Goal: Task Accomplishment & Management: Use online tool/utility

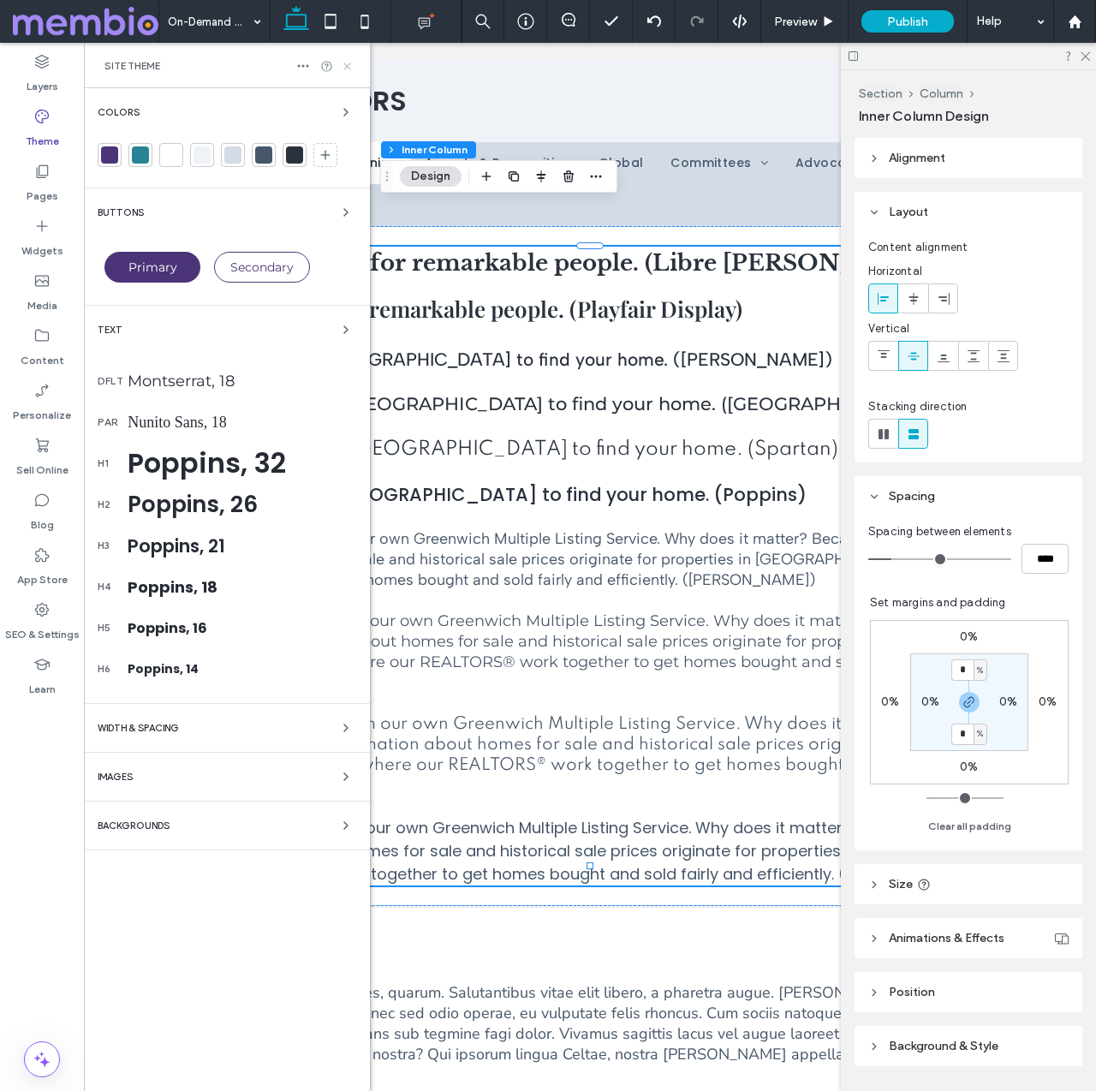
click at [348, 65] on use at bounding box center [346, 65] width 7 height 7
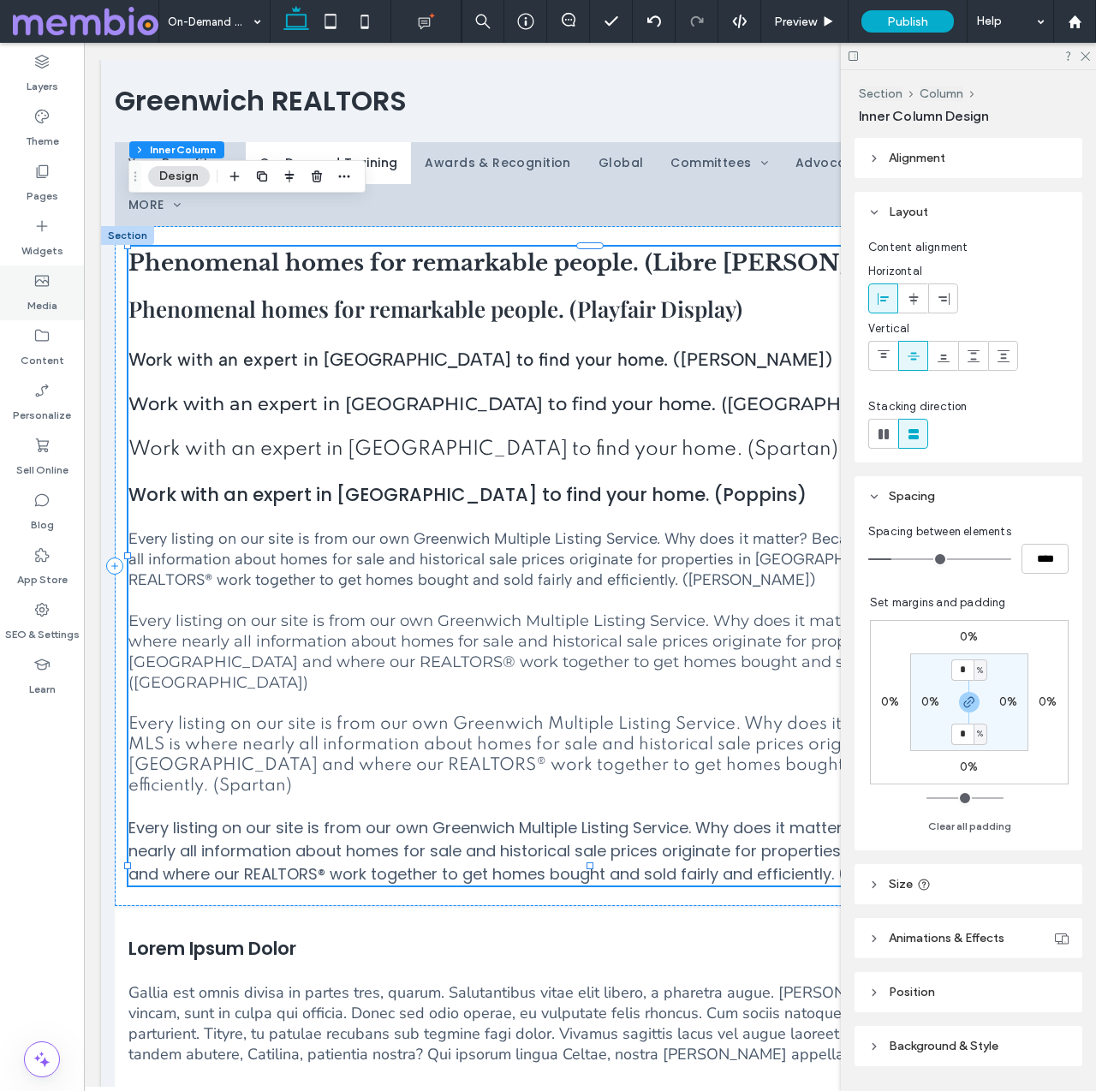
click at [33, 292] on label "Media" at bounding box center [42, 301] width 30 height 24
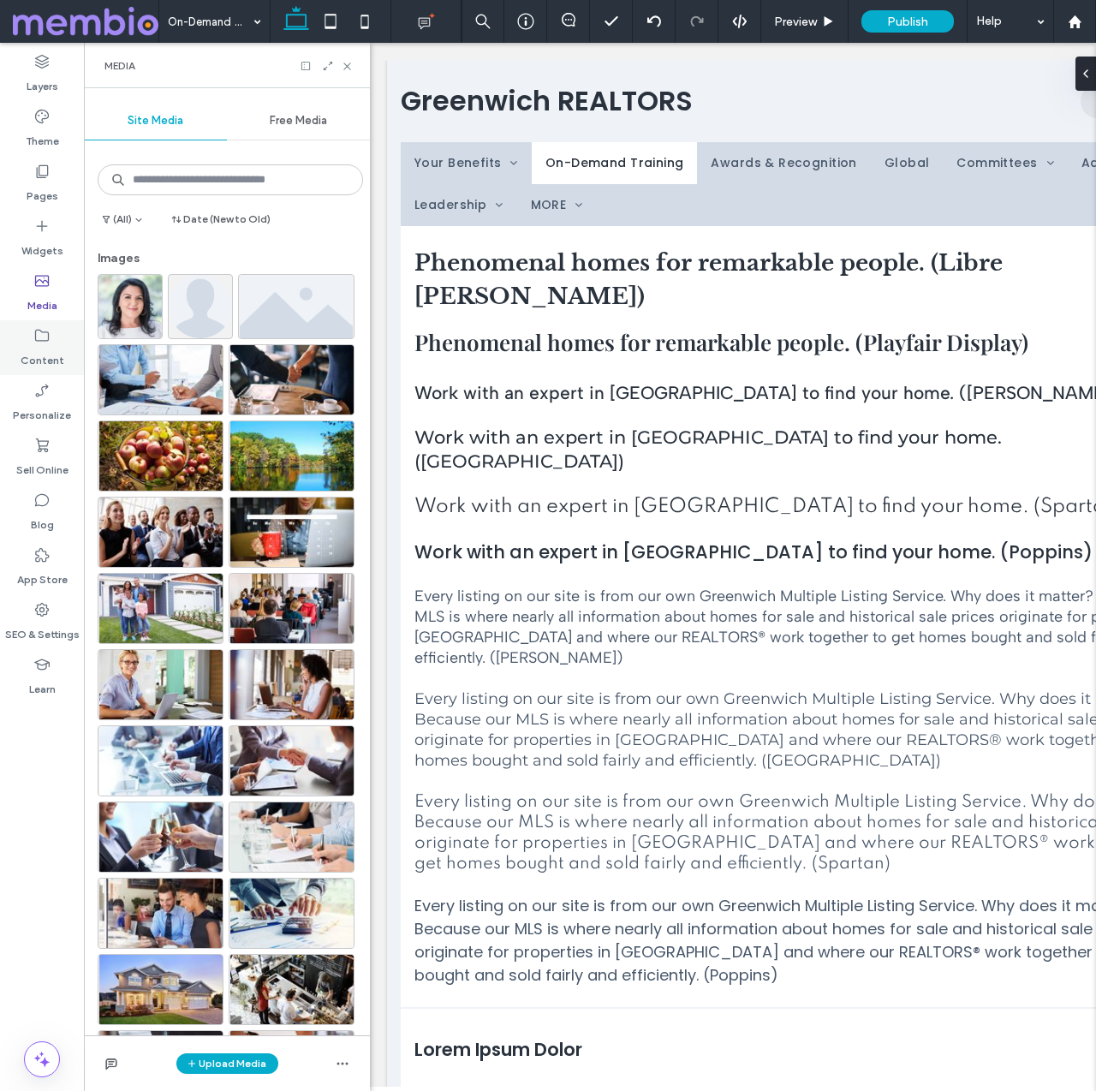
click at [40, 342] on icon at bounding box center [41, 335] width 17 height 17
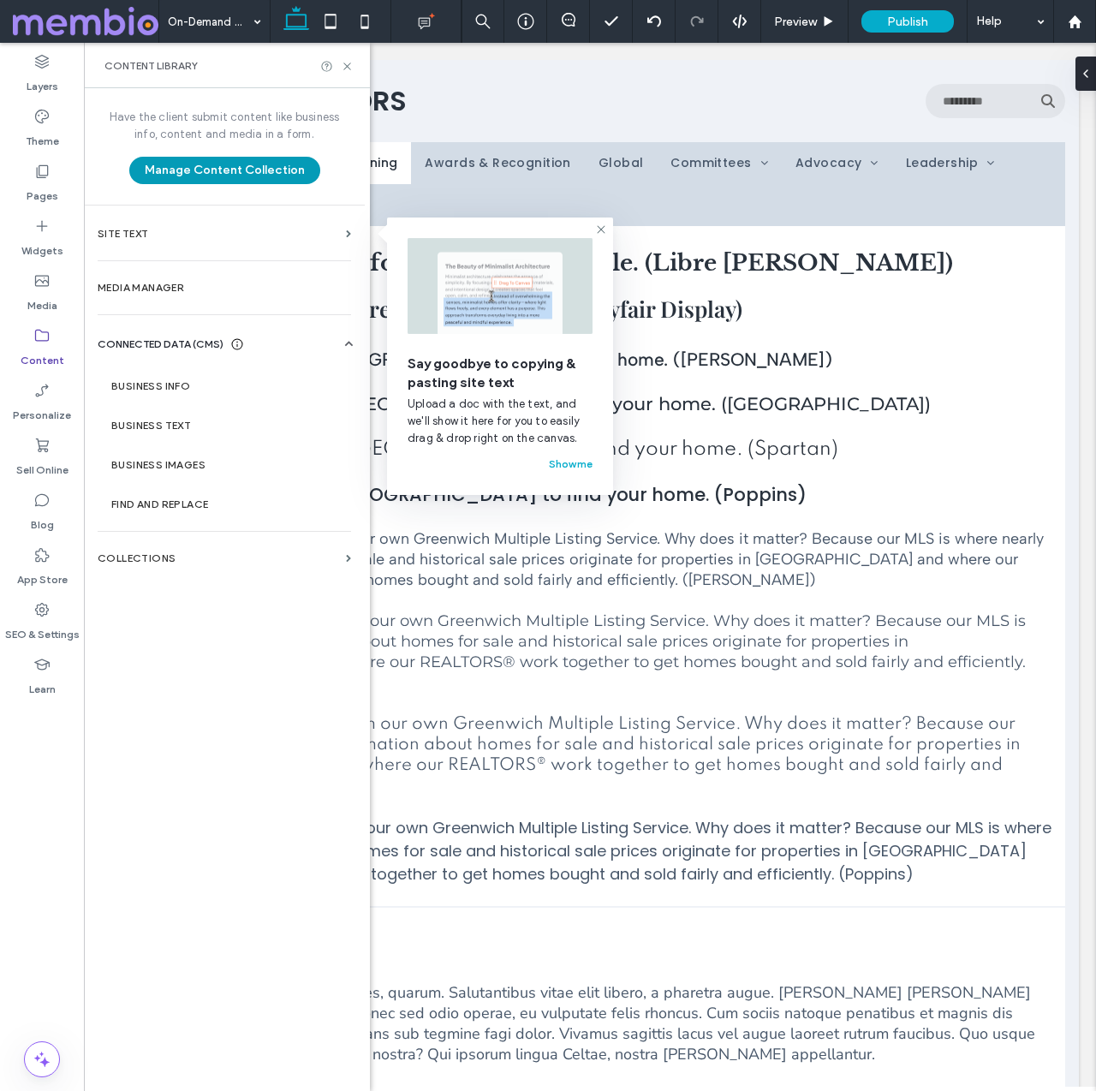
click at [192, 173] on button "Manage Content Collection" at bounding box center [224, 170] width 191 height 27
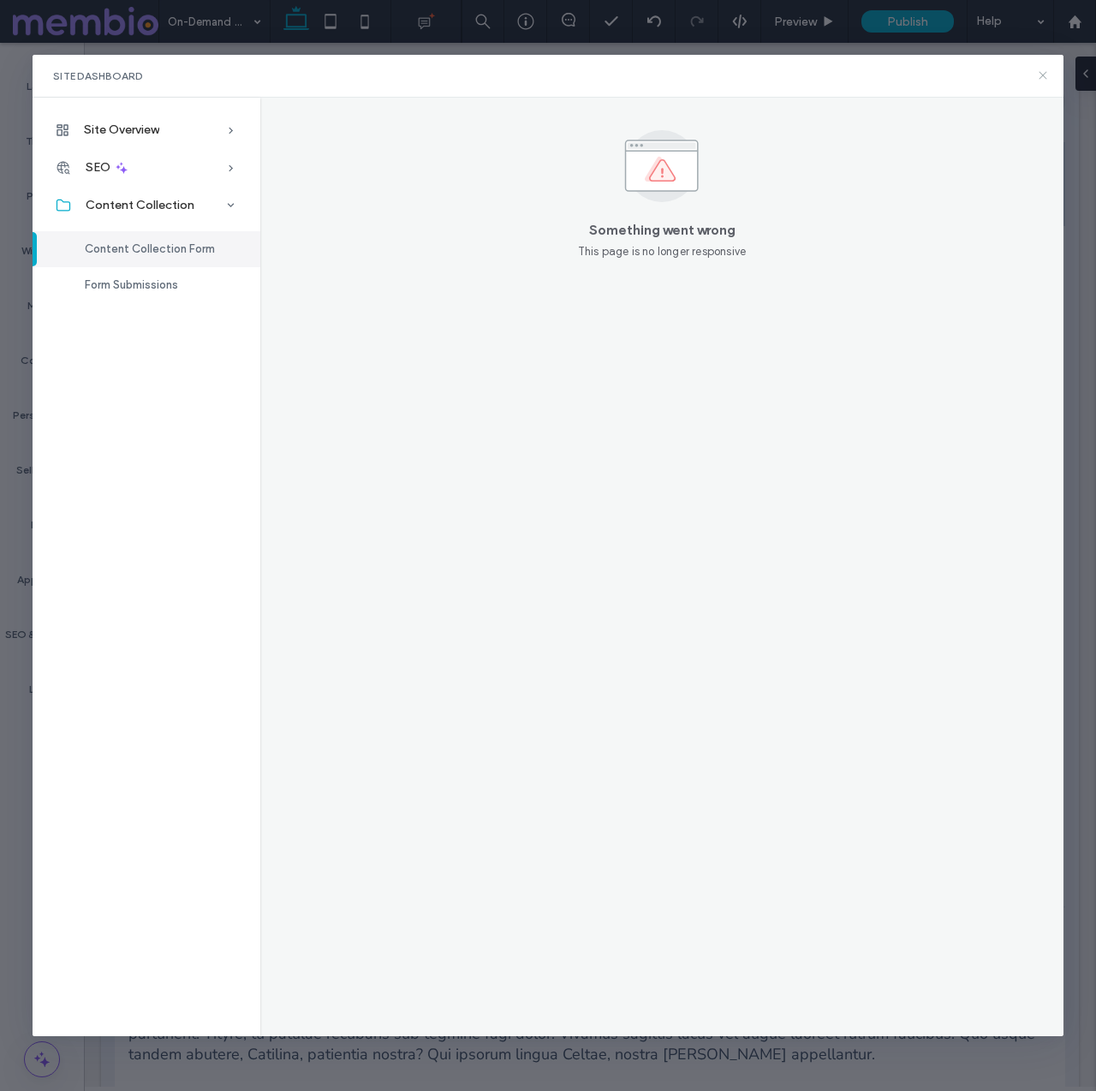
click at [1045, 74] on icon at bounding box center [1043, 75] width 14 height 14
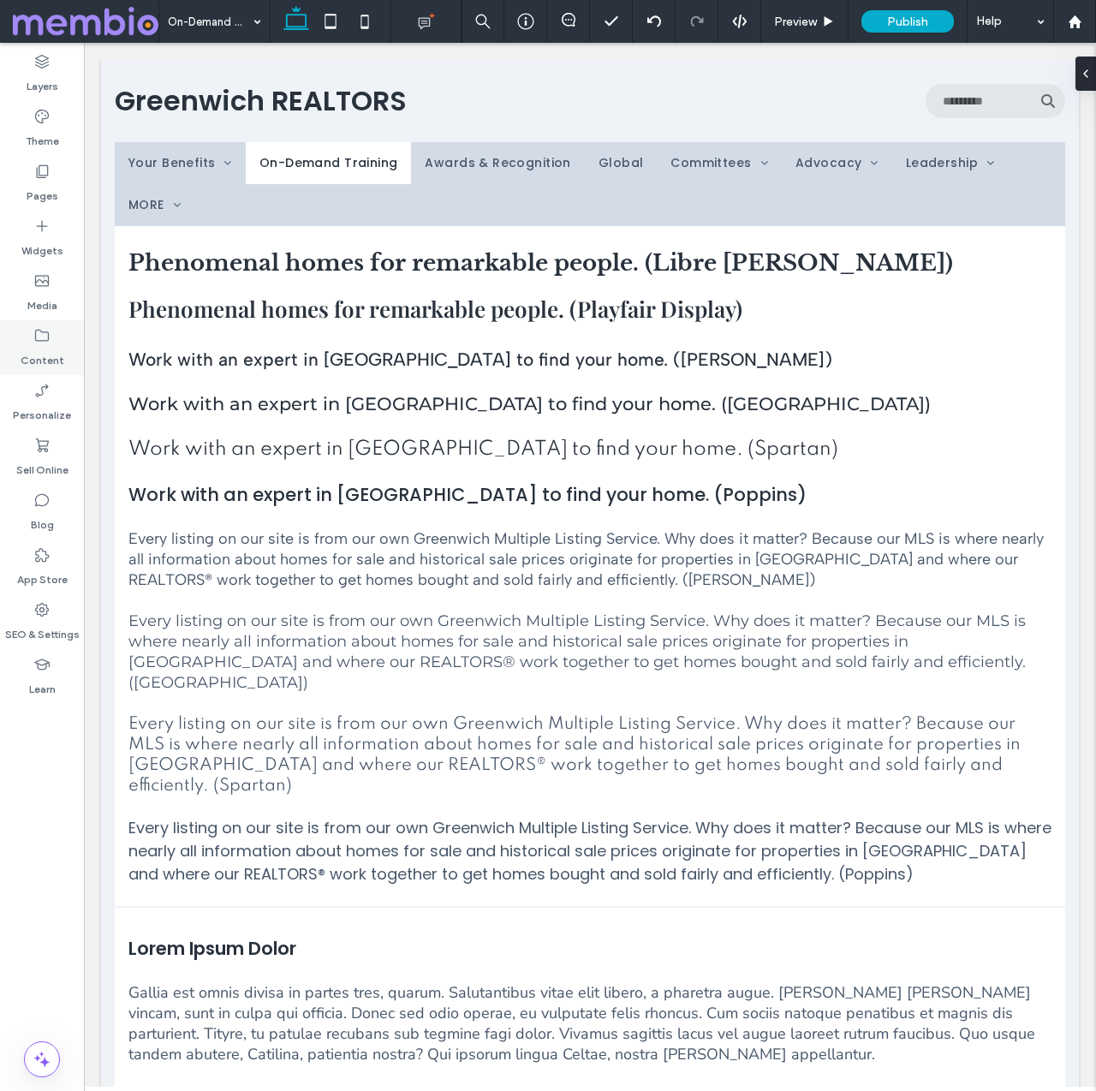
click at [54, 329] on div "Content" at bounding box center [42, 347] width 84 height 55
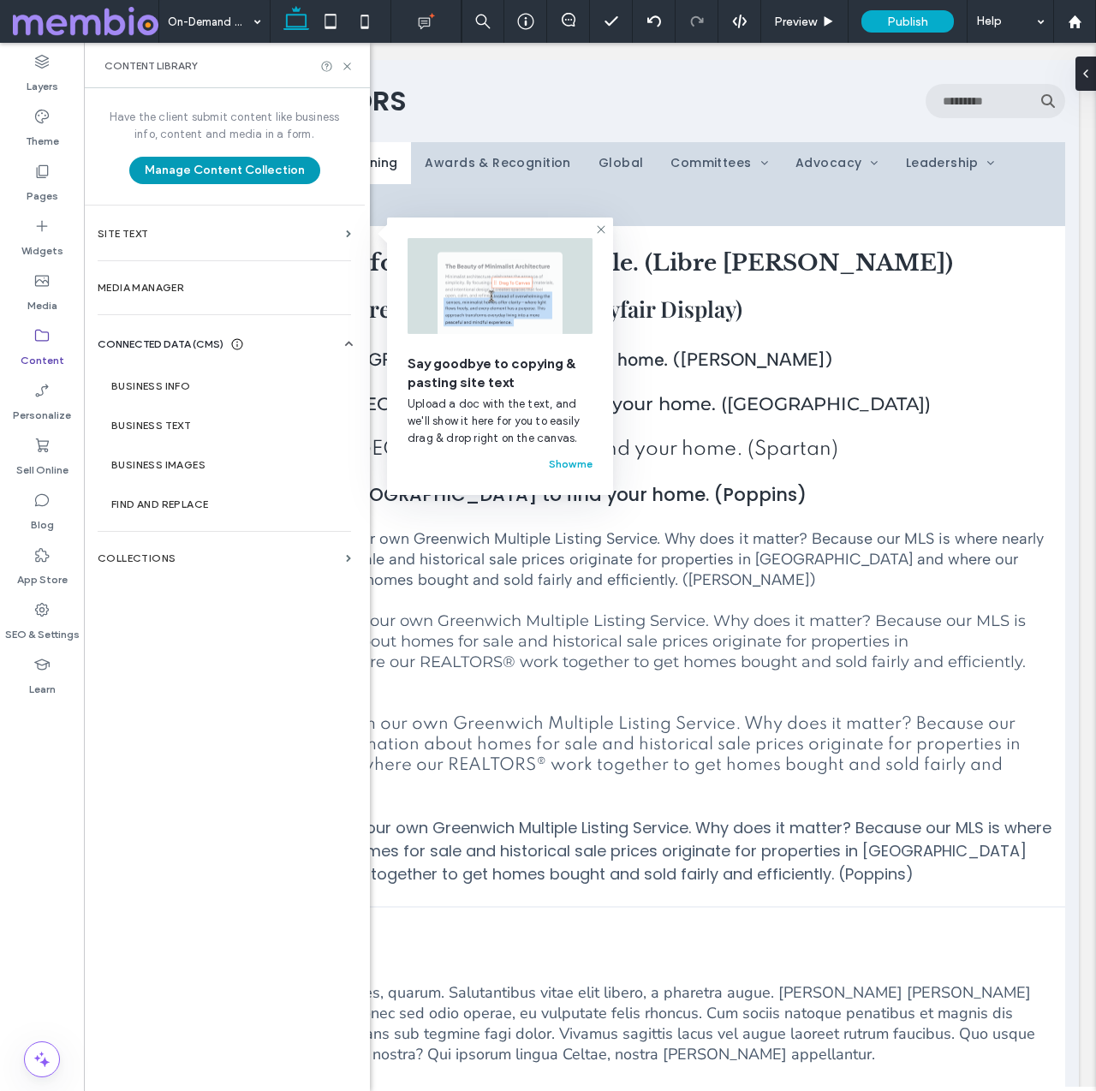
click at [167, 164] on button "Manage Content Collection" at bounding box center [224, 170] width 191 height 27
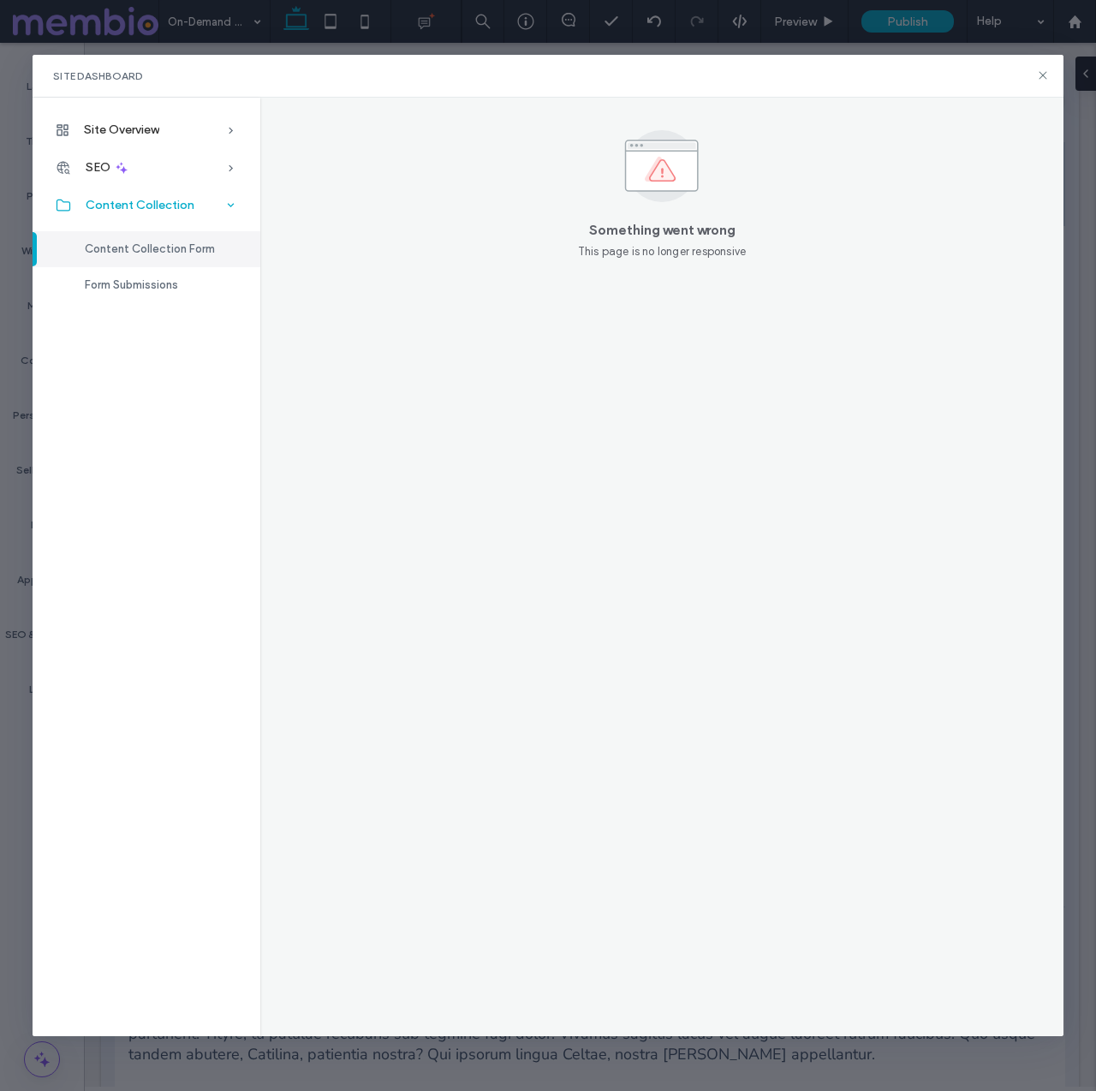
click at [164, 201] on span "Content Collection" at bounding box center [140, 205] width 109 height 15
click at [1038, 69] on icon at bounding box center [1043, 75] width 14 height 14
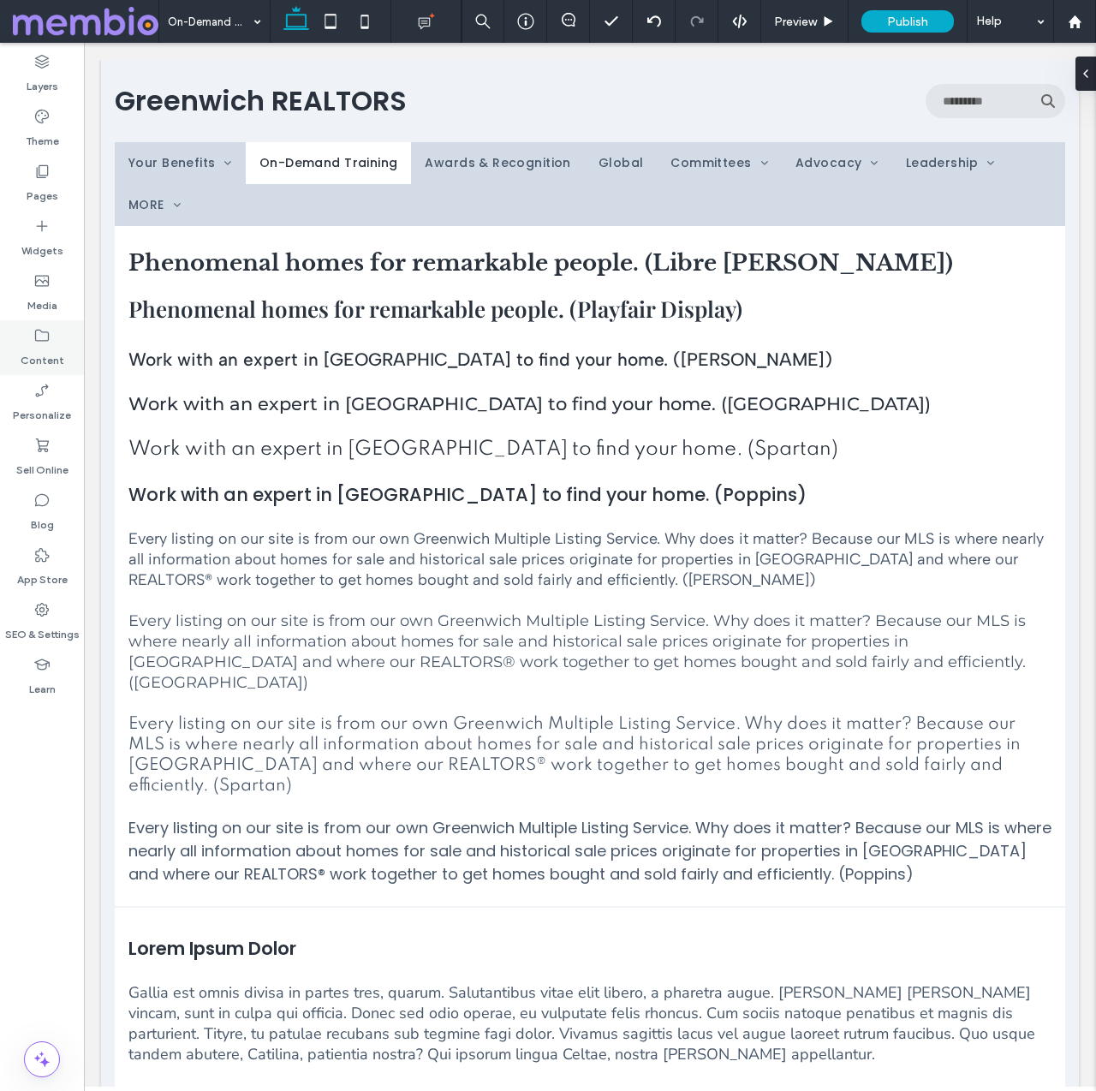
click at [45, 344] on label "Content" at bounding box center [43, 356] width 44 height 24
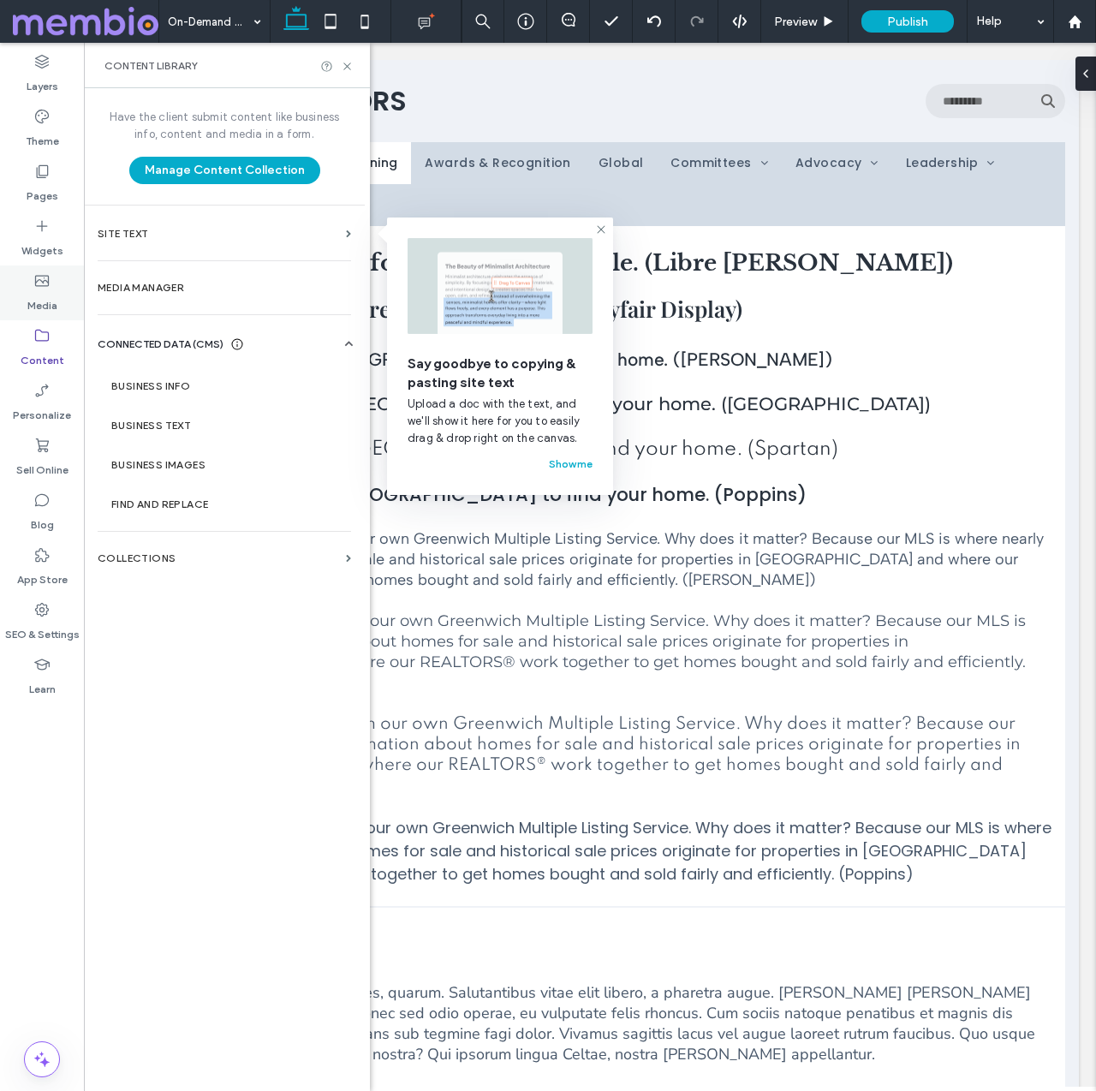
click at [50, 295] on label "Media" at bounding box center [42, 301] width 30 height 24
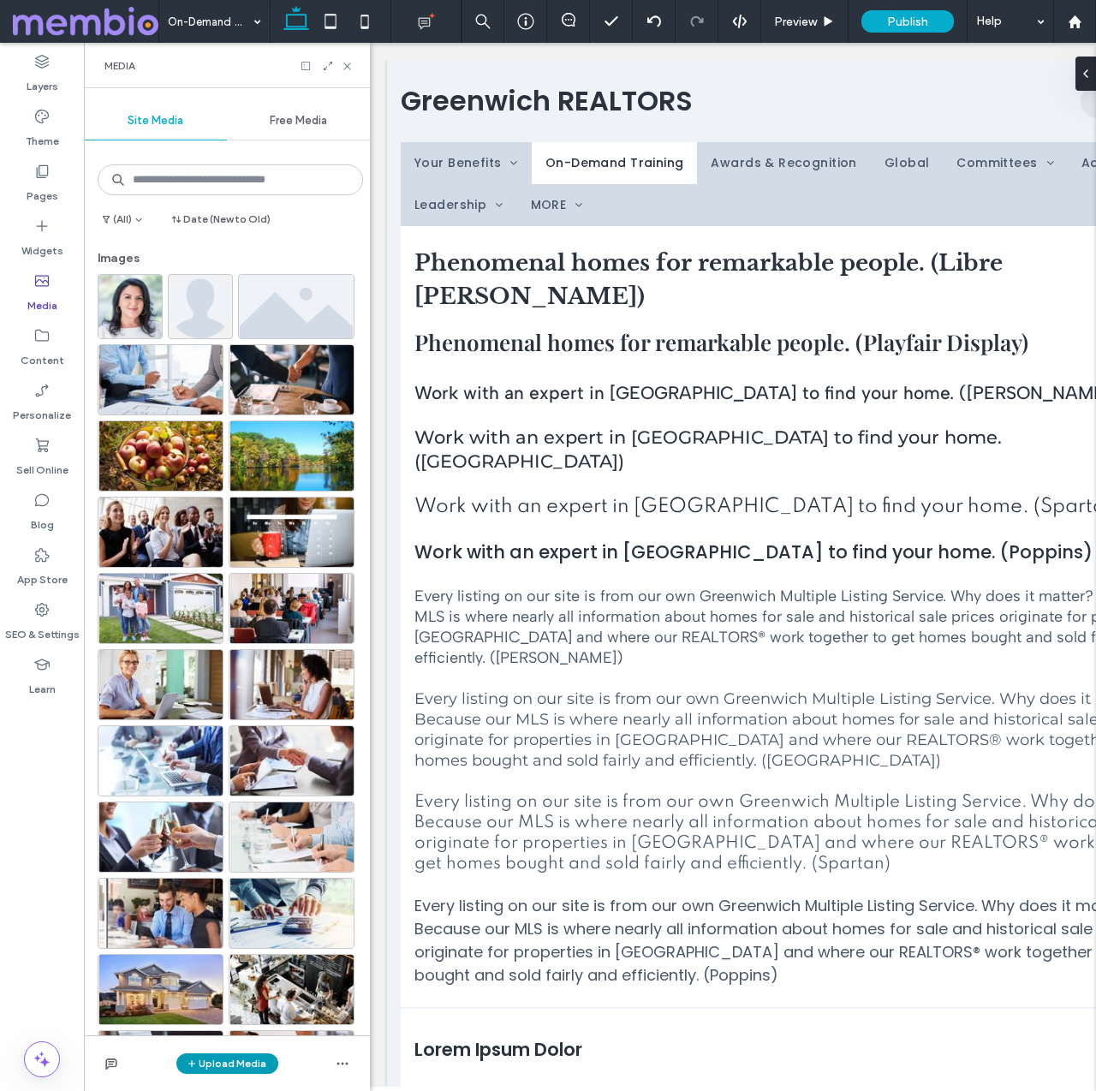
click at [209, 1063] on button "Upload Media" at bounding box center [227, 1063] width 102 height 21
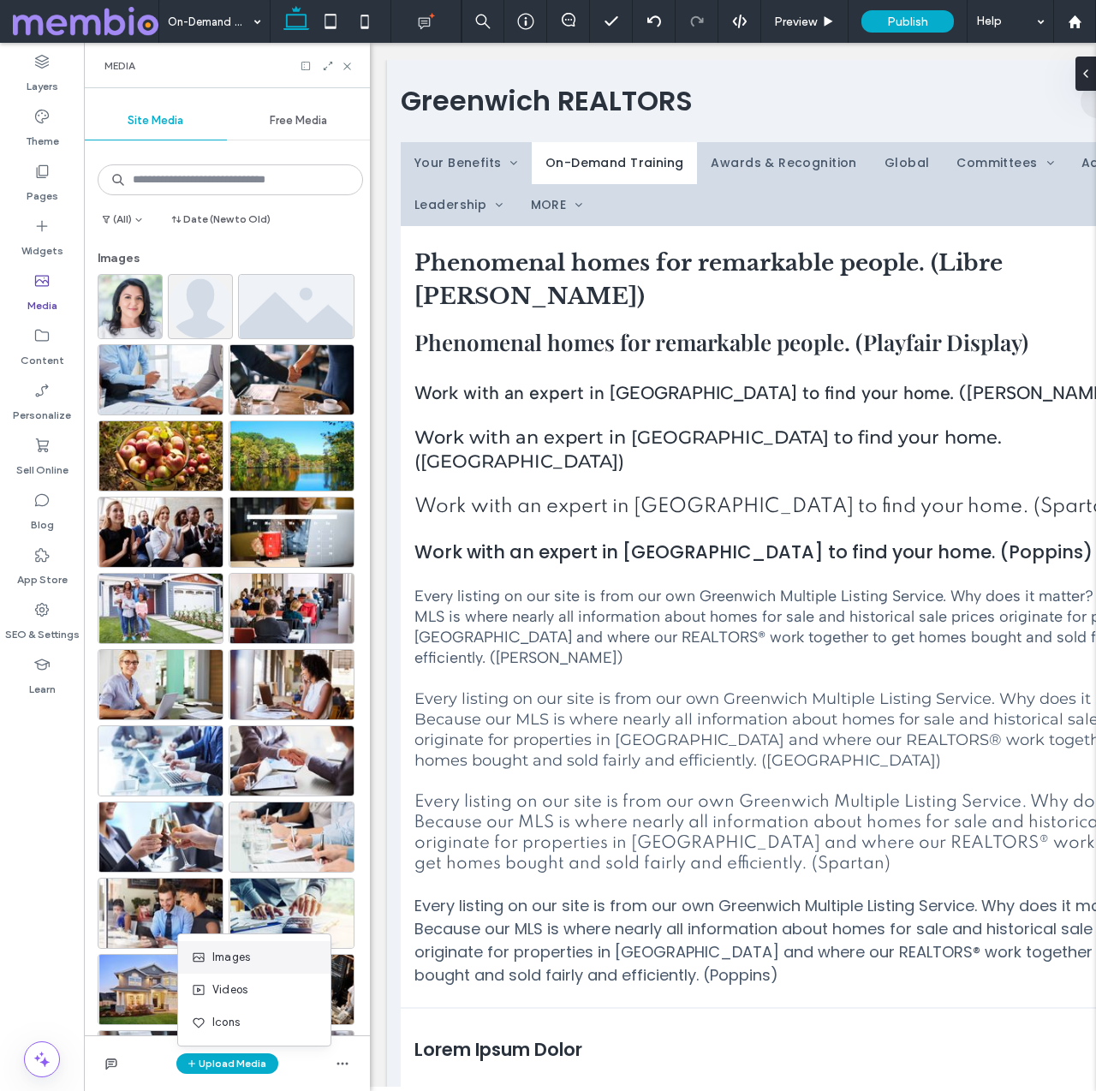
click at [218, 957] on span "Images" at bounding box center [231, 957] width 38 height 17
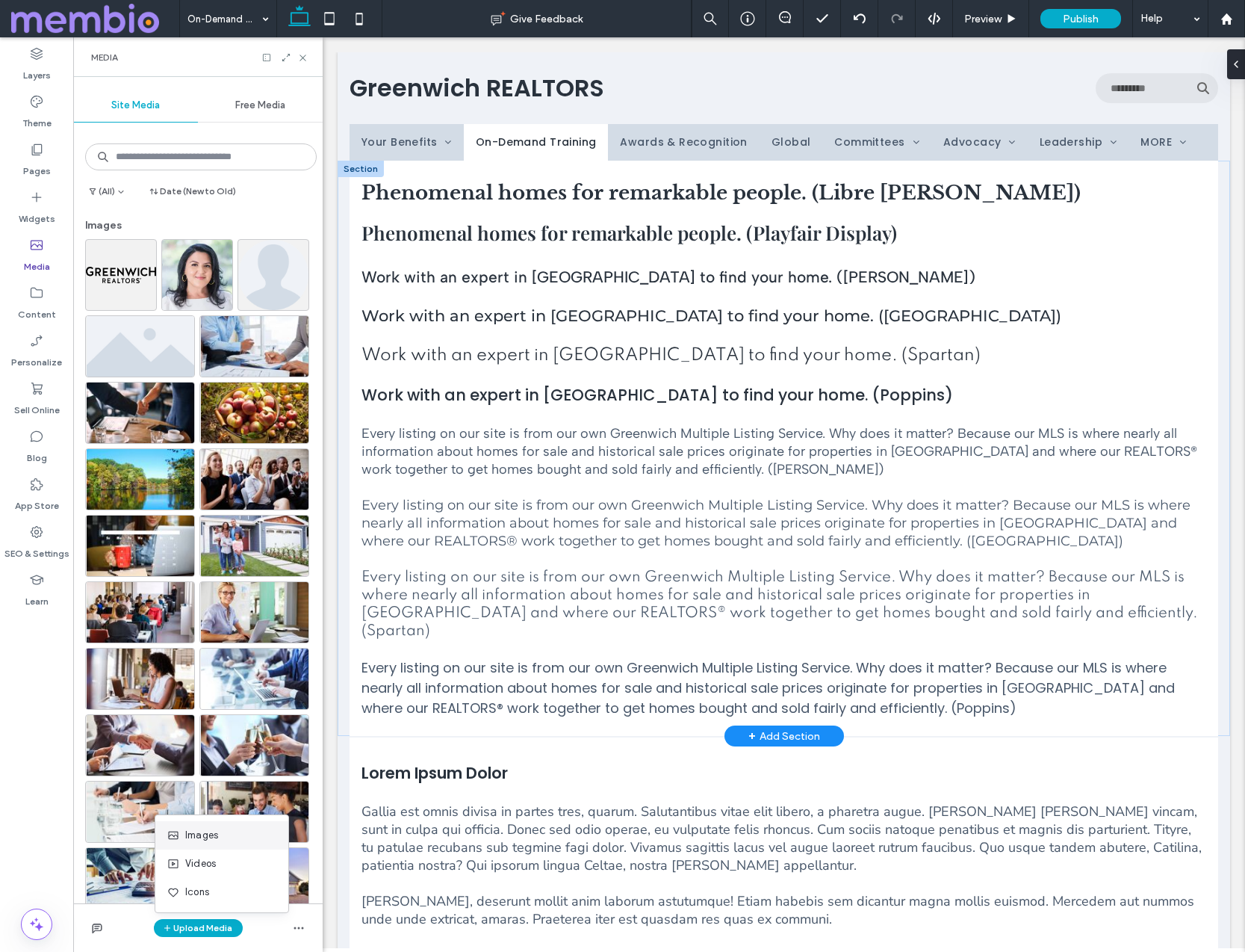
click at [345, 183] on div "Phenomenal homes for remarkable people. (Libre Baskerville) Phenomenal homes fo…" at bounding box center [783, 448] width 893 height 575
click at [355, 168] on div at bounding box center [360, 168] width 46 height 17
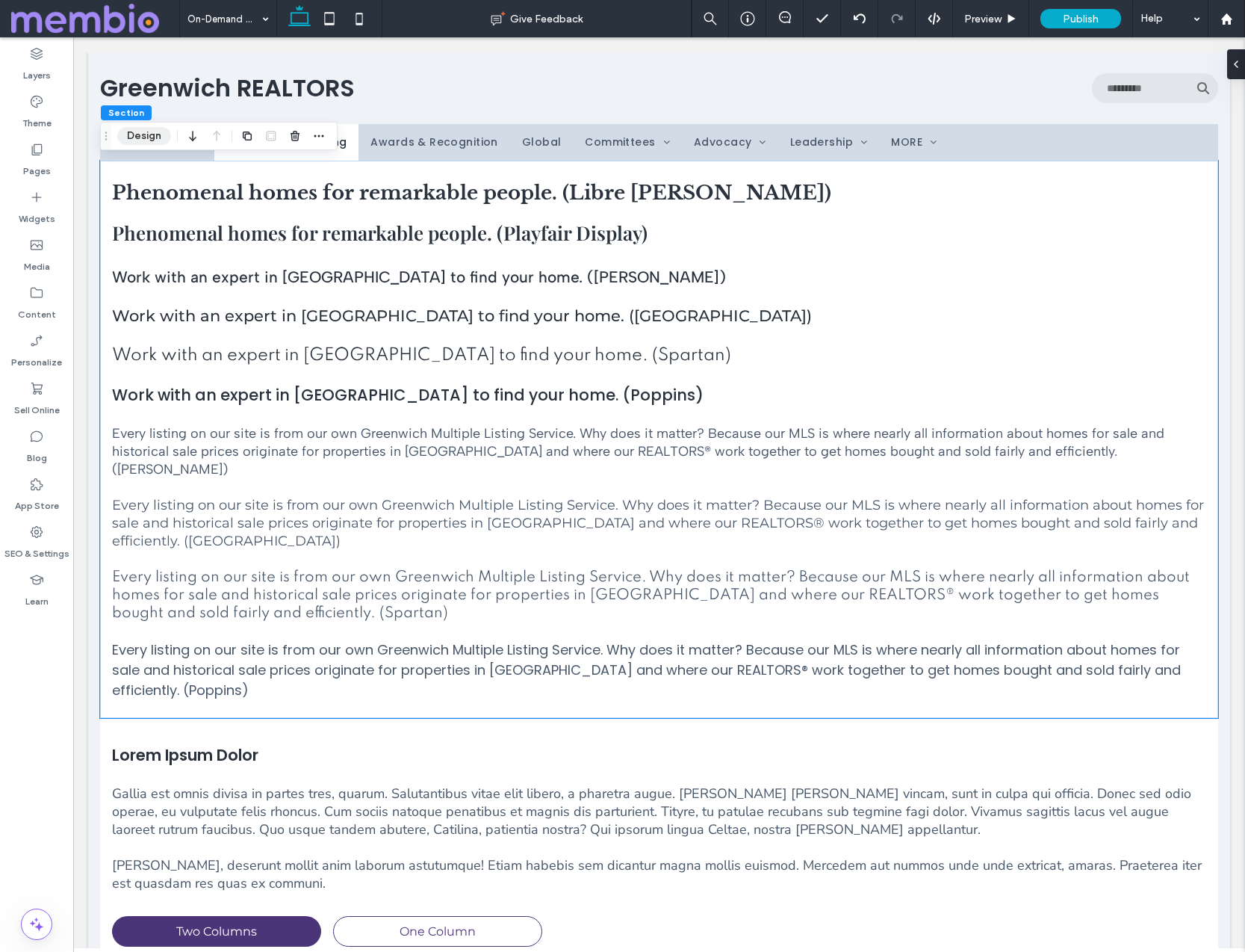
click at [147, 139] on button "Design" at bounding box center [144, 136] width 54 height 18
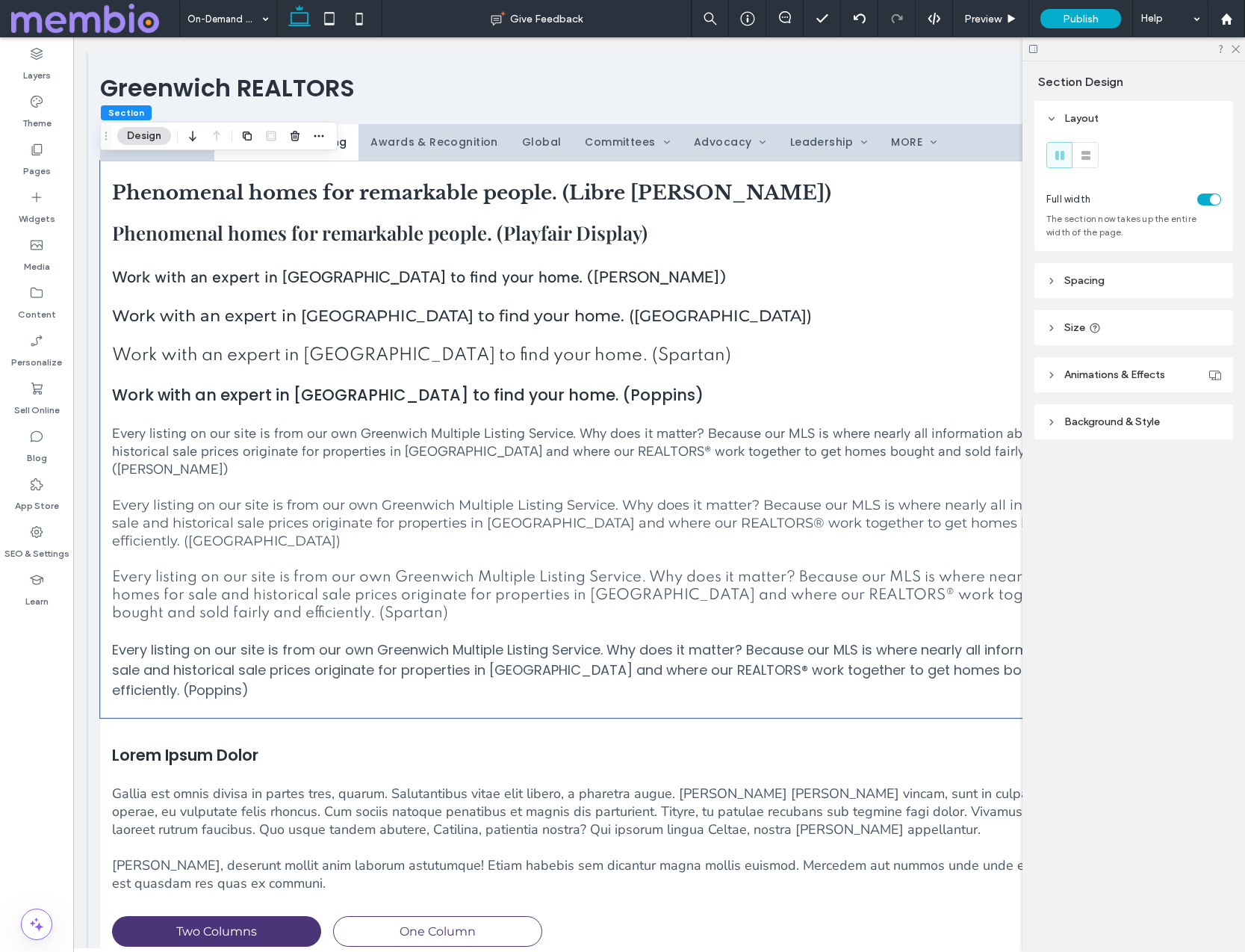
click at [955, 285] on header "Spacing" at bounding box center [1134, 280] width 199 height 35
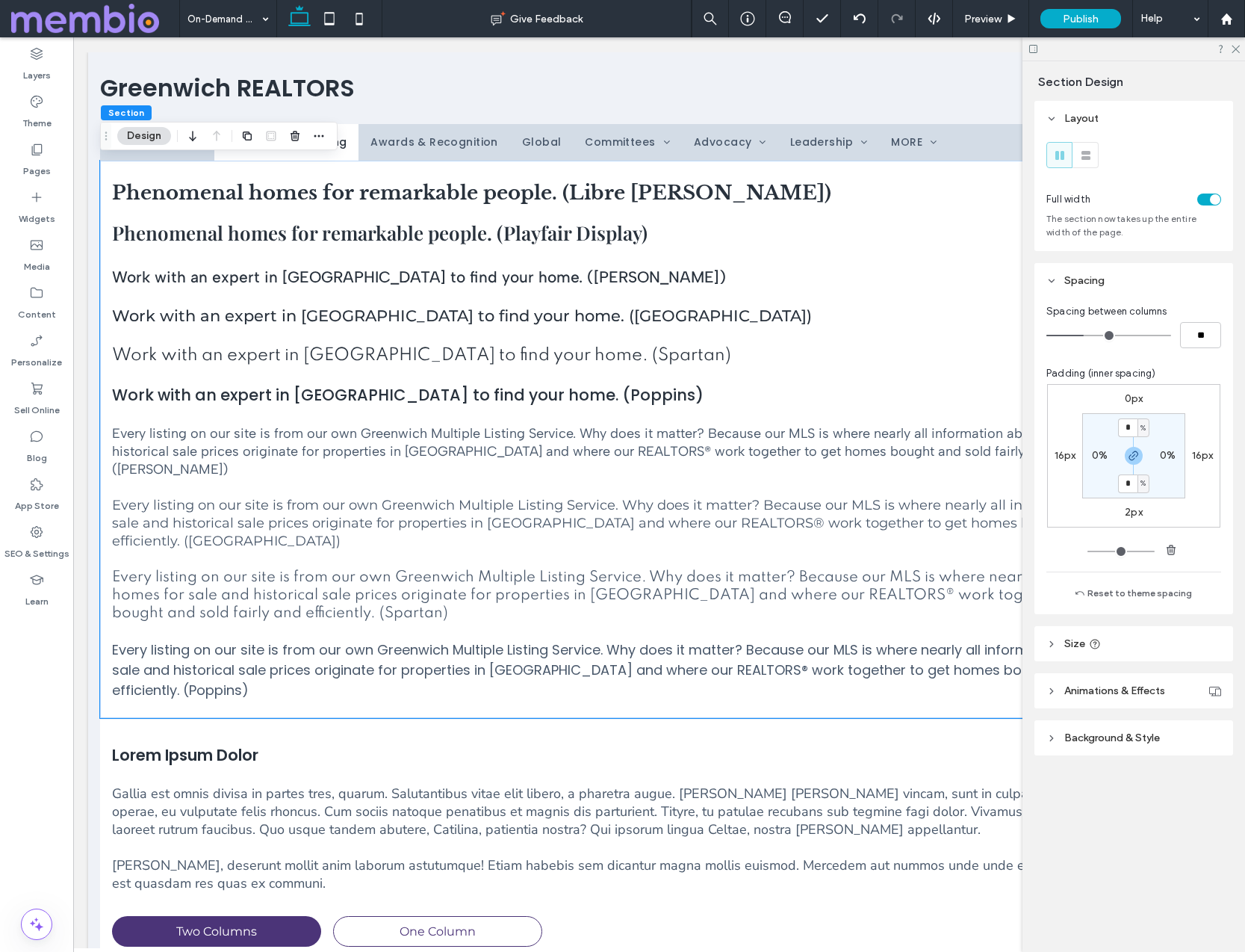
click at [955, 456] on label "16px" at bounding box center [1065, 455] width 22 height 13
type input "**"
type input "*"
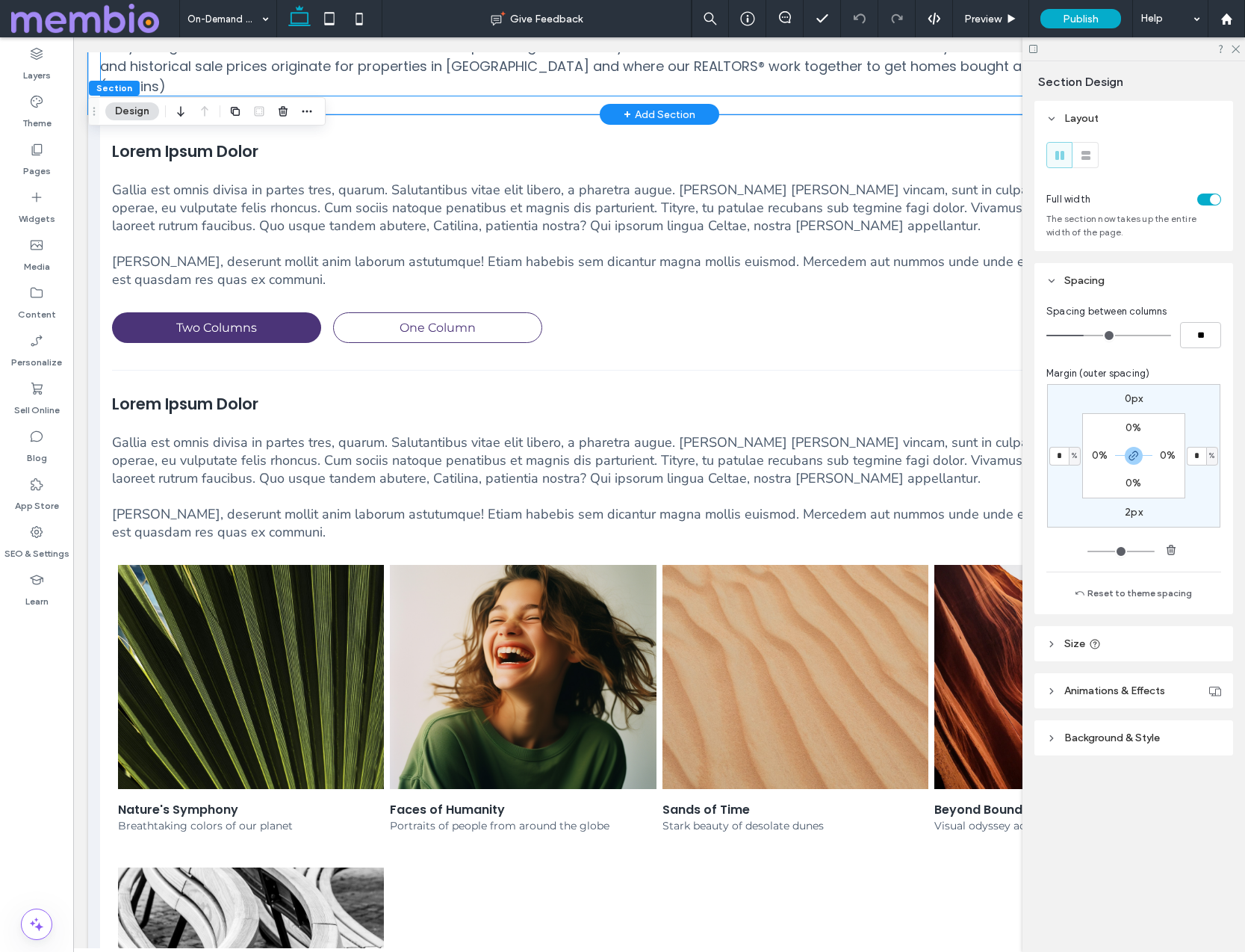
scroll to position [589, 0]
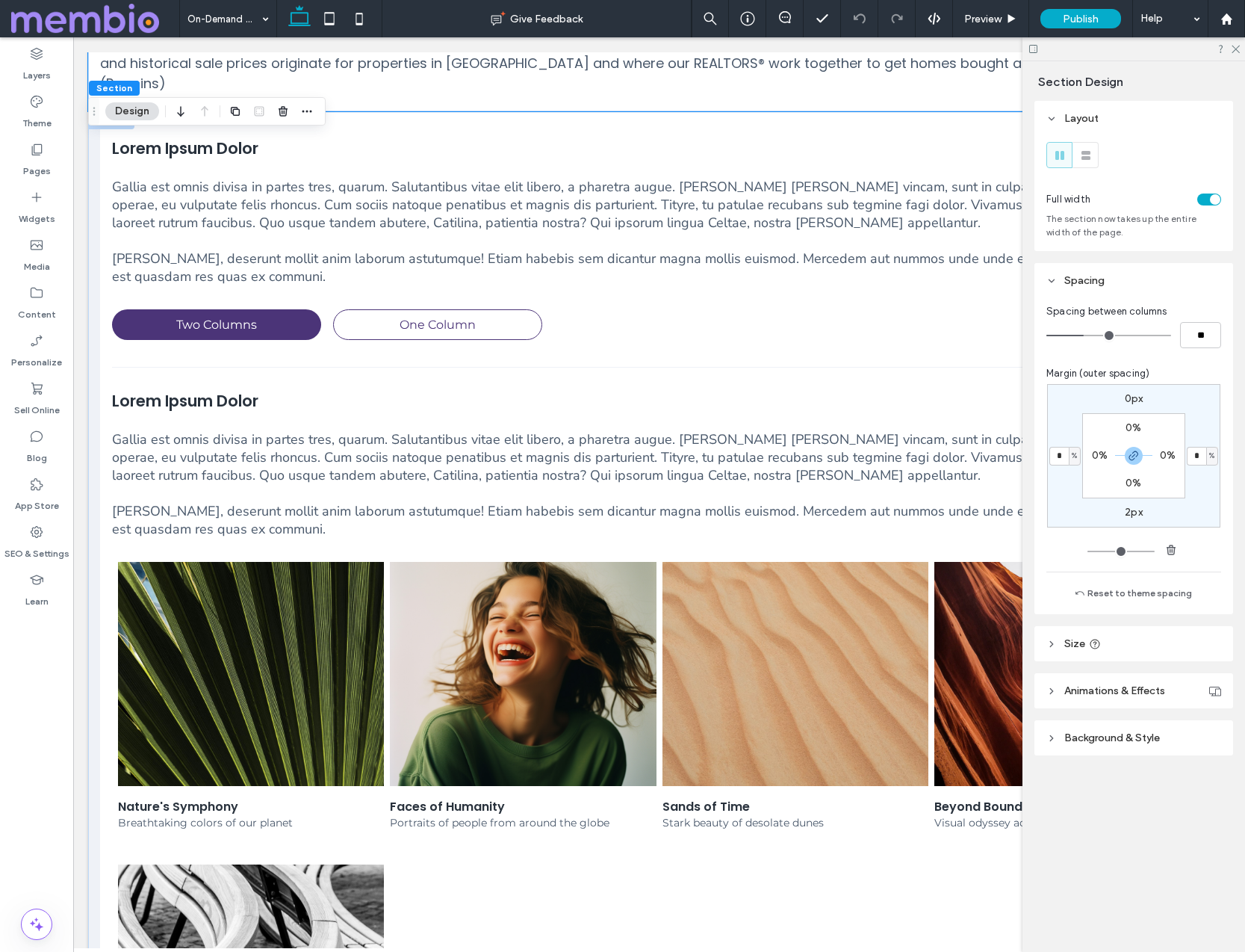
click at [92, 242] on div "Lorem Ipsum Dolor Gallia est omnis divisa in partes tres, quarum. Salutantibus …" at bounding box center [659, 651] width 1142 height 1078
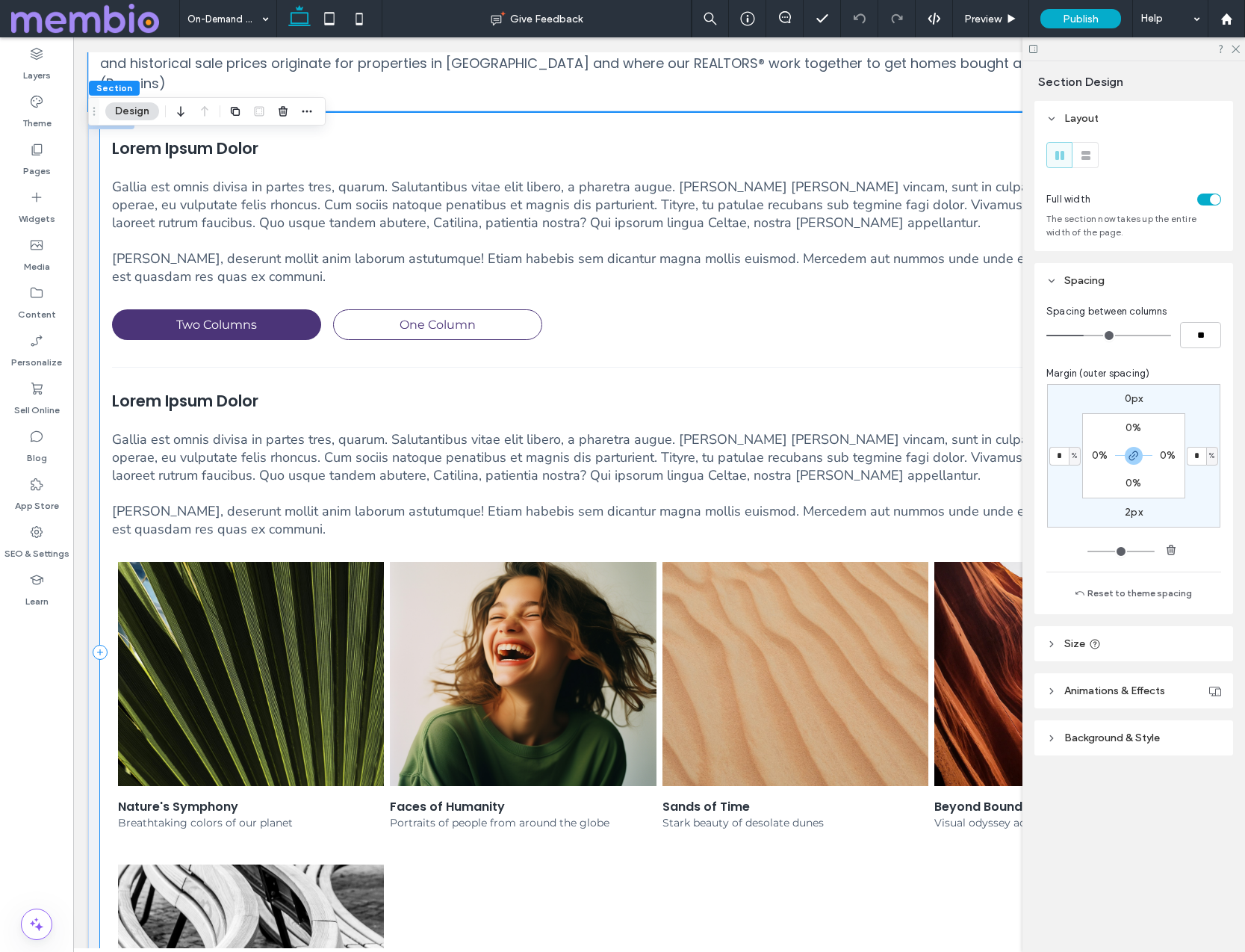
click at [473, 113] on div "Lorem Ipsum Dolor Gallia est omnis divisa in partes tres, quarum. Salutantibus …" at bounding box center [660, 651] width 1118 height 1078
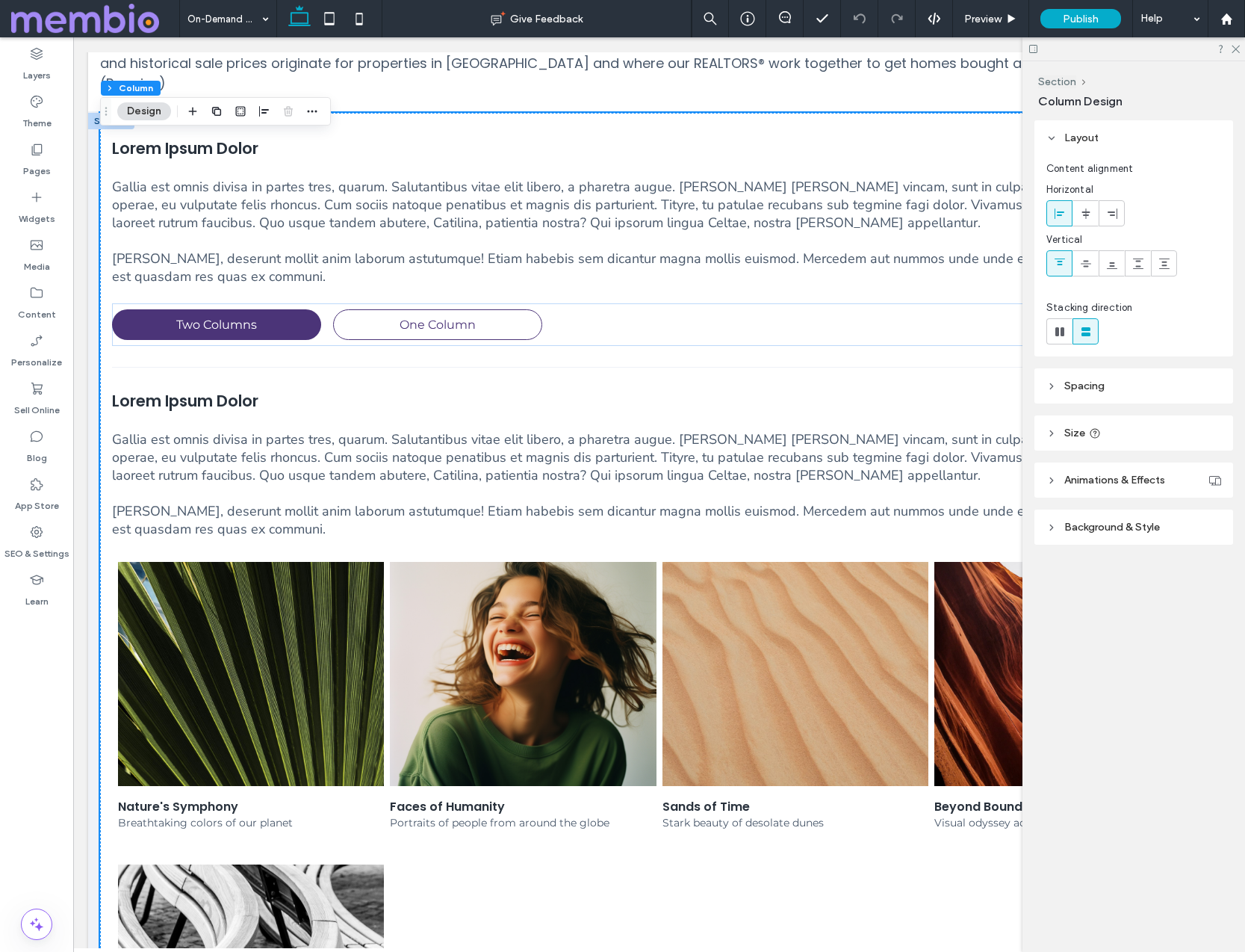
click at [955, 384] on span "Spacing" at bounding box center [1084, 386] width 40 height 13
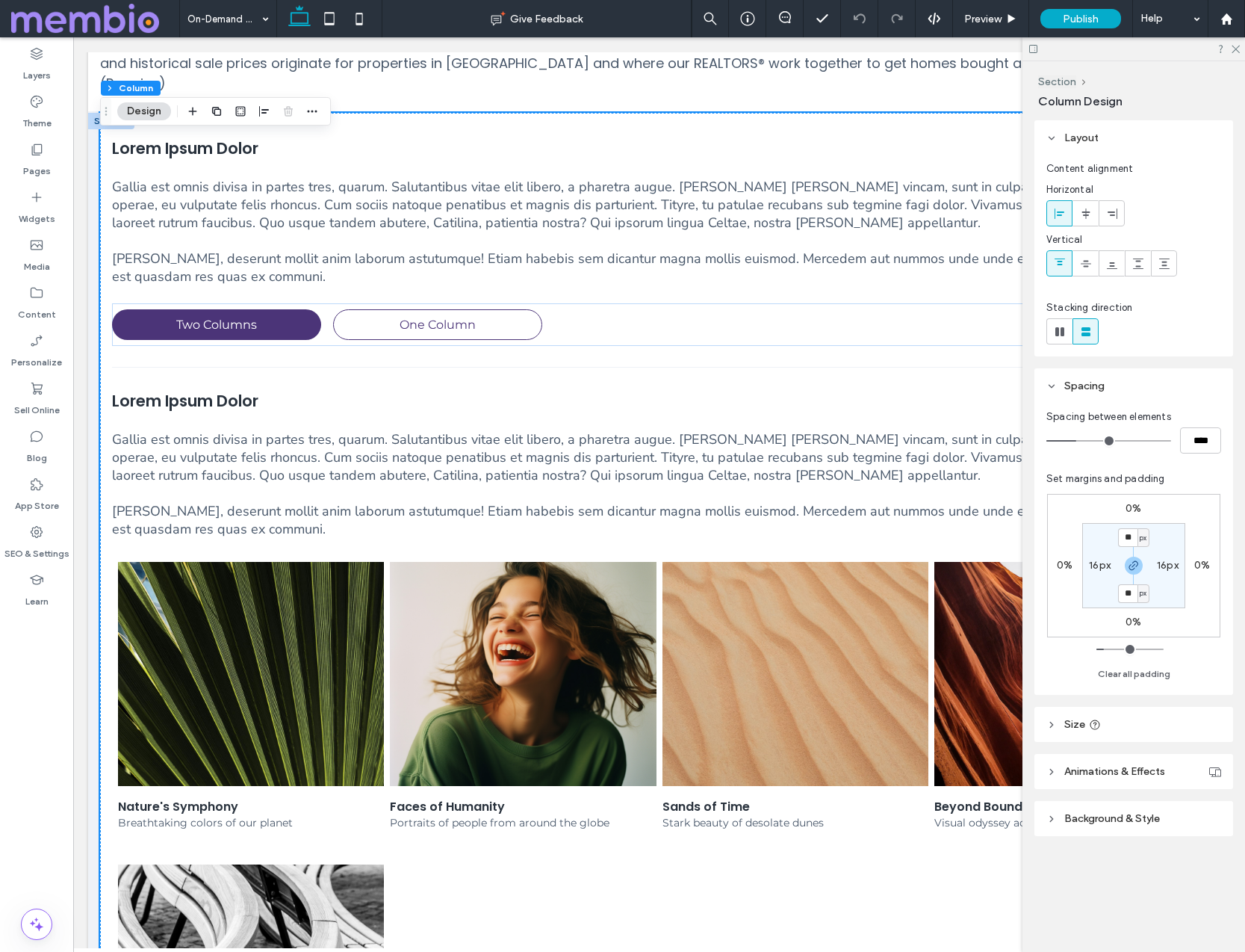
click at [955, 565] on label "16px" at bounding box center [1099, 565] width 22 height 13
type input "**"
click at [92, 134] on div "Lorem Ipsum Dolor Gallia est omnis divisa in partes tres, quarum. Salutantibus …" at bounding box center [659, 651] width 1142 height 1078
click at [95, 113] on div at bounding box center [111, 120] width 46 height 17
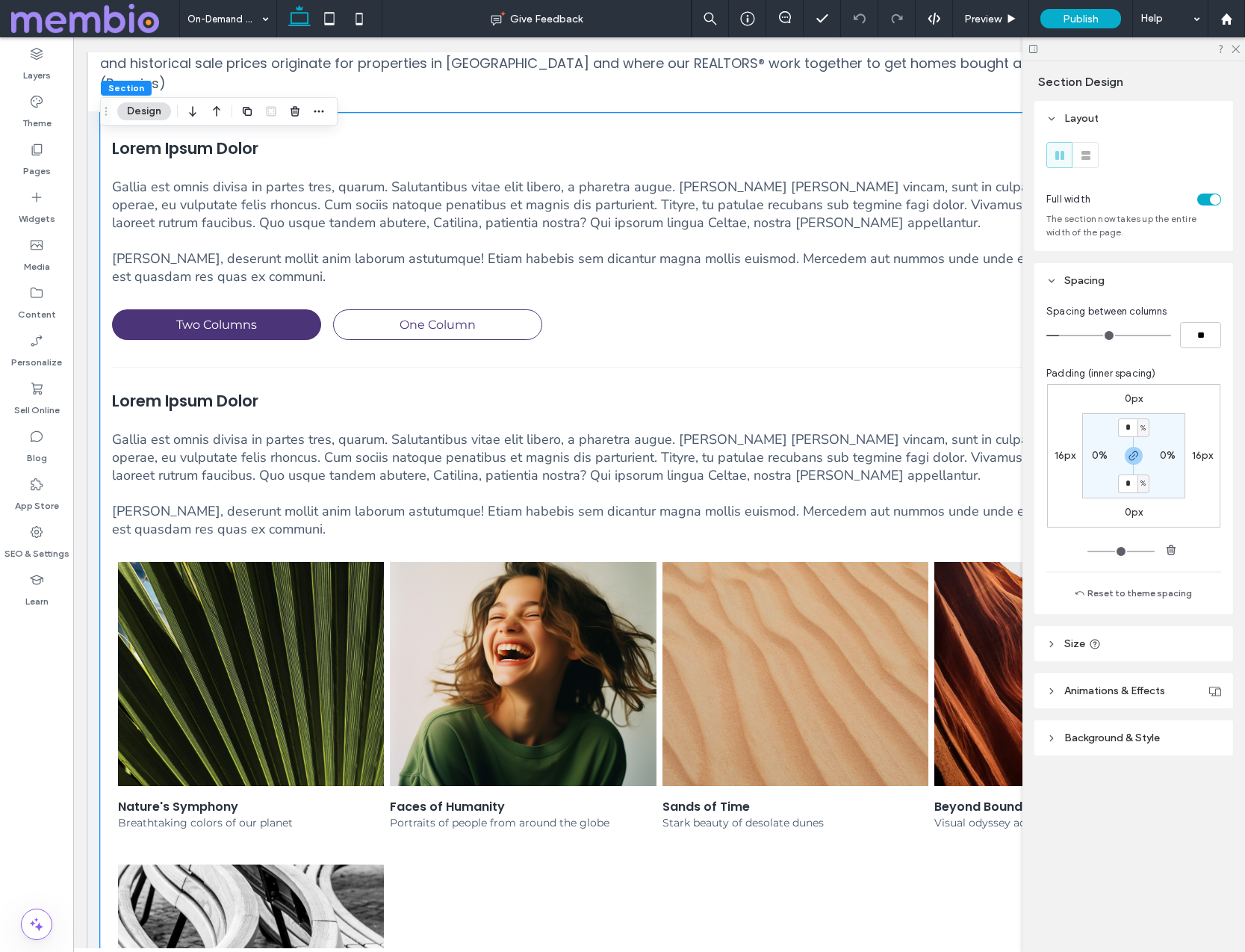
click at [955, 461] on label "16px" at bounding box center [1065, 455] width 22 height 13
type input "**"
type input "*"
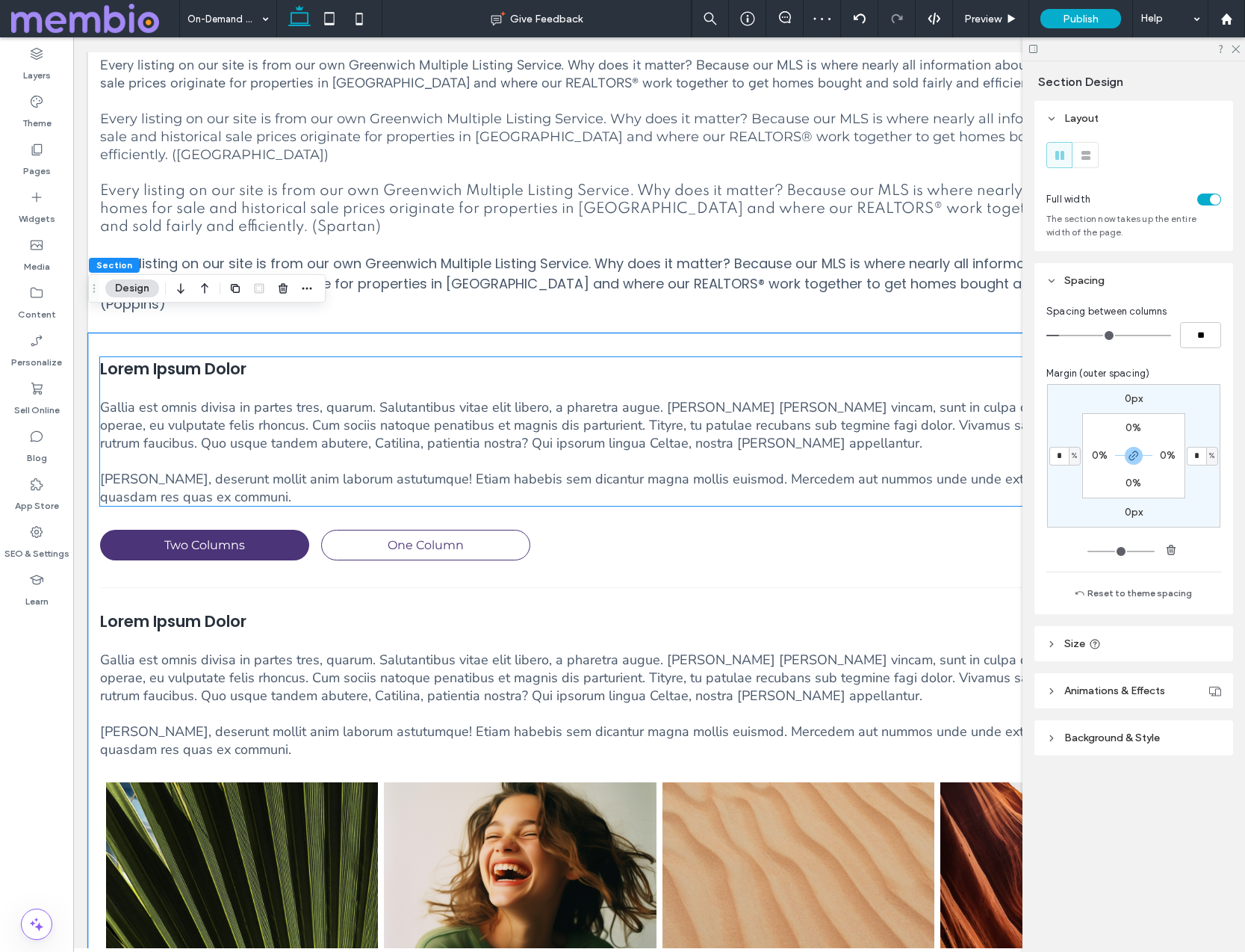
scroll to position [0, 0]
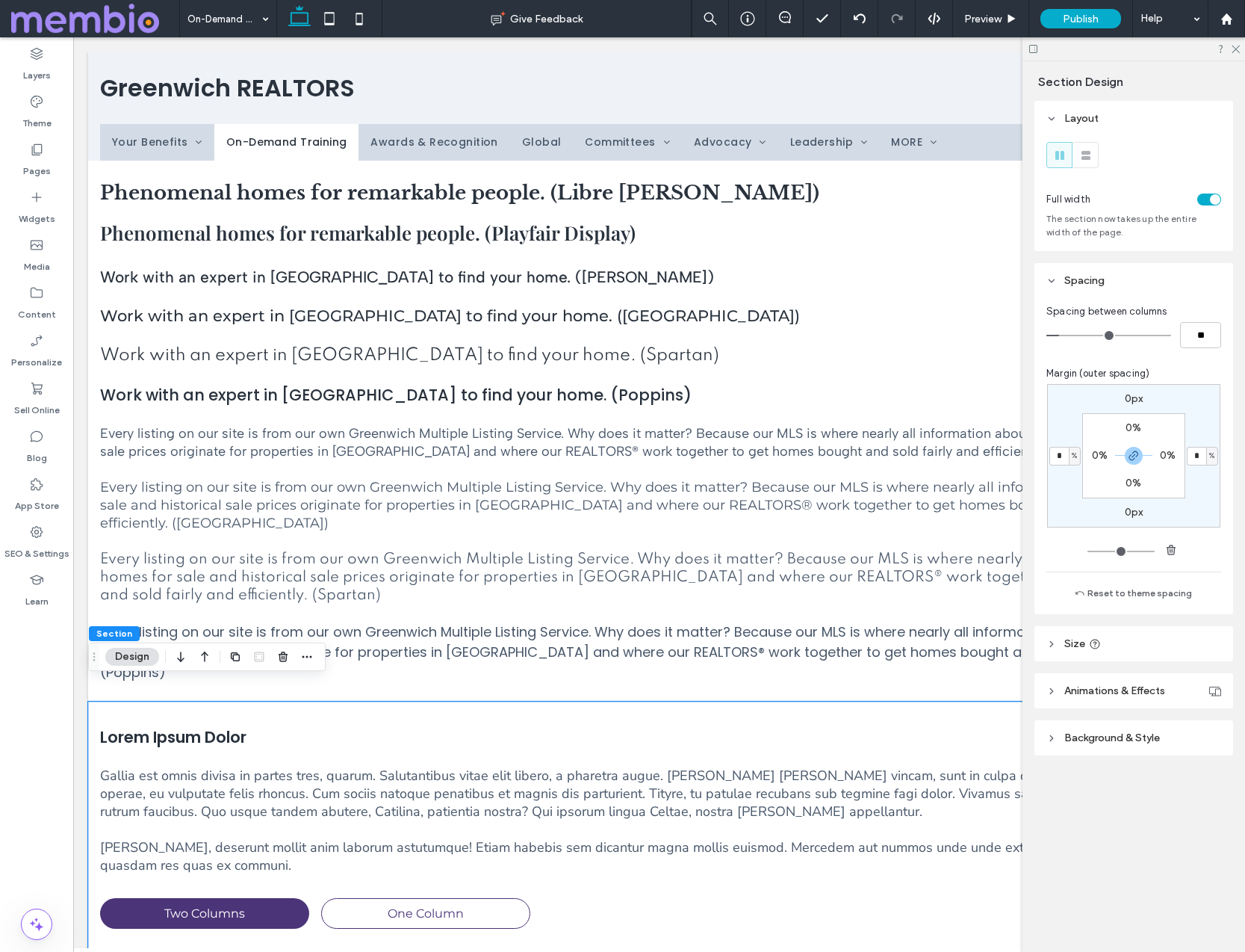
click at [81, 59] on body "Greenwich REALTORS ﻿ Use the up and down arrows to select a result. Press enter…" at bounding box center [659, 922] width 1172 height 1770
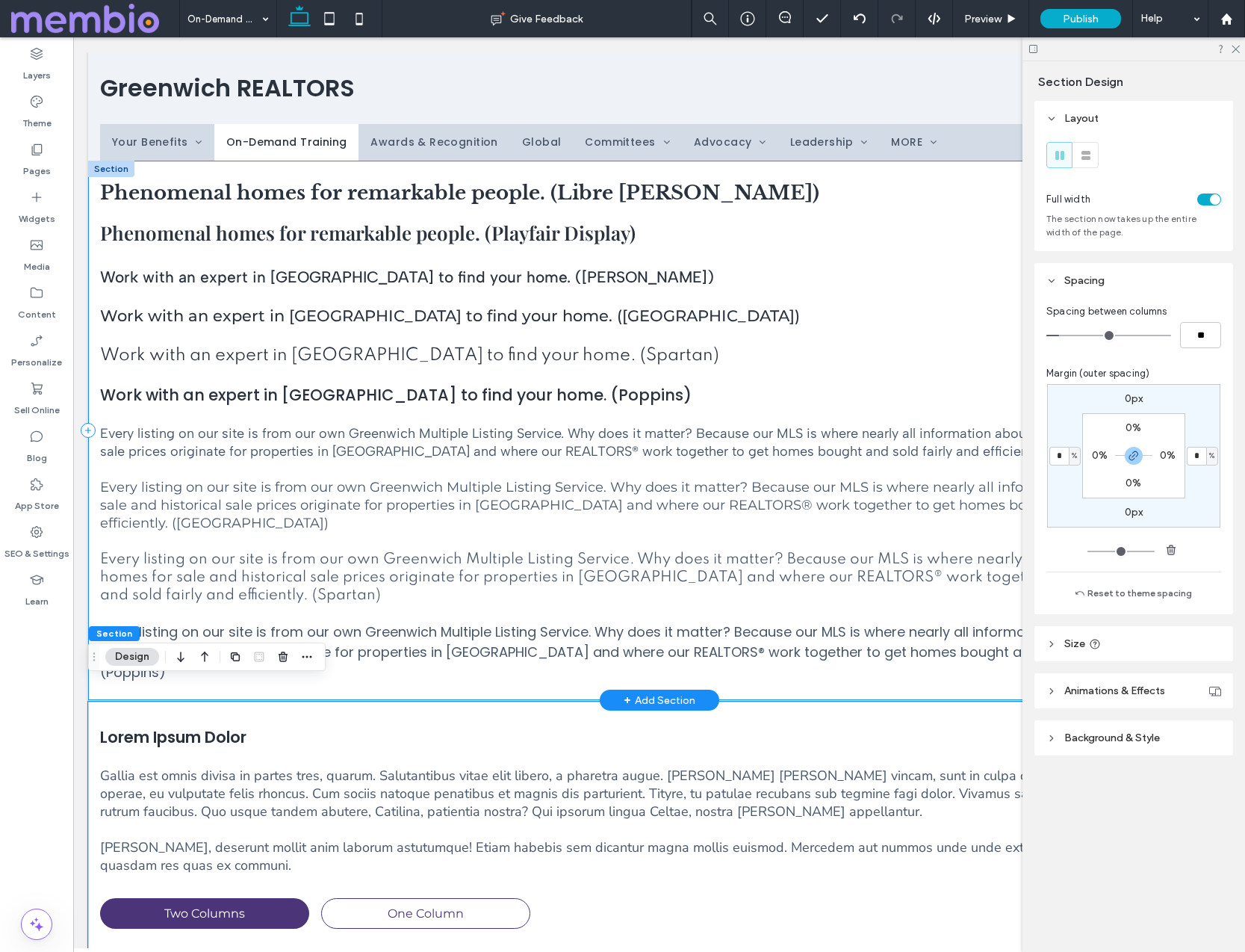
click at [95, 185] on div "Phenomenal homes for remarkable people. (Libre Baskerville) Phenomenal homes fo…" at bounding box center [659, 430] width 1142 height 539
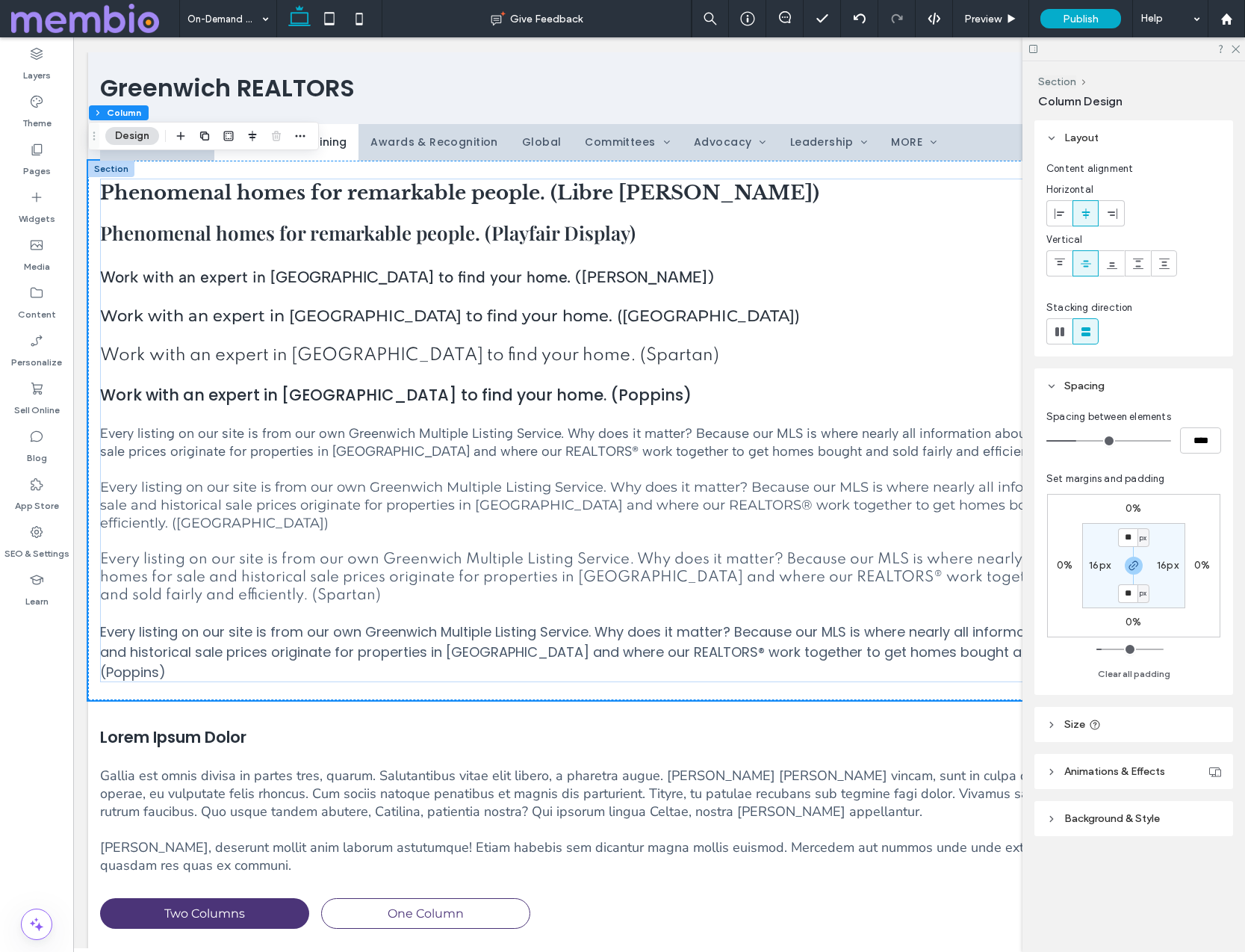
click at [955, 812] on span "Background & Style" at bounding box center [1112, 818] width 96 height 13
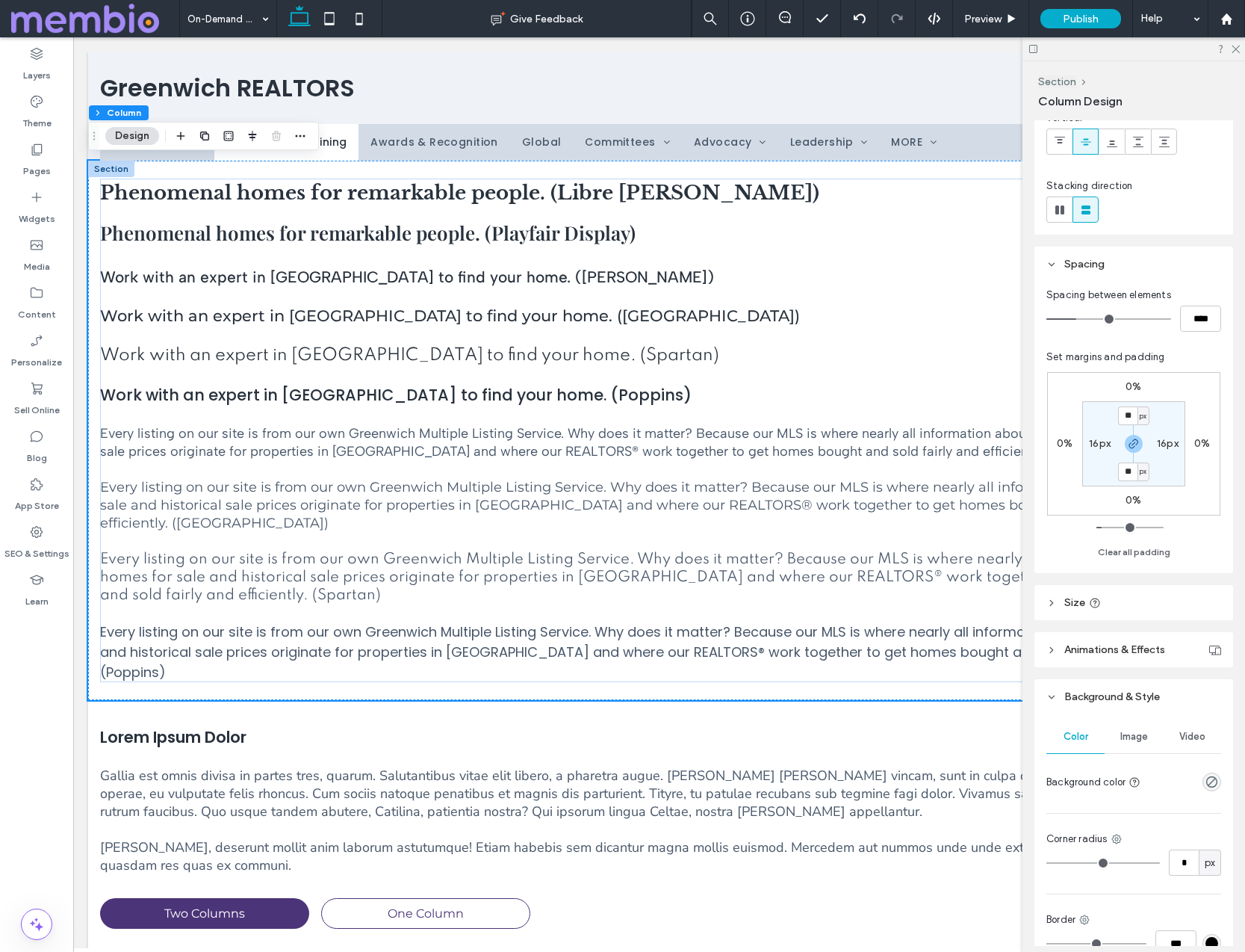
scroll to position [267, 0]
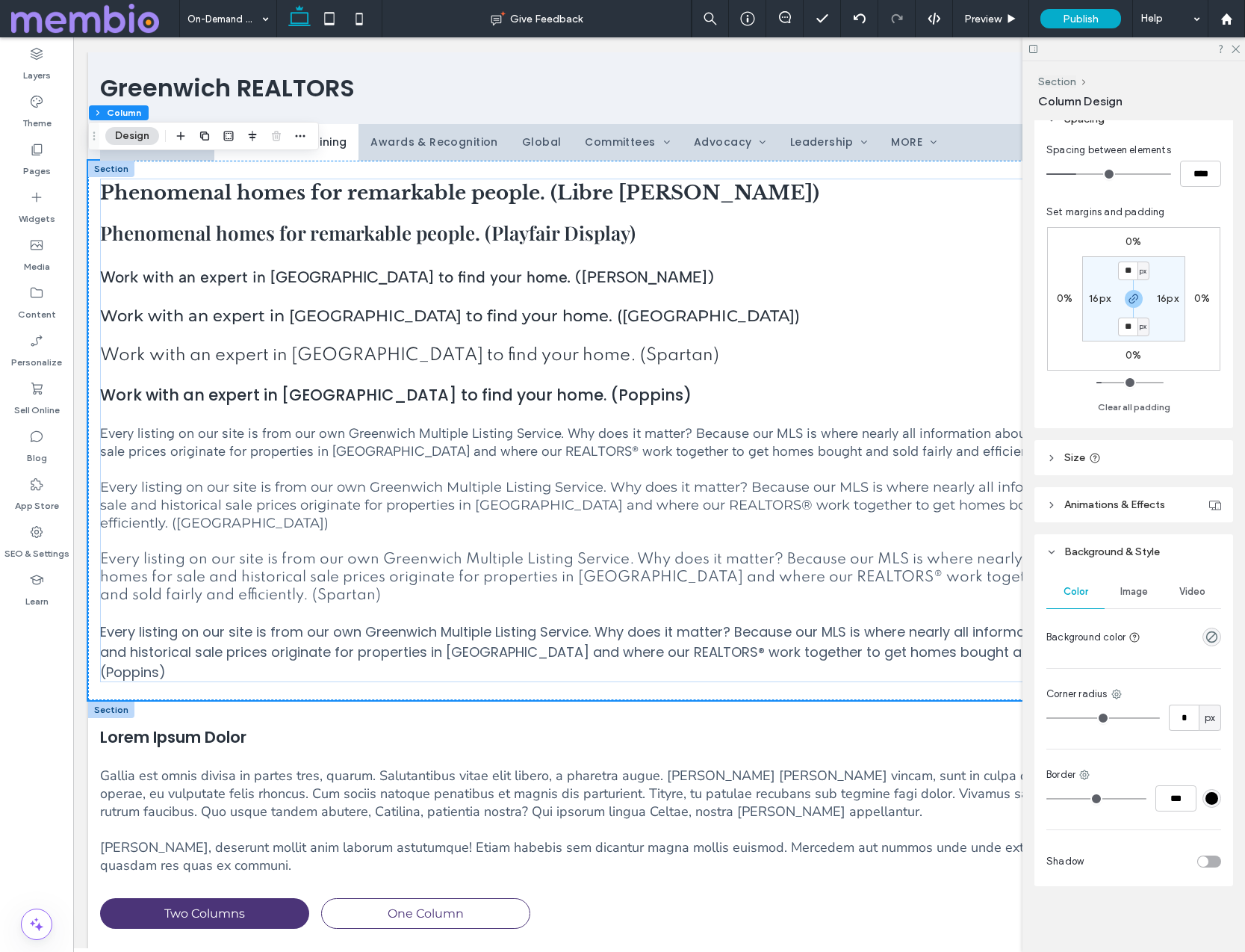
click at [96, 702] on div at bounding box center [111, 709] width 46 height 17
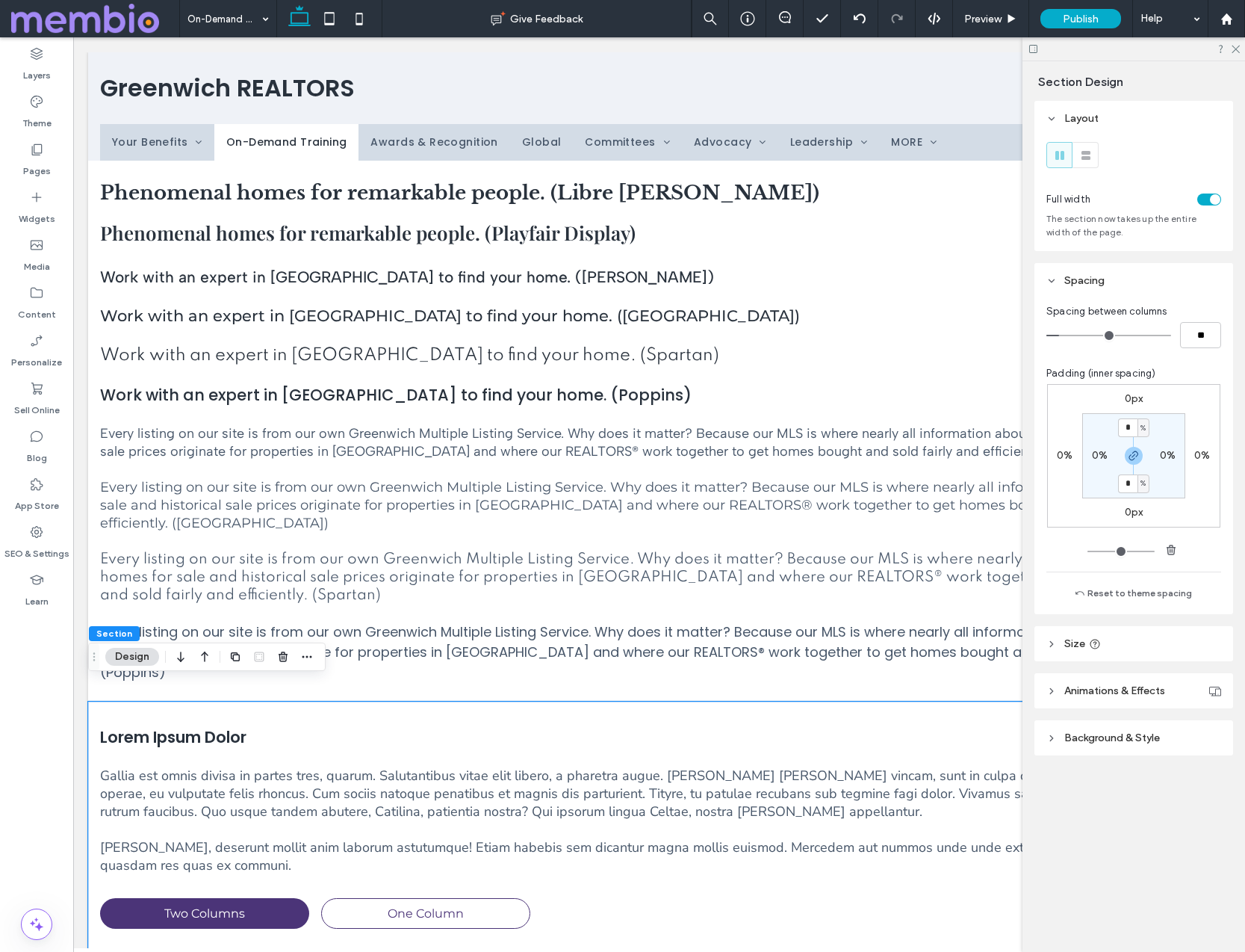
click at [955, 735] on span "Background & Style" at bounding box center [1112, 737] width 96 height 13
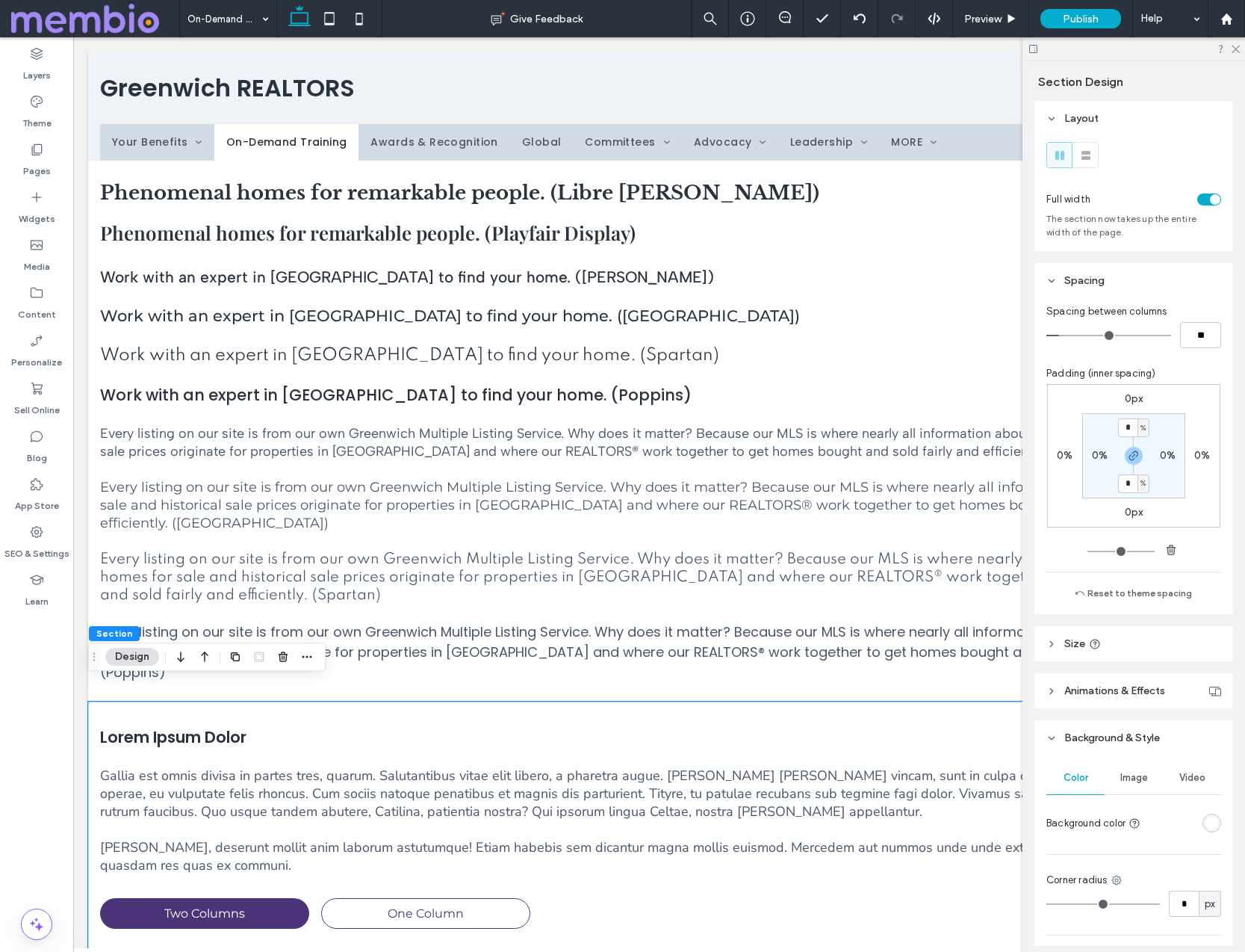
click at [955, 823] on div "rgba(255, 255, 255, 1)" at bounding box center [1212, 823] width 13 height 13
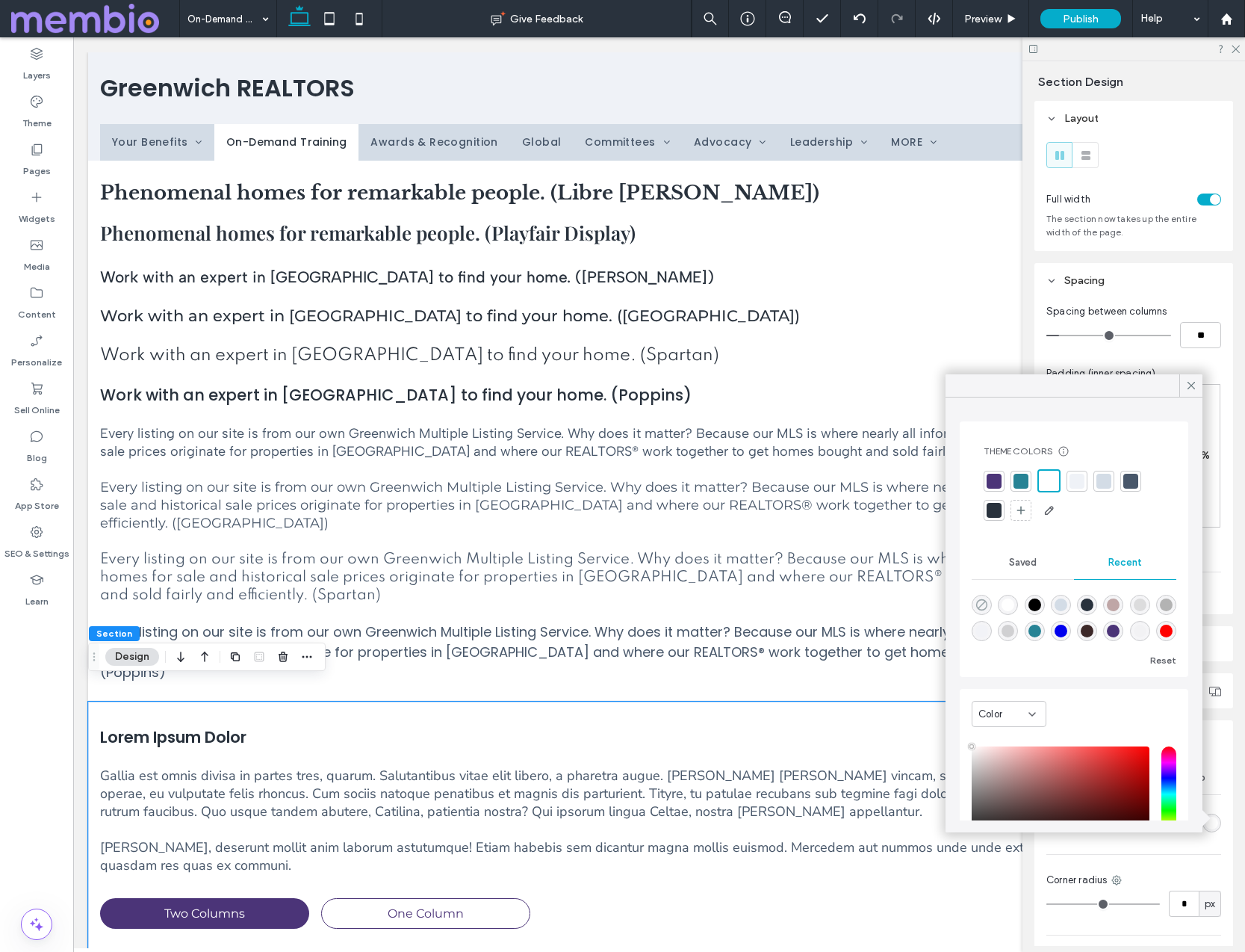
click at [955, 599] on icon "rgba(0, 0, 0, 0)" at bounding box center [982, 605] width 13 height 13
type input "*******"
type input "*"
type input "**"
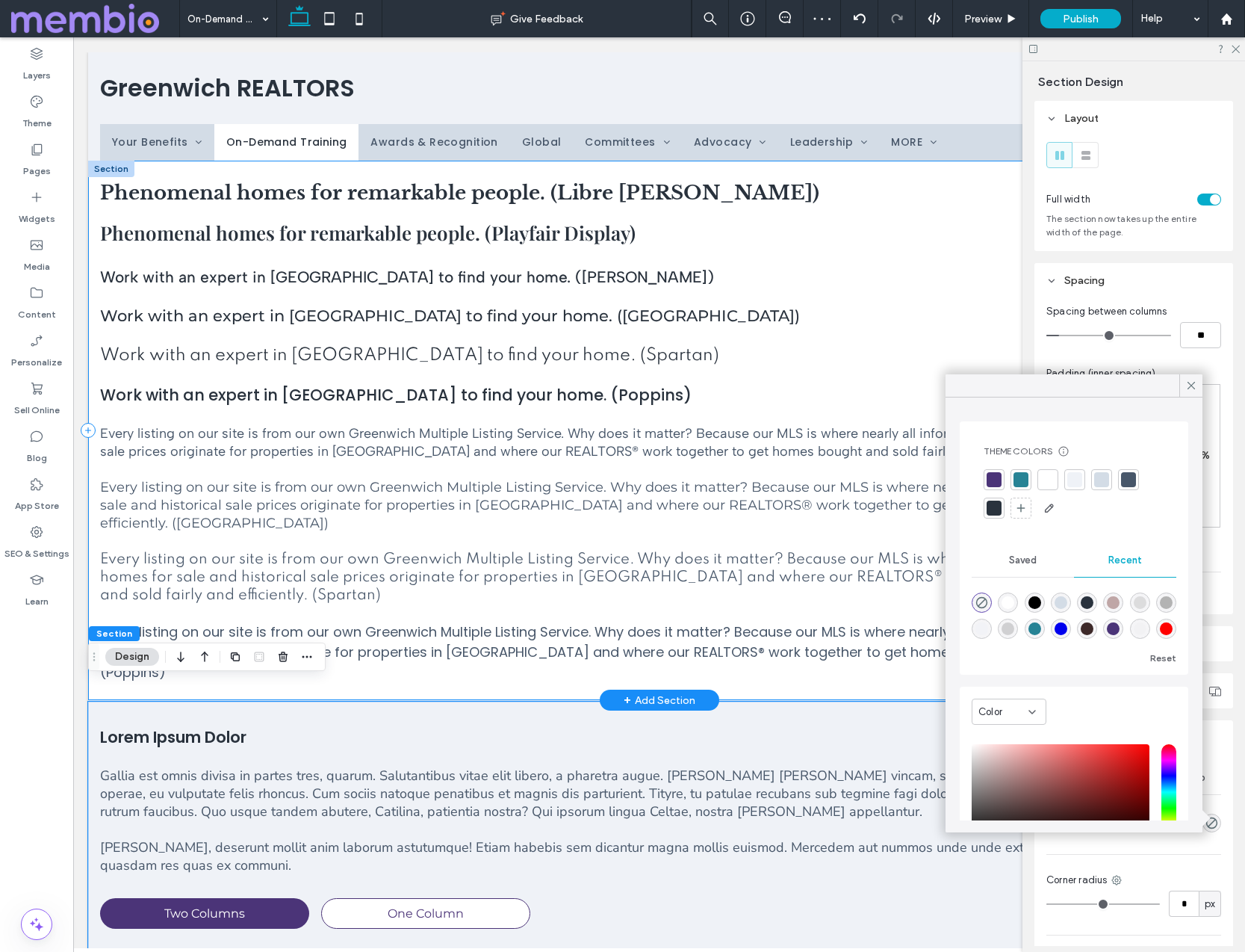
click at [92, 189] on div "Phenomenal homes for remarkable people. (Libre Baskerville) Phenomenal homes fo…" at bounding box center [659, 430] width 1142 height 539
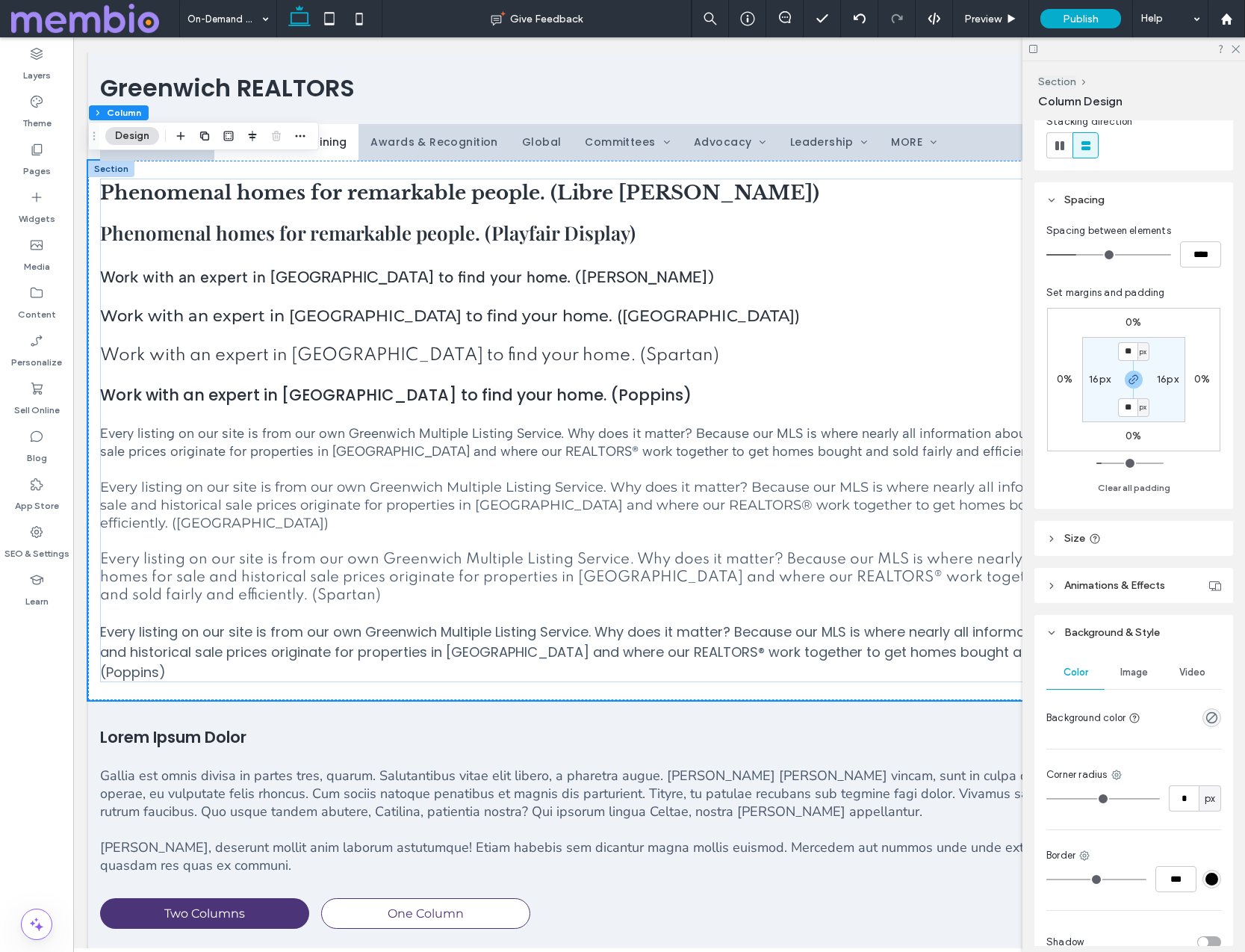
scroll to position [244, 0]
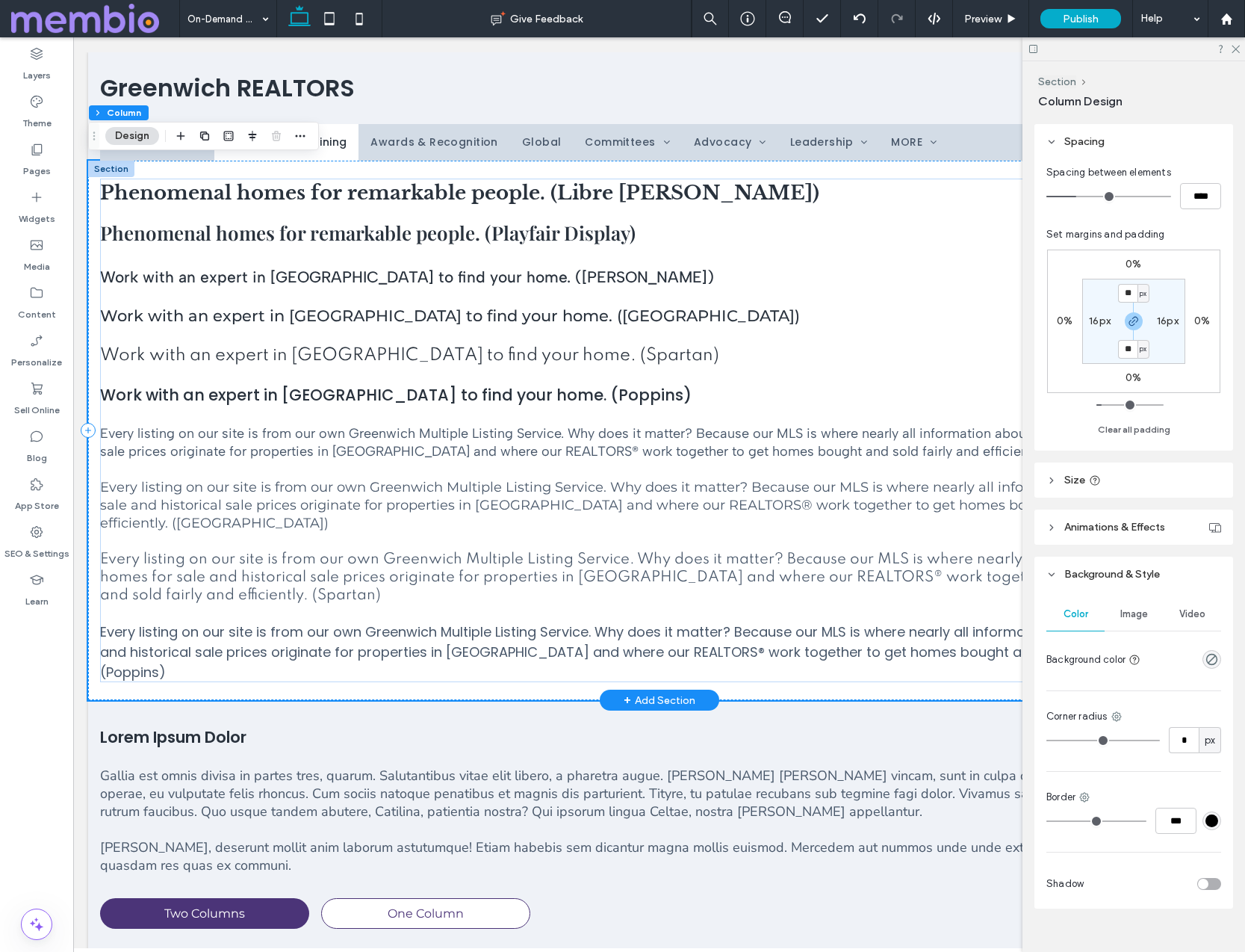
click at [828, 168] on div "Phenomenal homes for remarkable people. (Libre Baskerville) Phenomenal homes fo…" at bounding box center [659, 430] width 1142 height 539
click at [829, 172] on div "Phenomenal homes for remarkable people. (Libre Baskerville) Phenomenal homes fo…" at bounding box center [659, 430] width 1142 height 539
click at [94, 216] on div "Phenomenal homes for remarkable people. (Libre Baskerville) Phenomenal homes fo…" at bounding box center [659, 430] width 1142 height 539
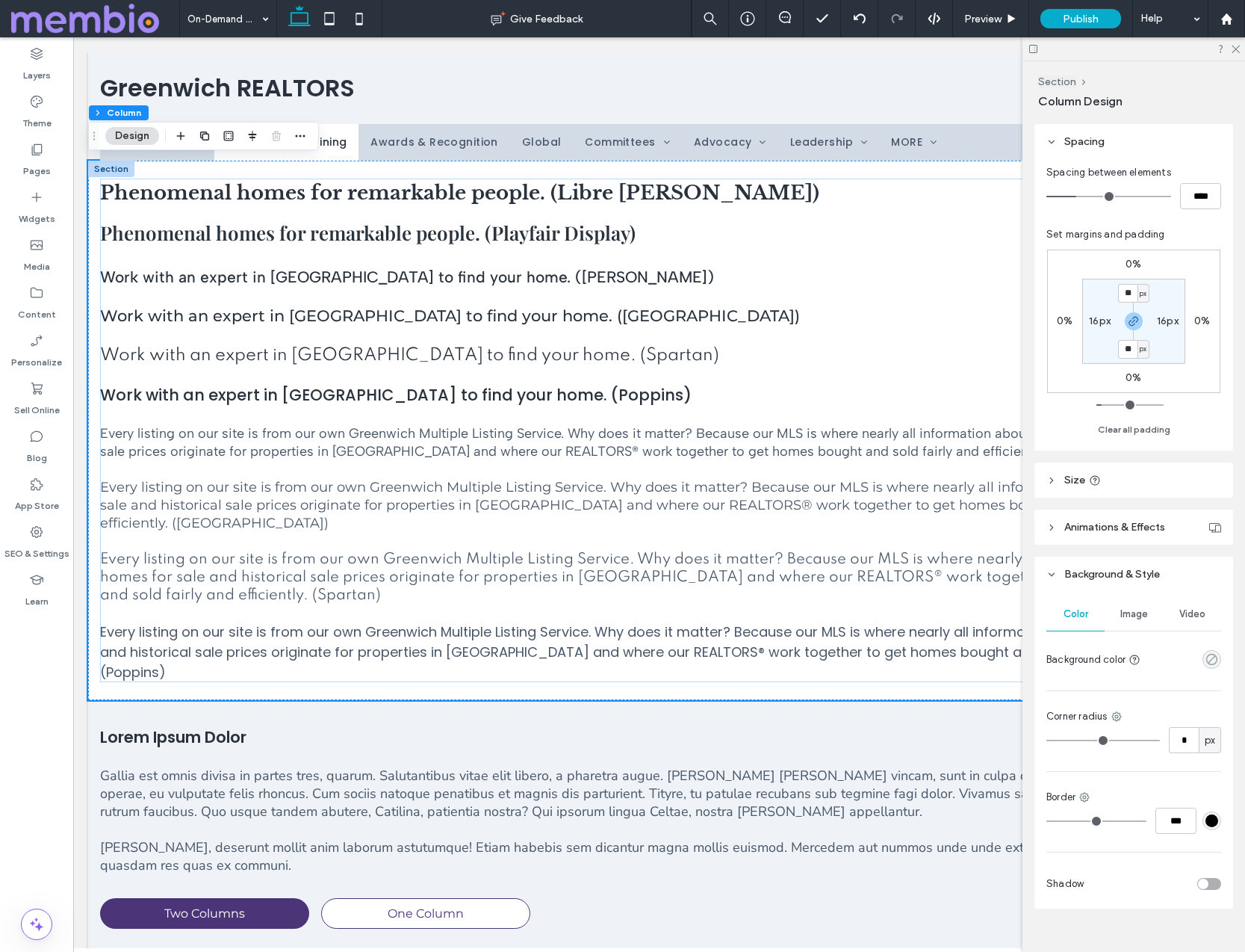
click at [955, 657] on icon "rgba(0, 0, 0, 0)" at bounding box center [1212, 659] width 13 height 13
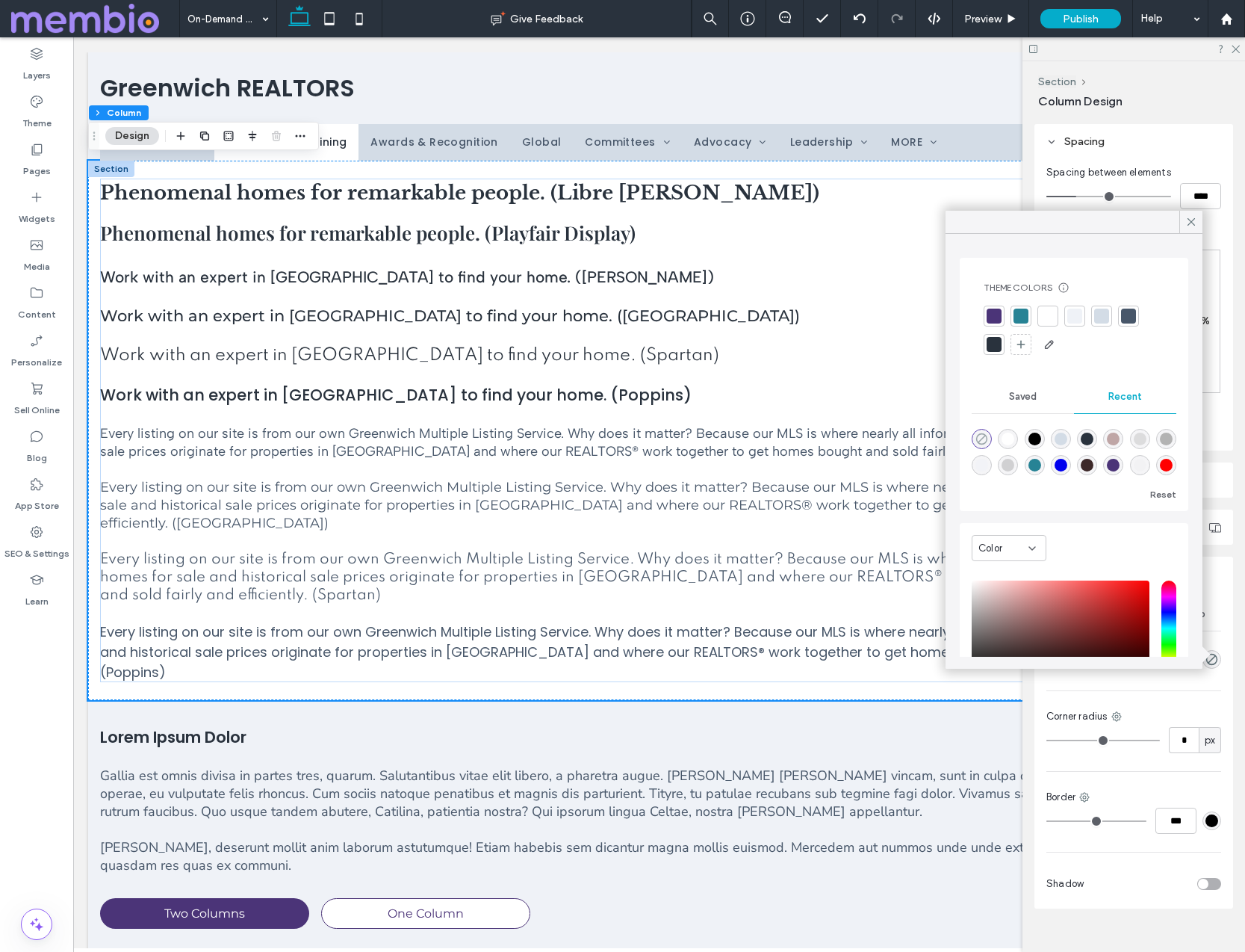
click at [955, 437] on icon "rgba(0, 0, 0, 0)" at bounding box center [982, 439] width 13 height 13
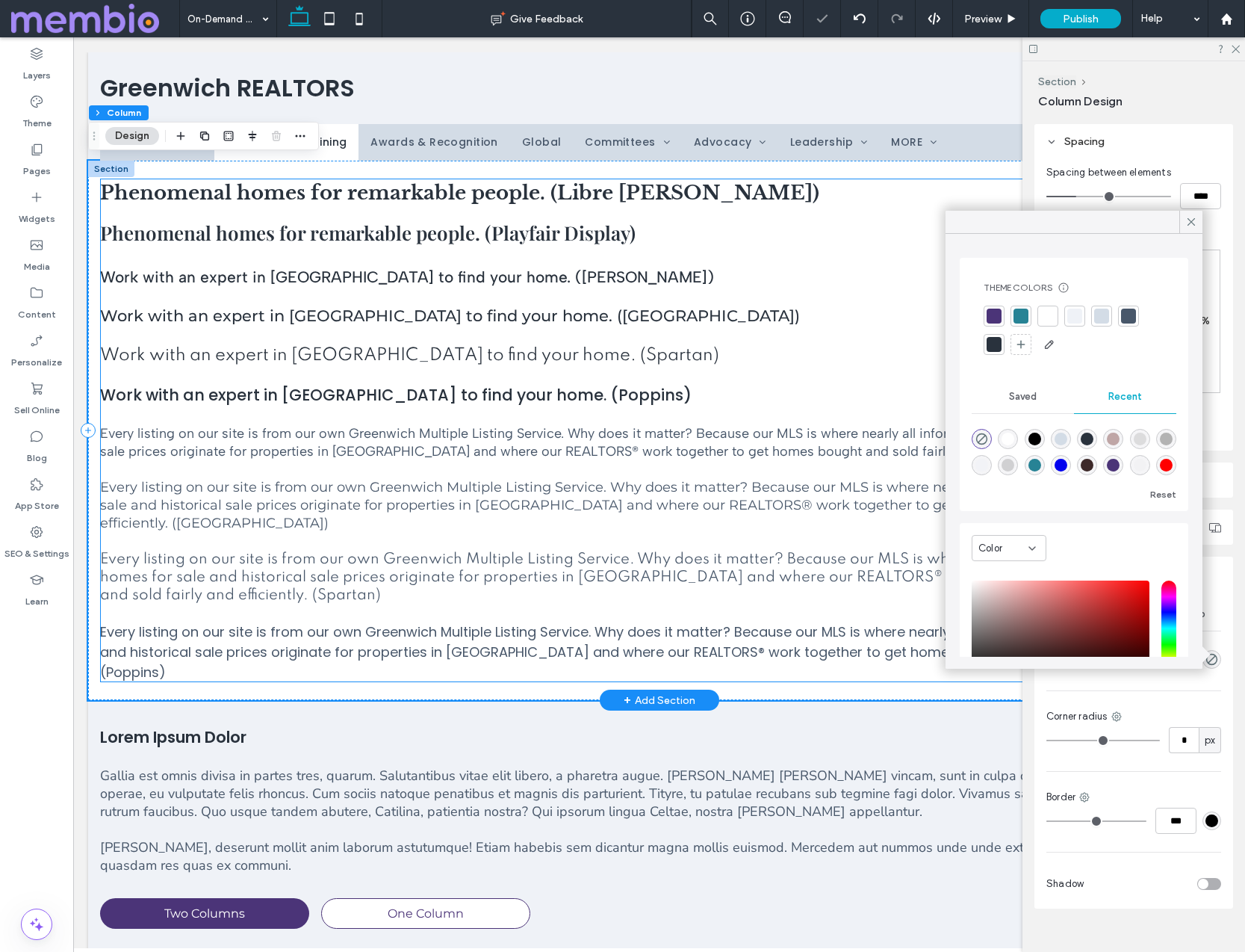
click at [767, 383] on p "Work with an expert in Greenwich to find your home. (Poppins)" at bounding box center [660, 394] width 1118 height 24
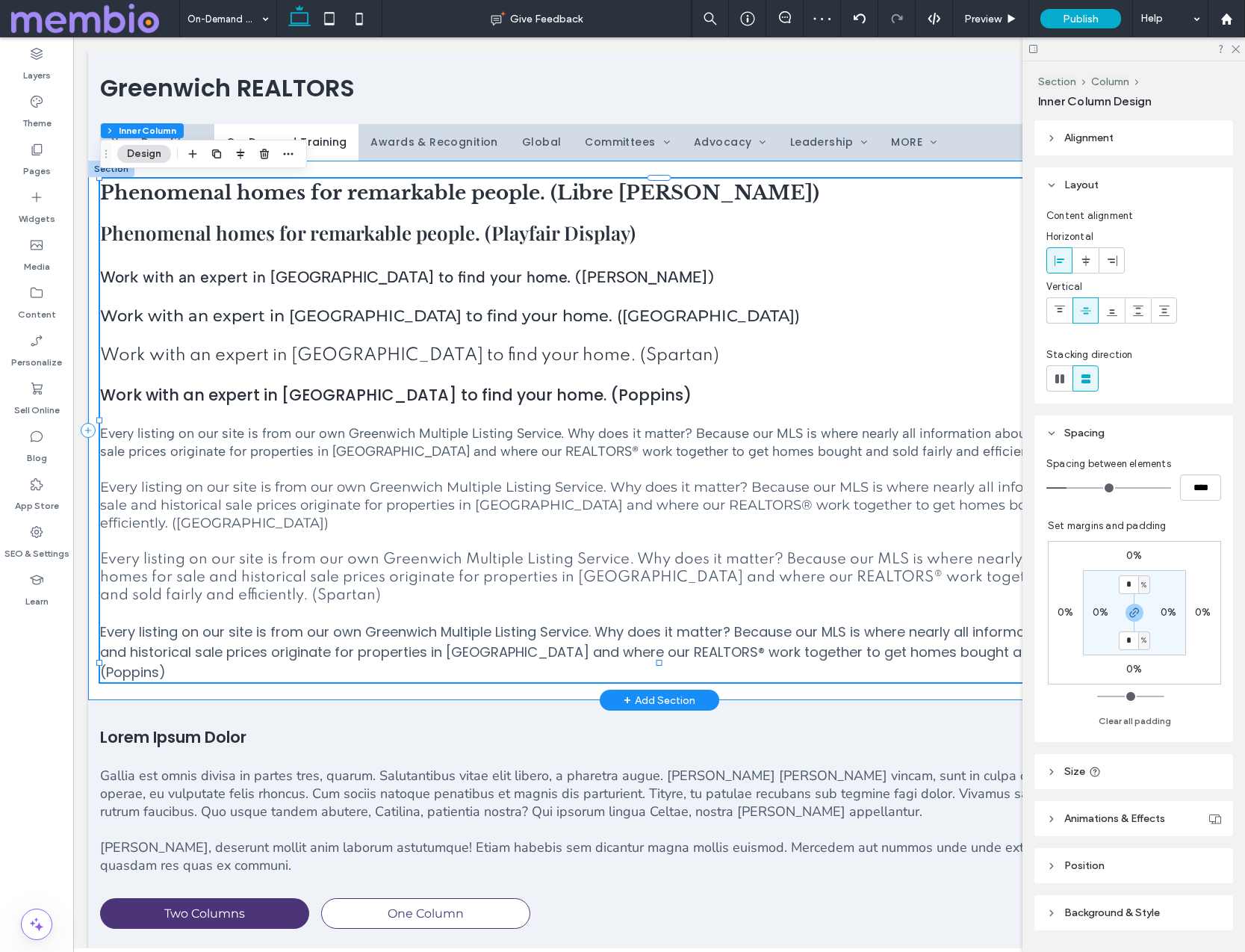
click at [96, 284] on div "Phenomenal homes for remarkable people. (Libre Baskerville) Phenomenal homes fo…" at bounding box center [659, 430] width 1142 height 539
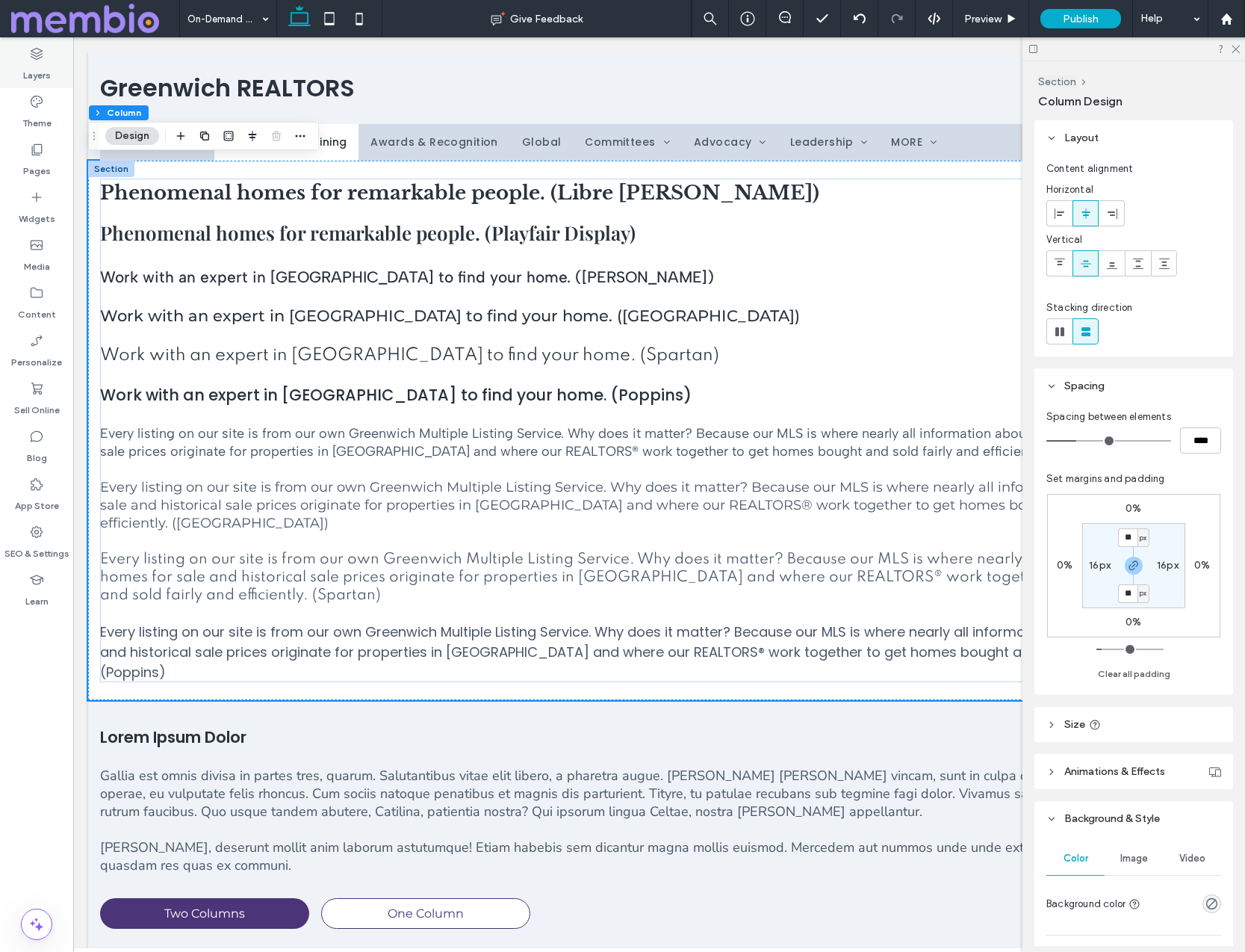
click at [44, 78] on label "Layers" at bounding box center [38, 72] width 28 height 21
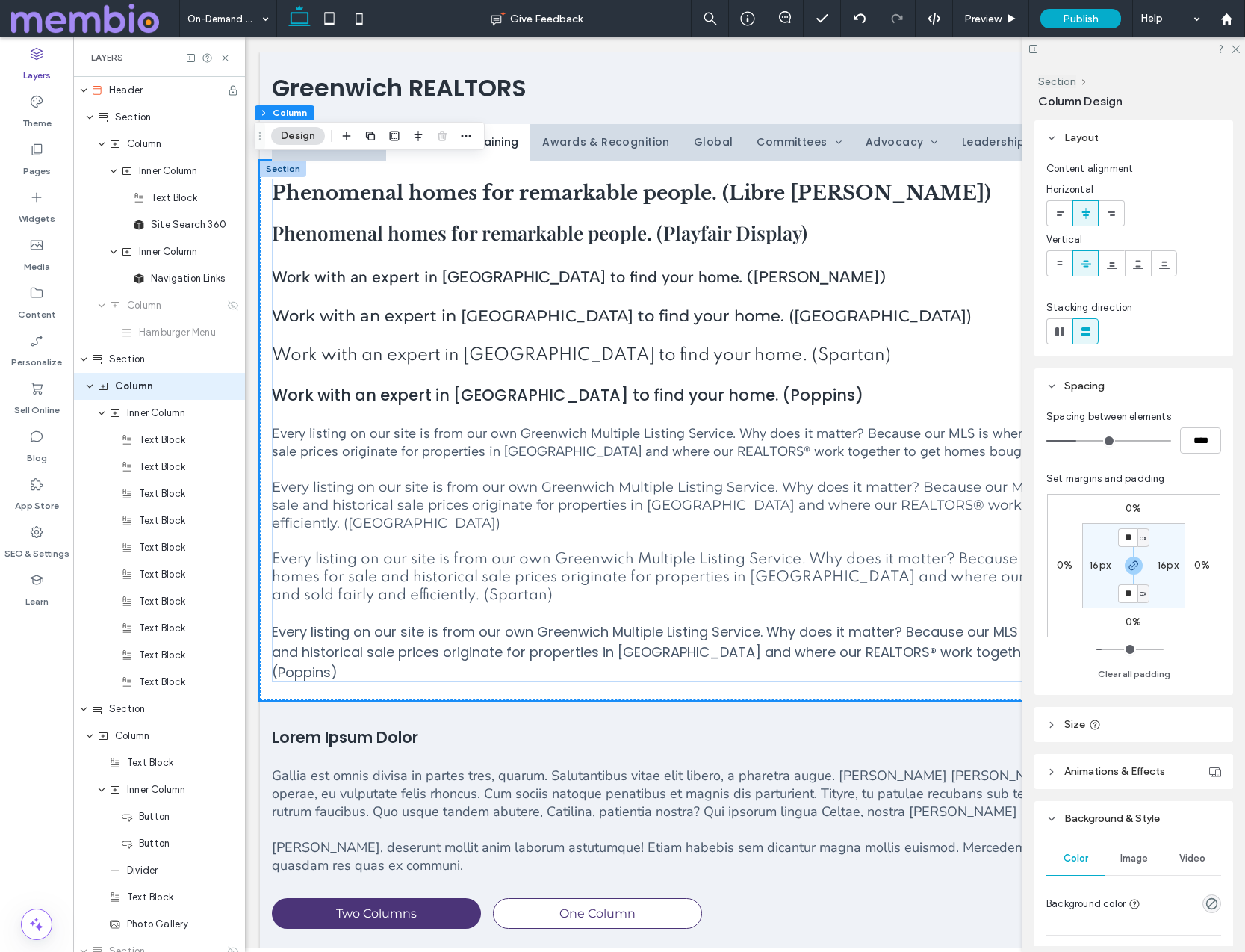
scroll to position [0, 394]
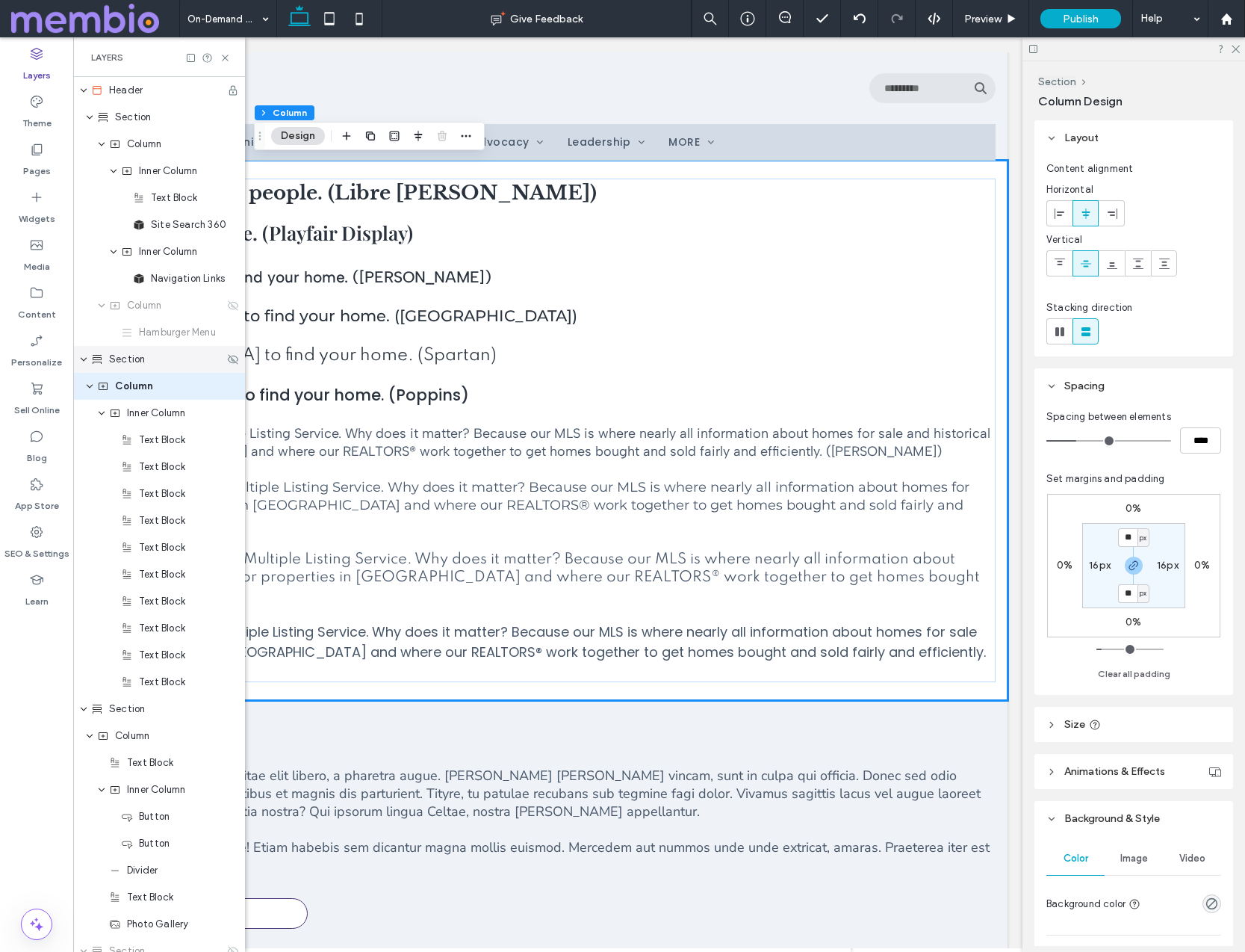
click at [111, 353] on span "Section" at bounding box center [127, 359] width 36 height 15
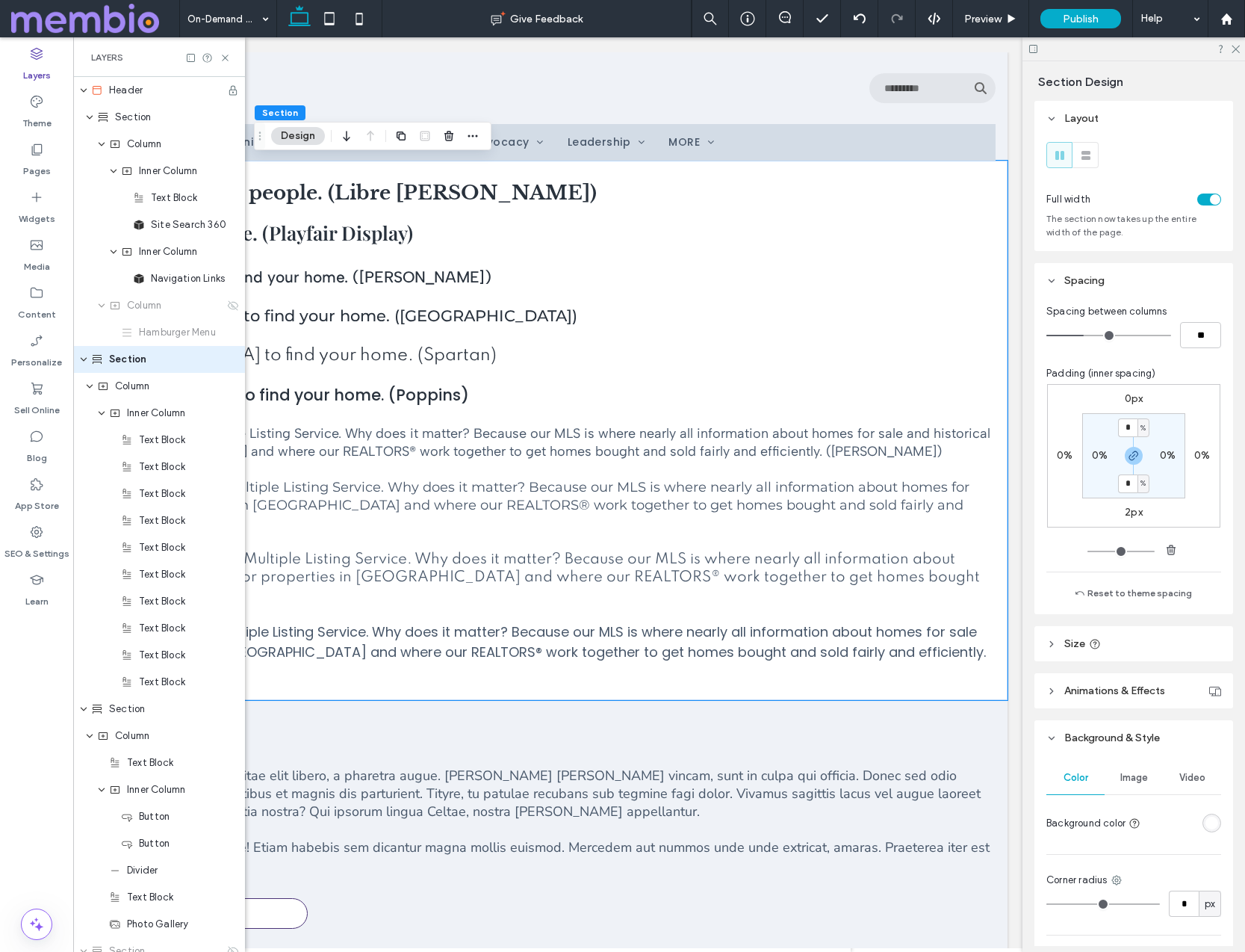
click at [955, 827] on div "rgba(255, 255, 255, 1)" at bounding box center [1212, 823] width 13 height 13
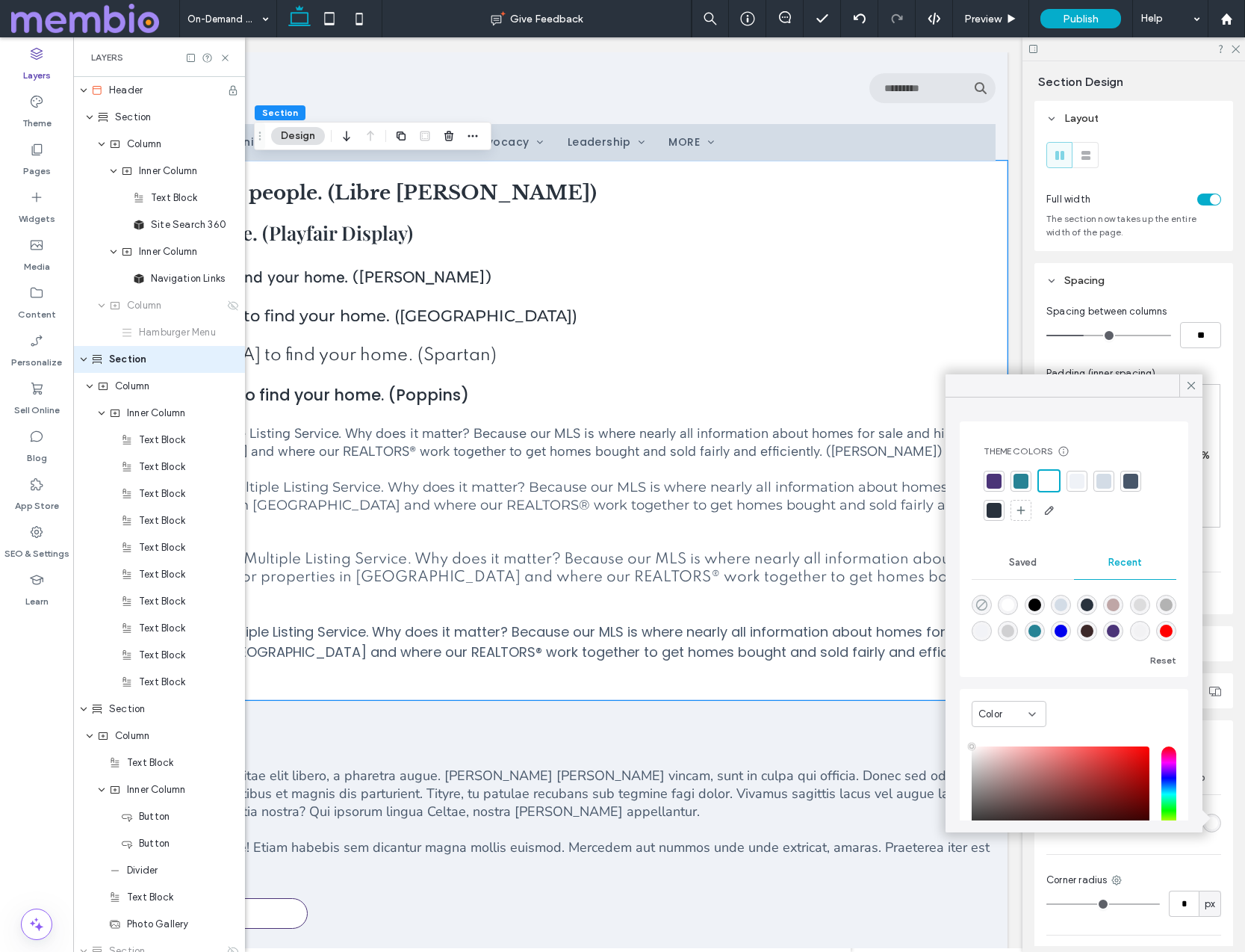
click at [955, 601] on use "rgba(0, 0, 0, 0)" at bounding box center [982, 605] width 11 height 11
type input "*******"
type input "*"
type input "**"
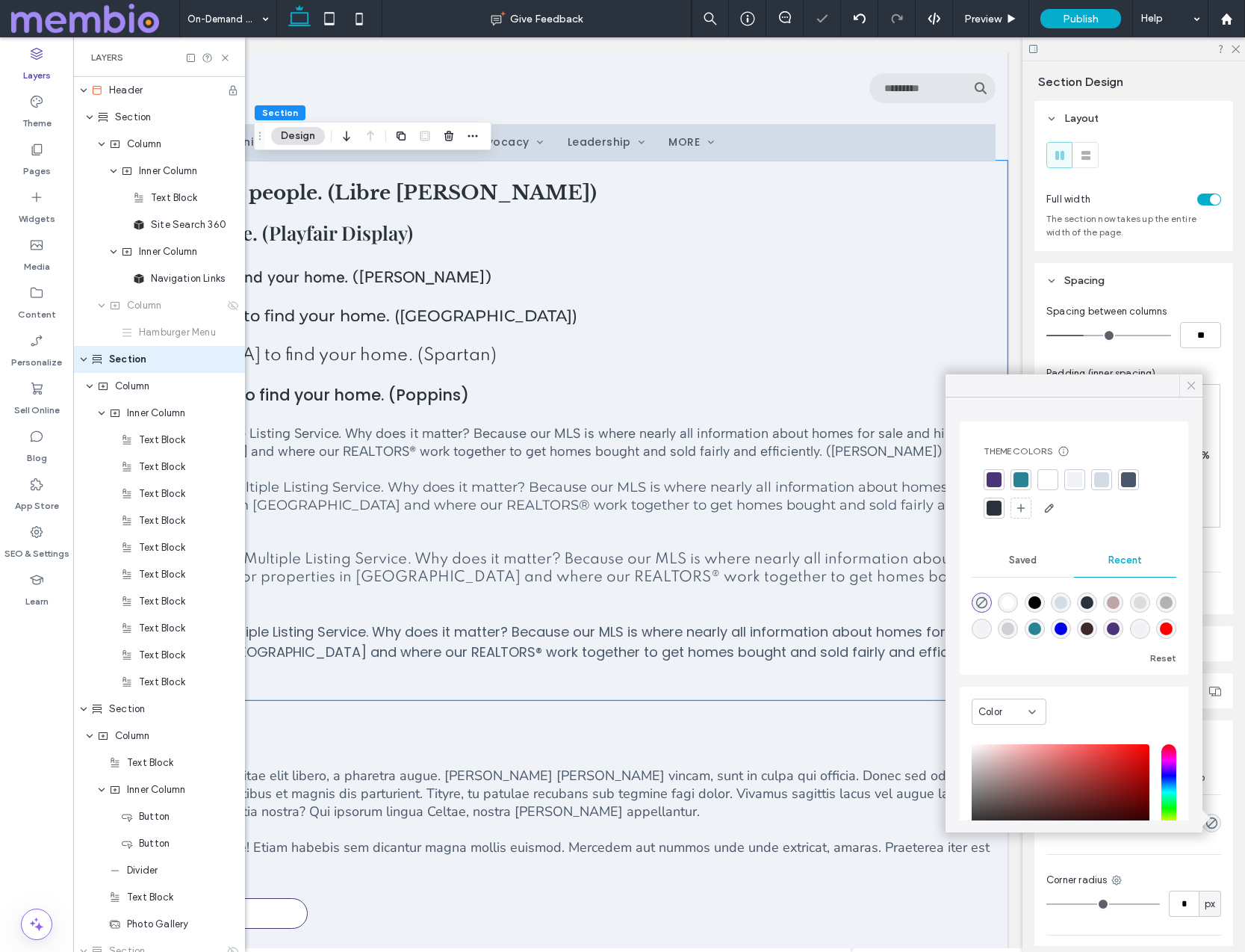
click at [955, 391] on icon at bounding box center [1191, 385] width 13 height 13
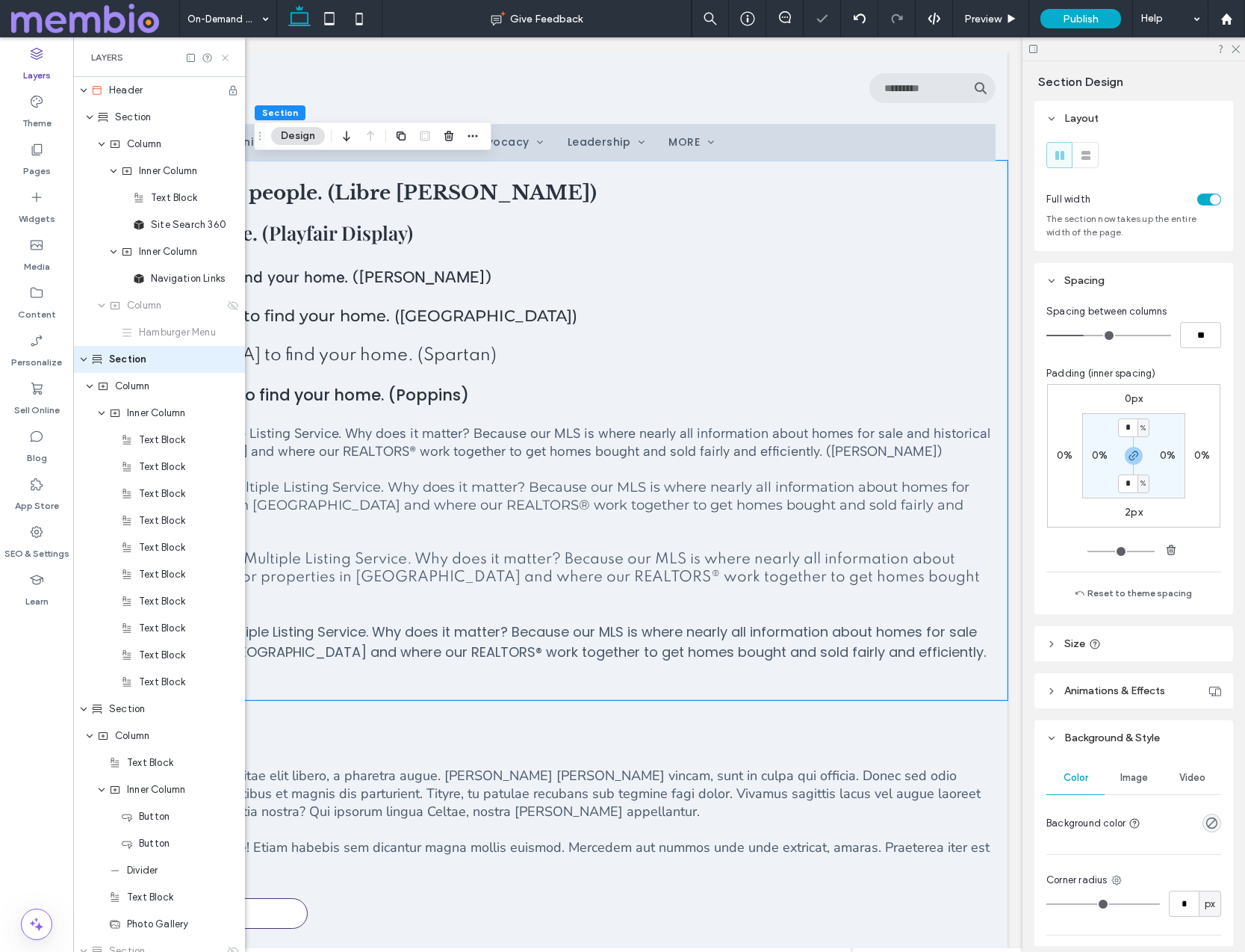
drag, startPoint x: 223, startPoint y: 52, endPoint x: 357, endPoint y: 82, distance: 137.3
click at [223, 52] on icon at bounding box center [225, 58] width 11 height 11
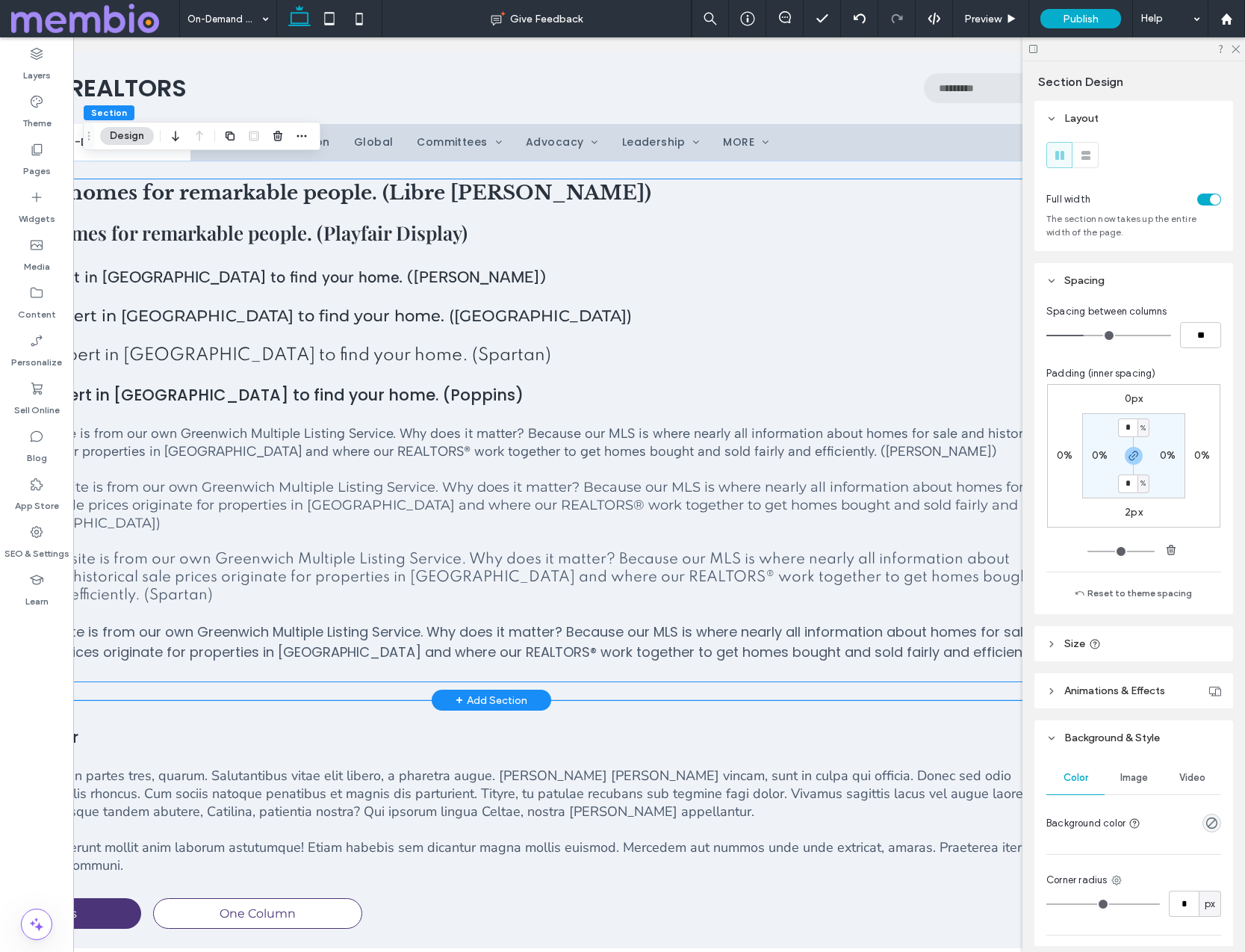
scroll to position [0, 0]
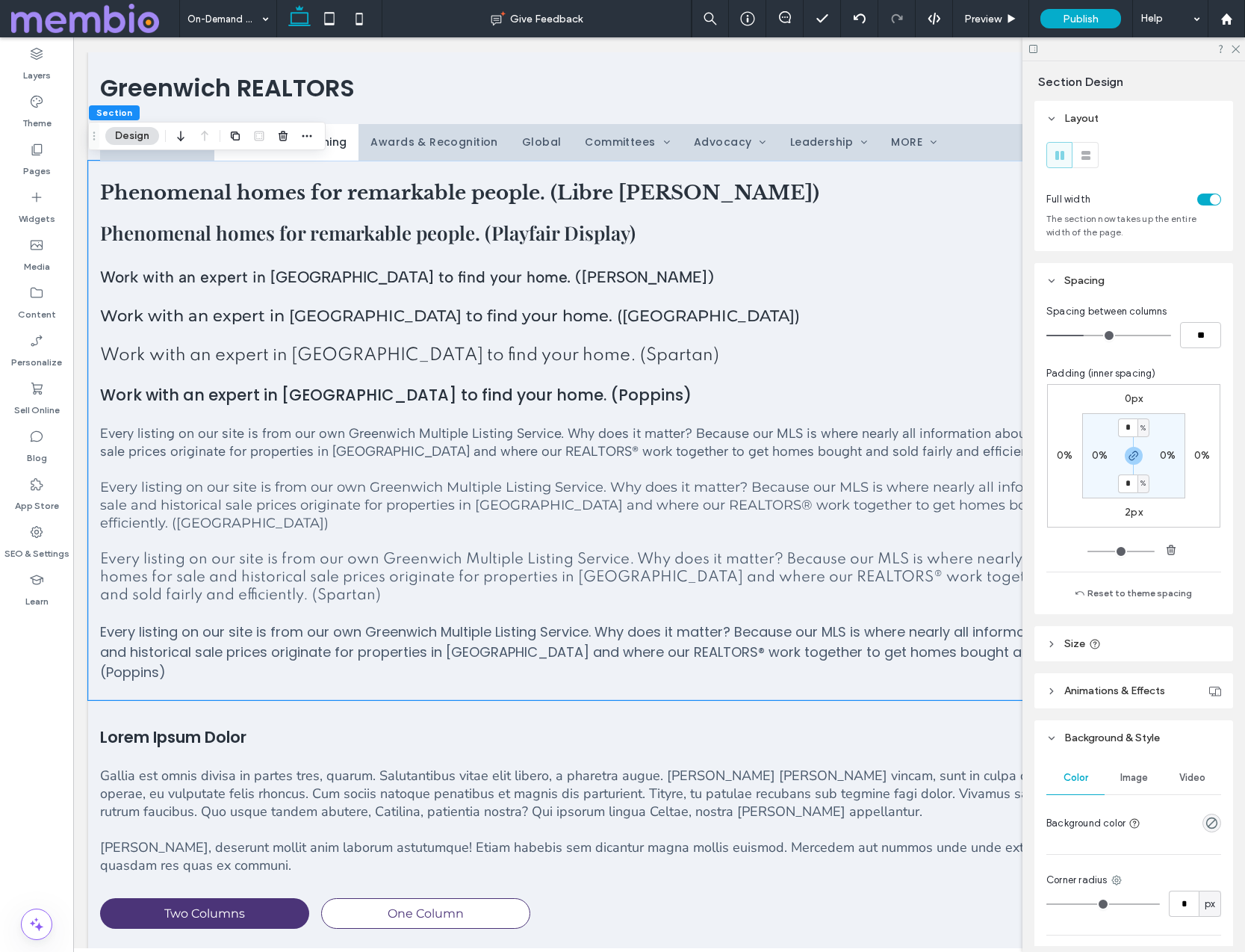
click at [79, 72] on body "Greenwich REALTORS ﻿ Use the up and down arrows to select a result. Press enter…" at bounding box center [659, 922] width 1172 height 1770
click at [48, 102] on div "Theme" at bounding box center [37, 112] width 73 height 48
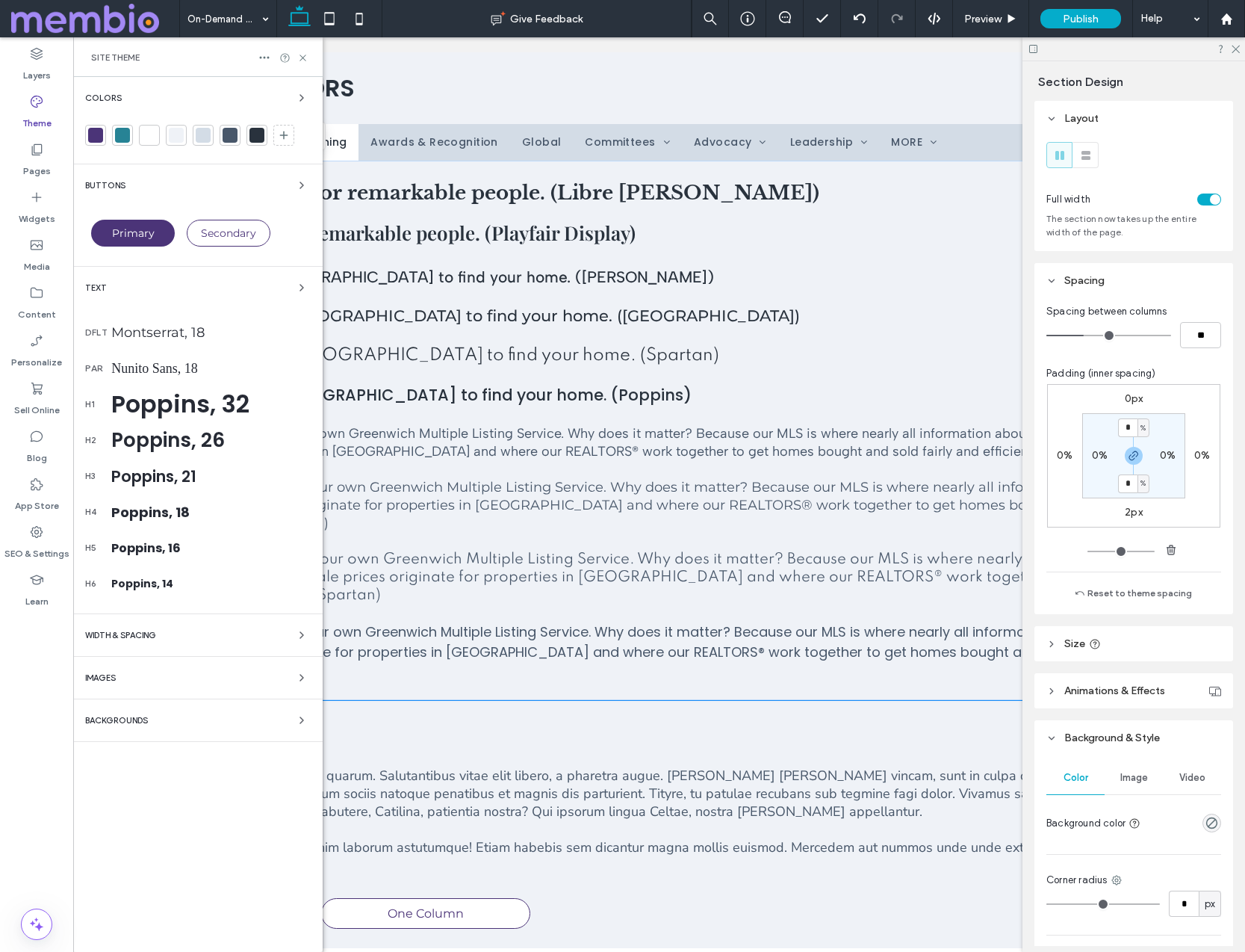
click at [138, 723] on span "Backgrounds" at bounding box center [117, 720] width 63 height 8
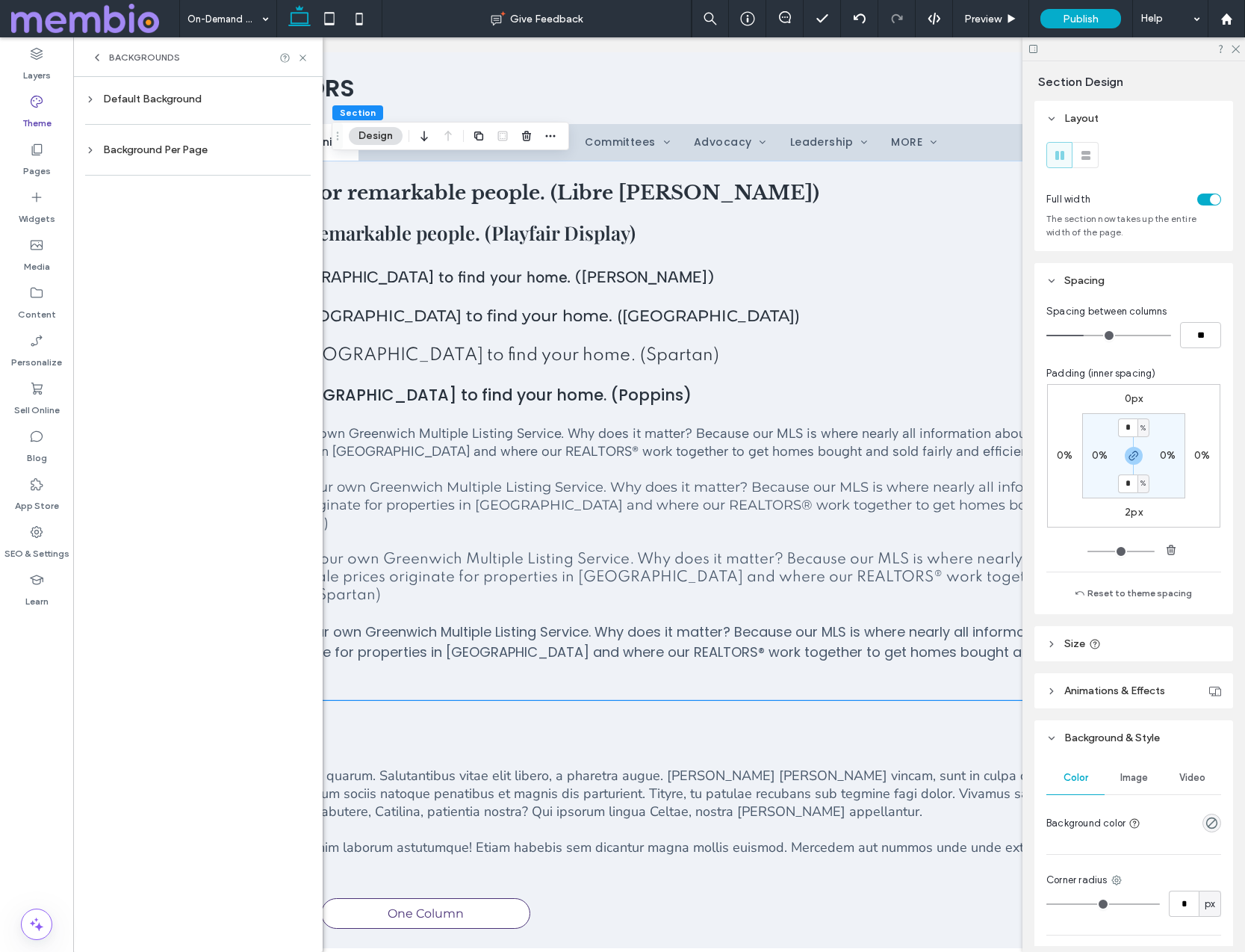
click at [161, 98] on div "Default Background" at bounding box center [198, 99] width 226 height 13
click at [288, 226] on div "rgb(239, 242, 247)" at bounding box center [289, 227] width 13 height 13
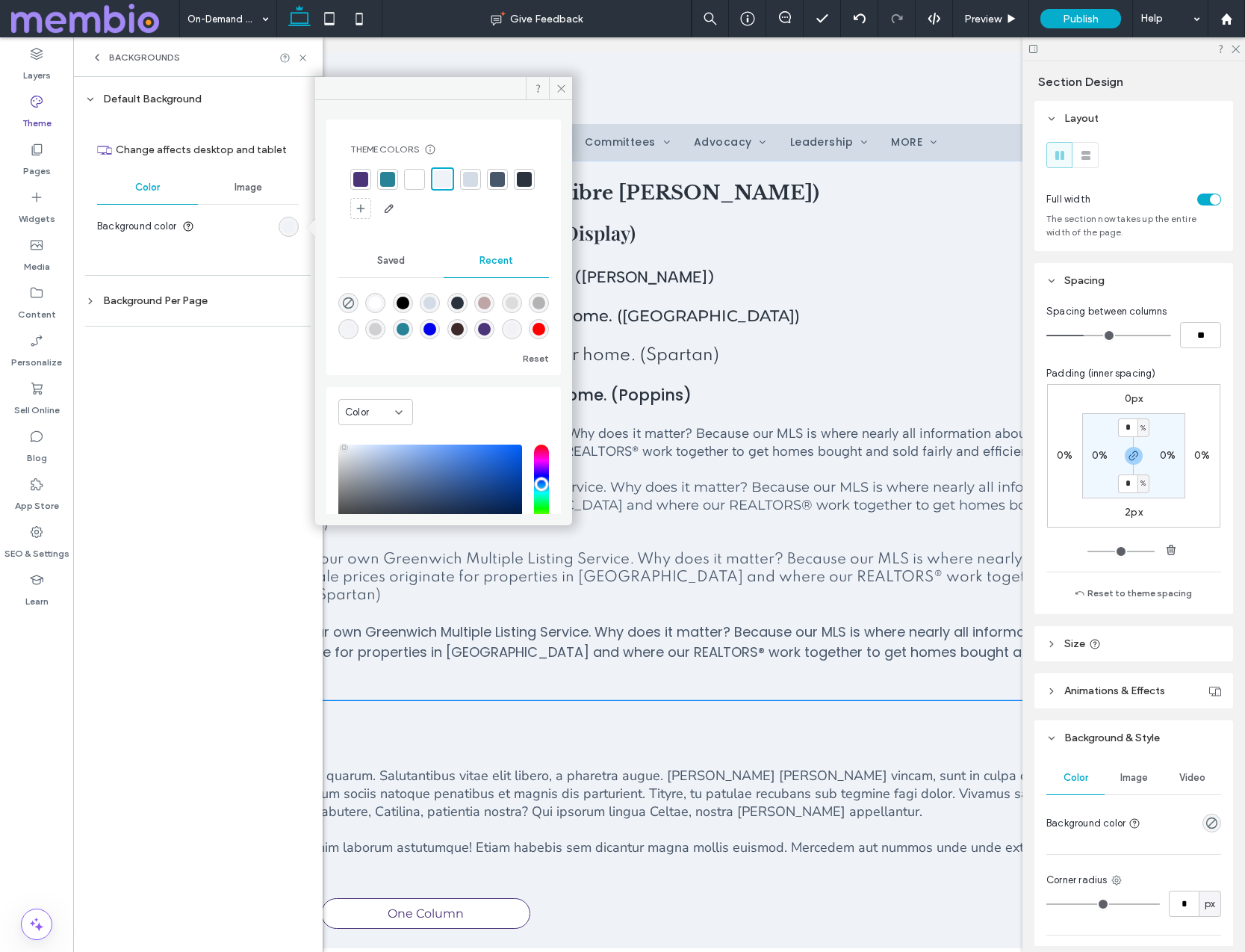
click at [412, 181] on div at bounding box center [414, 179] width 15 height 15
click at [558, 86] on use at bounding box center [561, 88] width 8 height 8
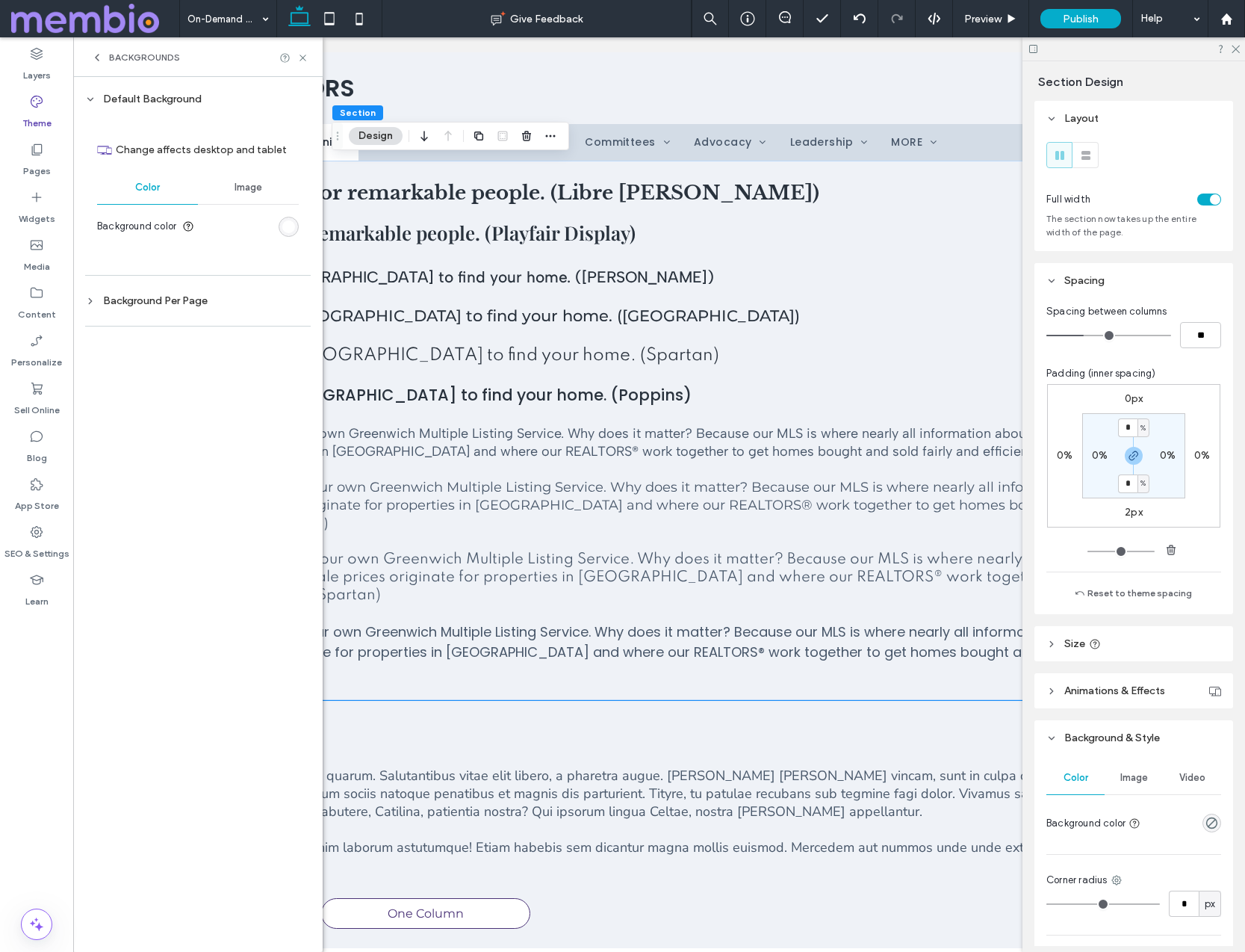
click at [178, 287] on div at bounding box center [198, 275] width 226 height 31
click at [179, 295] on div "Background Per Page" at bounding box center [198, 300] width 226 height 13
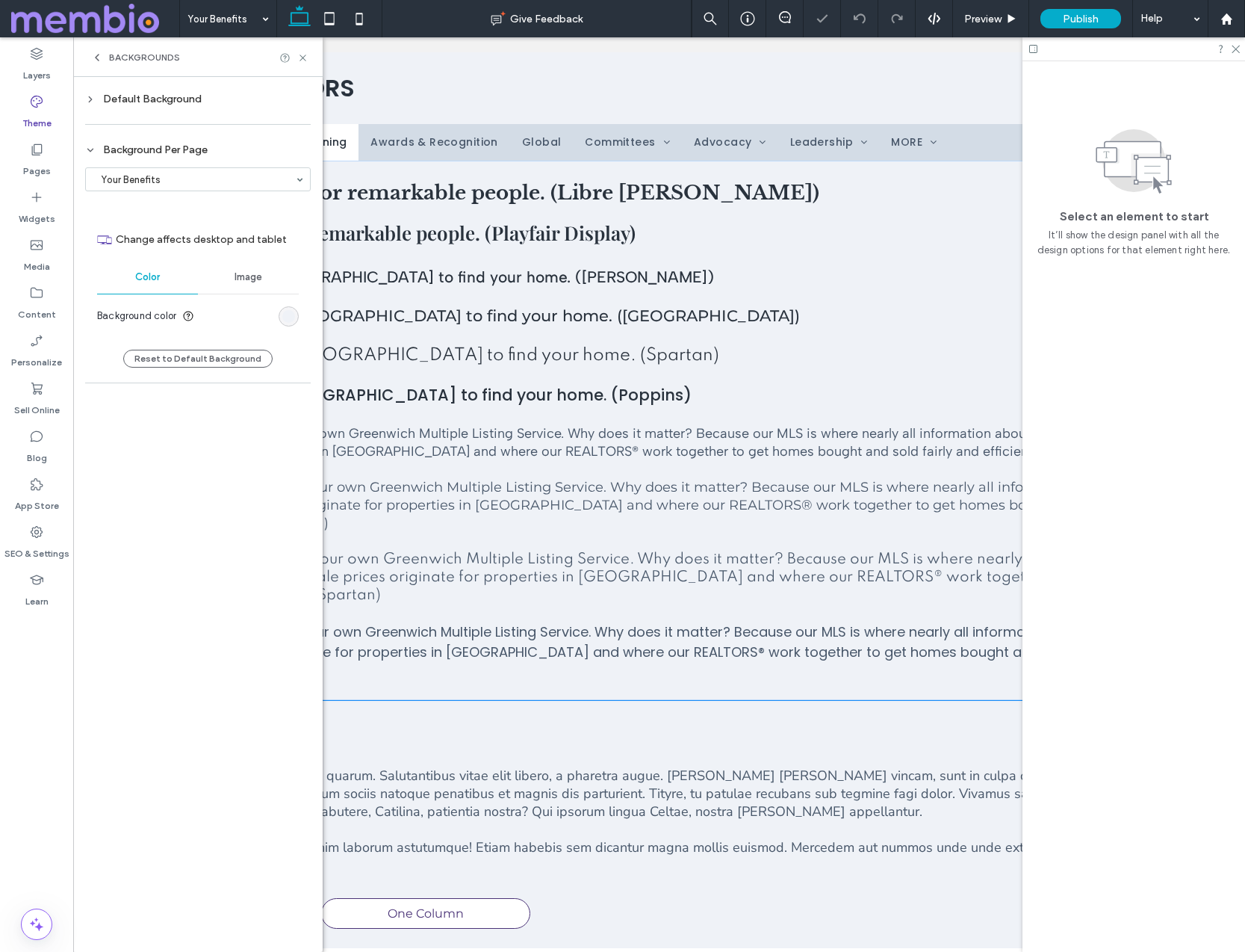
click at [165, 176] on input at bounding box center [194, 179] width 202 height 10
click at [247, 141] on div "Background Per Page" at bounding box center [198, 149] width 226 height 20
click at [168, 144] on div "Background Per Page" at bounding box center [198, 149] width 226 height 13
click at [285, 317] on div "rgb(239, 242, 247)" at bounding box center [289, 316] width 13 height 13
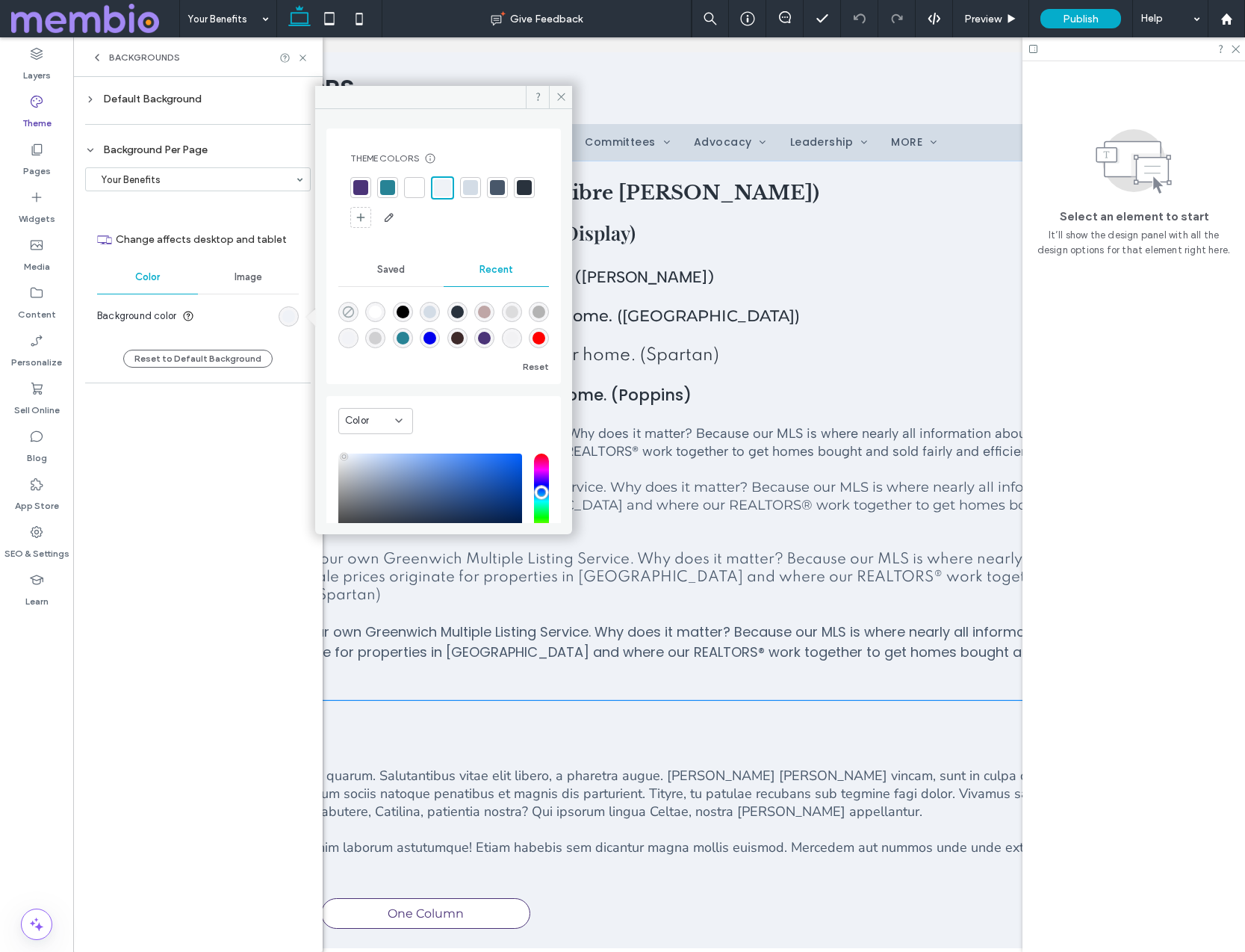
click at [345, 309] on icon "rgba(0, 0, 0, 0)" at bounding box center [348, 312] width 13 height 13
type input "*******"
type input "*"
type input "**"
click at [553, 96] on span at bounding box center [560, 97] width 24 height 23
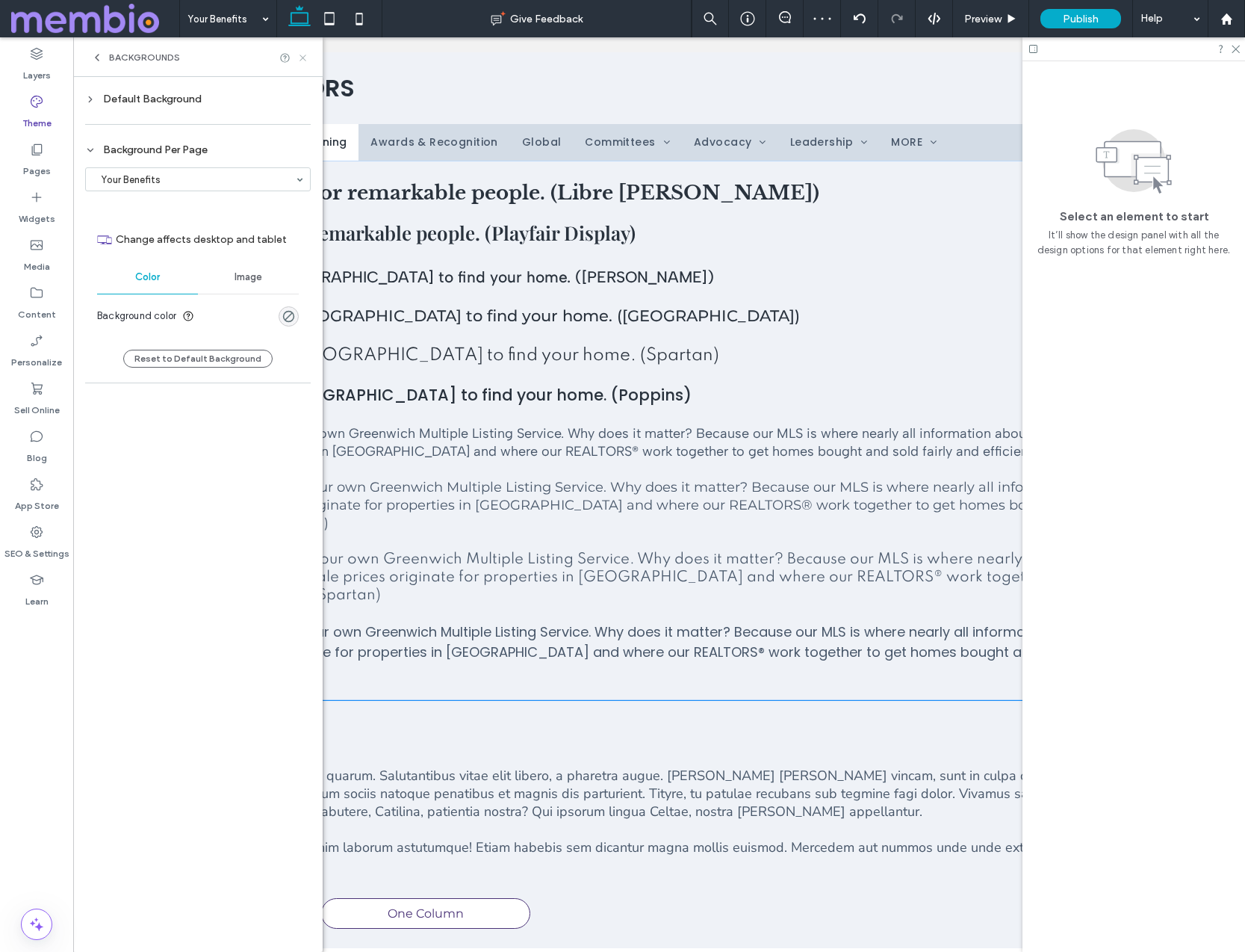
click at [308, 55] on icon at bounding box center [303, 58] width 11 height 11
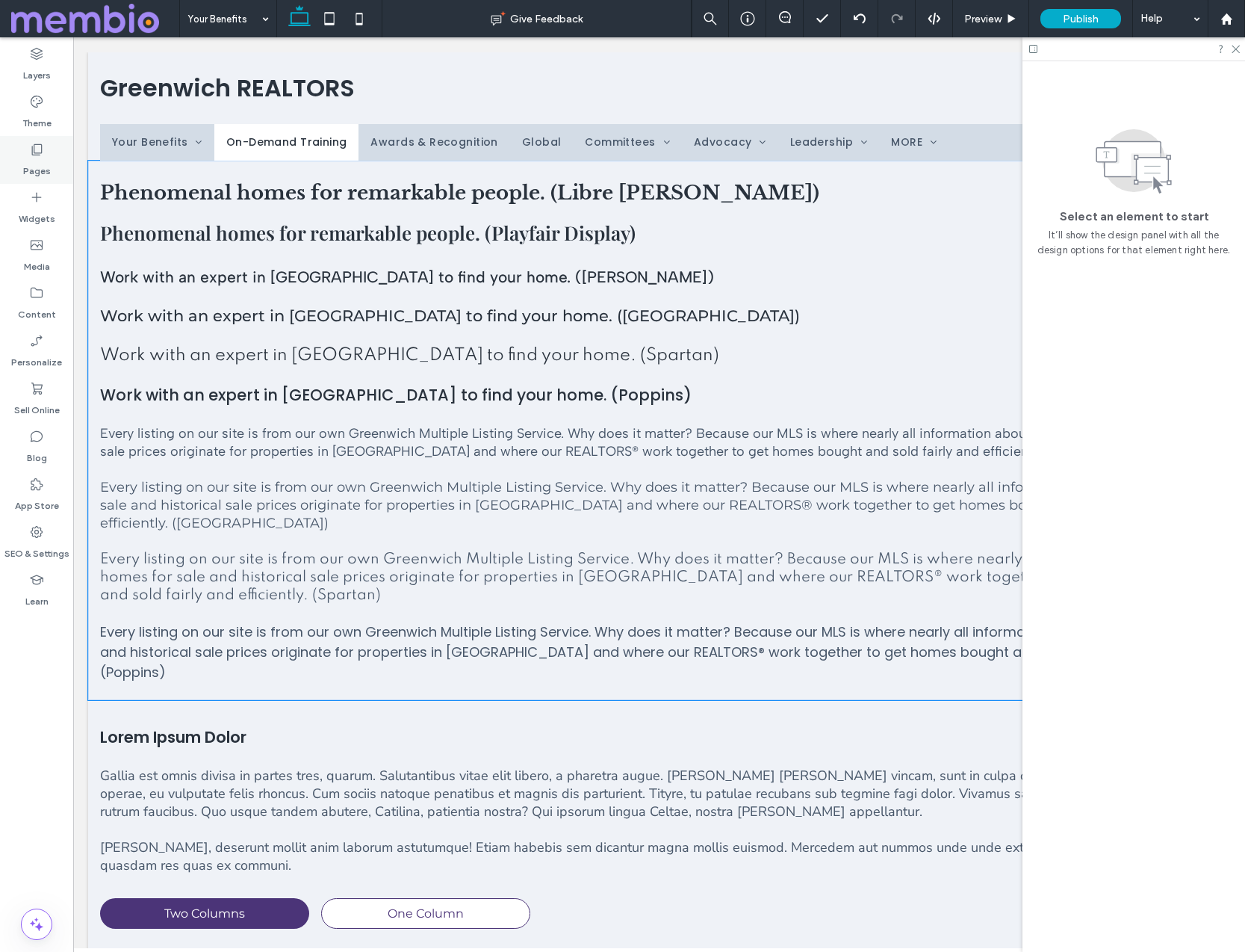
click at [31, 150] on icon at bounding box center [36, 149] width 15 height 15
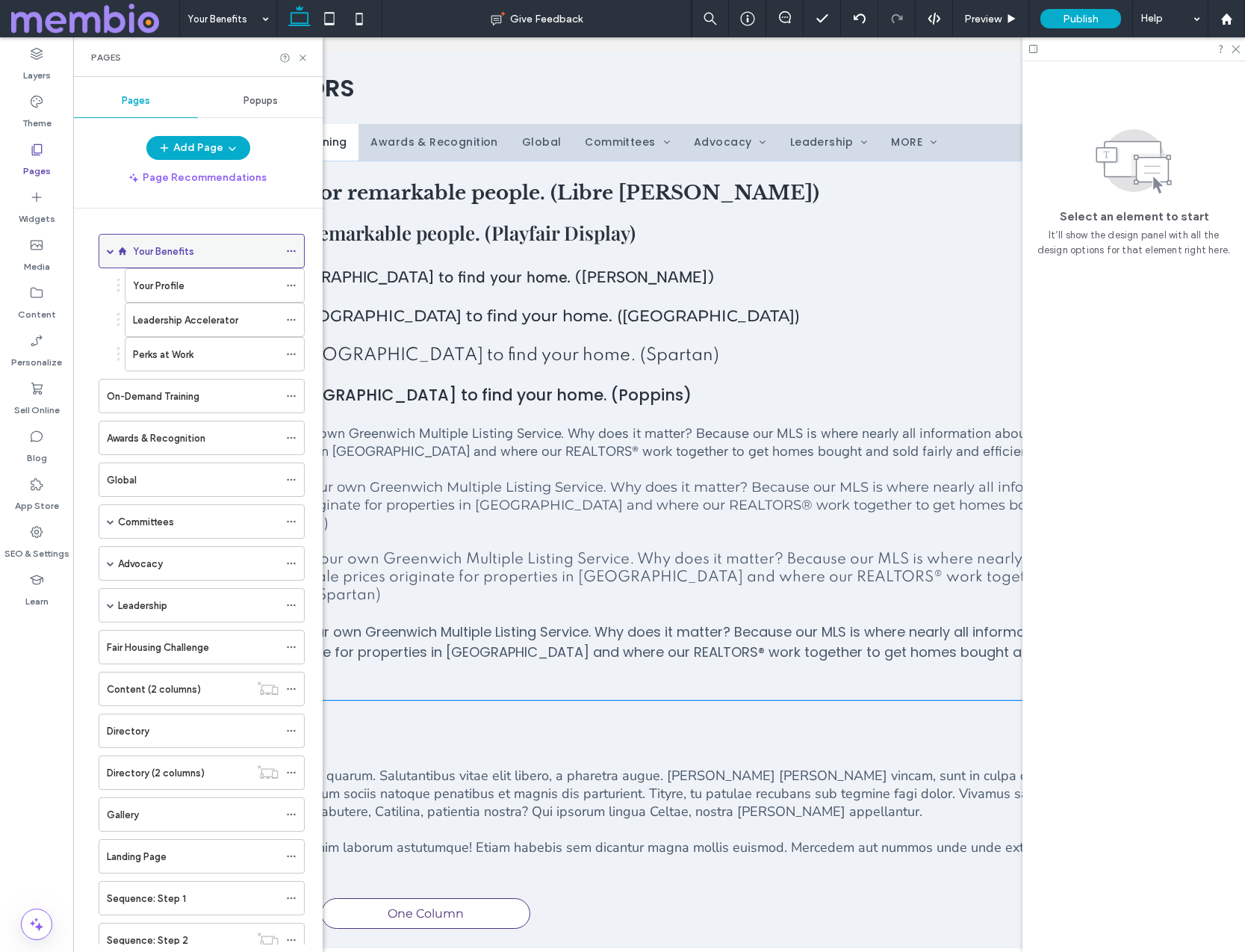
click at [160, 247] on label "Your Benefits" at bounding box center [163, 251] width 61 height 26
click at [180, 402] on label "On-Demand Training" at bounding box center [153, 396] width 92 height 26
click at [301, 58] on icon at bounding box center [303, 58] width 11 height 11
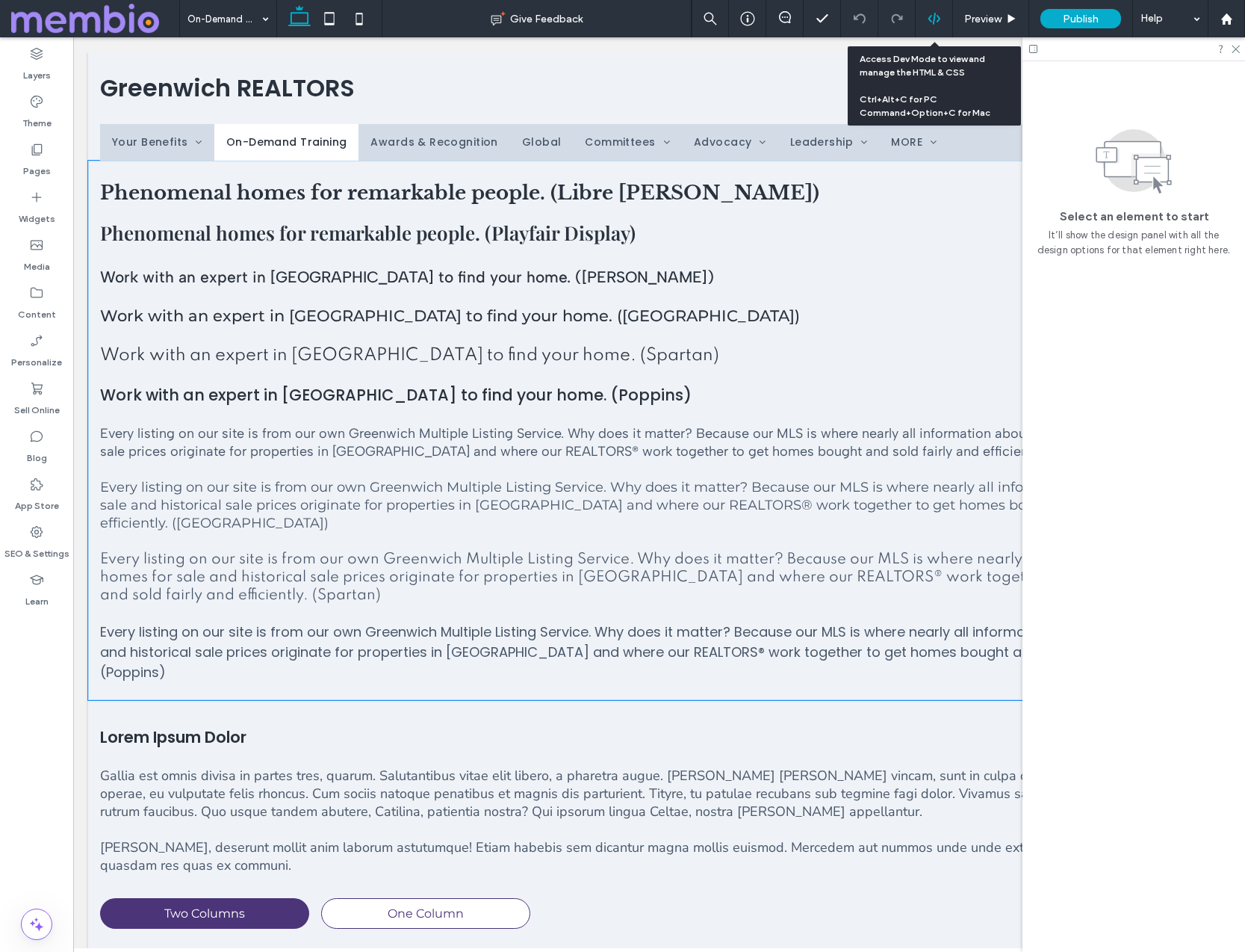
click at [936, 28] on div at bounding box center [934, 18] width 38 height 38
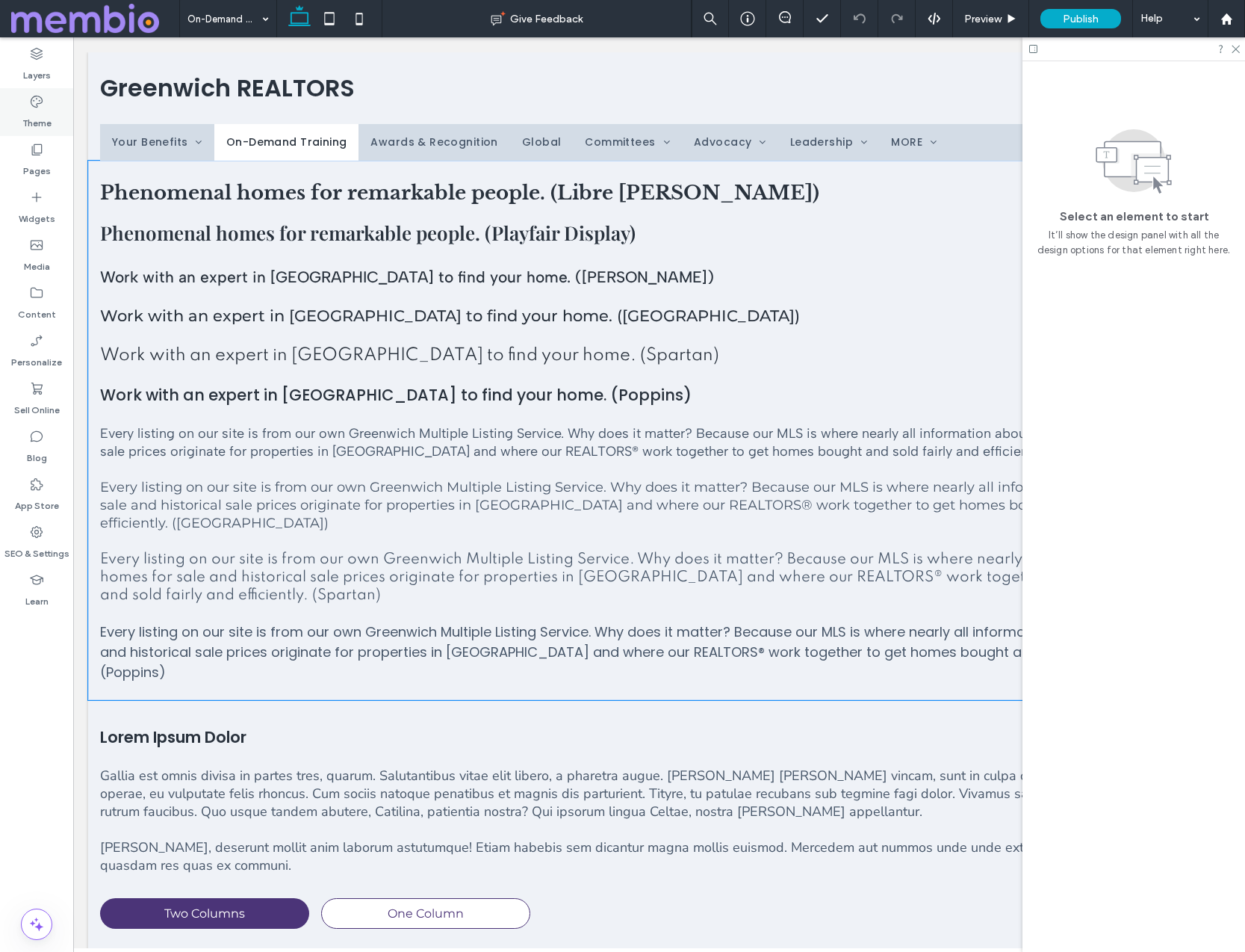
click at [39, 99] on icon at bounding box center [36, 101] width 15 height 15
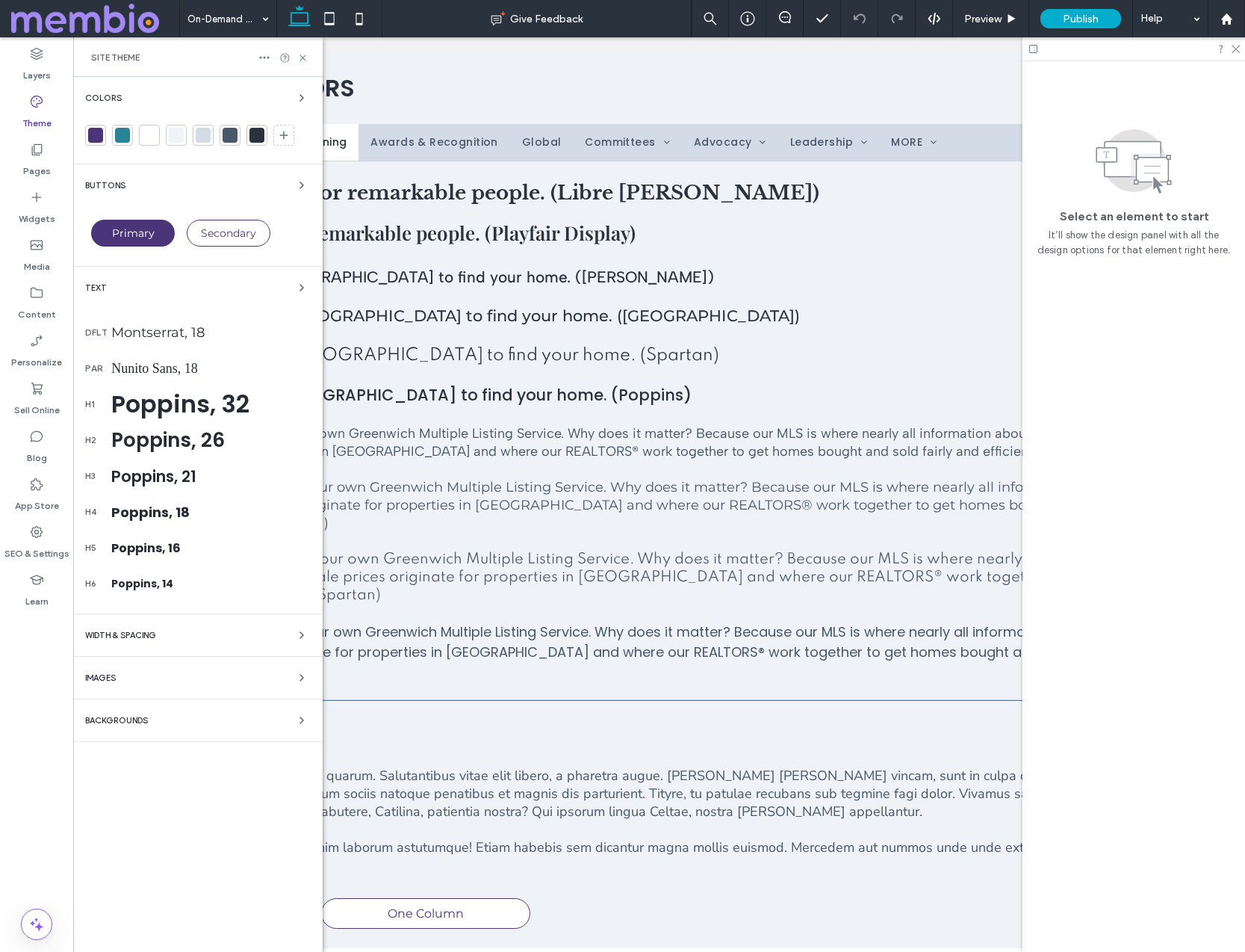
click at [113, 708] on div "Colors Buttons Primary Secondary Text dflt Montserrat, 18 par Nunito Sans, 18 h…" at bounding box center [198, 514] width 250 height 875
click at [116, 716] on span "Backgrounds" at bounding box center [117, 720] width 63 height 8
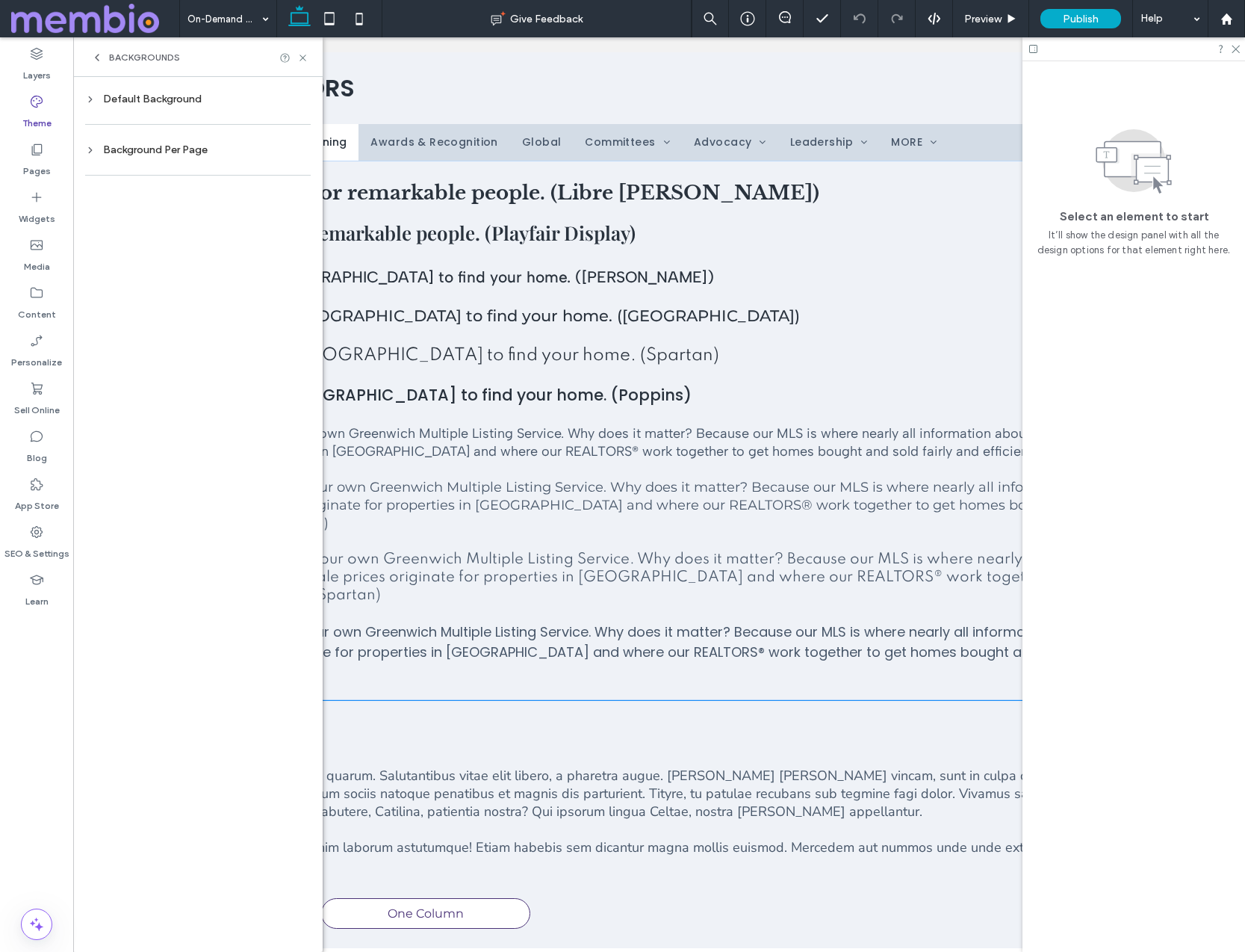
click at [168, 154] on div "Background Per Page" at bounding box center [198, 149] width 226 height 13
click at [287, 310] on div "rgb(239, 242, 247)" at bounding box center [289, 316] width 13 height 13
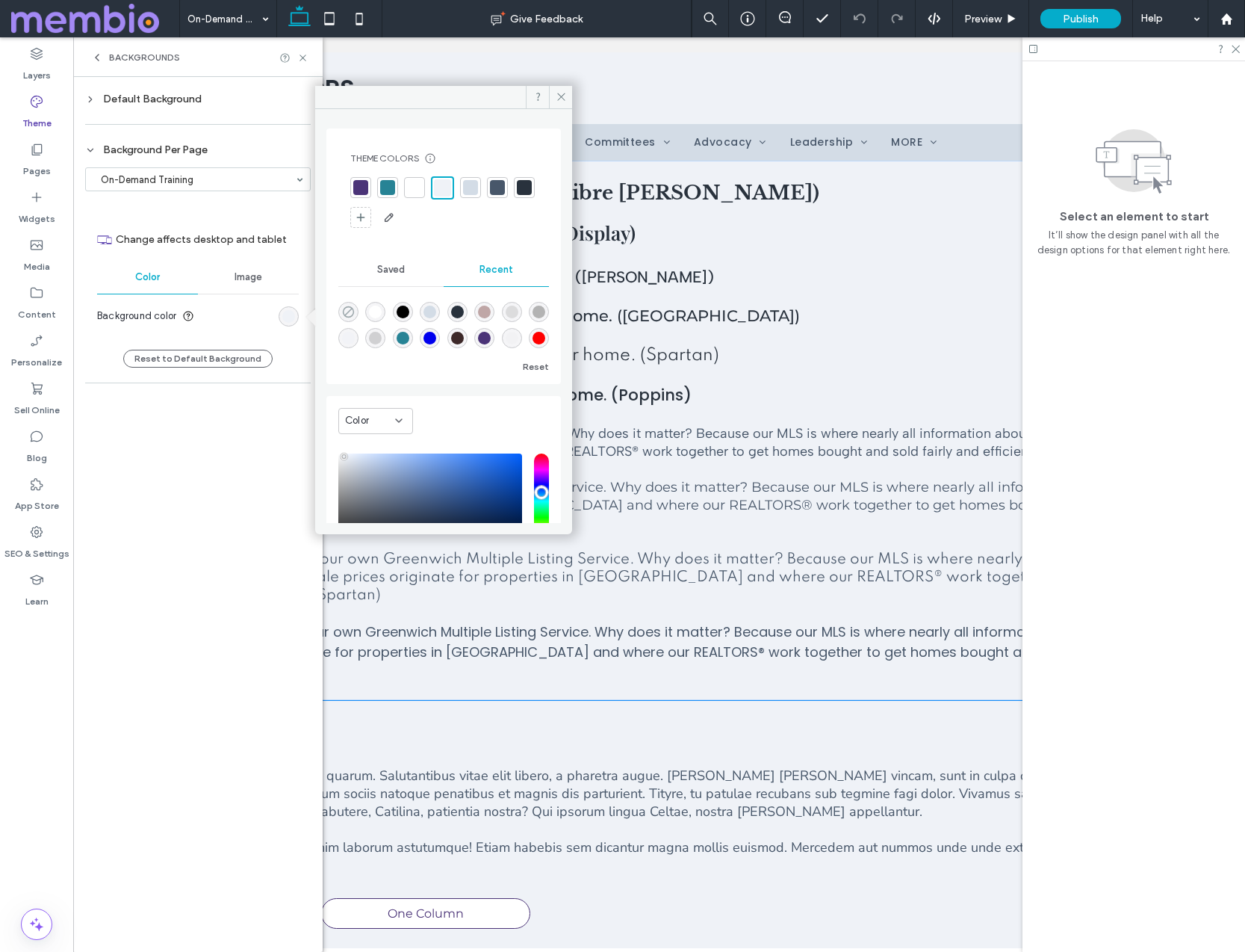
click at [350, 308] on icon "rgba(0, 0, 0, 0)" at bounding box center [348, 312] width 13 height 13
type input "*******"
type input "*"
type input "**"
click at [559, 93] on icon at bounding box center [561, 96] width 11 height 11
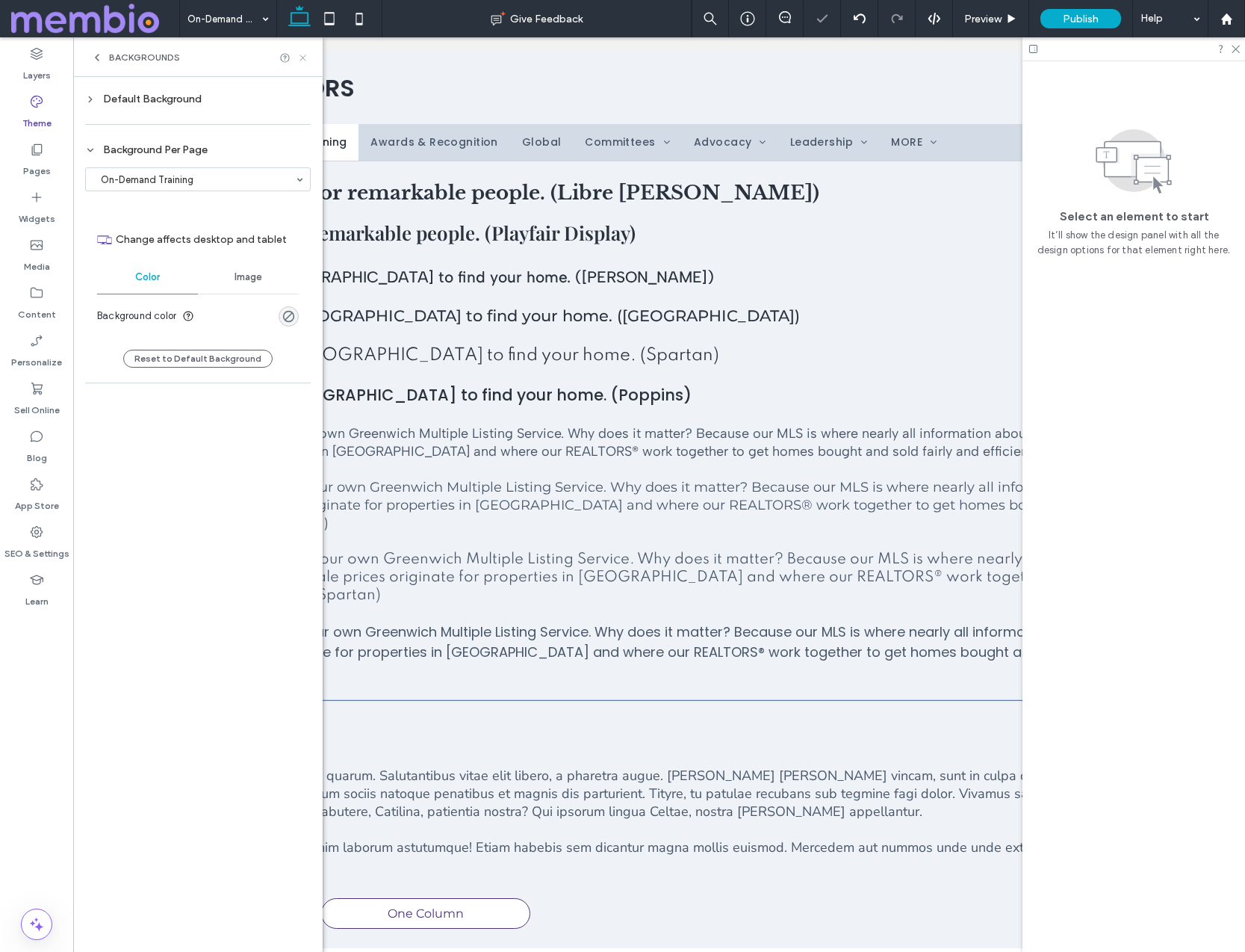
click at [302, 55] on icon at bounding box center [303, 58] width 11 height 11
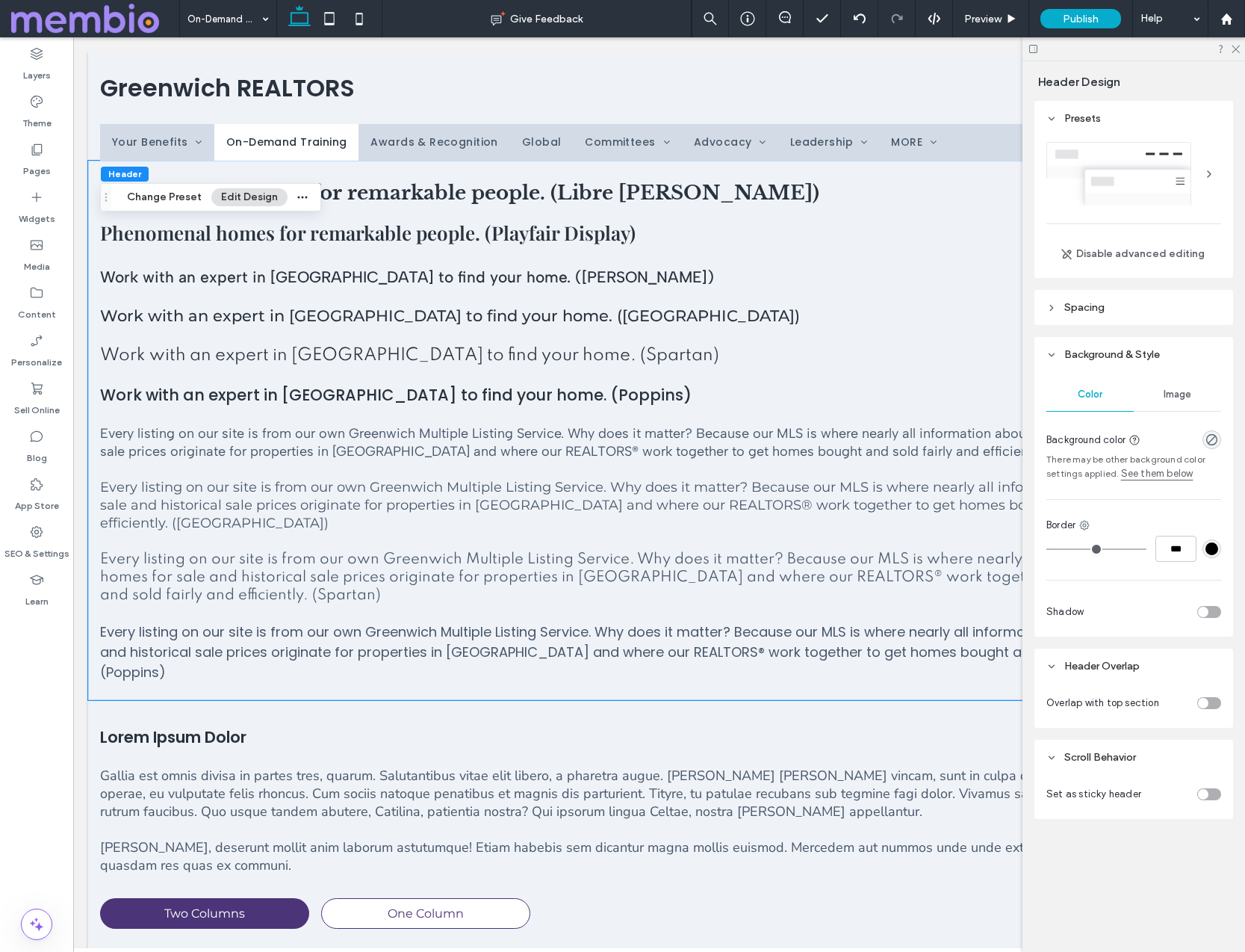
click at [955, 303] on span "Spacing" at bounding box center [1084, 307] width 40 height 13
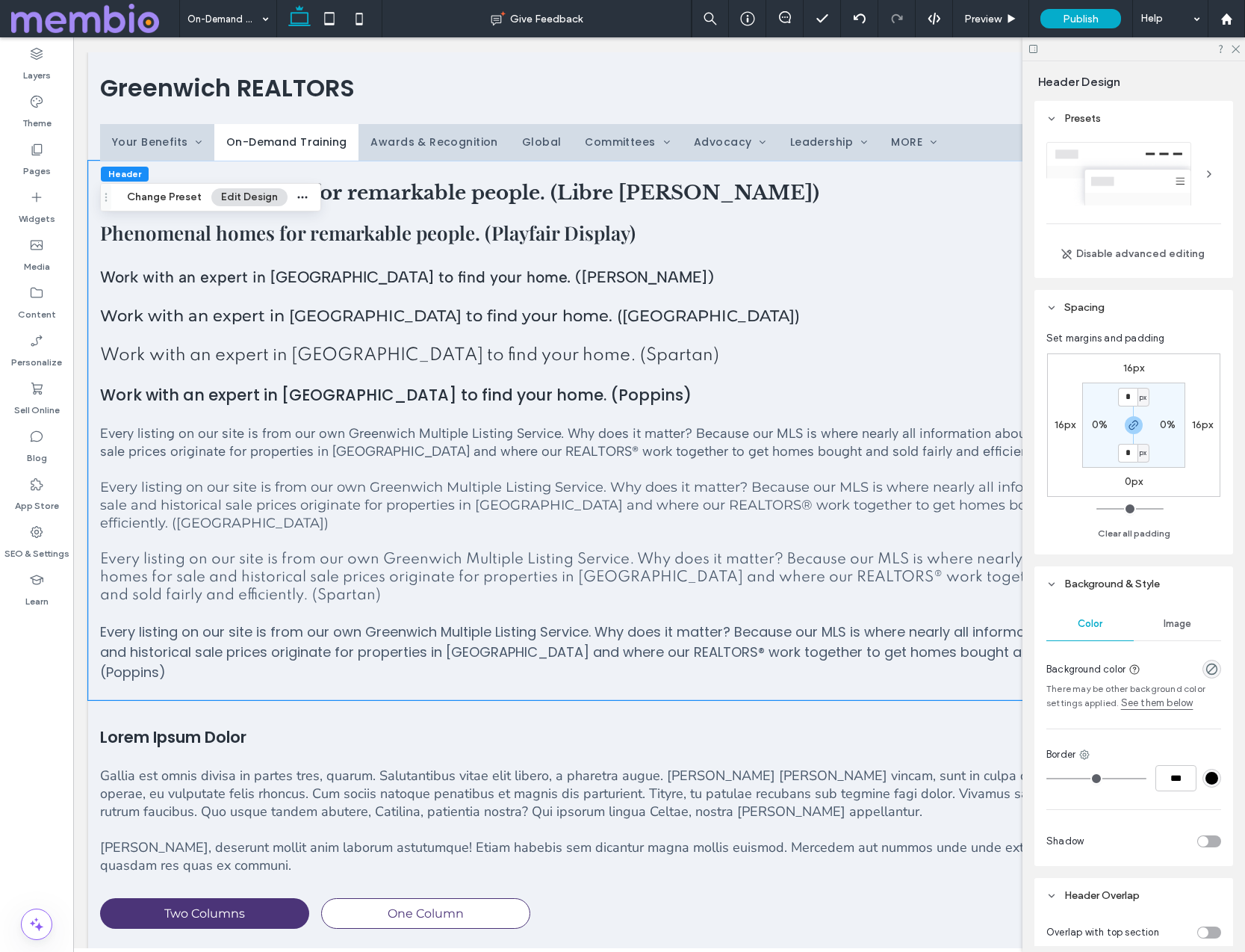
click at [955, 421] on label "16px" at bounding box center [1065, 424] width 22 height 13
type input "**"
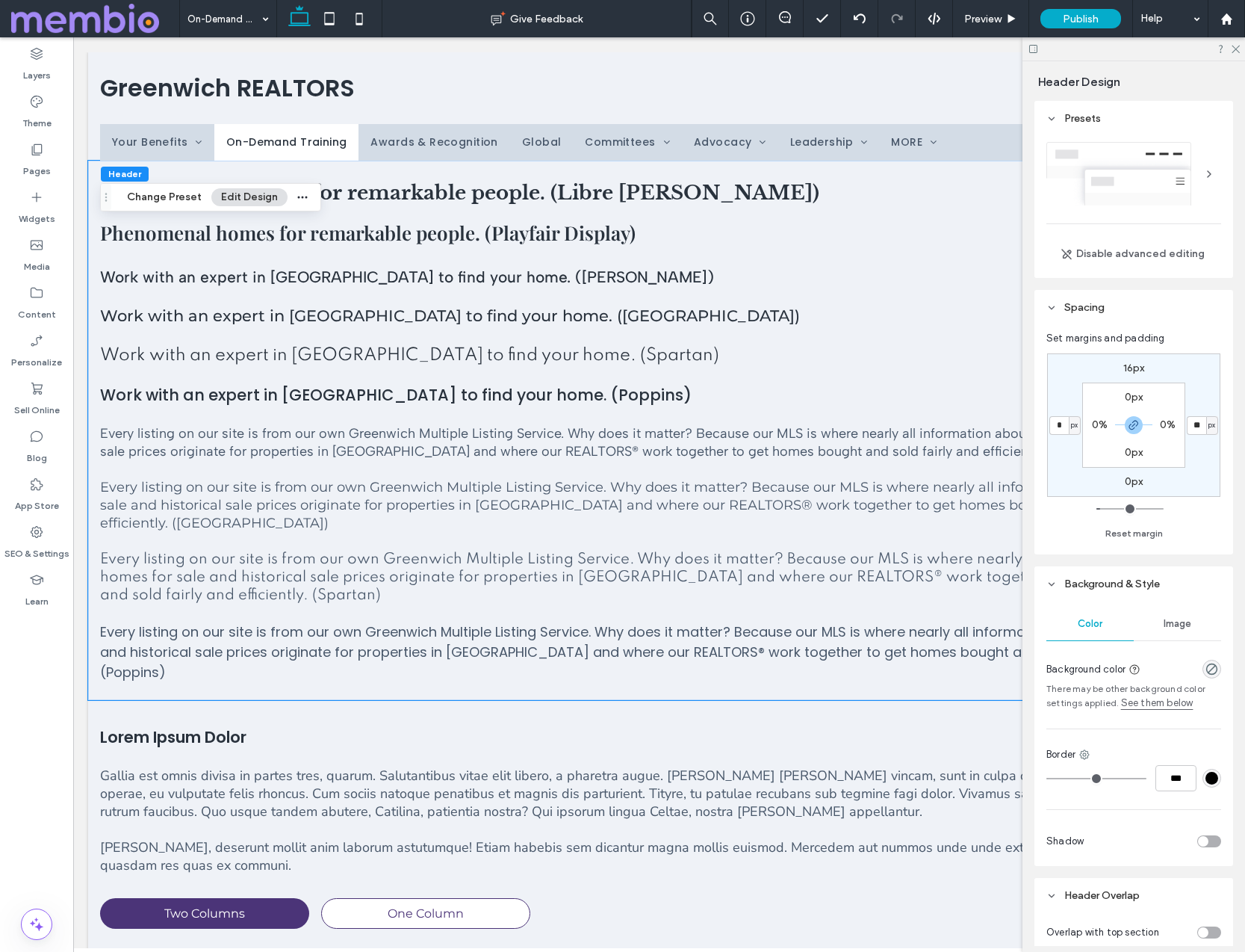
type input "*"
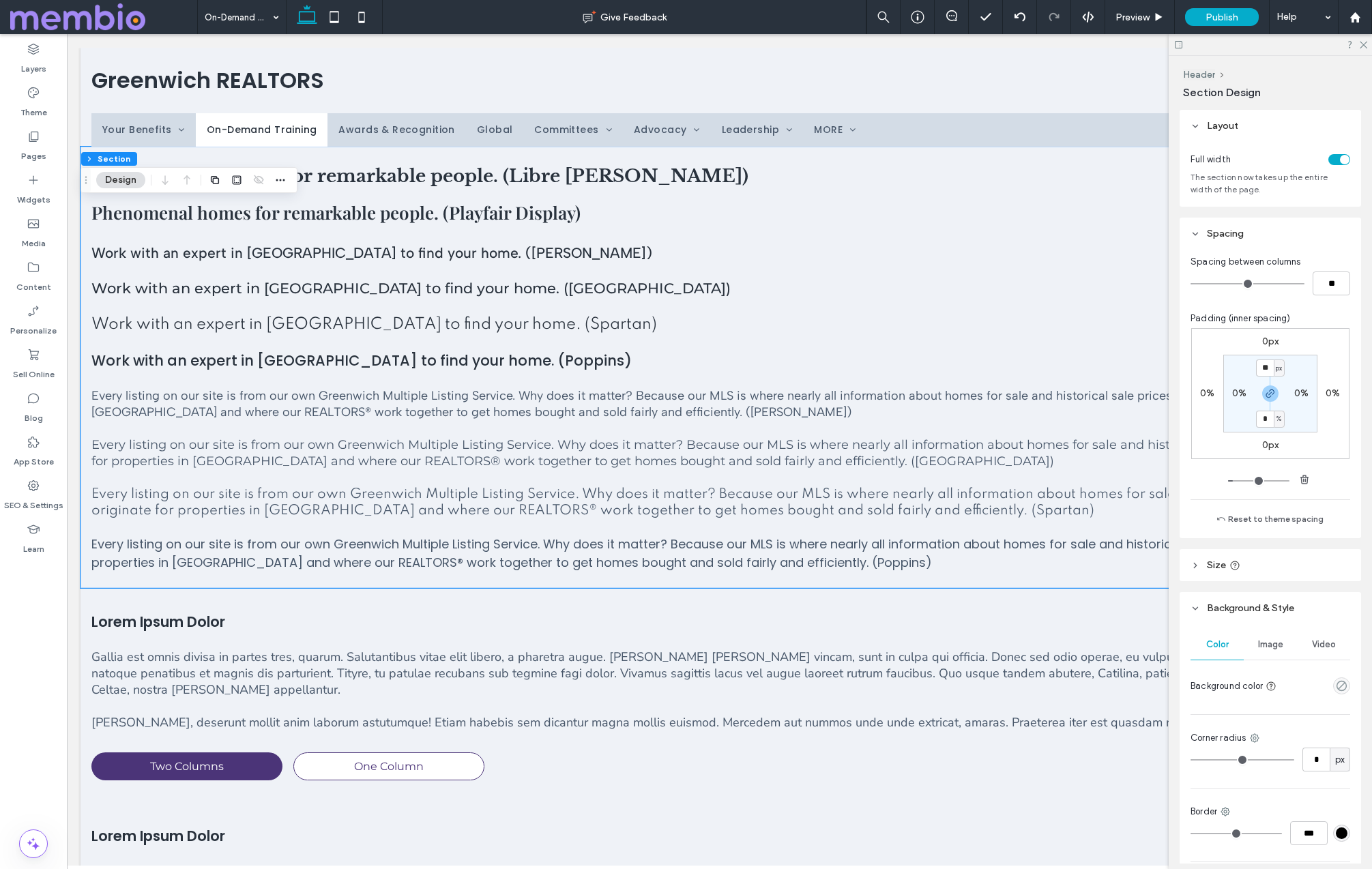
click at [872, 160] on div "toggle" at bounding box center [1344, 159] width 10 height 10
click at [872, 163] on div "toggle" at bounding box center [1339, 159] width 22 height 11
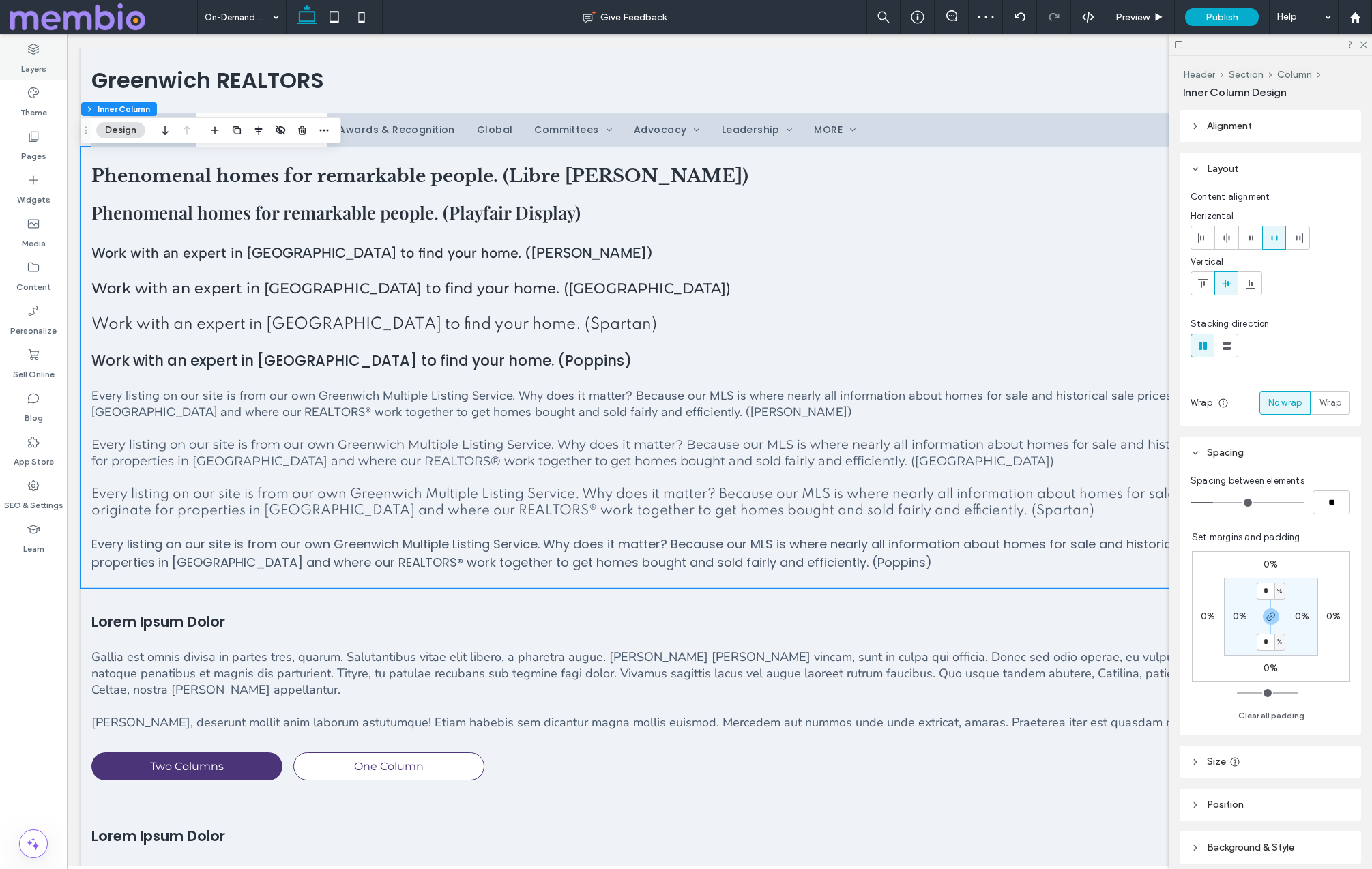
click at [24, 59] on label "Layers" at bounding box center [34, 65] width 25 height 19
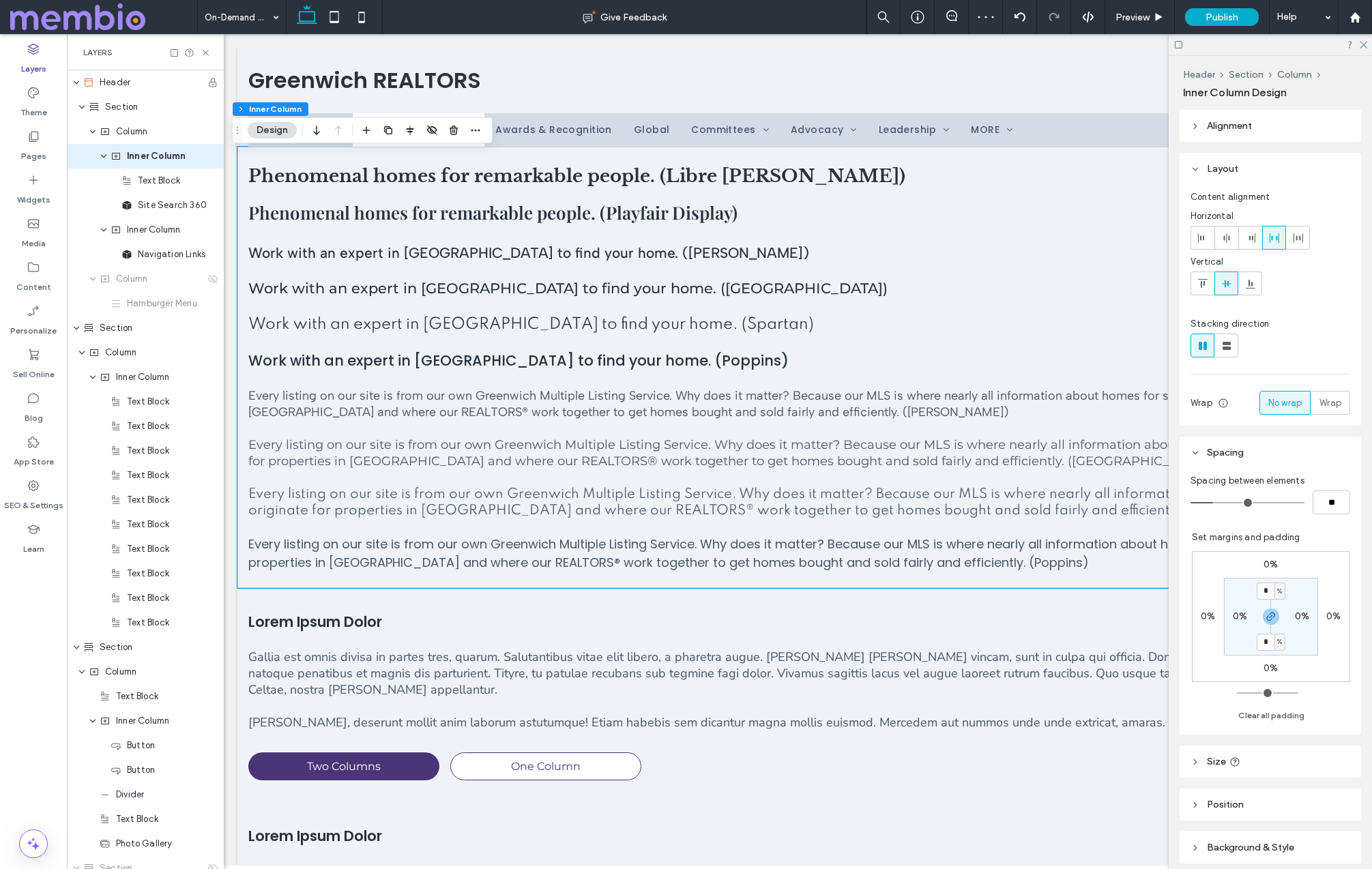
scroll to position [0, 360]
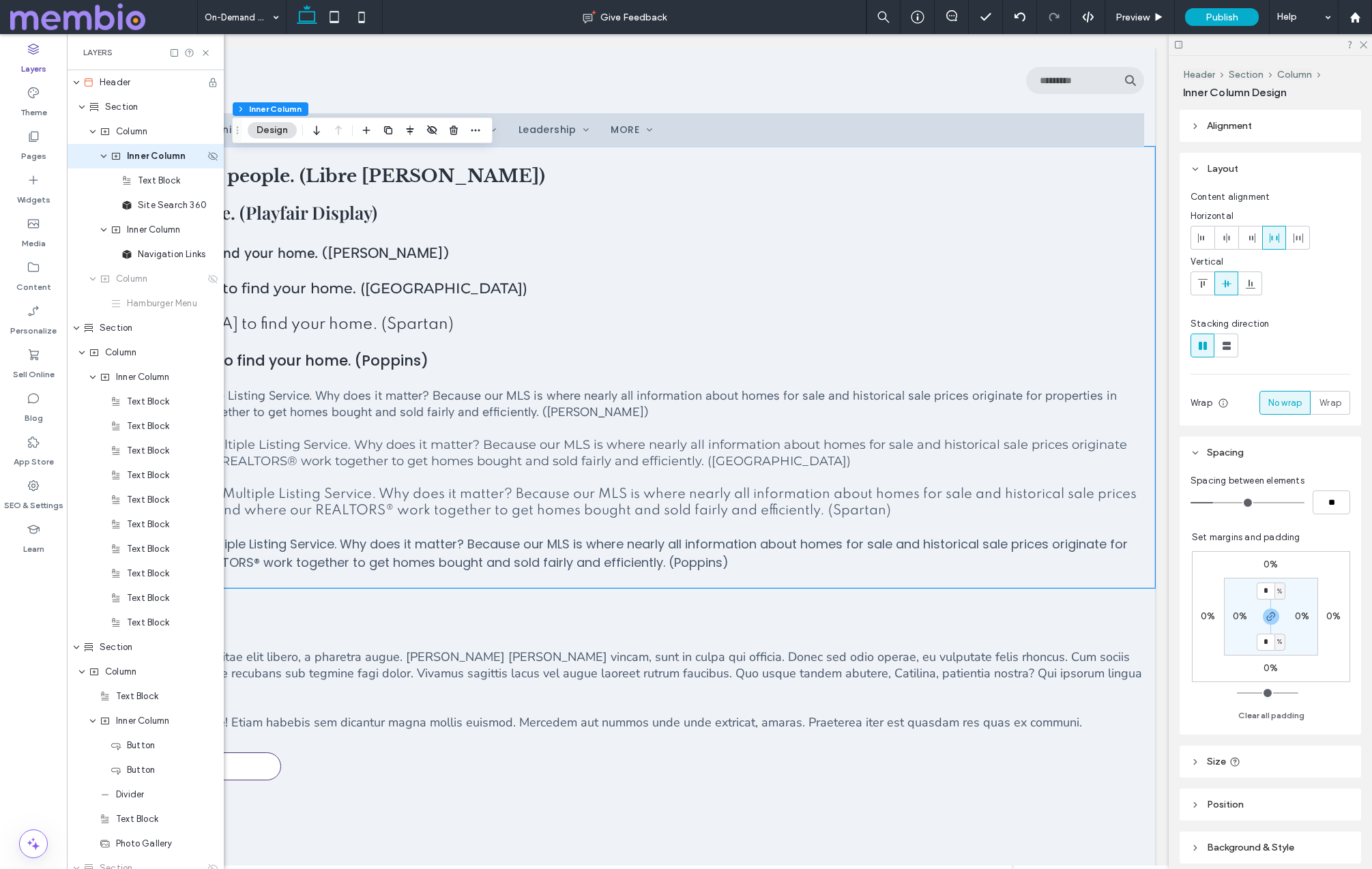
click at [103, 156] on use "expand Inner Column" at bounding box center [104, 156] width 6 height 3
click at [123, 127] on span "Column" at bounding box center [131, 131] width 31 height 14
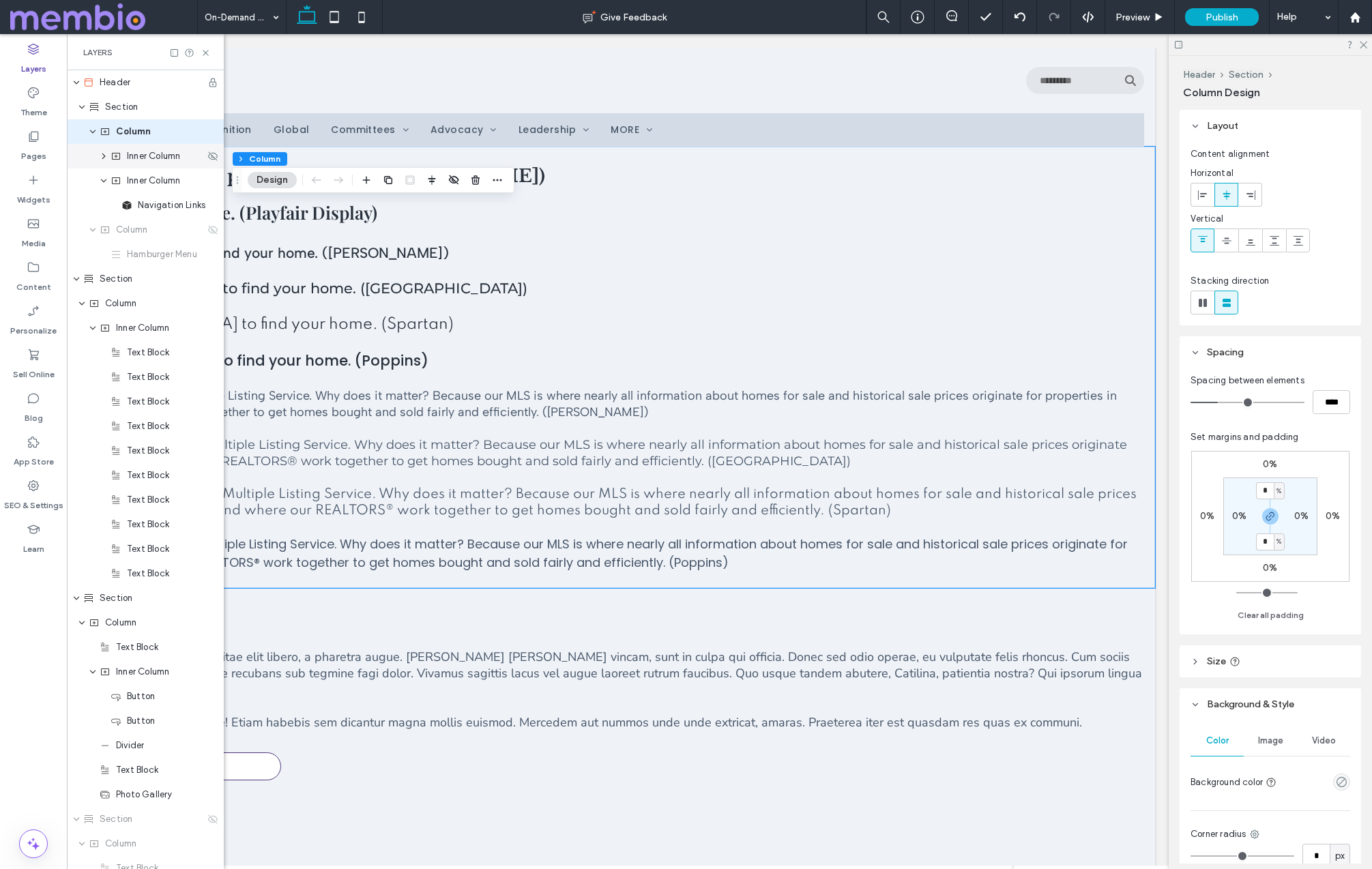
click at [131, 153] on span "Inner Column" at bounding box center [153, 155] width 53 height 14
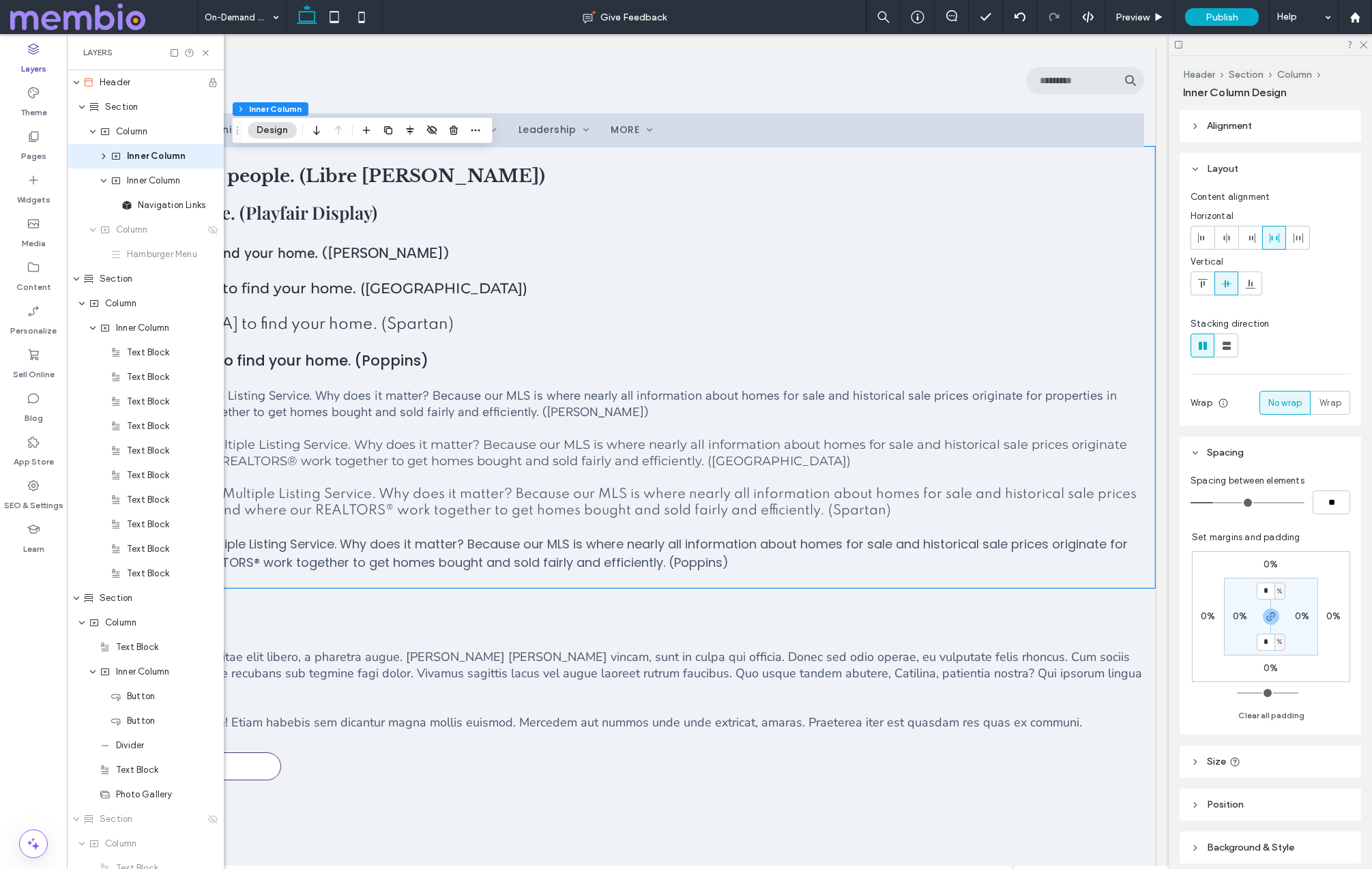
click at [872, 126] on span "Alignment" at bounding box center [1229, 126] width 45 height 12
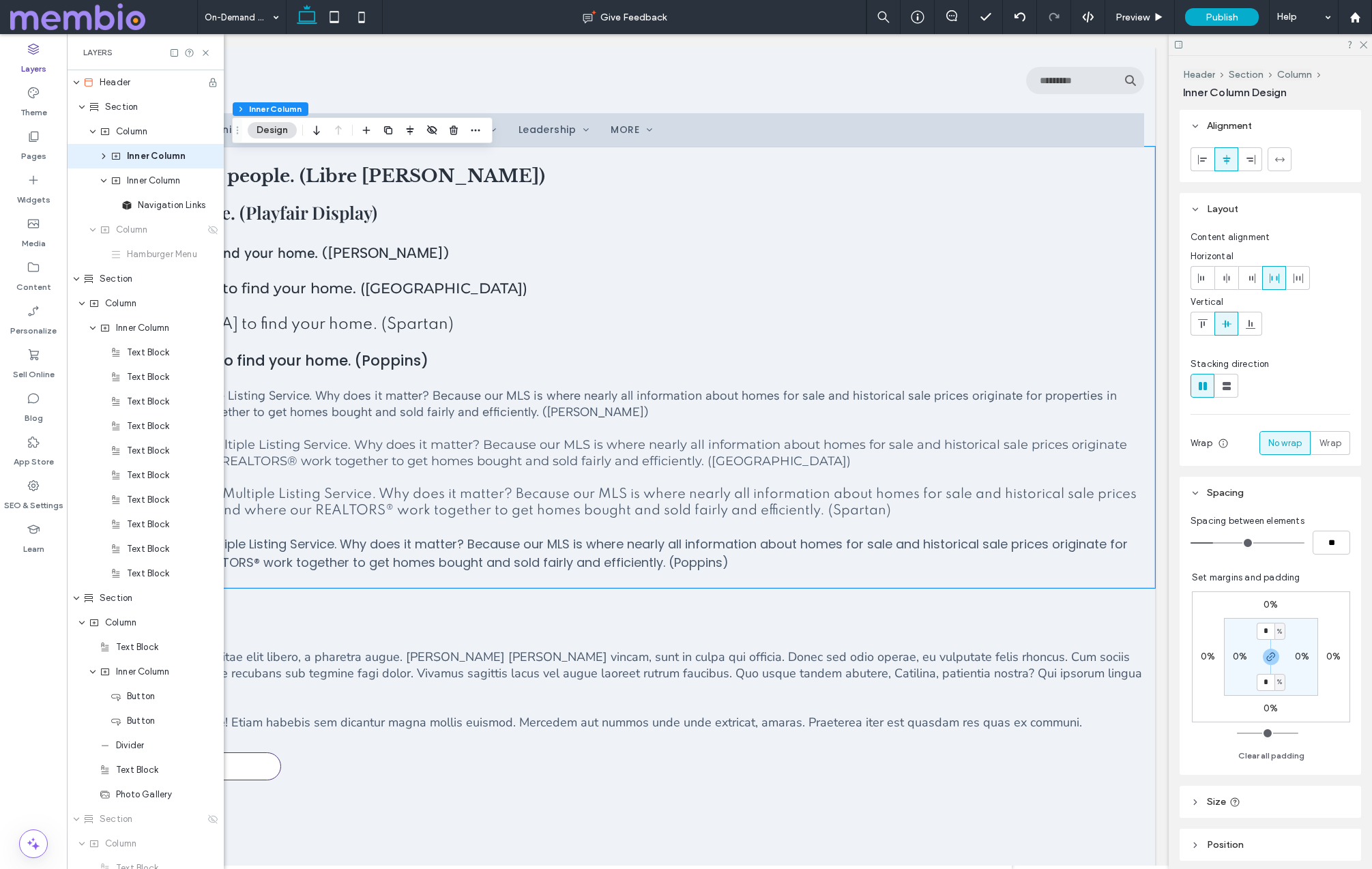
click at [872, 126] on span "Alignment" at bounding box center [1229, 126] width 45 height 12
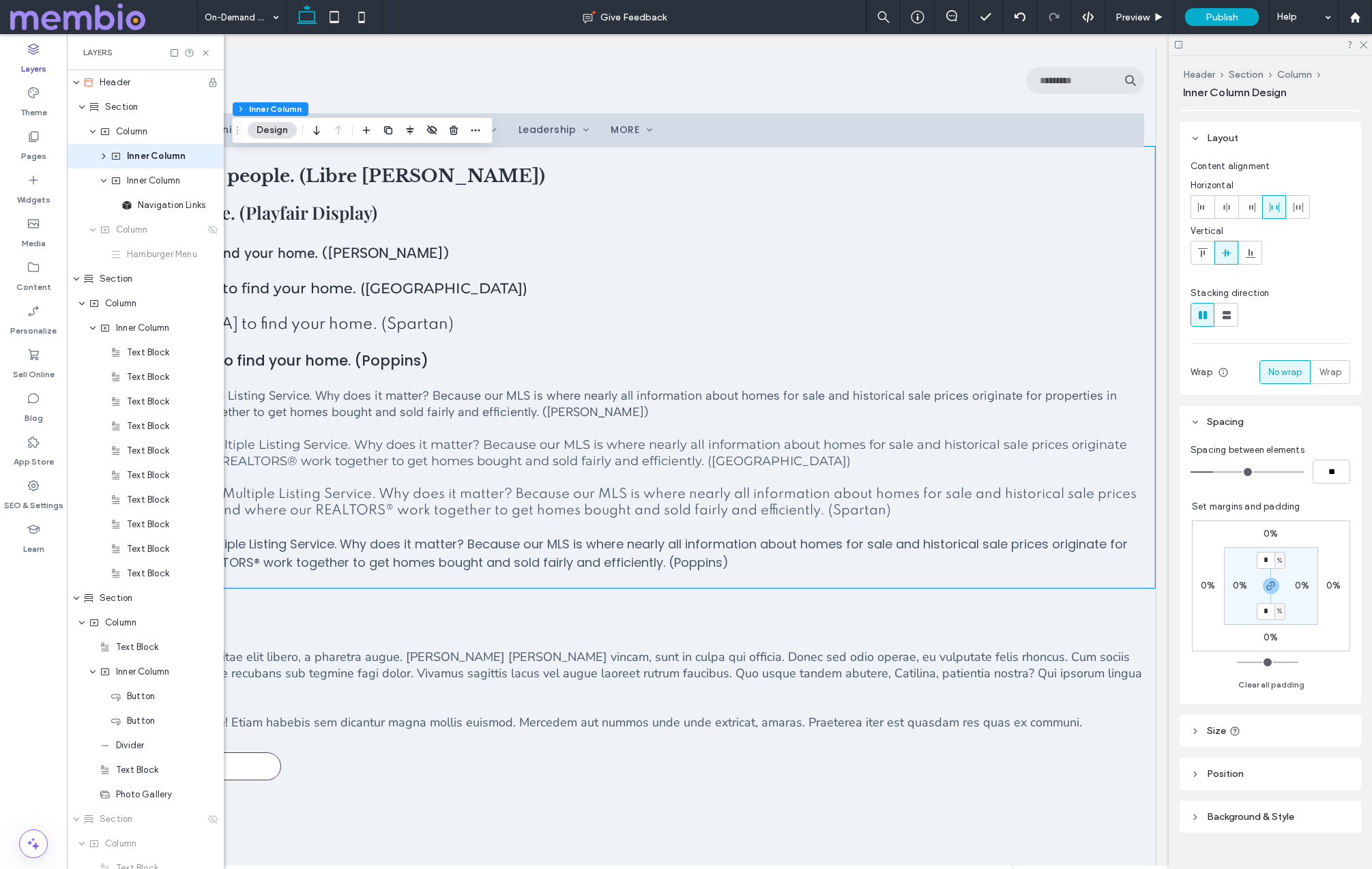
scroll to position [54, 0]
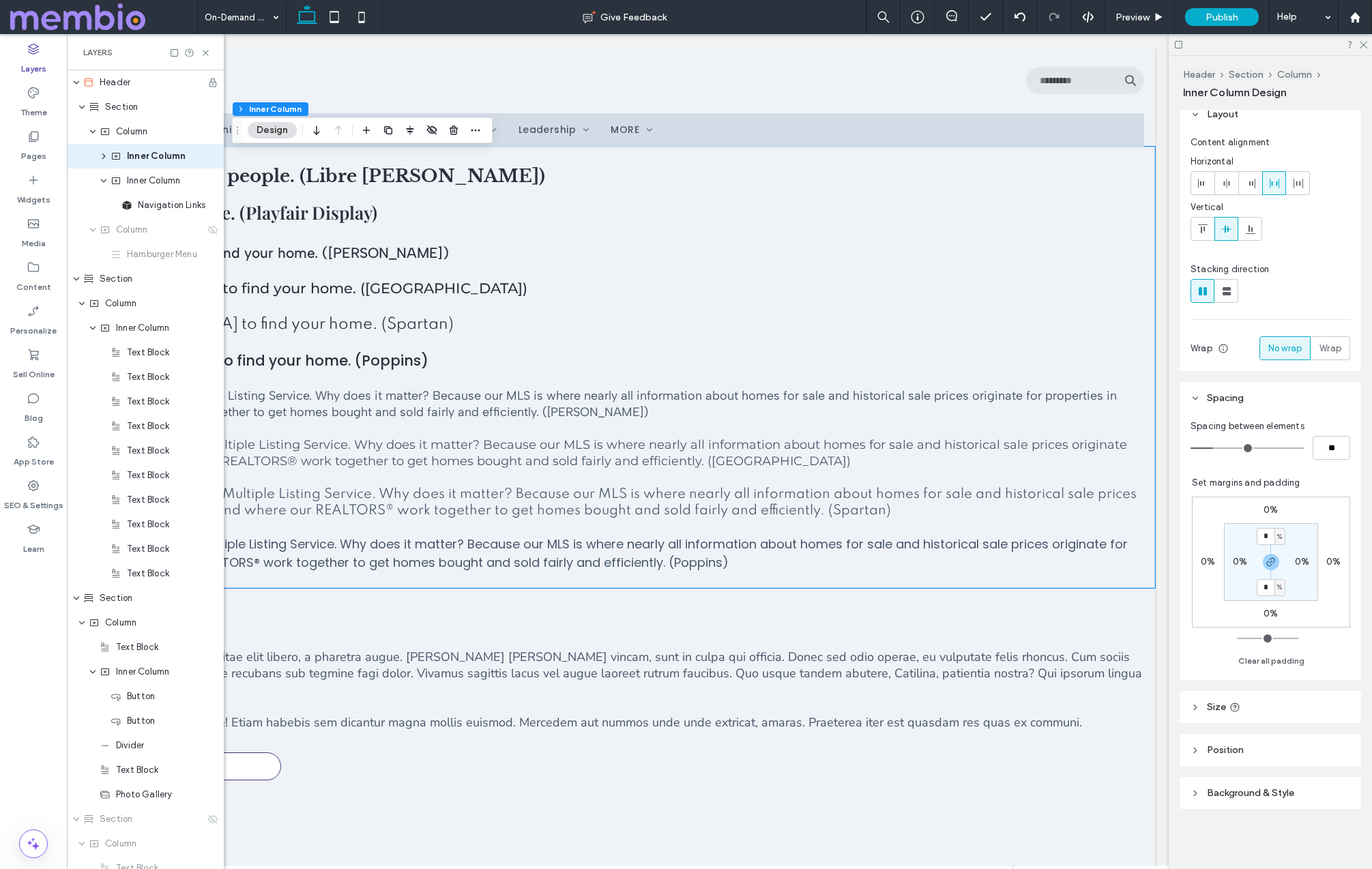
click at [872, 703] on span "Size" at bounding box center [1216, 707] width 19 height 12
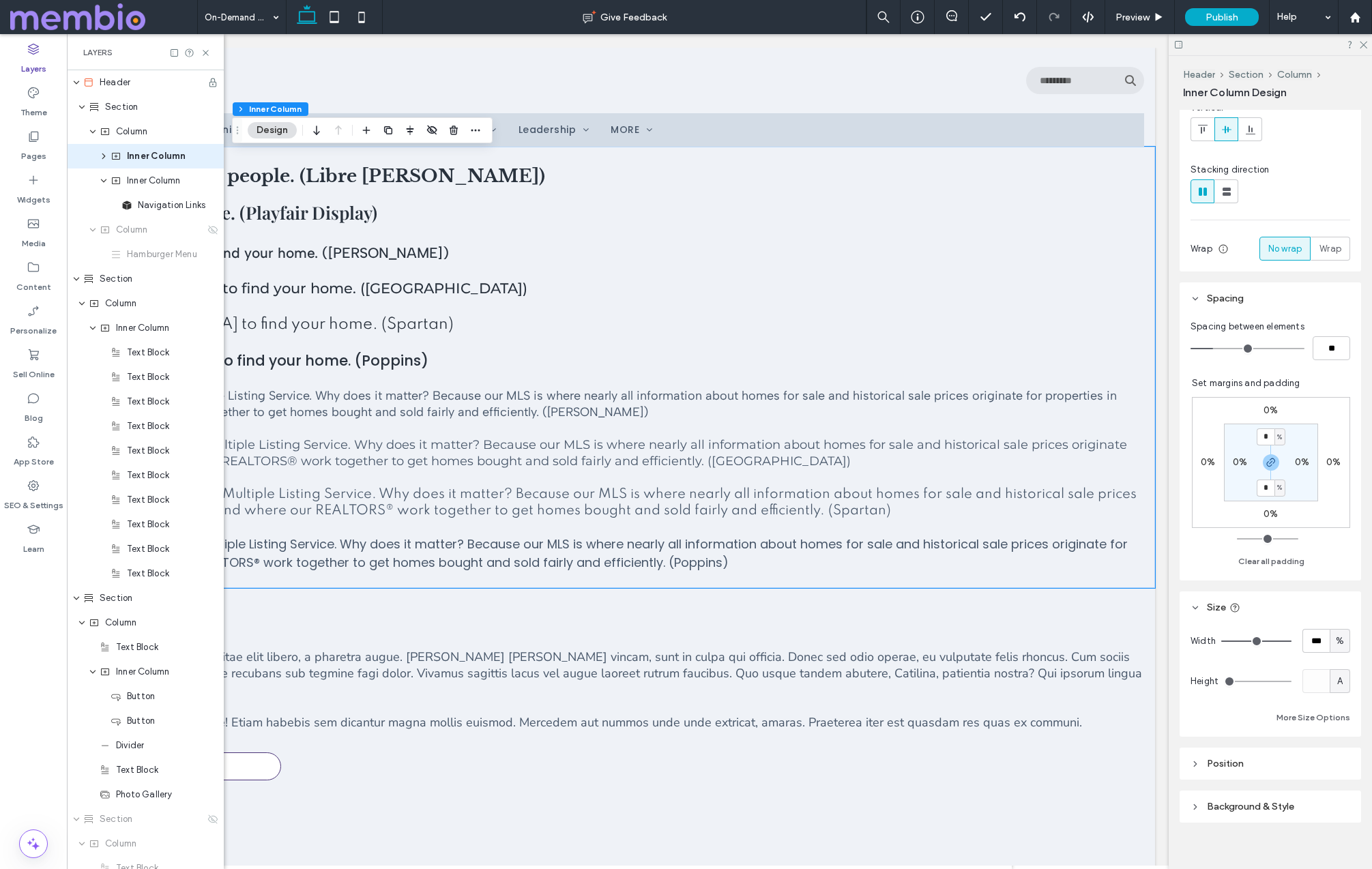
scroll to position [168, 0]
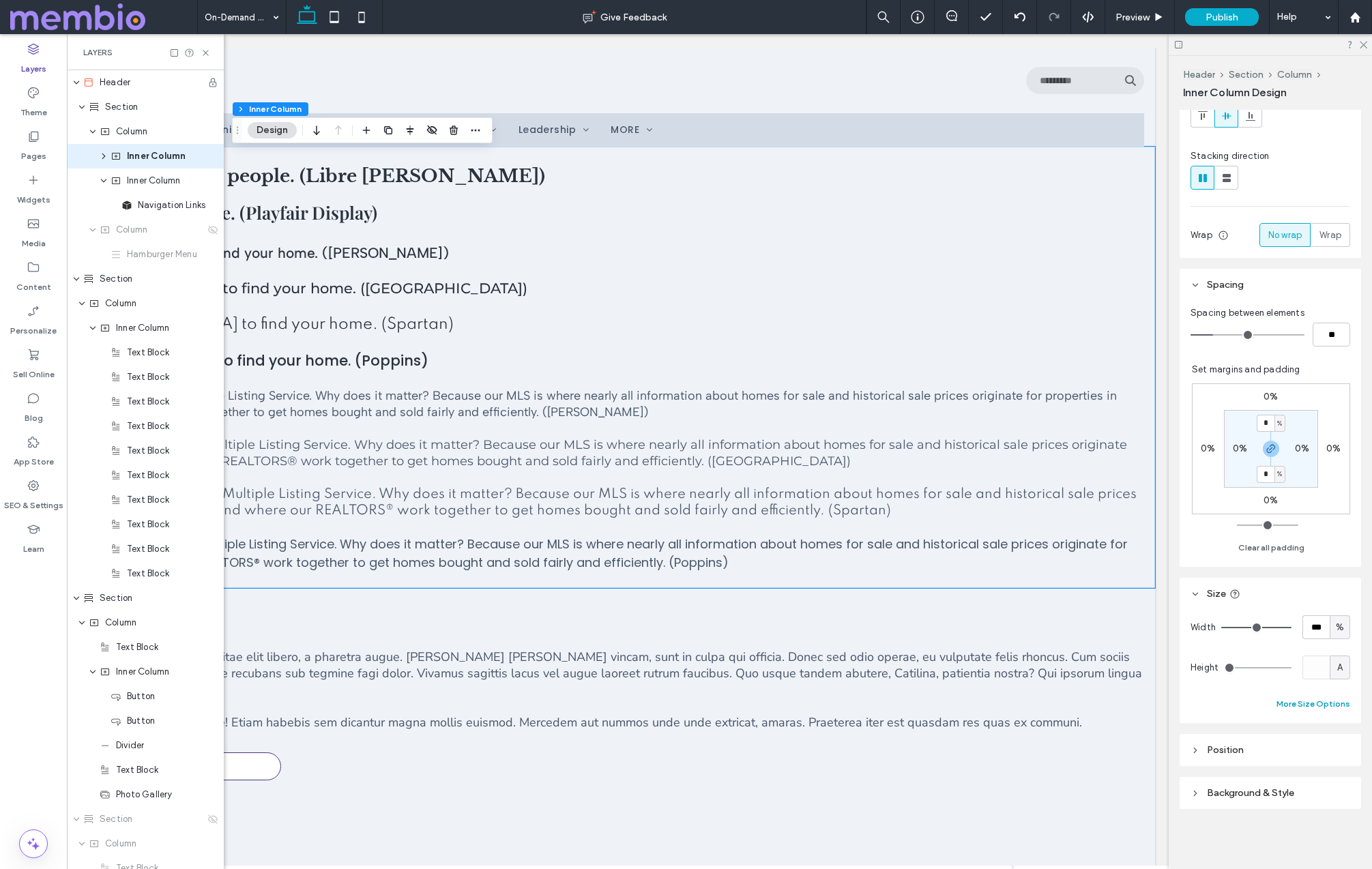
click at [872, 703] on button "More Size Options" at bounding box center [1313, 703] width 73 height 17
click at [872, 756] on span "A" at bounding box center [1258, 754] width 6 height 14
click at [872, 634] on span "px" at bounding box center [1258, 634] width 10 height 14
click at [872, 756] on input "****" at bounding box center [1234, 754] width 27 height 24
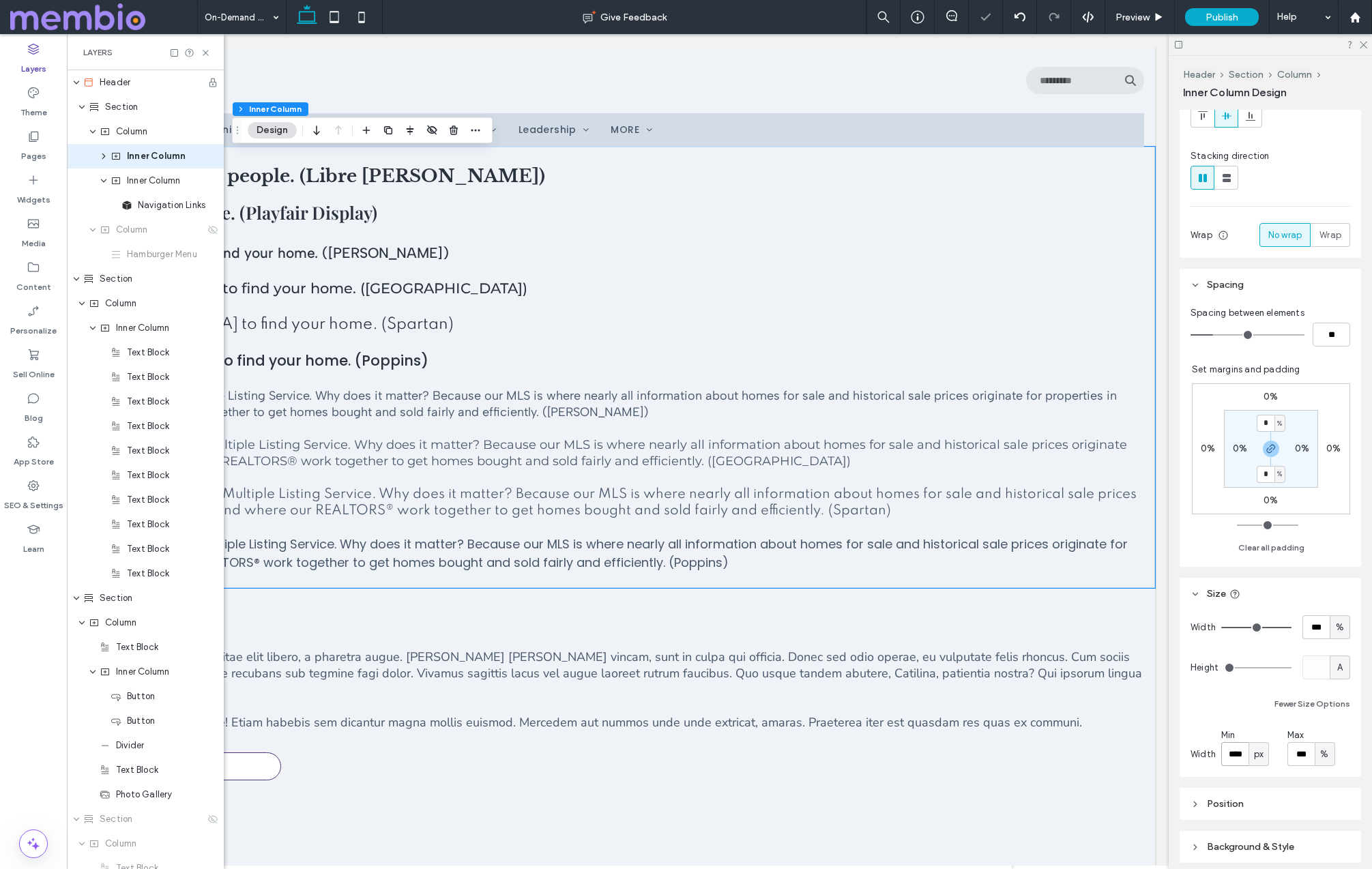
type input "****"
click at [872, 750] on input "****" at bounding box center [1234, 754] width 27 height 24
type input "*"
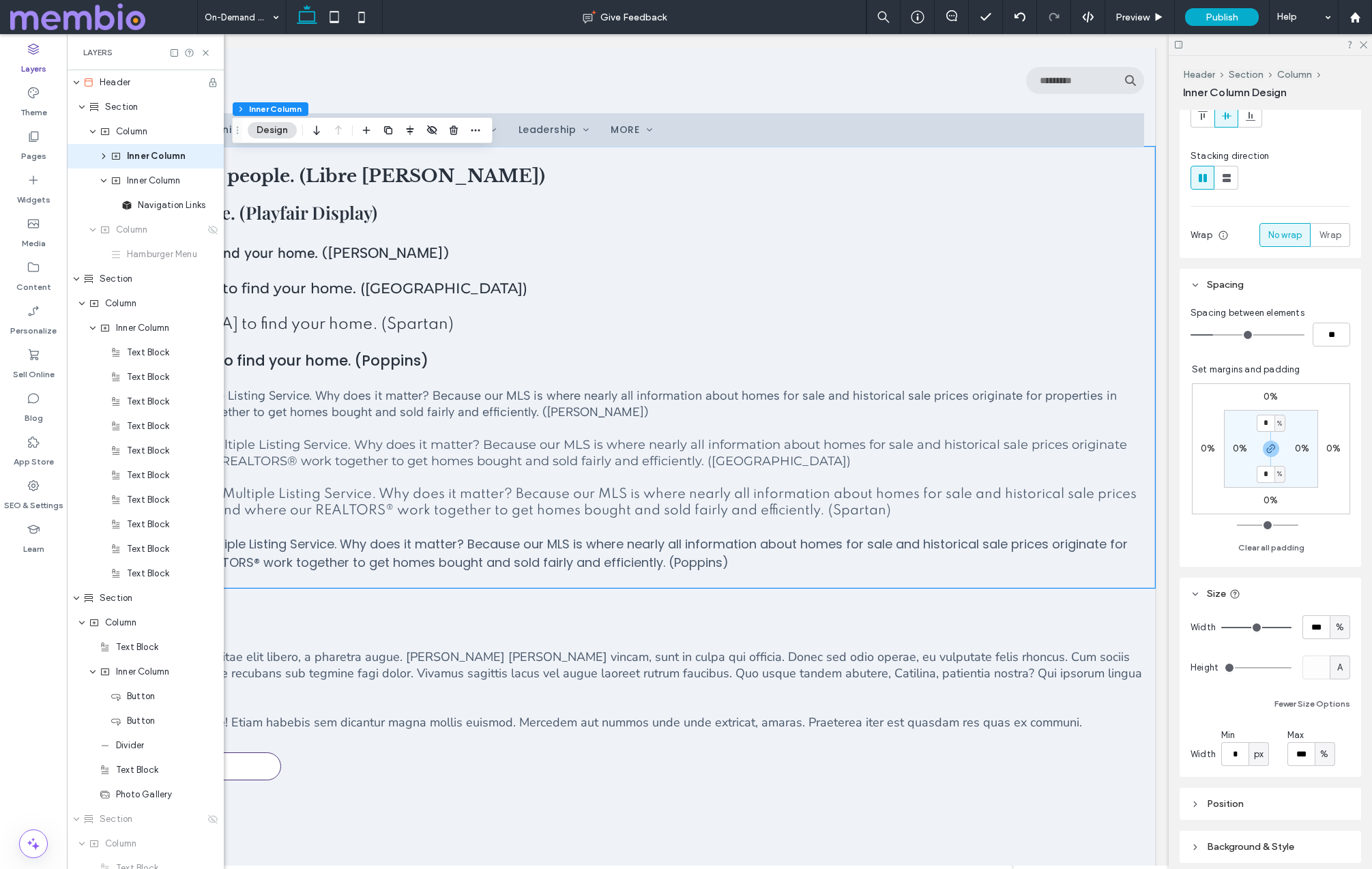
click at [872, 752] on span "%" at bounding box center [1324, 754] width 8 height 14
click at [872, 636] on span "px" at bounding box center [1325, 634] width 10 height 14
click at [872, 758] on input "****" at bounding box center [1300, 754] width 27 height 24
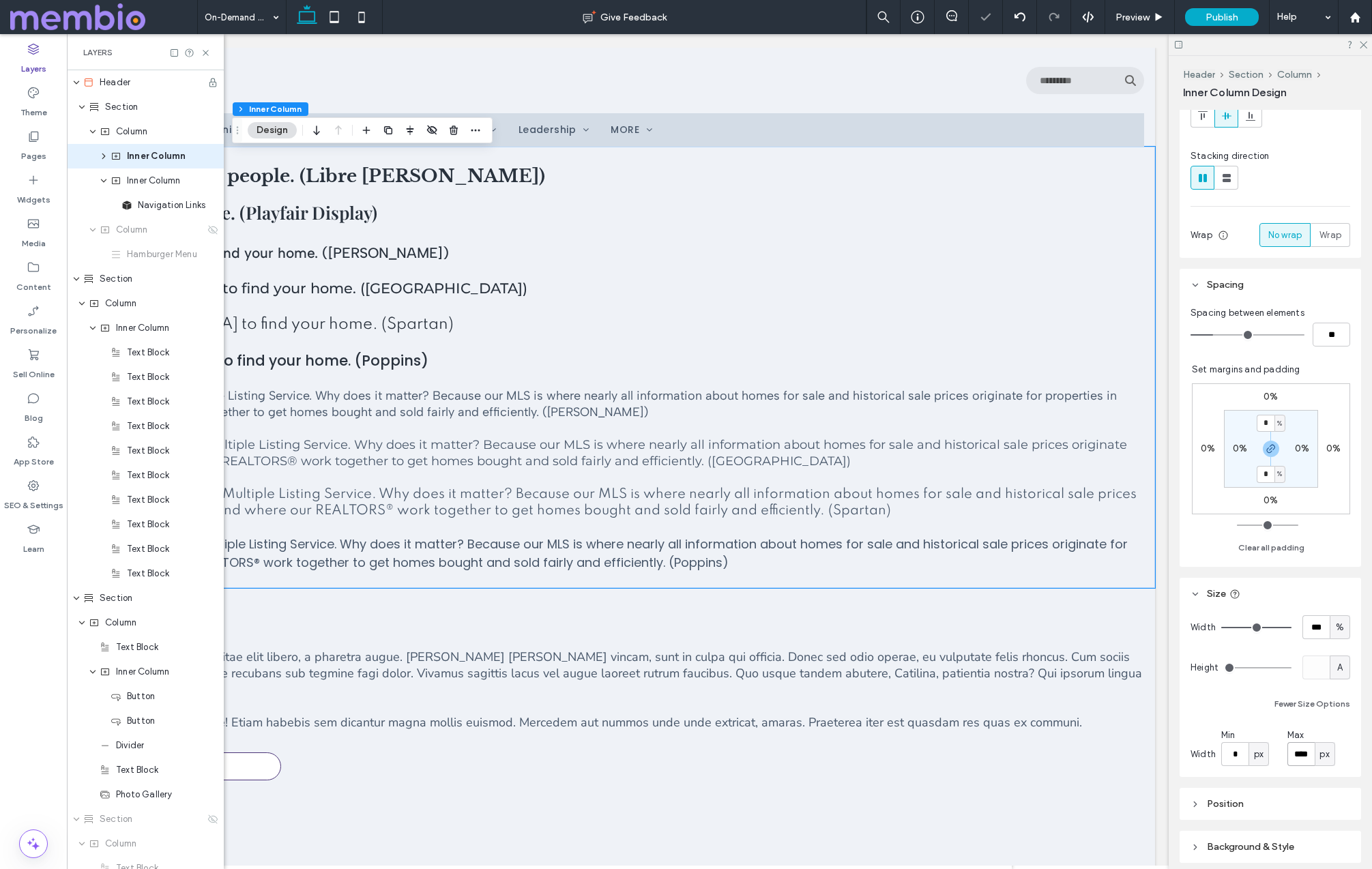
paste input "**********"
click at [872, 758] on input "**********" at bounding box center [1300, 754] width 27 height 24
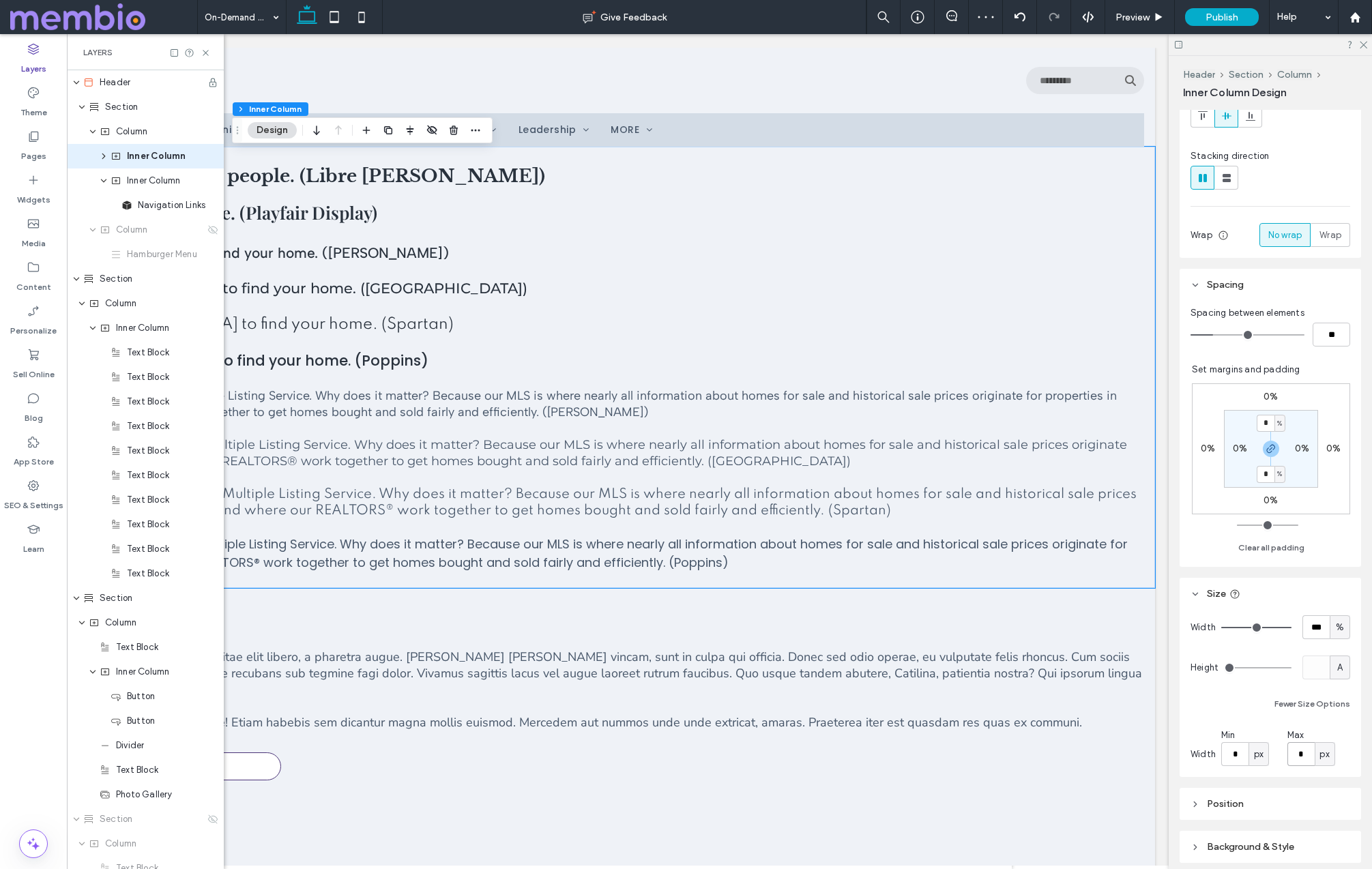
scroll to position [0, 0]
type input "****"
click at [872, 755] on input "*" at bounding box center [1234, 754] width 27 height 24
type input "***"
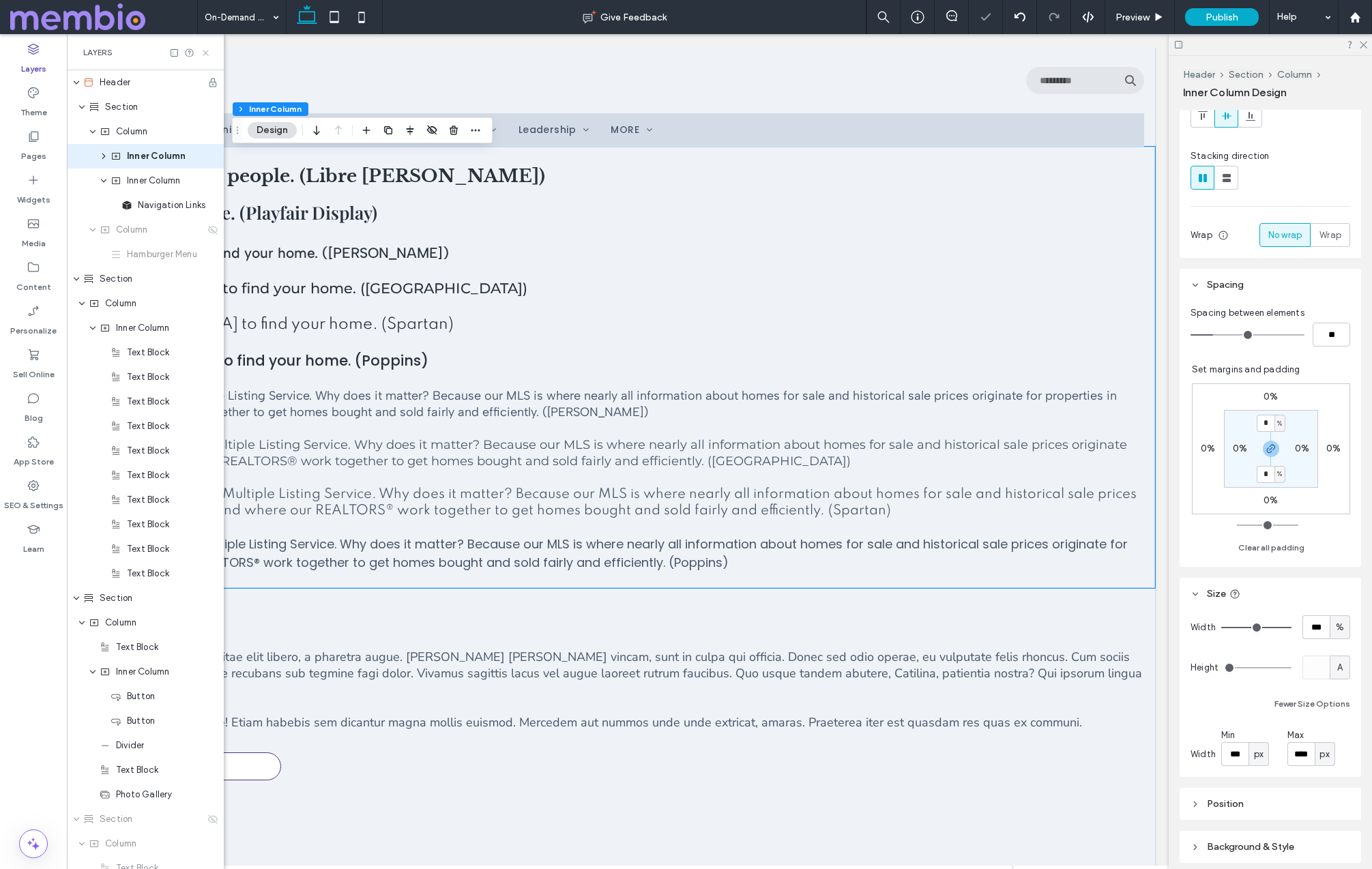
click at [206, 53] on icon at bounding box center [206, 53] width 10 height 10
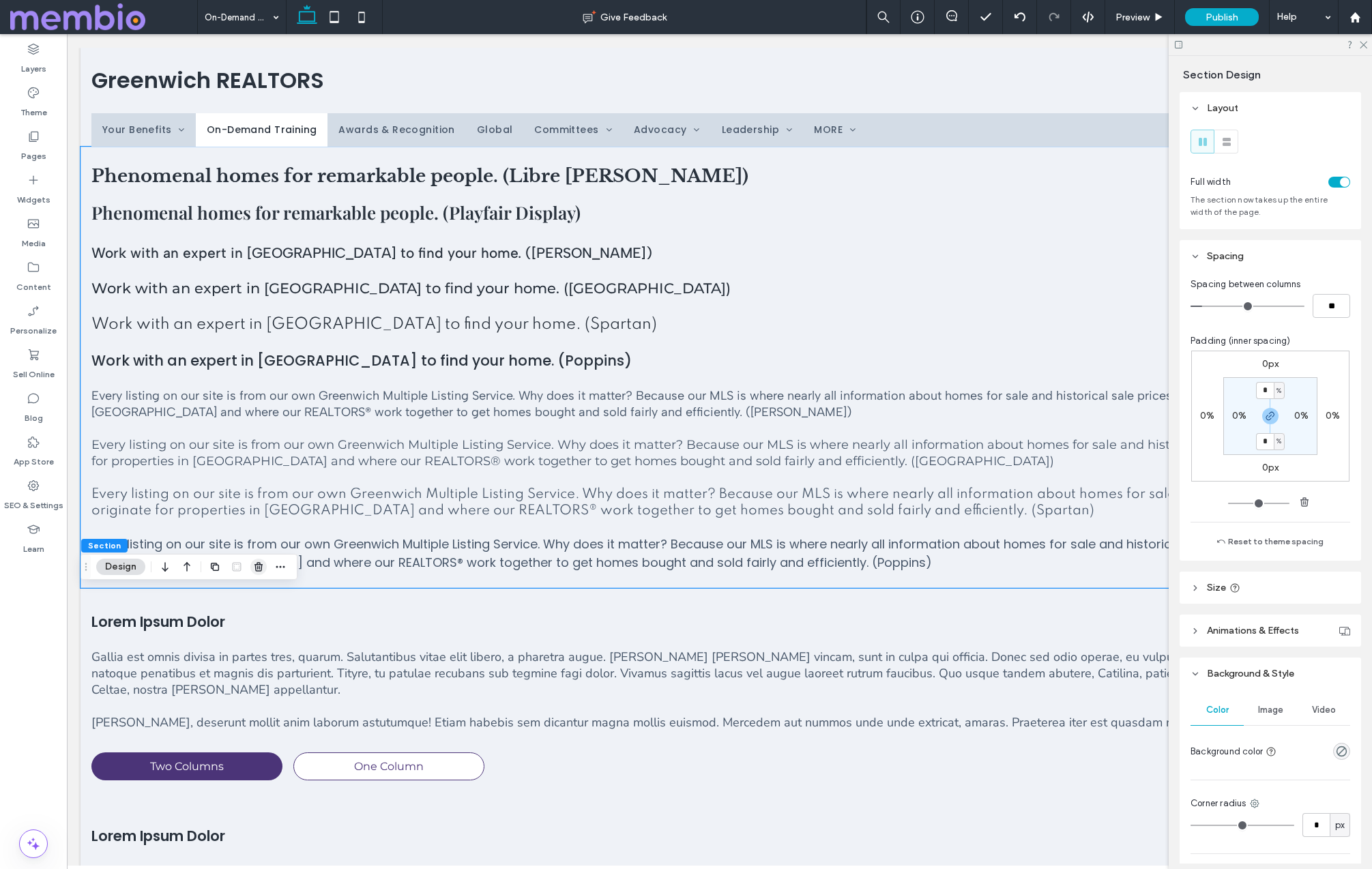
click at [253, 567] on icon "button" at bounding box center [259, 567] width 11 height 11
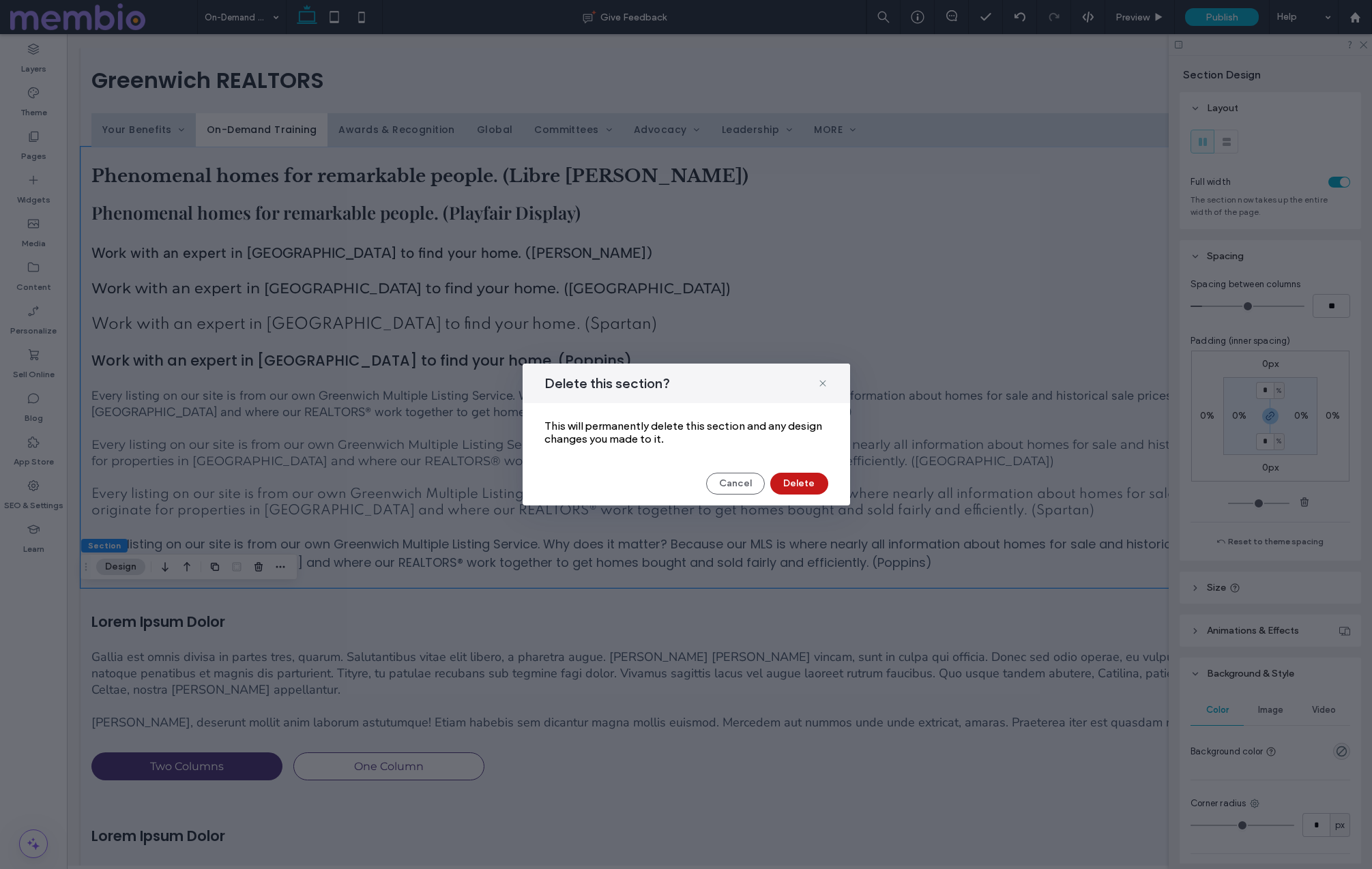
click at [798, 483] on button "Delete" at bounding box center [799, 483] width 58 height 22
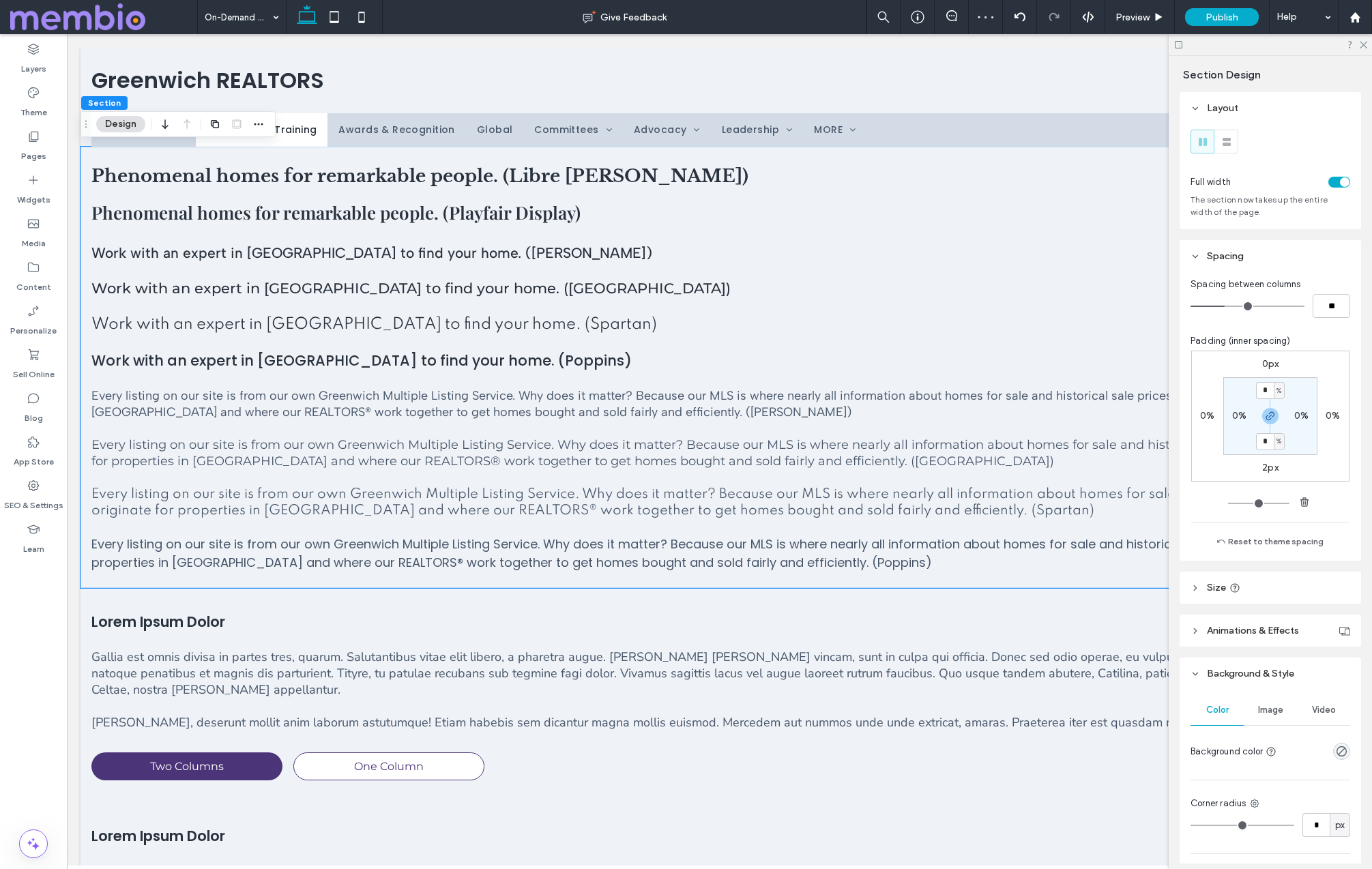
click at [872, 181] on div "toggle" at bounding box center [1344, 182] width 10 height 10
click at [26, 55] on icon at bounding box center [33, 49] width 14 height 14
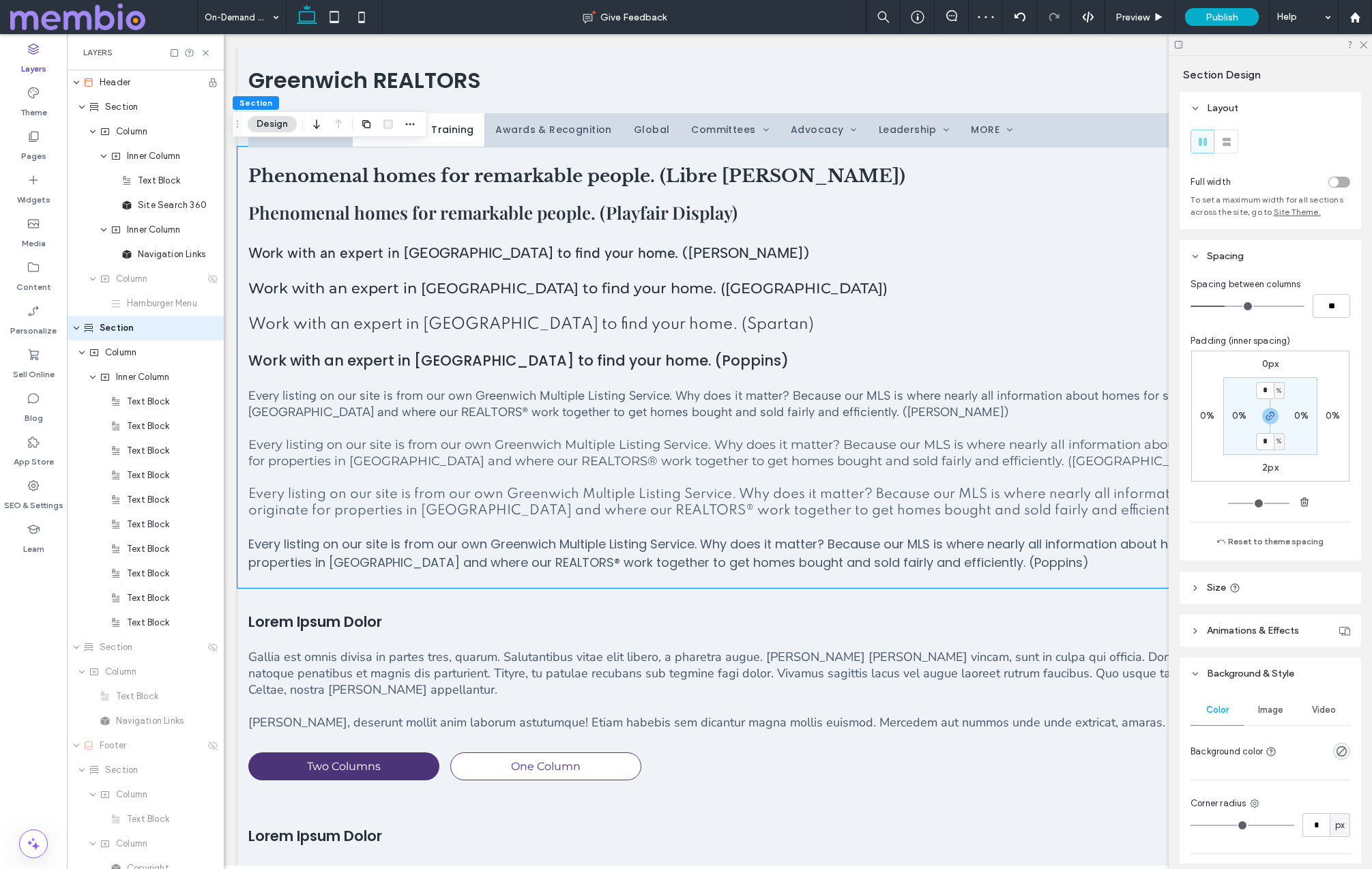
scroll to position [0, 360]
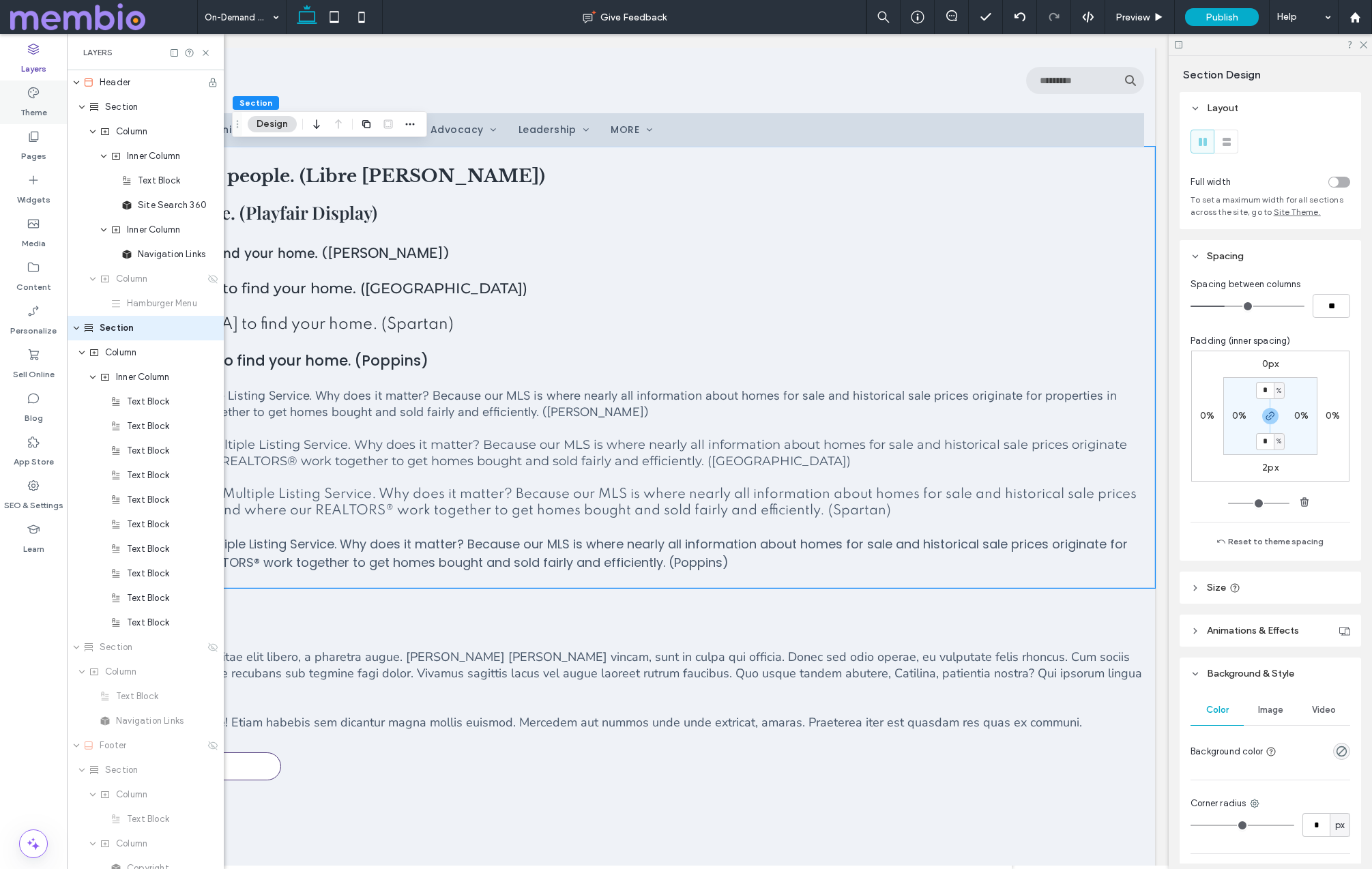
click at [38, 104] on label "Theme" at bounding box center [33, 109] width 26 height 19
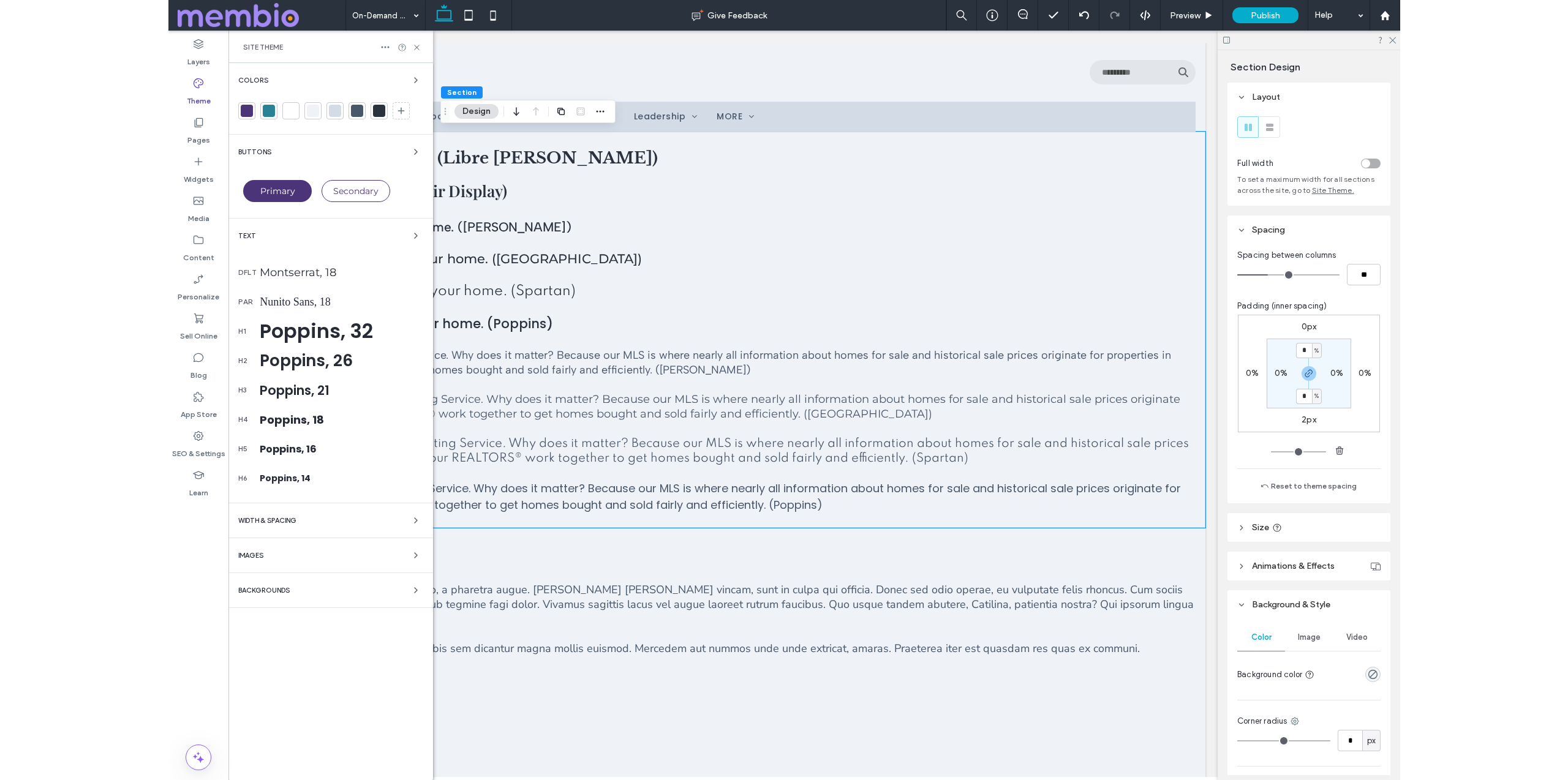
scroll to position [0, 182]
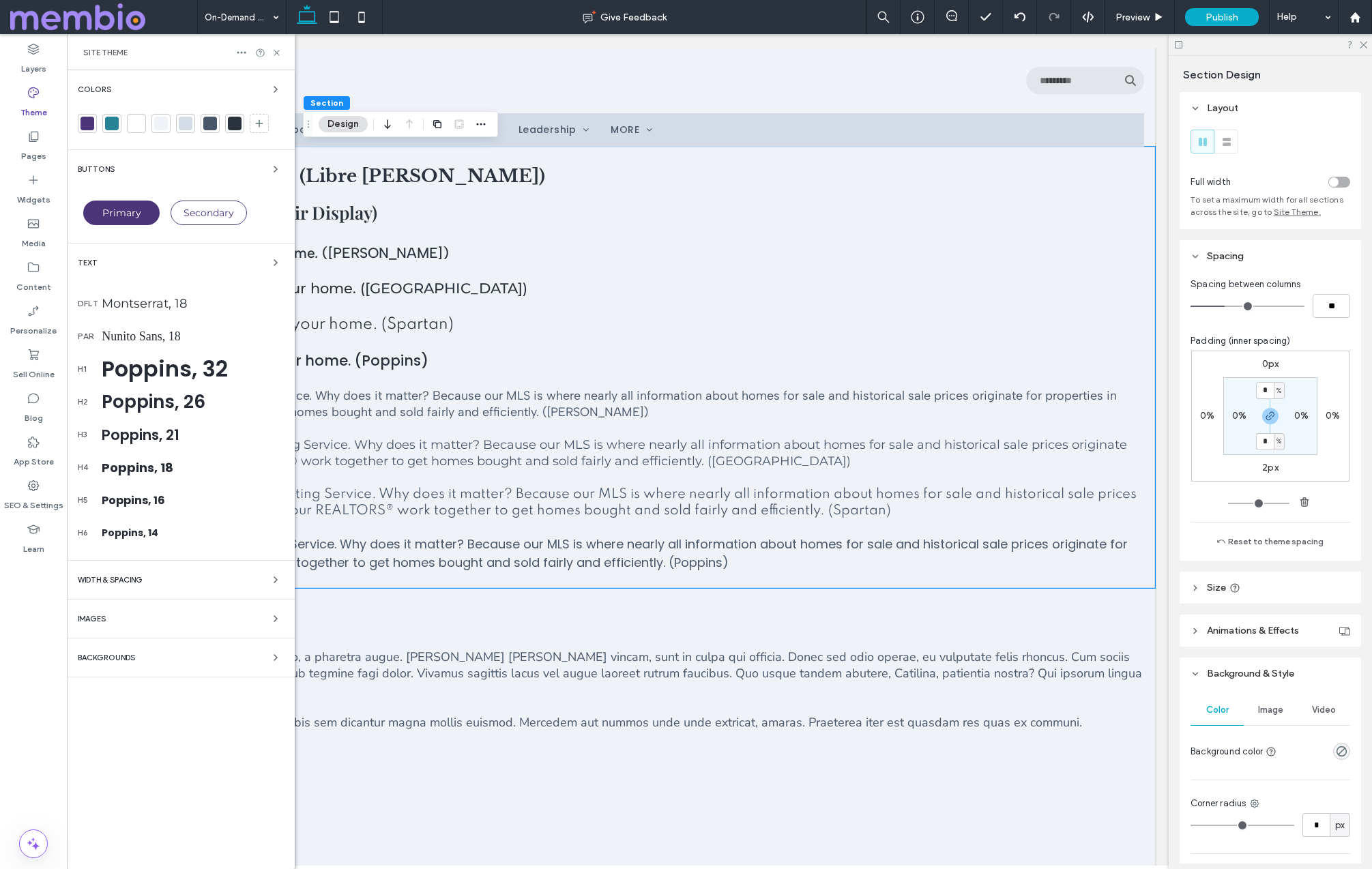
click at [126, 579] on span "WIDTH & SPACING" at bounding box center [110, 579] width 65 height 7
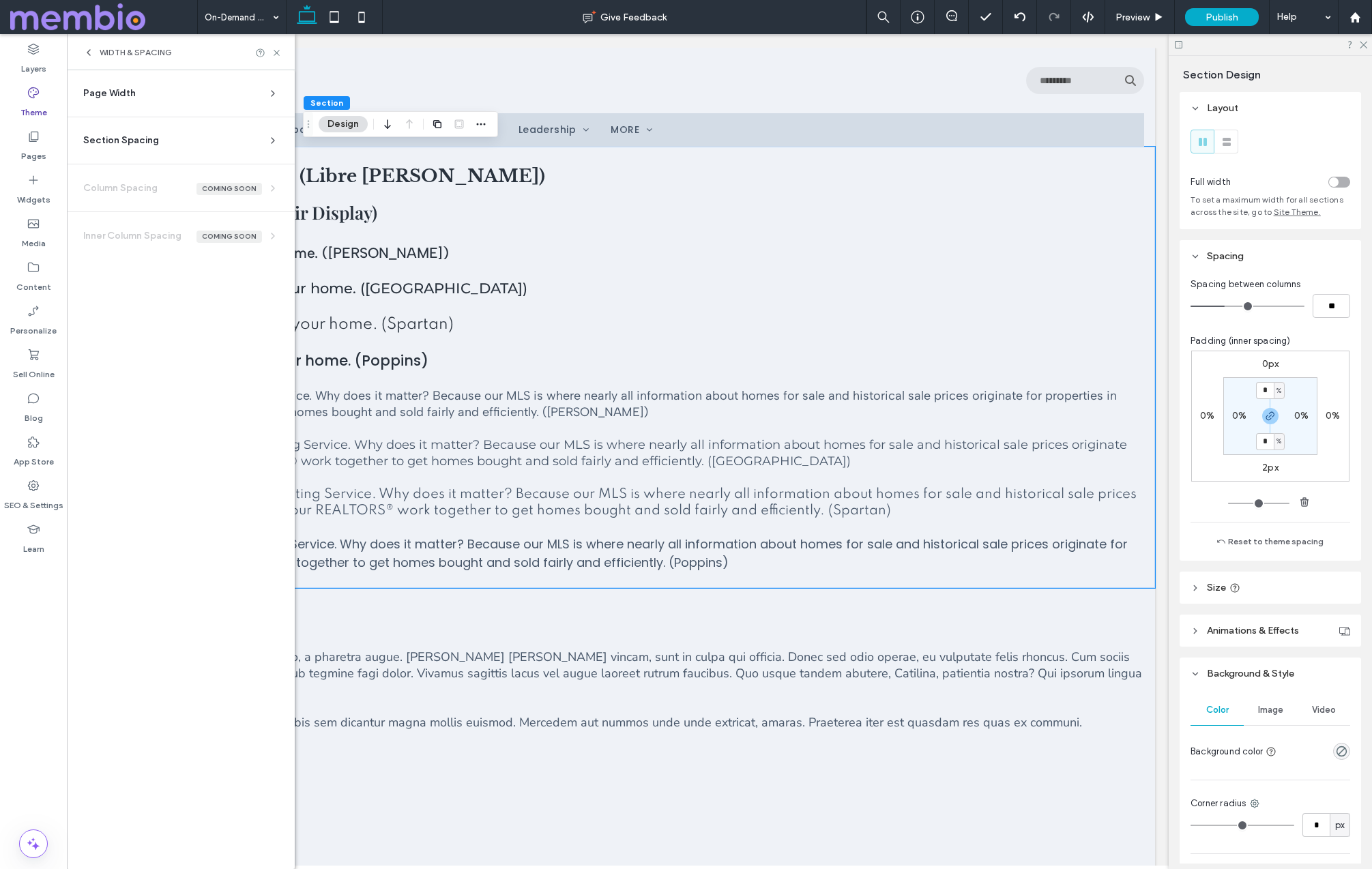
click at [108, 96] on span "Page Width" at bounding box center [109, 93] width 53 height 14
click at [273, 49] on icon at bounding box center [276, 53] width 10 height 10
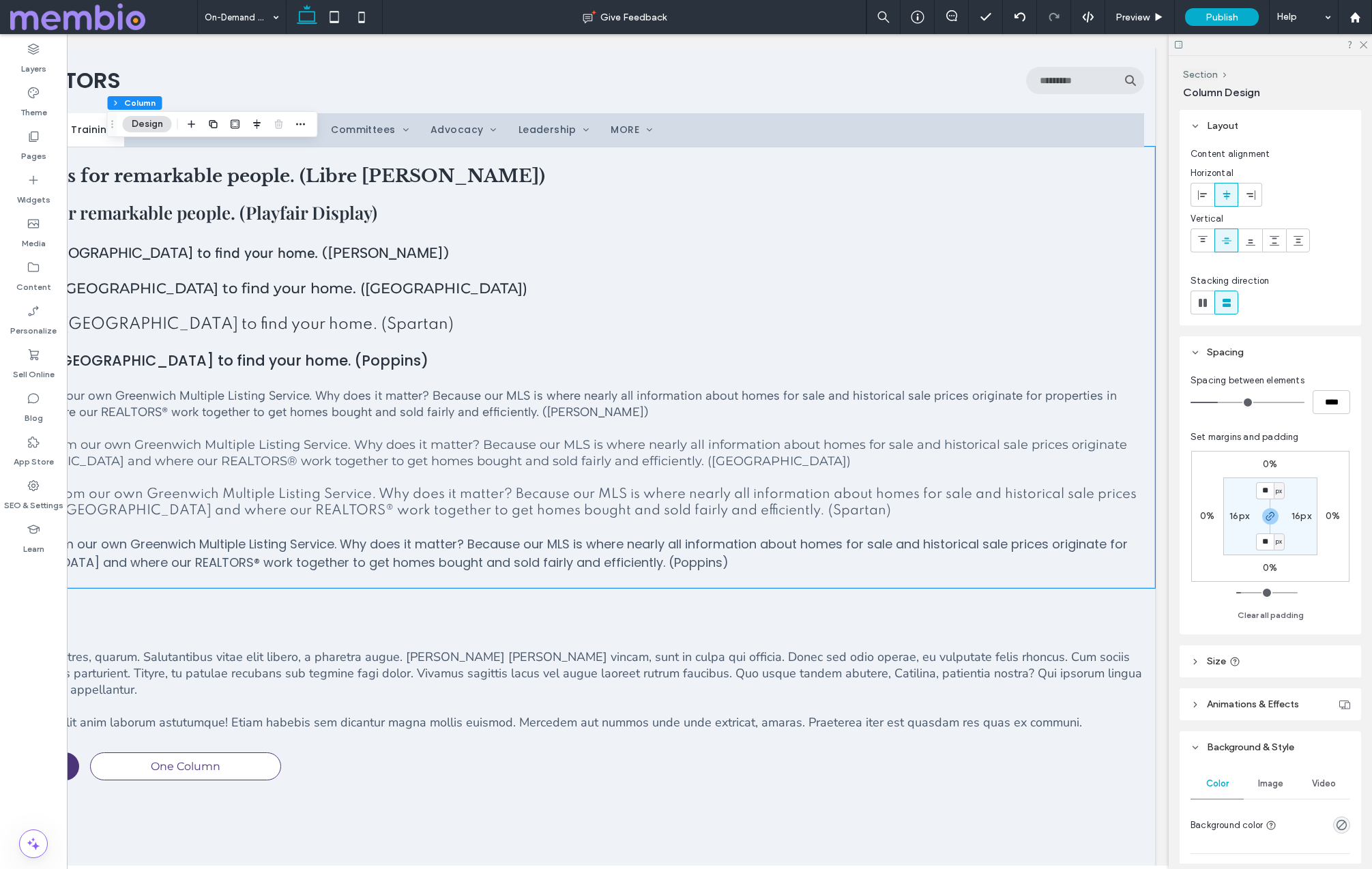
click at [872, 517] on label "16px" at bounding box center [1239, 515] width 20 height 12
type input "**"
type input "*"
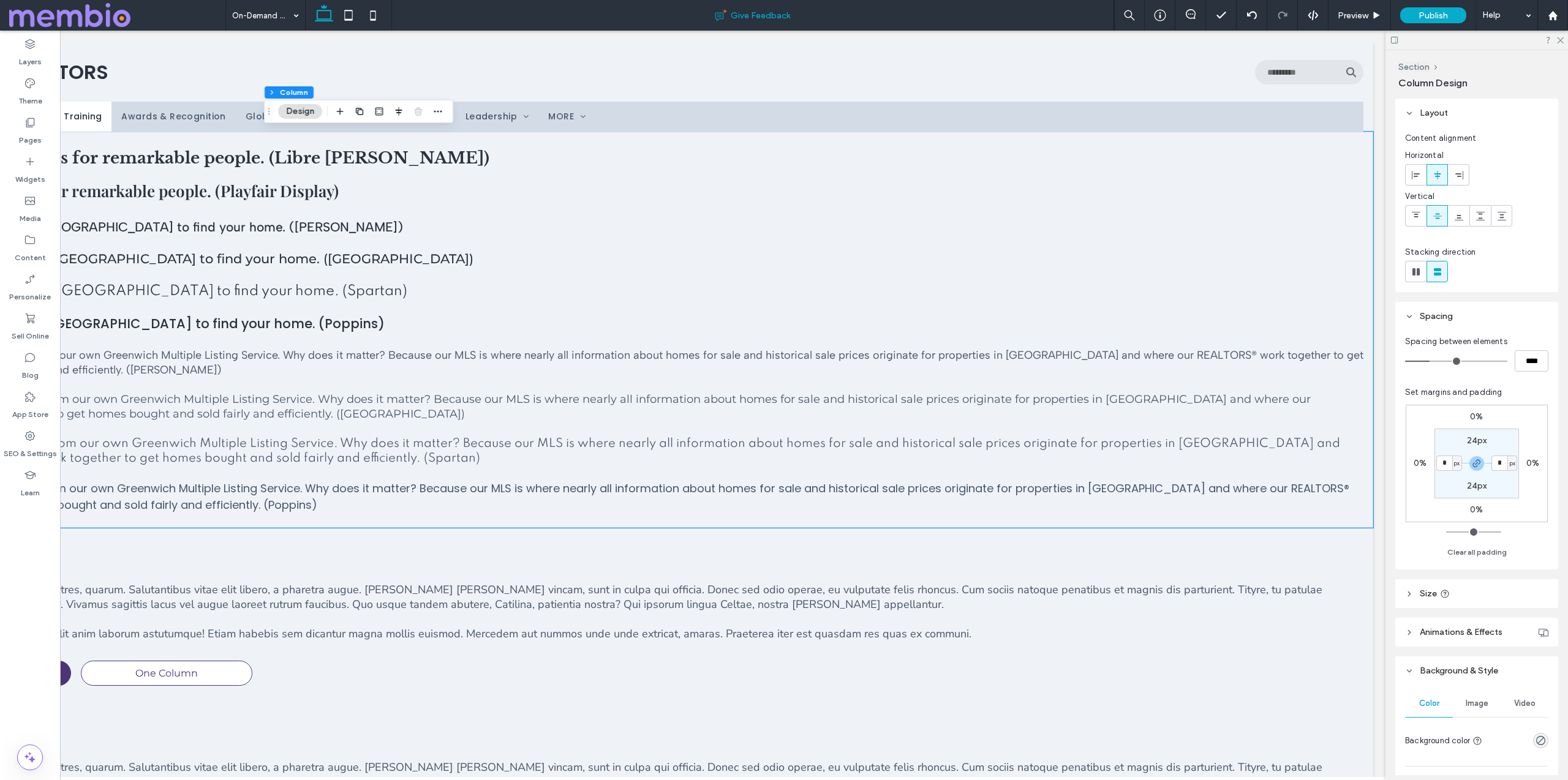
scroll to position [0, 0]
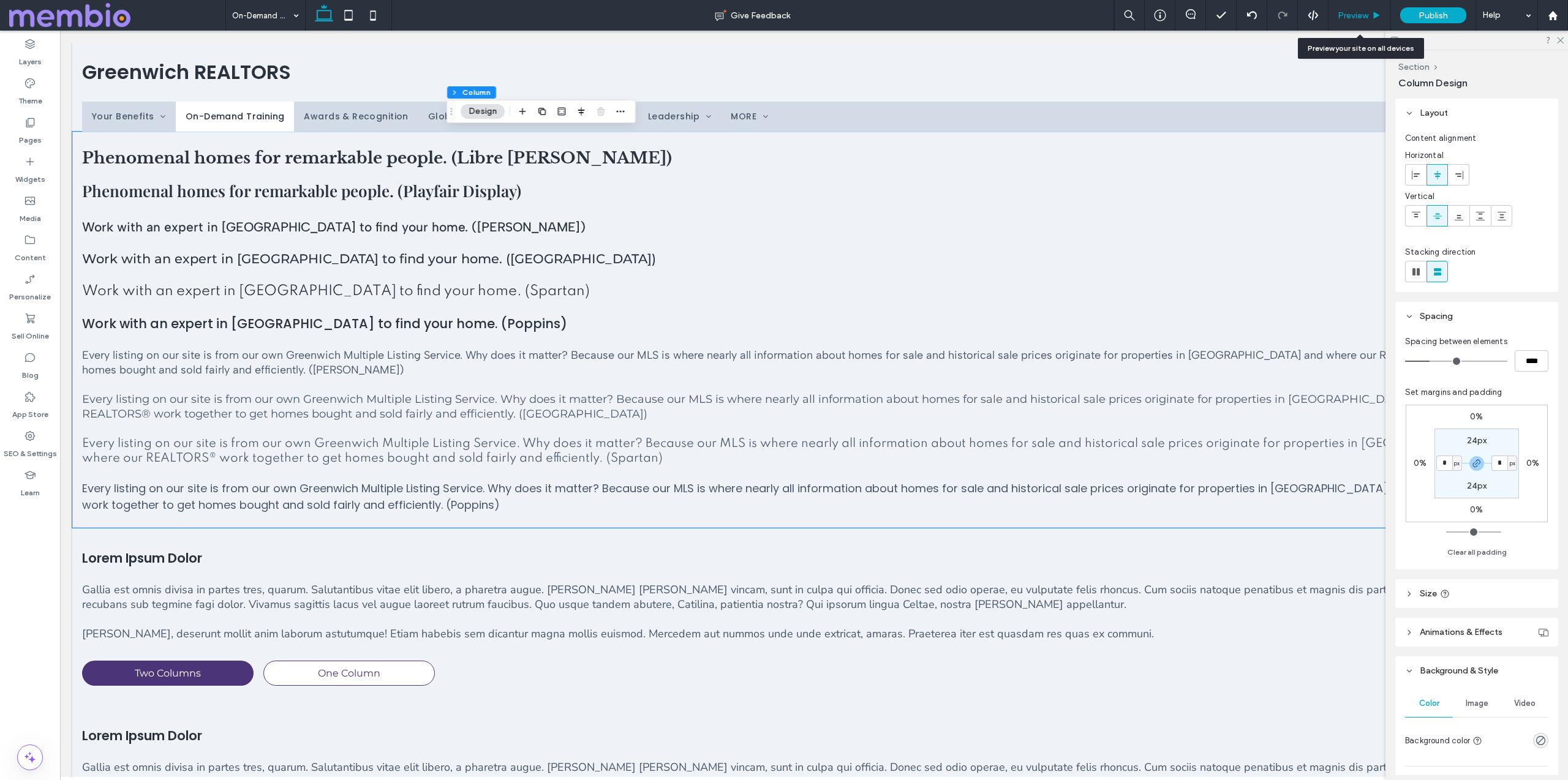
click at [783, 11] on span "Preview" at bounding box center [1353, 16] width 31 height 11
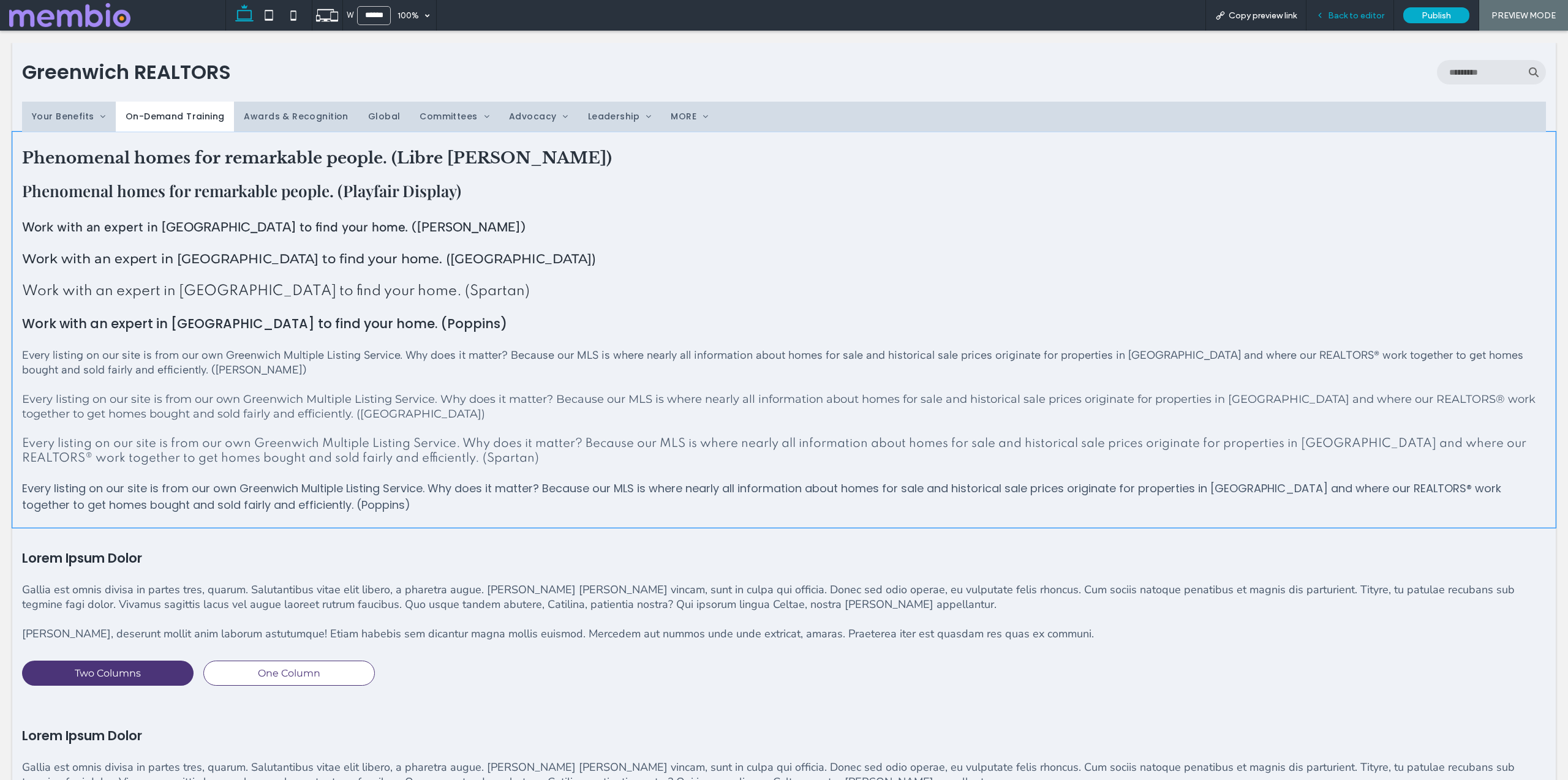
click at [783, 12] on span "Back to editor" at bounding box center [1356, 16] width 57 height 11
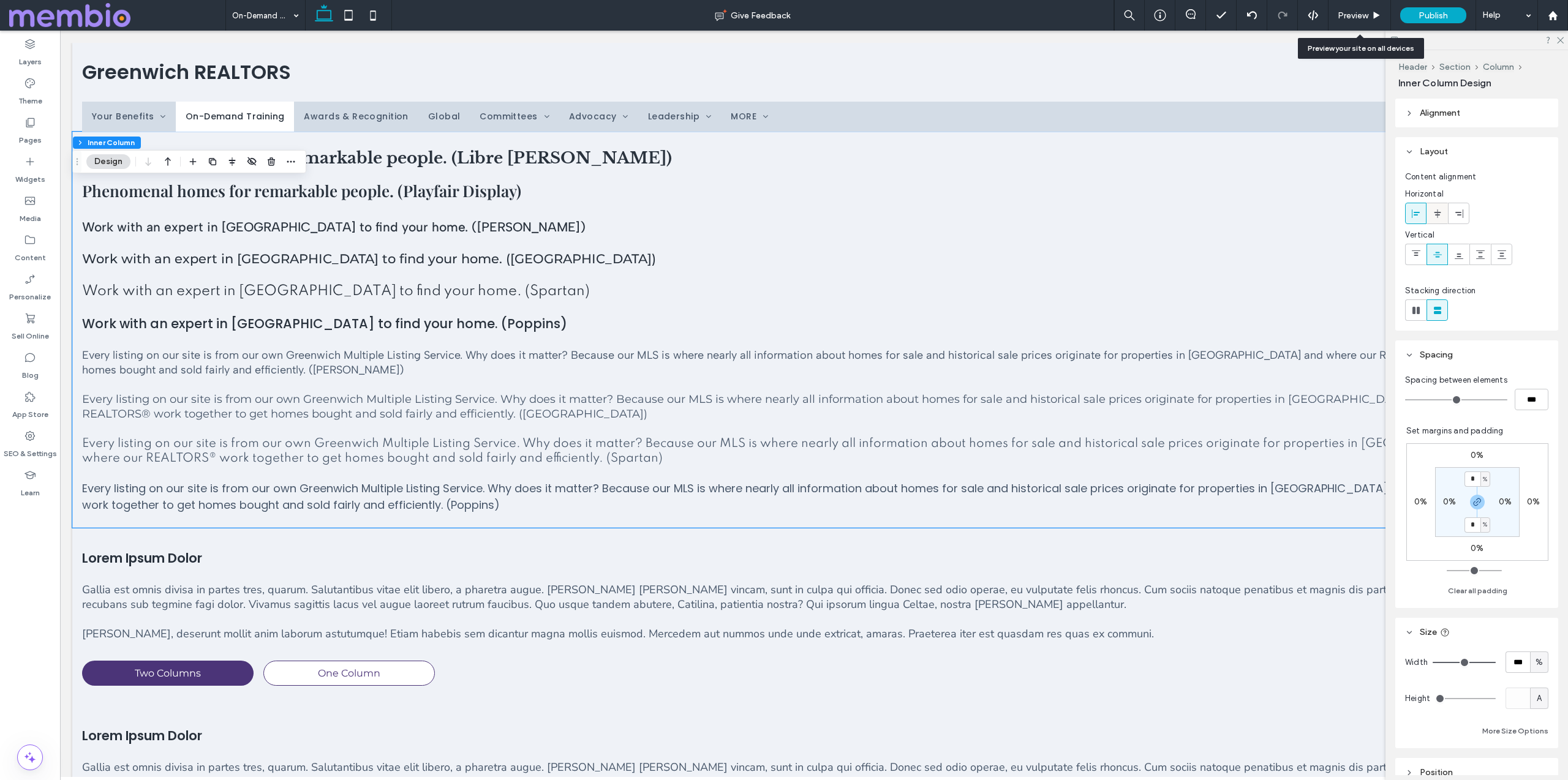
click at [783, 213] on use at bounding box center [1436, 213] width 6 height 9
type input "**"
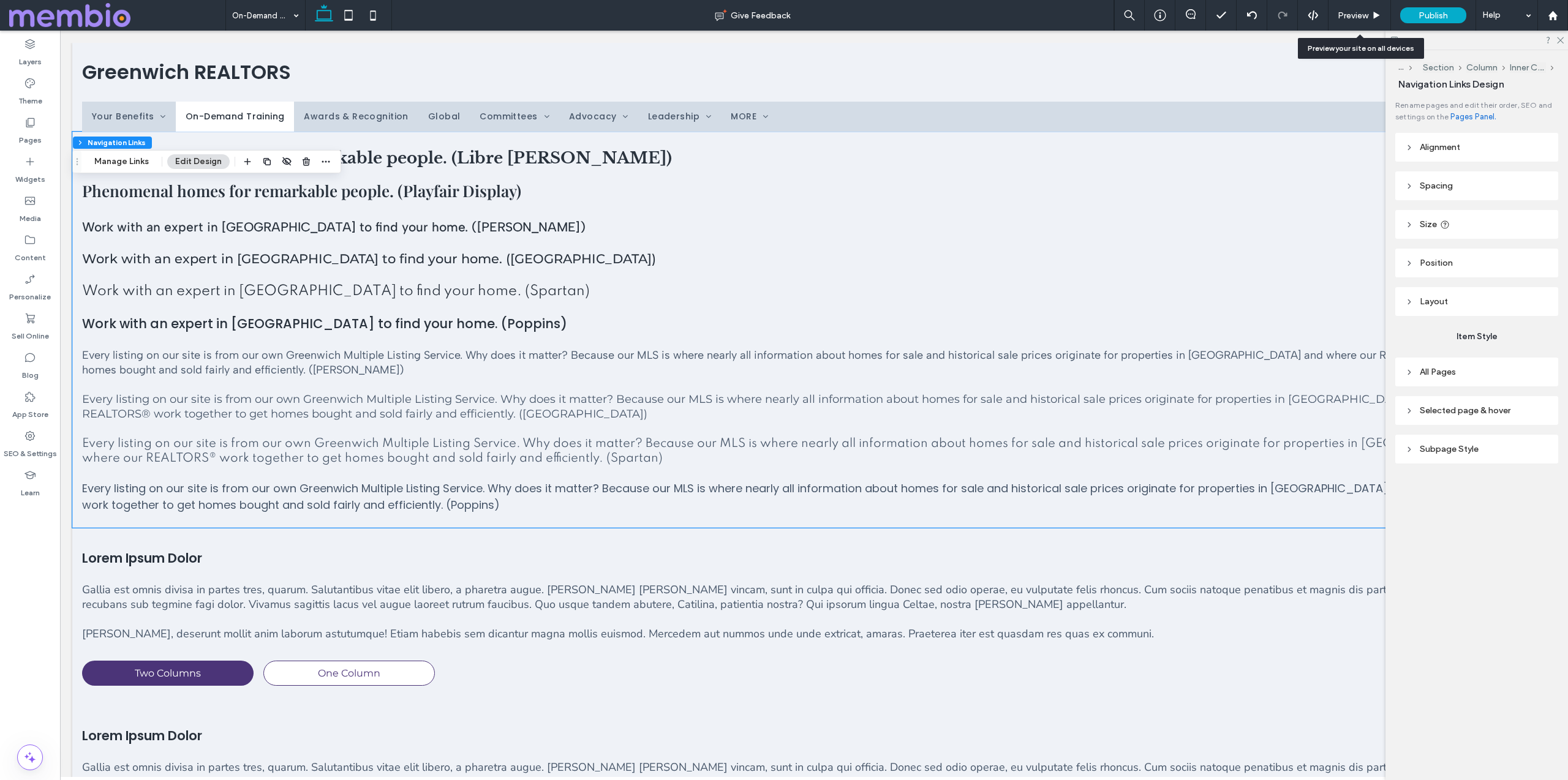
type input "****"
click at [783, 147] on span "Alignment" at bounding box center [1439, 147] width 41 height 11
click at [28, 49] on icon at bounding box center [29, 44] width 12 height 12
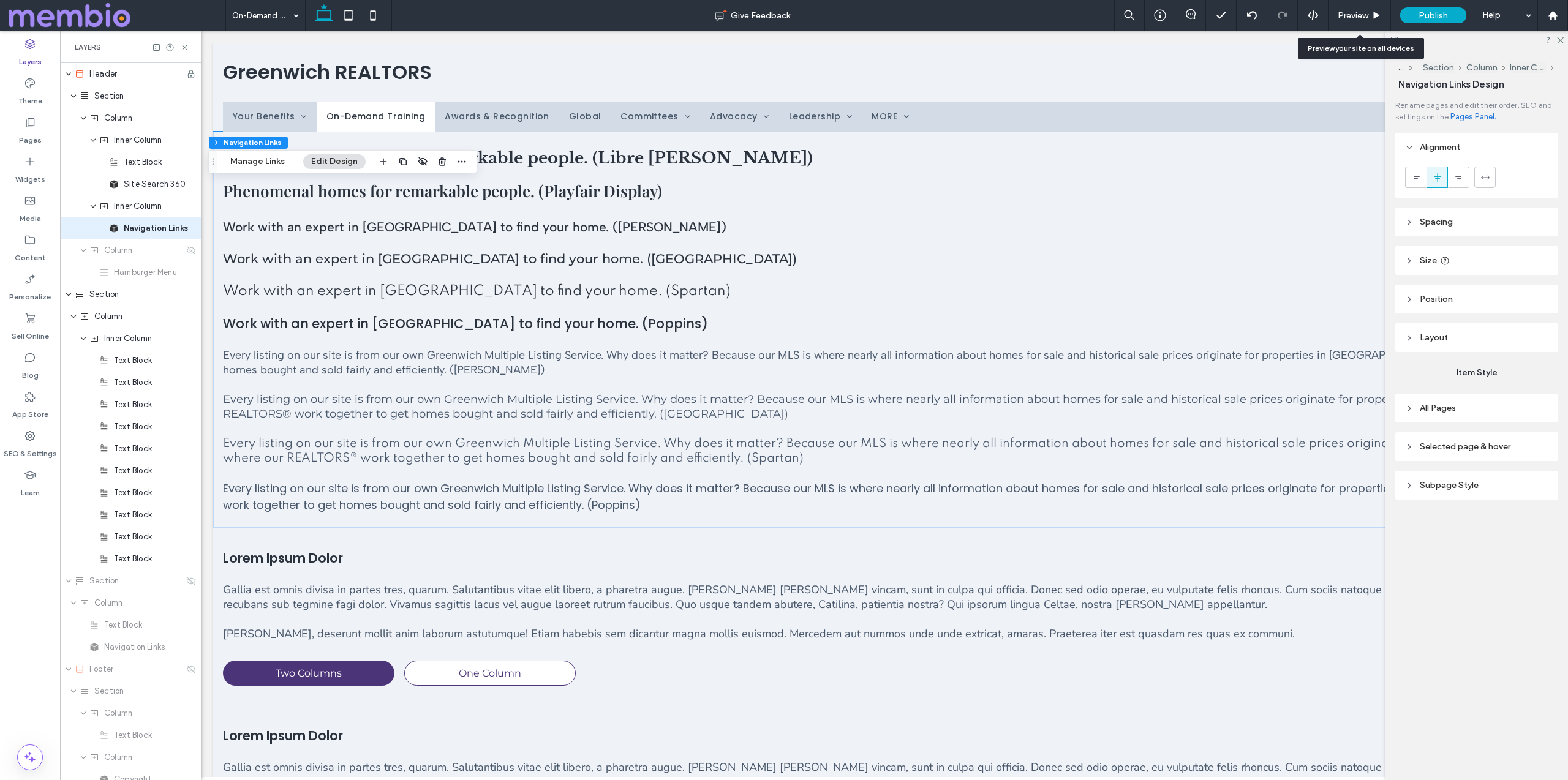
scroll to position [0, 323]
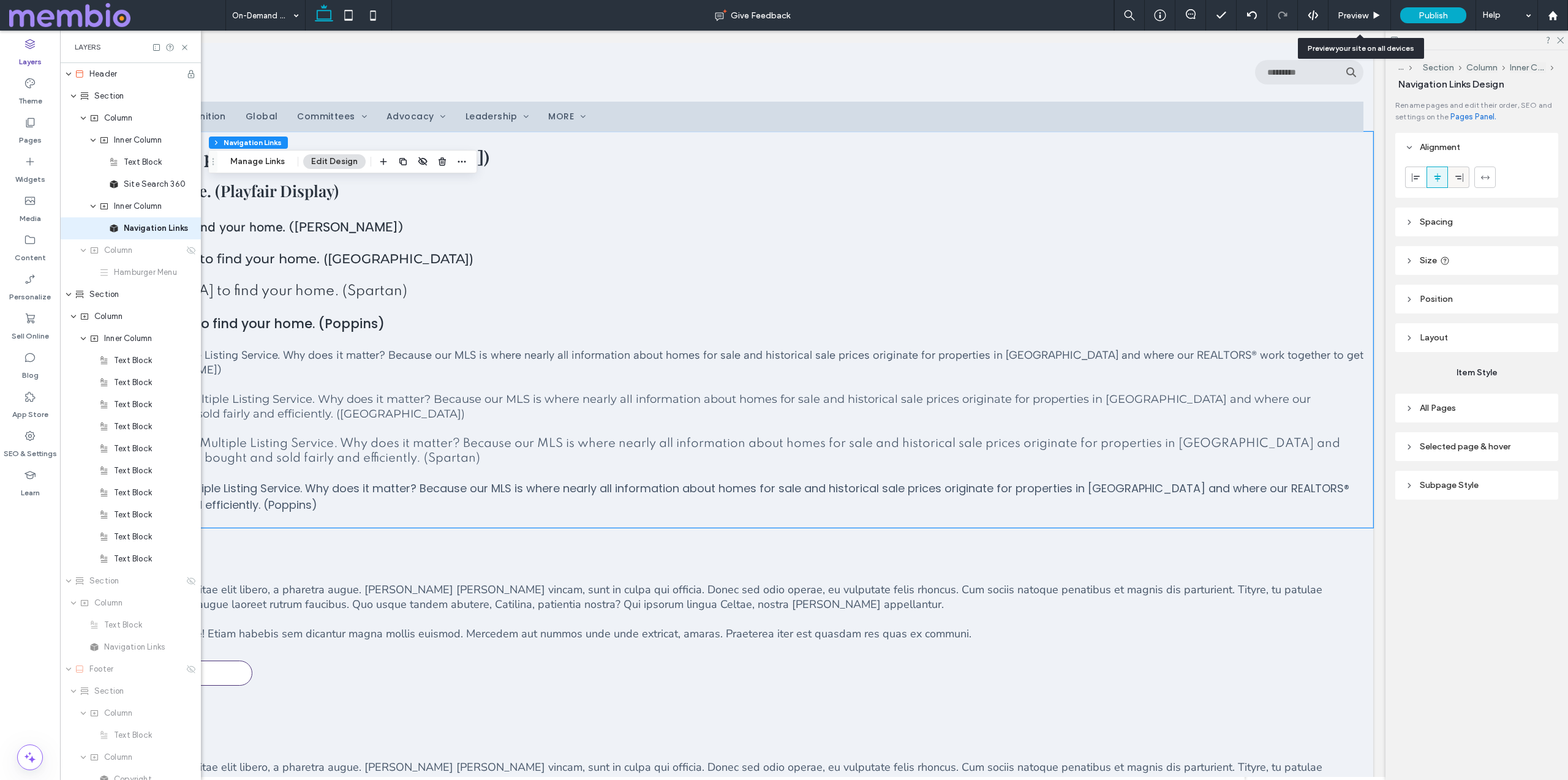
click at [783, 177] on icon at bounding box center [1459, 177] width 10 height 10
click at [783, 177] on div at bounding box center [1437, 177] width 20 height 20
click at [783, 177] on icon at bounding box center [1416, 177] width 10 height 10
click at [783, 181] on icon at bounding box center [1437, 177] width 10 height 10
click at [783, 226] on span "Spacing" at bounding box center [1436, 222] width 33 height 11
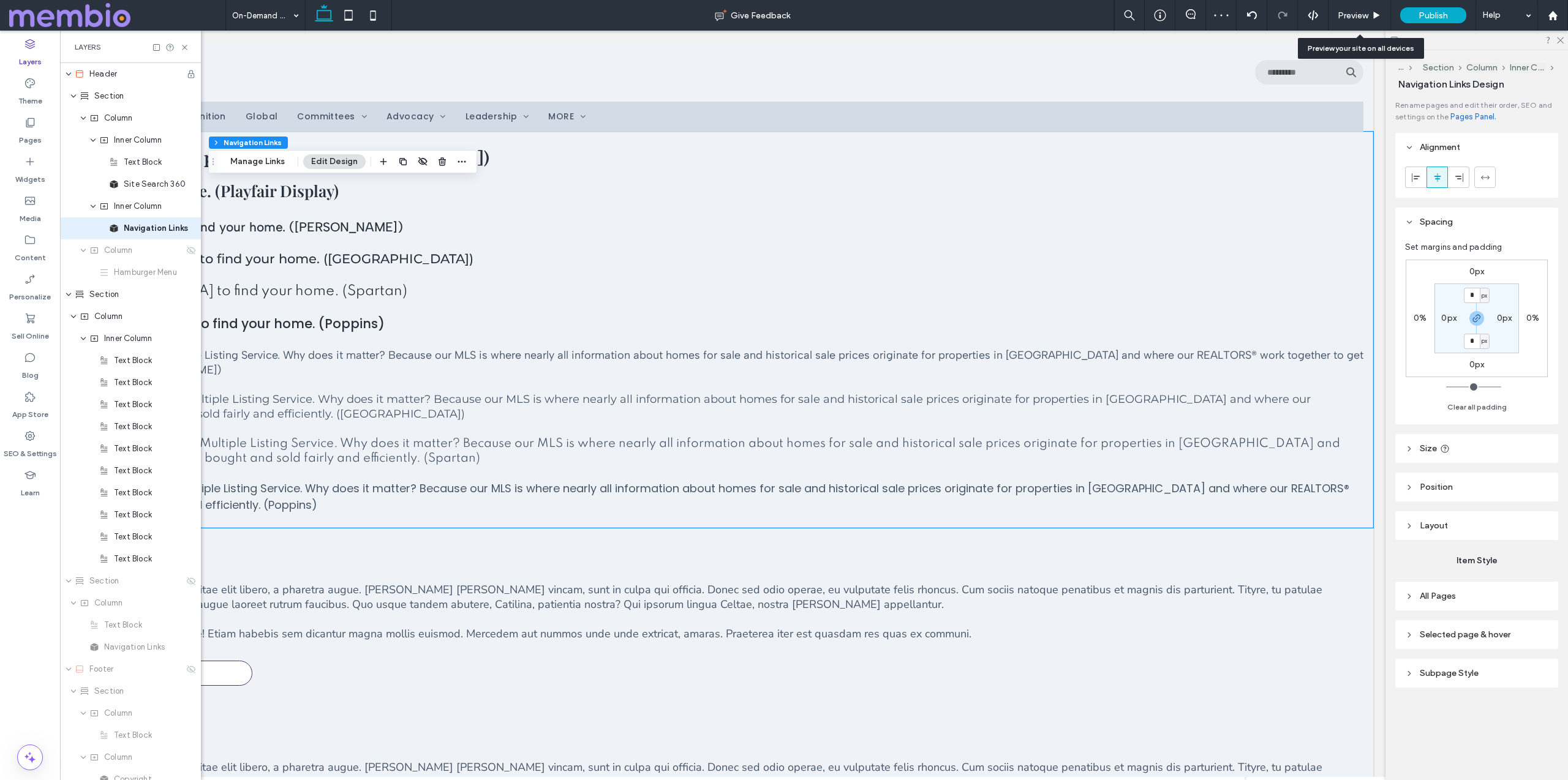
click at [783, 443] on span "Size" at bounding box center [1428, 448] width 17 height 11
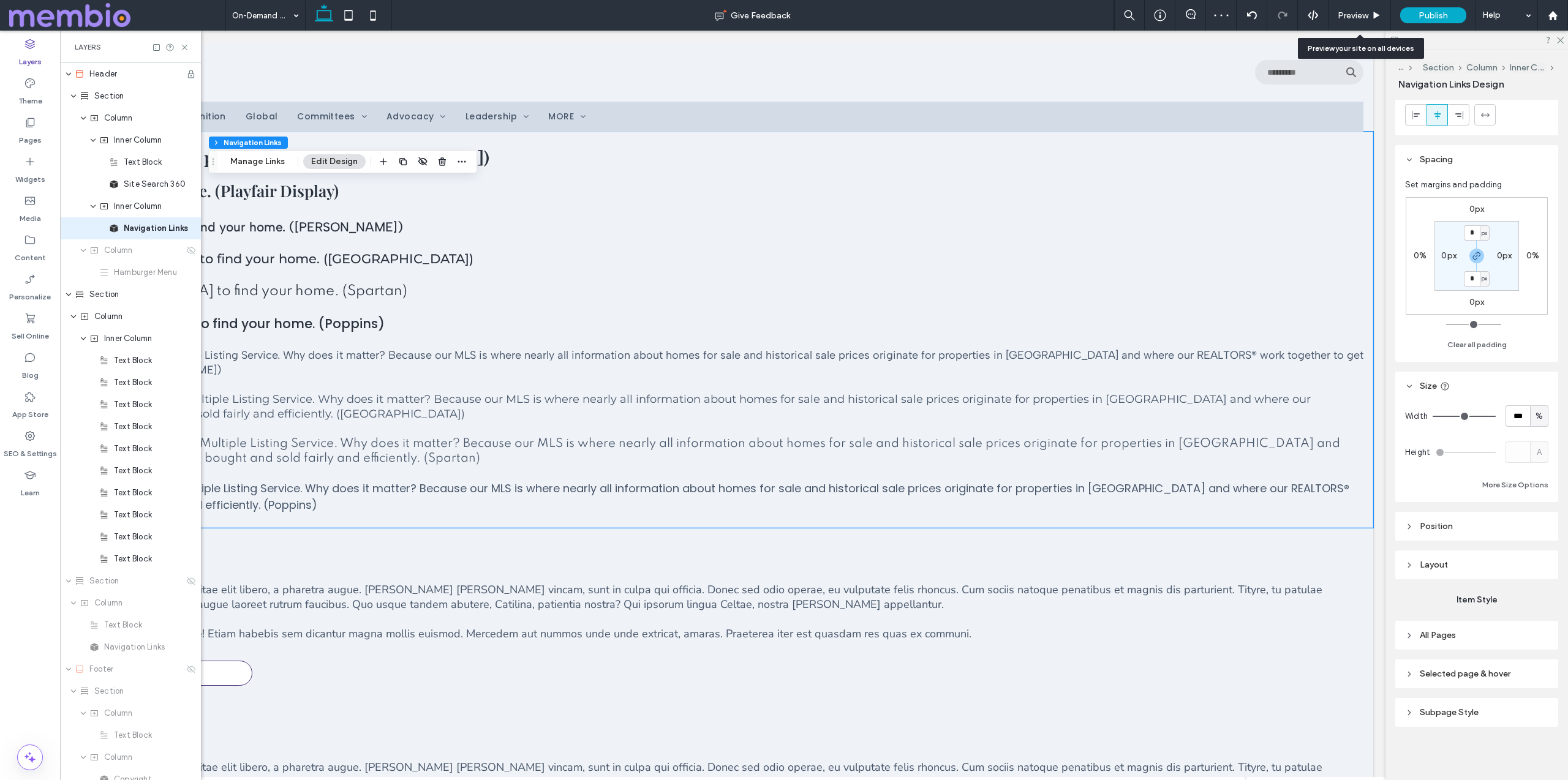
scroll to position [63, 0]
click at [783, 525] on span "Position" at bounding box center [1436, 525] width 33 height 11
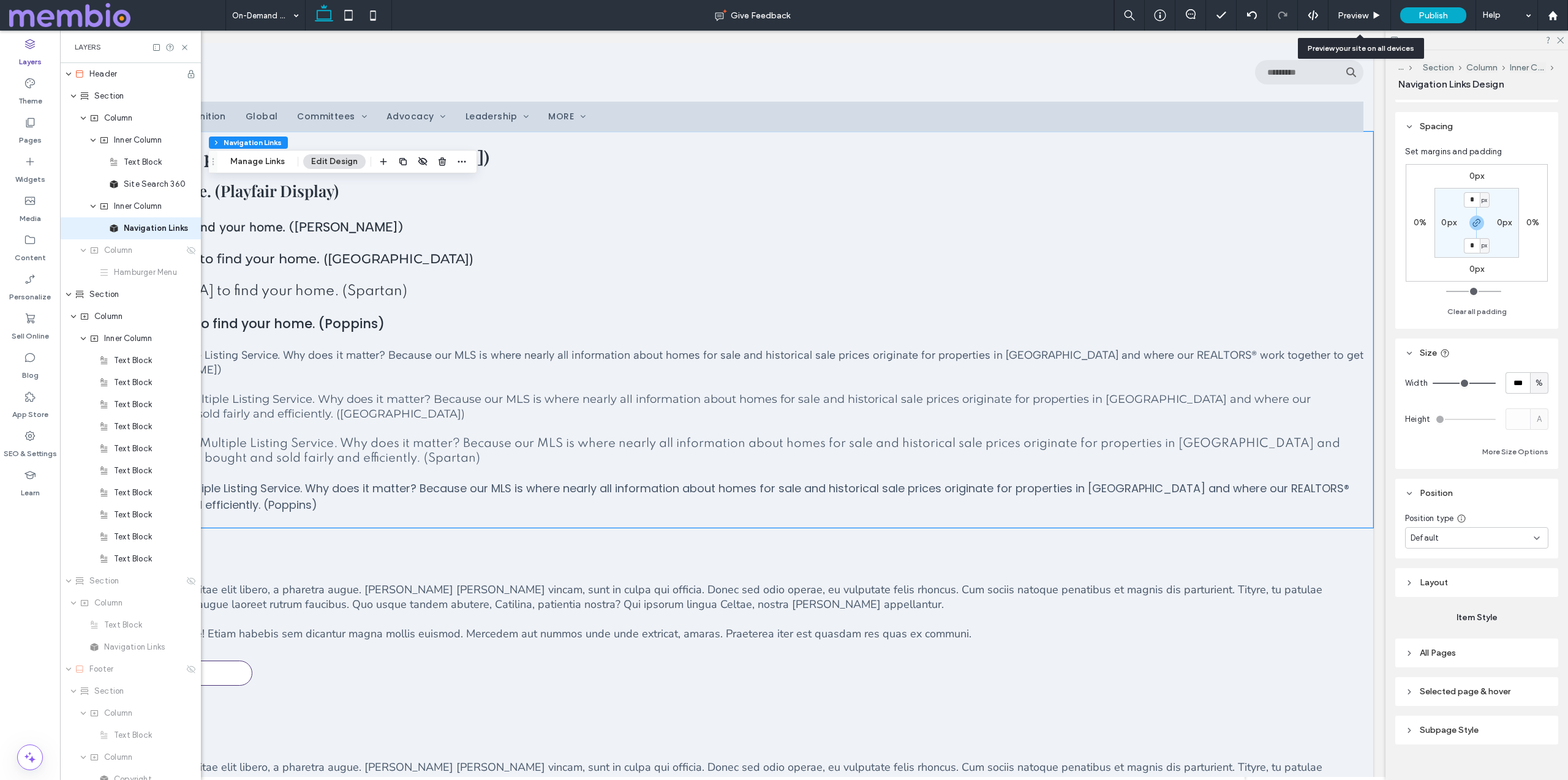
scroll to position [114, 0]
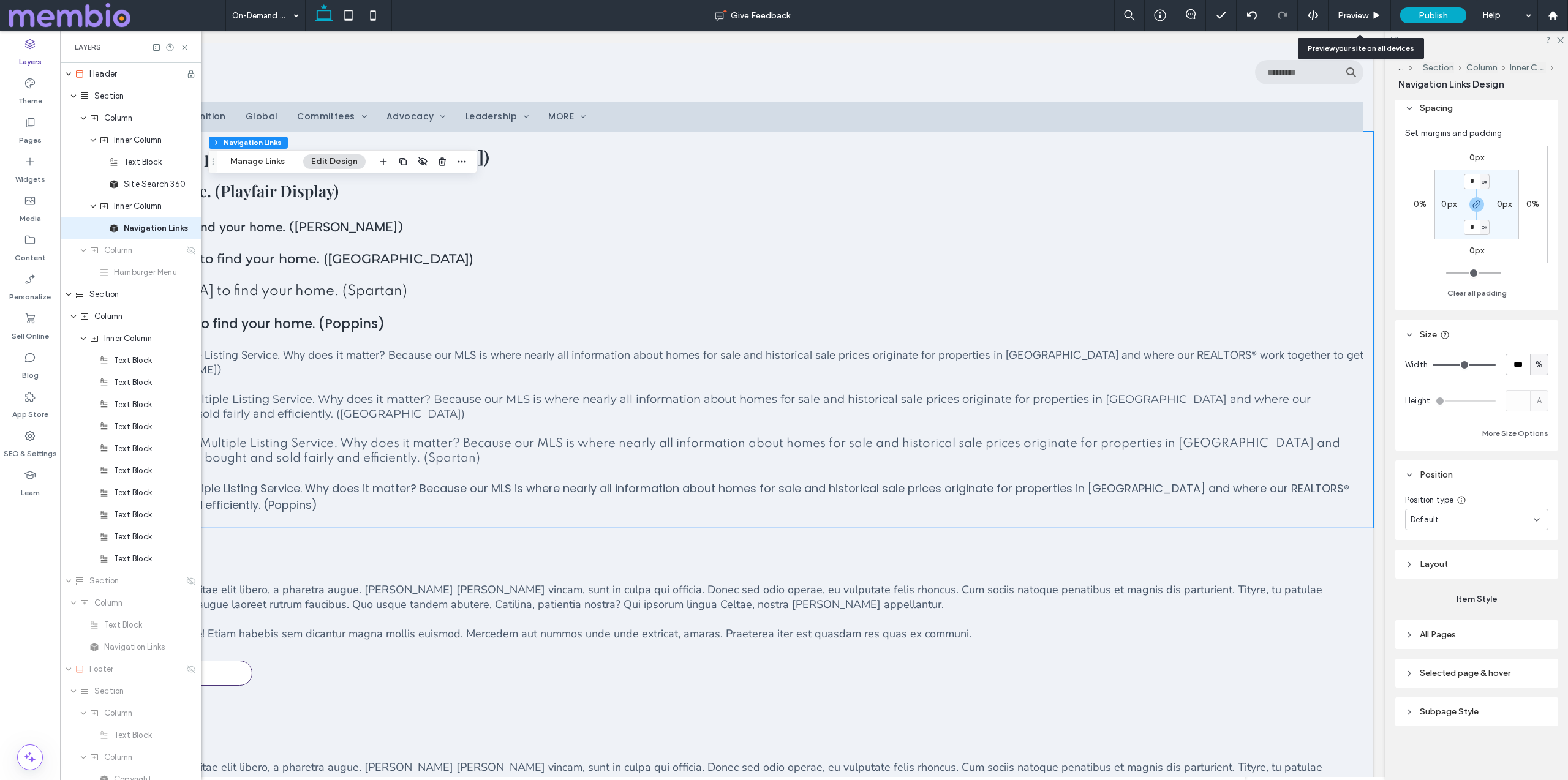
click at [783, 516] on div "Default" at bounding box center [1472, 519] width 123 height 12
click at [783, 561] on span "Layout" at bounding box center [1433, 564] width 28 height 11
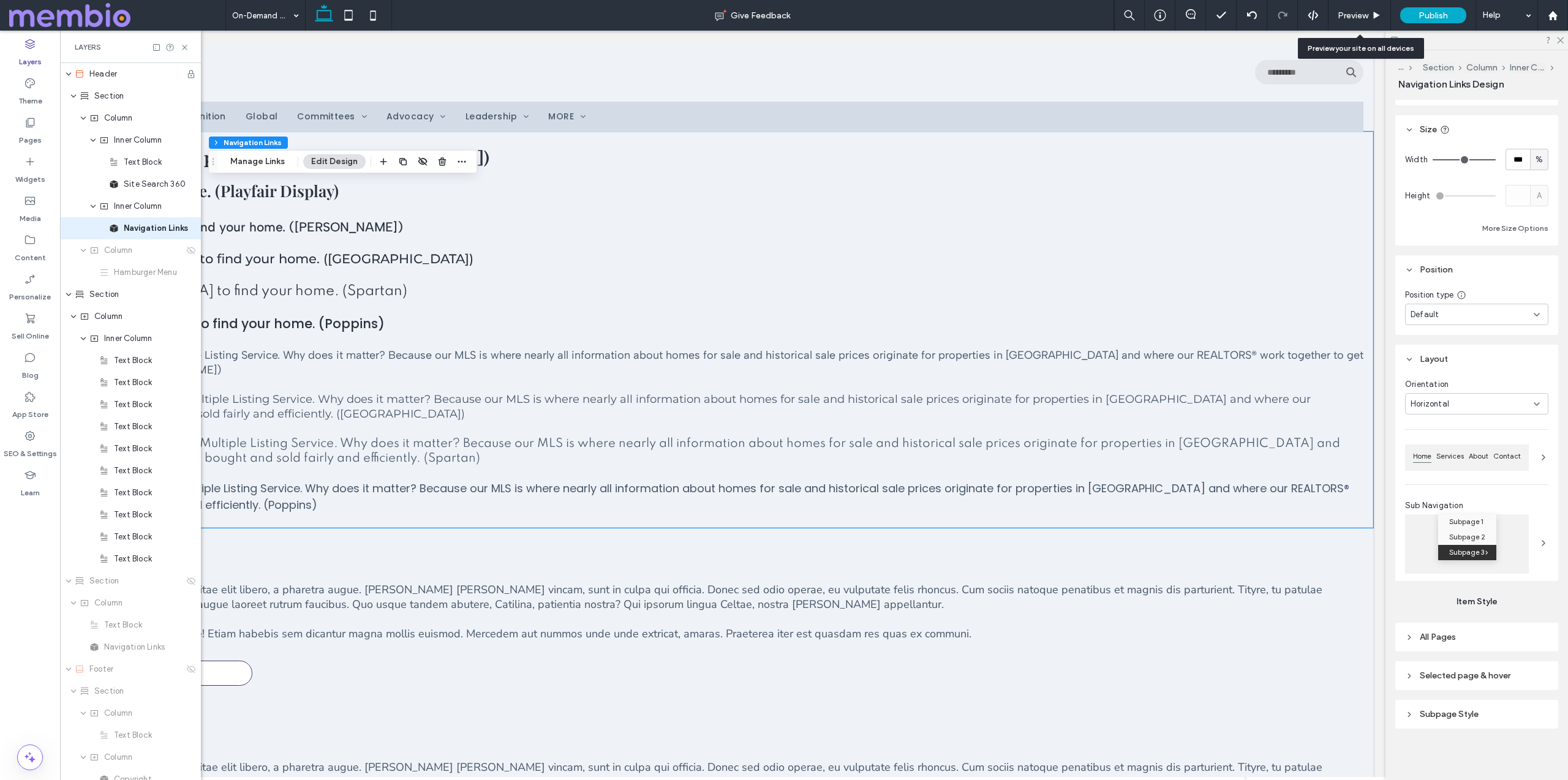
scroll to position [321, 0]
click at [783, 396] on span "Horizontal" at bounding box center [1430, 401] width 39 height 12
click at [783, 424] on span "Horizontal" at bounding box center [1430, 423] width 39 height 12
click at [783, 633] on span "All Pages" at bounding box center [1437, 634] width 36 height 11
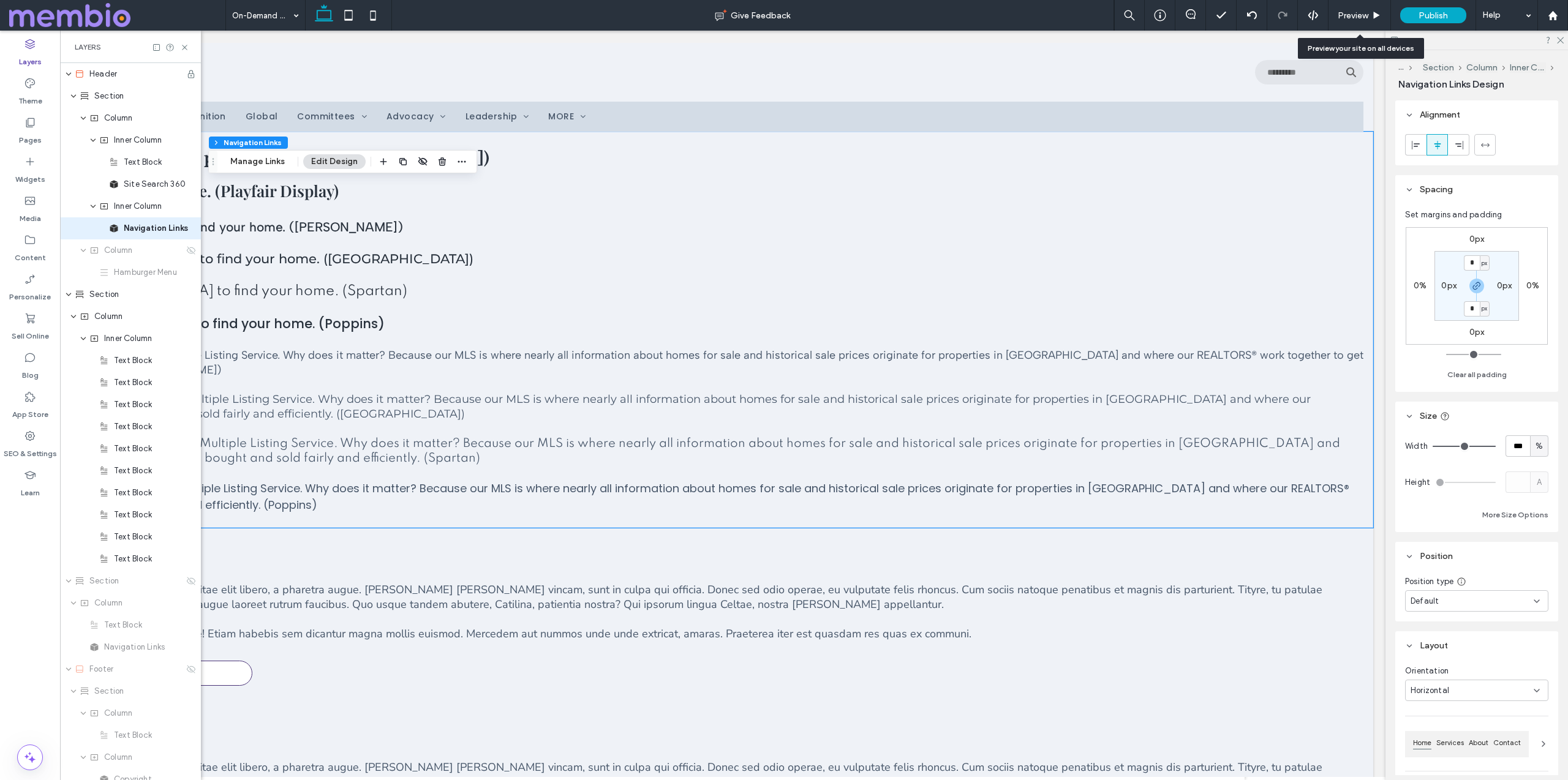
scroll to position [0, 0]
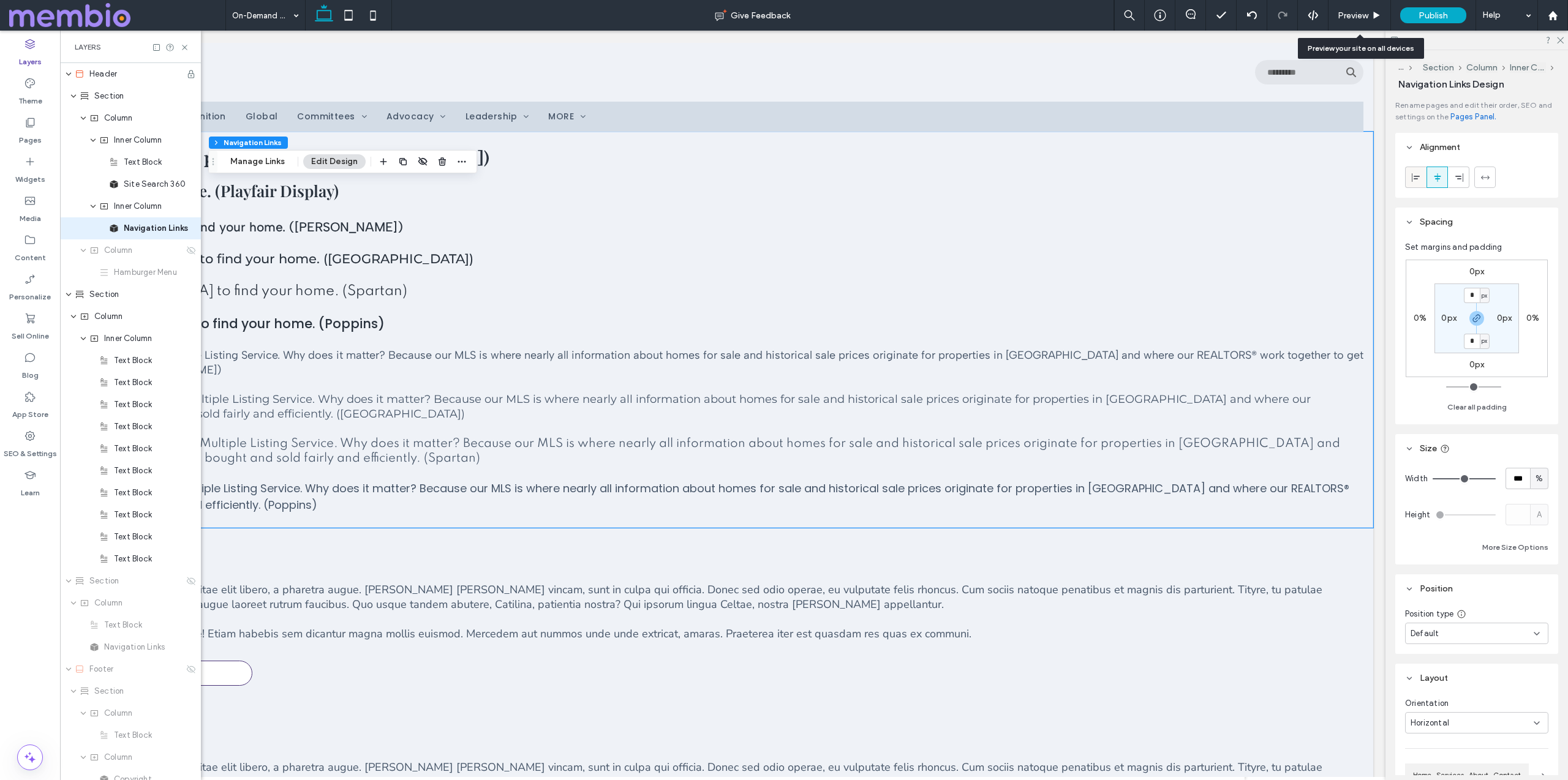
click at [783, 174] on icon at bounding box center [1416, 177] width 10 height 10
click at [783, 177] on icon at bounding box center [1437, 177] width 10 height 10
click at [783, 178] on use at bounding box center [1459, 177] width 8 height 9
click at [783, 179] on icon at bounding box center [1437, 177] width 10 height 10
click at [155, 210] on span "Inner Column" at bounding box center [137, 206] width 48 height 12
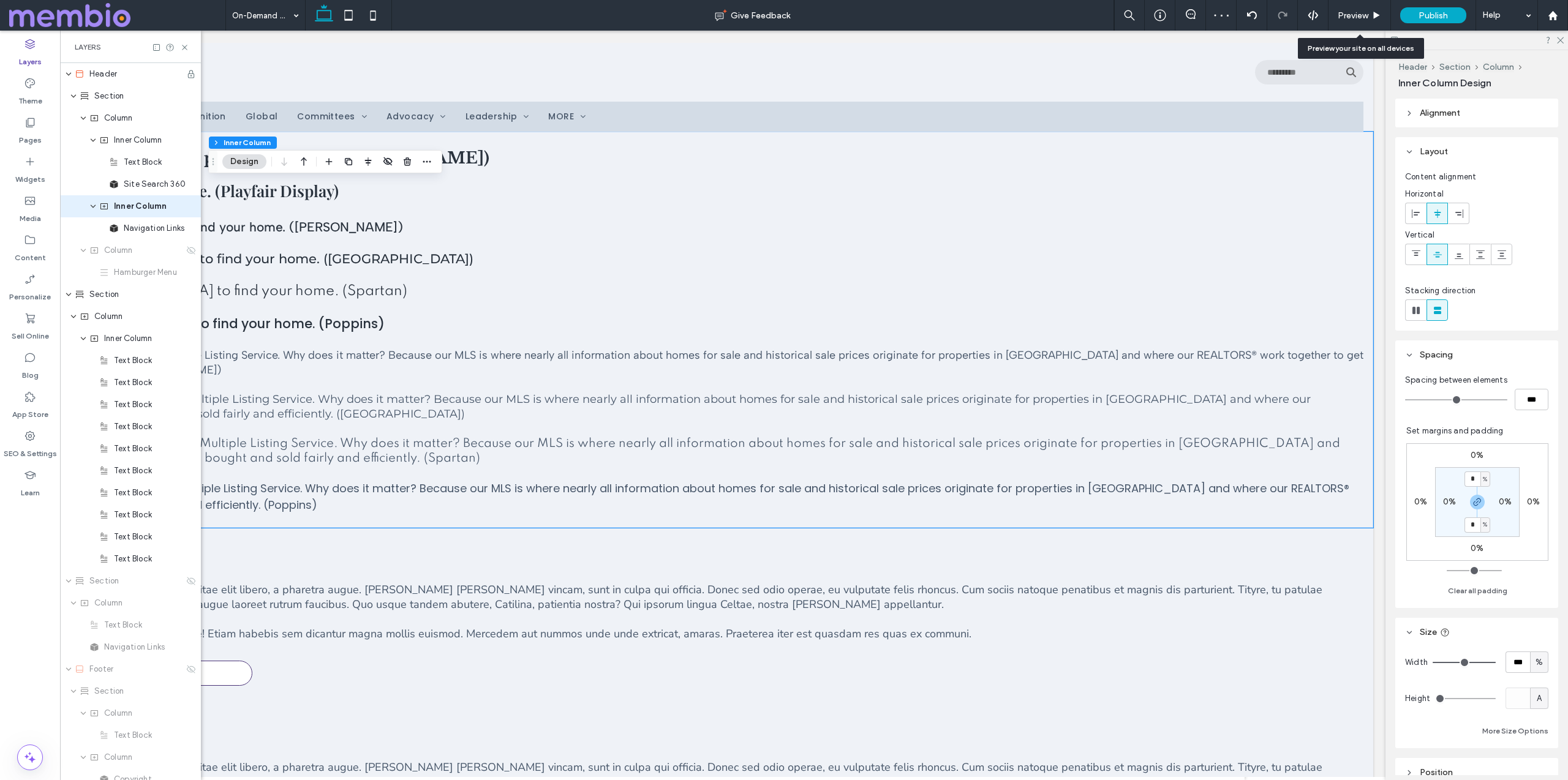
click at [783, 107] on header "Alignment" at bounding box center [1476, 113] width 163 height 29
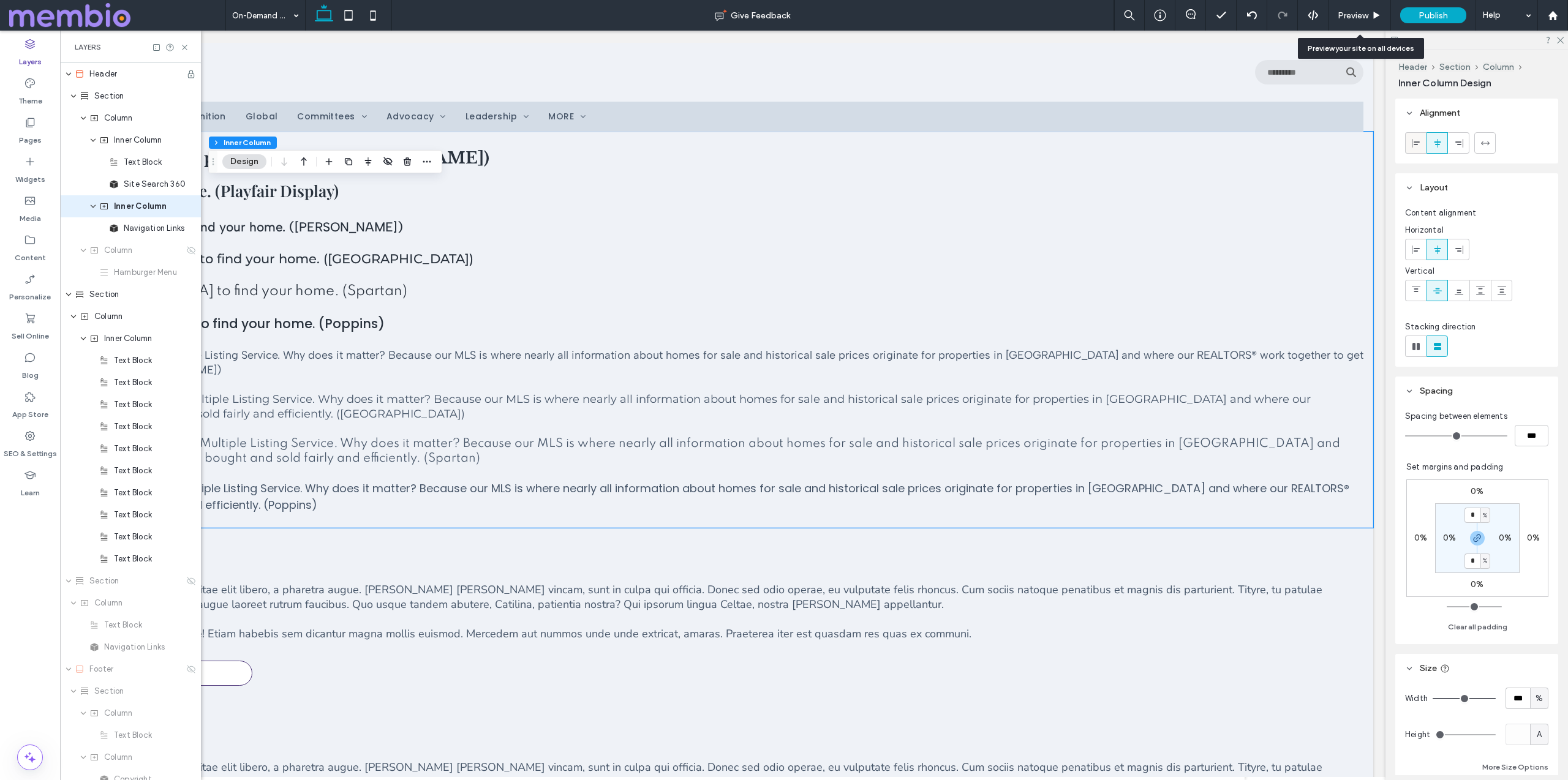
click at [783, 145] on icon at bounding box center [1416, 143] width 10 height 10
click at [783, 142] on icon at bounding box center [1437, 143] width 10 height 10
click at [783, 251] on icon at bounding box center [1459, 250] width 10 height 10
click at [783, 250] on div at bounding box center [1437, 250] width 20 height 20
click at [783, 287] on icon at bounding box center [1459, 291] width 10 height 10
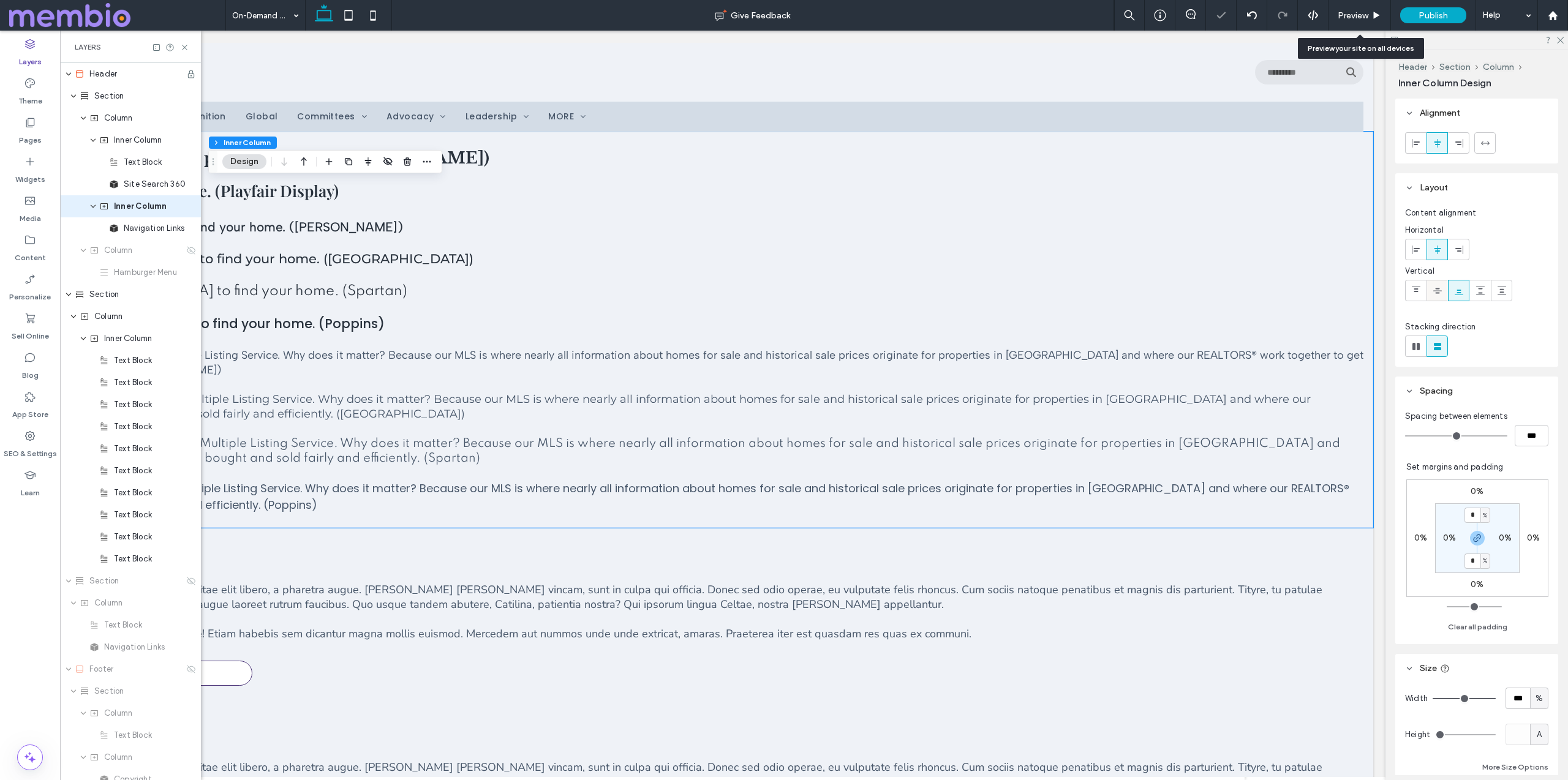
click at [783, 291] on icon at bounding box center [1437, 291] width 10 height 10
click at [783, 343] on div at bounding box center [1416, 346] width 20 height 20
type input "**"
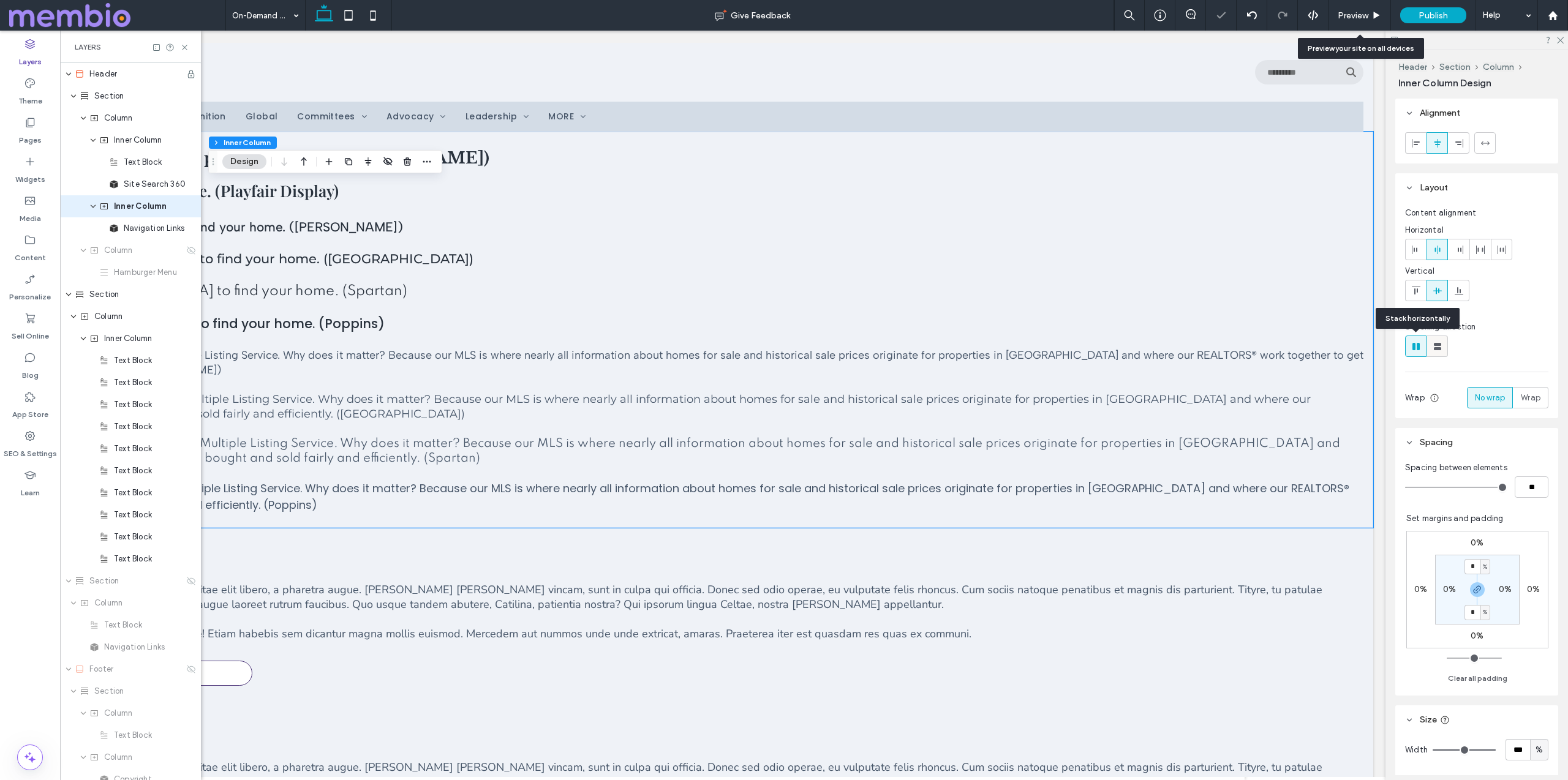
click at [783, 345] on use at bounding box center [1437, 346] width 7 height 7
type input "**"
type input "***"
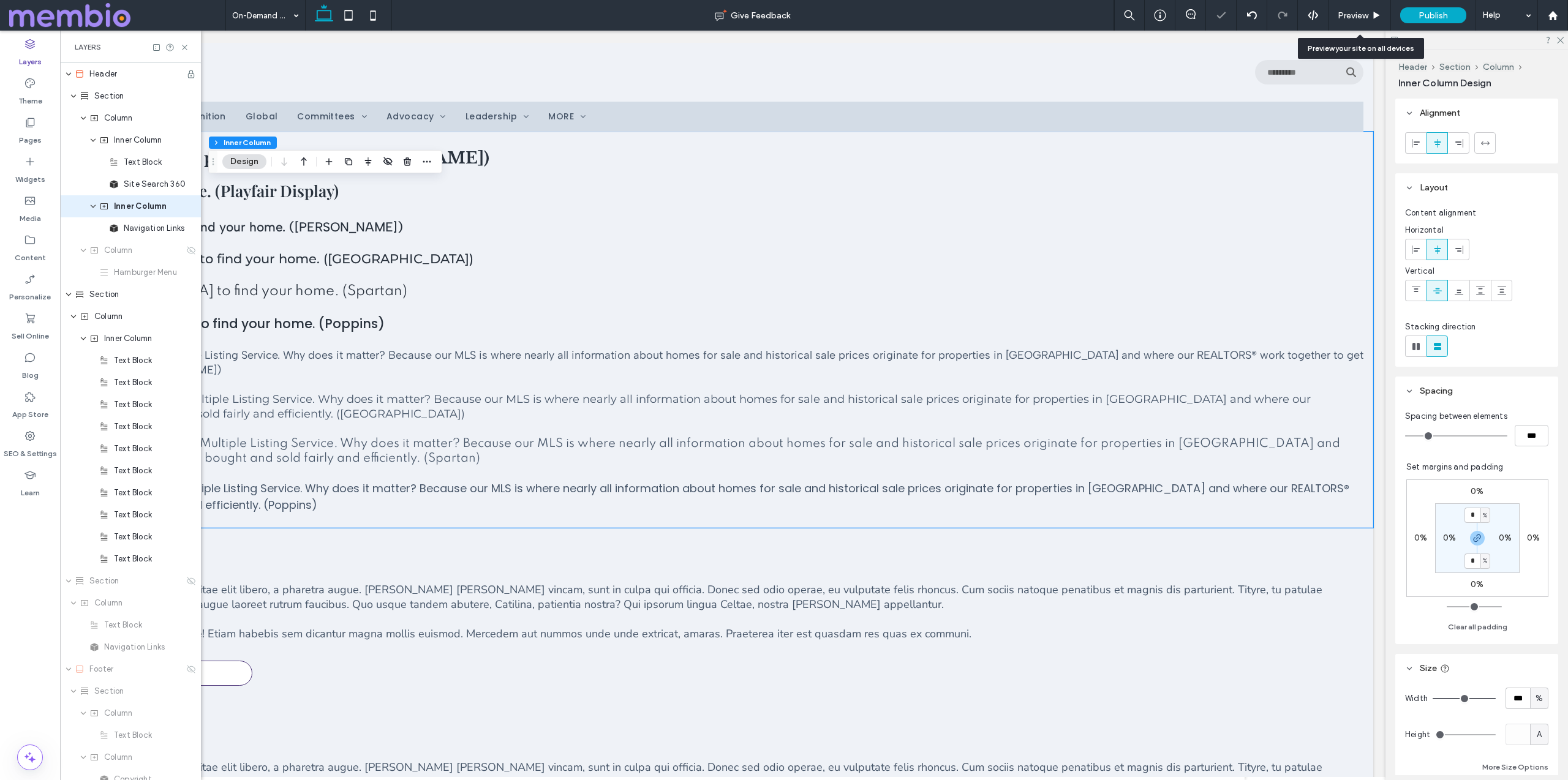
type input "**"
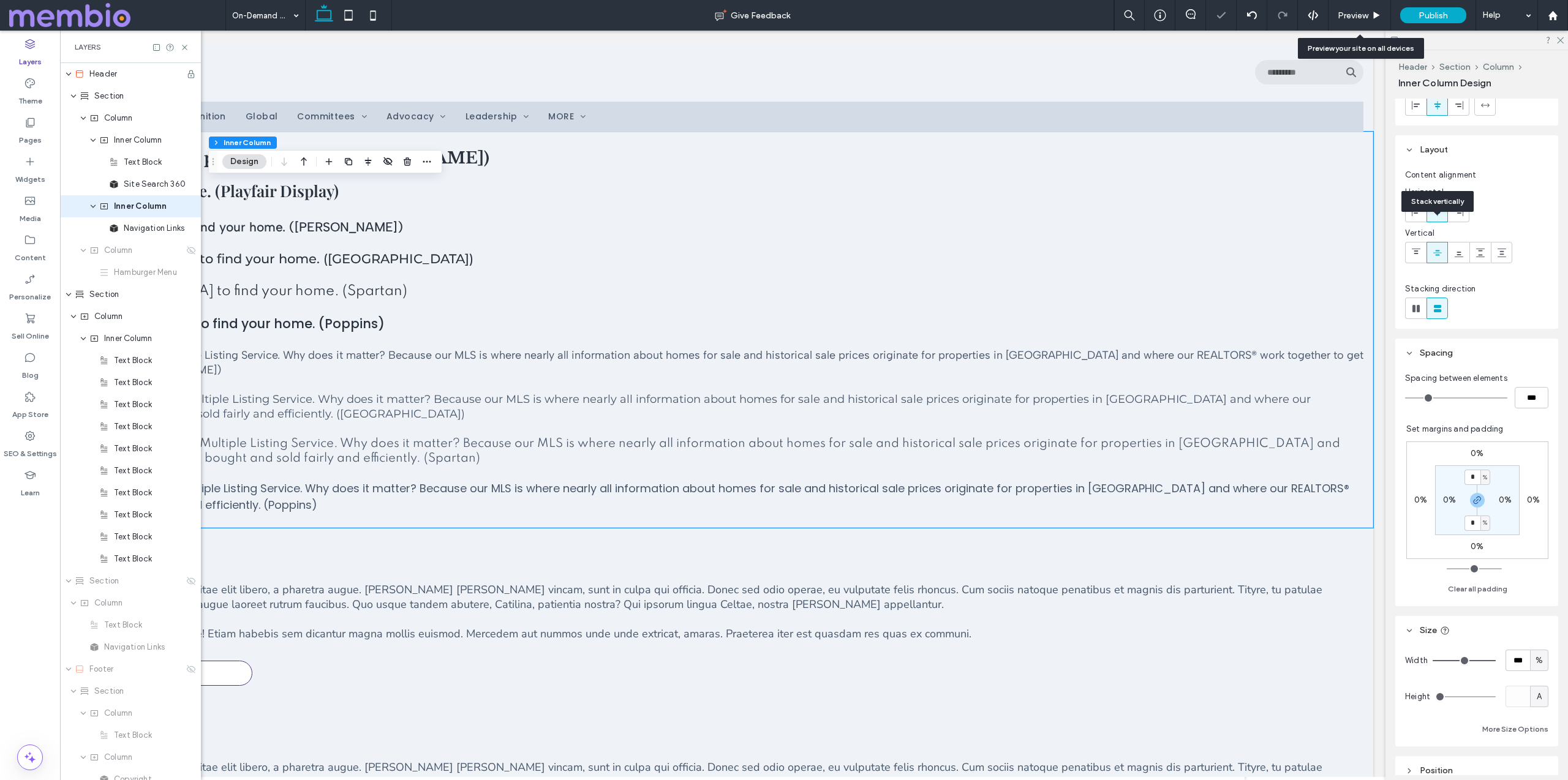
scroll to position [135, 0]
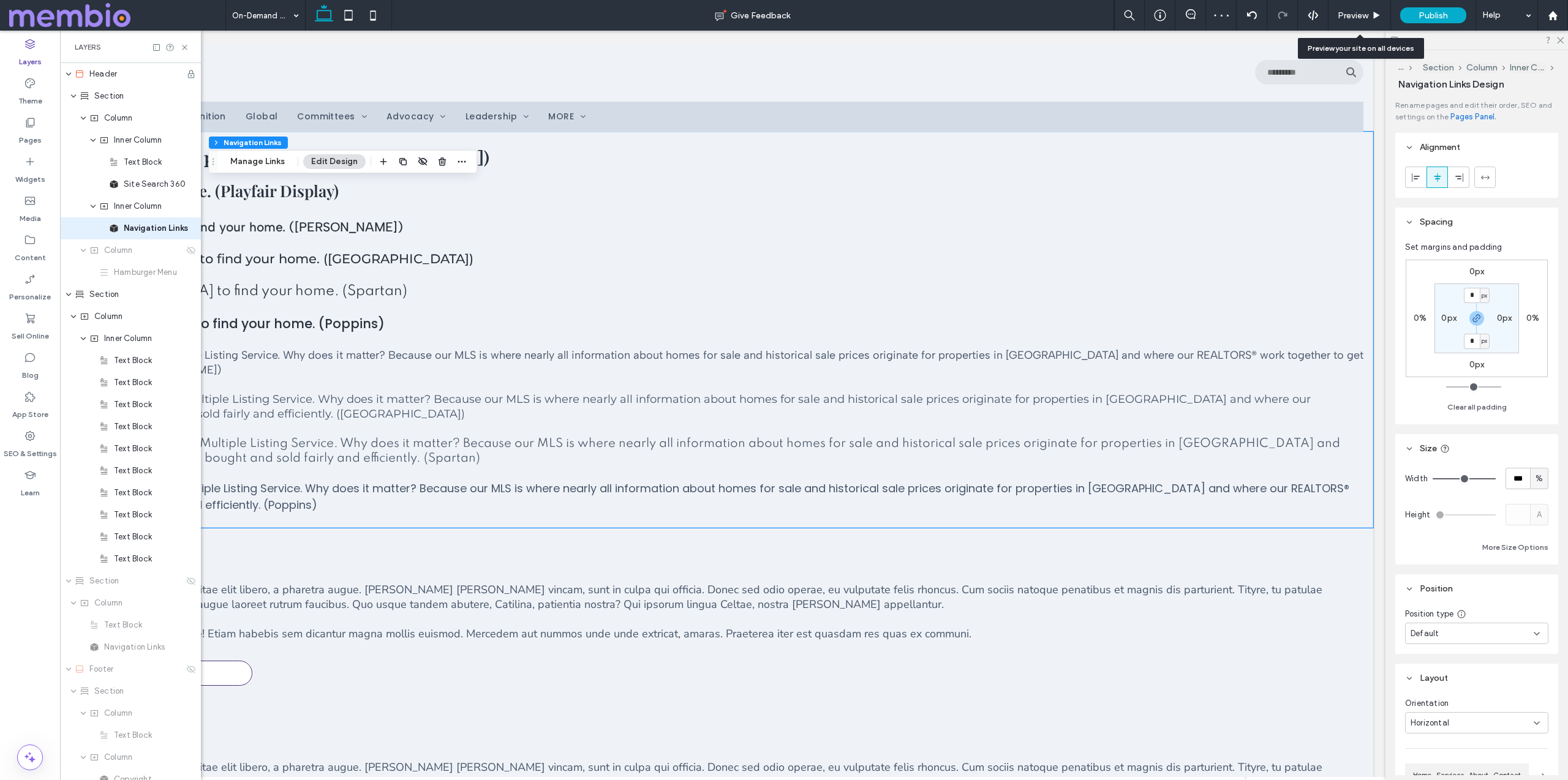
type input "****"
click at [141, 234] on span "Navigation Links" at bounding box center [154, 228] width 60 height 12
click at [783, 478] on div "%" at bounding box center [1539, 478] width 19 height 21
click at [783, 590] on span "A" at bounding box center [1539, 586] width 5 height 12
type input "*"
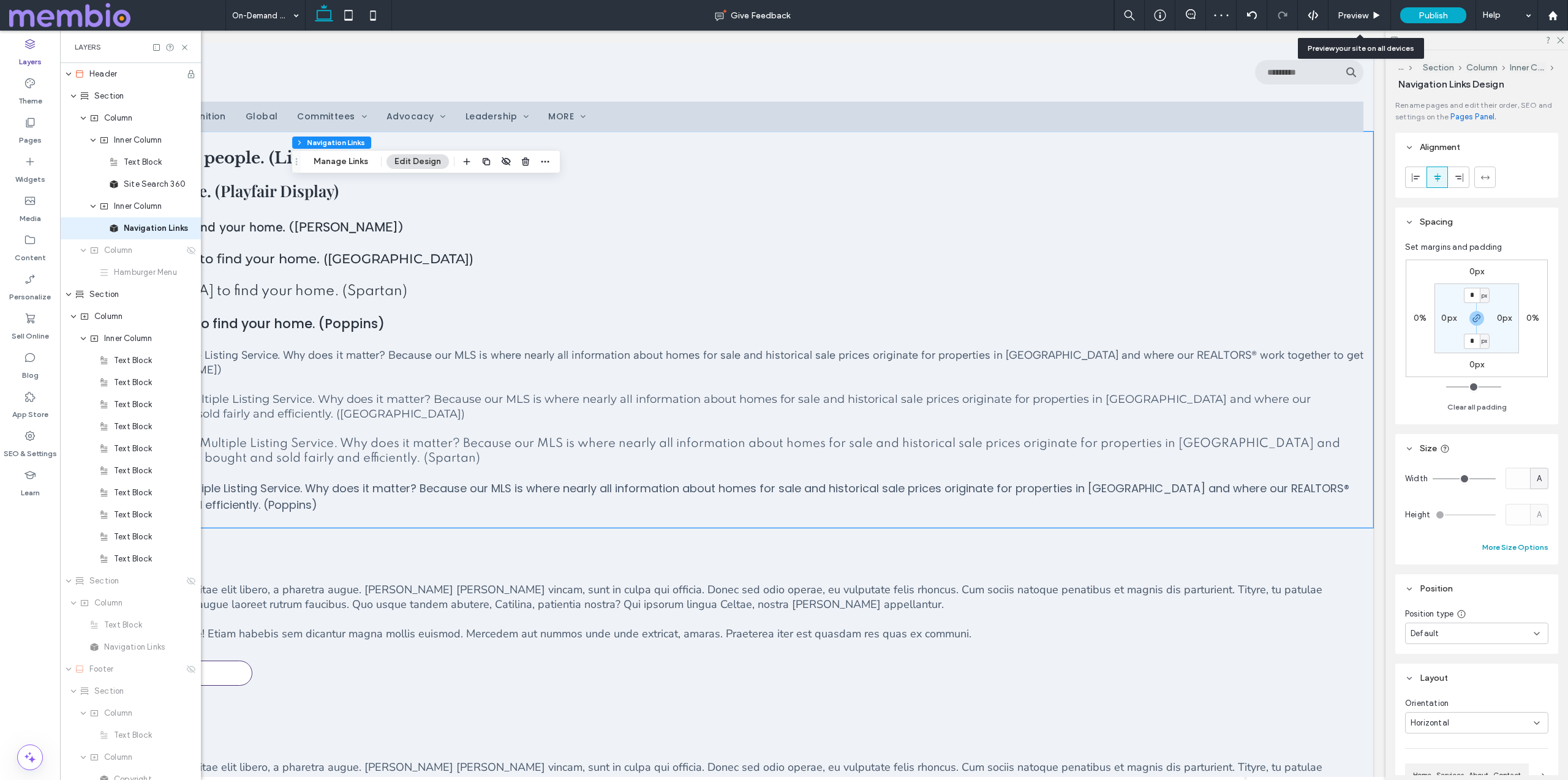
click at [783, 543] on button "More Size Options" at bounding box center [1515, 547] width 66 height 15
click at [783, 591] on span "%" at bounding box center [1525, 592] width 7 height 12
click at [783, 612] on span "px" at bounding box center [1526, 613] width 9 height 12
click at [783, 596] on input "****" at bounding box center [1504, 592] width 24 height 21
type input "****"
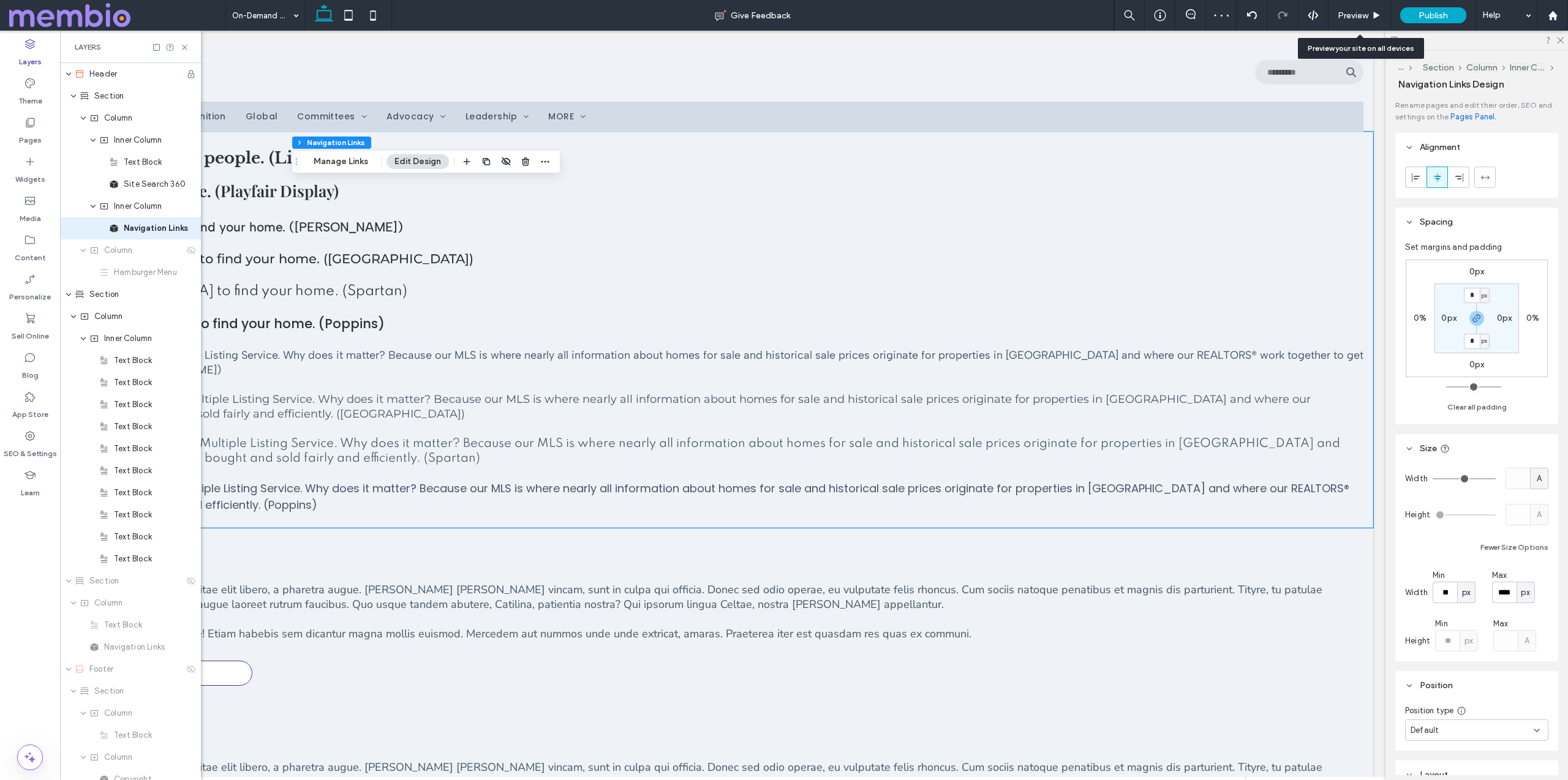
click at [783, 478] on div "A" at bounding box center [1539, 478] width 12 height 12
click at [783, 516] on span "%" at bounding box center [1539, 521] width 7 height 12
type input "**"
type input "****"
type input "**"
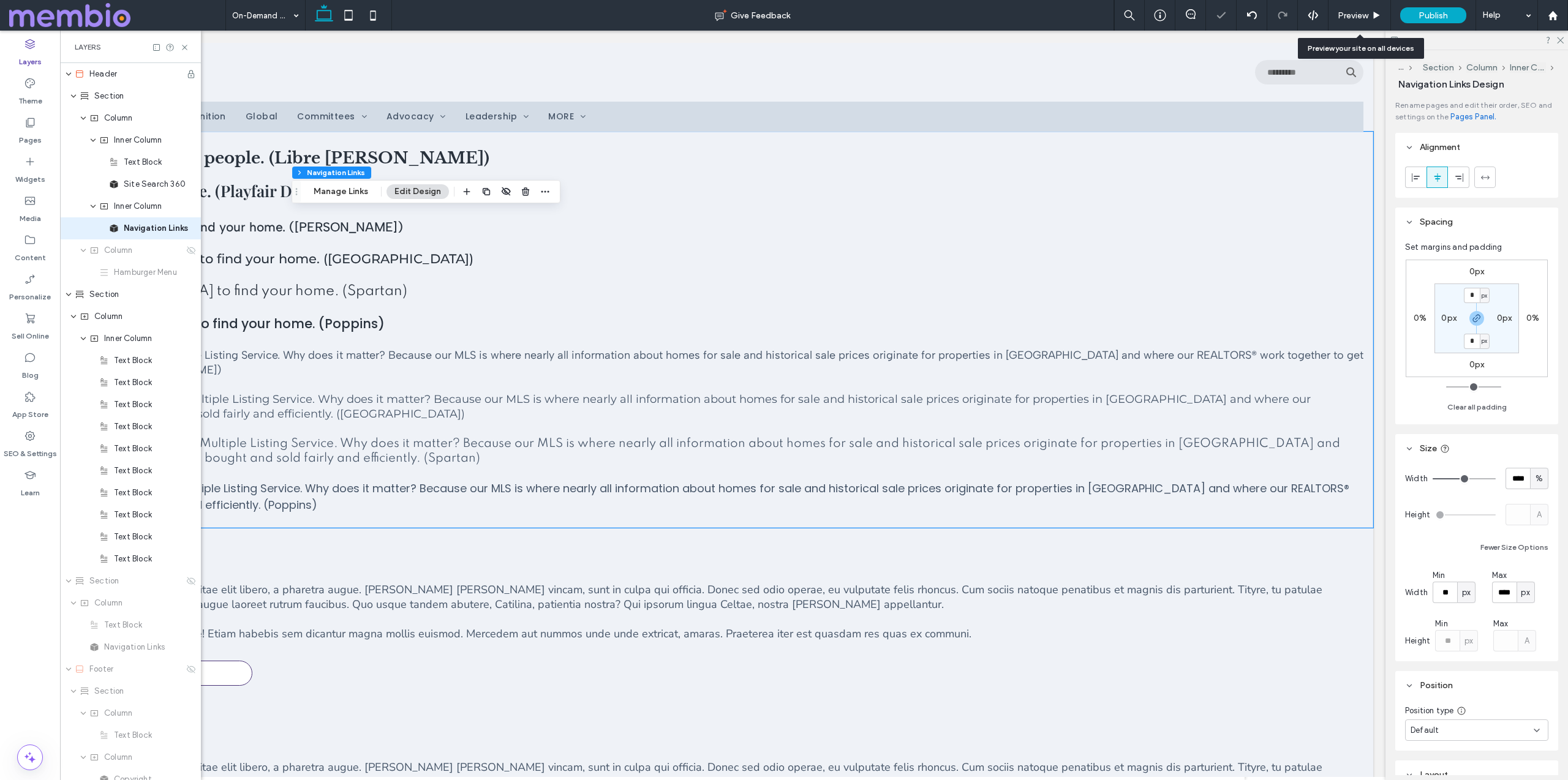
type input "**"
type input "***"
drag, startPoint x: 1495, startPoint y: 476, endPoint x: 1509, endPoint y: 477, distance: 14.0
type input "***"
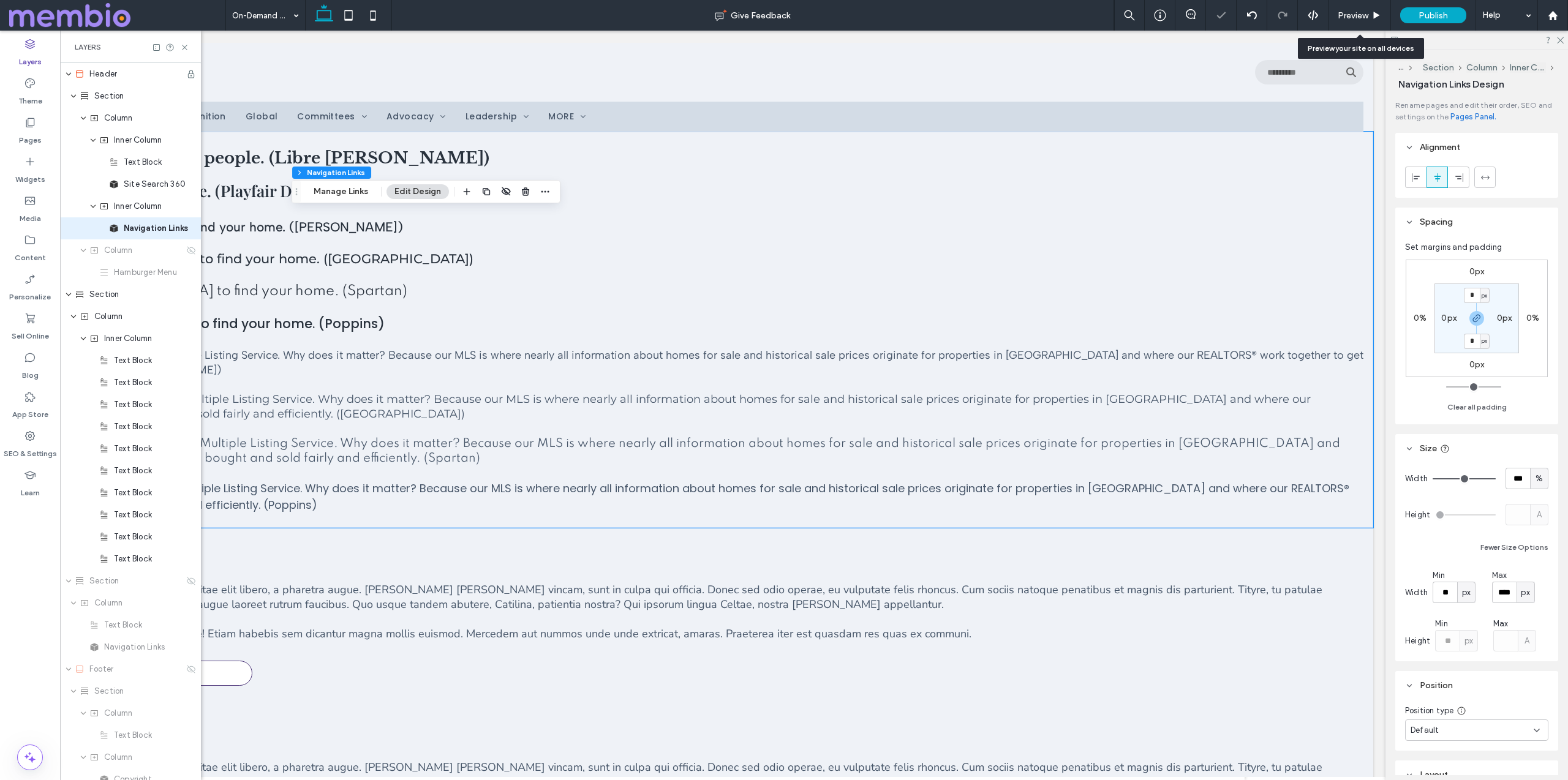
click at [783, 478] on input "range" at bounding box center [1464, 479] width 63 height 1
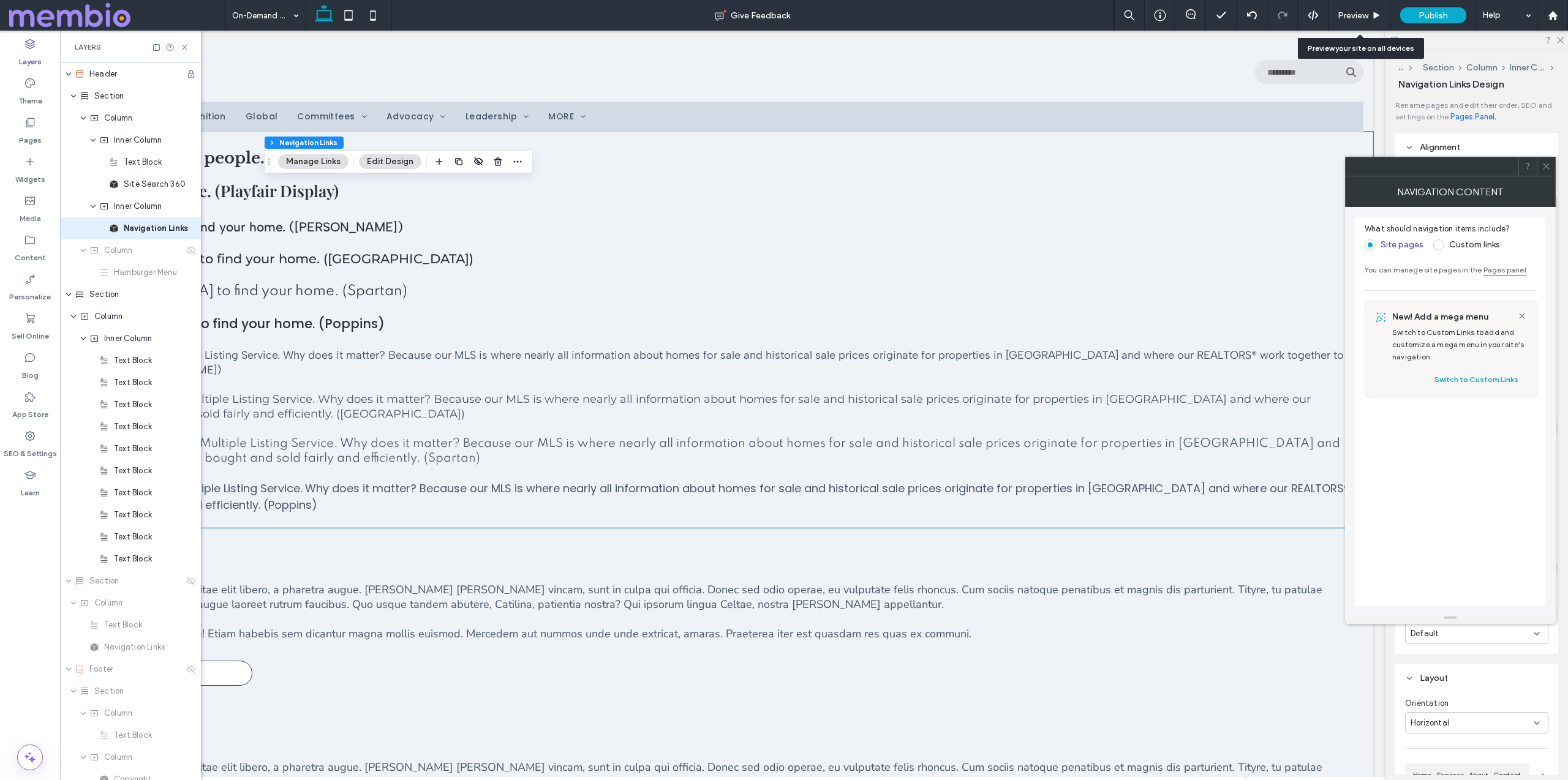
type input "****"
click at [783, 169] on icon at bounding box center [1546, 166] width 9 height 9
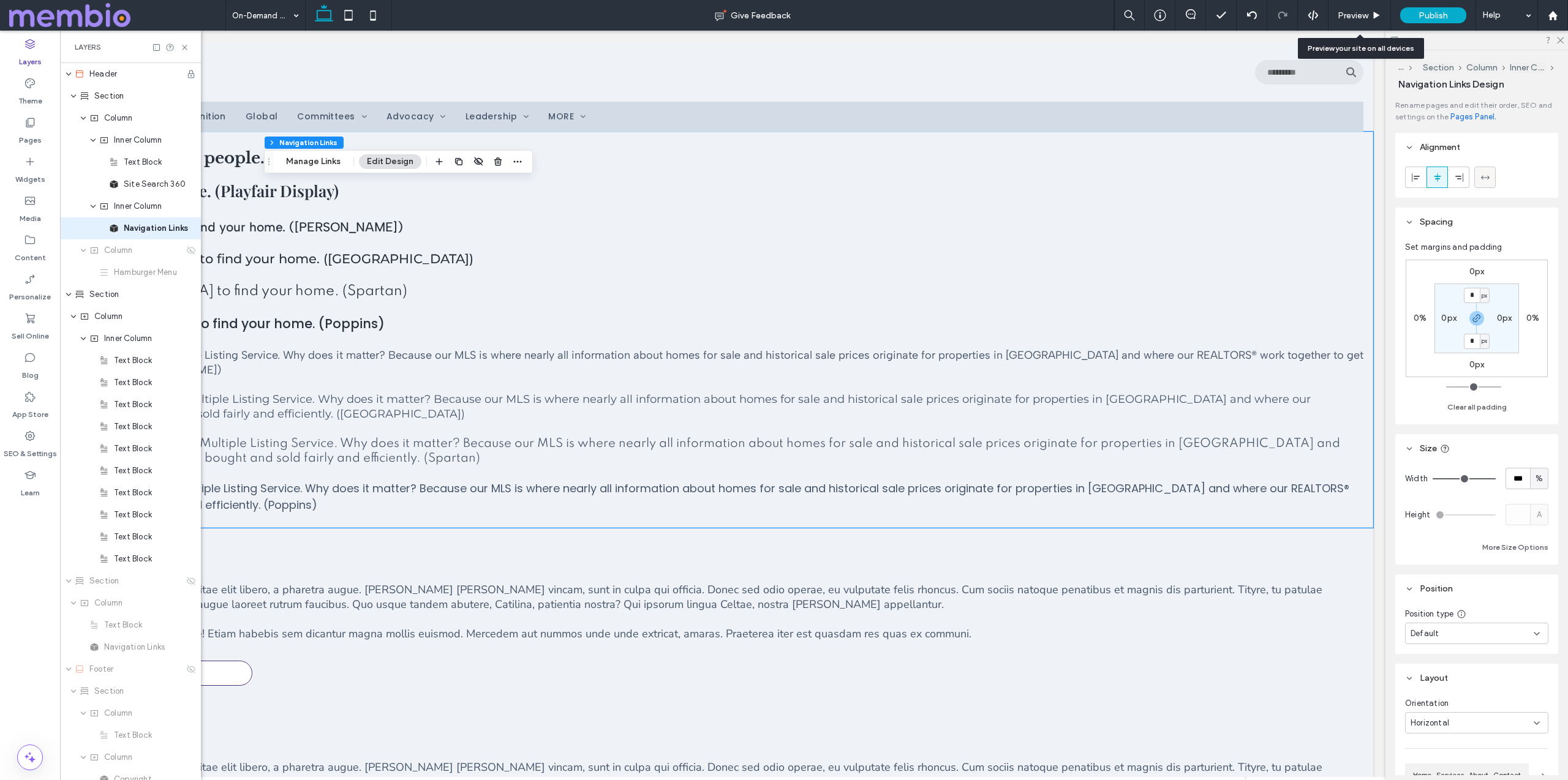
click at [783, 179] on icon at bounding box center [1485, 177] width 10 height 10
click at [783, 177] on use at bounding box center [1436, 177] width 6 height 9
click at [783, 544] on button "More Size Options" at bounding box center [1515, 547] width 66 height 15
click at [783, 589] on span "%" at bounding box center [1525, 592] width 7 height 12
click at [783, 618] on span "px" at bounding box center [1526, 613] width 9 height 12
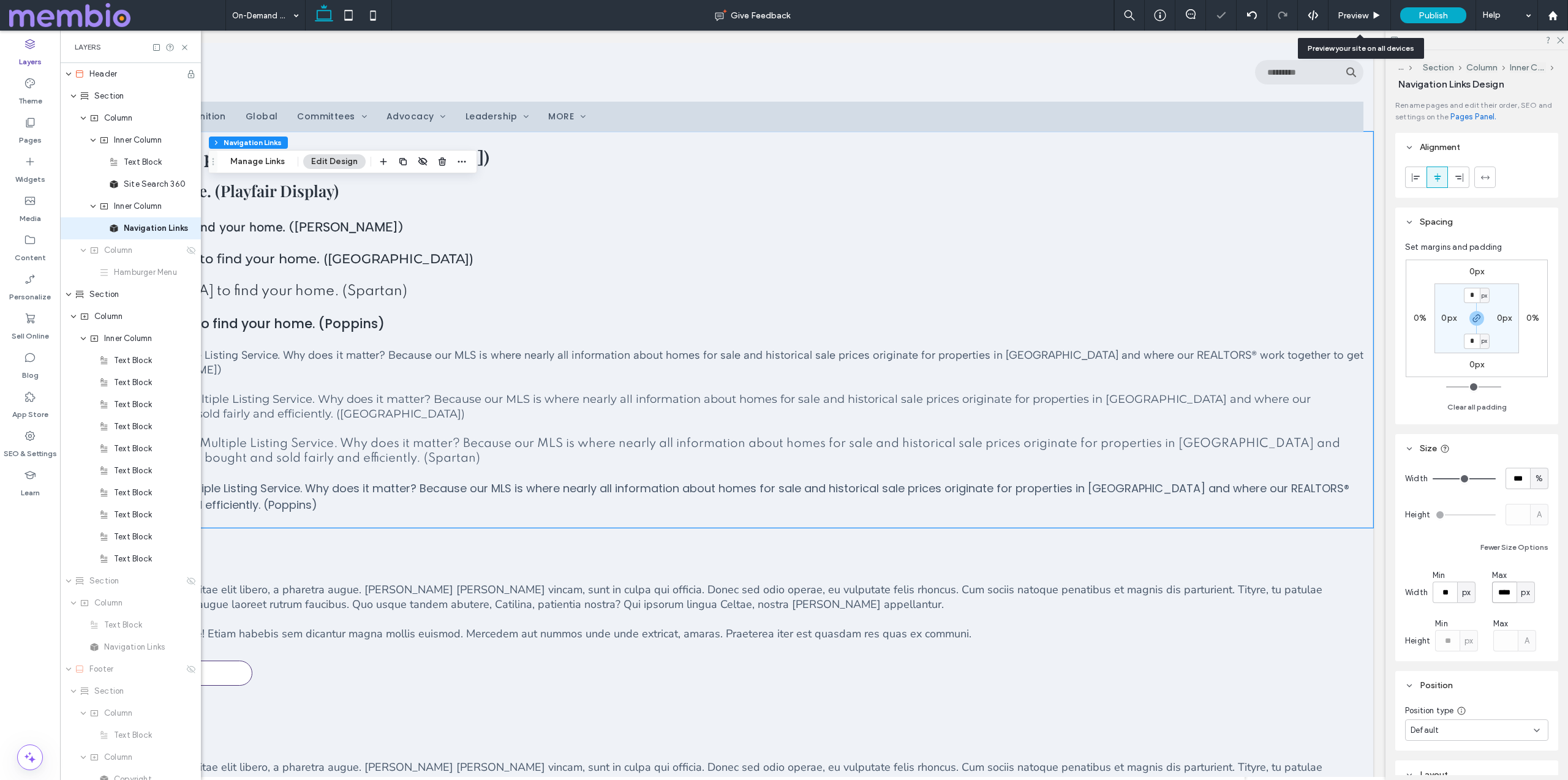
click at [783, 594] on input "****" at bounding box center [1504, 592] width 24 height 21
type input "****"
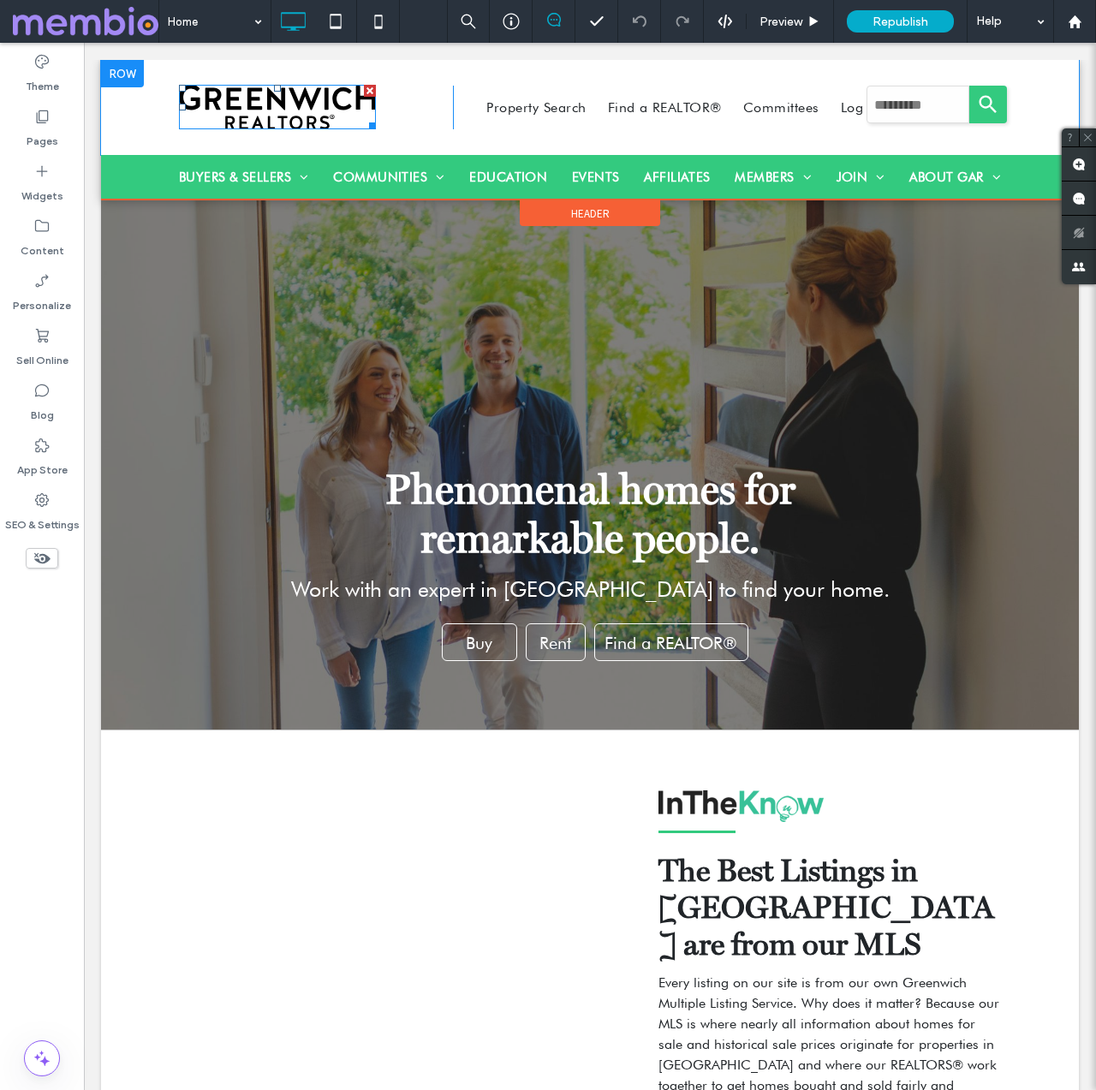
click at [283, 101] on img at bounding box center [277, 107] width 197 height 45
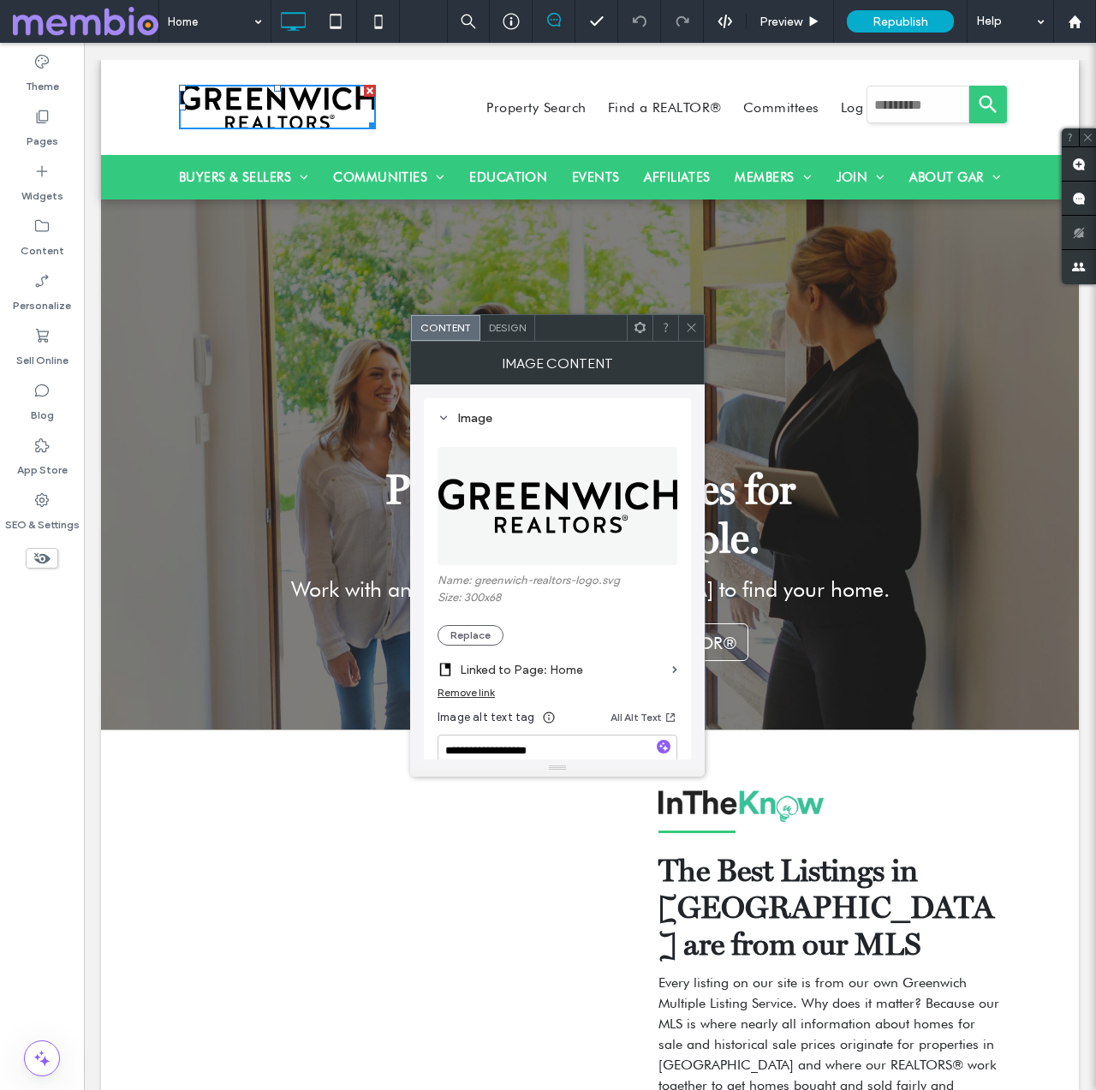
click at [692, 321] on icon at bounding box center [691, 327] width 13 height 13
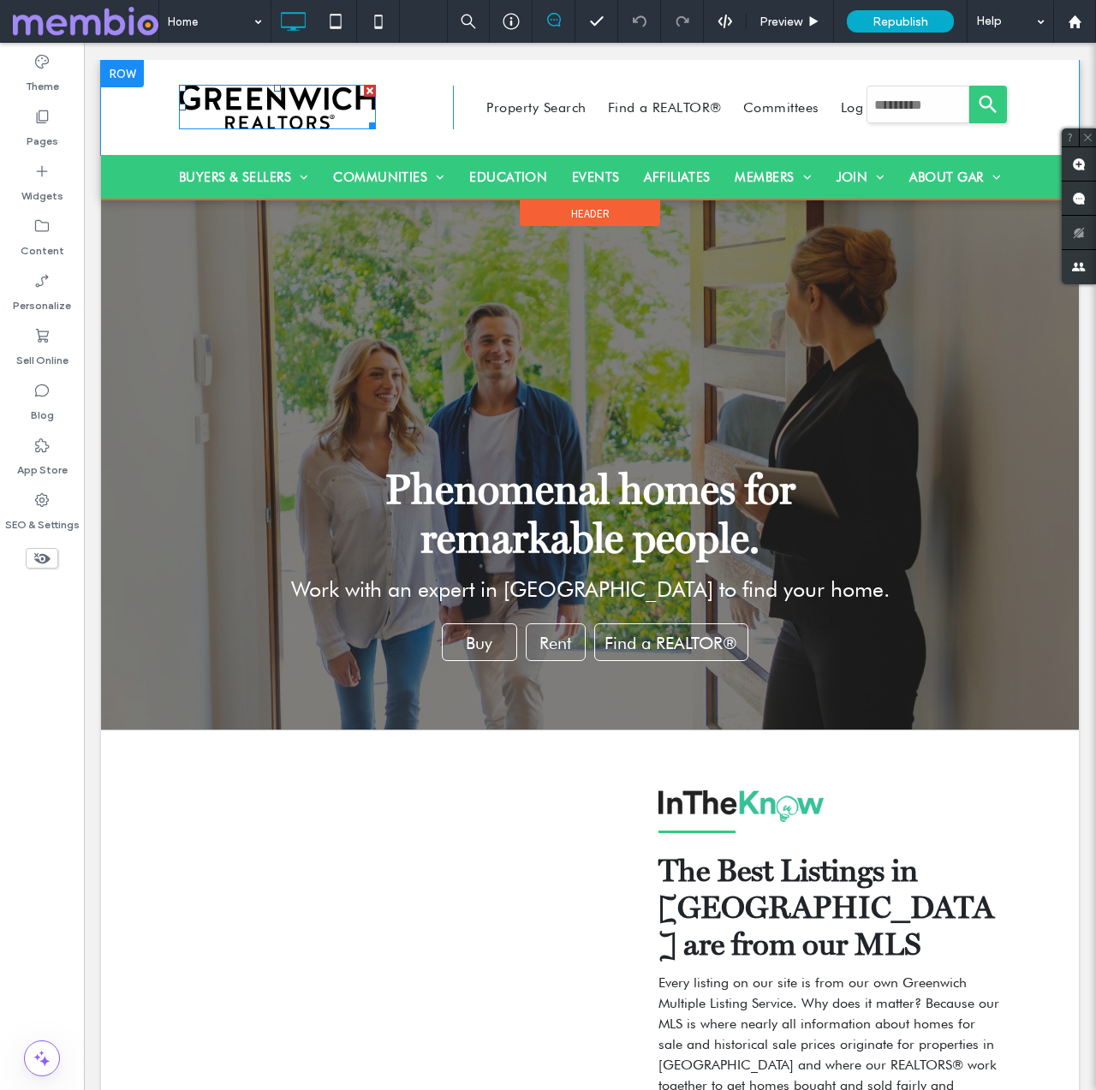
click at [230, 104] on img at bounding box center [277, 107] width 197 height 45
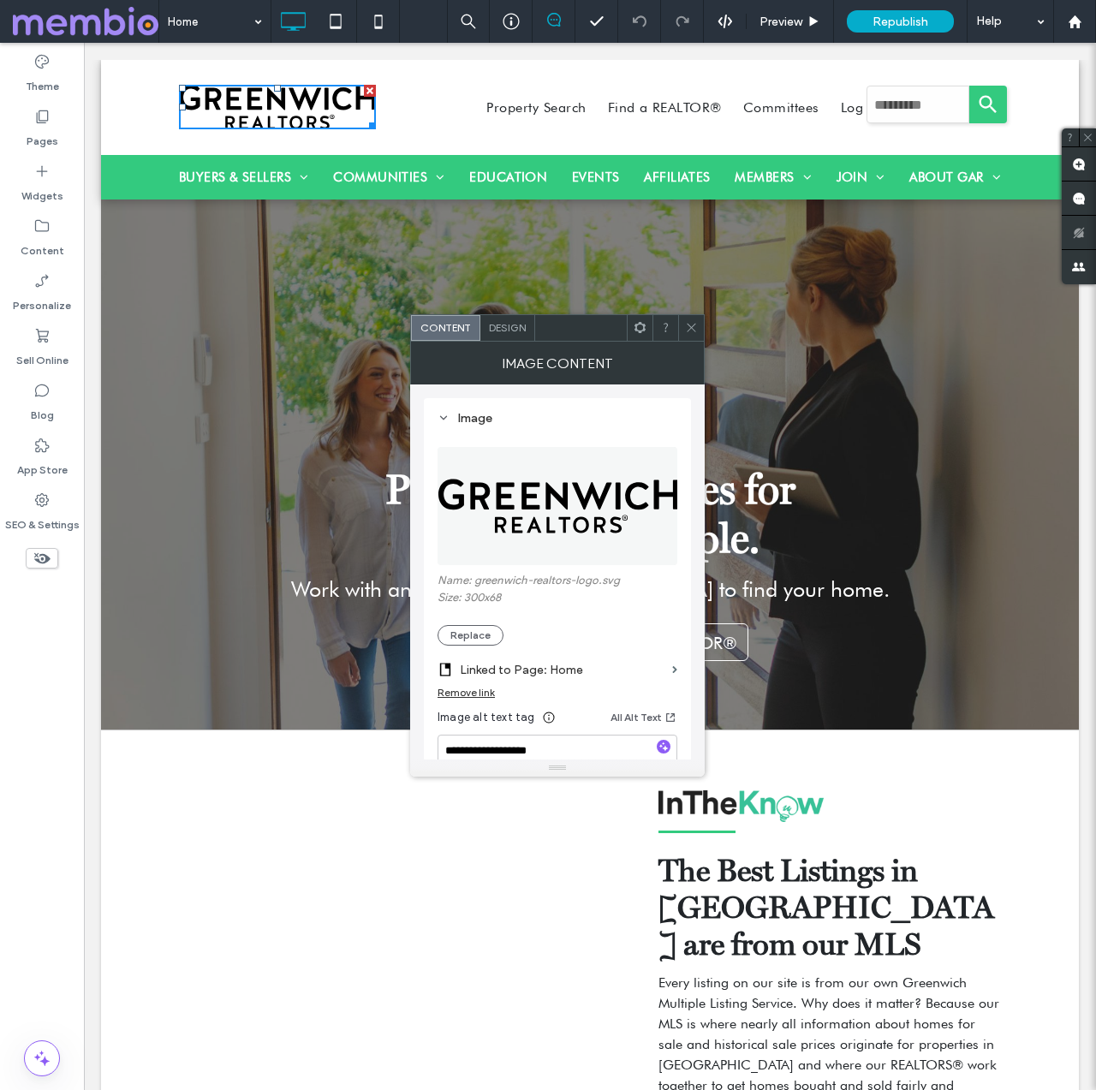
click at [497, 318] on div "Design" at bounding box center [507, 328] width 55 height 26
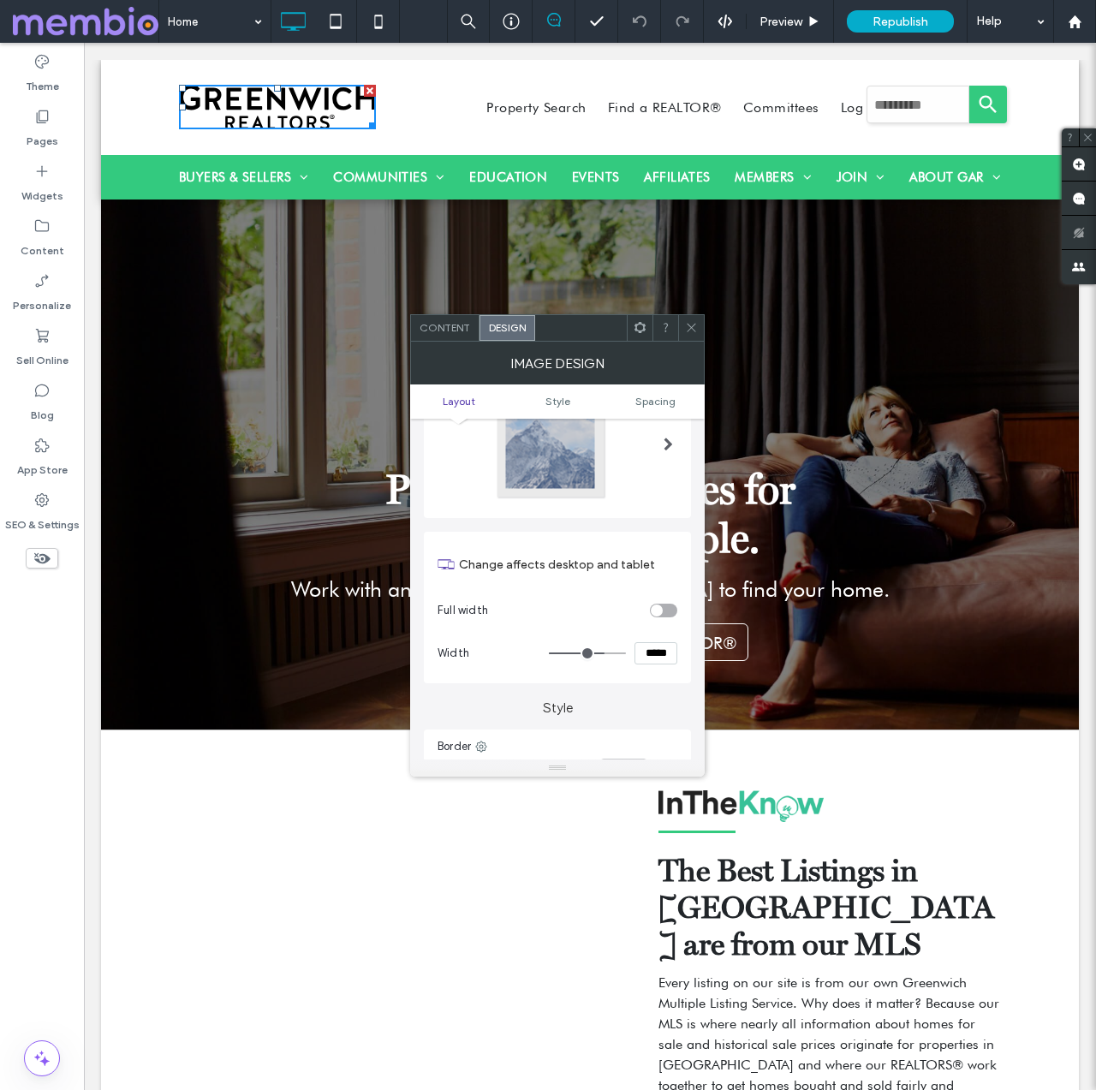
scroll to position [98, 0]
click at [688, 323] on icon at bounding box center [691, 327] width 13 height 13
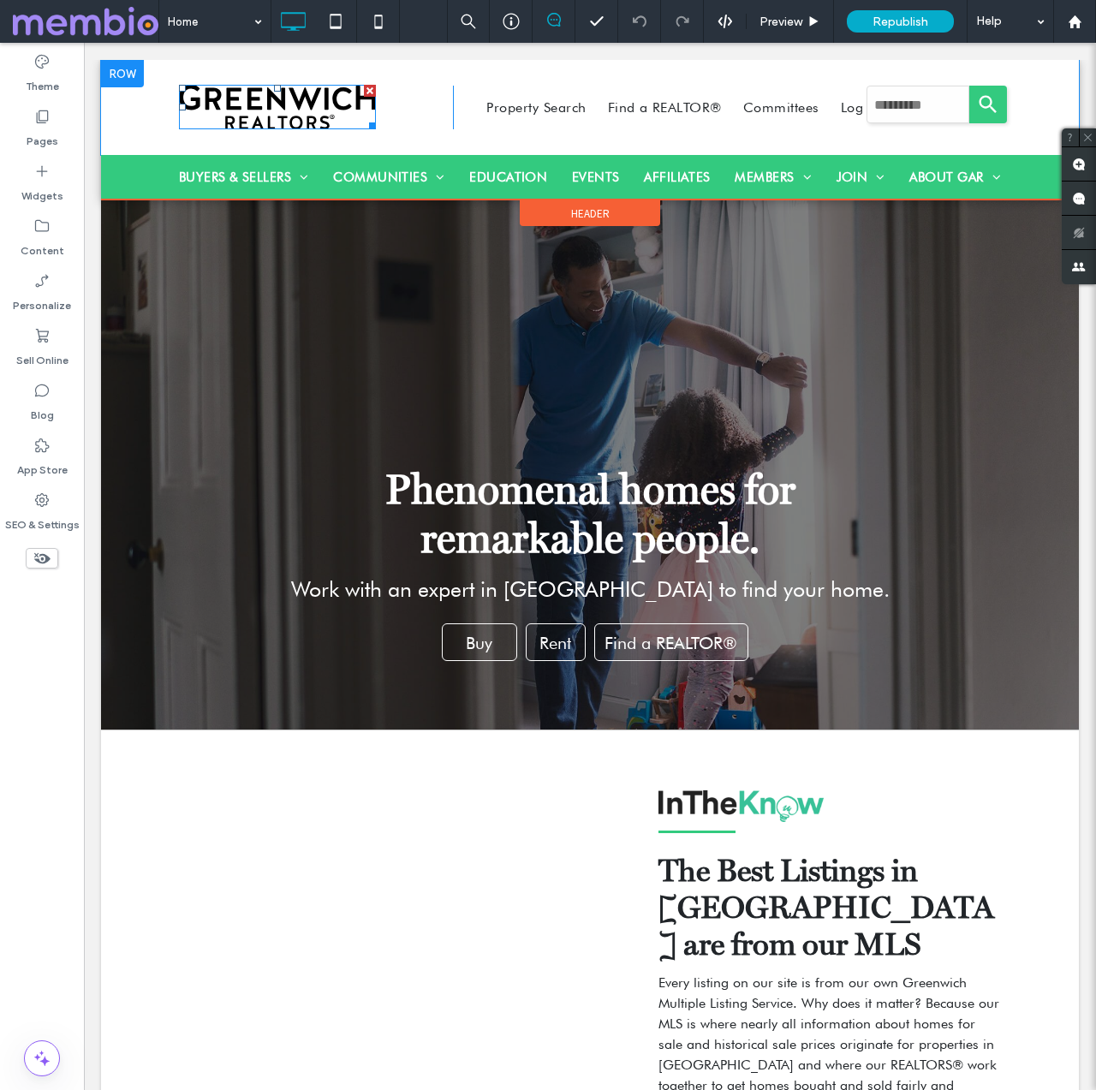
click at [337, 104] on img at bounding box center [277, 107] width 197 height 45
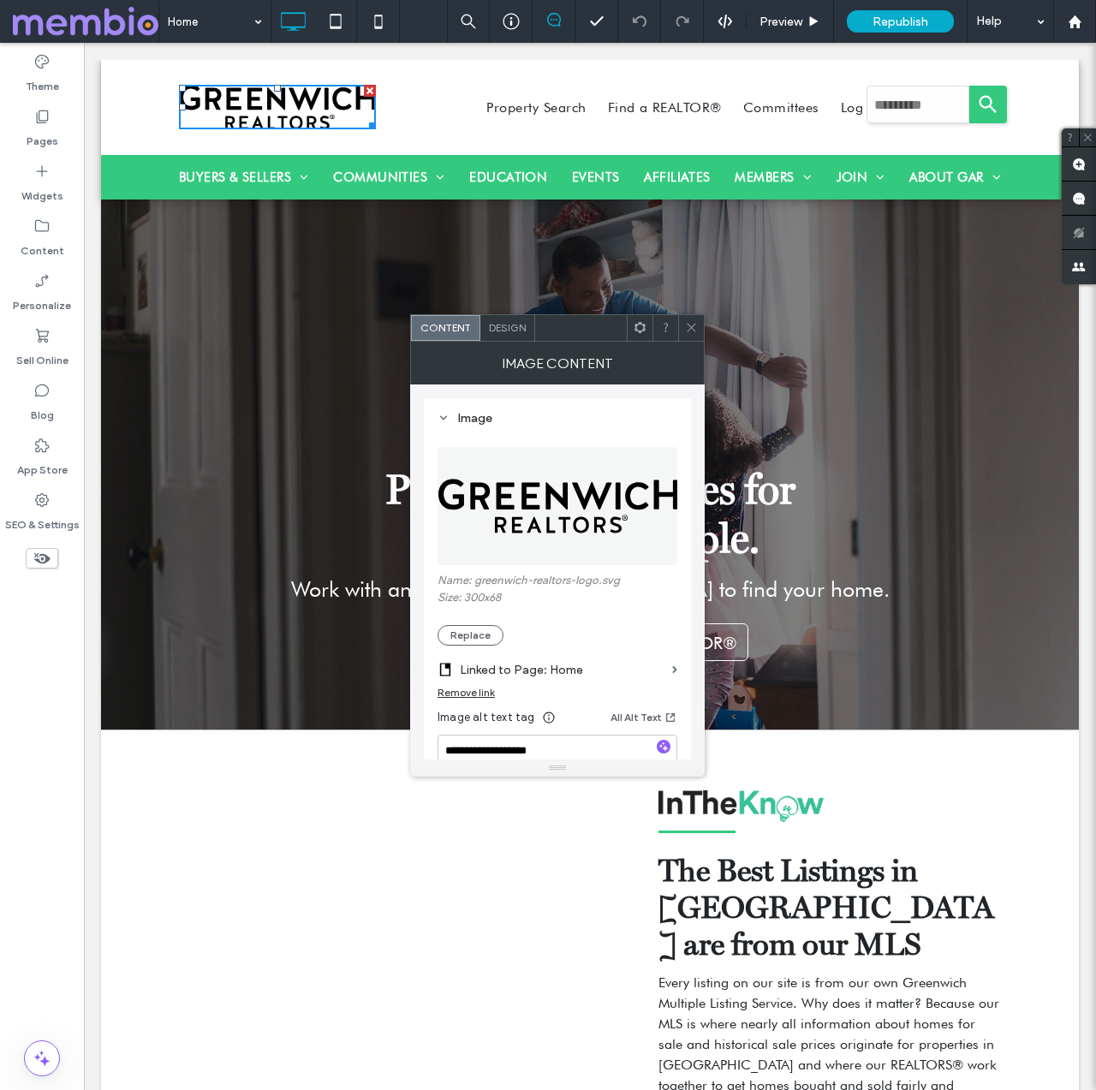
click at [510, 330] on span "Design" at bounding box center [507, 327] width 37 height 13
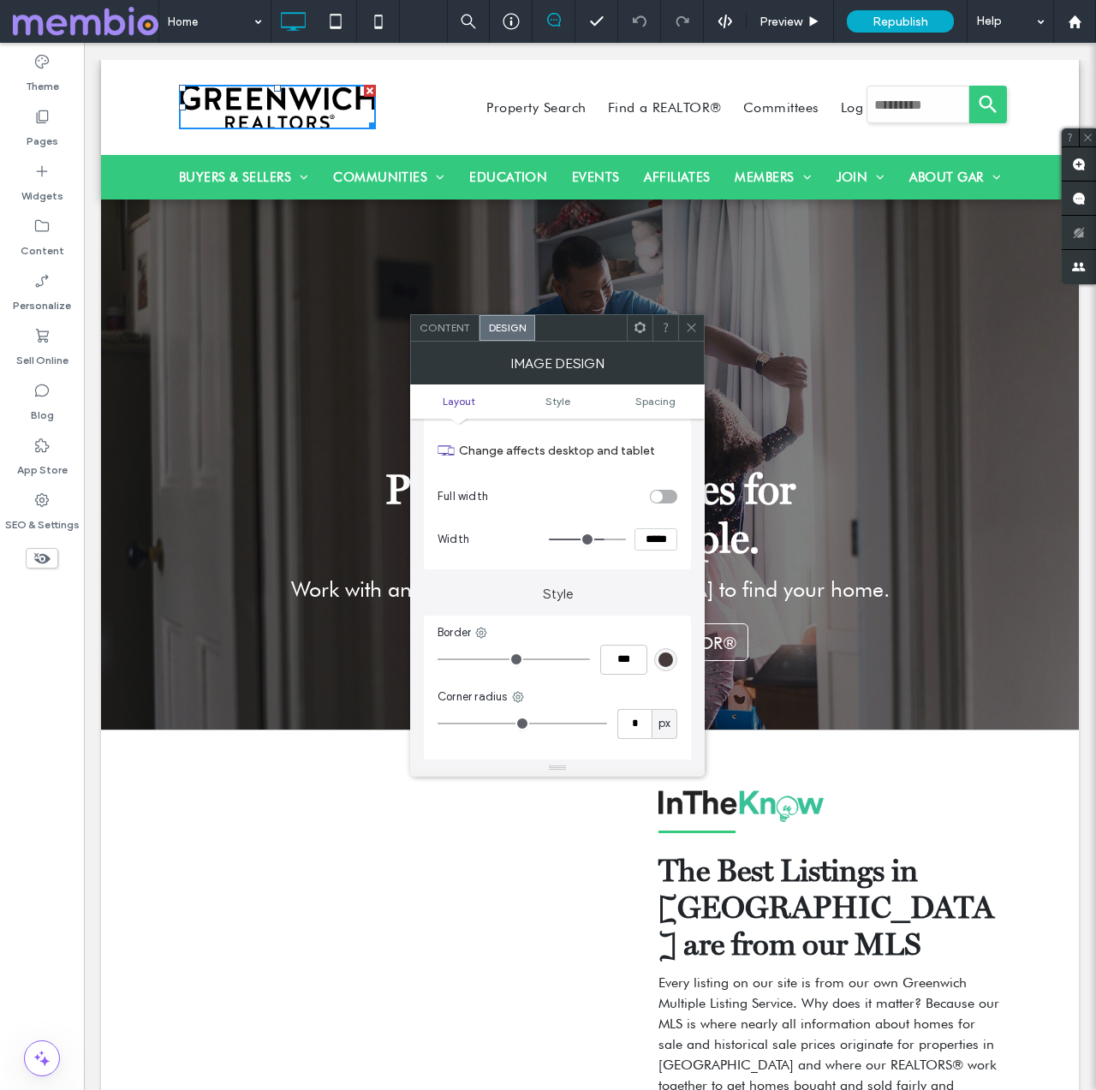
scroll to position [221, 0]
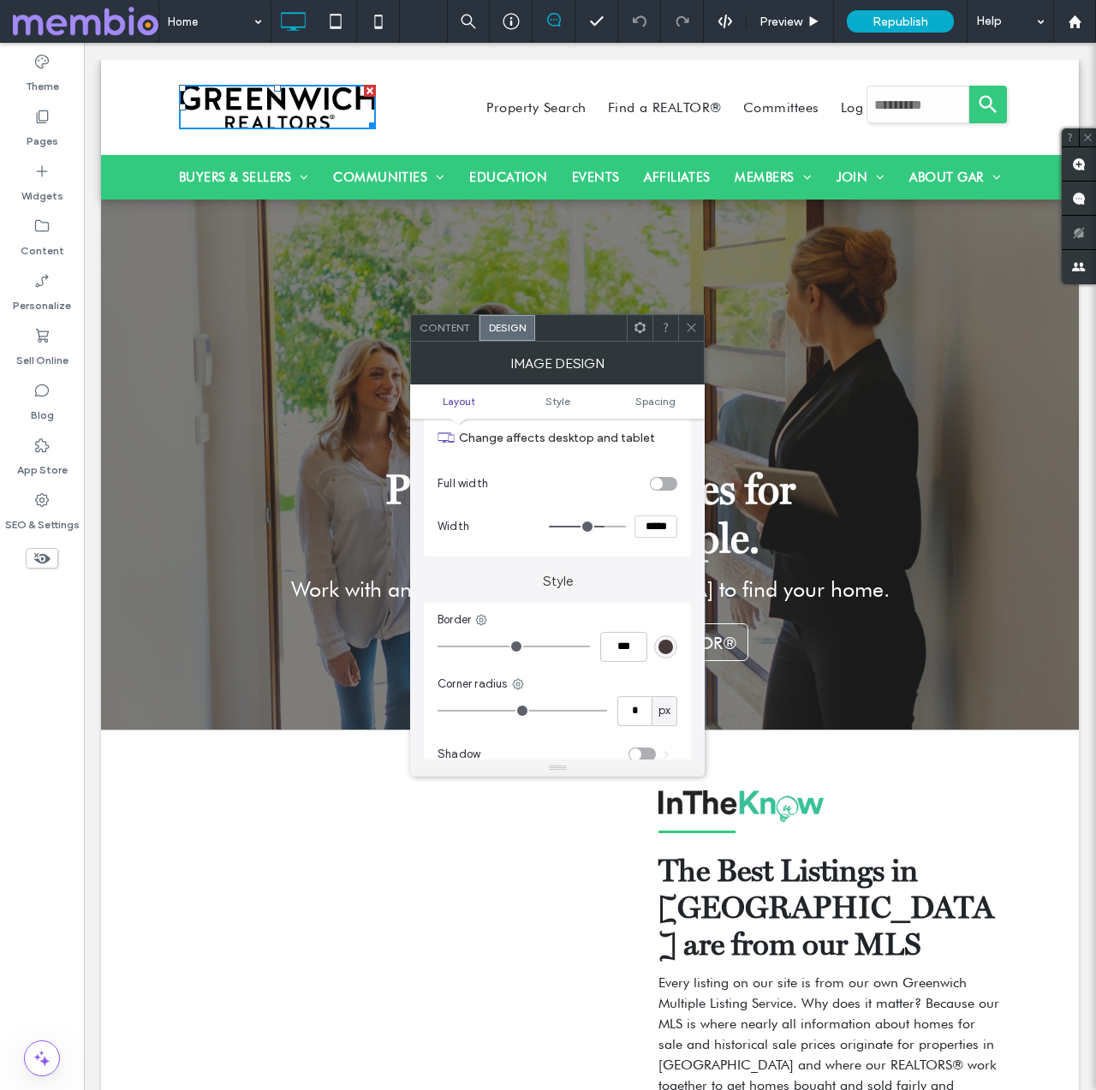
click at [694, 322] on icon at bounding box center [691, 327] width 13 height 13
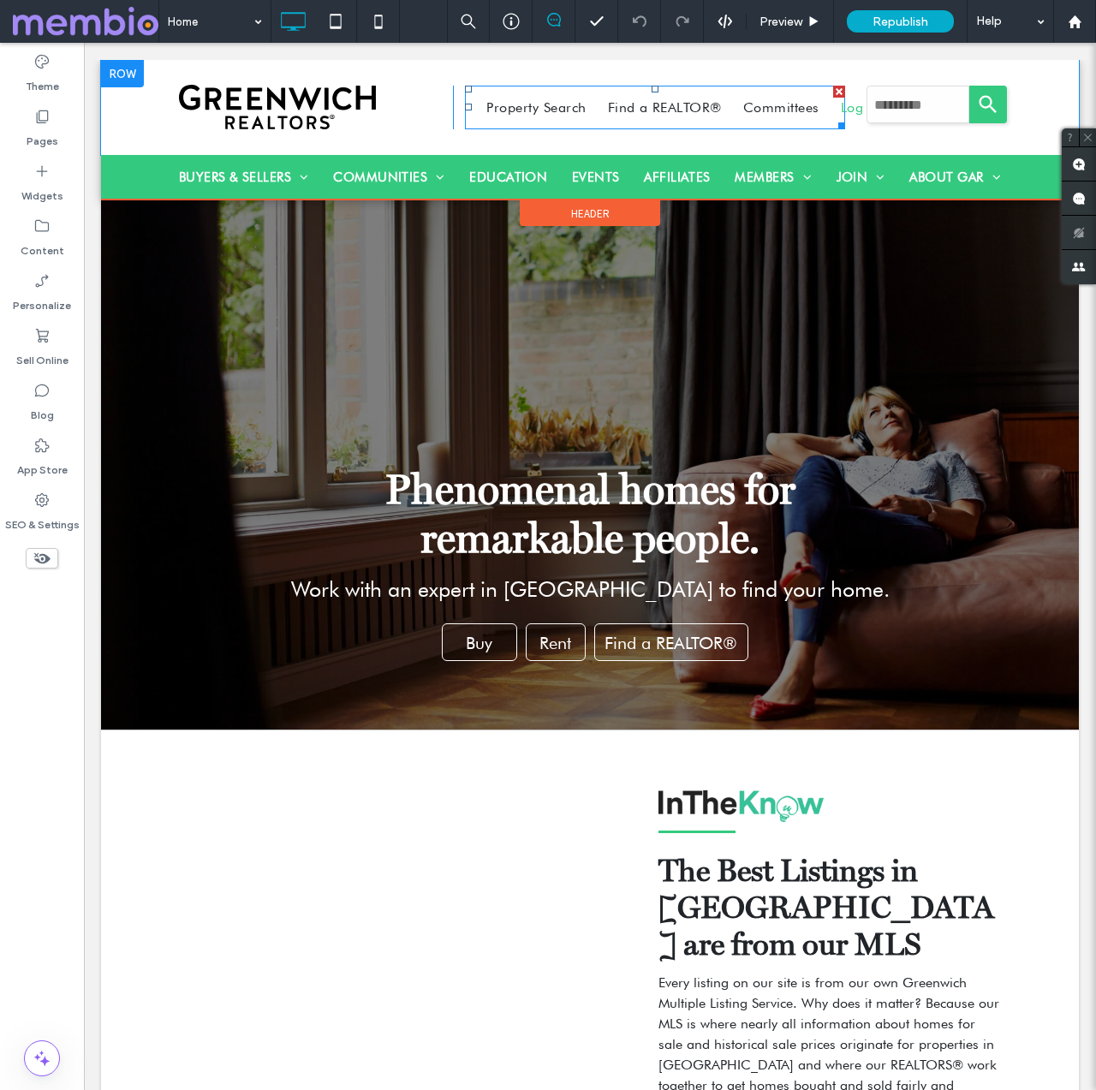
click at [850, 109] on span "Log In" at bounding box center [860, 107] width 39 height 16
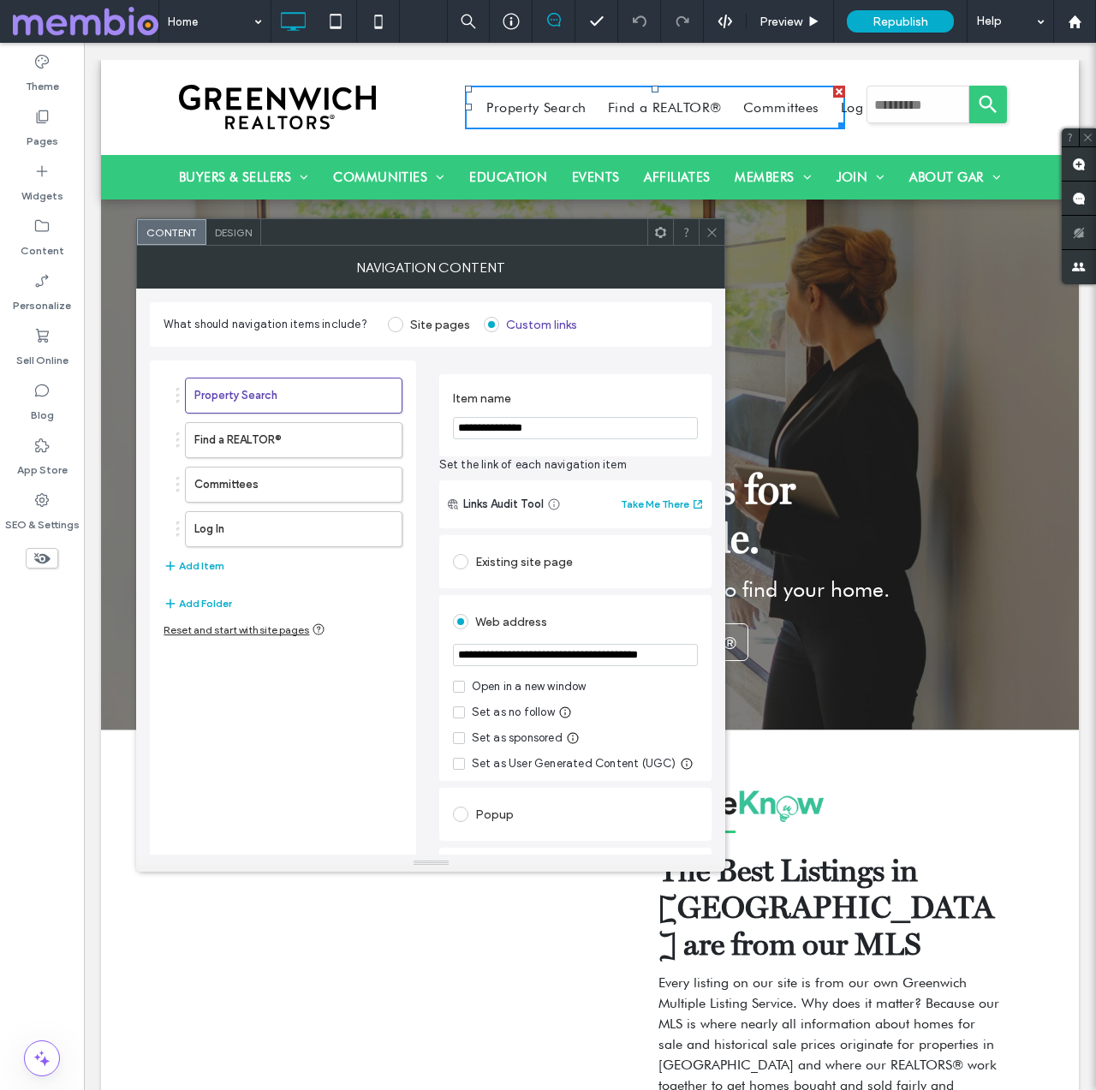
click at [133, 175] on div "Buyers & Sellers Buyers Guide Sellers Guide Consumer Protection Communities Cen…" at bounding box center [590, 177] width 978 height 45
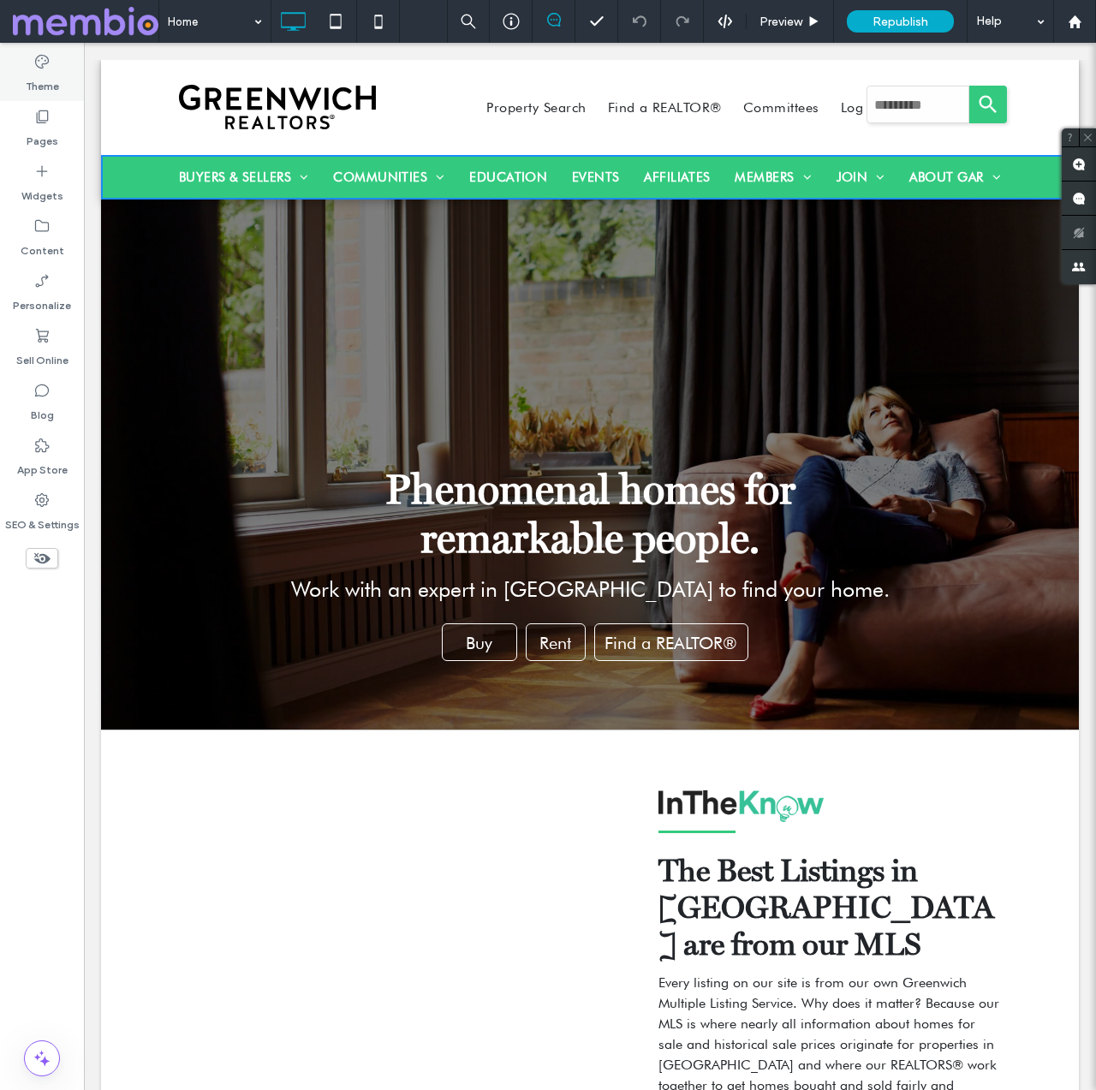
click at [68, 46] on div "Theme" at bounding box center [42, 73] width 84 height 55
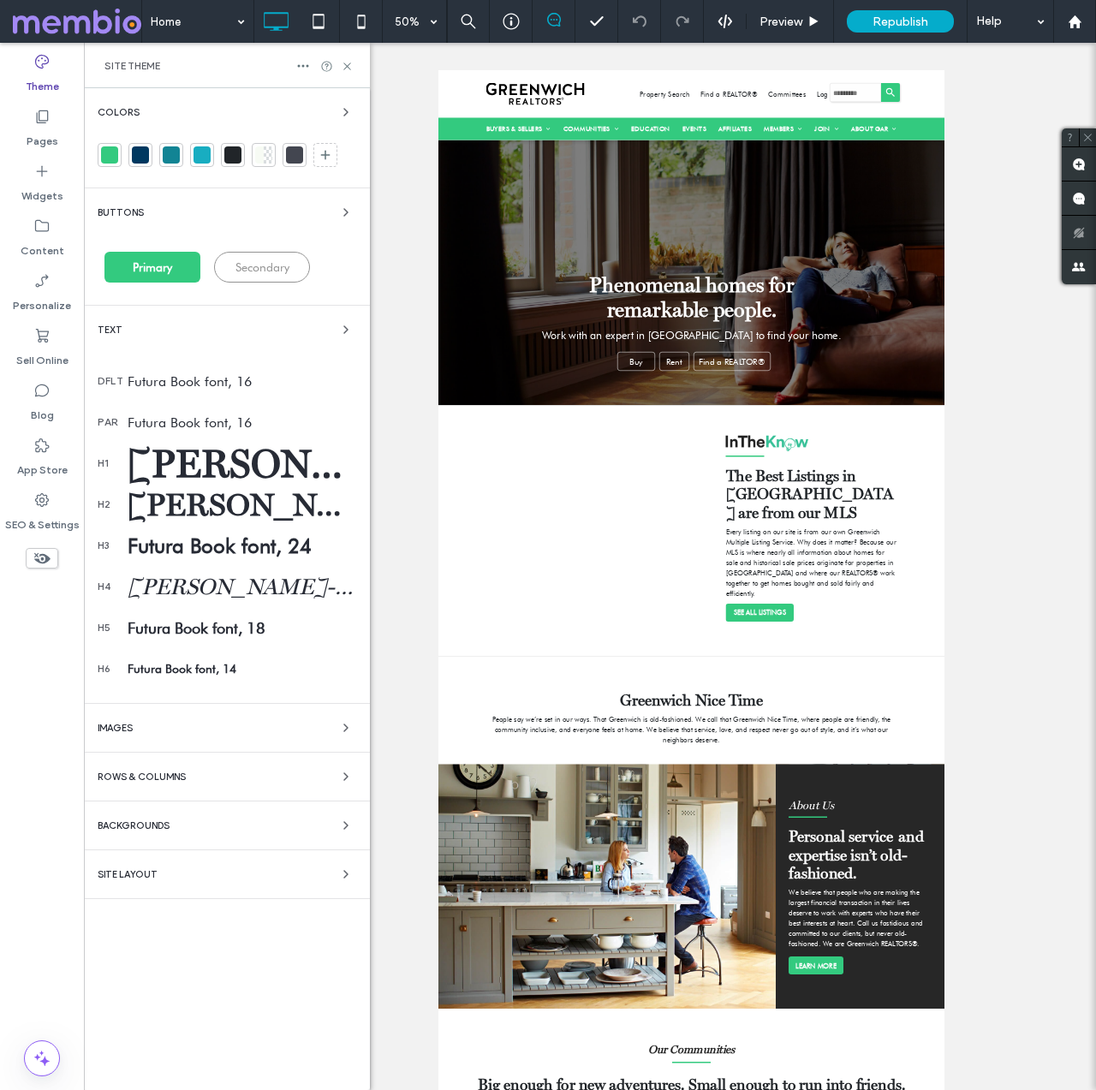
click at [104, 153] on div at bounding box center [109, 154] width 17 height 17
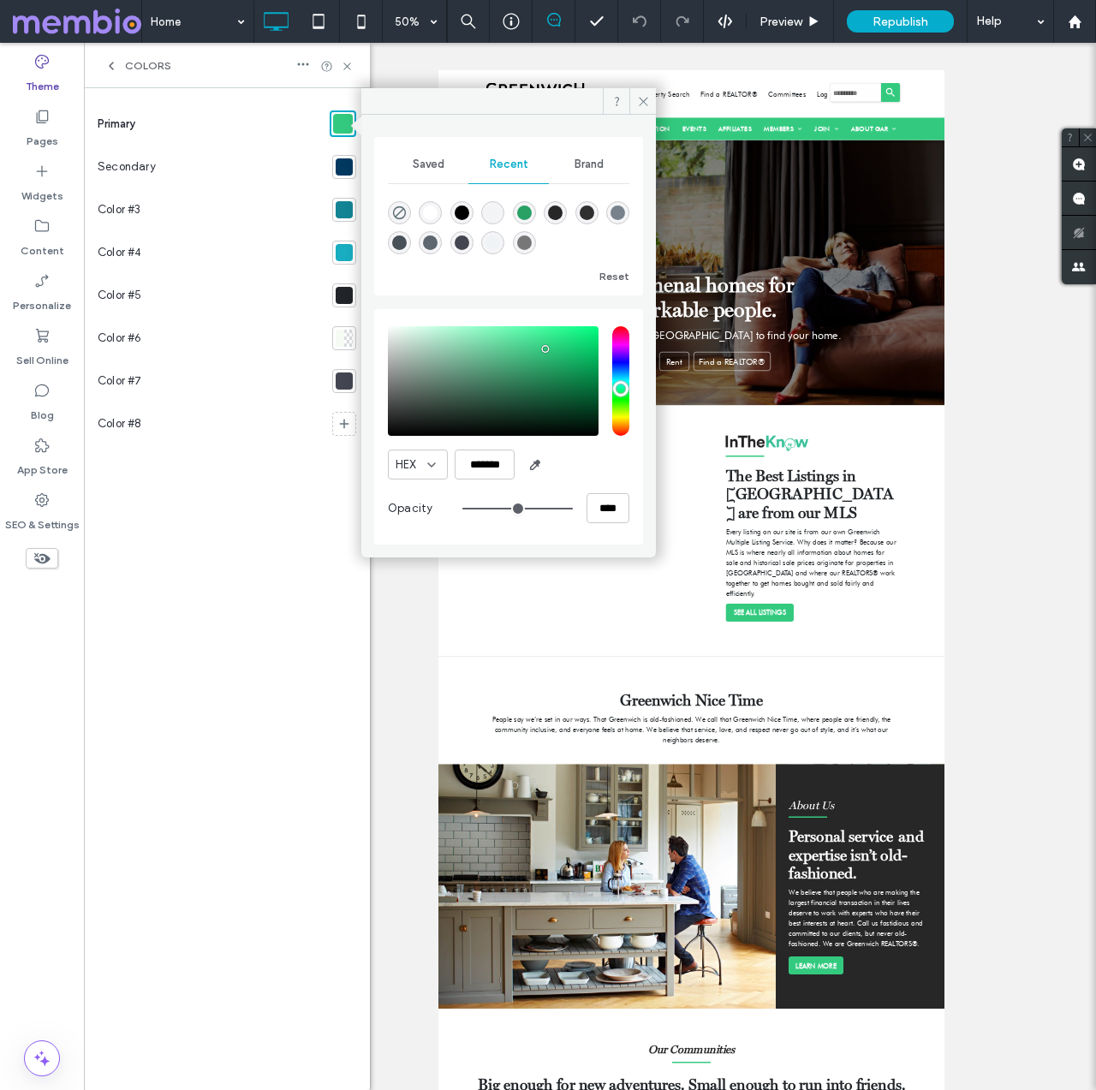
click at [342, 122] on div at bounding box center [343, 124] width 20 height 20
click at [491, 466] on input "*******" at bounding box center [485, 464] width 60 height 30
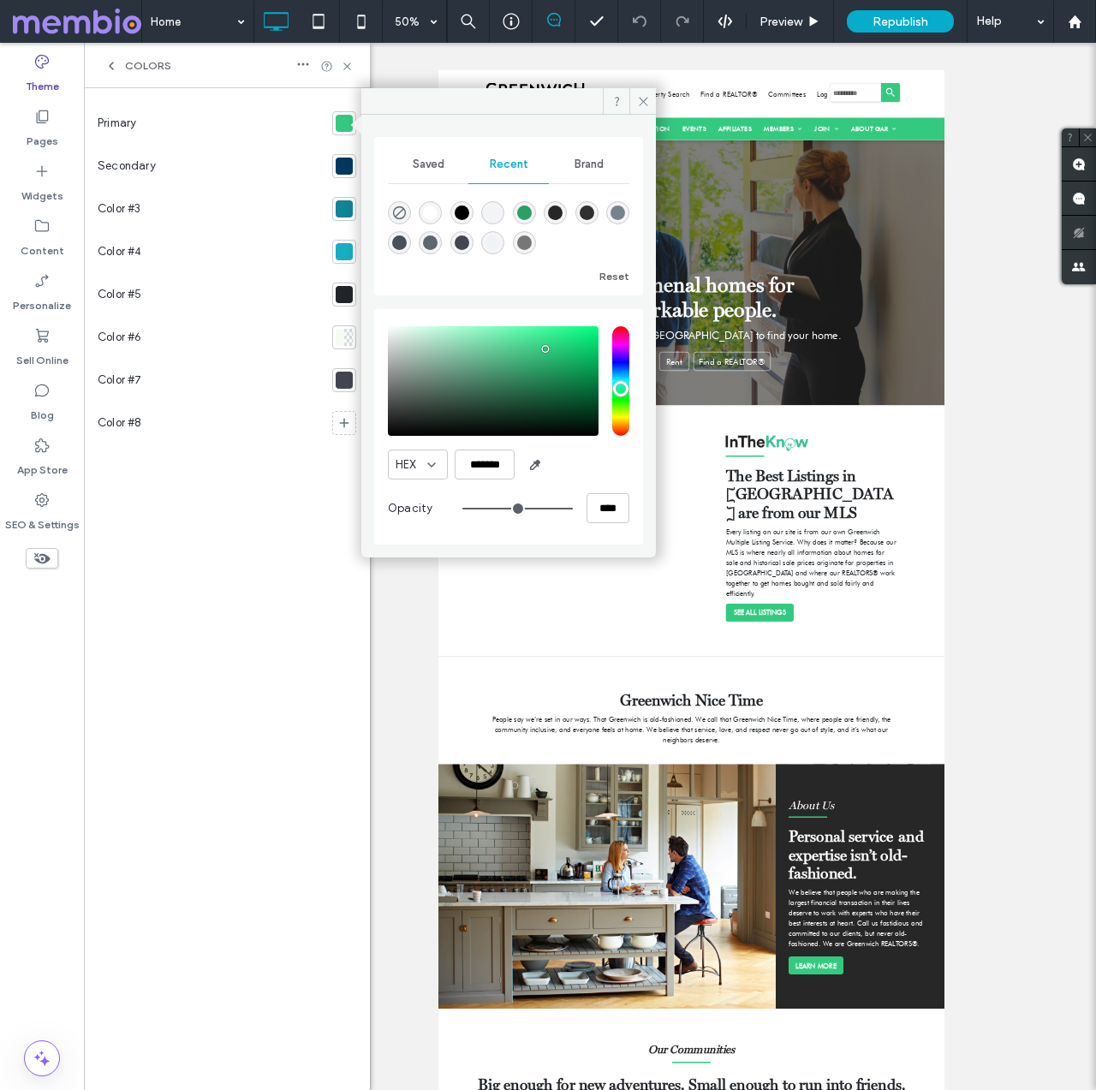
click at [345, 295] on div at bounding box center [344, 294] width 17 height 17
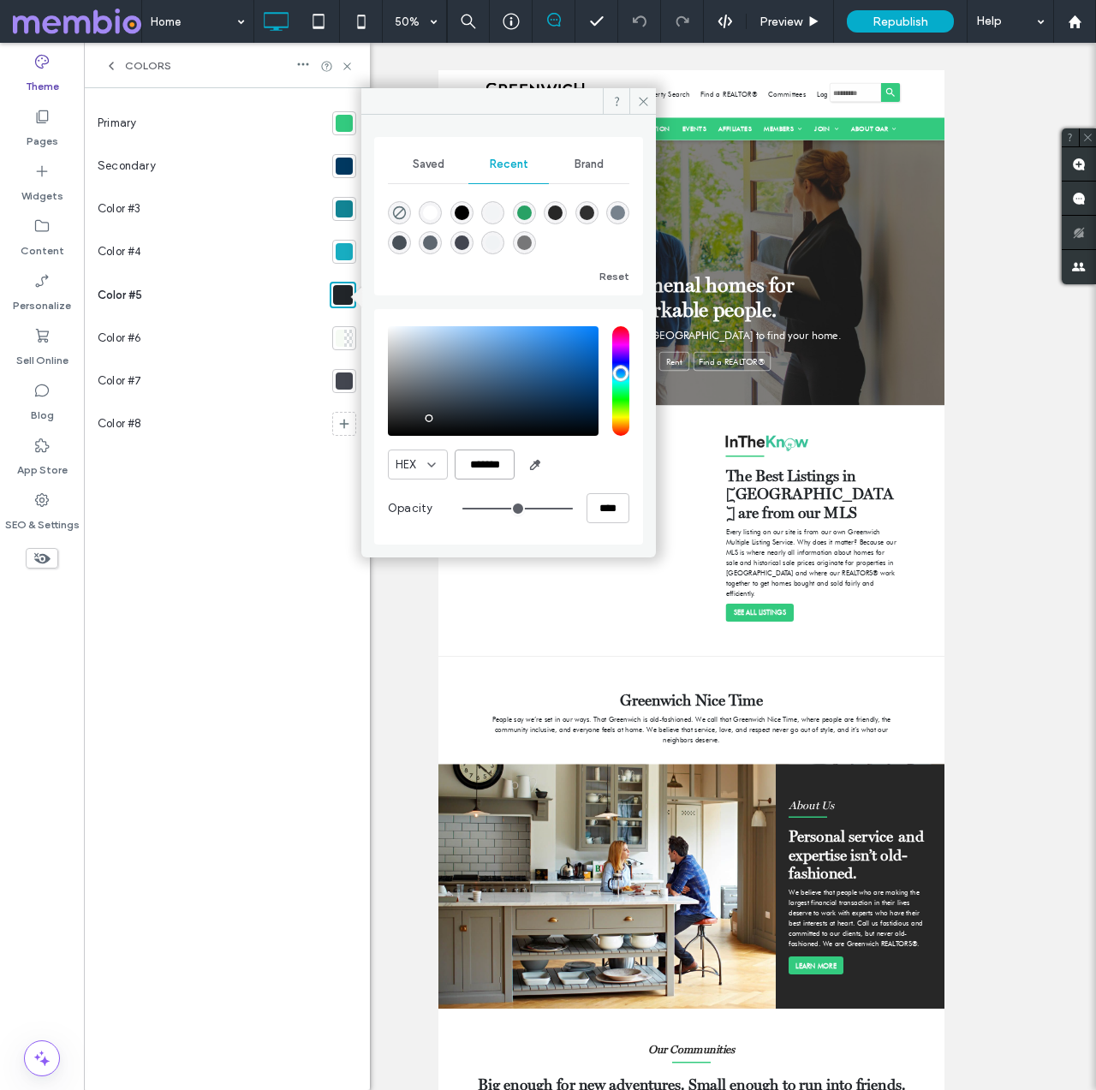
click at [496, 463] on input "*******" at bounding box center [485, 464] width 60 height 30
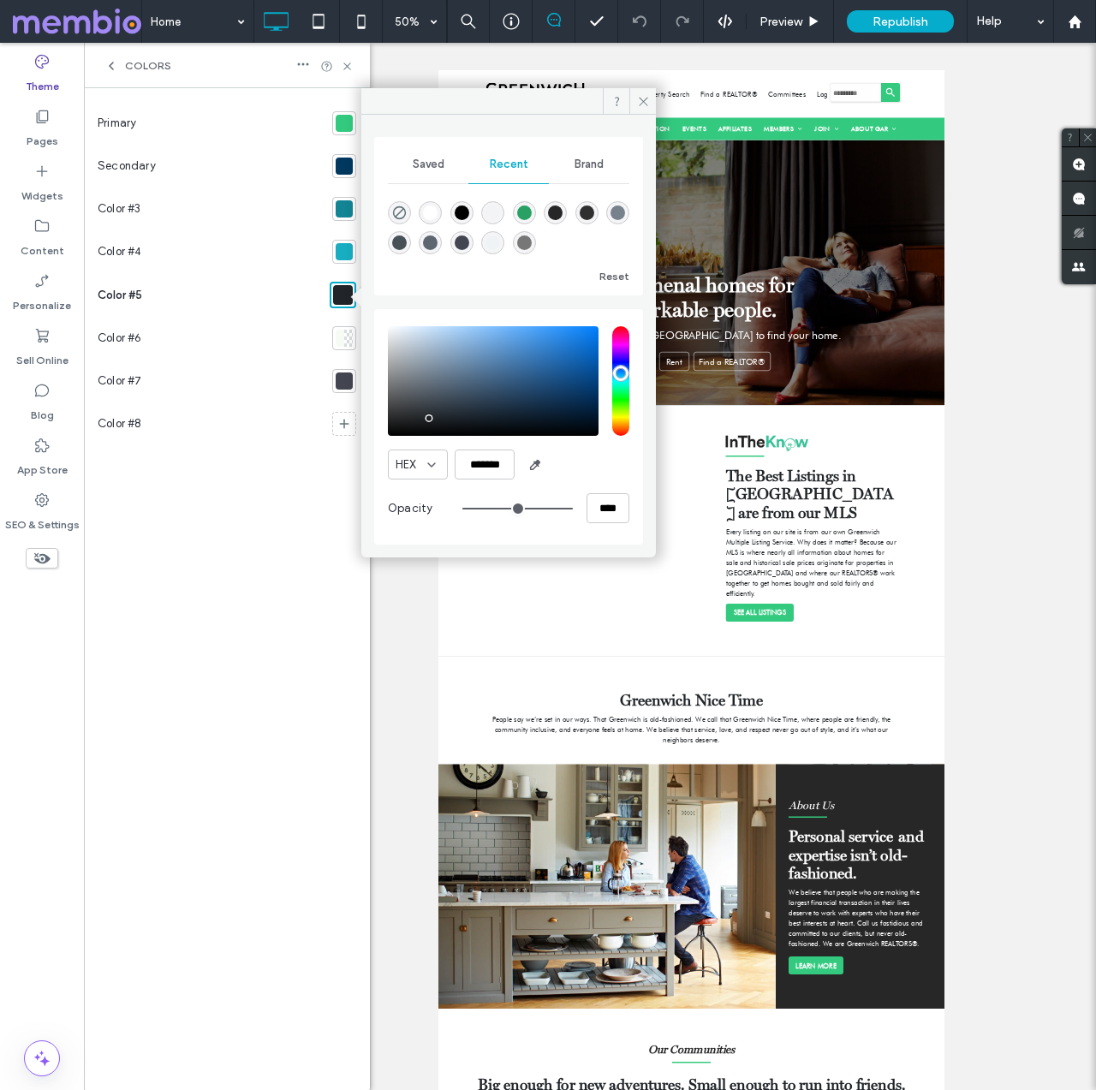
click at [346, 379] on div at bounding box center [344, 380] width 17 height 17
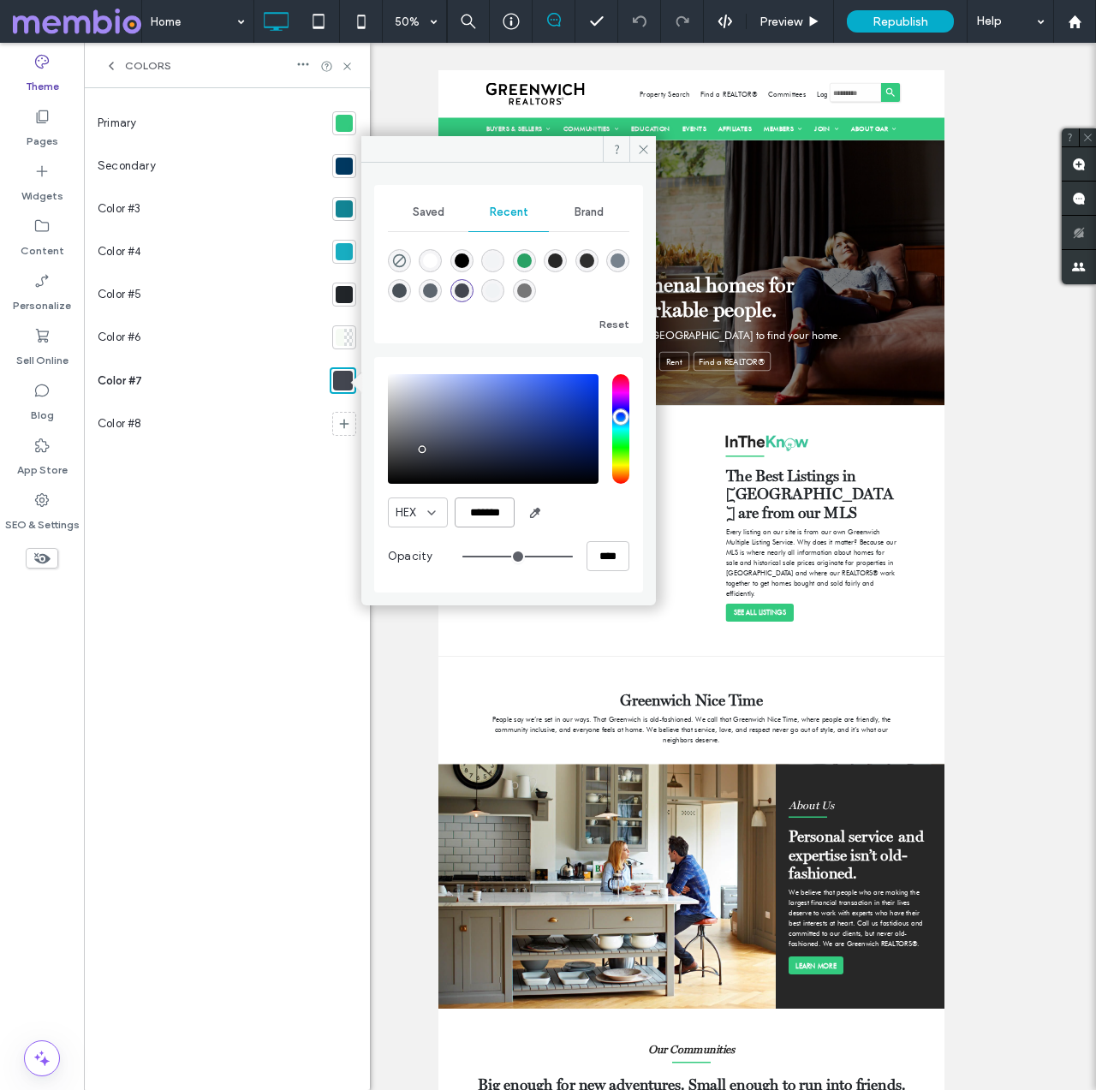
click at [482, 506] on input "*******" at bounding box center [485, 512] width 60 height 30
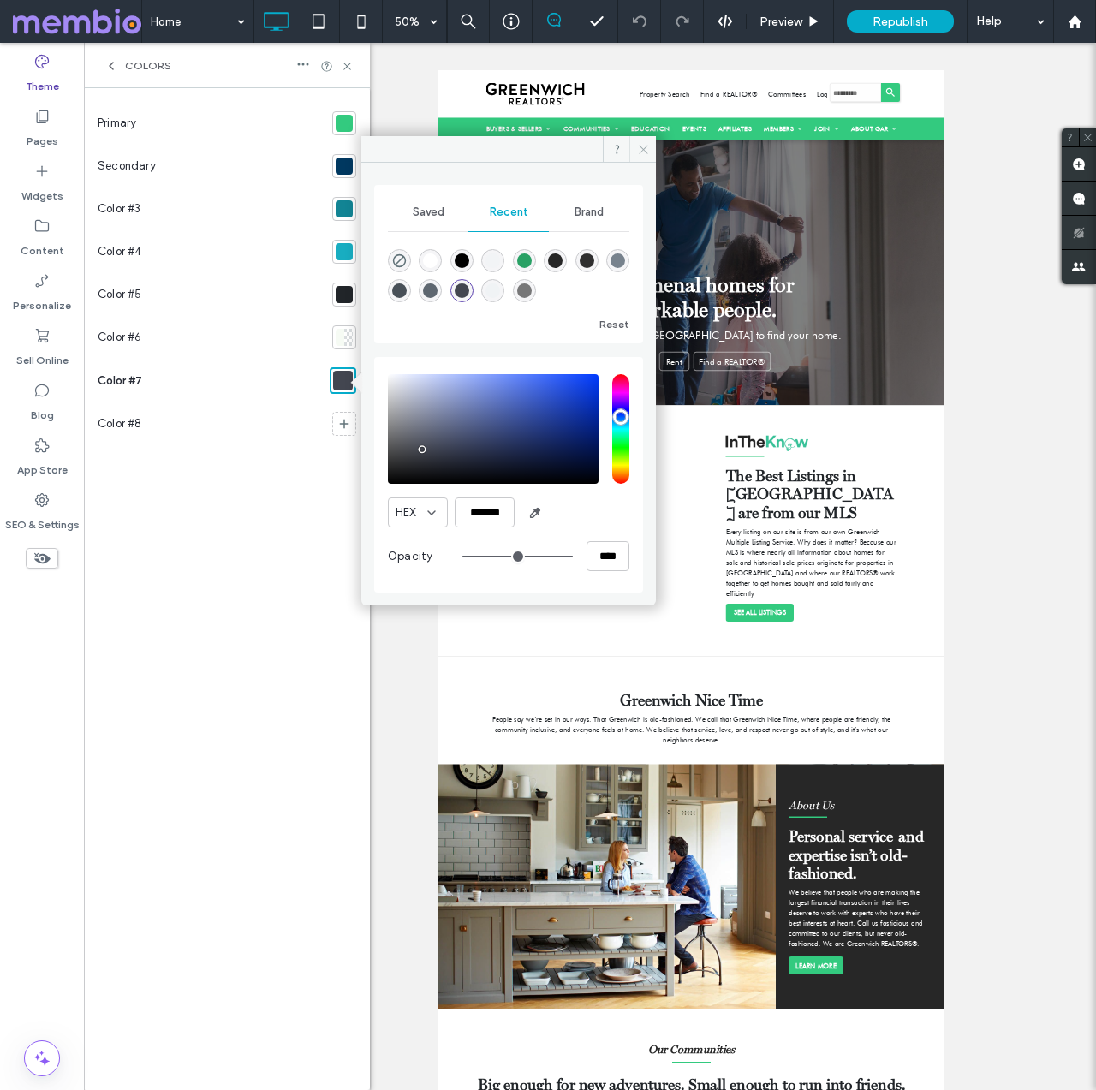
click at [640, 150] on icon at bounding box center [643, 149] width 13 height 13
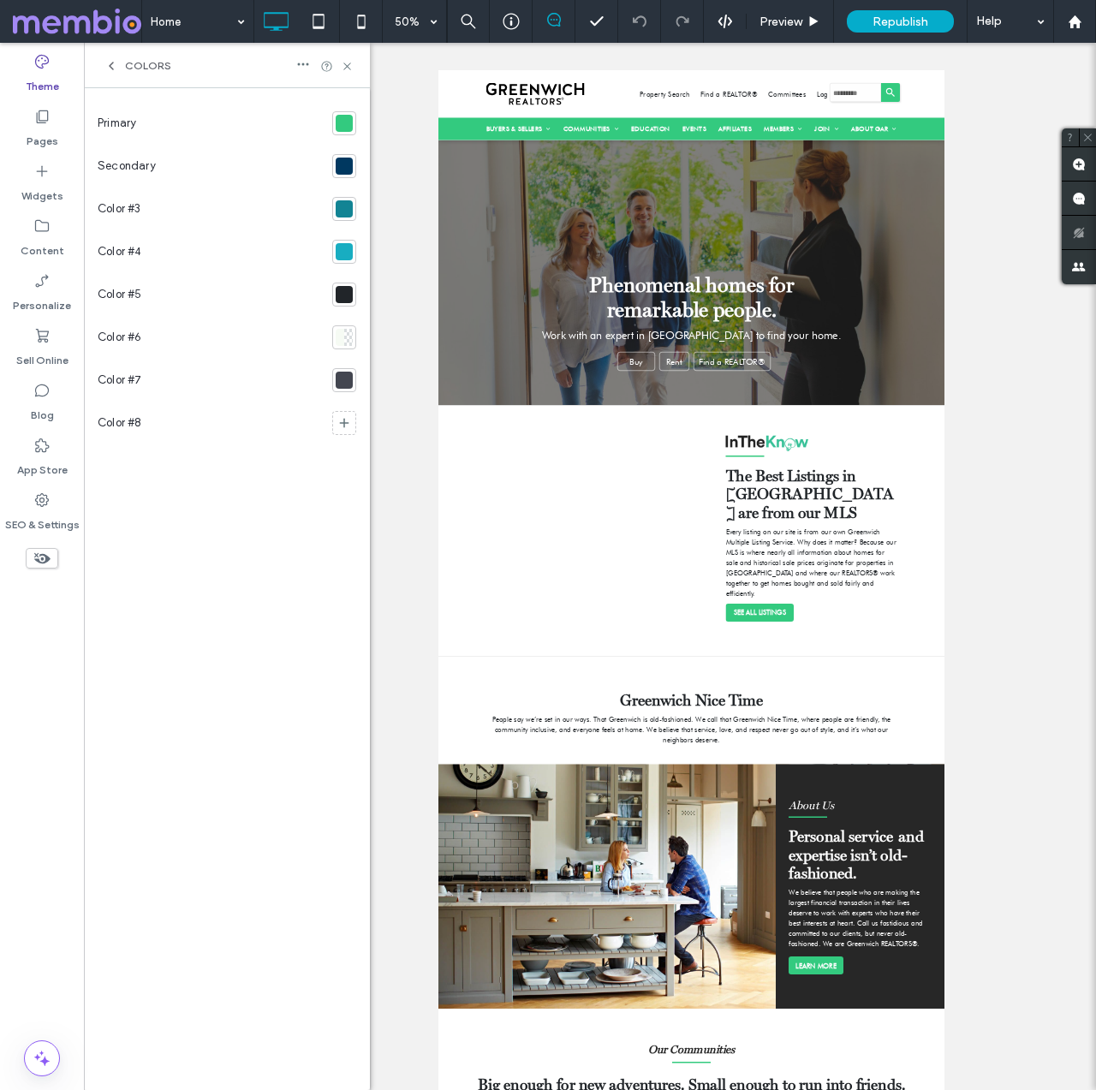
click at [346, 160] on div at bounding box center [344, 166] width 17 height 17
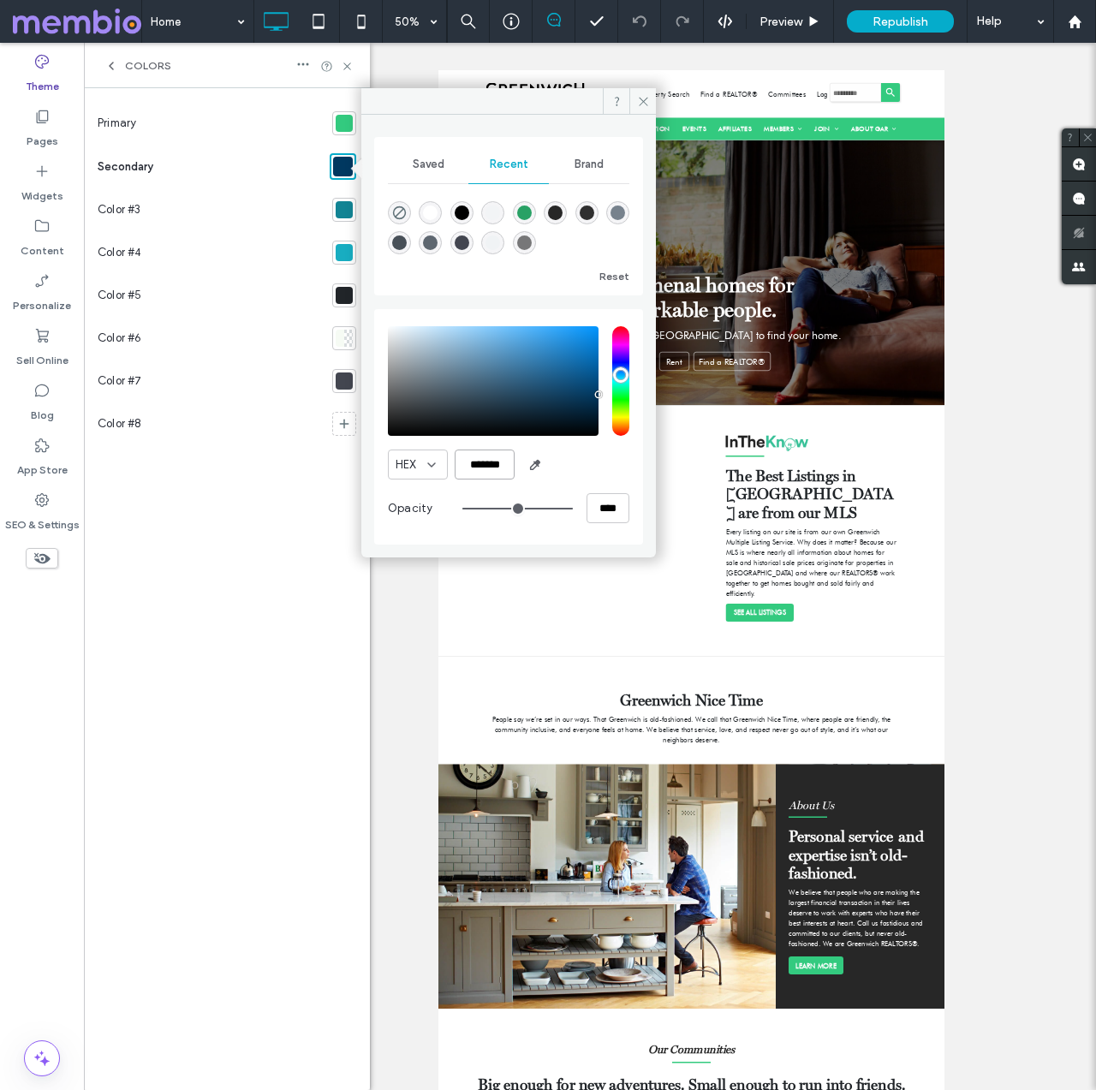
click at [479, 460] on input "*******" at bounding box center [485, 464] width 60 height 30
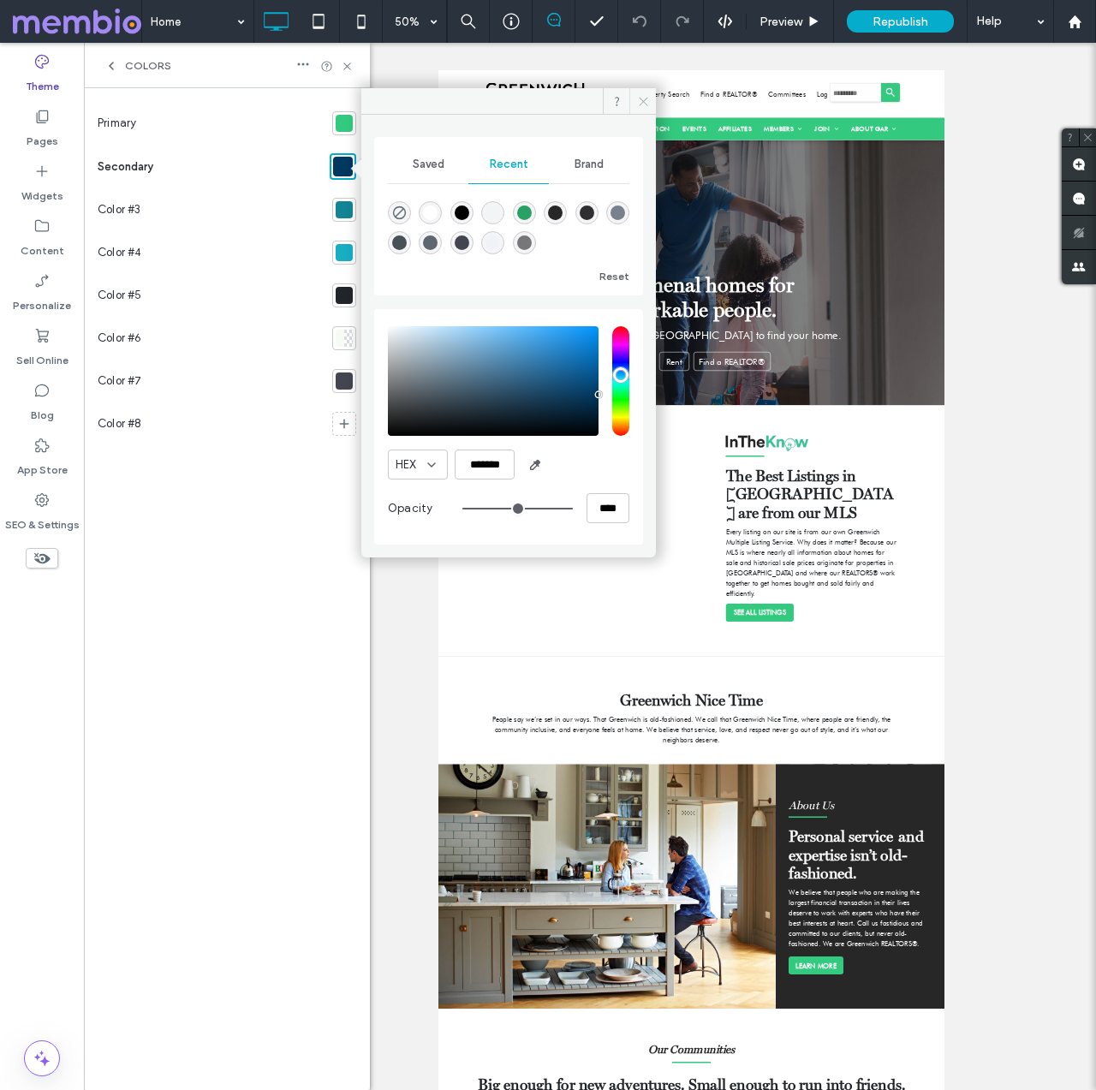
click at [642, 103] on icon at bounding box center [643, 101] width 13 height 13
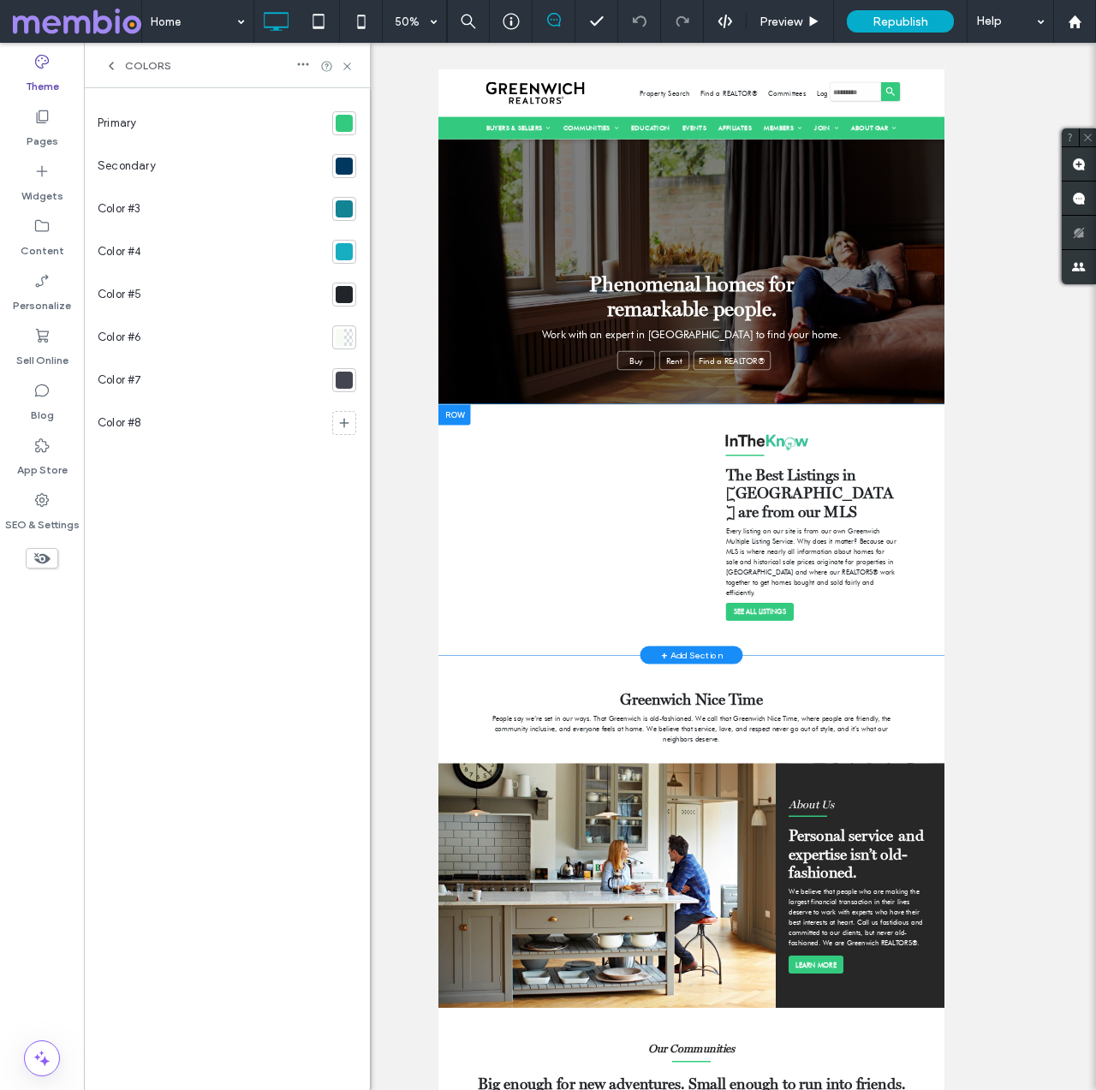
scroll to position [0, 0]
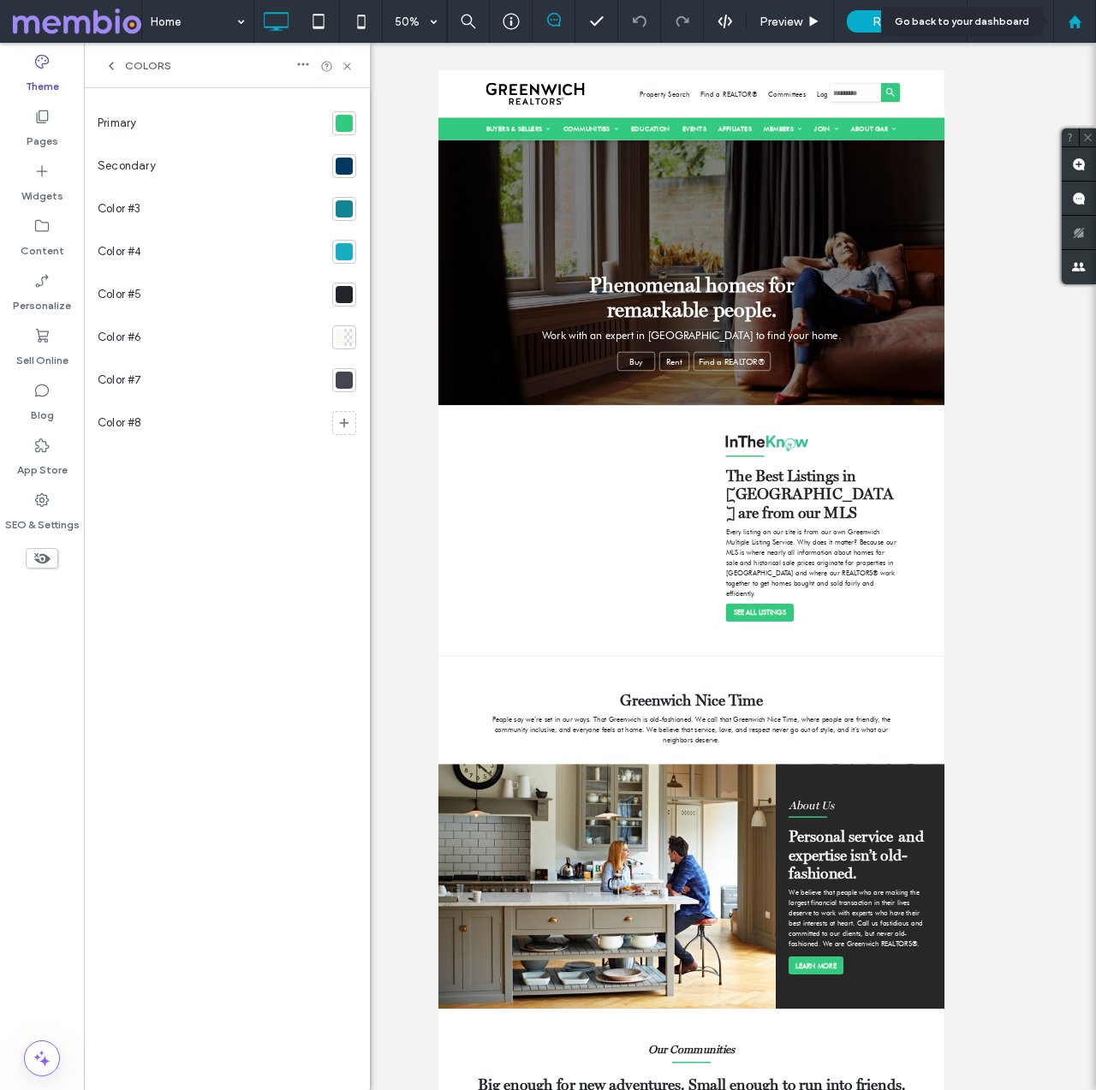
click at [1071, 15] on icon at bounding box center [1075, 22] width 15 height 15
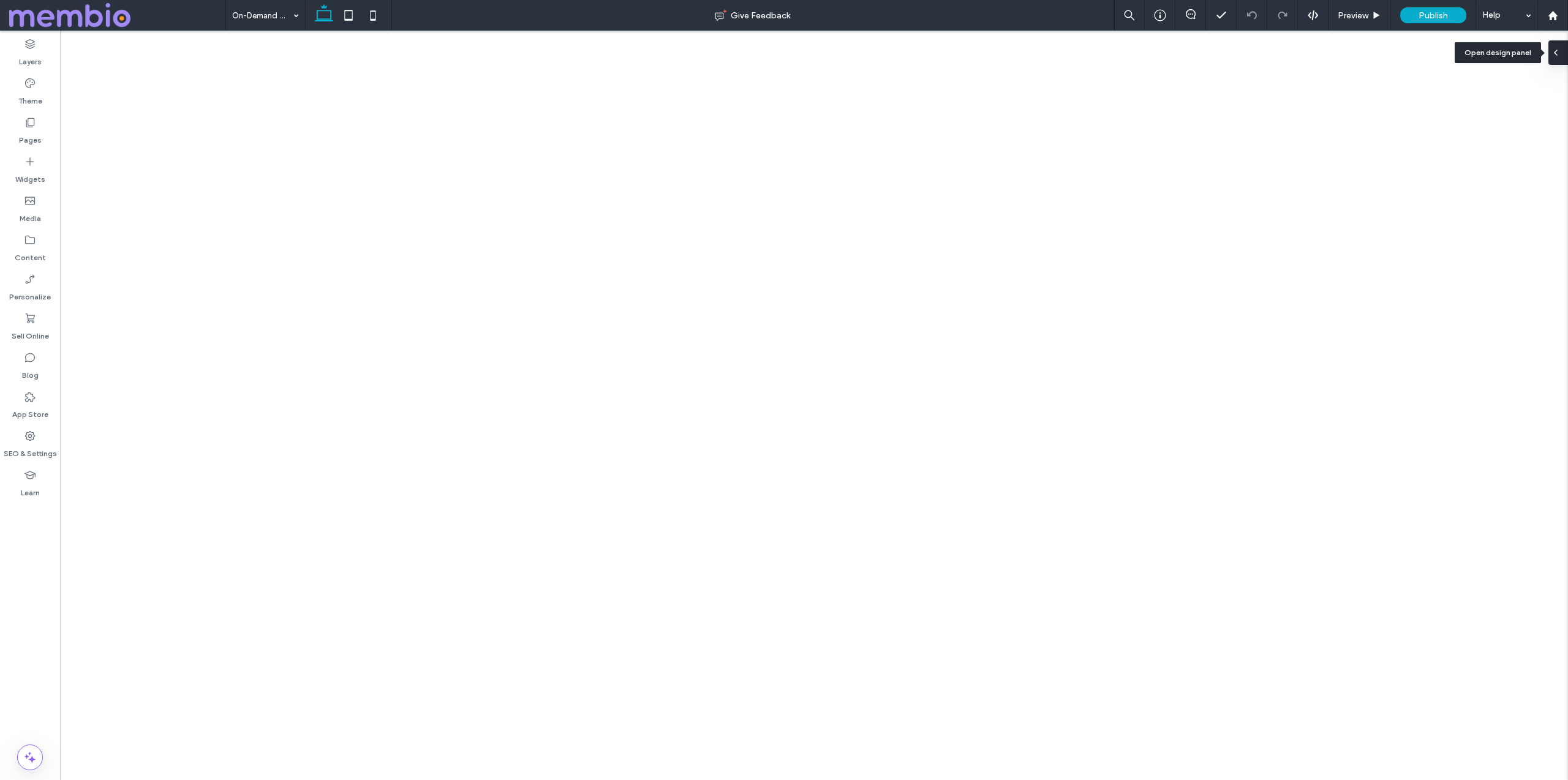
click at [1557, 49] on icon at bounding box center [1556, 53] width 10 height 10
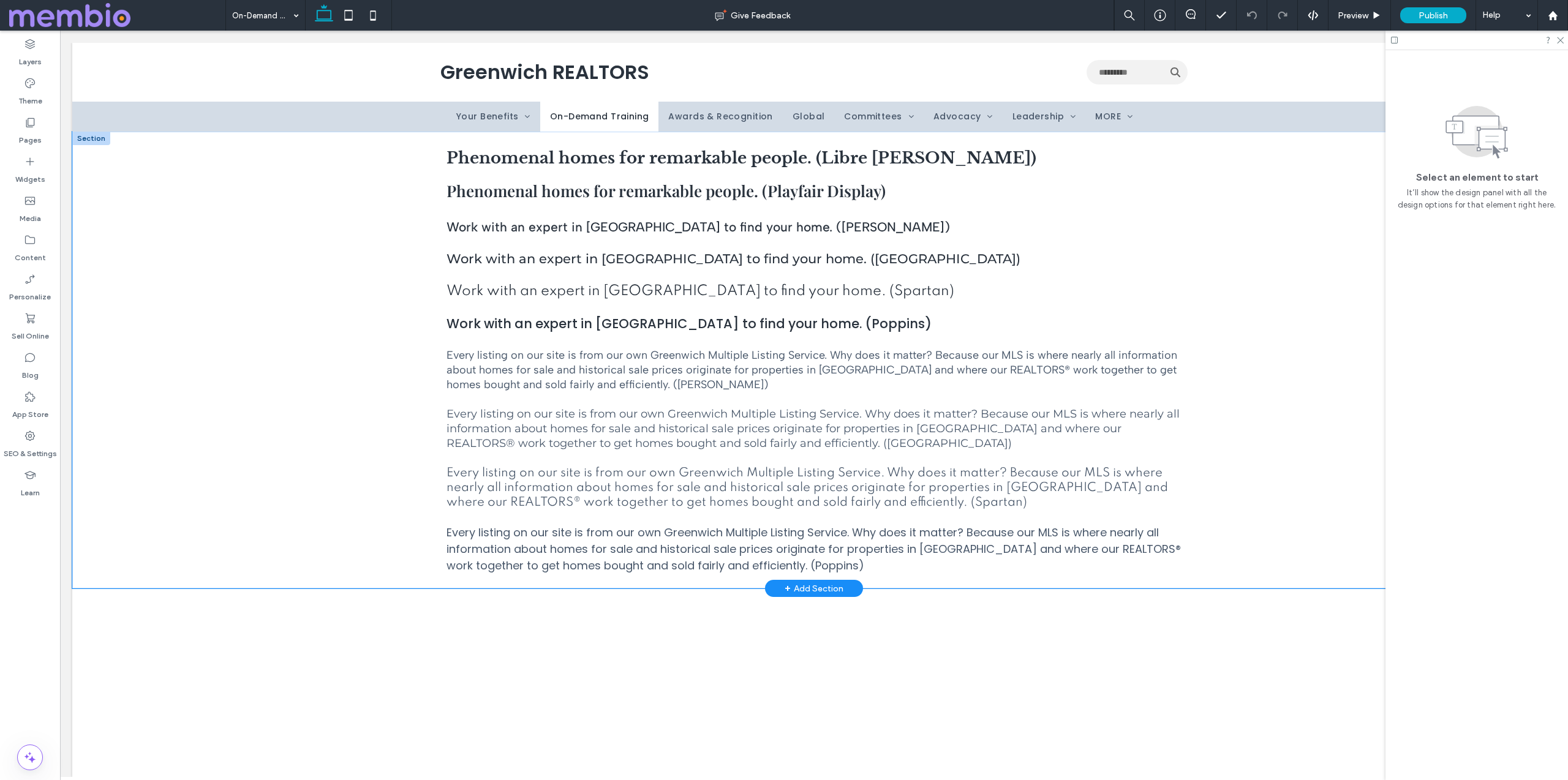
click at [192, 256] on div "Phenomenal homes for remarkable people. (Libre [PERSON_NAME]) Phenomenal homes …" at bounding box center [814, 360] width 1484 height 457
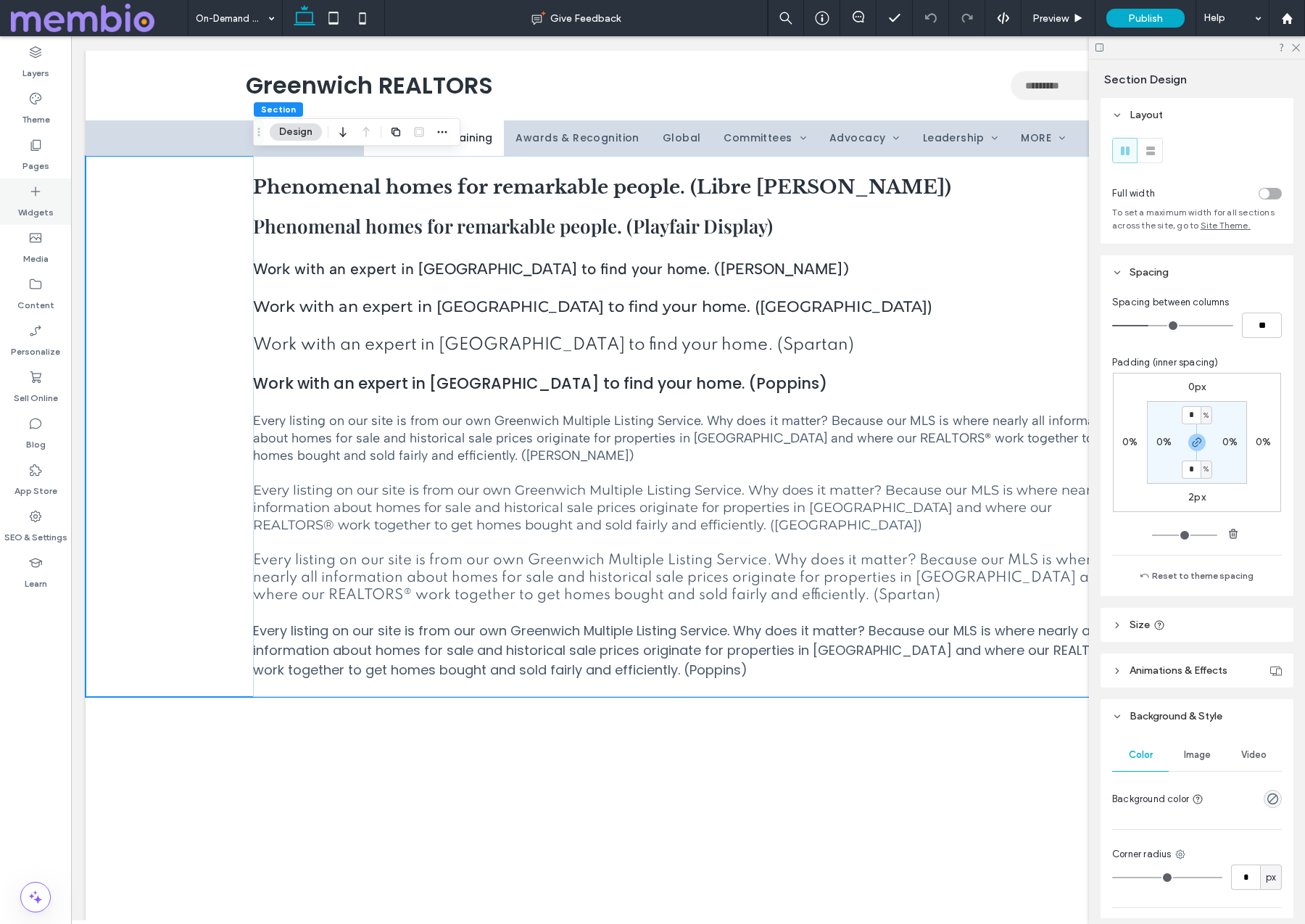
click at [41, 186] on icon at bounding box center [35, 191] width 14 height 14
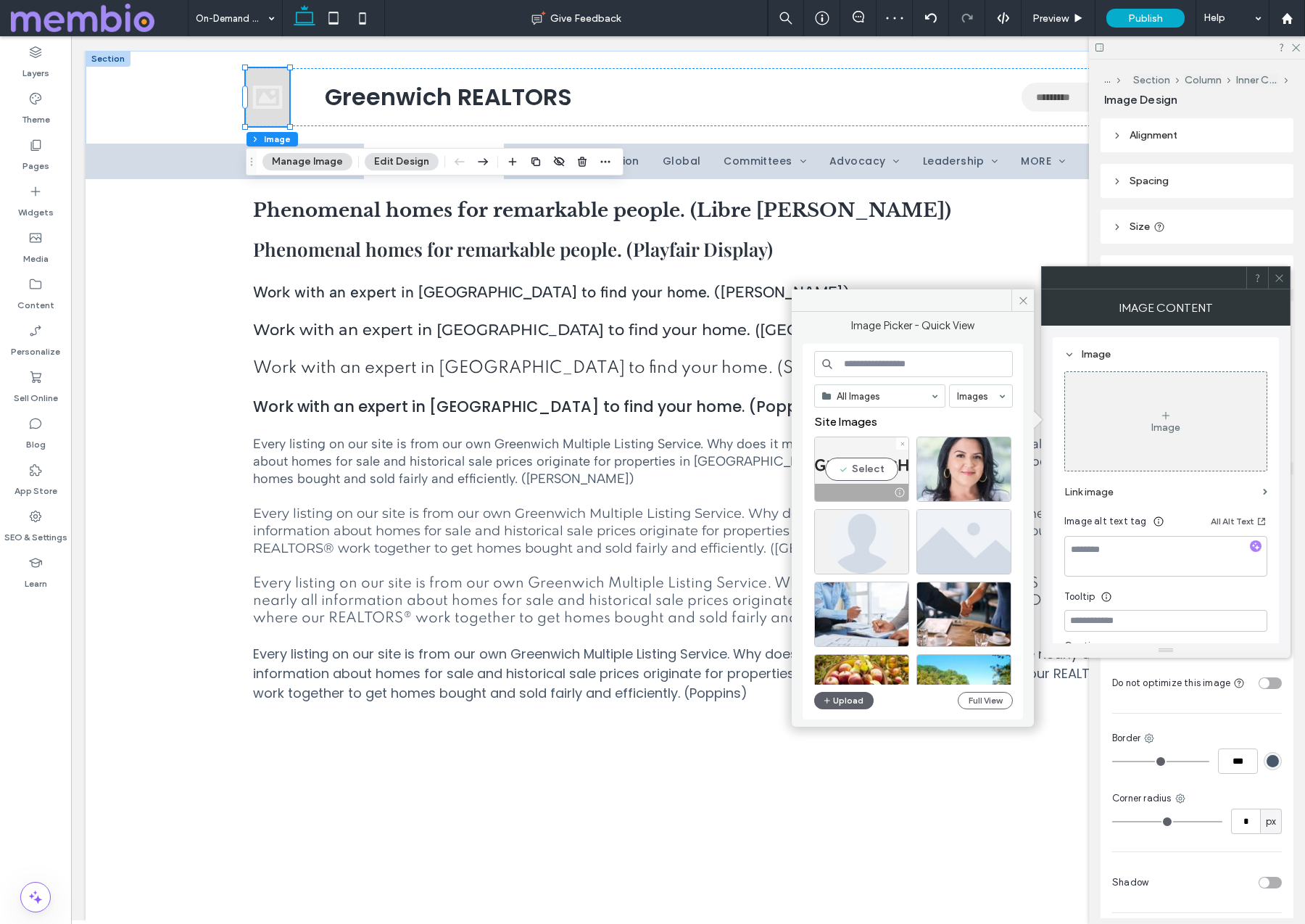
click at [865, 477] on div "Select" at bounding box center [861, 468] width 95 height 65
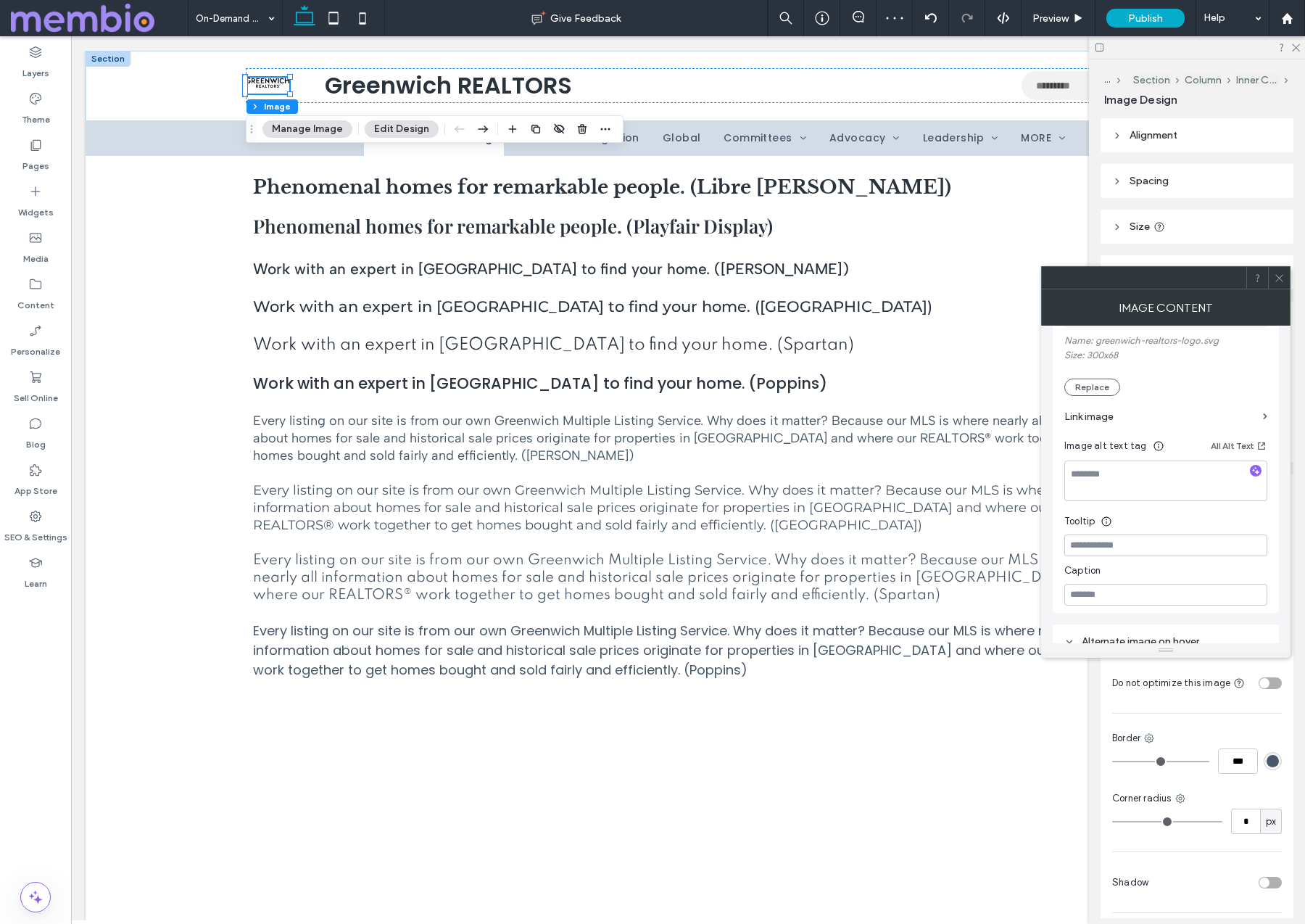
scroll to position [206, 0]
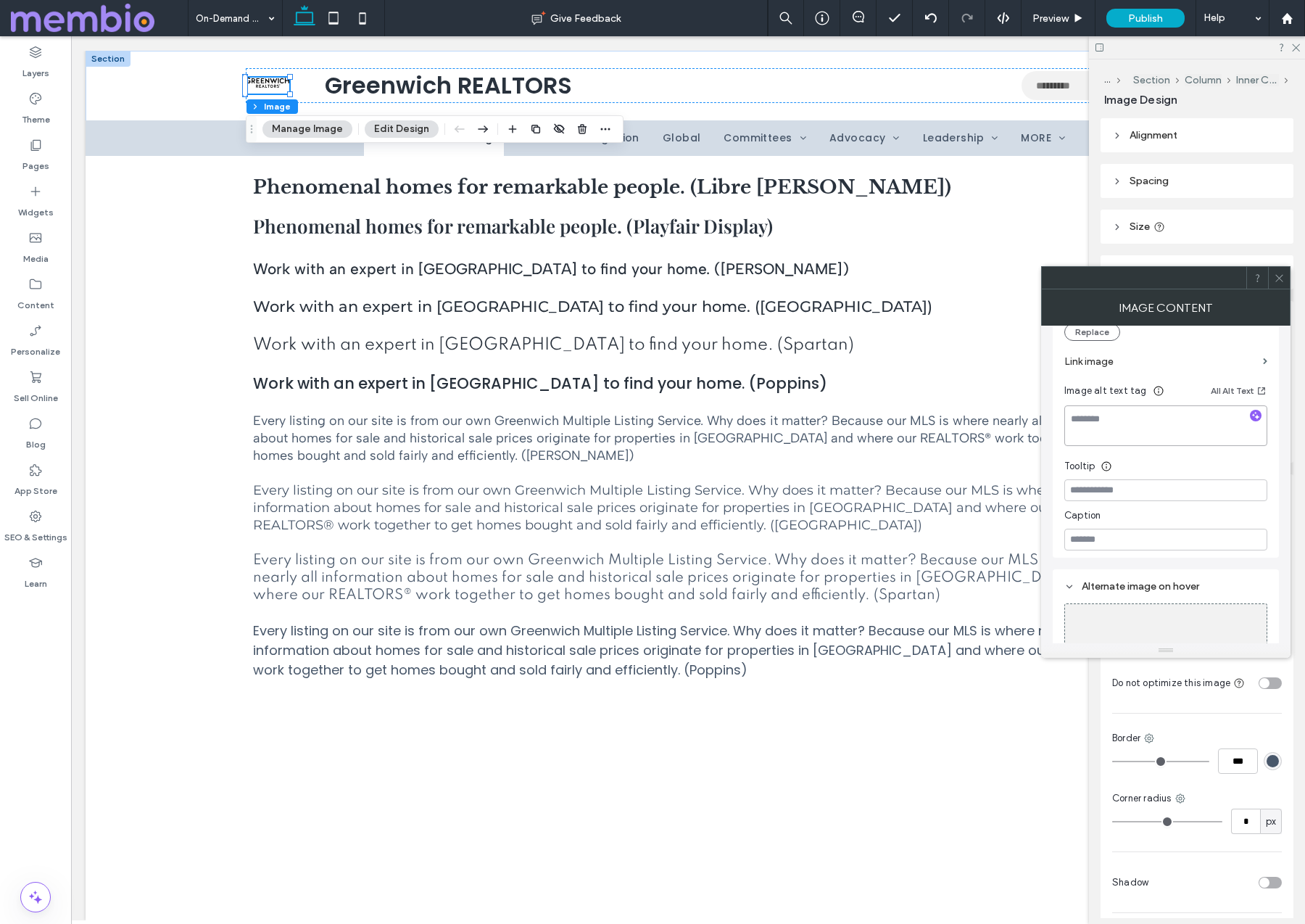
click at [1114, 418] on textarea at bounding box center [1166, 426] width 203 height 41
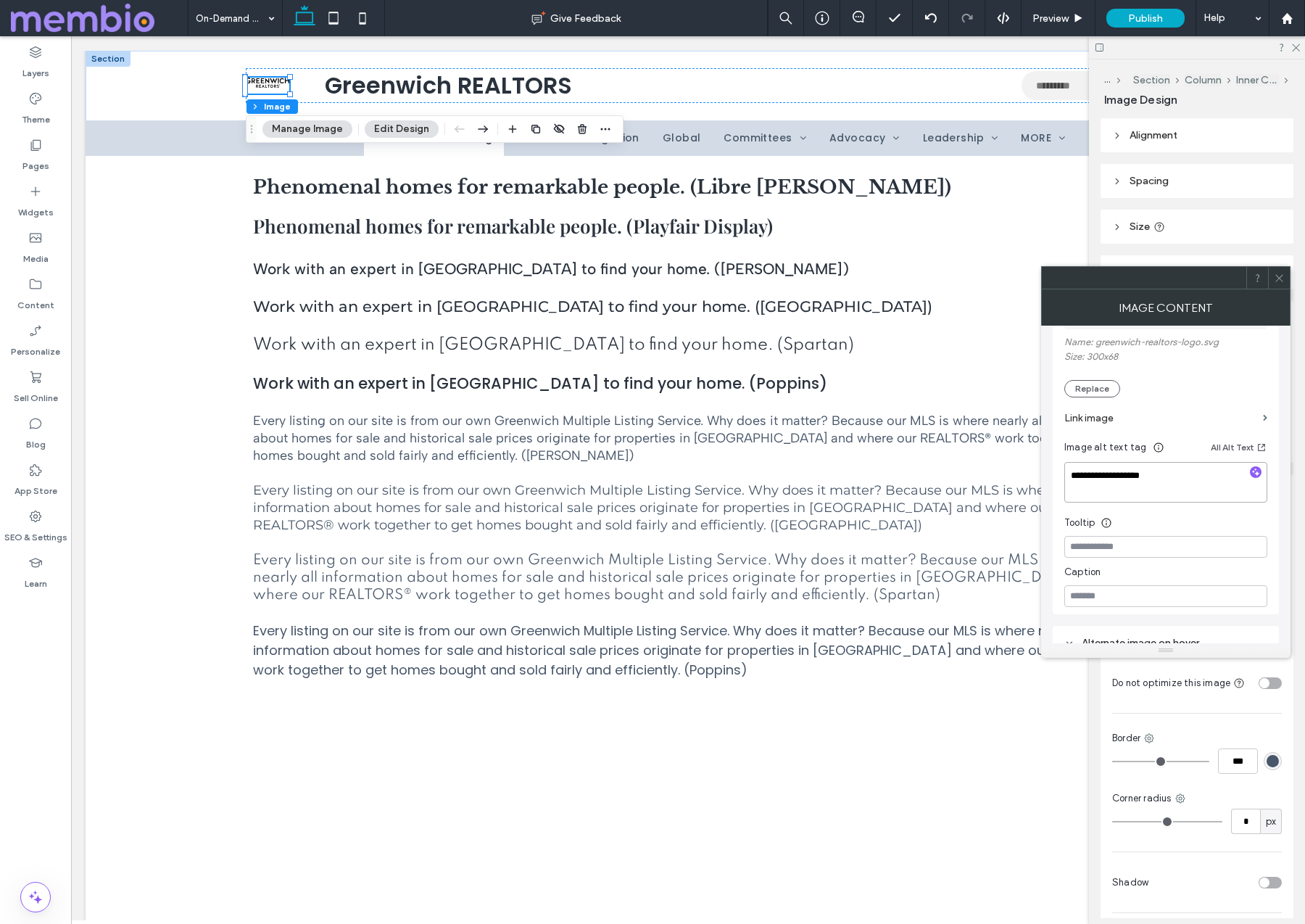
scroll to position [172, 0]
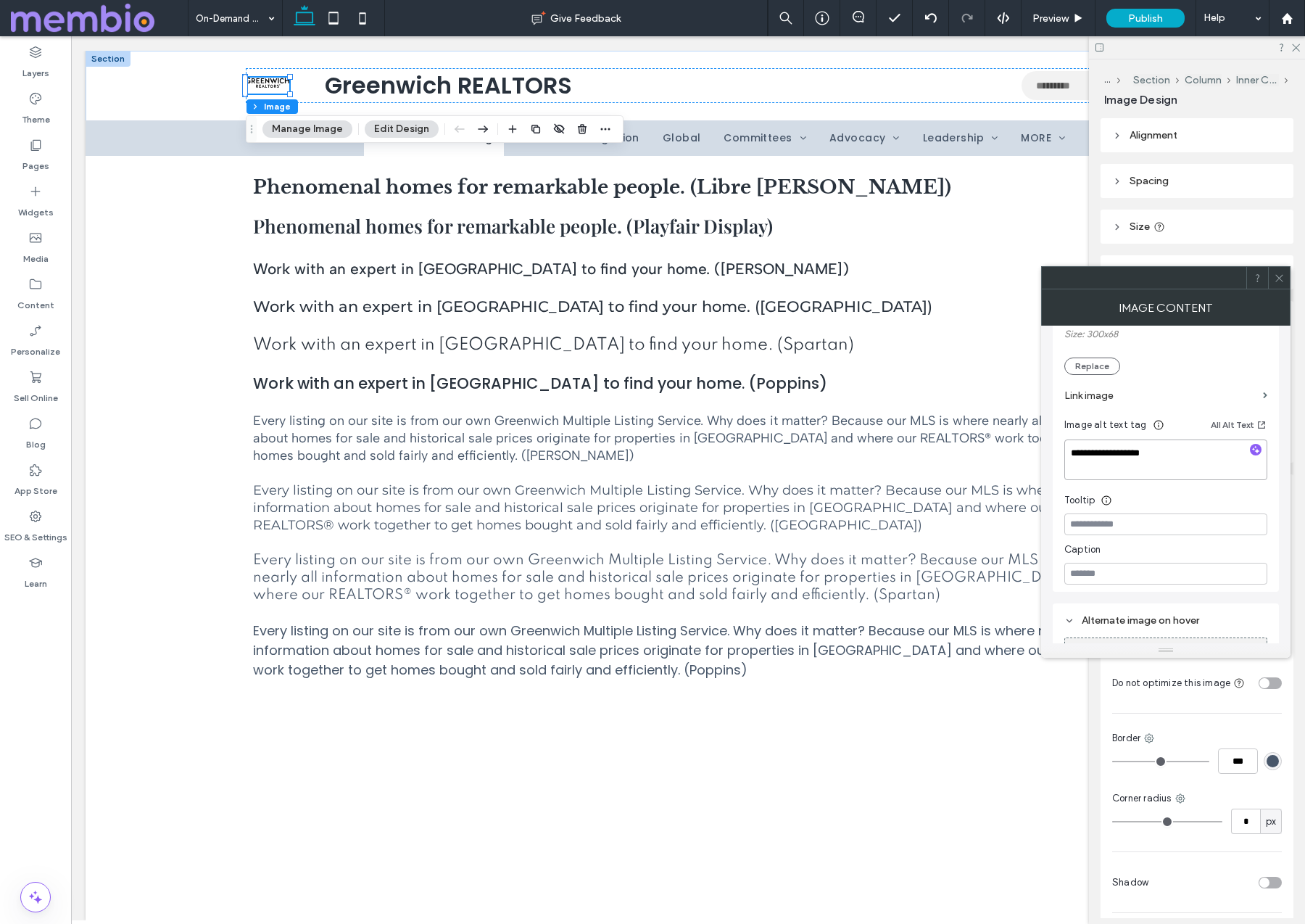
type textarea "**********"
click at [1116, 397] on label "Link image" at bounding box center [1161, 396] width 193 height 27
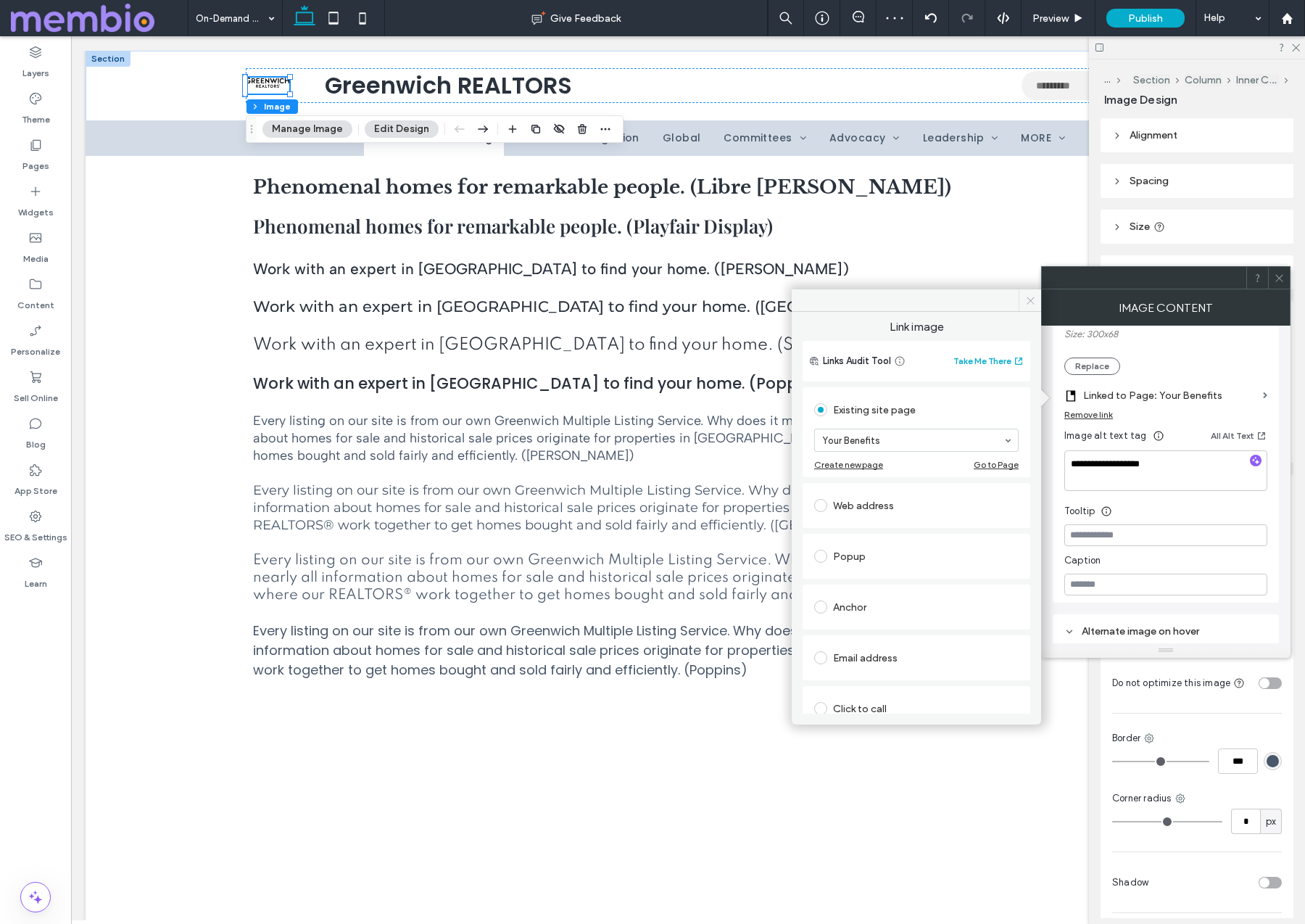
click at [1035, 300] on icon at bounding box center [1031, 300] width 11 height 11
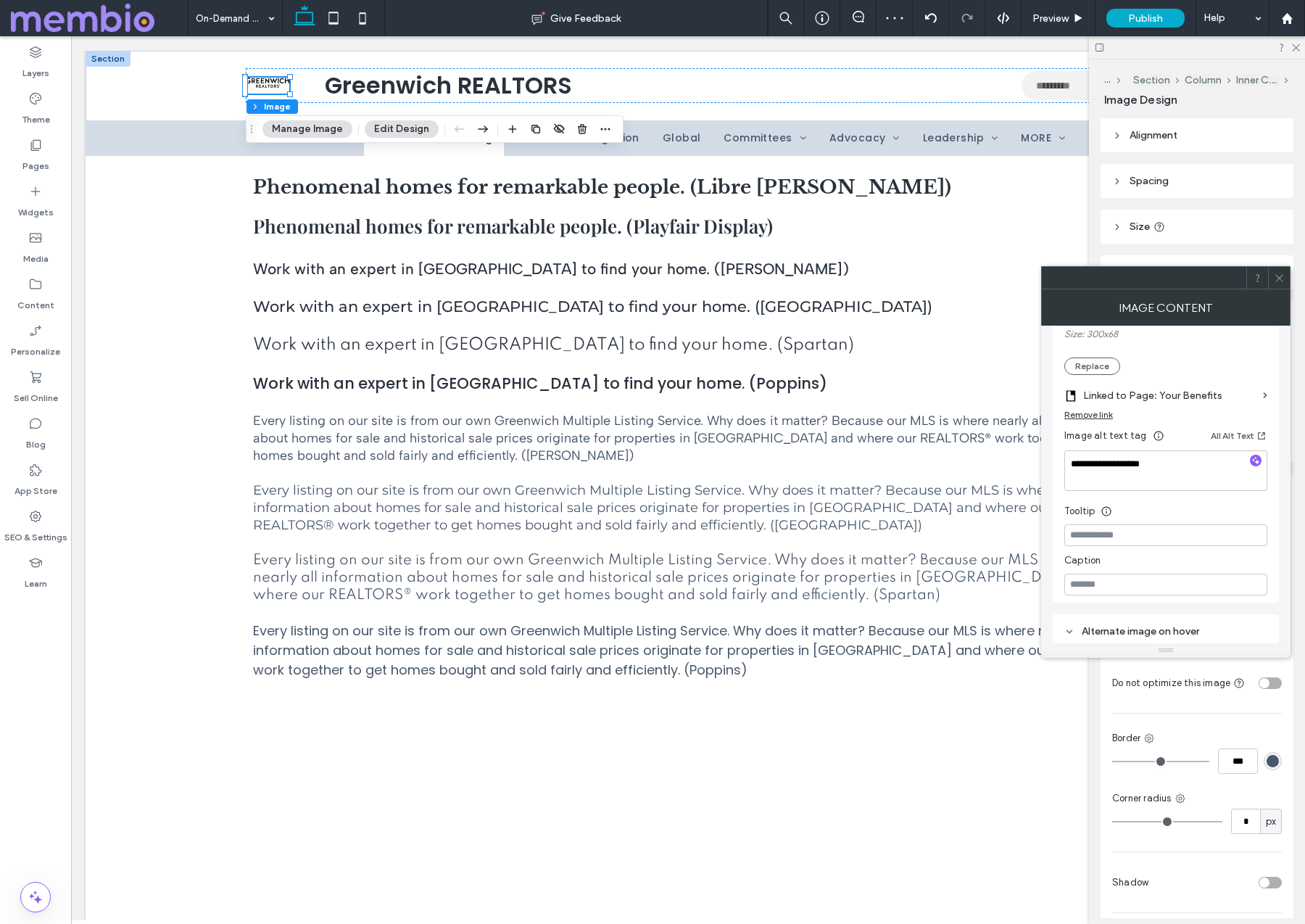
click at [1284, 274] on icon at bounding box center [1279, 278] width 11 height 11
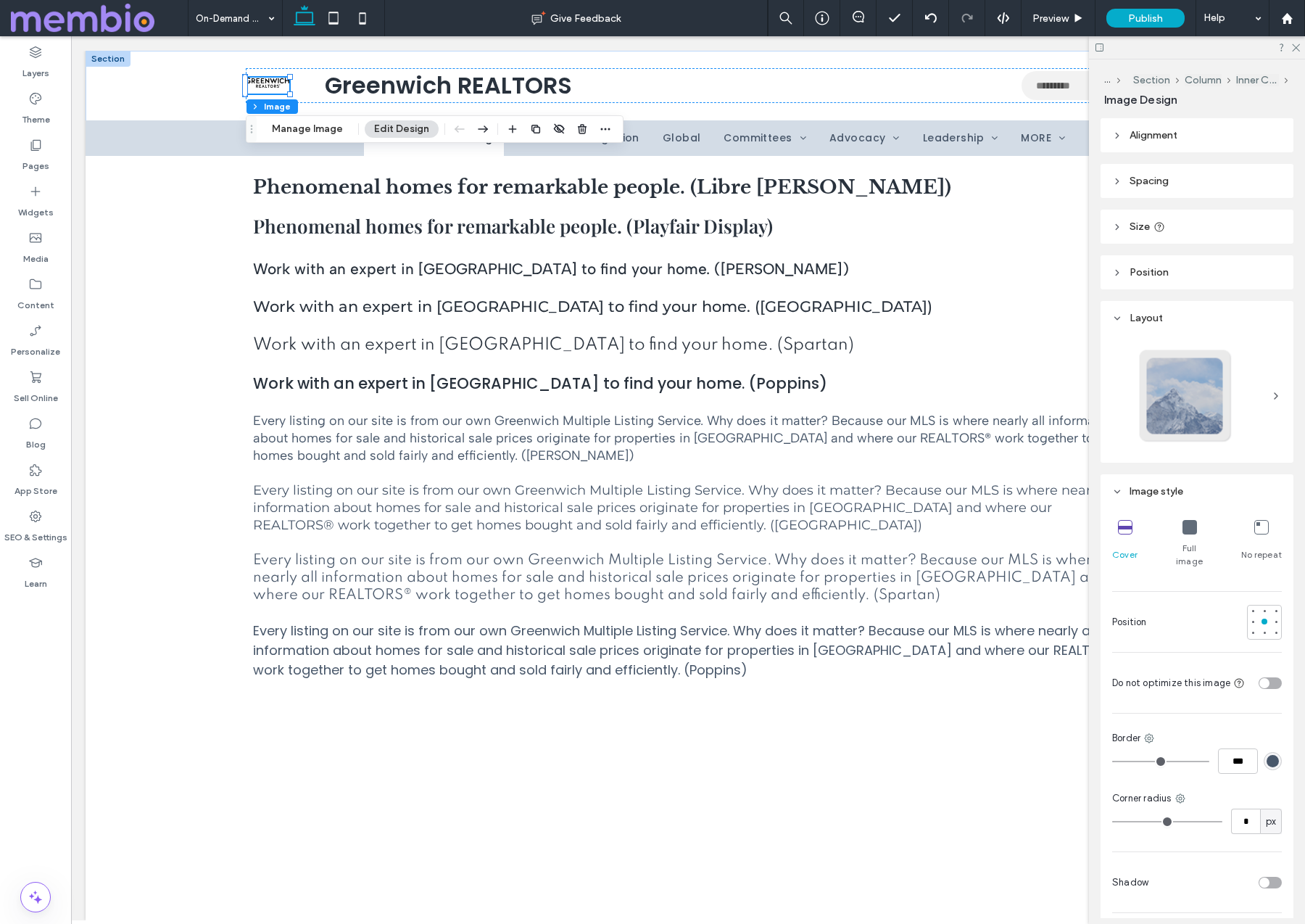
click at [1139, 221] on span "Size" at bounding box center [1140, 226] width 20 height 13
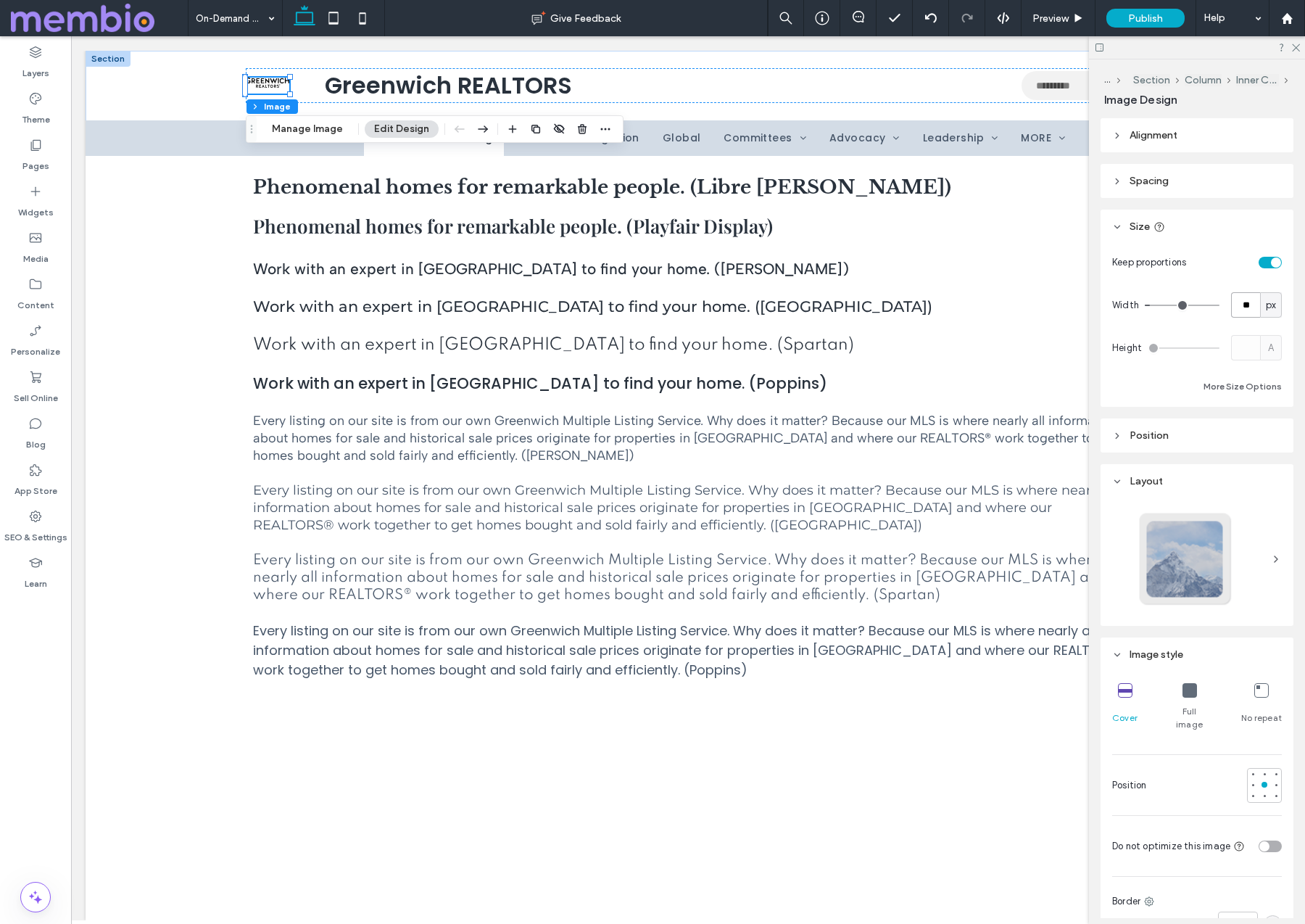
click at [1250, 305] on input "**" at bounding box center [1246, 305] width 29 height 25
type input "***"
click at [1244, 304] on input "***" at bounding box center [1246, 305] width 29 height 25
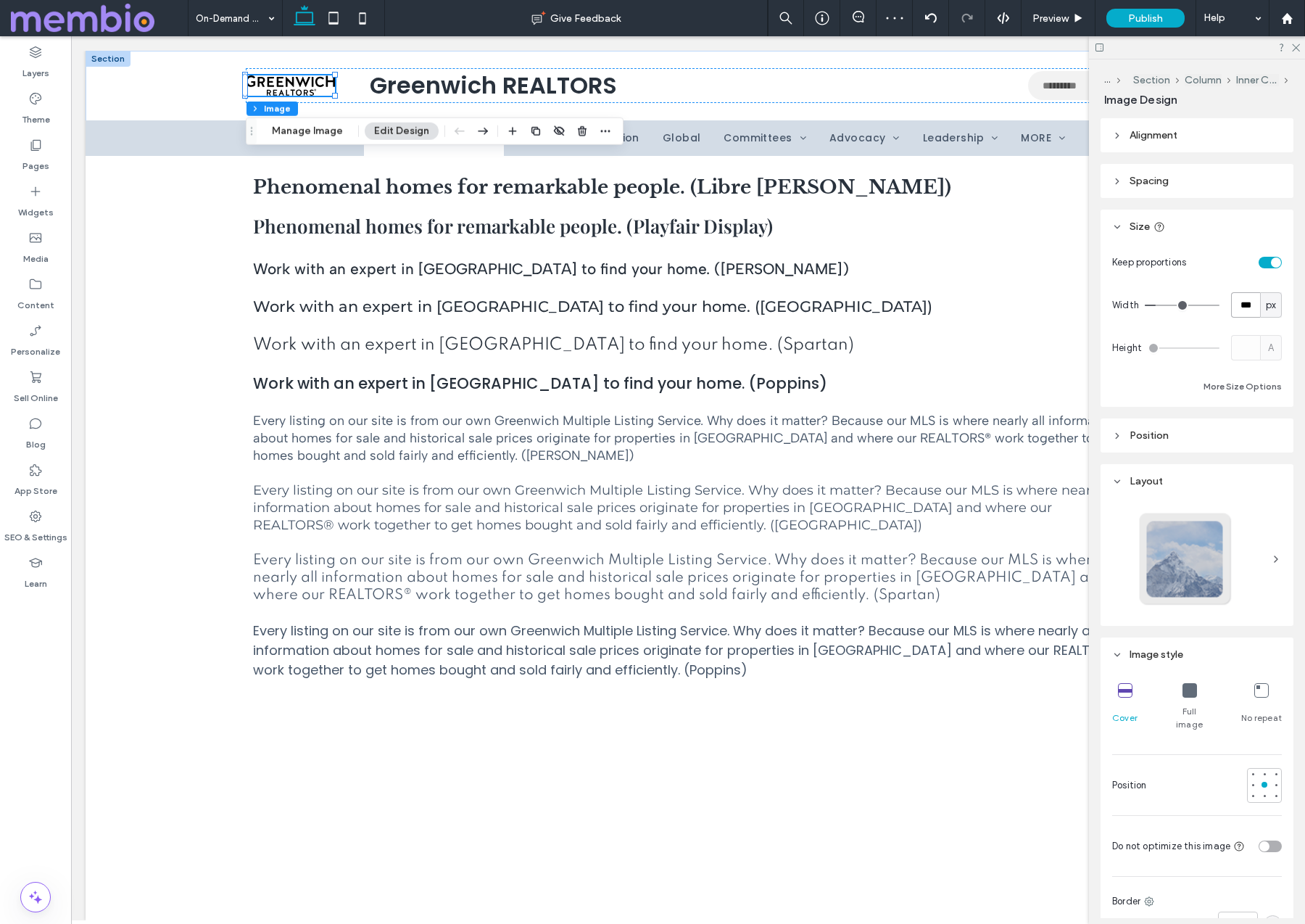
type input "***"
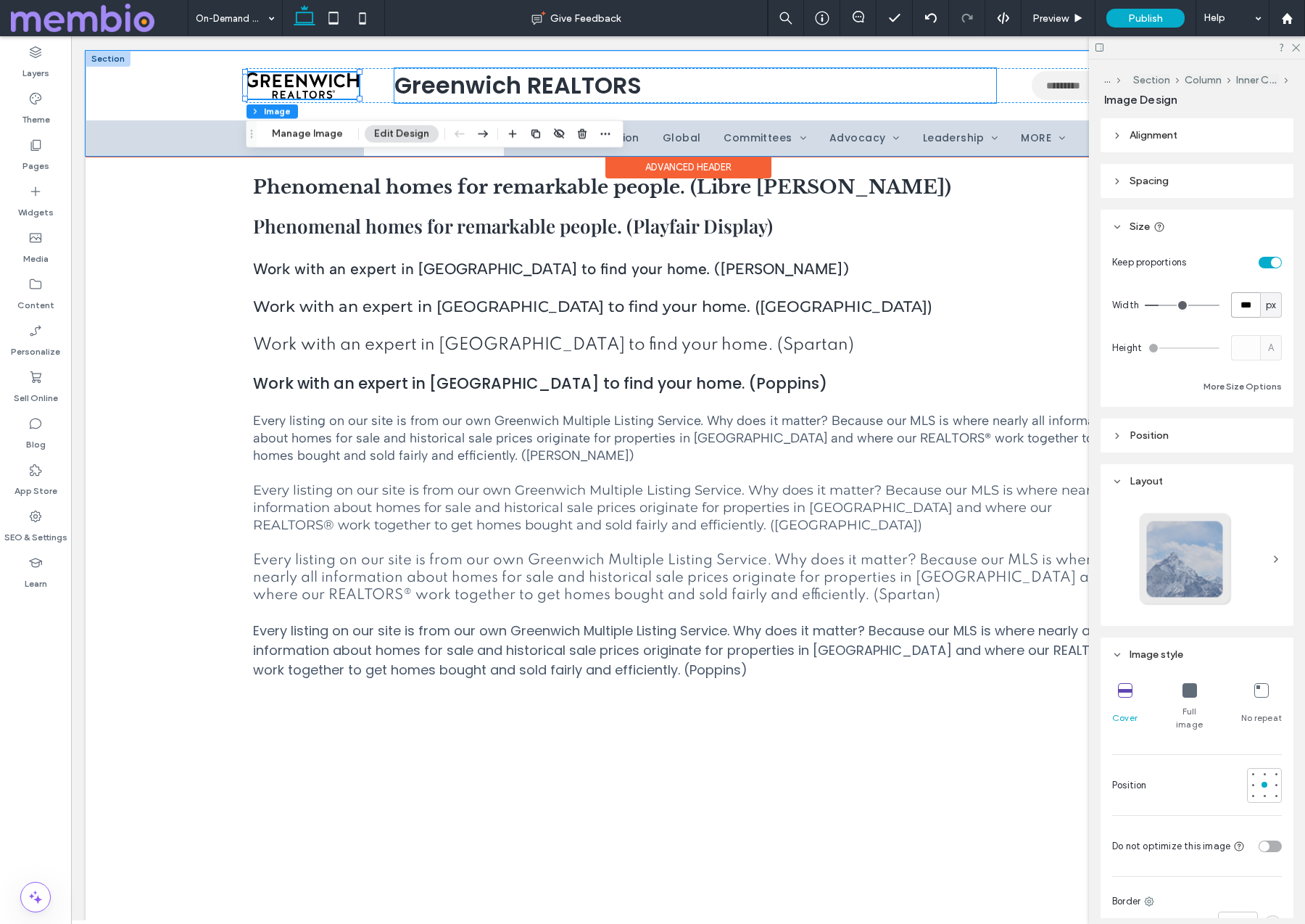
click at [429, 92] on h1 "Greenwich REALTORS ﻿" at bounding box center [695, 85] width 602 height 35
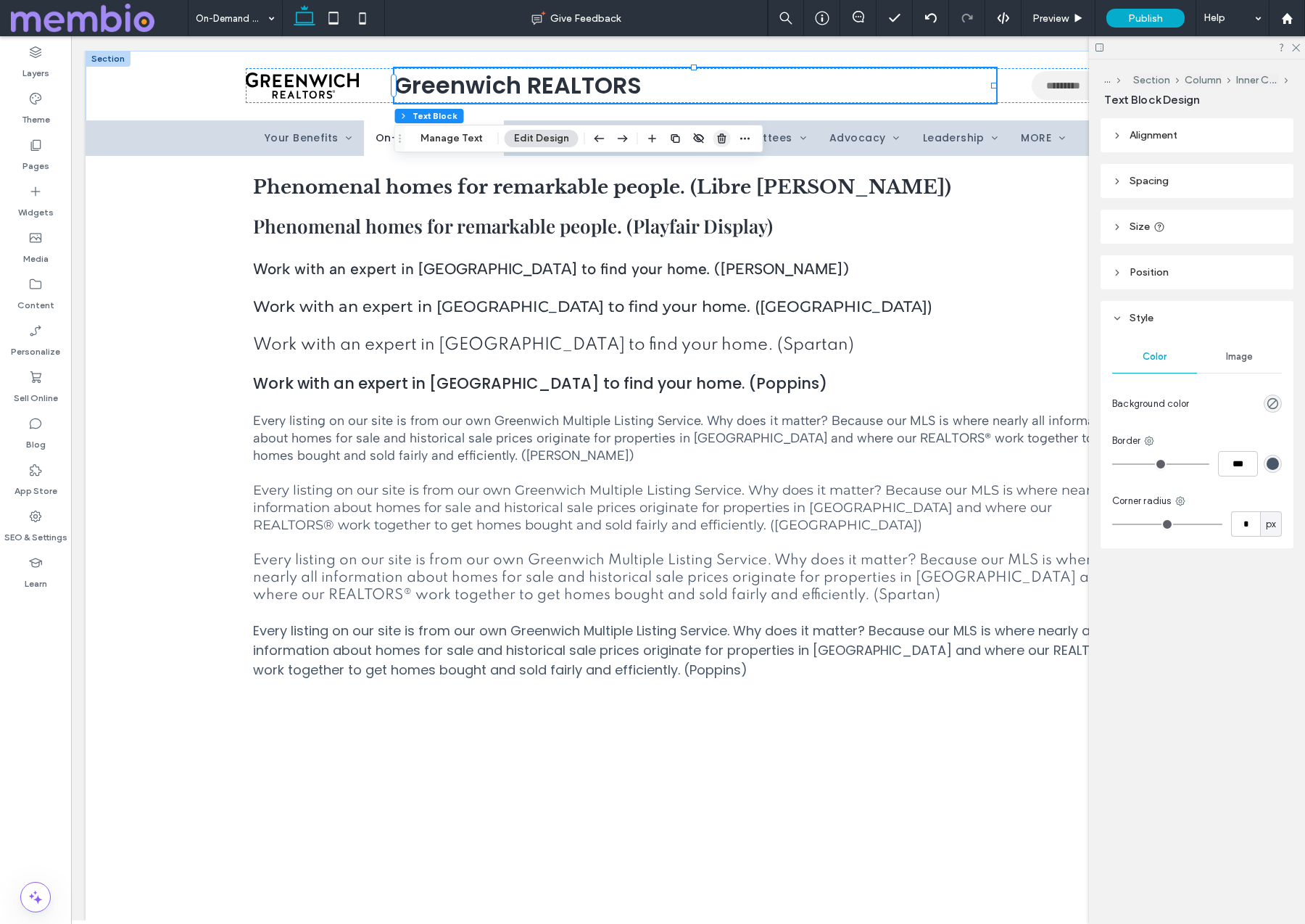
click at [719, 135] on icon "button" at bounding box center [722, 139] width 12 height 12
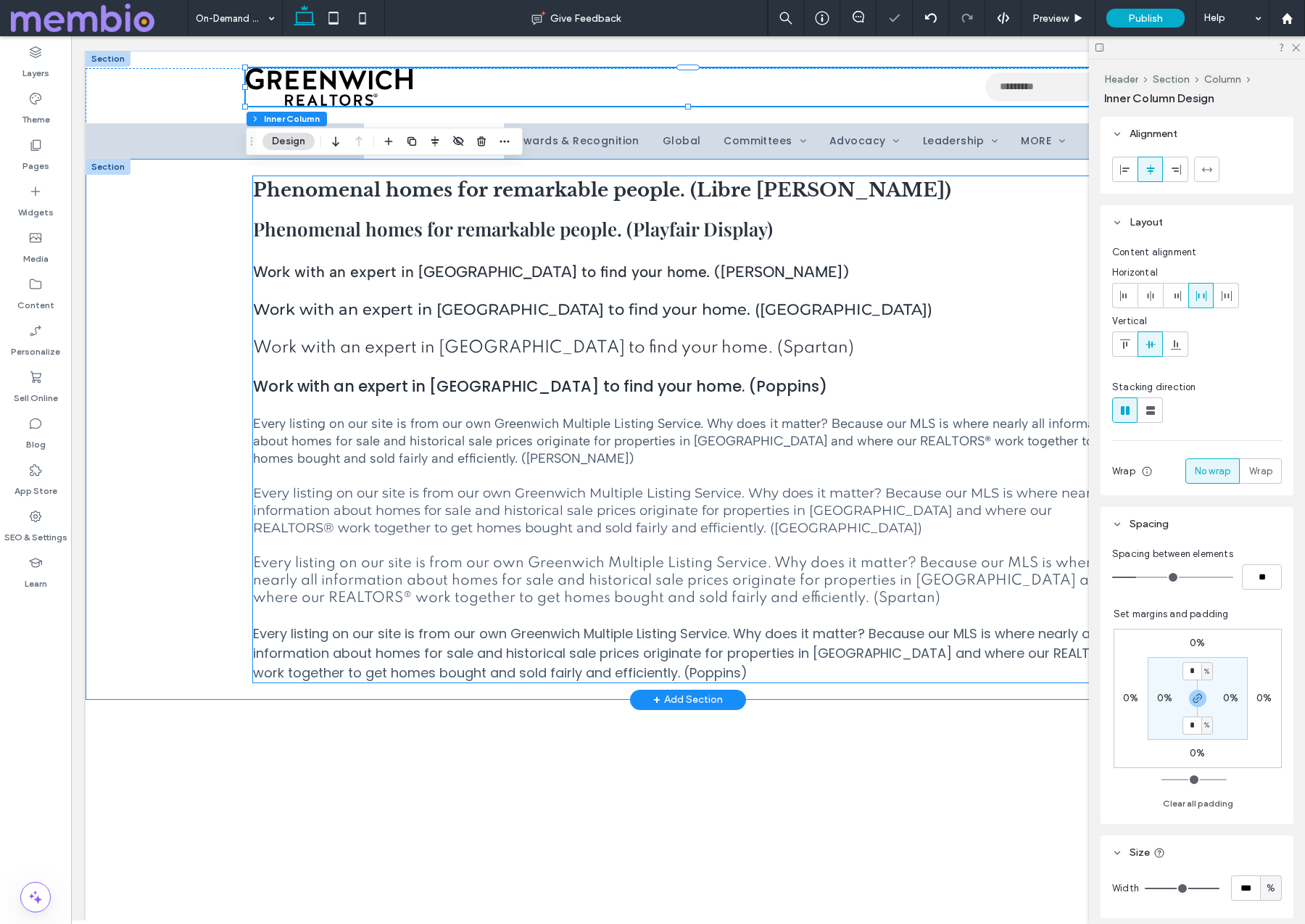
click at [471, 498] on span "Every listing on our site is from our own Greenwich Multiple Listing Service. W…" at bounding box center [687, 511] width 868 height 51
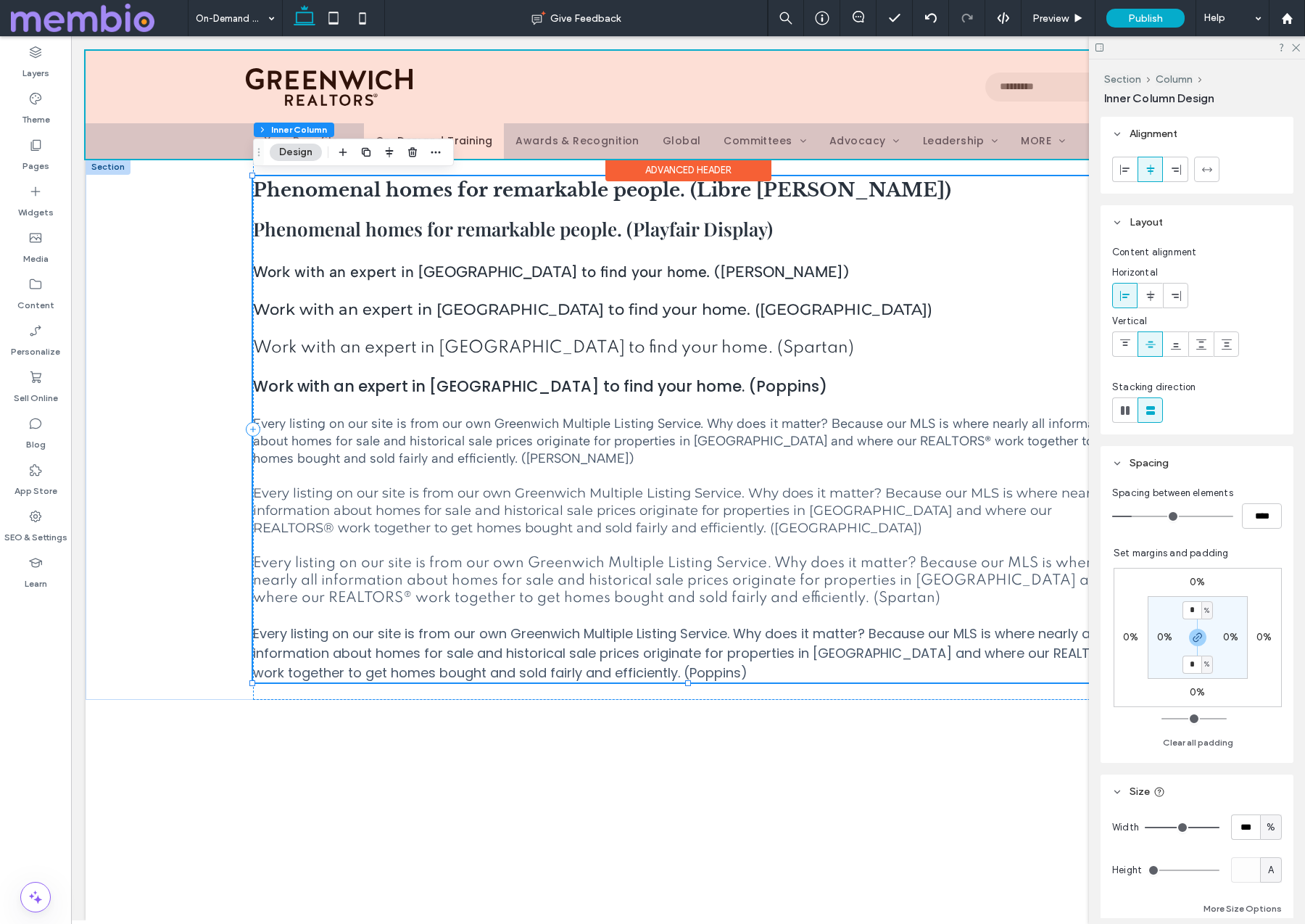
click at [733, 146] on div at bounding box center [688, 105] width 1205 height 108
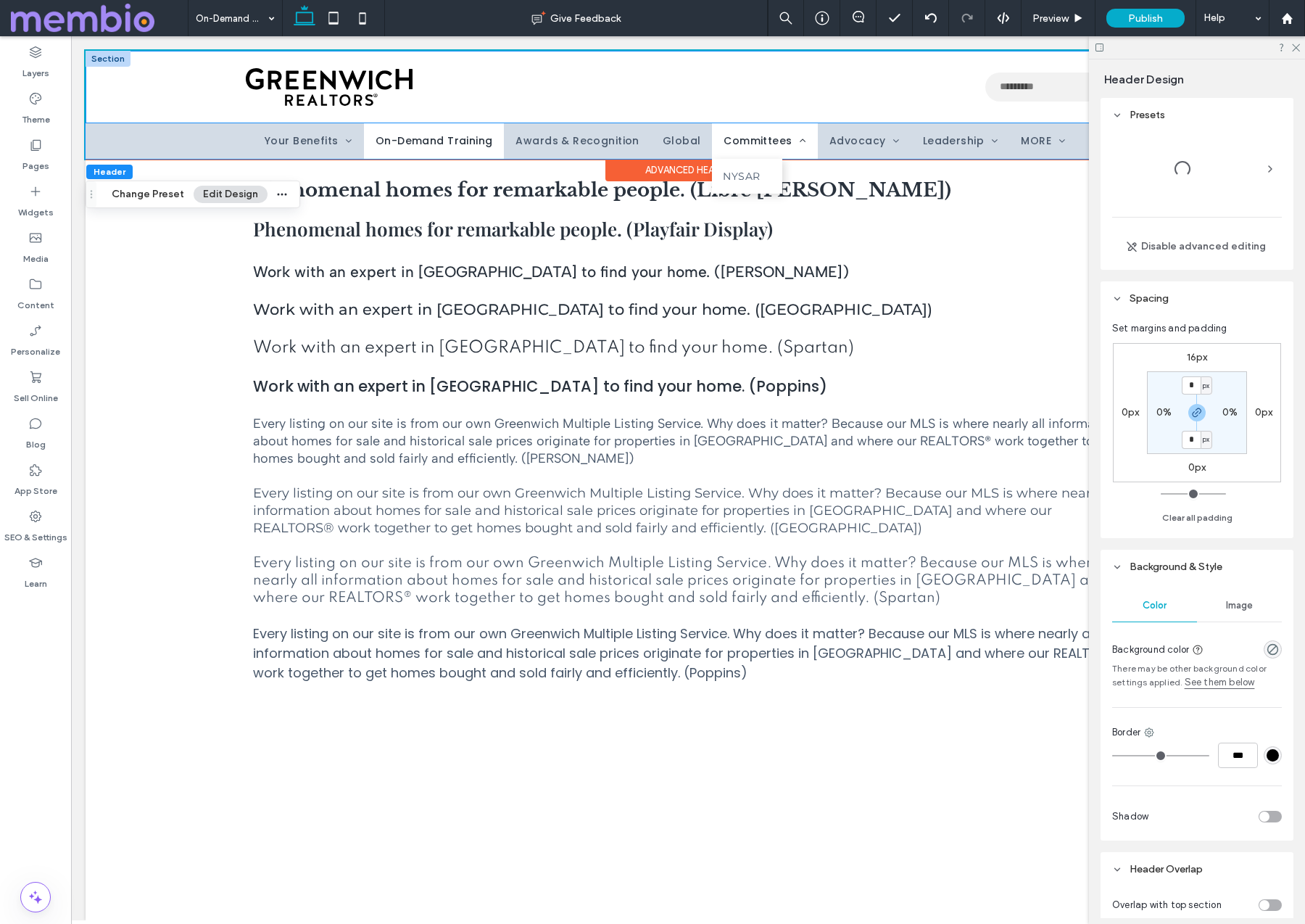
click at [758, 142] on span "Committees" at bounding box center [765, 141] width 83 height 15
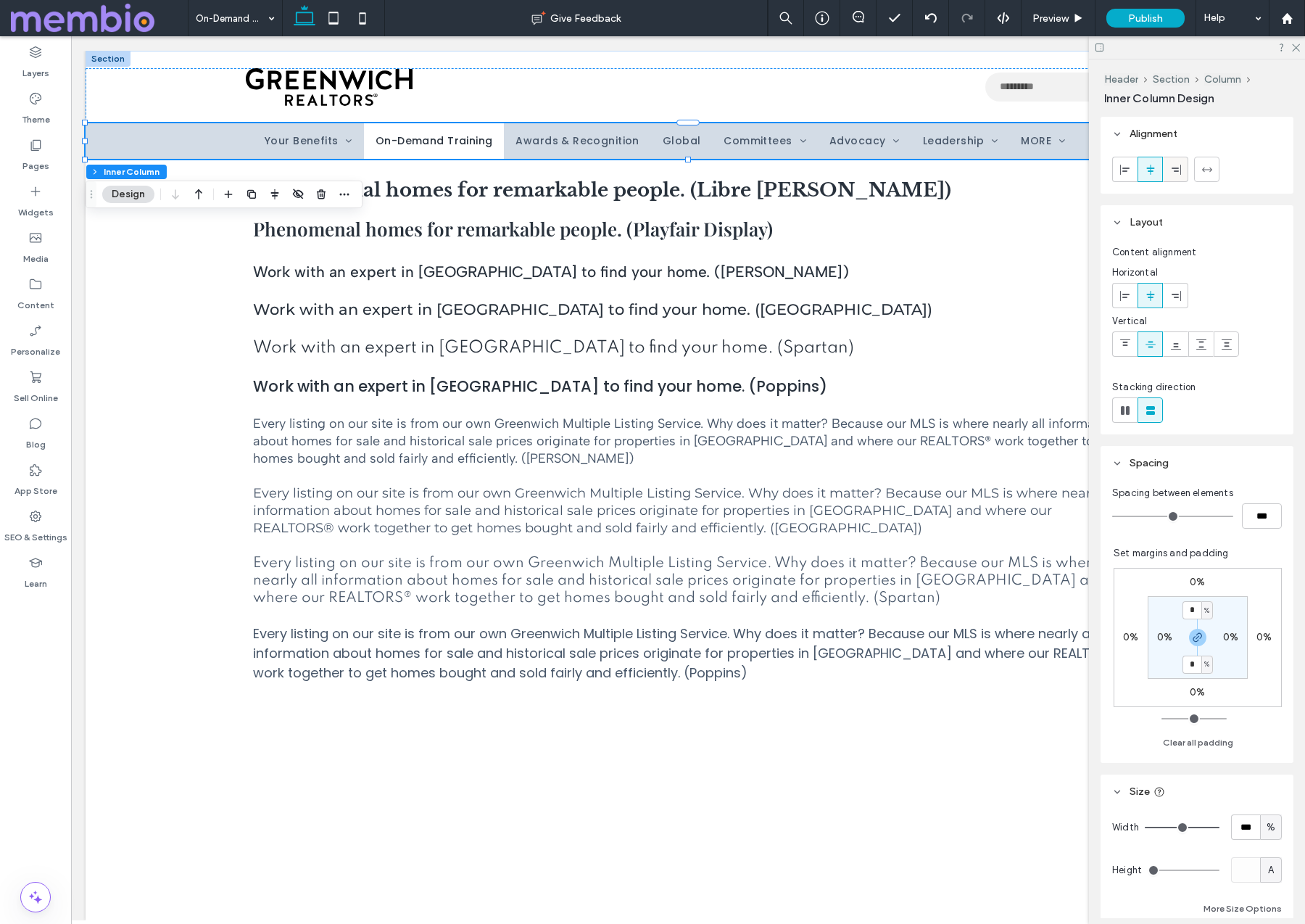
click at [1182, 166] on div at bounding box center [1175, 169] width 24 height 24
click at [1209, 174] on icon at bounding box center [1208, 169] width 12 height 12
type input "**"
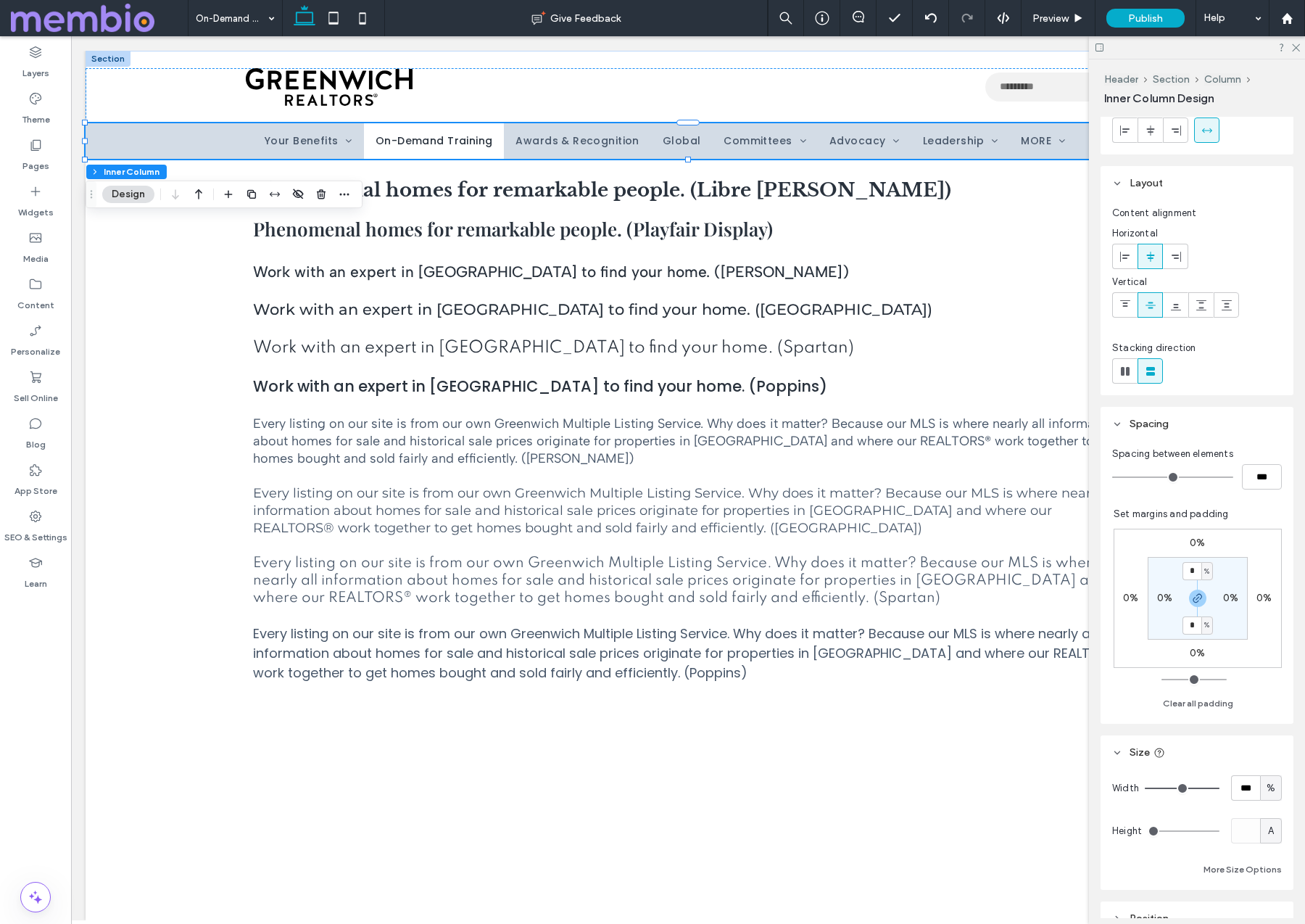
scroll to position [71, 0]
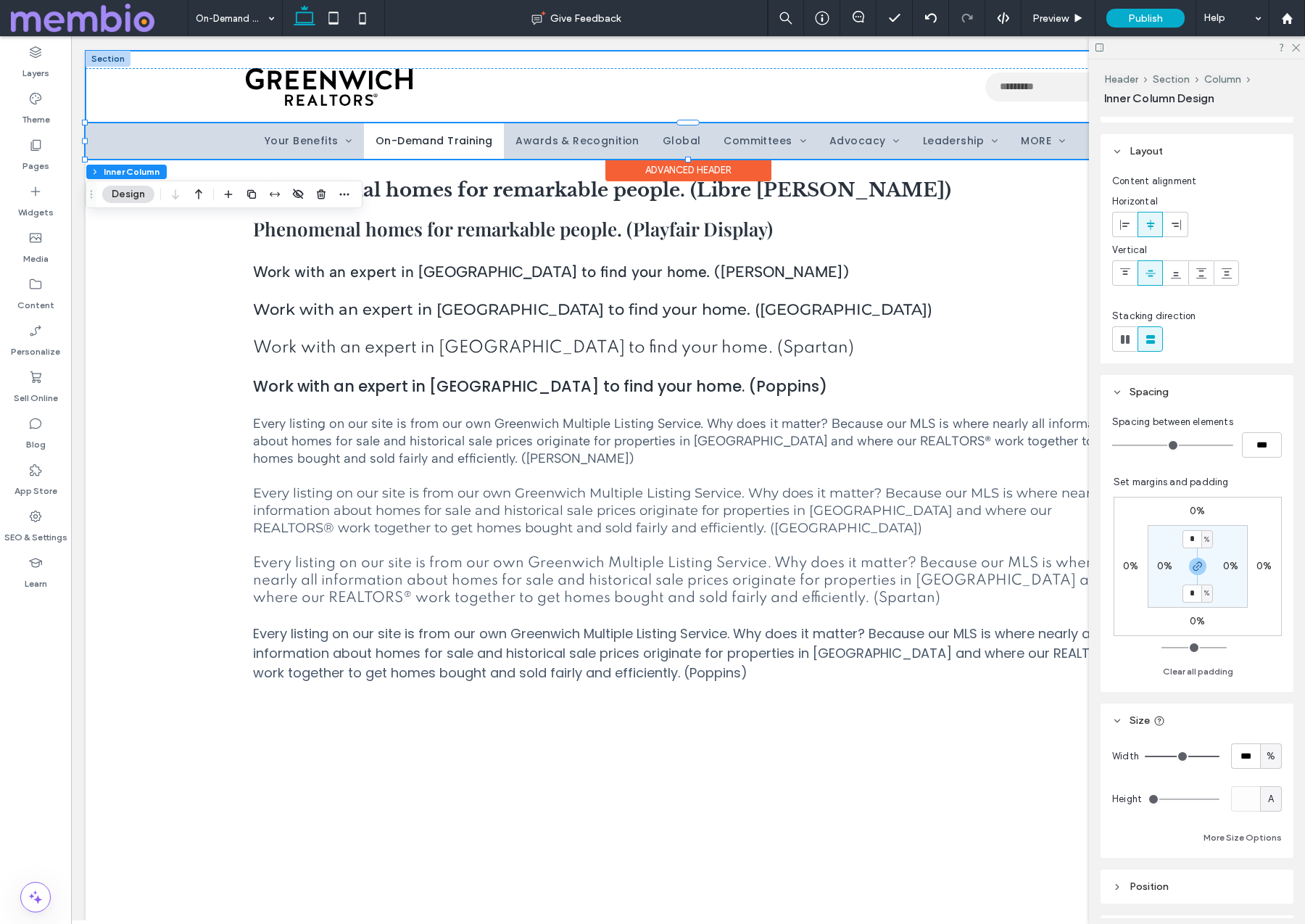
click at [152, 57] on div "Use the up and down arrows to select a result. Press enter to go to the selecte…" at bounding box center [688, 105] width 1205 height 108
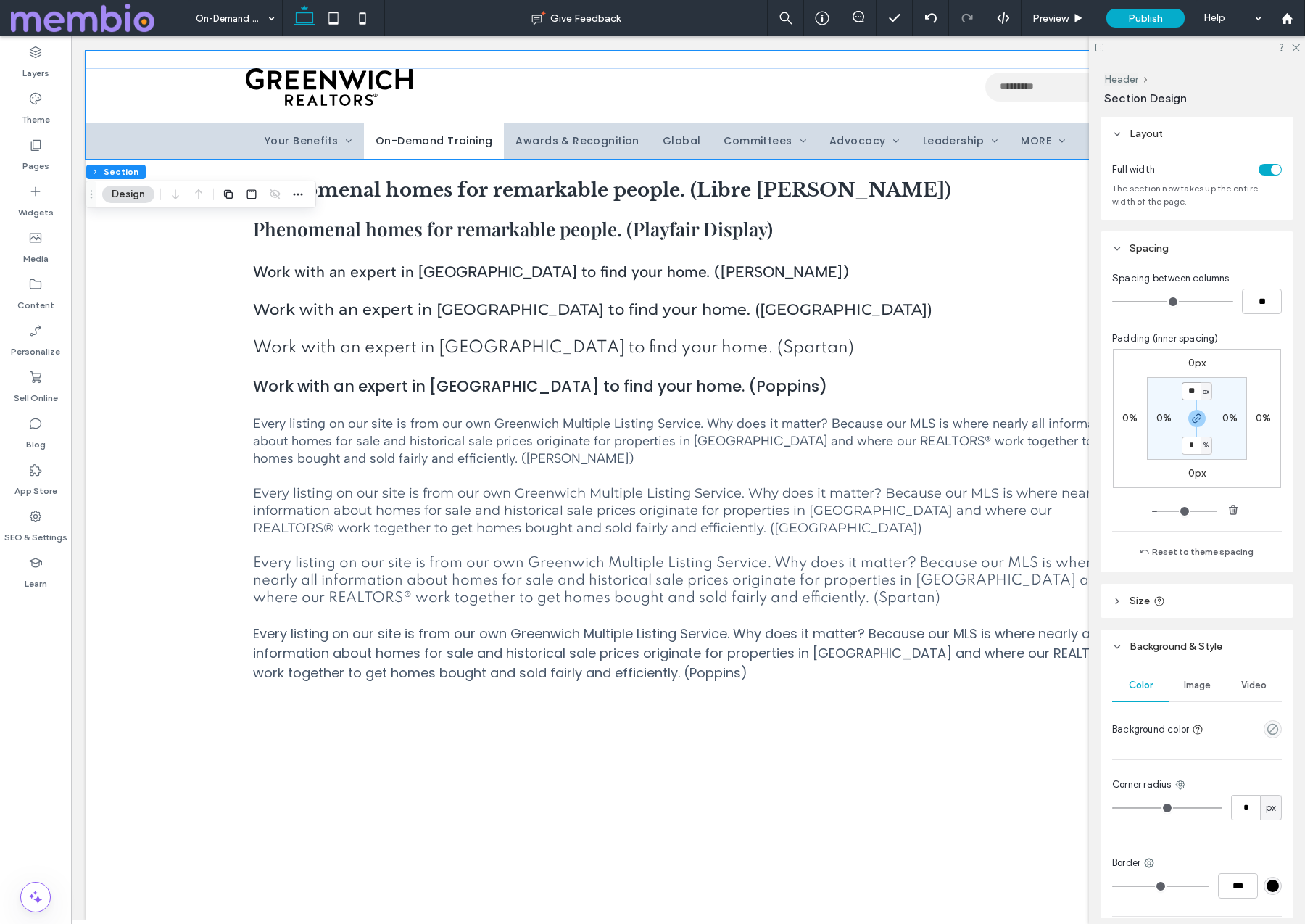
click at [1194, 393] on input "**" at bounding box center [1191, 390] width 19 height 18
type input "*"
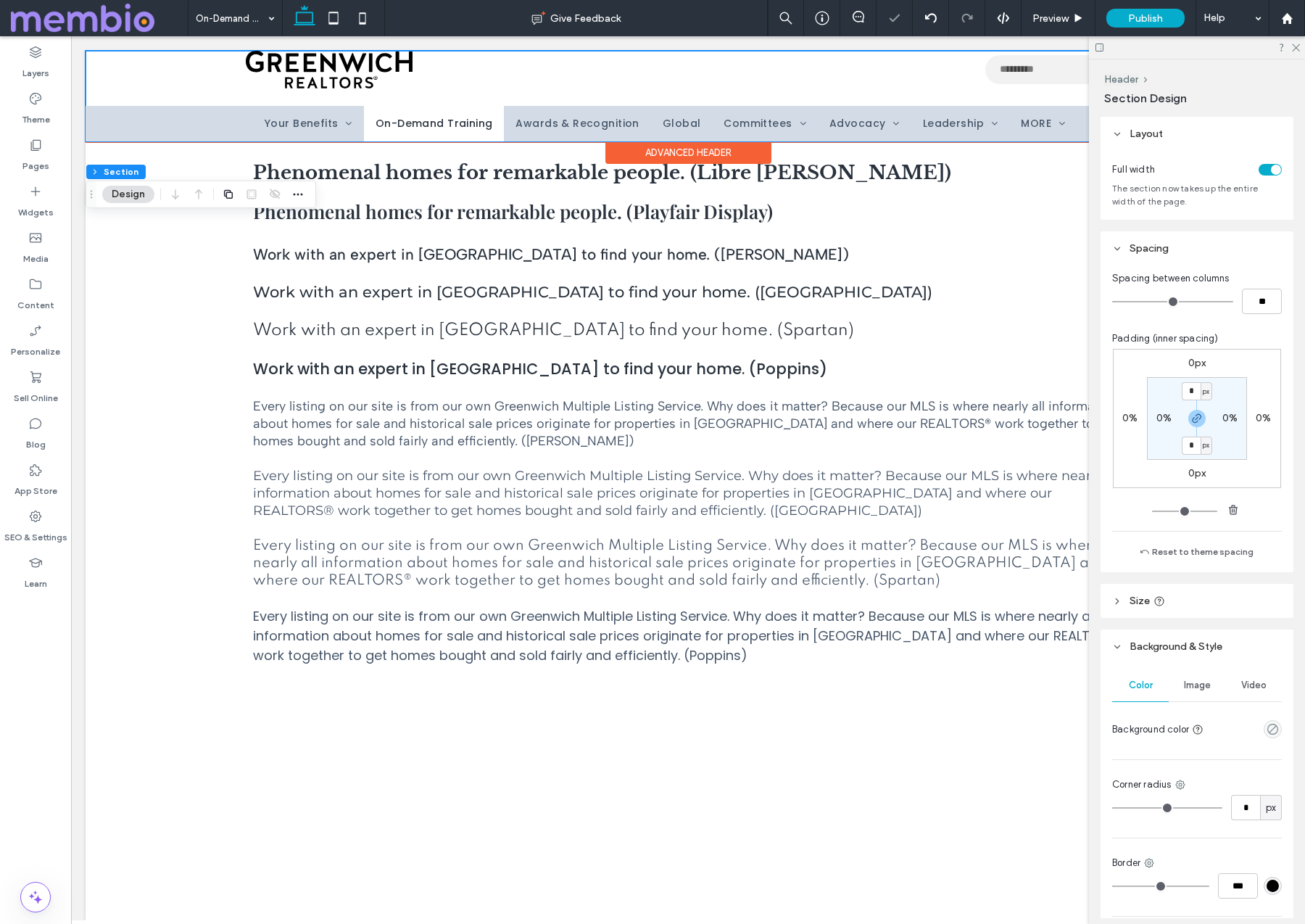
click at [98, 68] on div "Use the up and down arrows to select a result. Press enter to go to the selecte…" at bounding box center [688, 96] width 1205 height 91
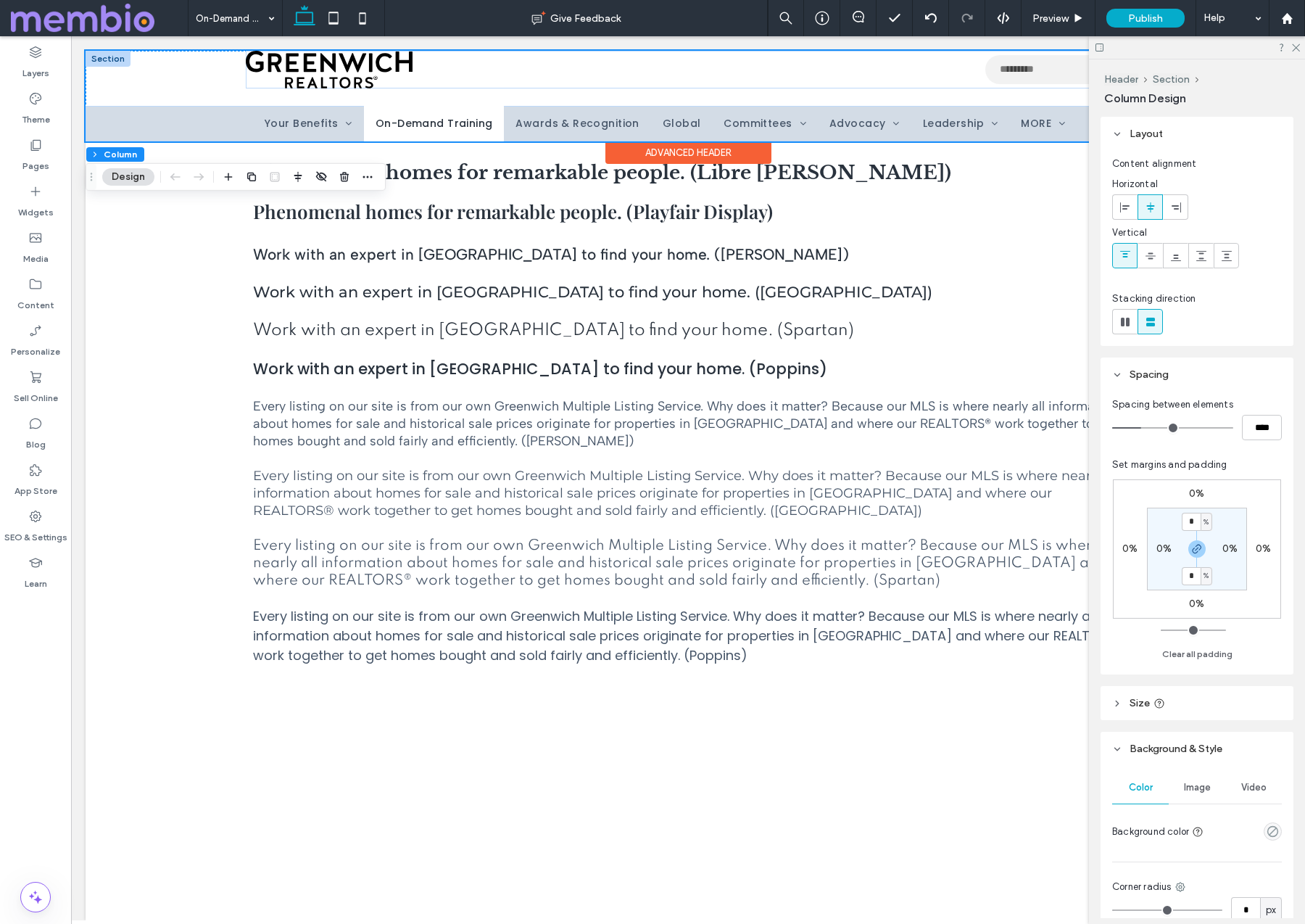
click at [550, 95] on div "Use the up and down arrows to select a result. Press enter to go to the selecte…" at bounding box center [688, 96] width 1205 height 91
click at [264, 76] on img at bounding box center [329, 69] width 167 height 38
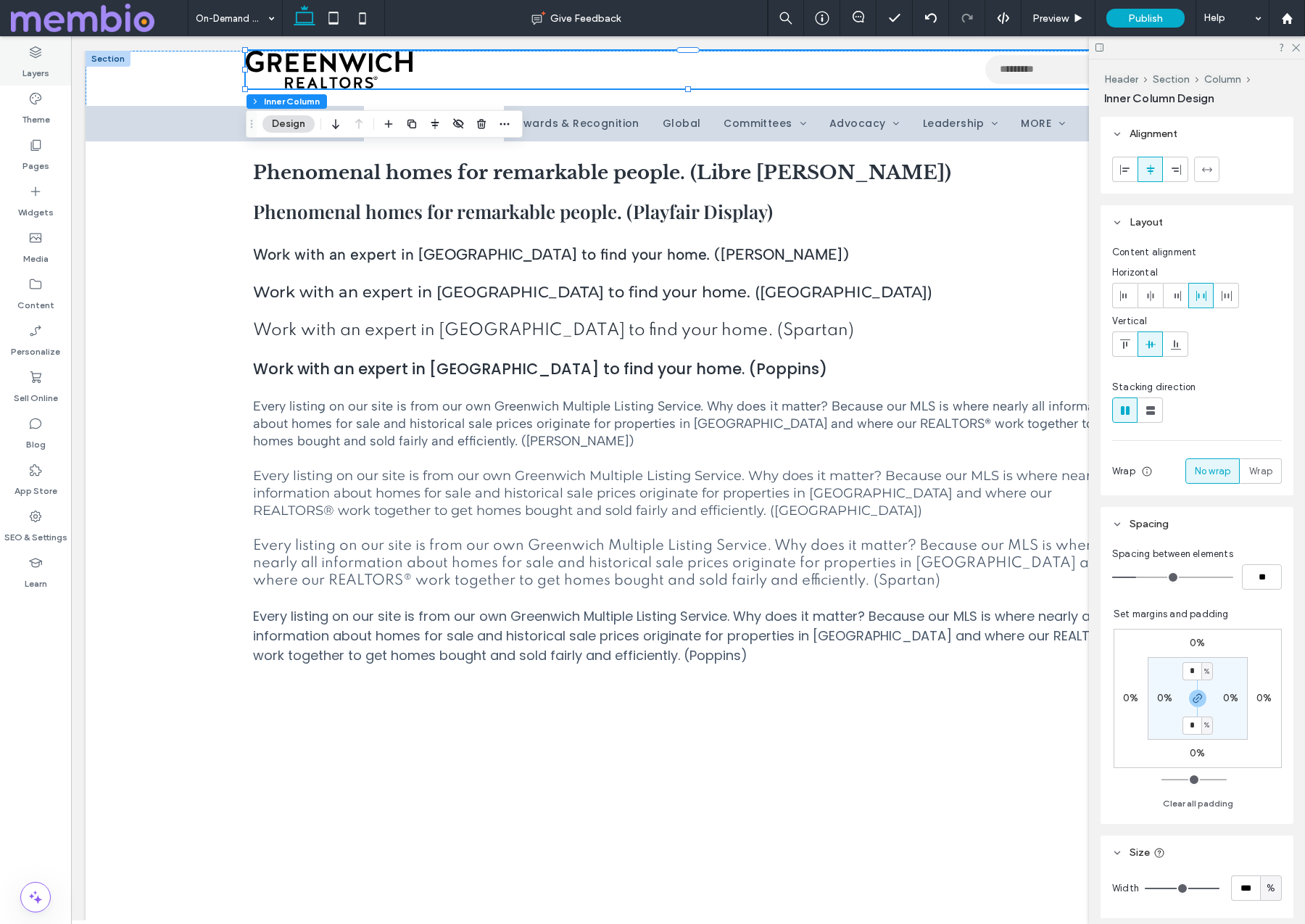
click at [28, 58] on icon at bounding box center [35, 52] width 14 height 14
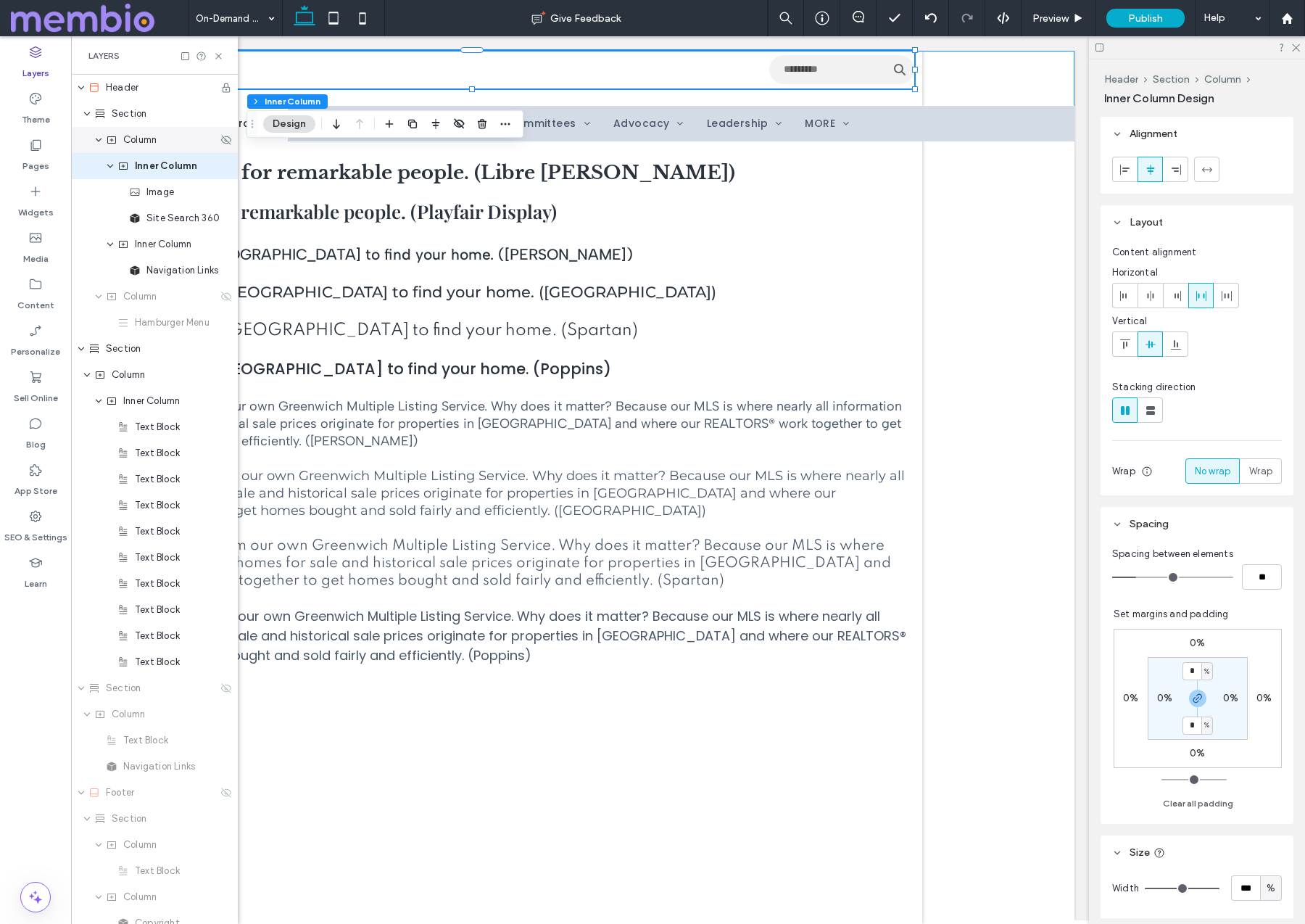
click at [126, 142] on span "Column" at bounding box center [140, 140] width 33 height 14
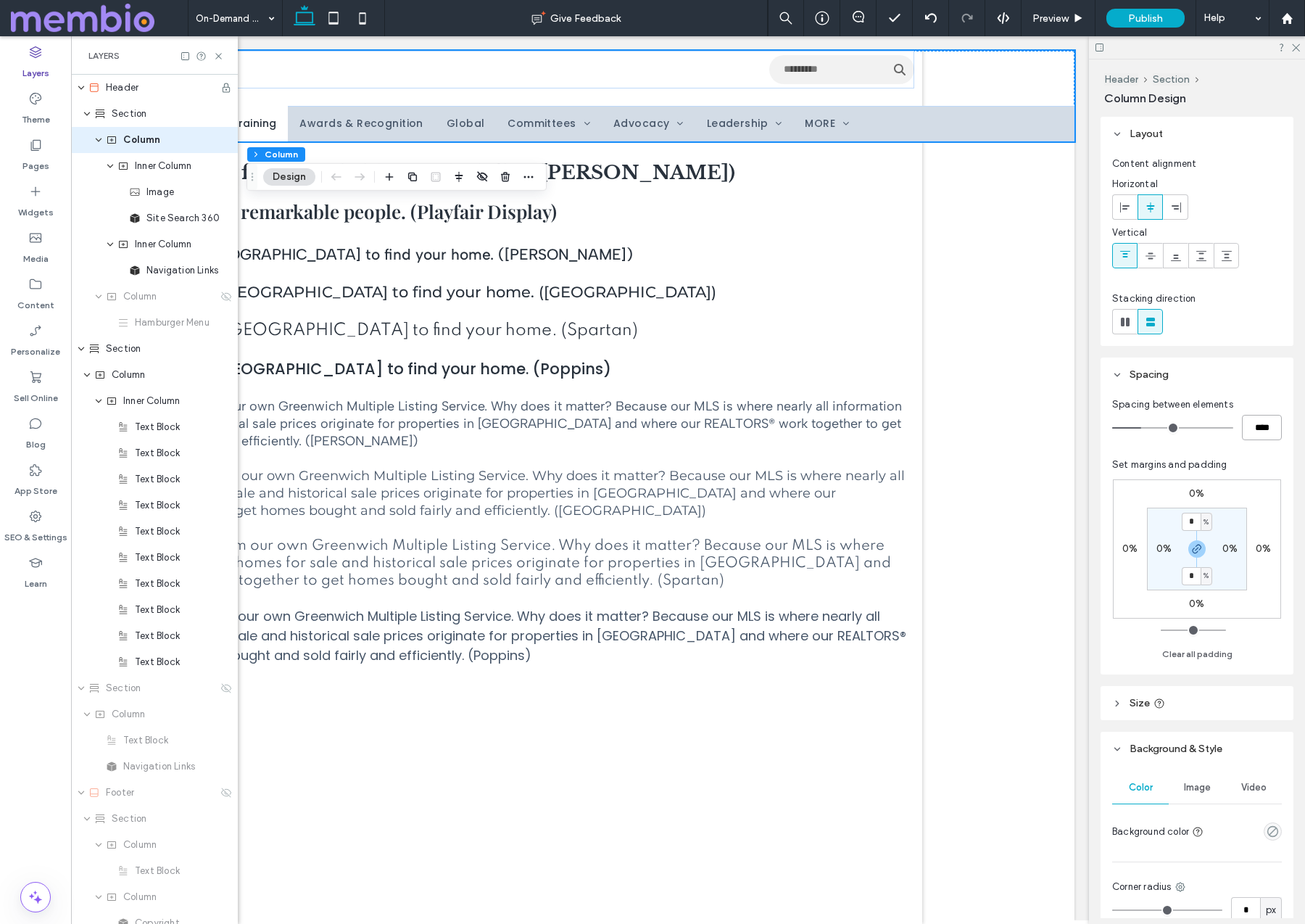
click at [1258, 429] on input "****" at bounding box center [1262, 428] width 40 height 25
type input "*"
type input "***"
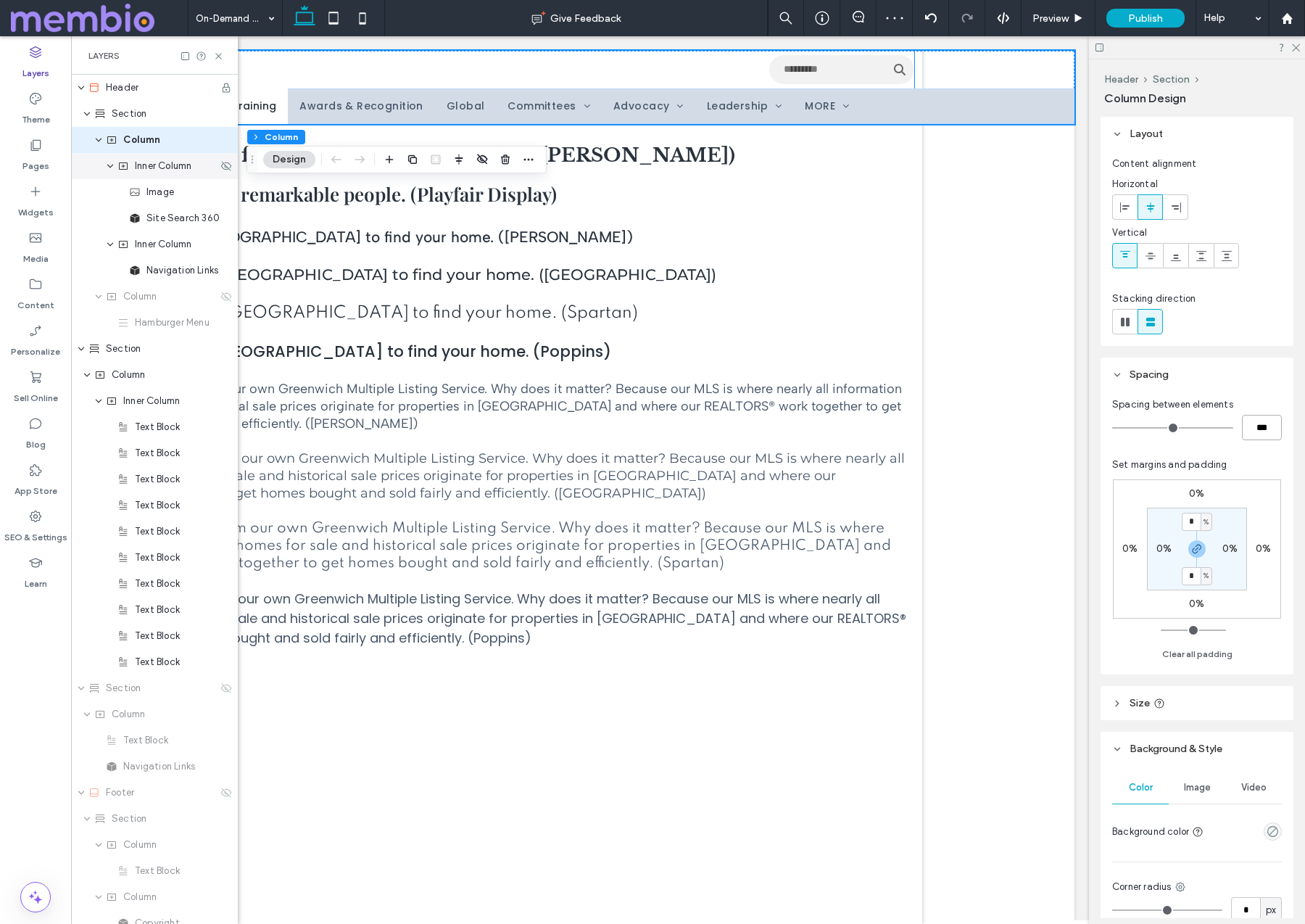
click at [151, 171] on span "Inner Column" at bounding box center [163, 165] width 57 height 14
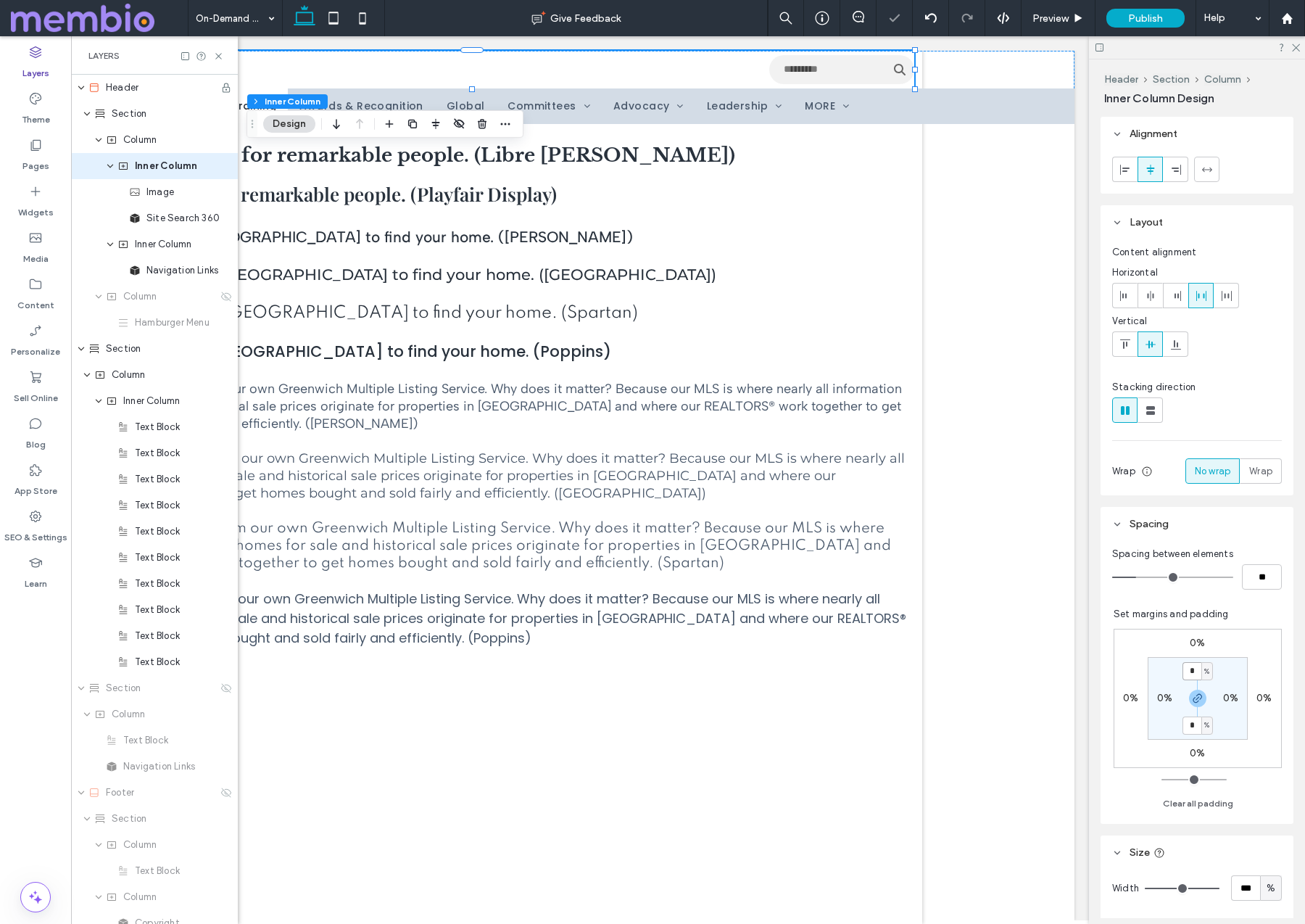
click at [1192, 677] on input "*" at bounding box center [1192, 671] width 19 height 18
click at [1209, 669] on span "%" at bounding box center [1207, 671] width 5 height 14
click at [1206, 689] on span "px" at bounding box center [1202, 693] width 10 height 14
click at [1186, 666] on input "*" at bounding box center [1192, 671] width 19 height 18
type input "**"
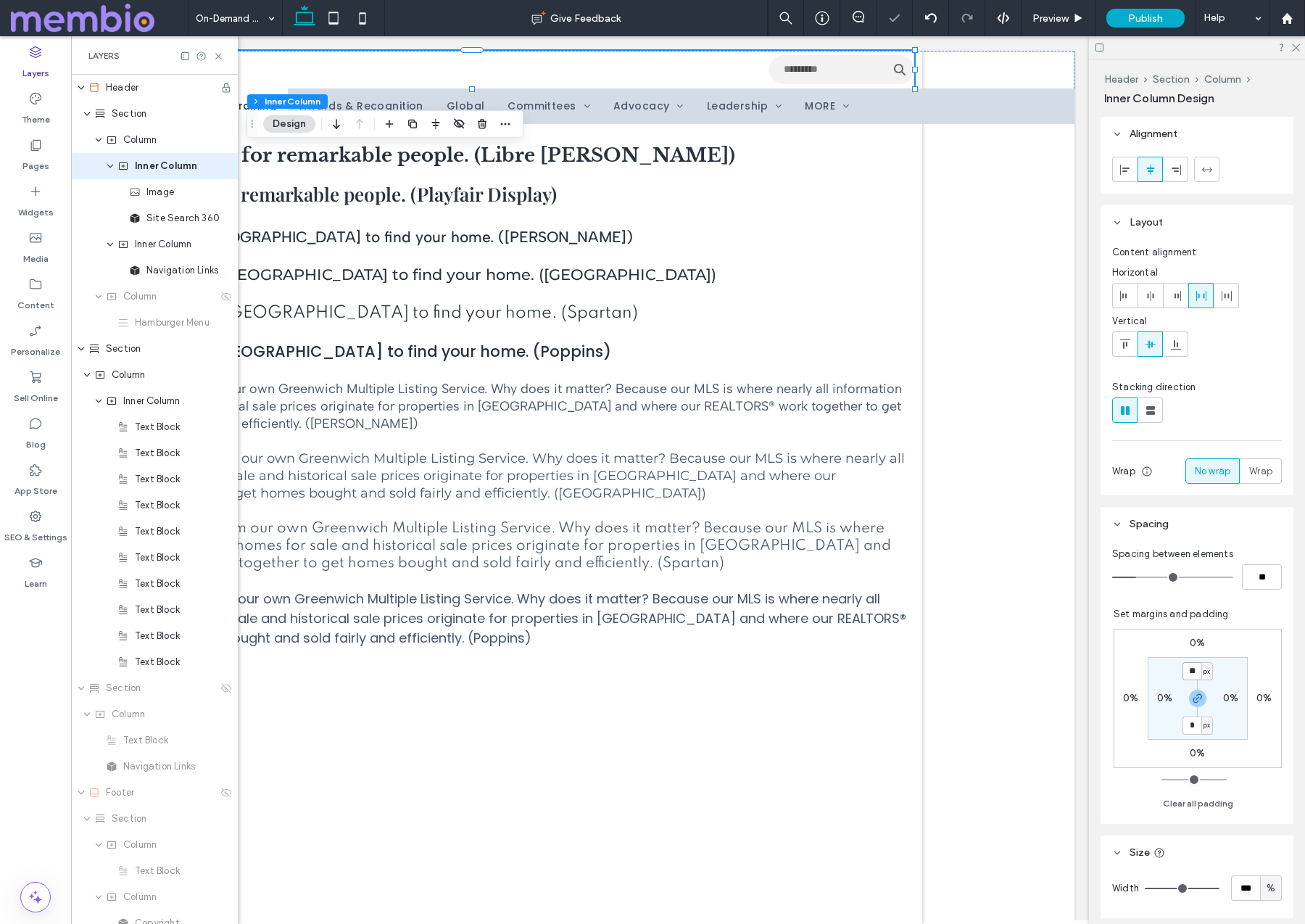
type input "**"
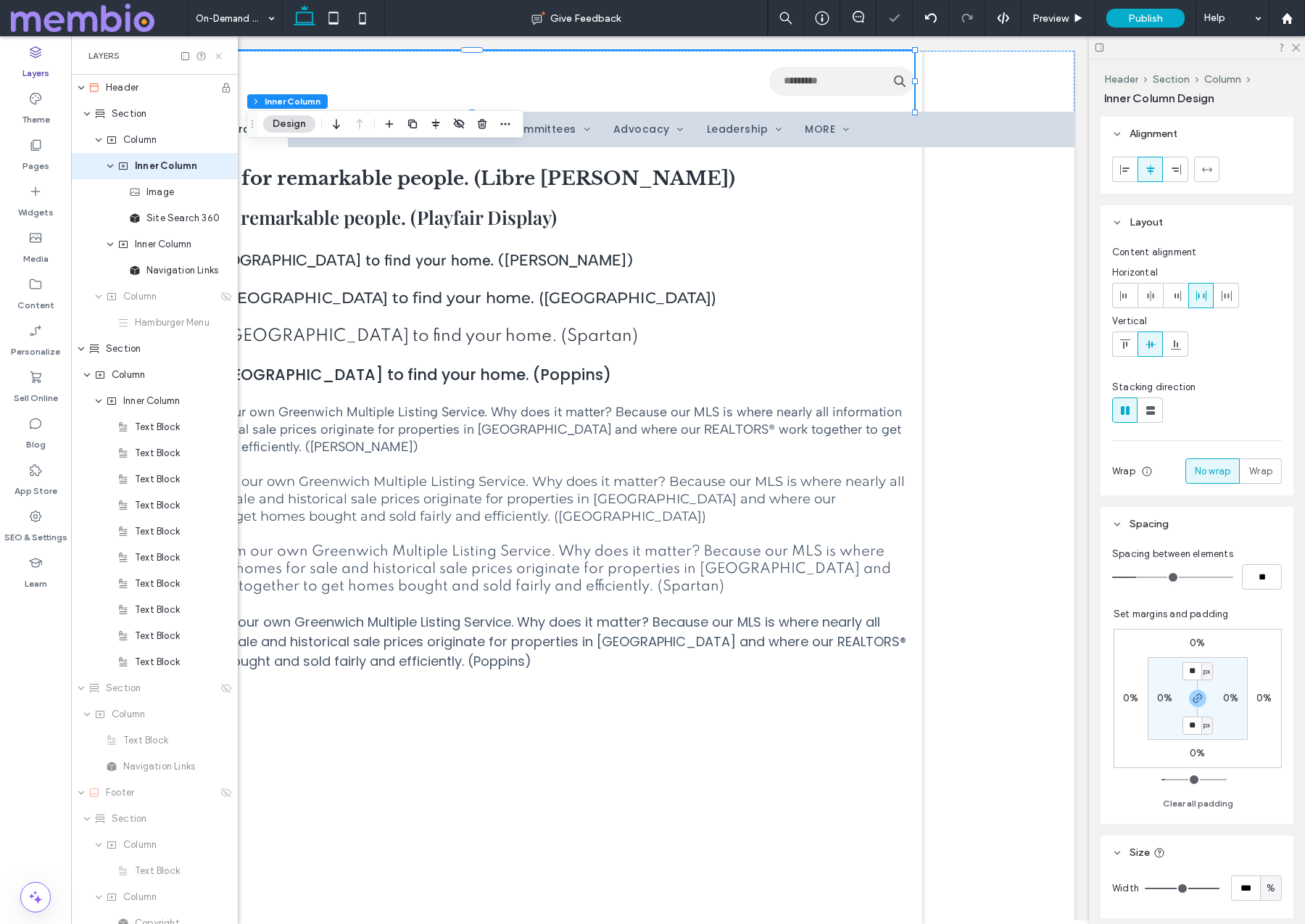
click at [217, 53] on icon at bounding box center [218, 56] width 11 height 11
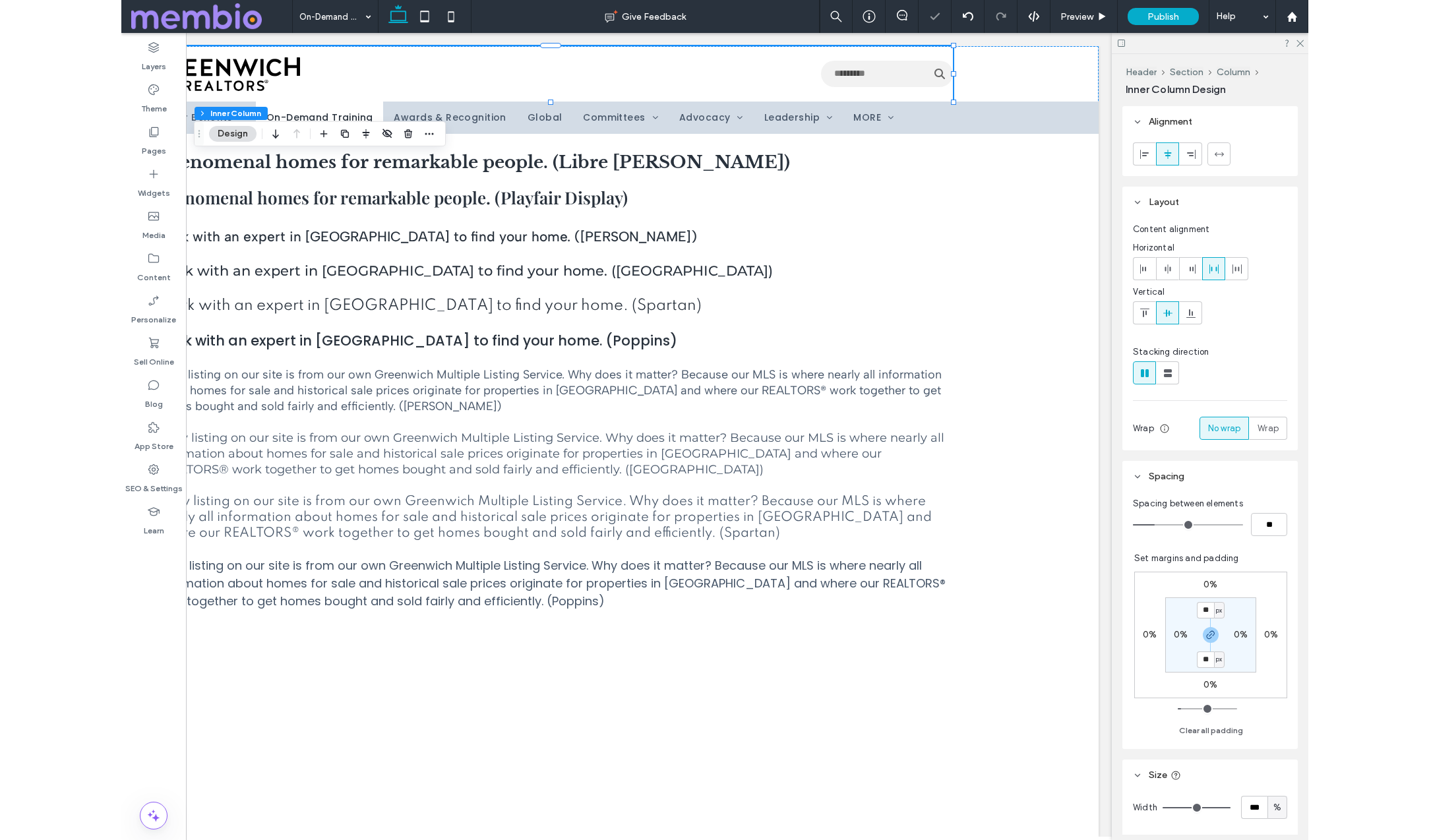
scroll to position [0, 196]
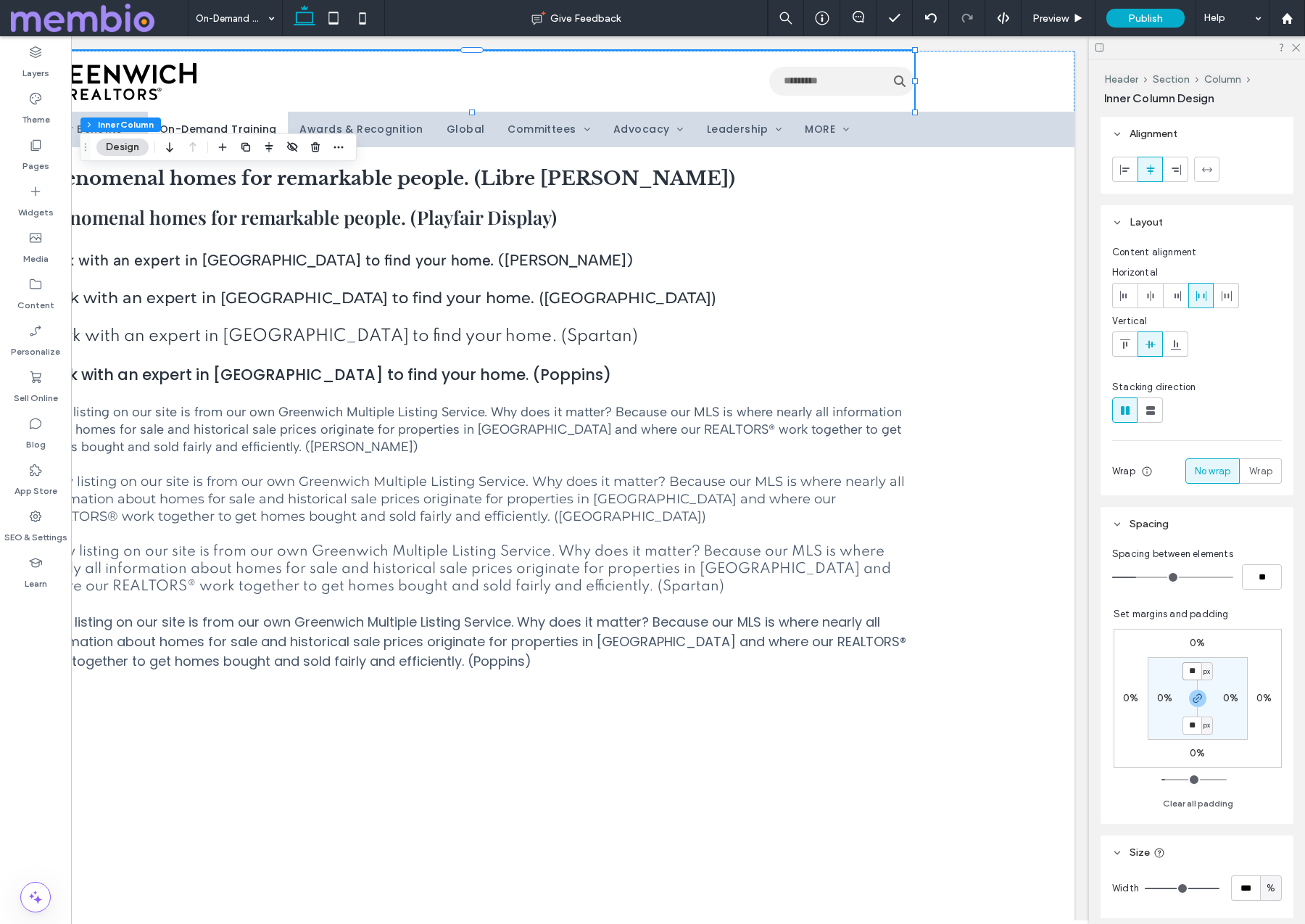
click at [1192, 669] on input "**" at bounding box center [1192, 671] width 19 height 18
type input "**"
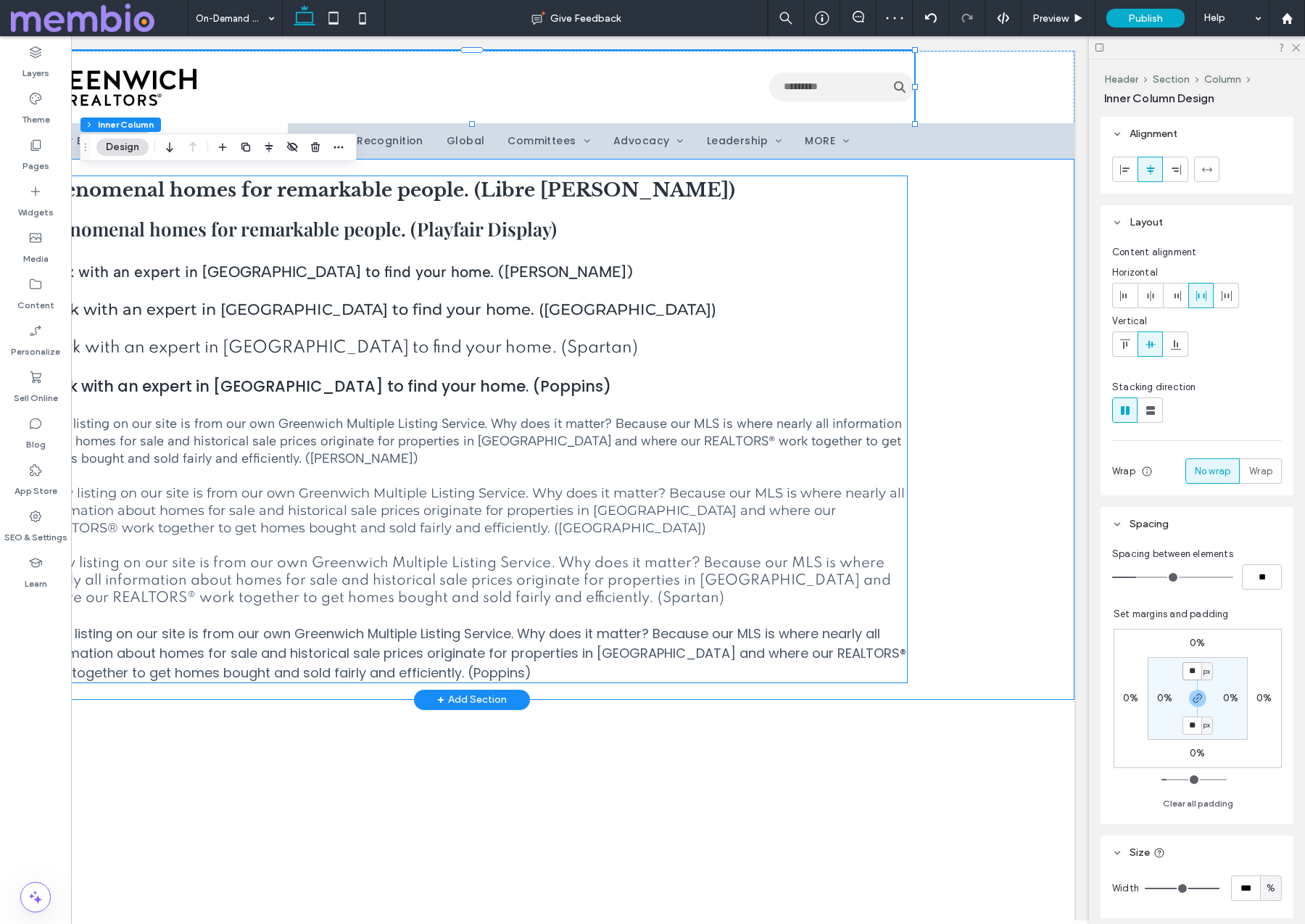
click at [326, 305] on span "Work with an expert in Greenwich to find your home. (Montserrat)" at bounding box center [377, 308] width 679 height 18
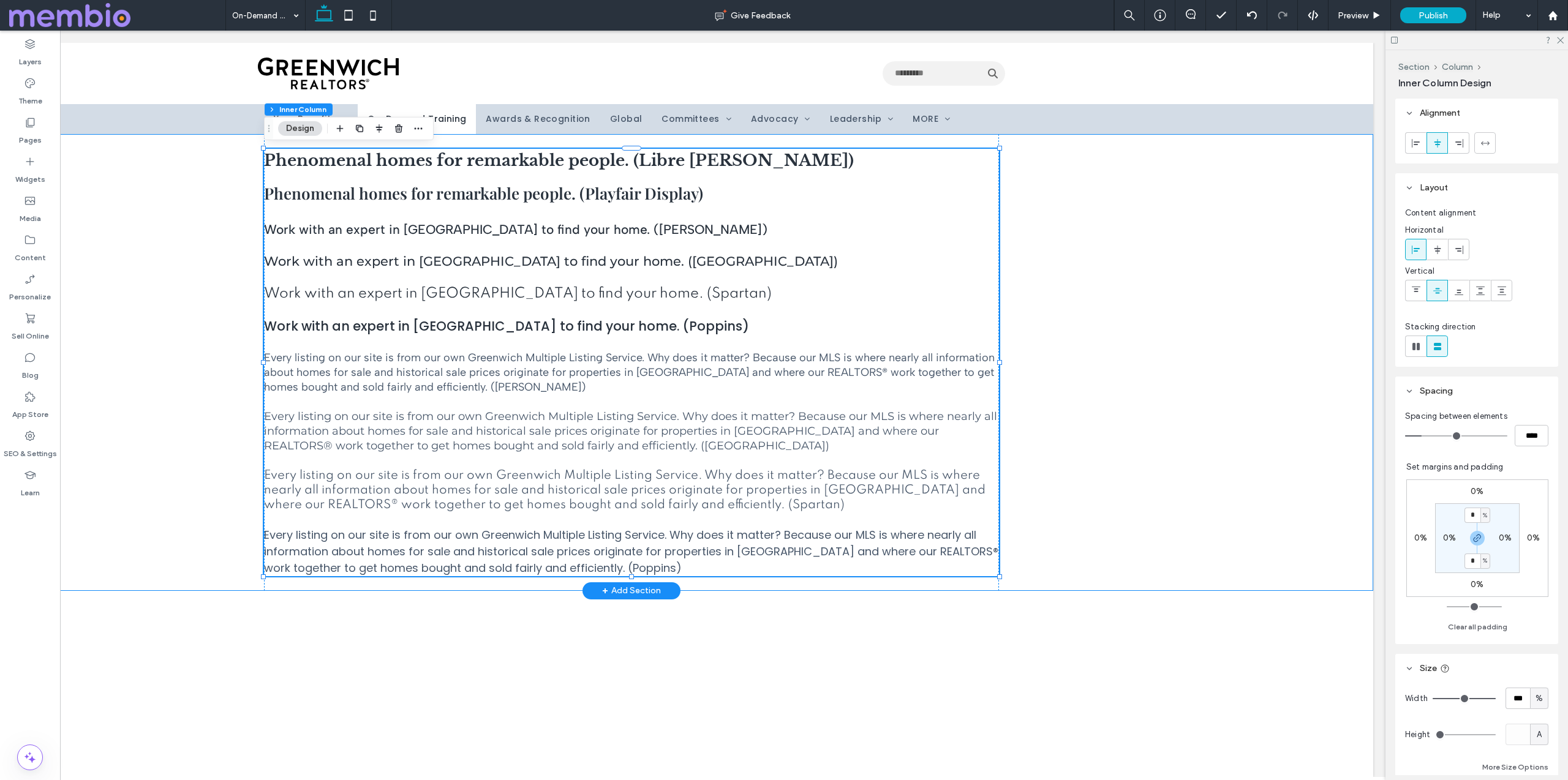
click at [192, 304] on div "Phenomenal homes for remarkable people. (Libre Baskerville) Phenomenal homes fo…" at bounding box center [632, 362] width 1484 height 457
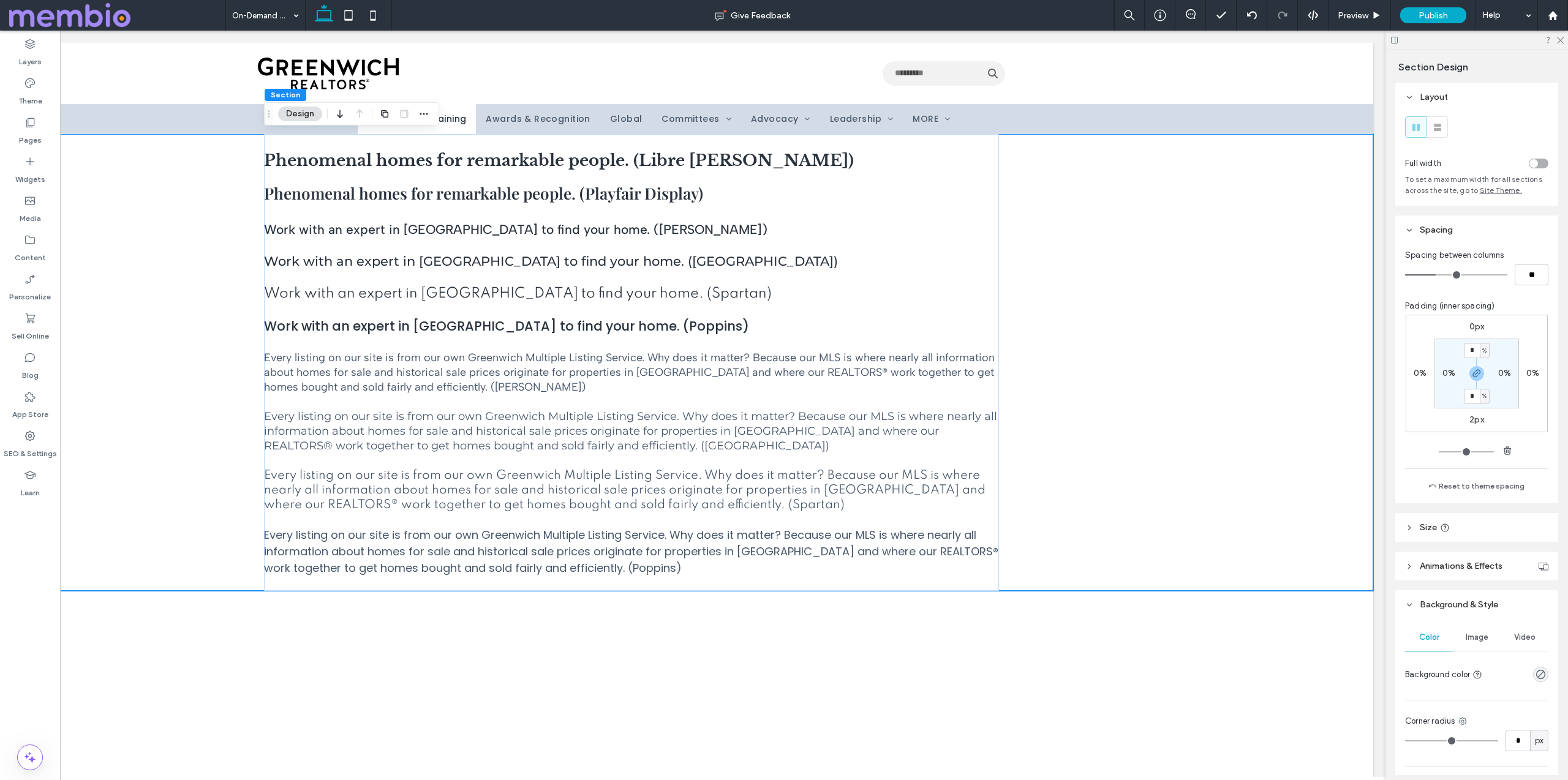
click at [296, 640] on div "Use the up and down arrows to select a result. Press enter to go to the selecte…" at bounding box center [632, 410] width 1484 height 734
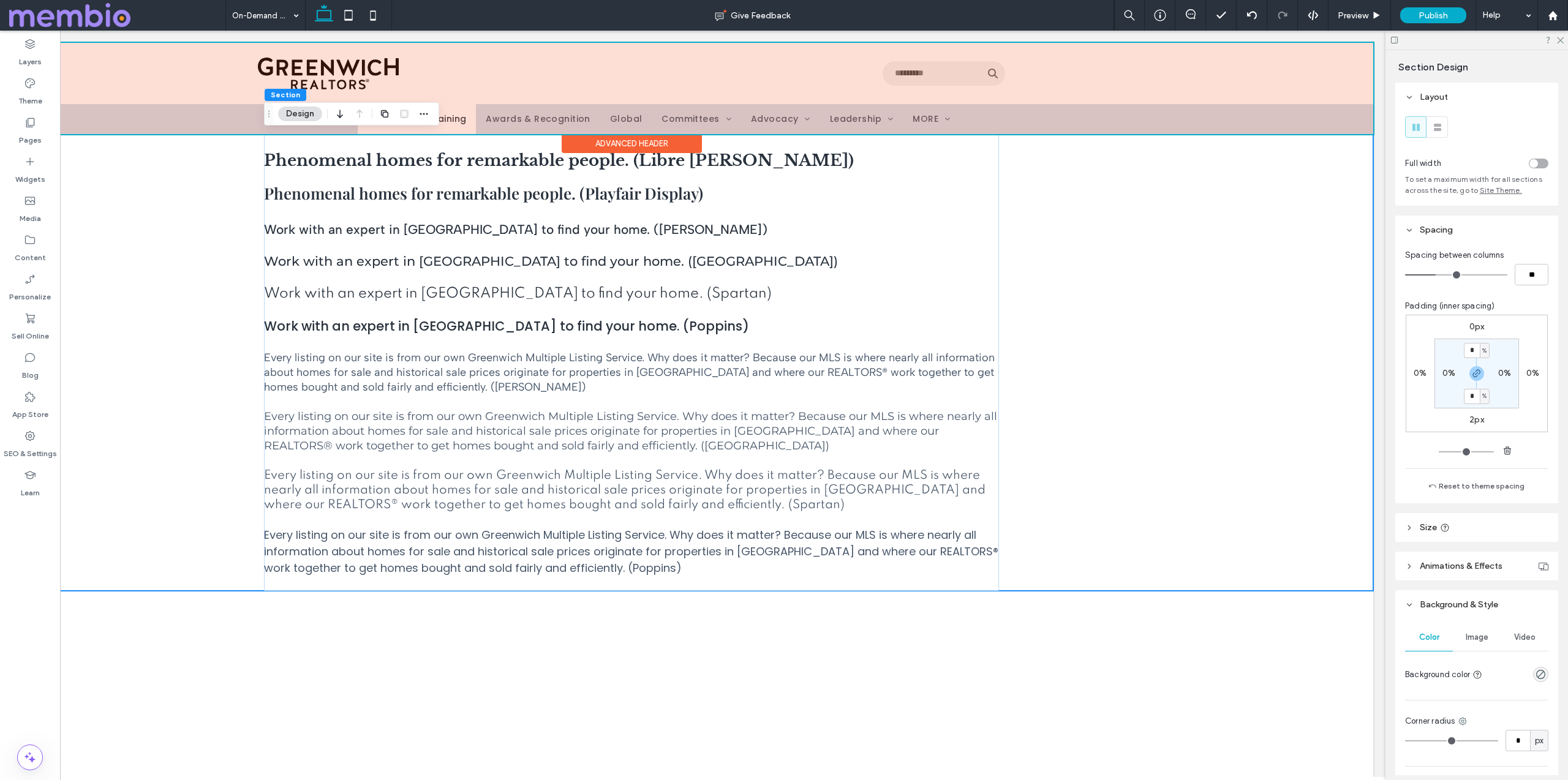
click at [79, 114] on div at bounding box center [632, 89] width 1484 height 92
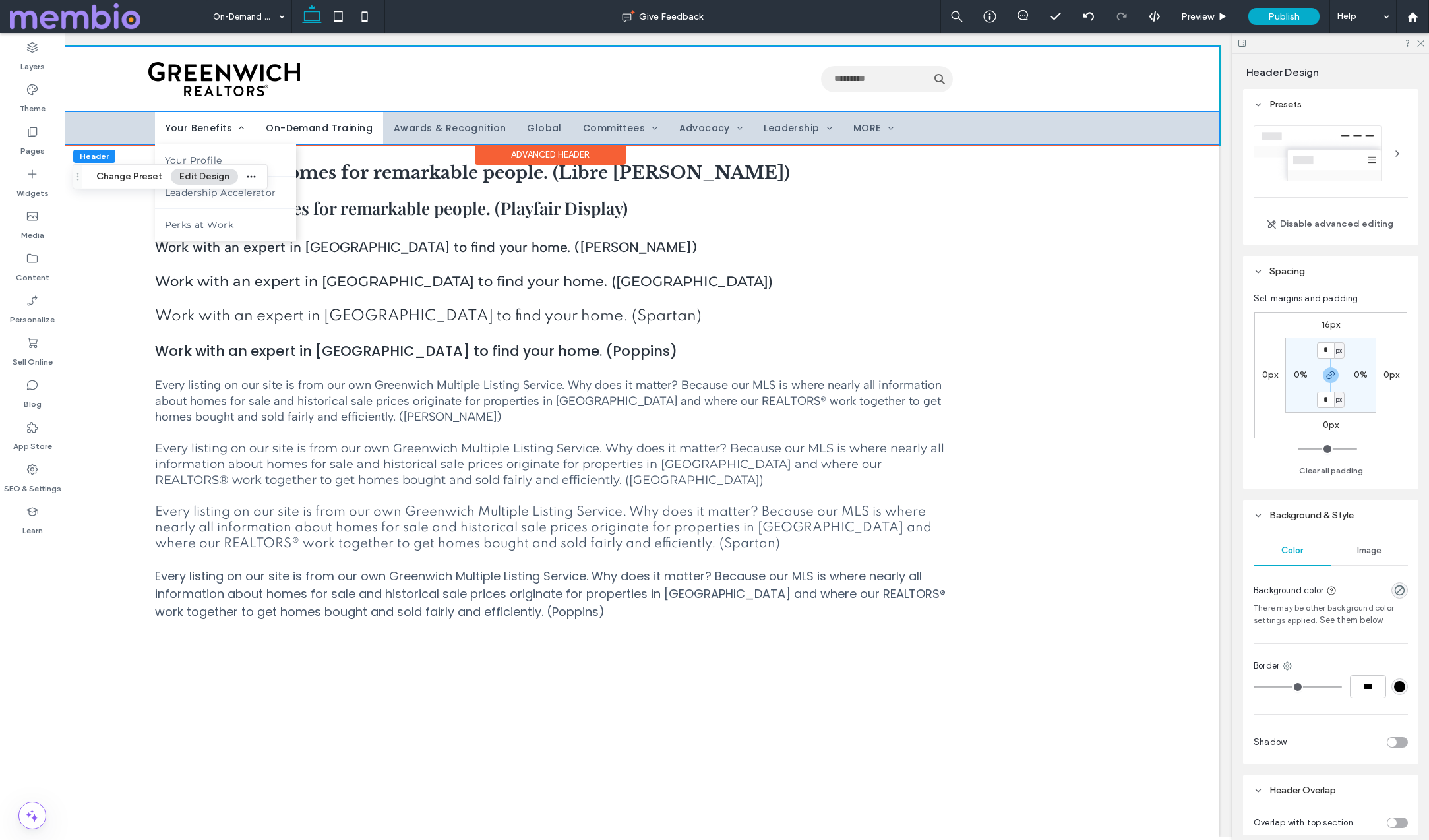
click at [186, 126] on span "Your Benefits" at bounding box center [206, 129] width 80 height 14
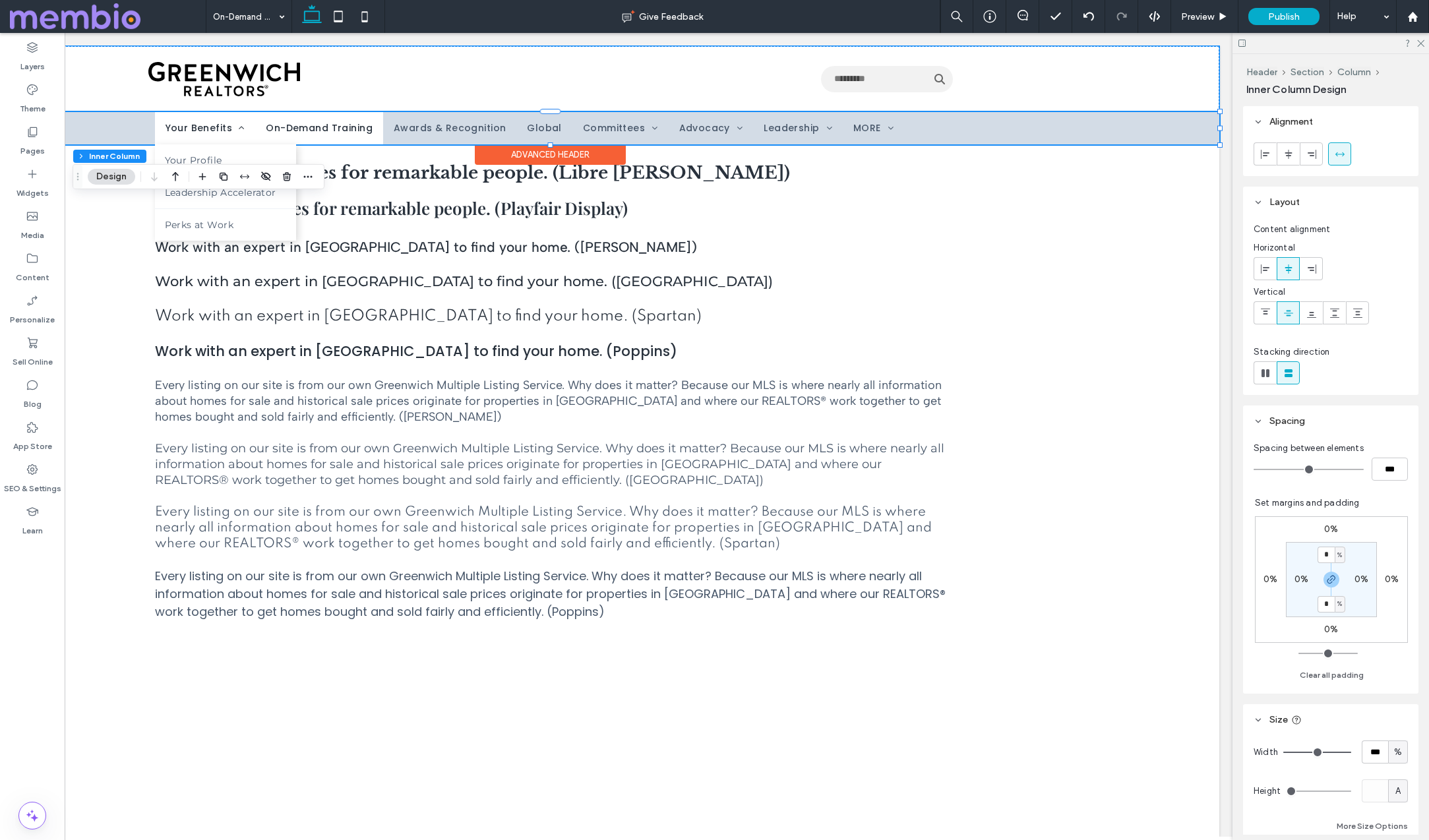
click at [186, 126] on span "Your Benefits" at bounding box center [206, 129] width 80 height 14
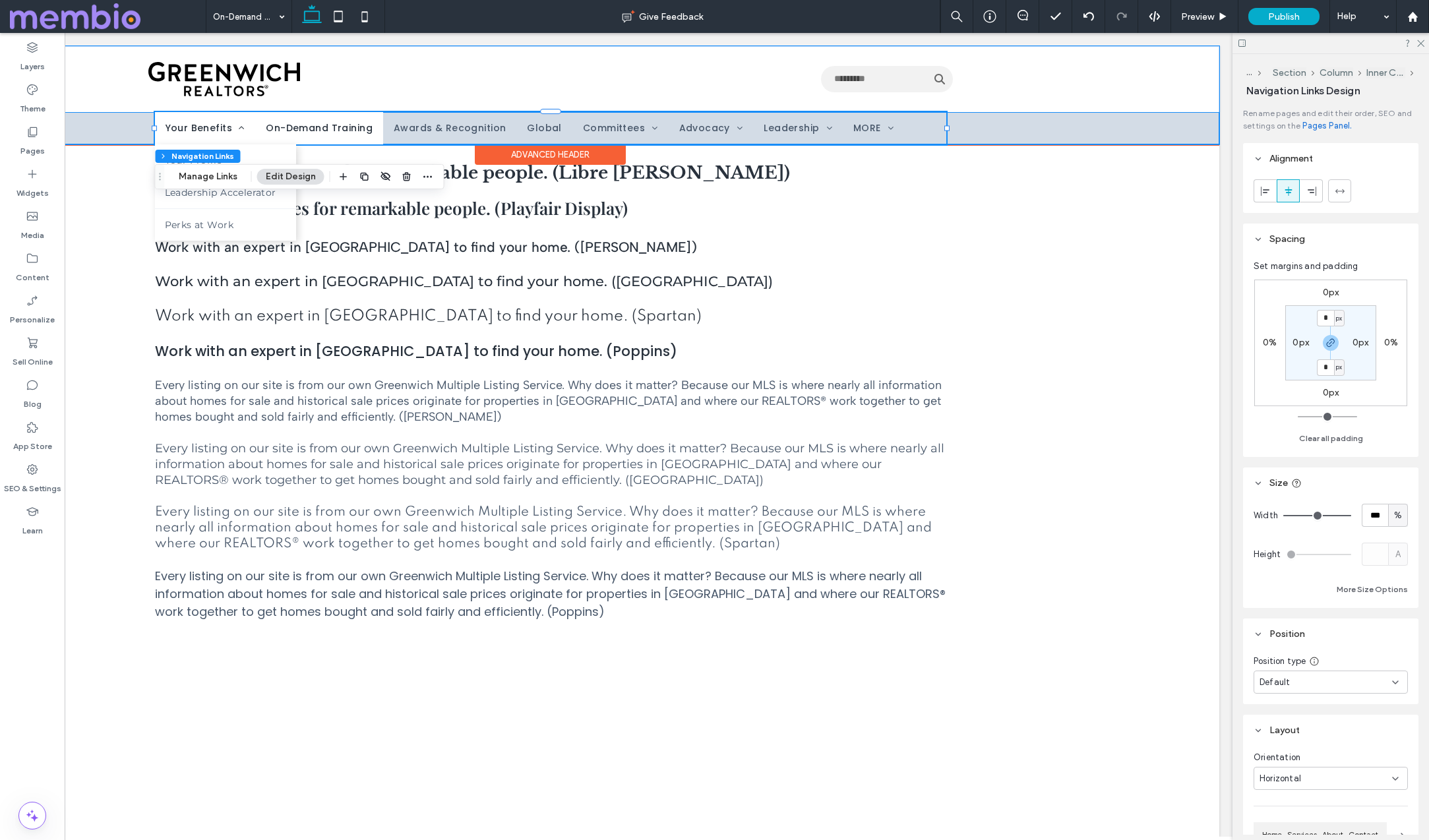
type input "****"
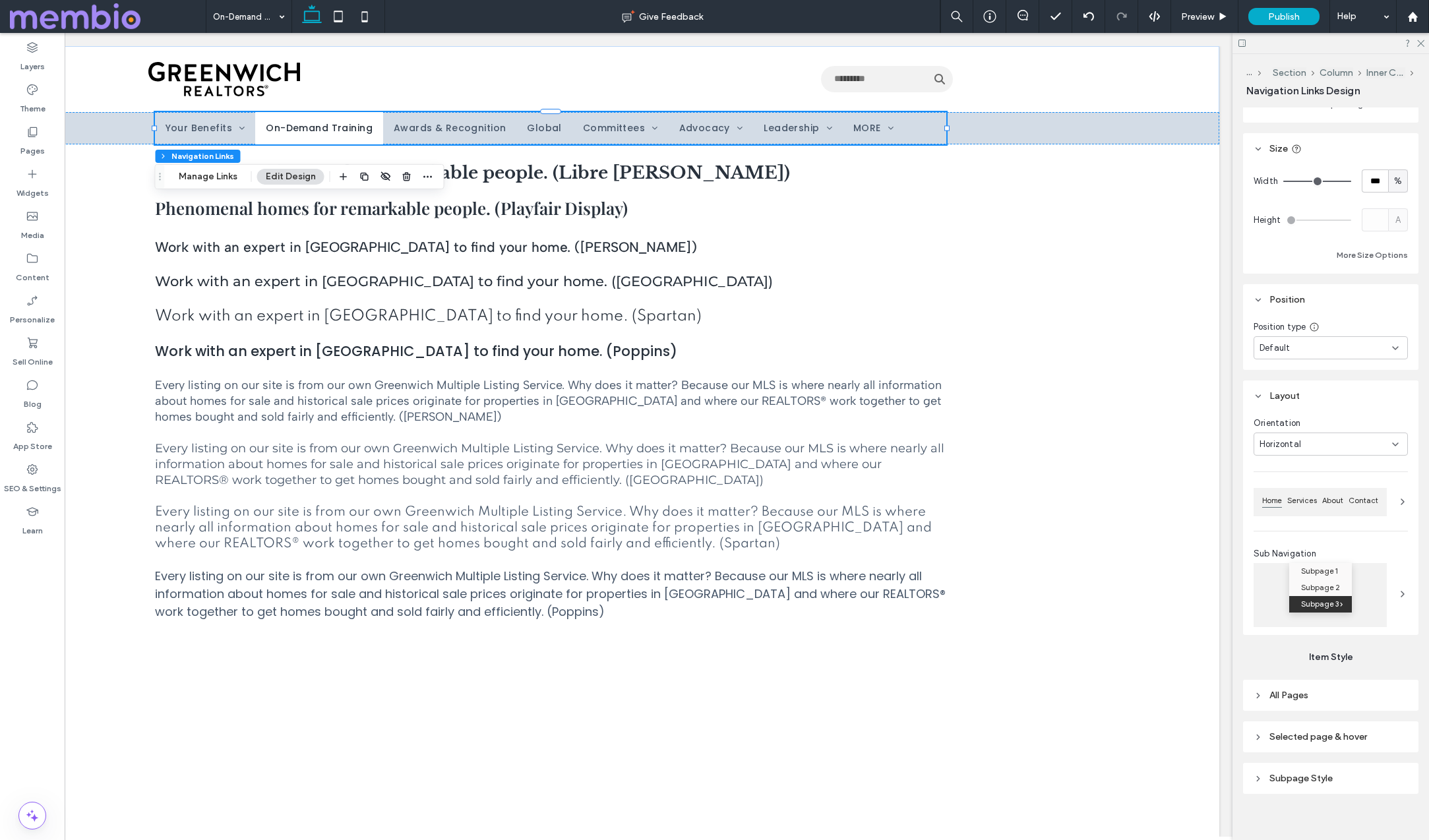
scroll to position [346, 0]
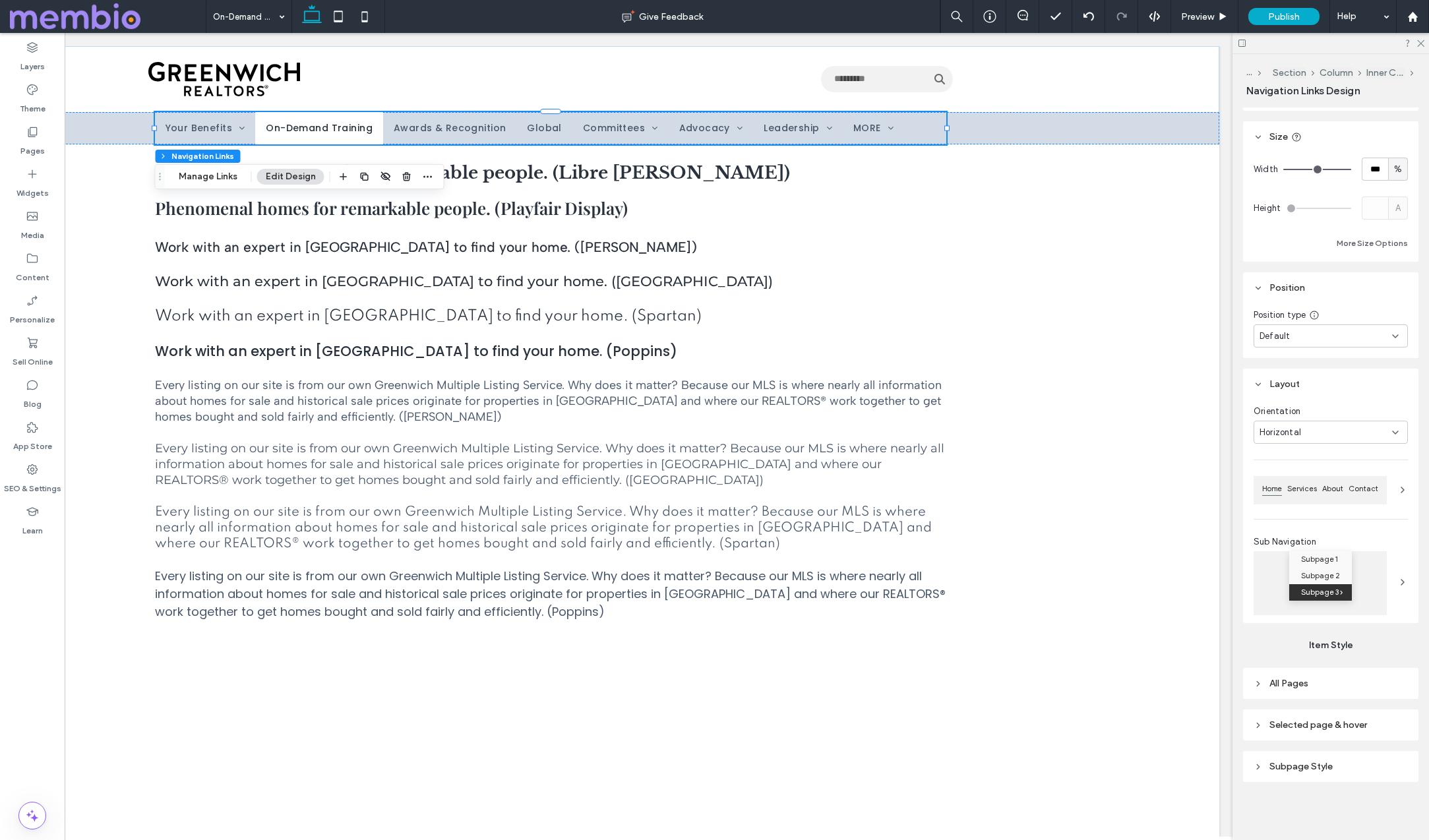
click at [1303, 727] on span "Selected page & hover" at bounding box center [1318, 725] width 98 height 12
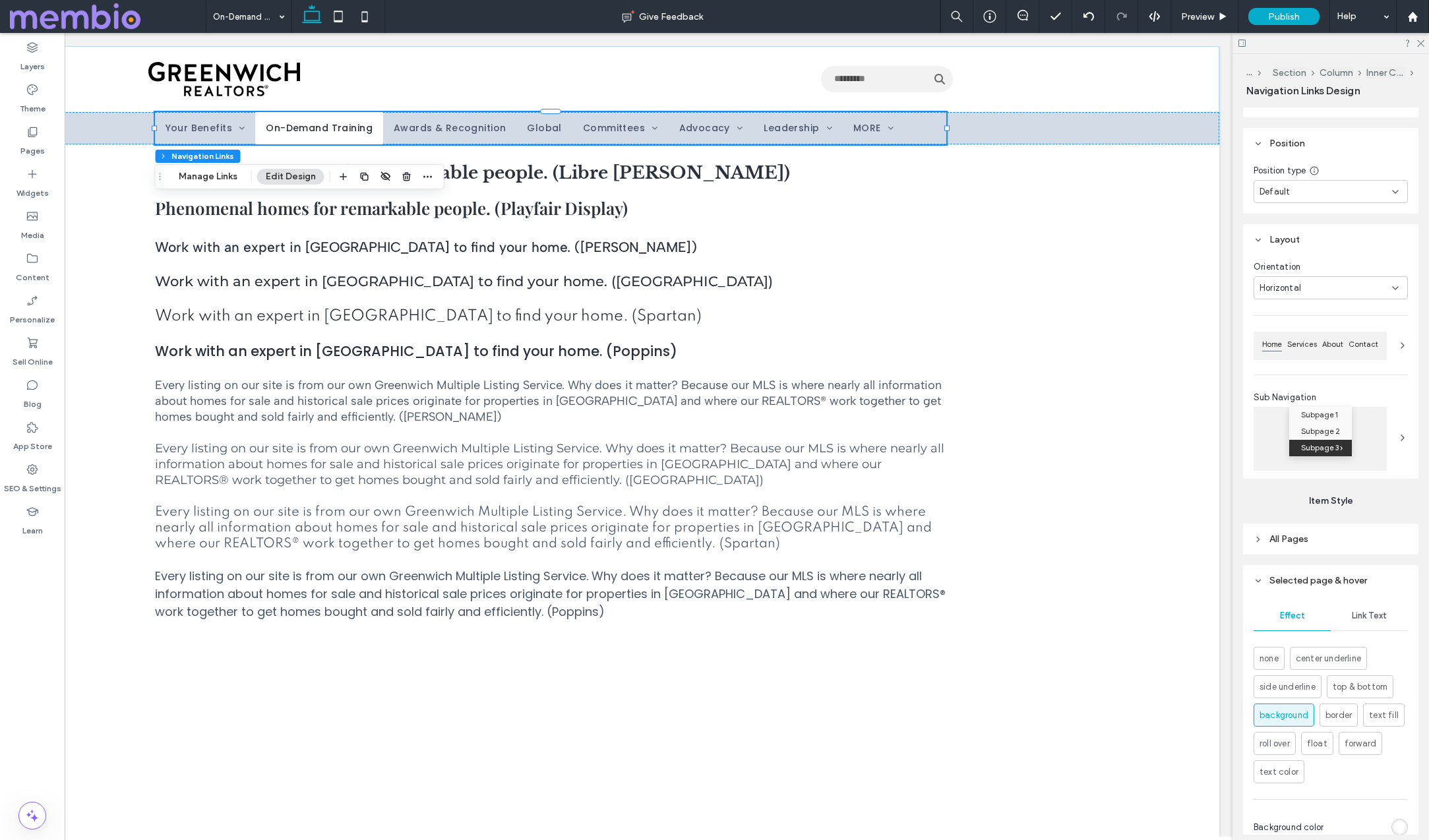
scroll to position [654, 0]
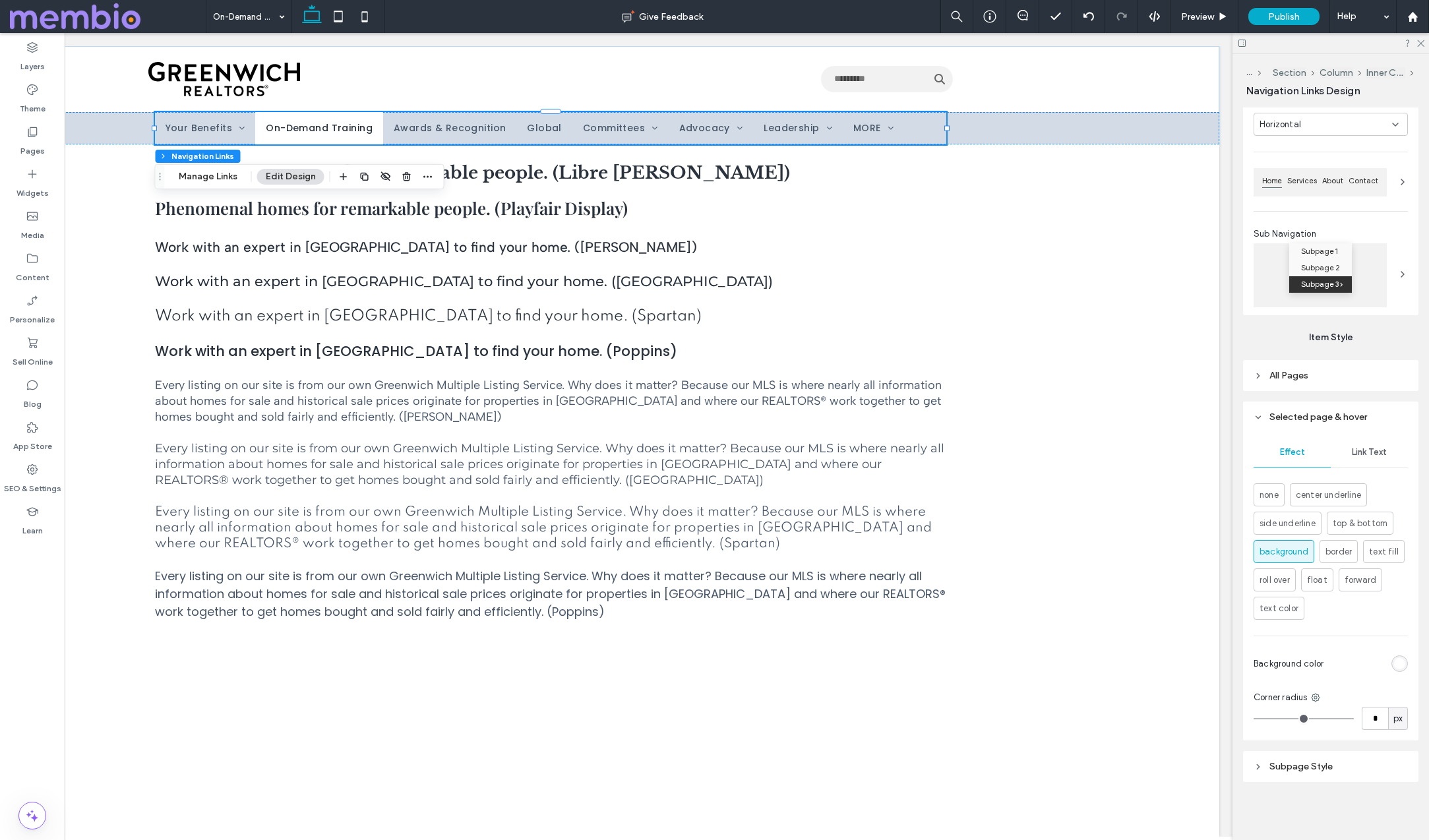
click at [1397, 661] on div "rgb(255, 255, 255)" at bounding box center [1400, 663] width 12 height 12
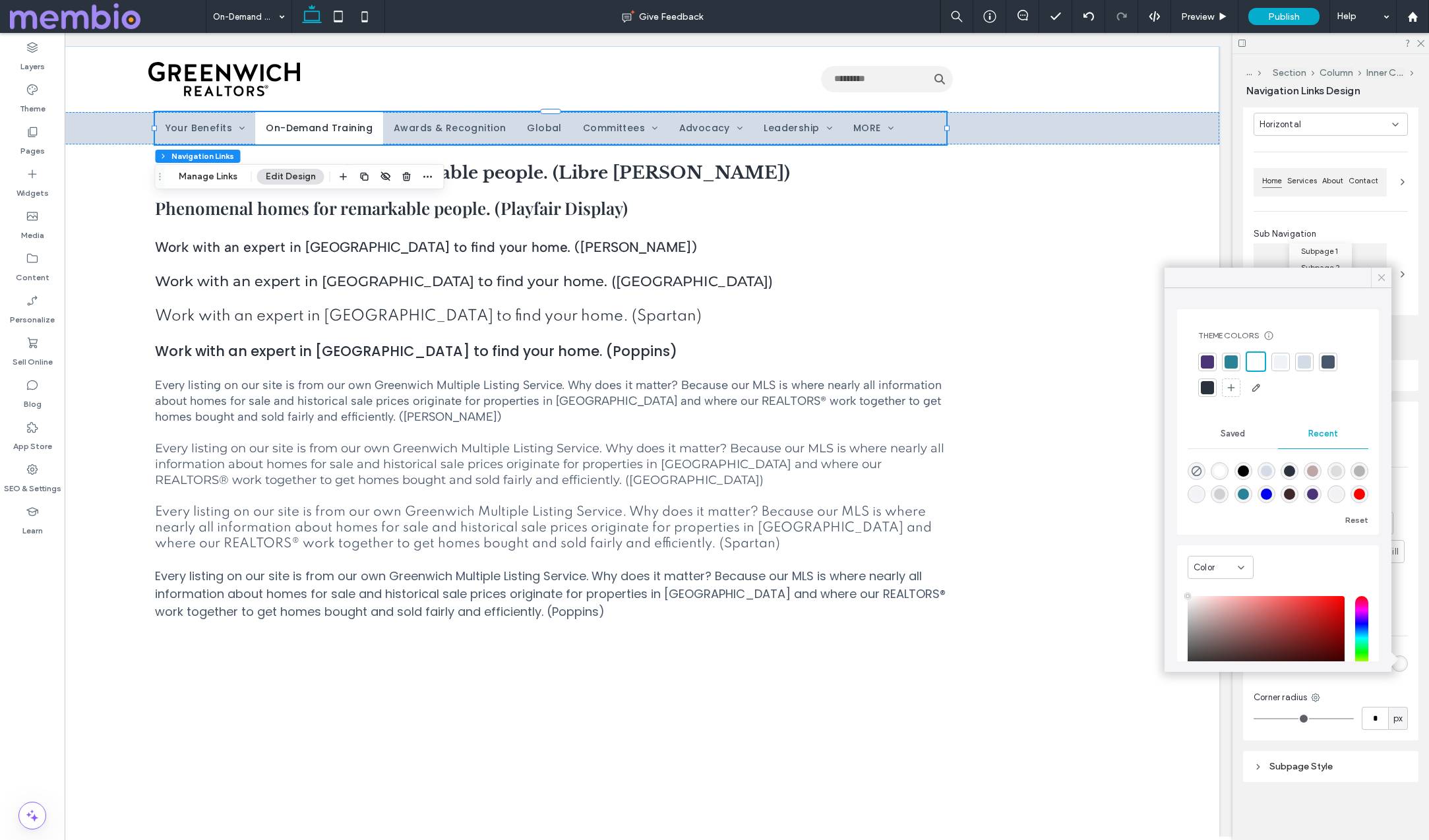
click at [1380, 278] on use at bounding box center [1381, 277] width 7 height 7
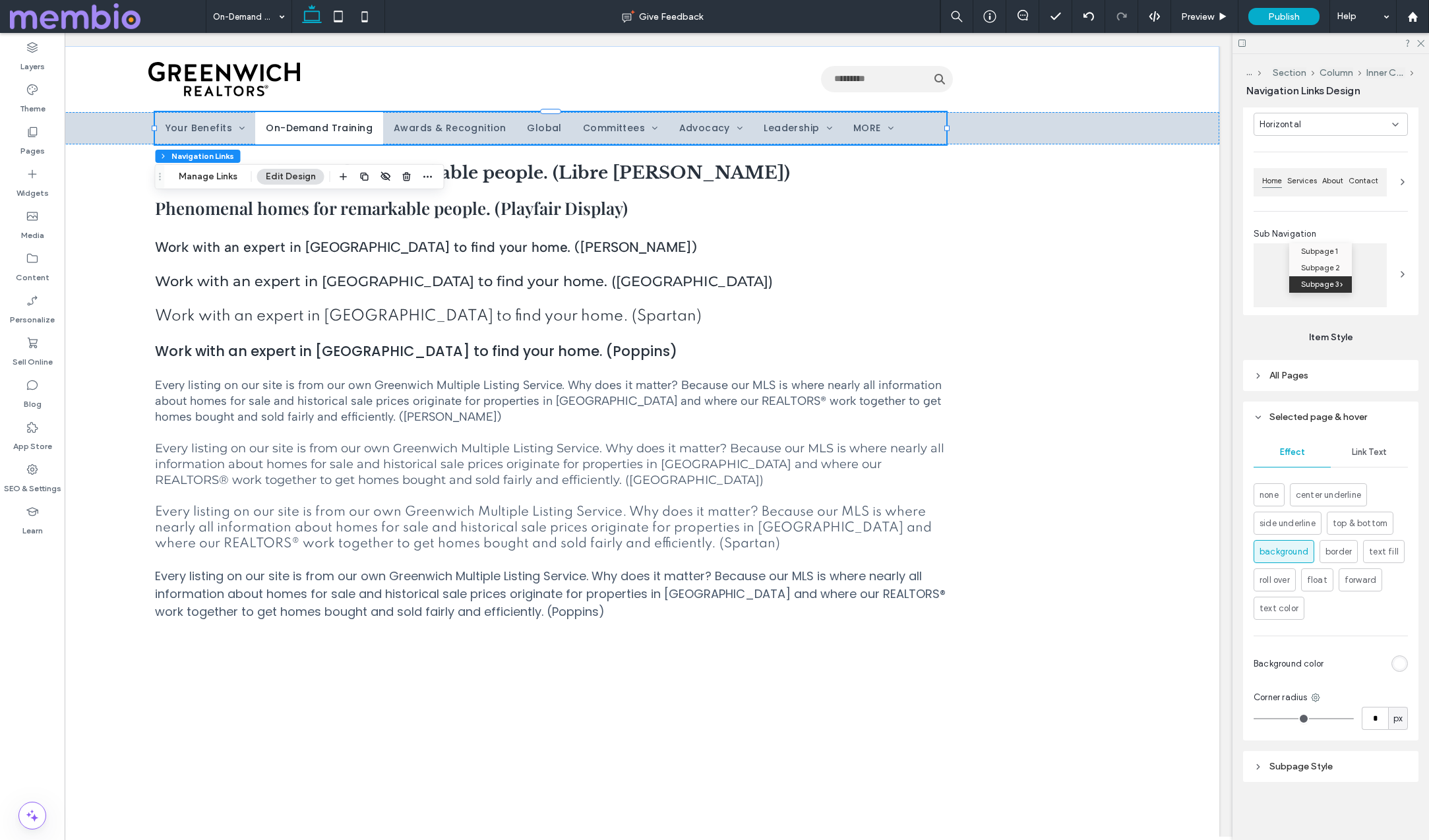
click at [1401, 662] on div "rgb(255, 255, 255)" at bounding box center [1400, 663] width 12 height 12
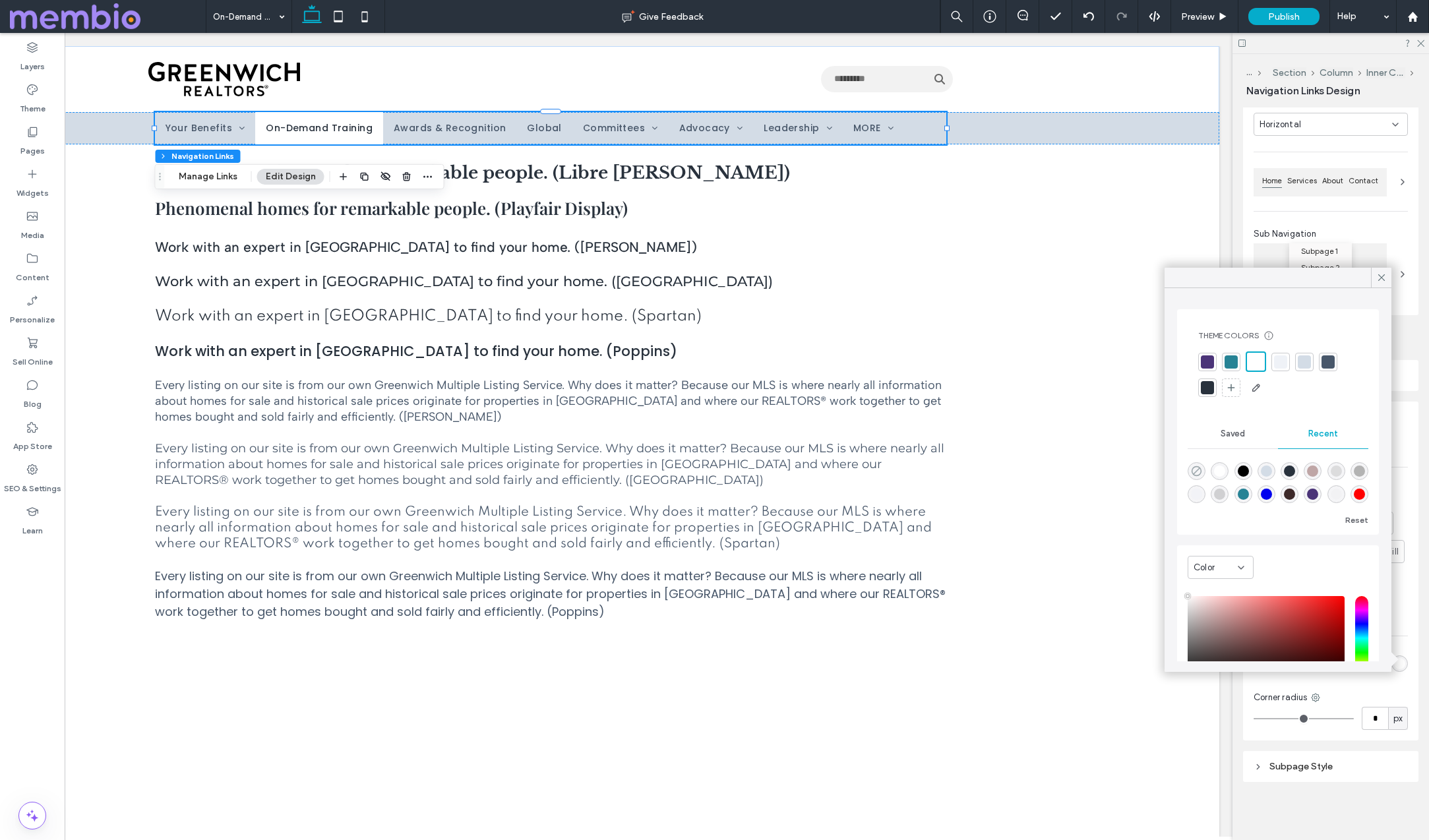
click at [1197, 470] on use "rgba(0, 0, 0, 0)" at bounding box center [1196, 470] width 10 height 10
type input "*******"
type input "*"
type input "**"
click at [1380, 276] on icon at bounding box center [1381, 277] width 12 height 12
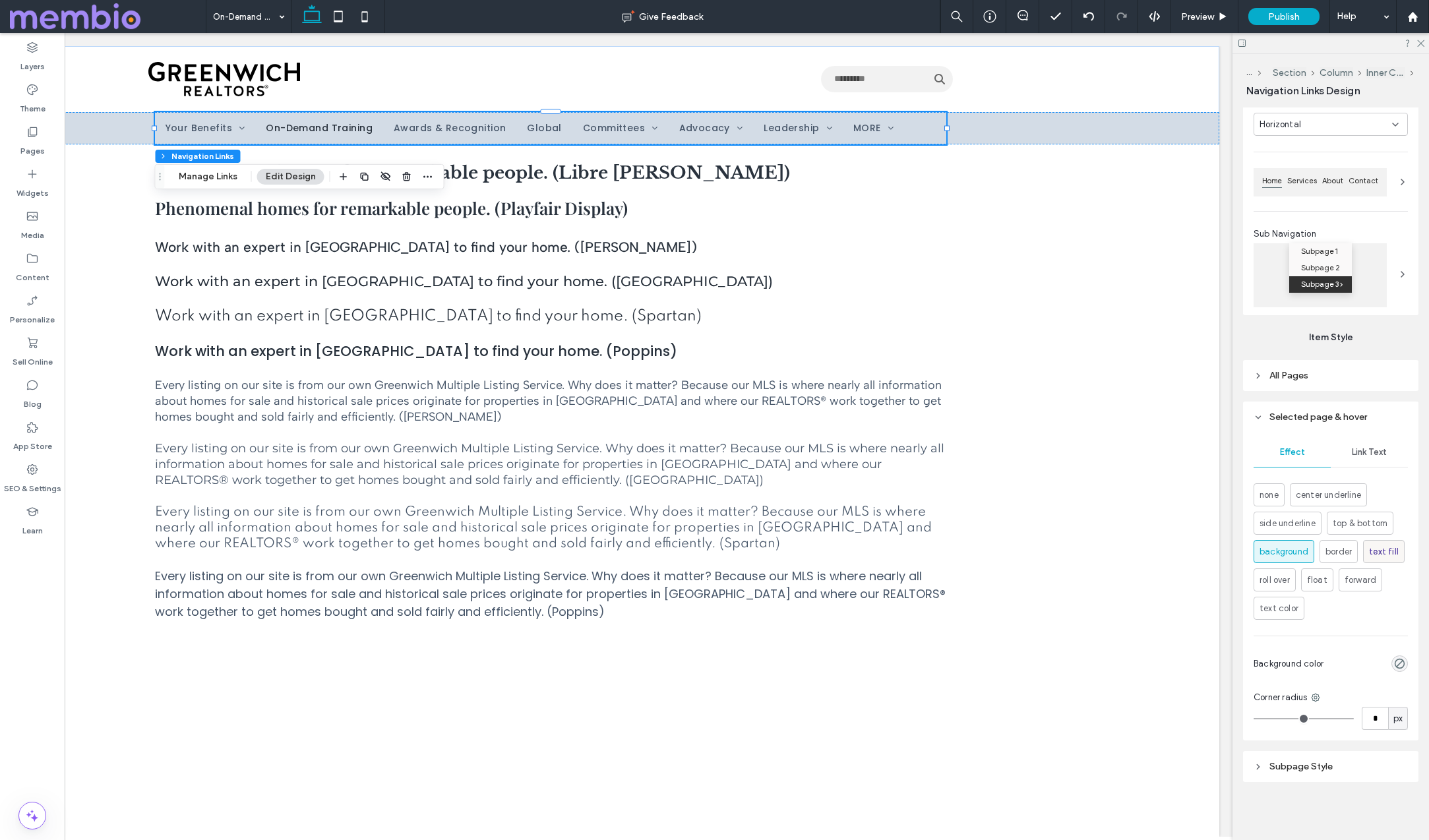
click at [1388, 552] on span "text fill" at bounding box center [1384, 551] width 30 height 13
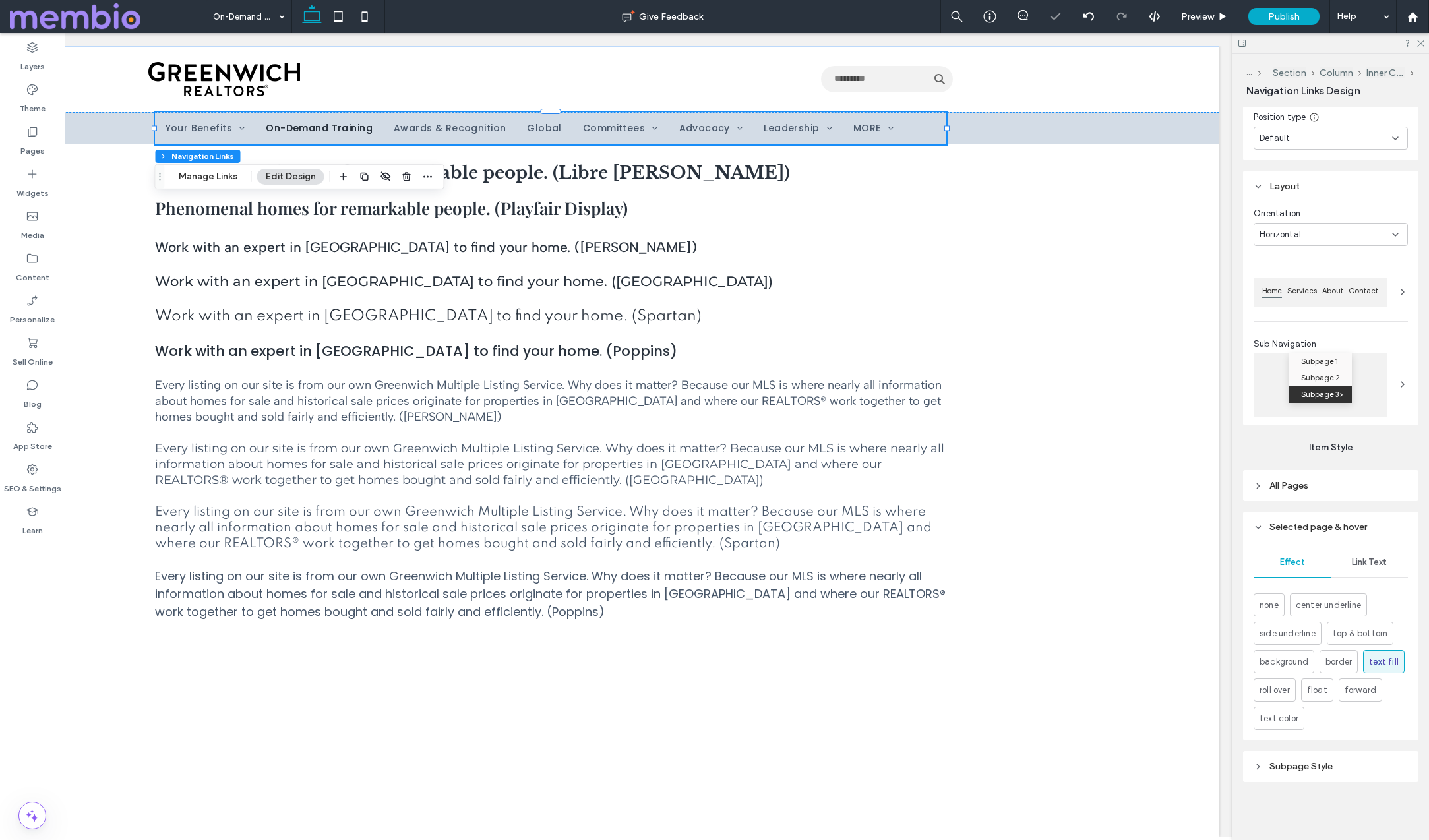
scroll to position [544, 0]
click at [1283, 715] on span "text color" at bounding box center [1279, 718] width 39 height 13
click at [39, 172] on div "Widgets" at bounding box center [32, 183] width 65 height 42
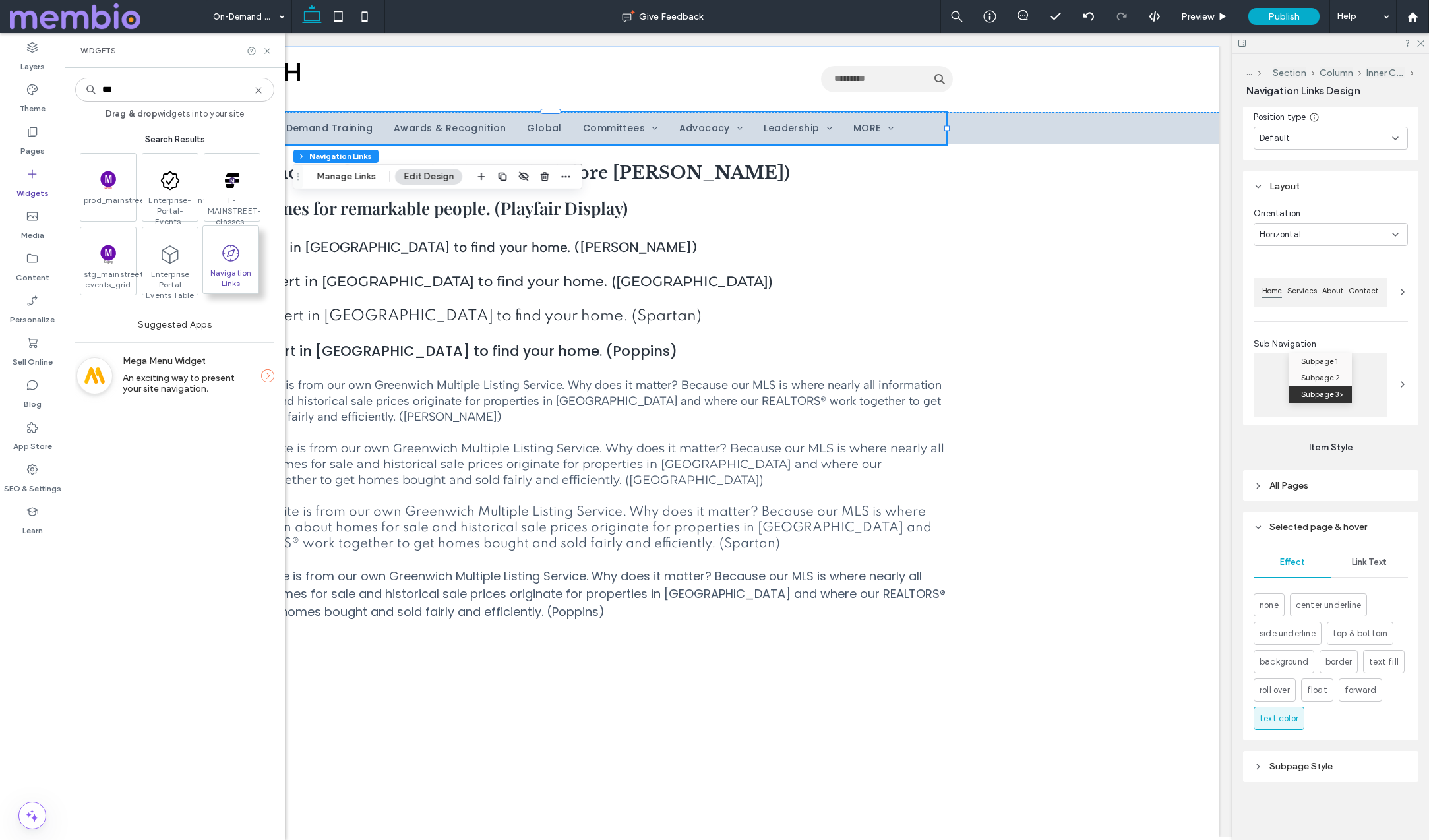
type input "***"
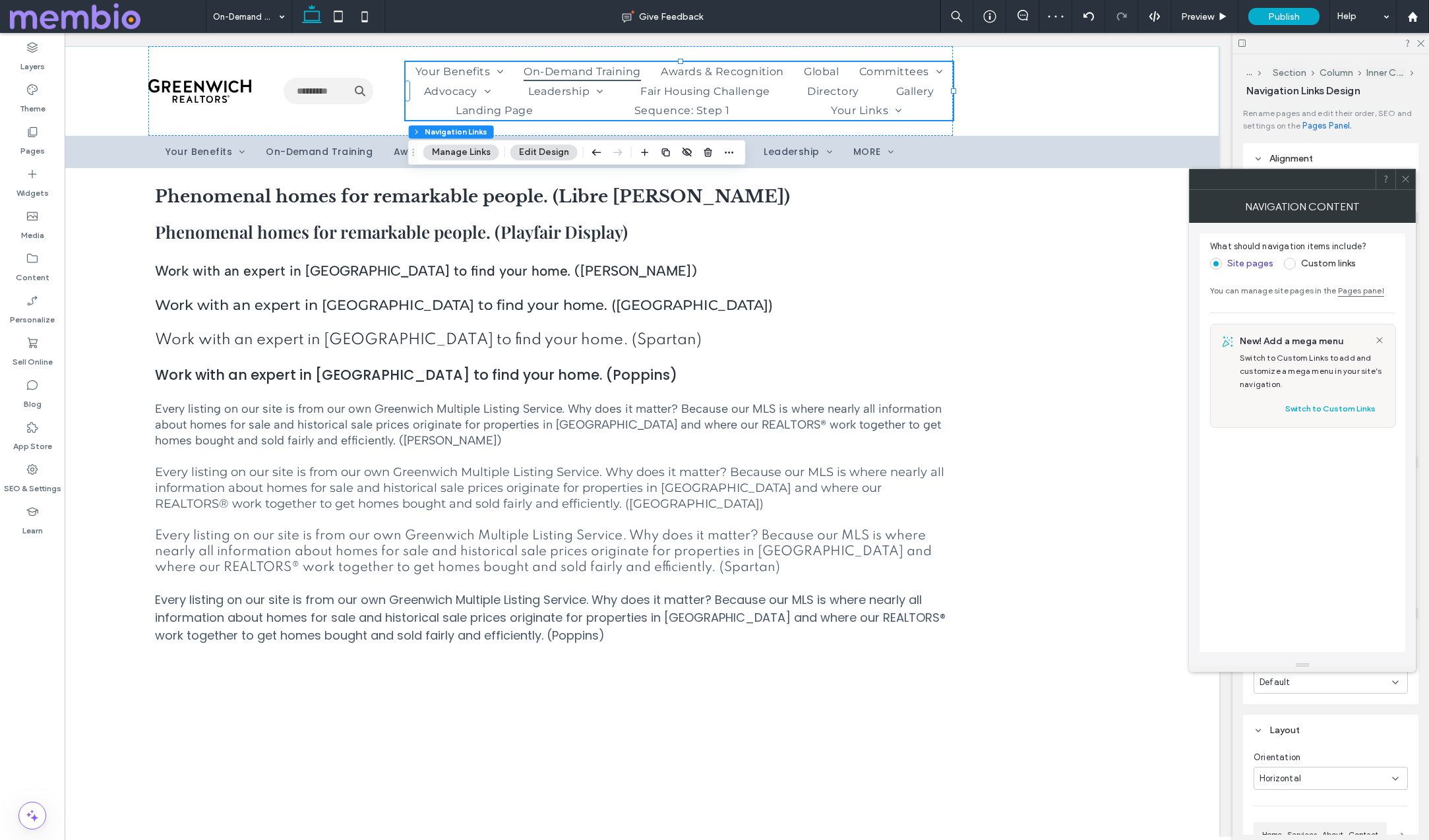
click at [1327, 263] on label "Custom links" at bounding box center [1328, 263] width 55 height 12
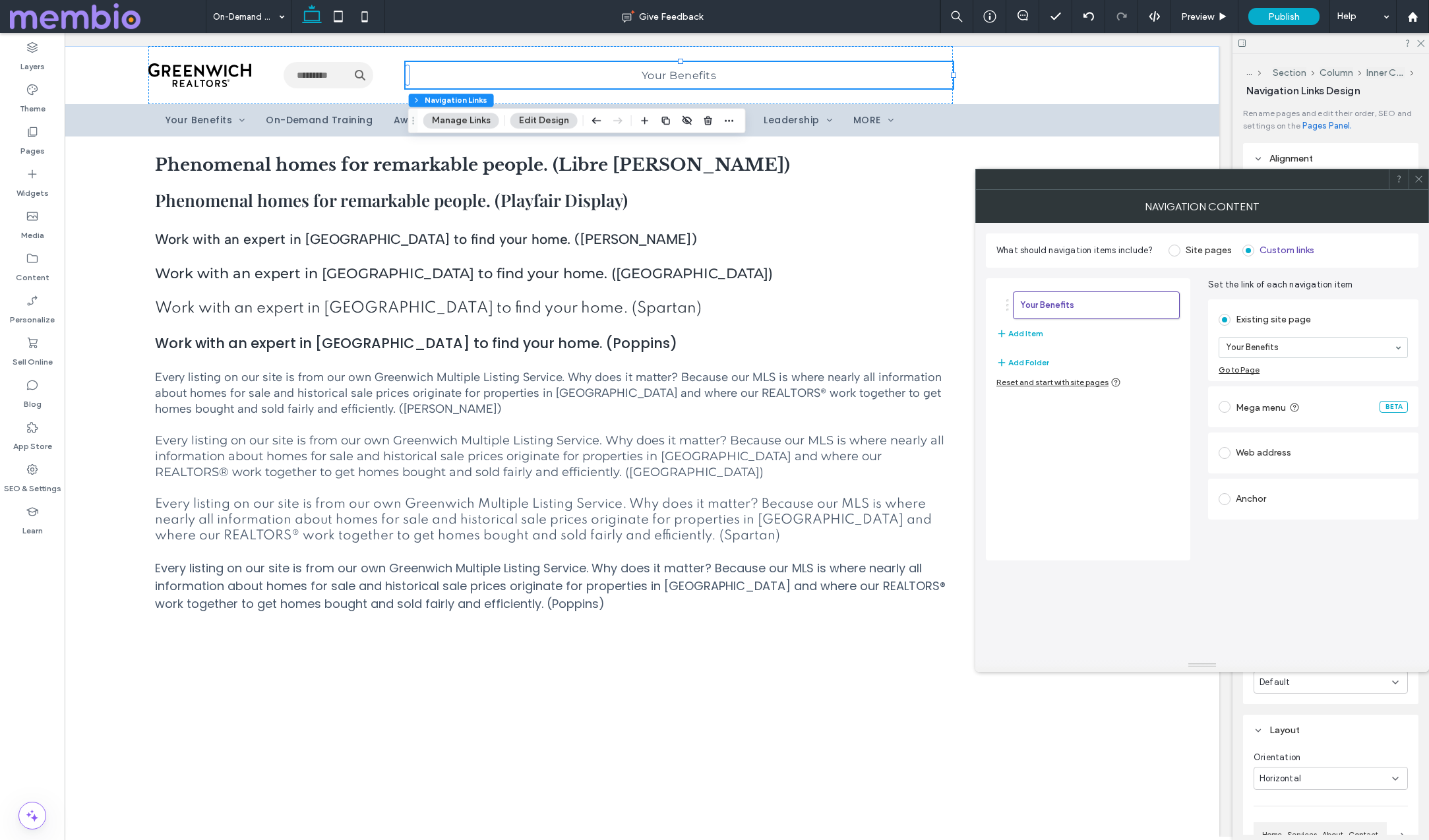
click at [1416, 177] on icon at bounding box center [1419, 179] width 10 height 10
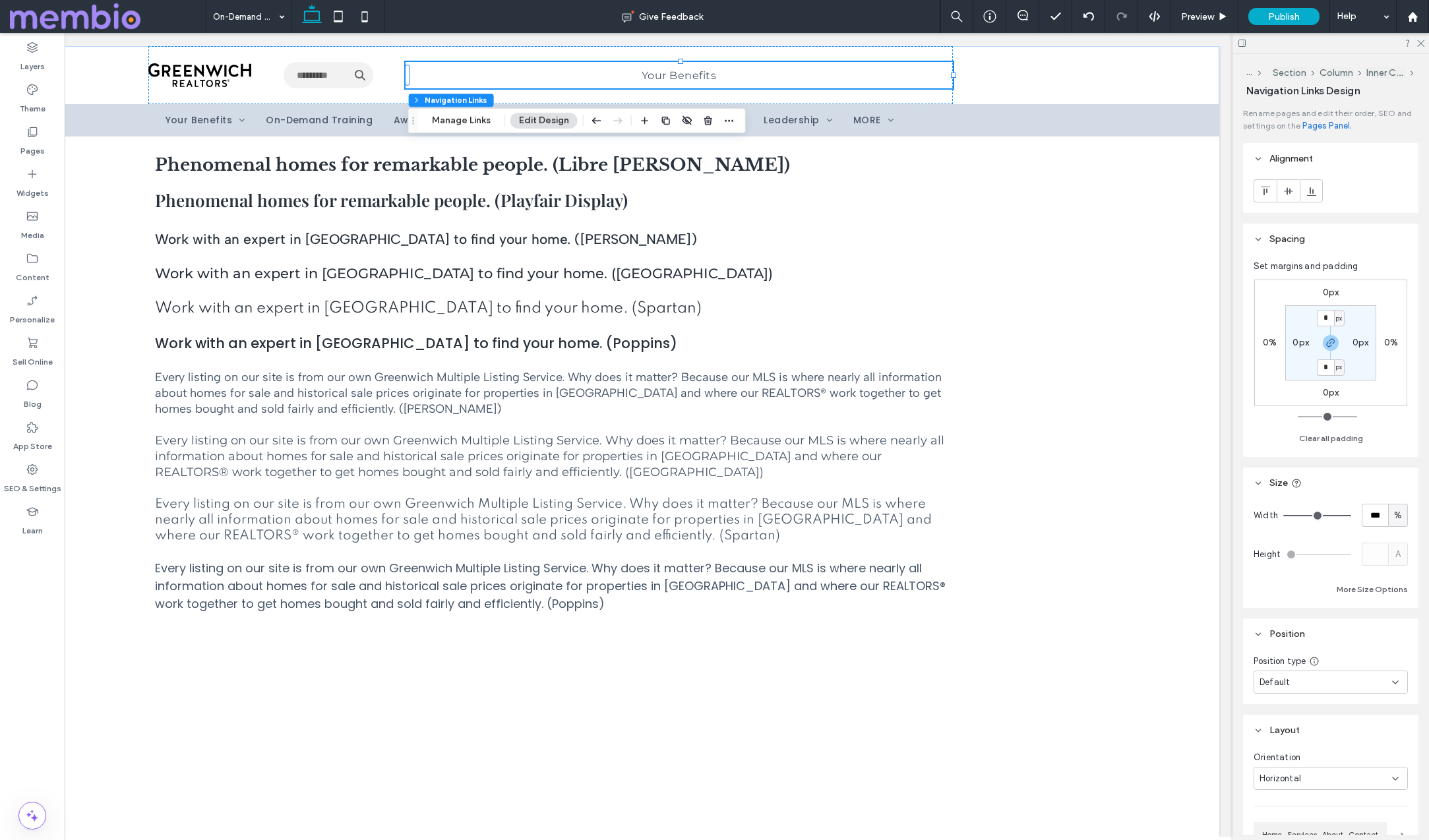
click at [1398, 517] on span "%" at bounding box center [1398, 515] width 8 height 13
click at [1398, 634] on span "A" at bounding box center [1398, 631] width 5 height 13
type input "*"
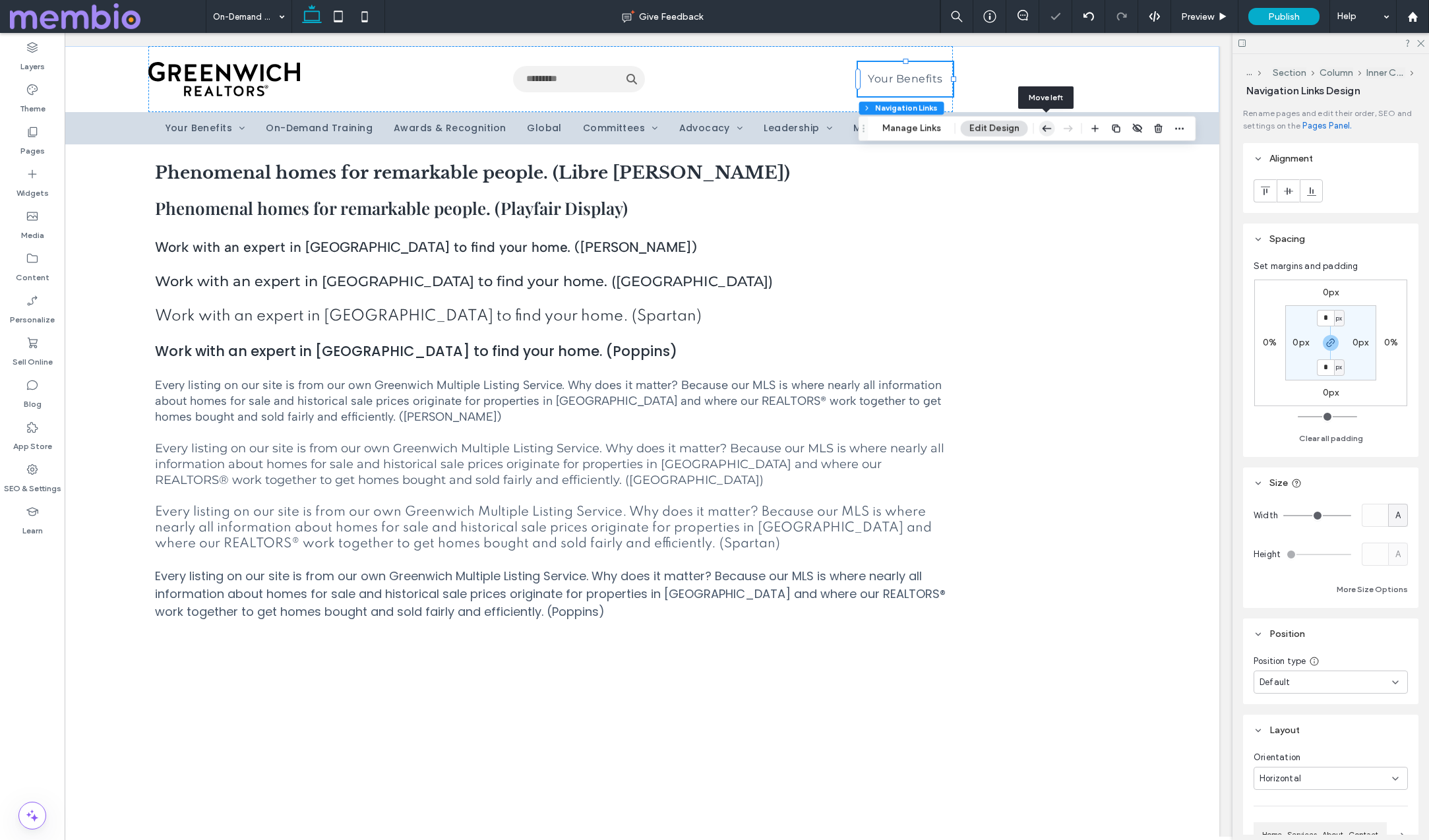
click at [1047, 125] on icon "button" at bounding box center [1047, 129] width 16 height 24
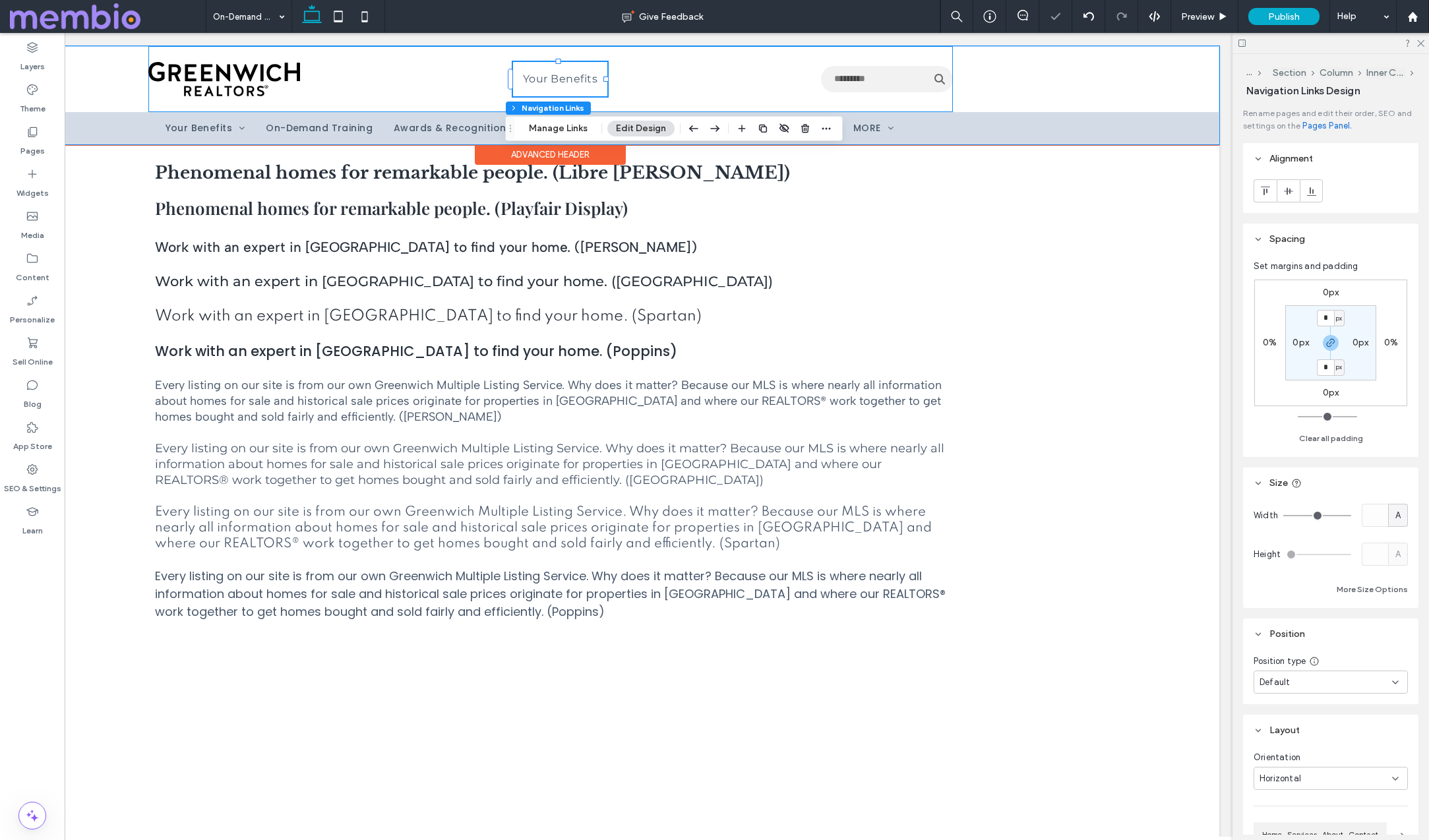
click at [414, 69] on div "Your Benefits Use the up and down arrows to select a result. Press enter to go …" at bounding box center [551, 79] width 804 height 66
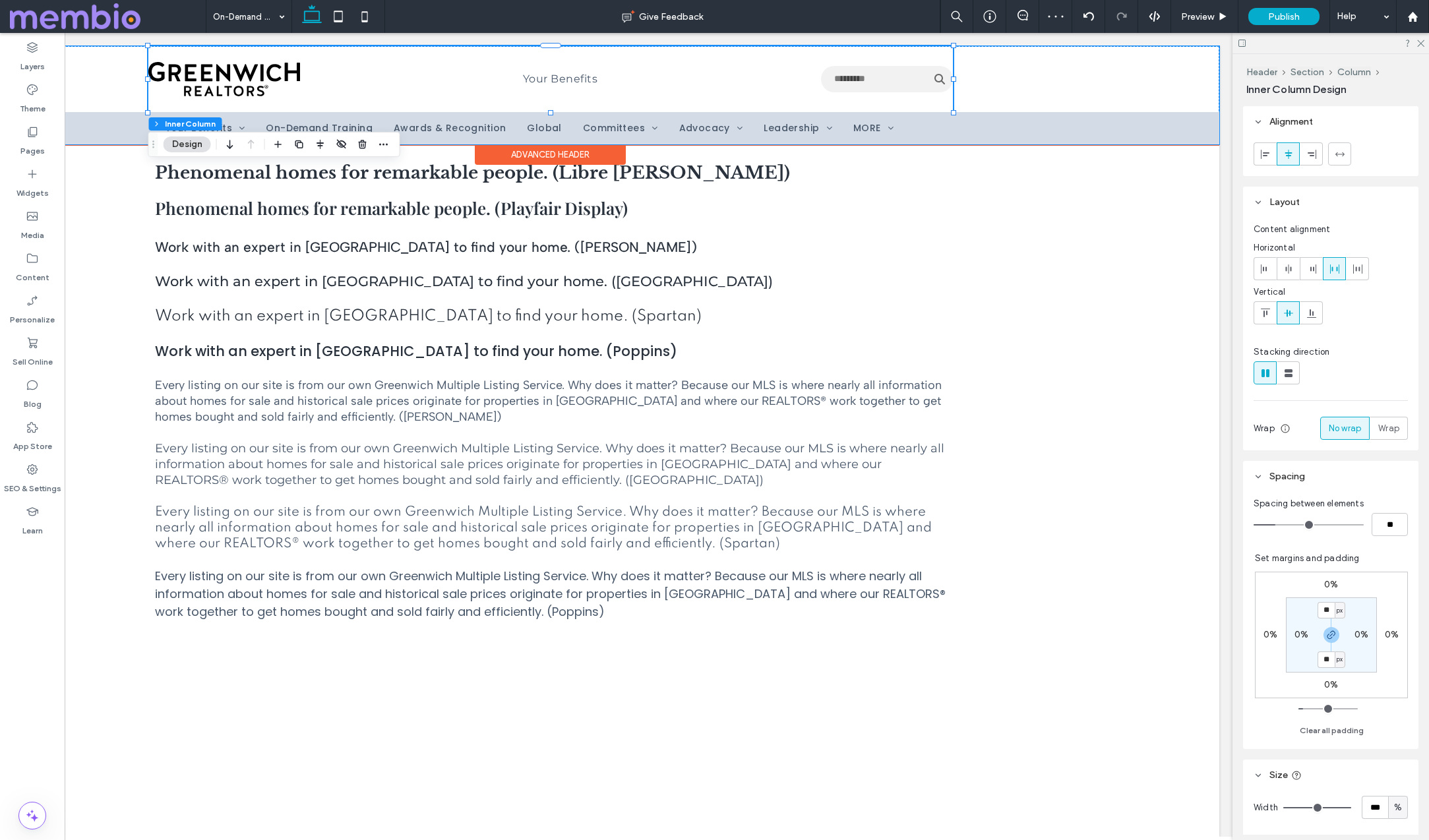
click at [756, 87] on div "Your Benefits Use the up and down arrows to select a result. Press enter to go …" at bounding box center [551, 79] width 804 height 66
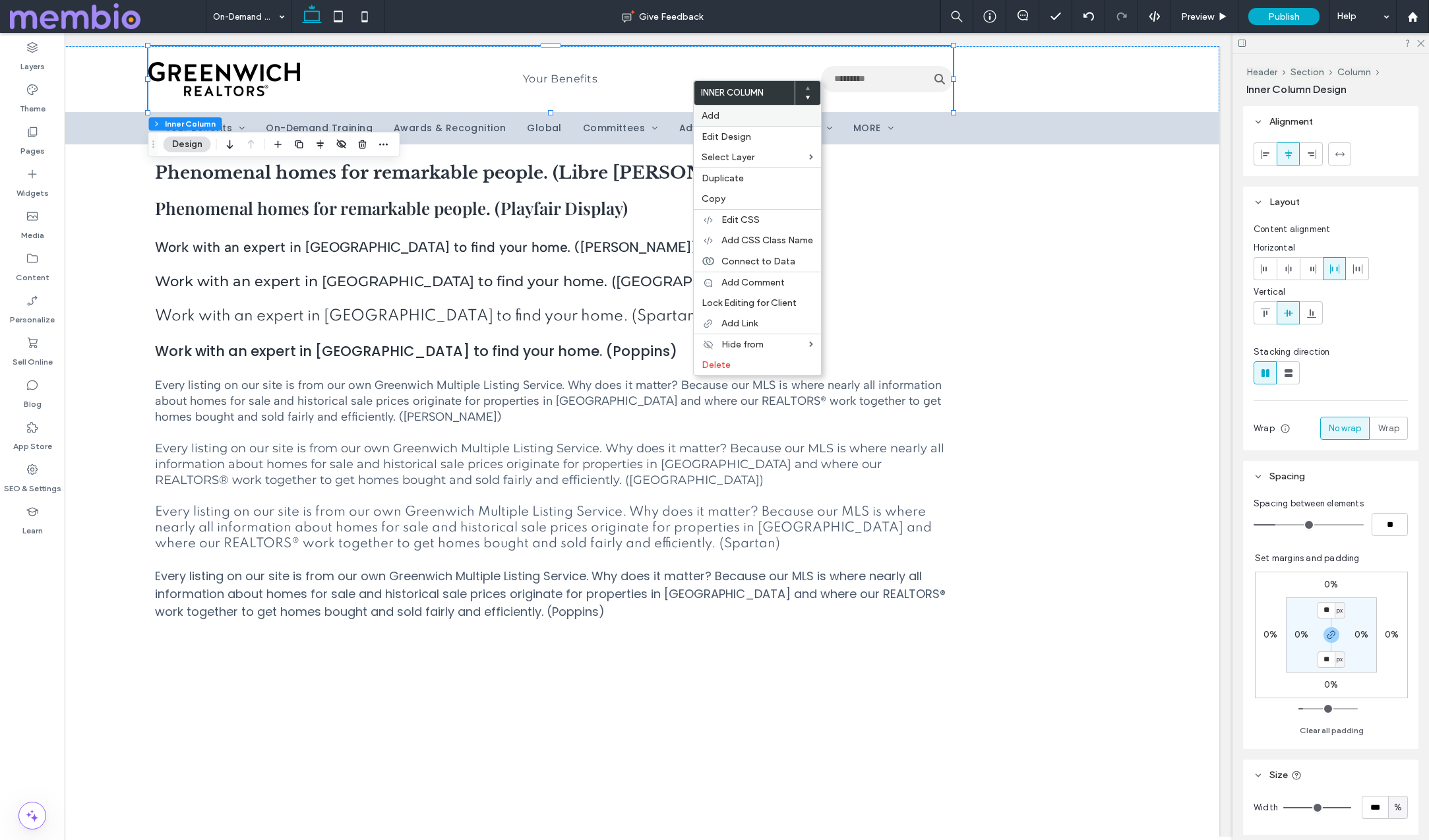
click at [710, 114] on span "Add" at bounding box center [710, 115] width 18 height 12
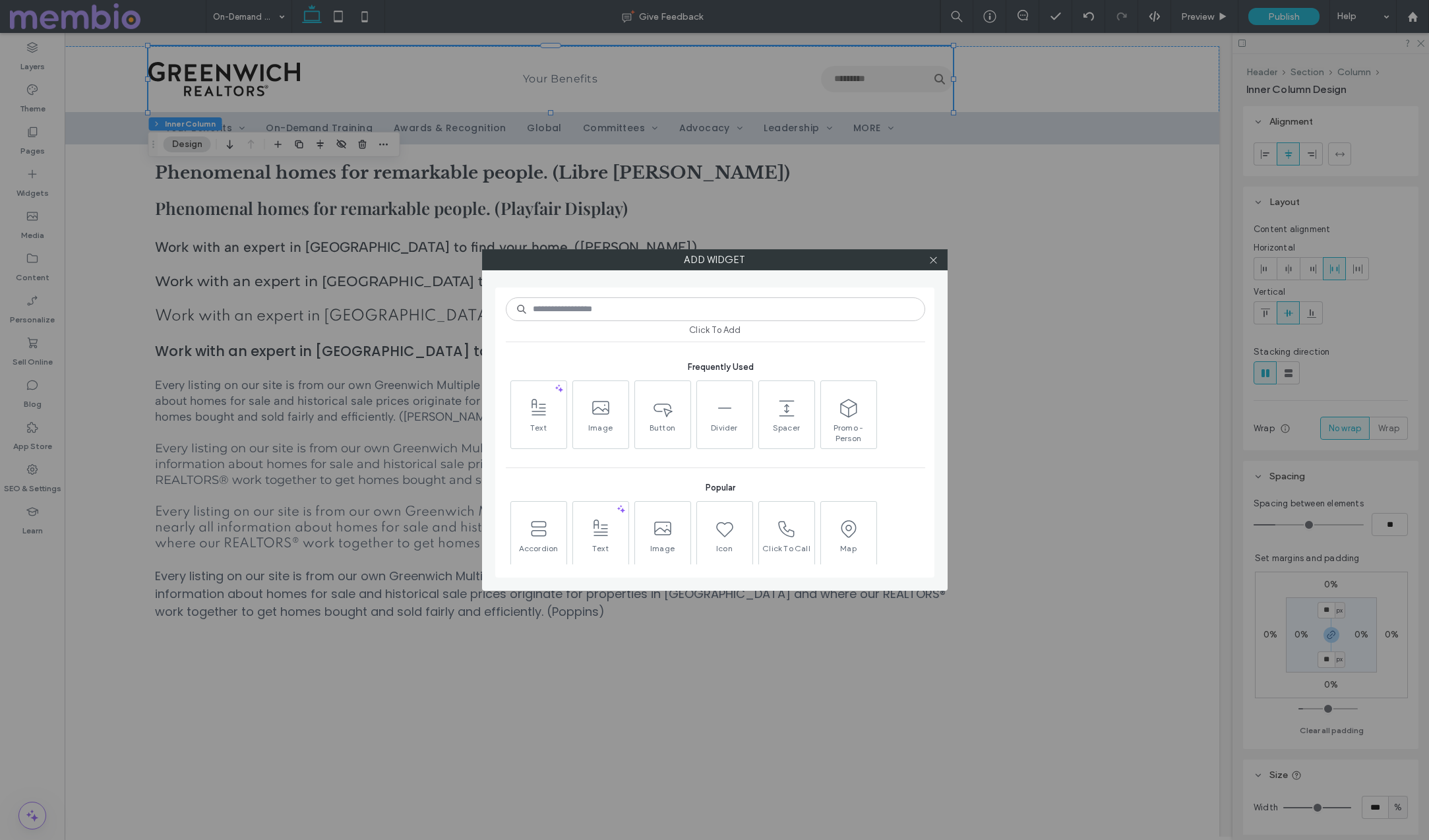
click at [645, 310] on input at bounding box center [716, 309] width 419 height 24
type input "***"
click at [531, 471] on icon at bounding box center [538, 481] width 21 height 21
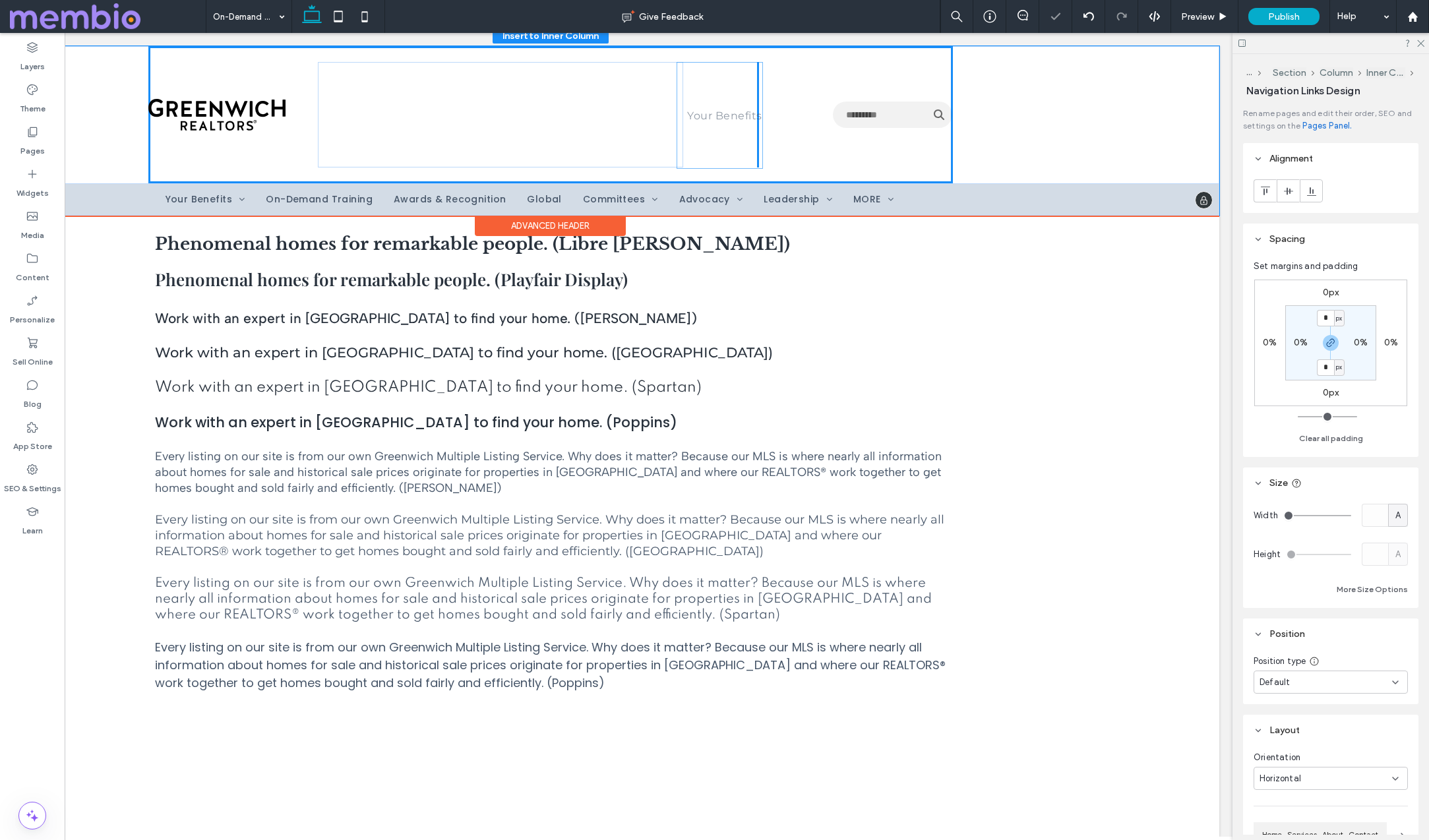
scroll to position [35, 0]
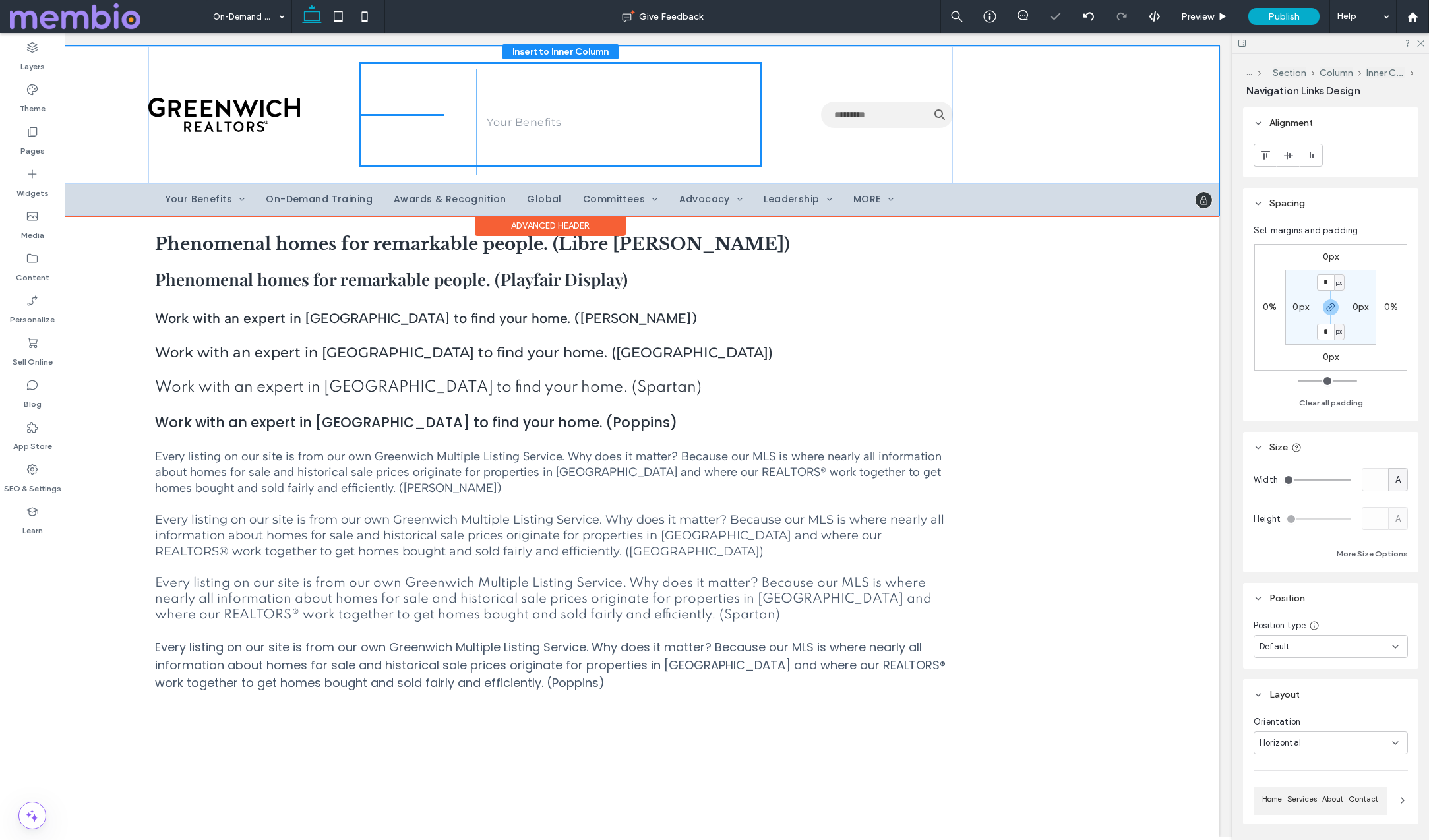
drag, startPoint x: 743, startPoint y: 110, endPoint x: 508, endPoint y: 117, distance: 235.1
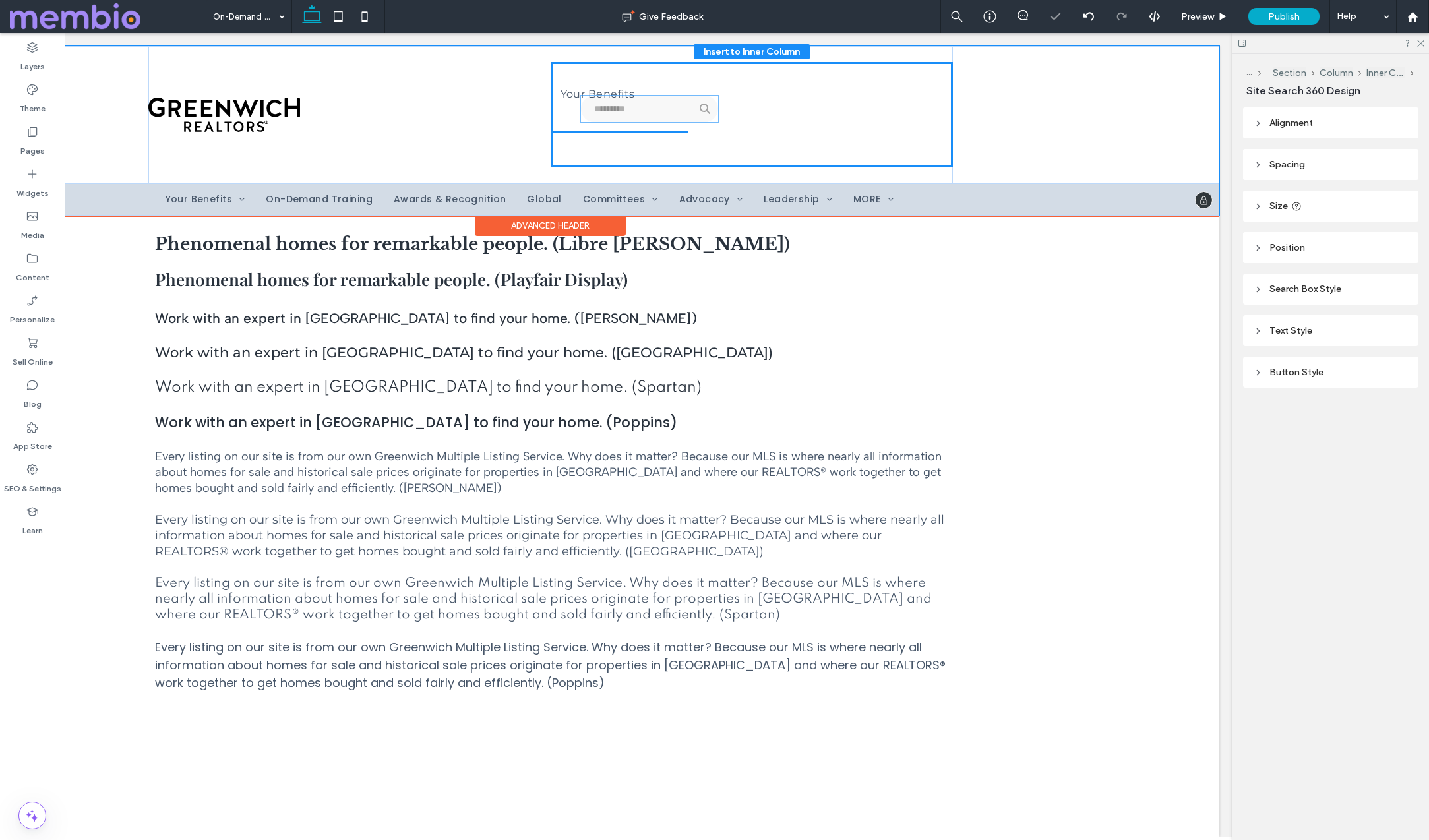
drag, startPoint x: 860, startPoint y: 115, endPoint x: 626, endPoint y: 109, distance: 234.1
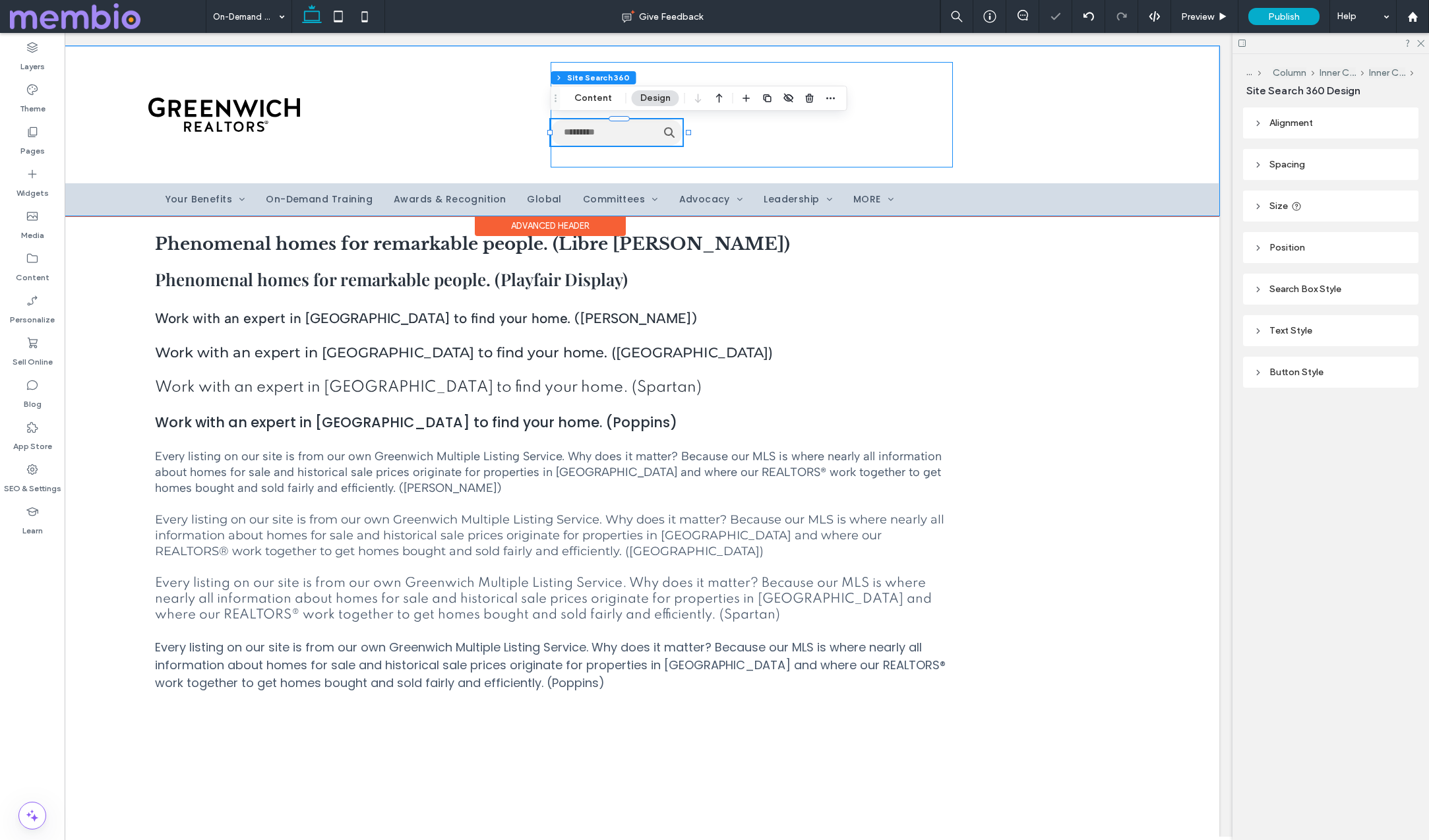
click at [817, 135] on div "Your Benefits Use the up and down arrows to select a result. Press enter to go …" at bounding box center [752, 114] width 402 height 105
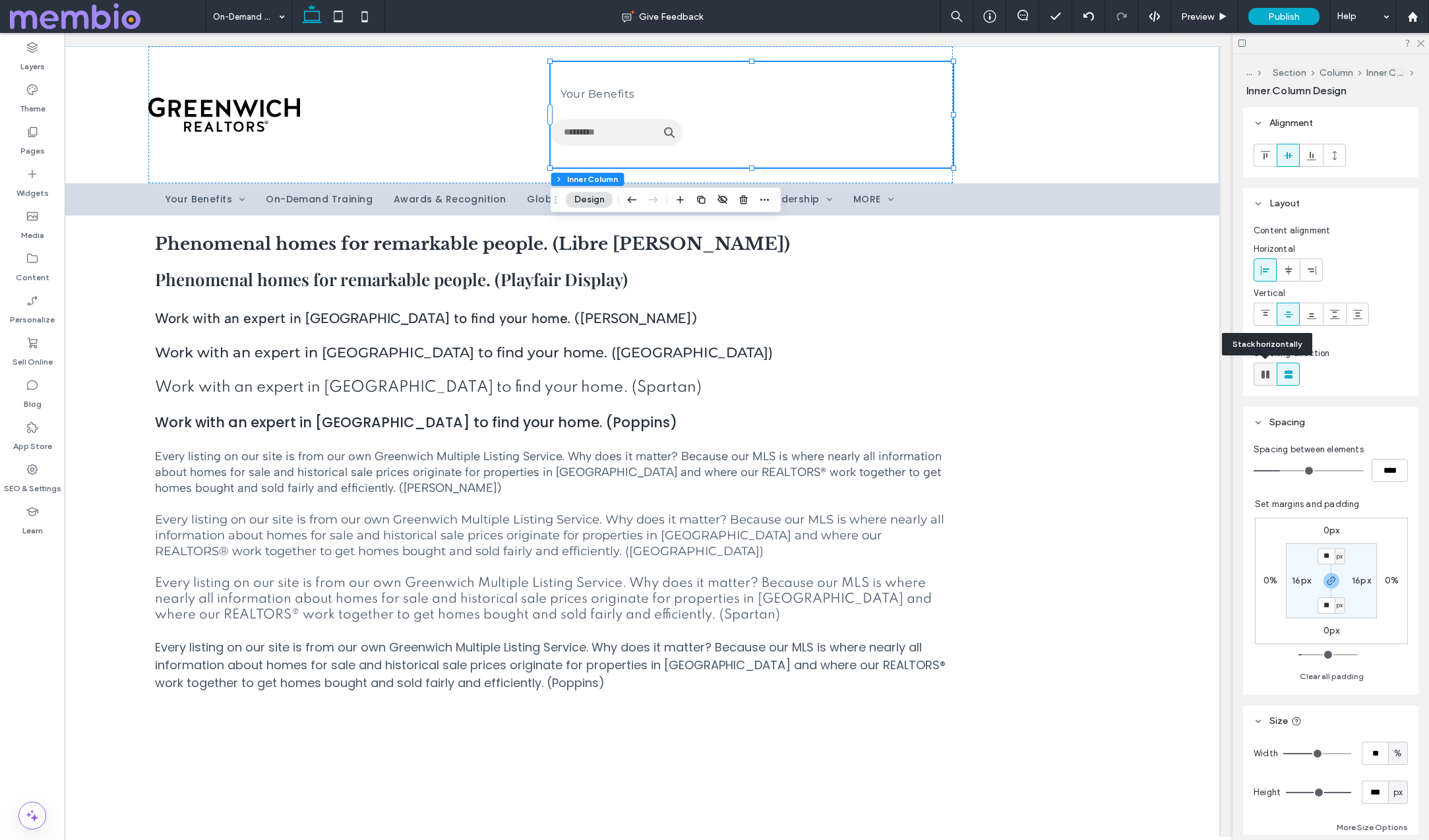
click at [1263, 380] on icon at bounding box center [1265, 374] width 13 height 13
type input "*"
type input "**"
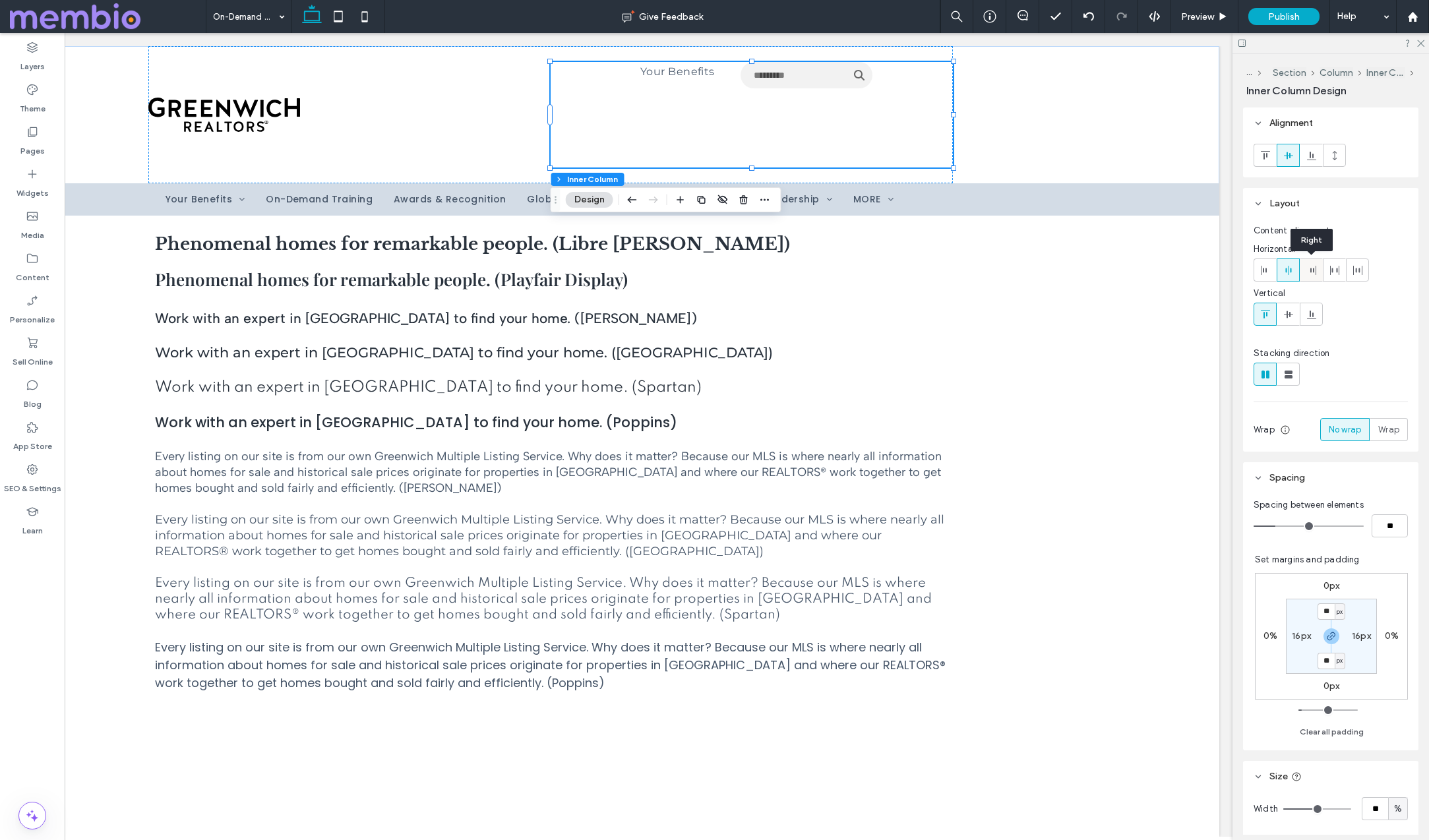
click at [1310, 277] on span at bounding box center [1312, 269] width 11 height 22
click at [1286, 313] on use at bounding box center [1288, 313] width 9 height 7
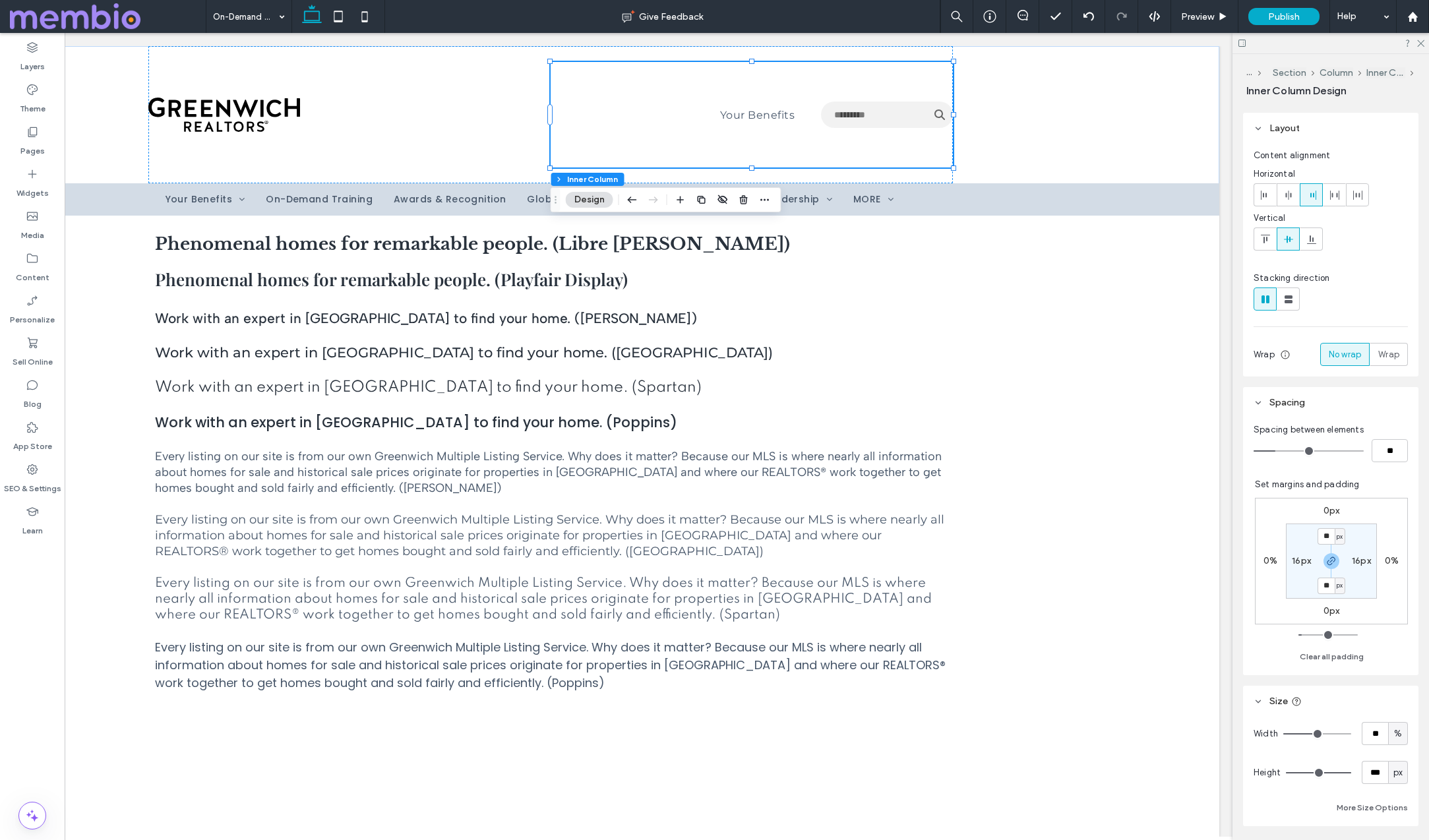
scroll to position [149, 0]
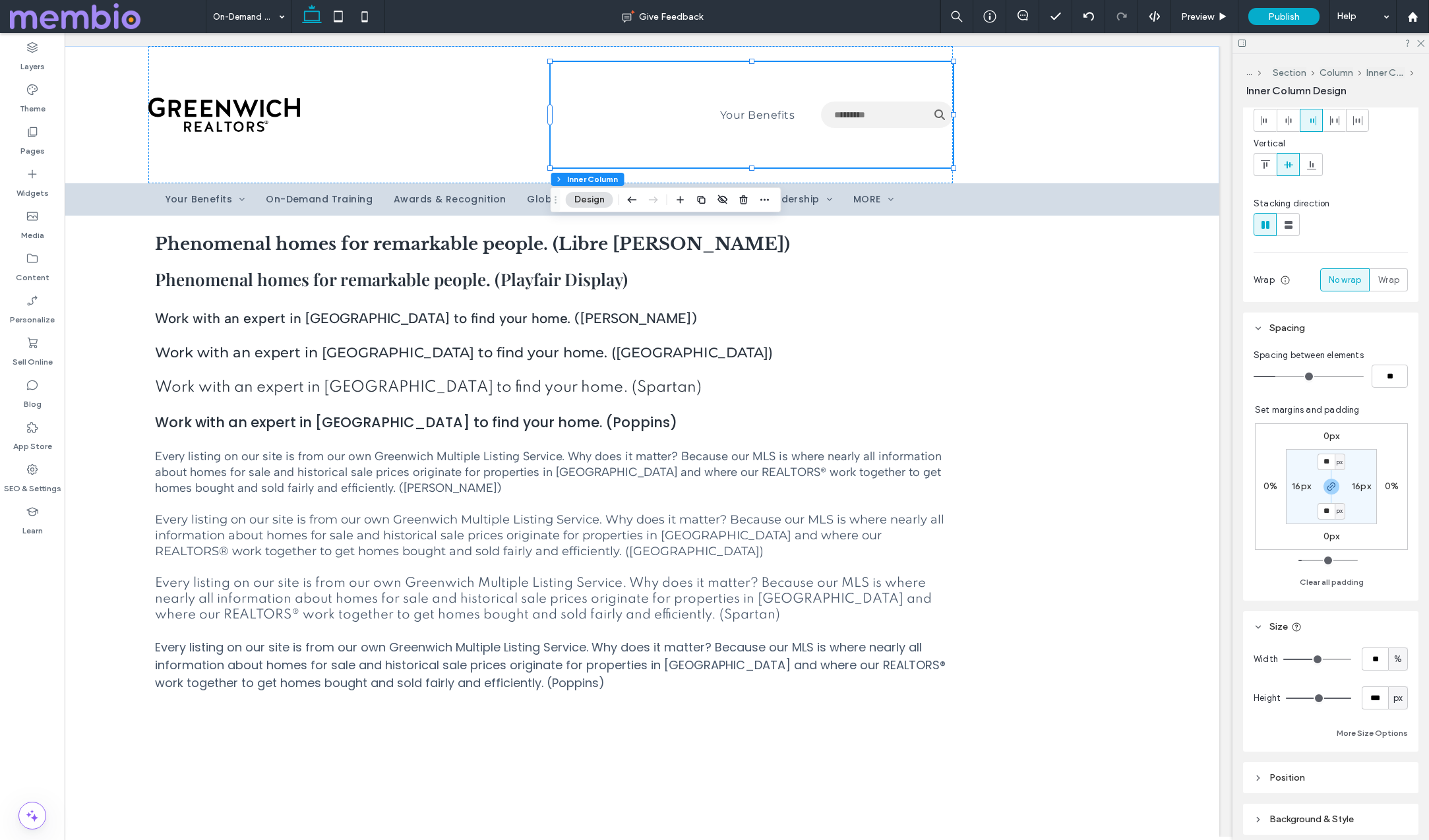
click at [1400, 660] on span "%" at bounding box center [1398, 659] width 8 height 13
click at [1400, 772] on span "A" at bounding box center [1398, 774] width 5 height 13
type input "*"
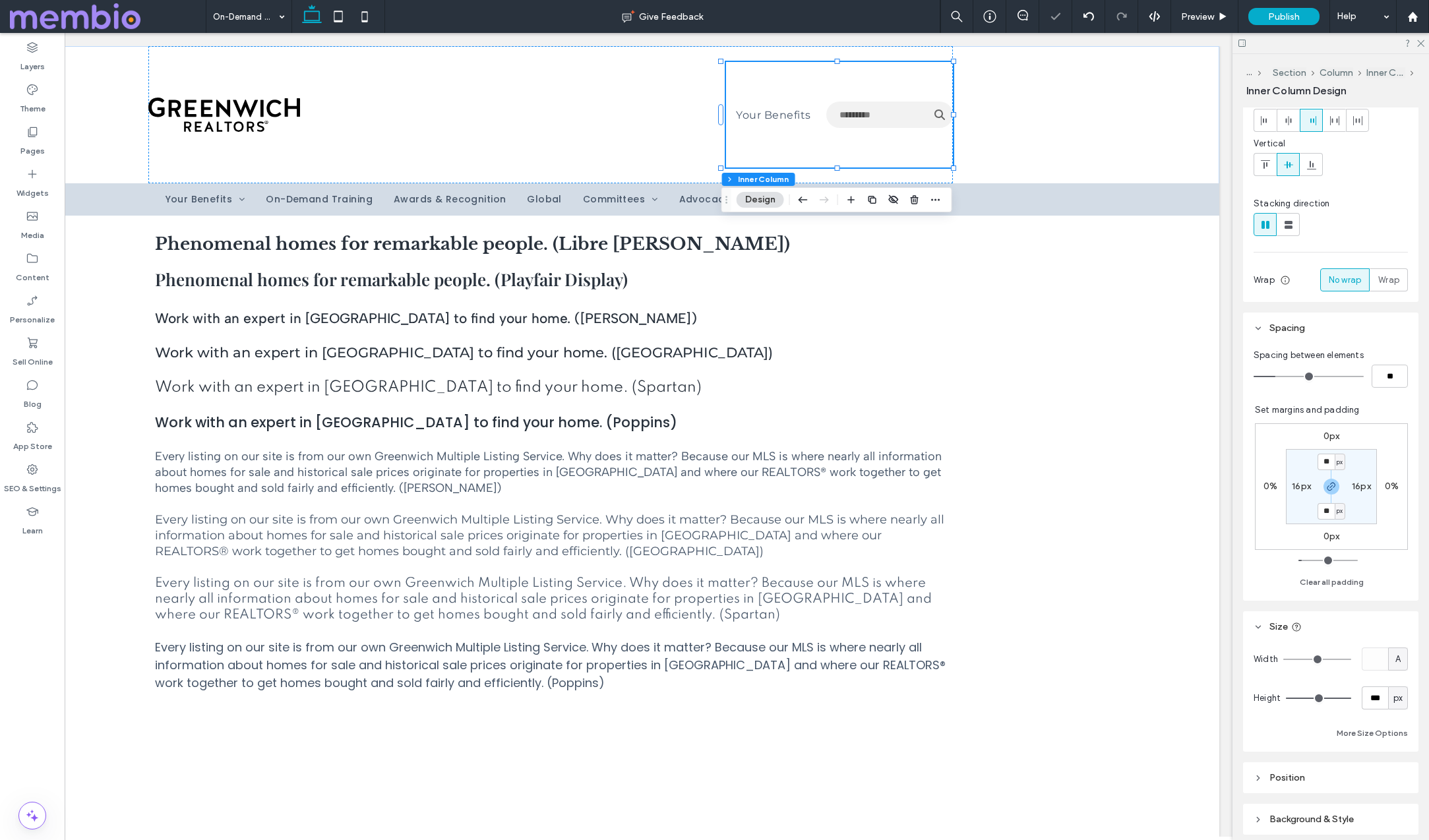
click at [1400, 700] on span "px" at bounding box center [1398, 698] width 9 height 13
click at [1397, 811] on span "A" at bounding box center [1398, 813] width 5 height 13
type input "*"
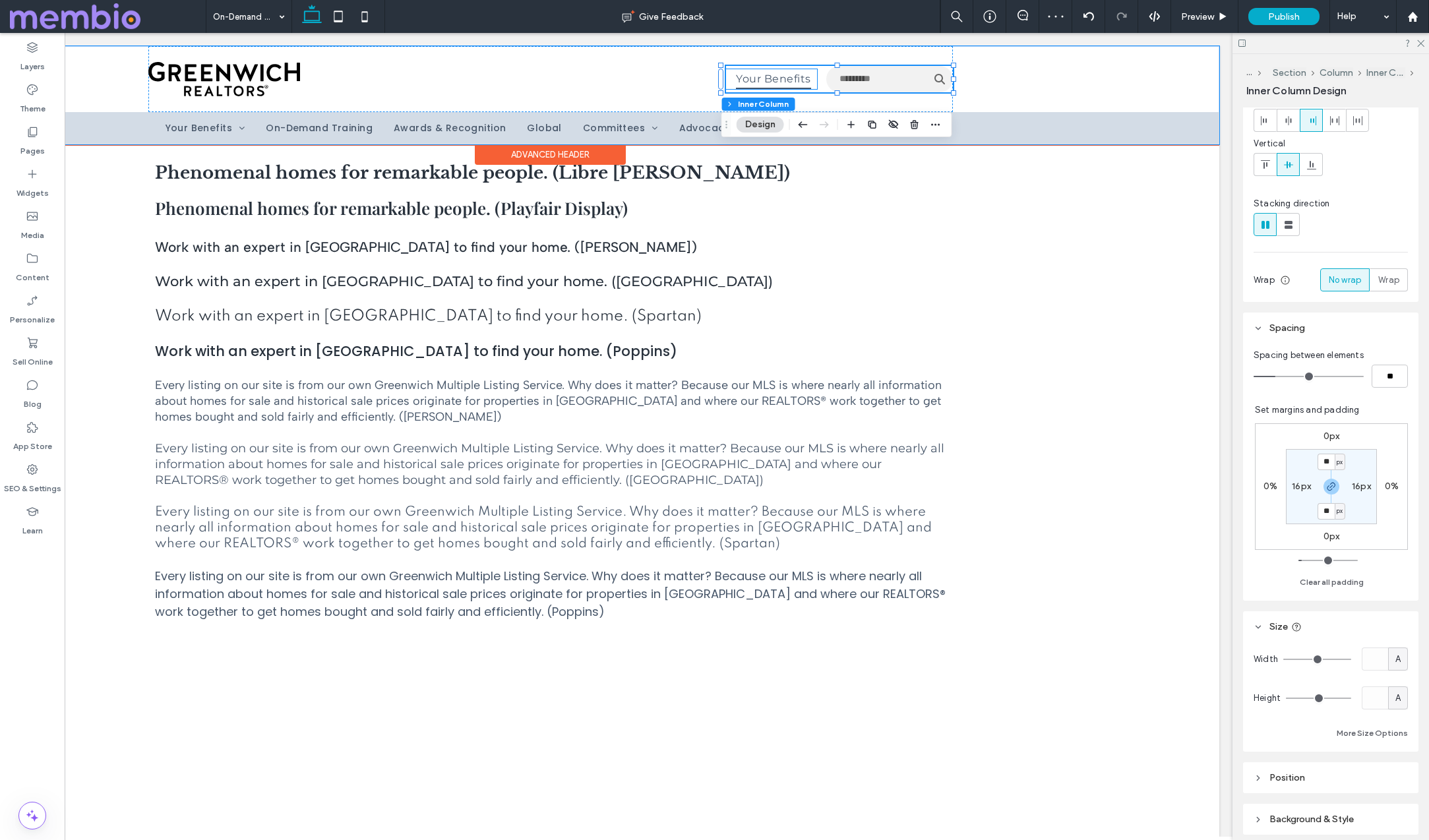
click at [764, 80] on span "Your Benefits" at bounding box center [773, 79] width 75 height 19
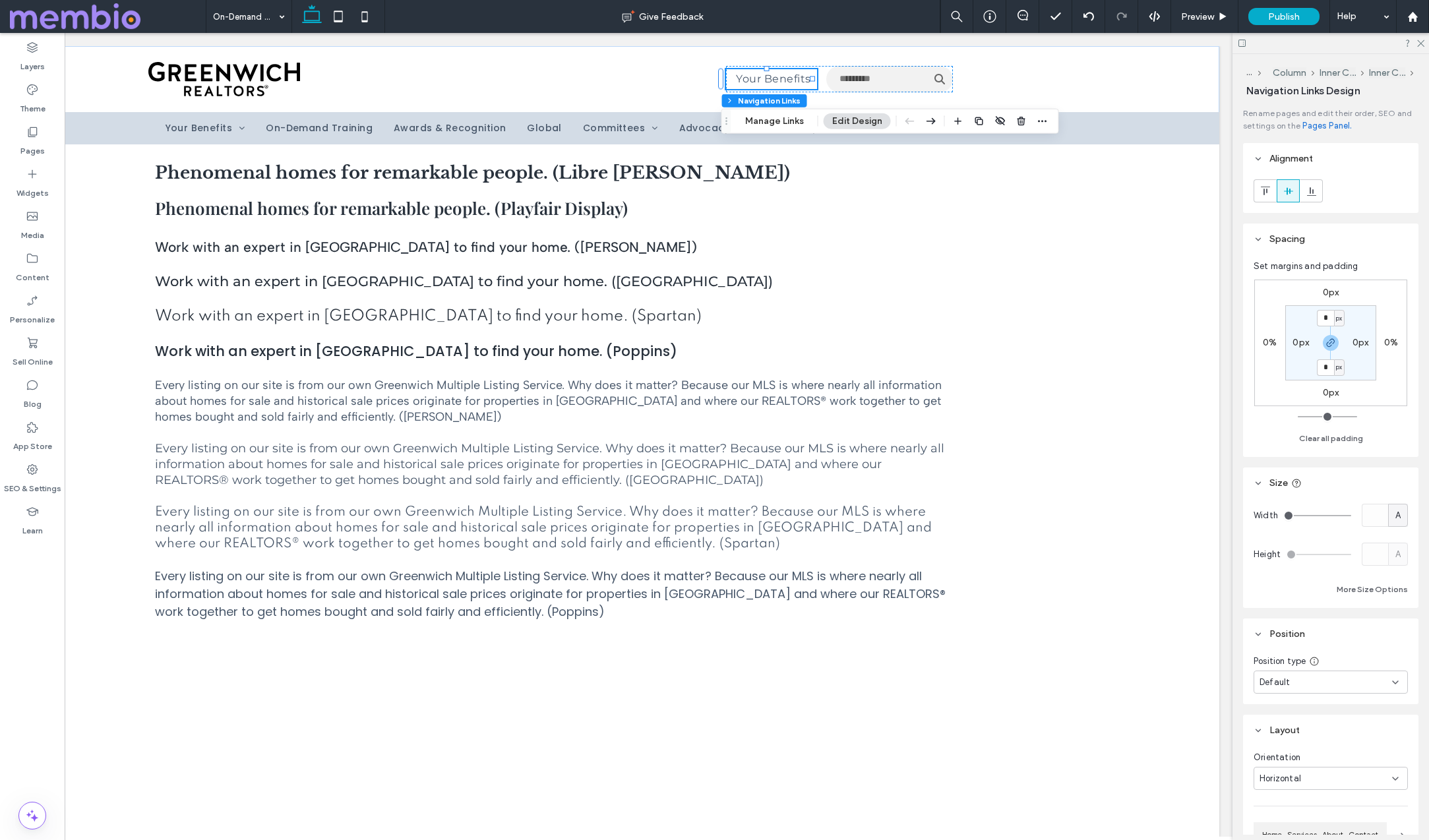
scroll to position [464, 0]
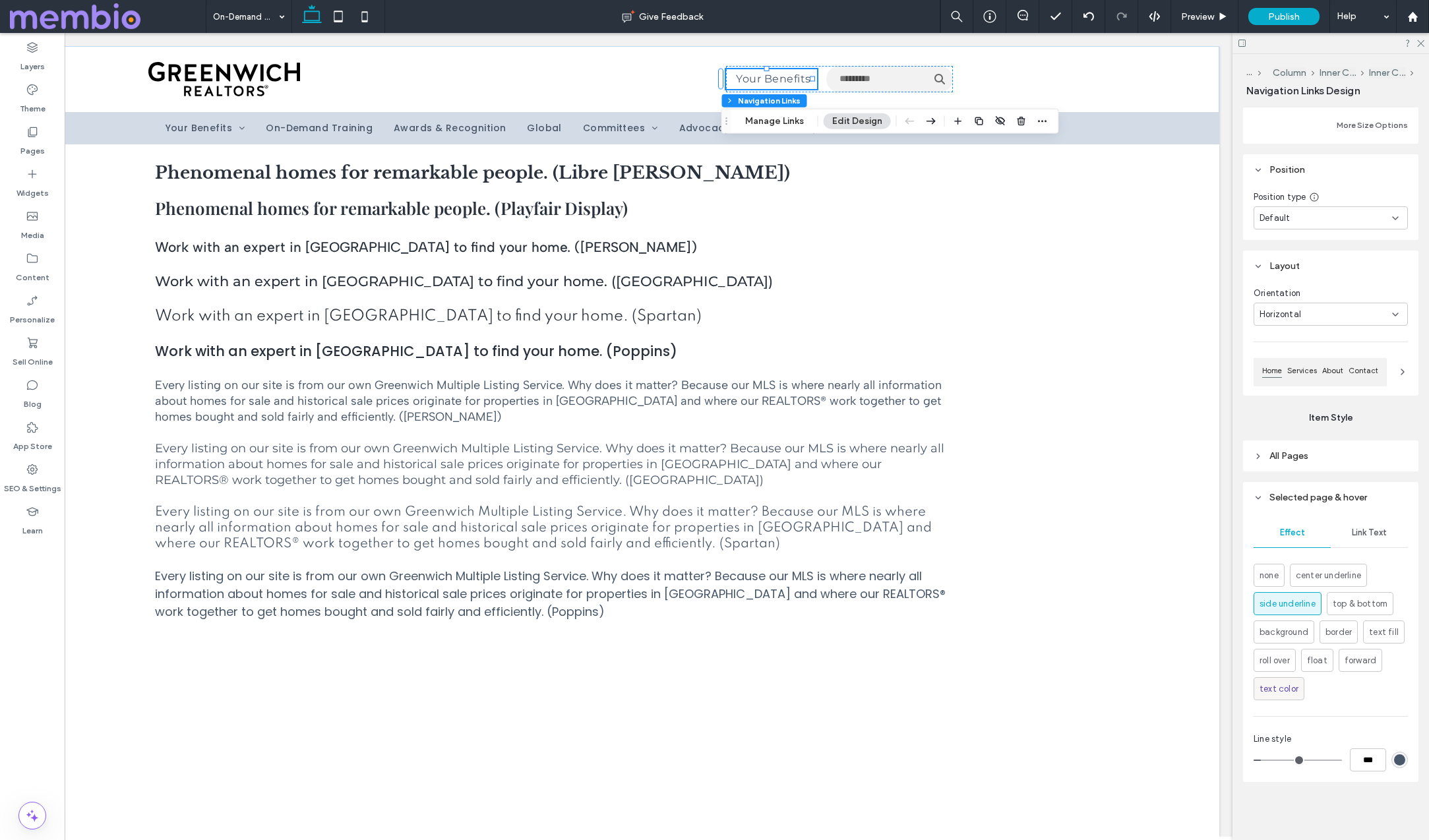
click at [1281, 680] on div "text color" at bounding box center [1279, 688] width 39 height 22
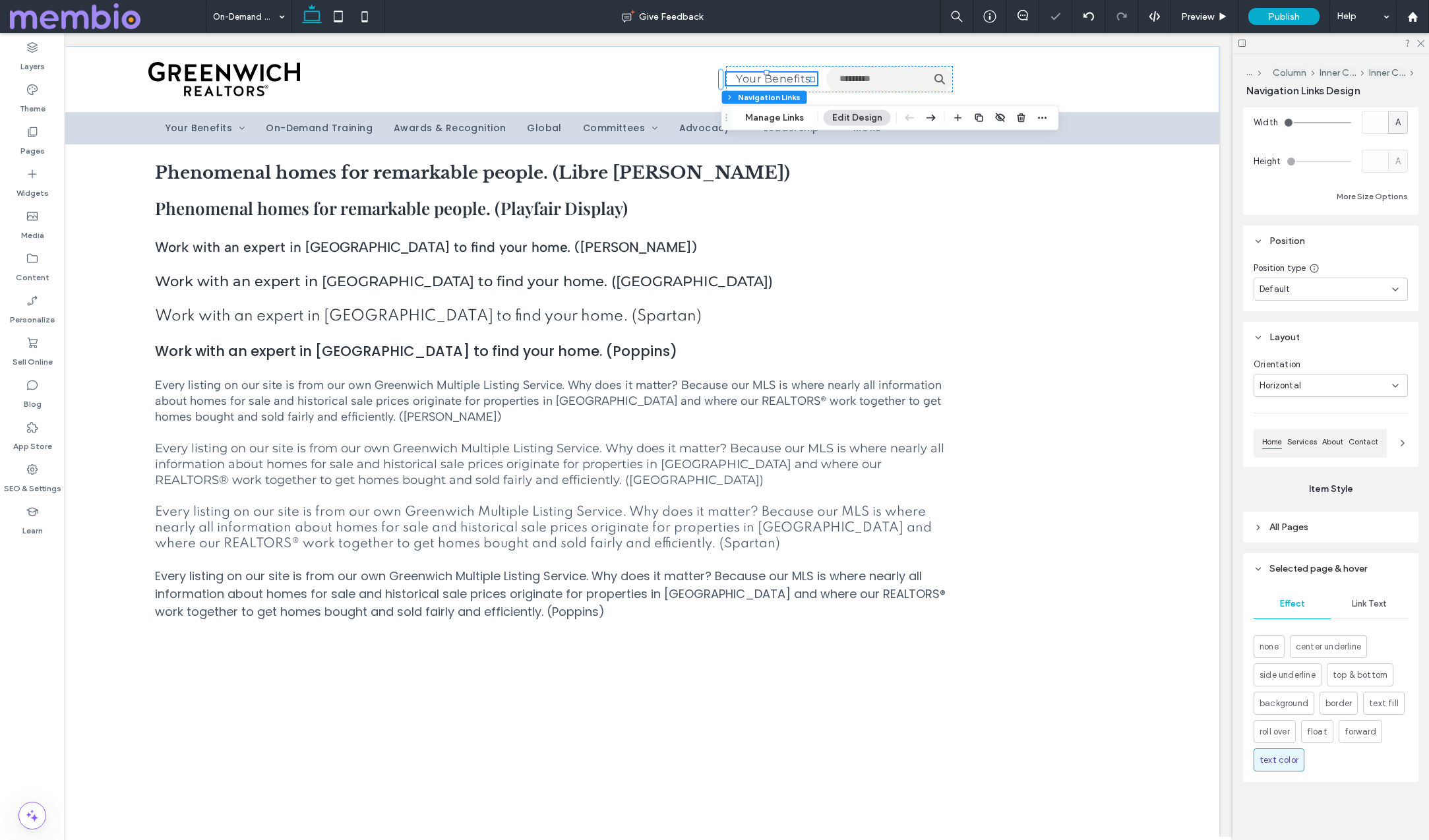
scroll to position [393, 0]
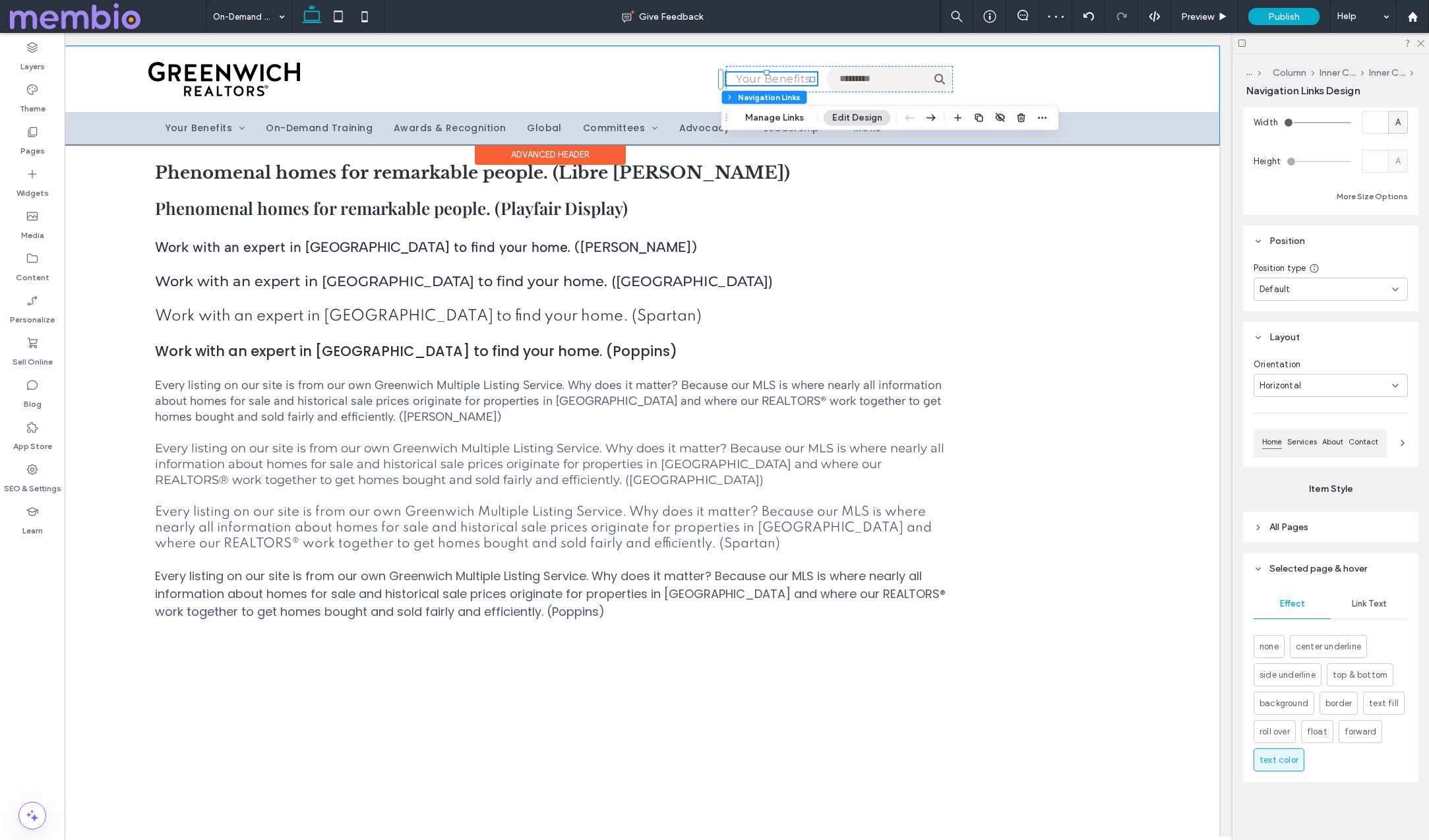
click at [770, 75] on span "Your Benefits" at bounding box center [773, 79] width 75 height 12
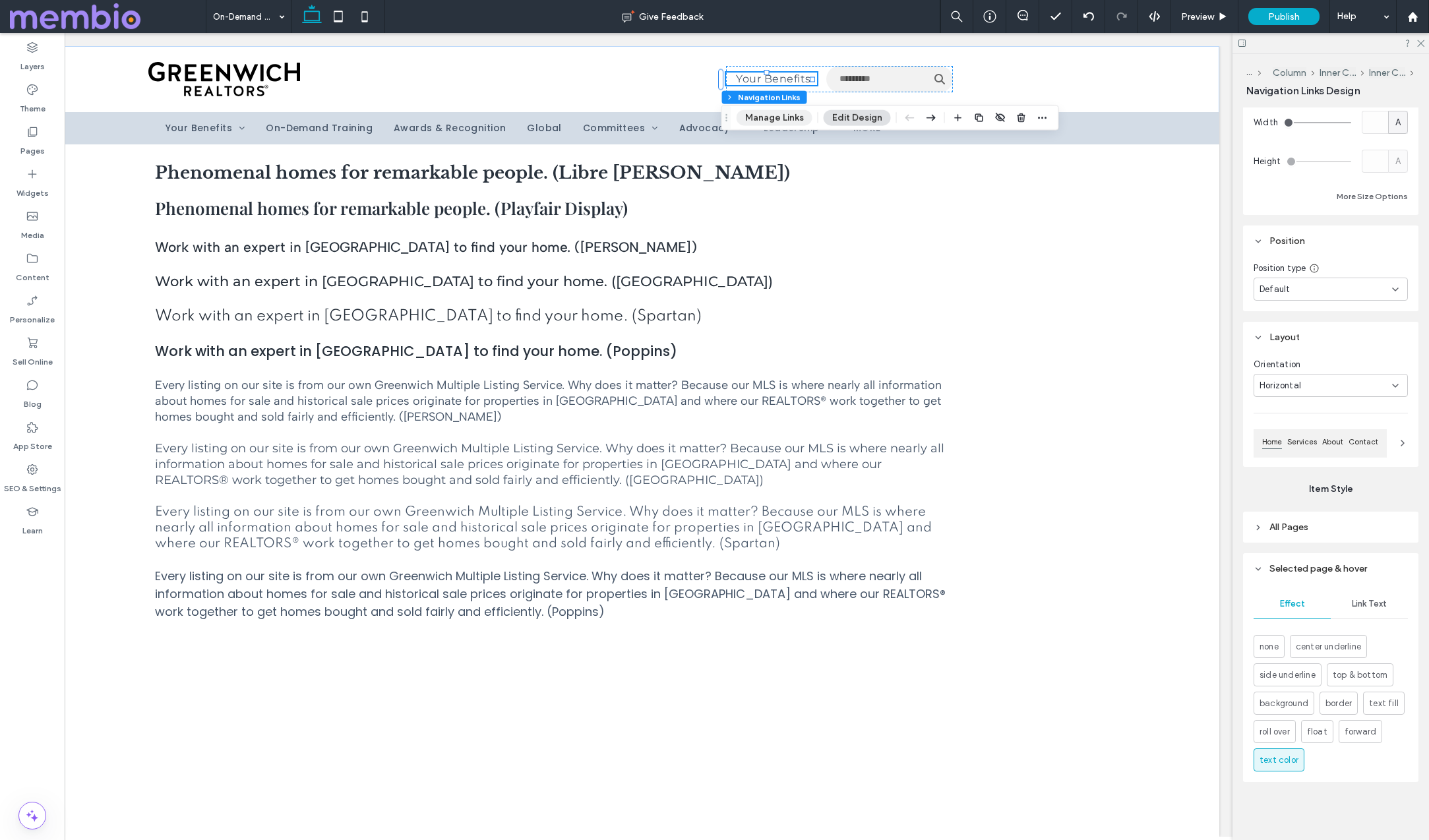
click at [780, 122] on button "Manage Links" at bounding box center [774, 117] width 75 height 16
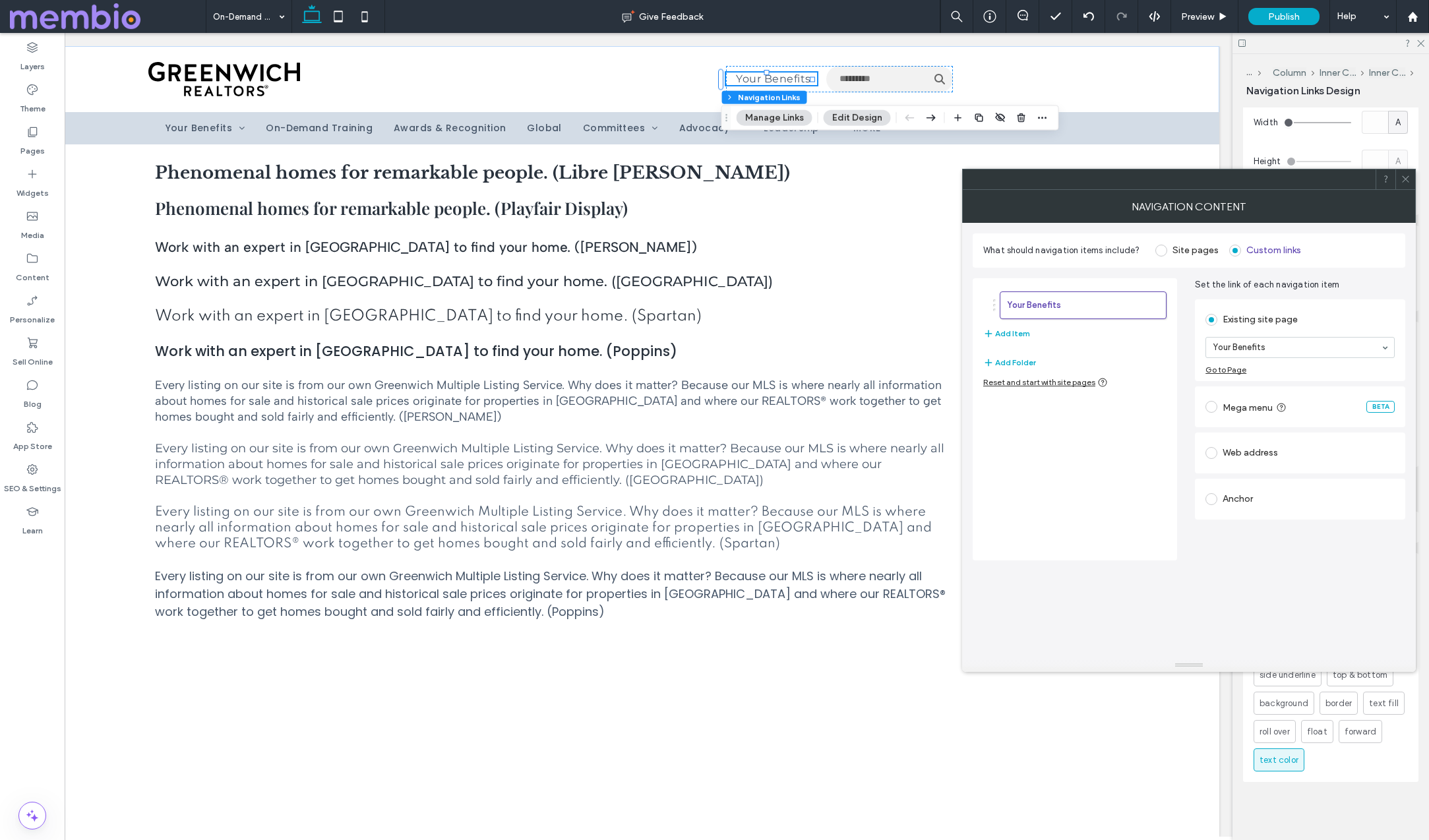
click at [1249, 447] on div "Web address" at bounding box center [1300, 452] width 190 height 21
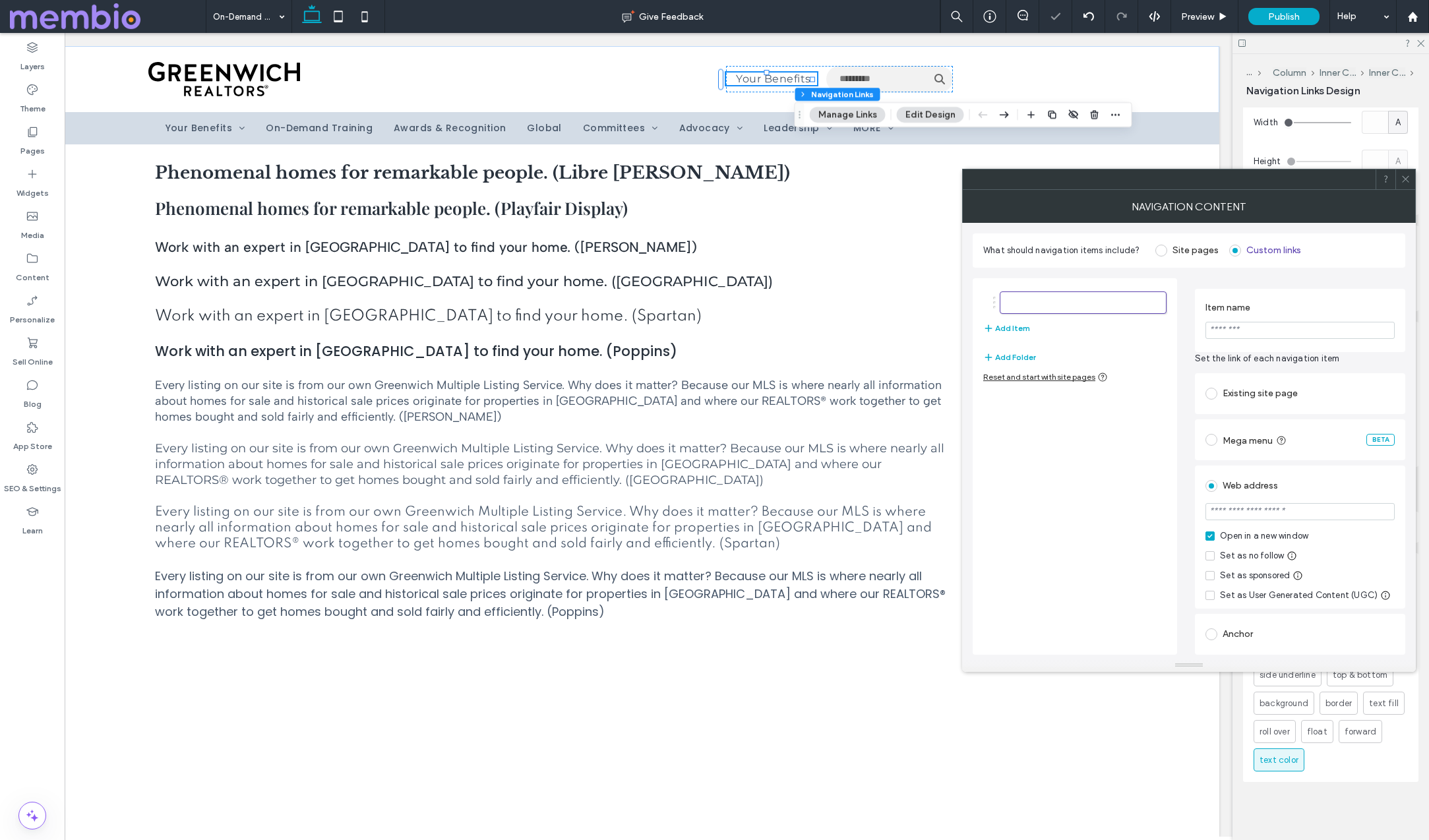
scroll to position [464, 0]
click at [1260, 523] on section at bounding box center [1300, 513] width 190 height 33
click at [1252, 510] on input "url" at bounding box center [1300, 511] width 190 height 17
type input "*******"
click at [1253, 532] on div "Open in a new window" at bounding box center [1264, 535] width 89 height 13
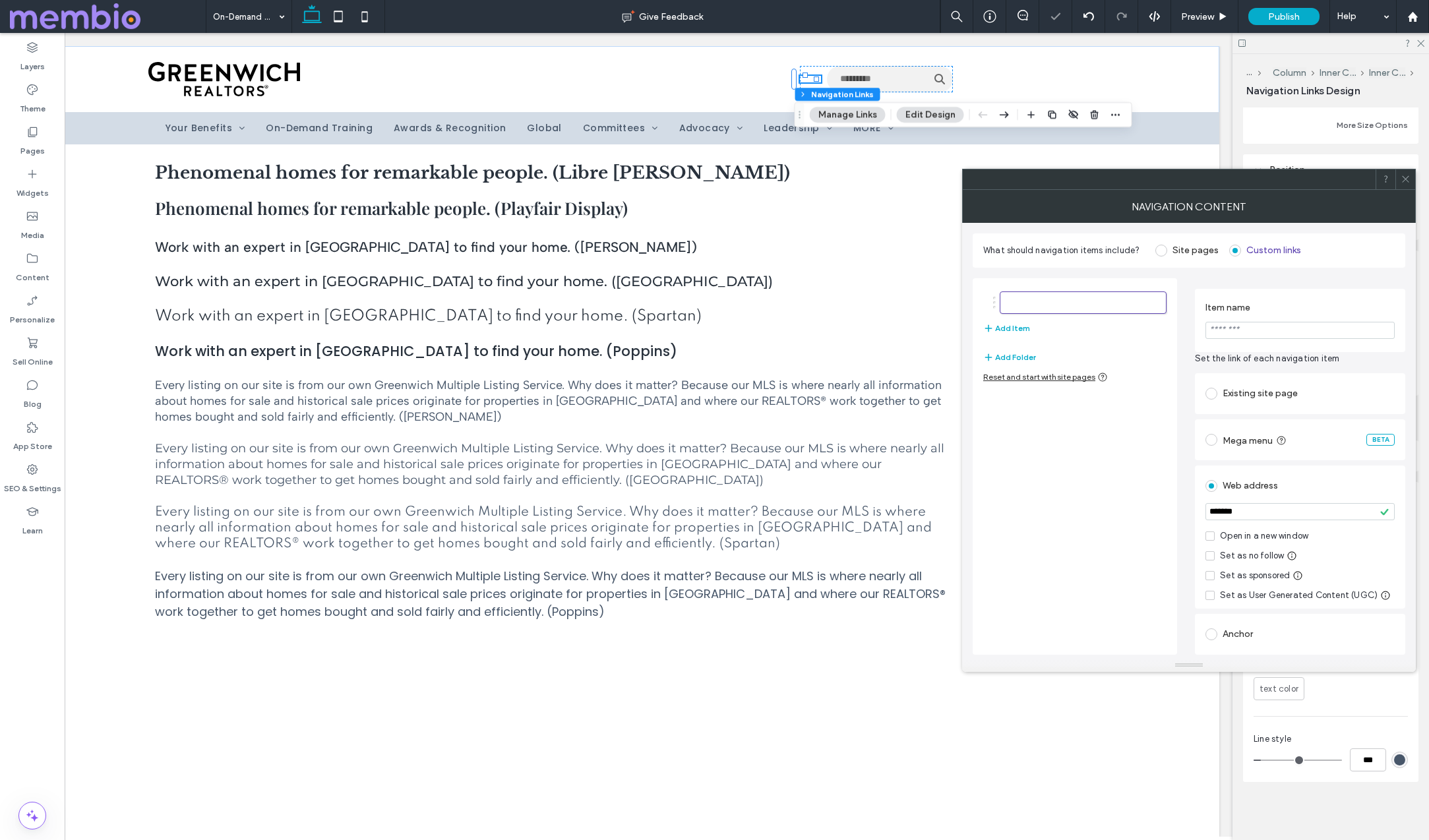
click at [1250, 515] on input "*******" at bounding box center [1300, 511] width 190 height 17
drag, startPoint x: 1251, startPoint y: 514, endPoint x: 1197, endPoint y: 506, distance: 54.6
click at [1197, 506] on div "Web address ******* Open in a new window Set as no follow Set as sponsored Set …" at bounding box center [1300, 537] width 210 height 143
click at [1262, 326] on input "Item name" at bounding box center [1300, 330] width 190 height 17
type input "**********"
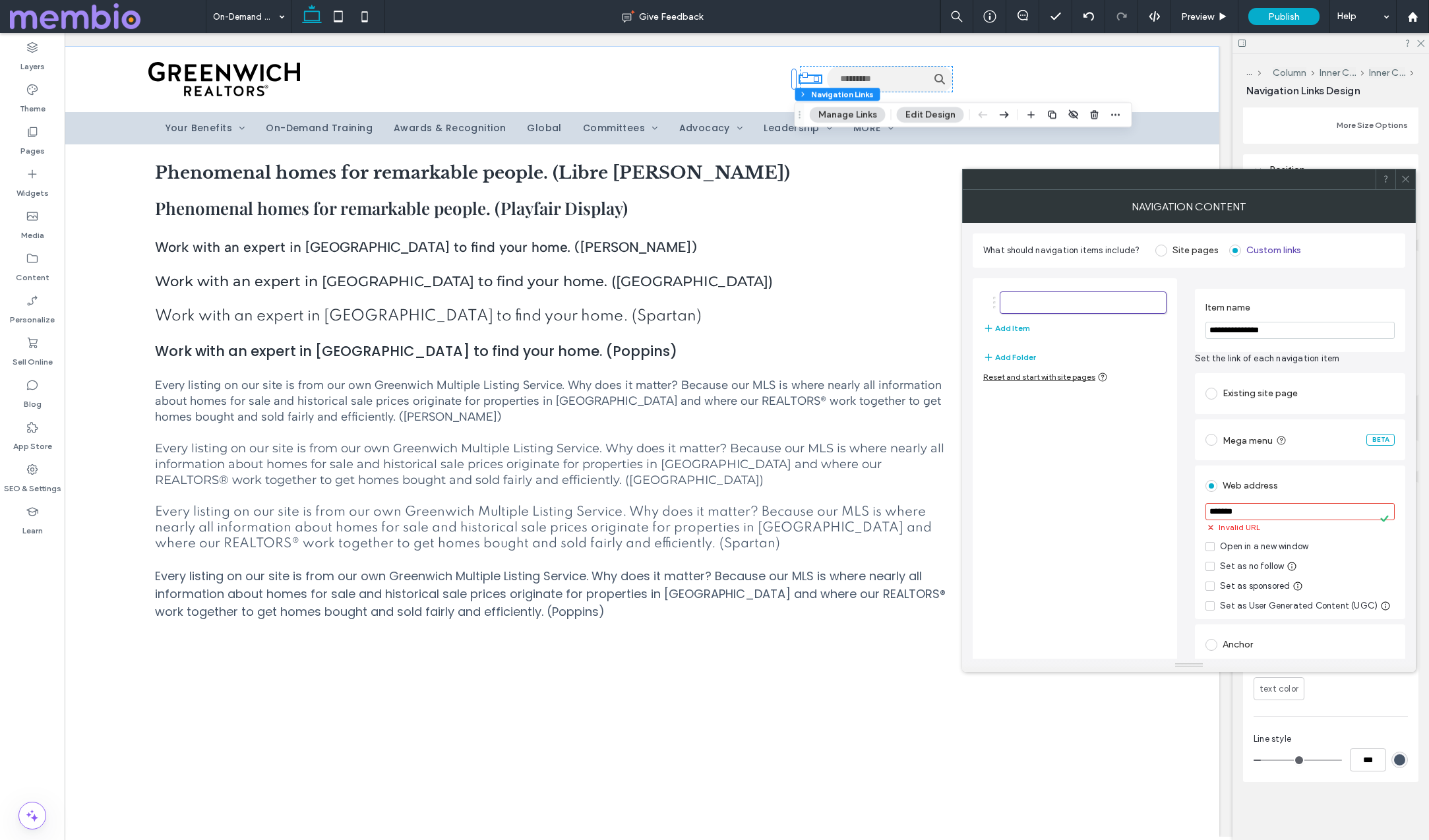
click at [1300, 289] on div "**********" at bounding box center [1300, 320] width 210 height 63
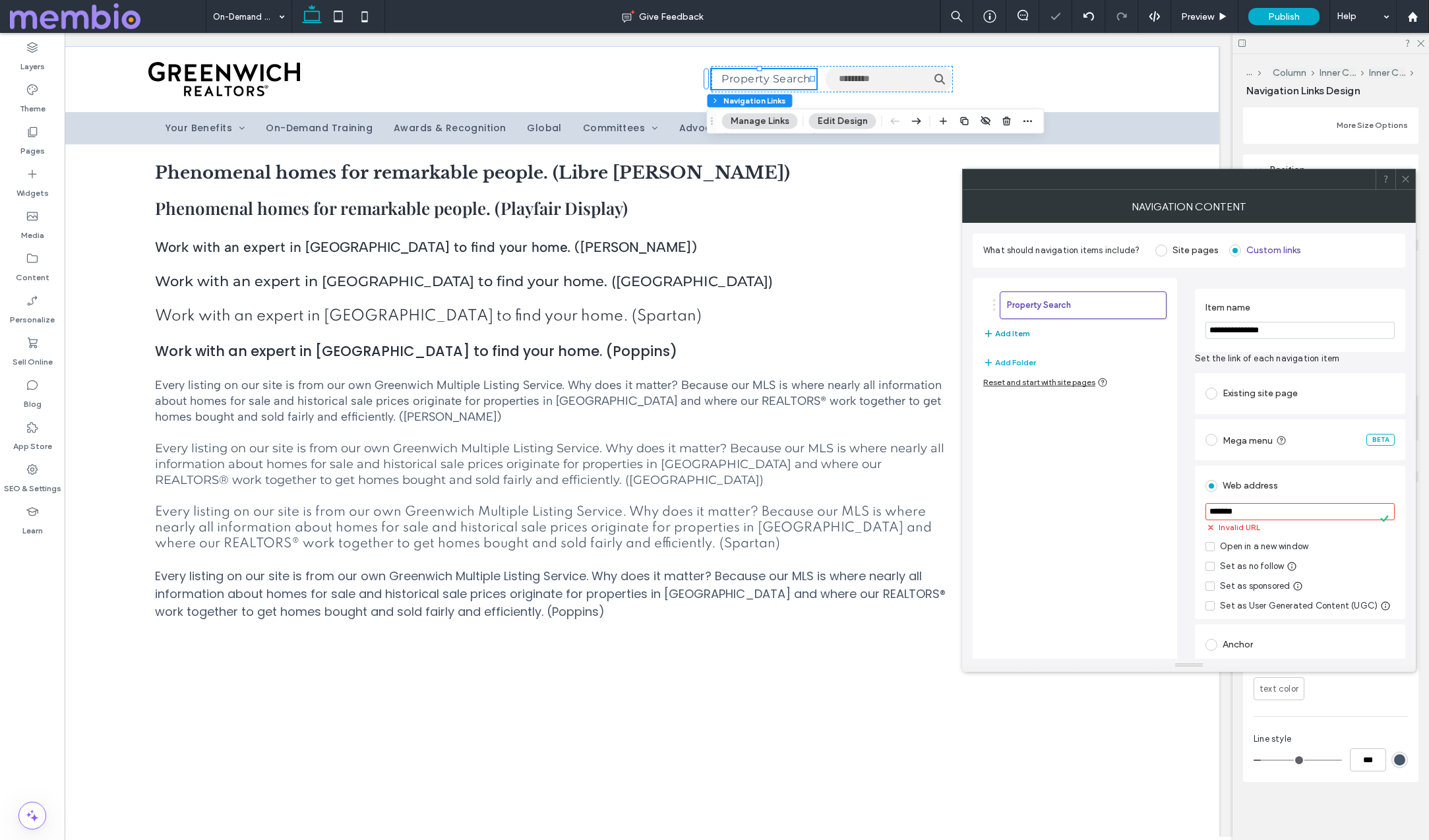
click at [1015, 333] on button "Add Item" at bounding box center [1006, 333] width 47 height 16
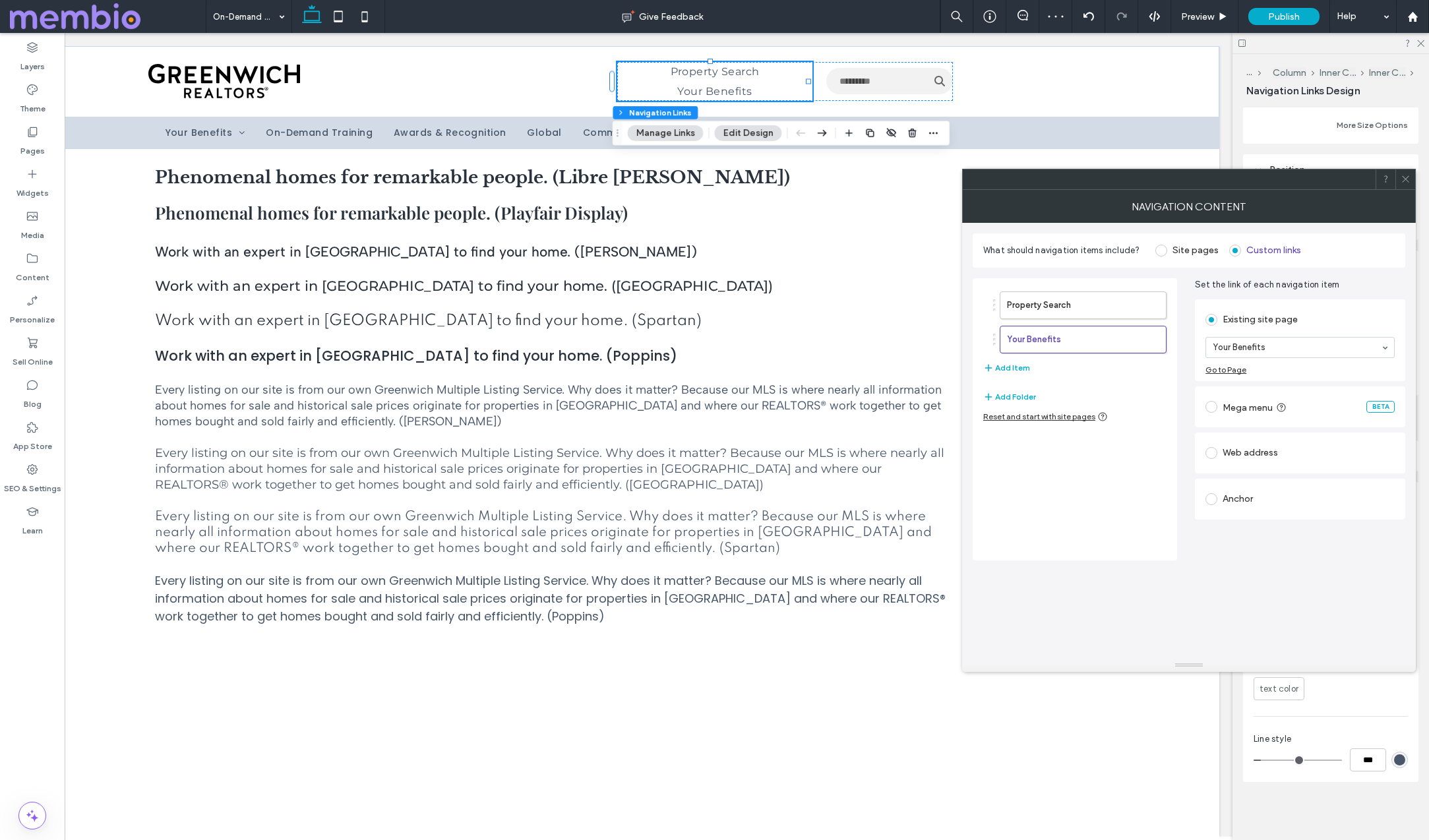
click at [1231, 453] on div "Web address" at bounding box center [1300, 452] width 190 height 21
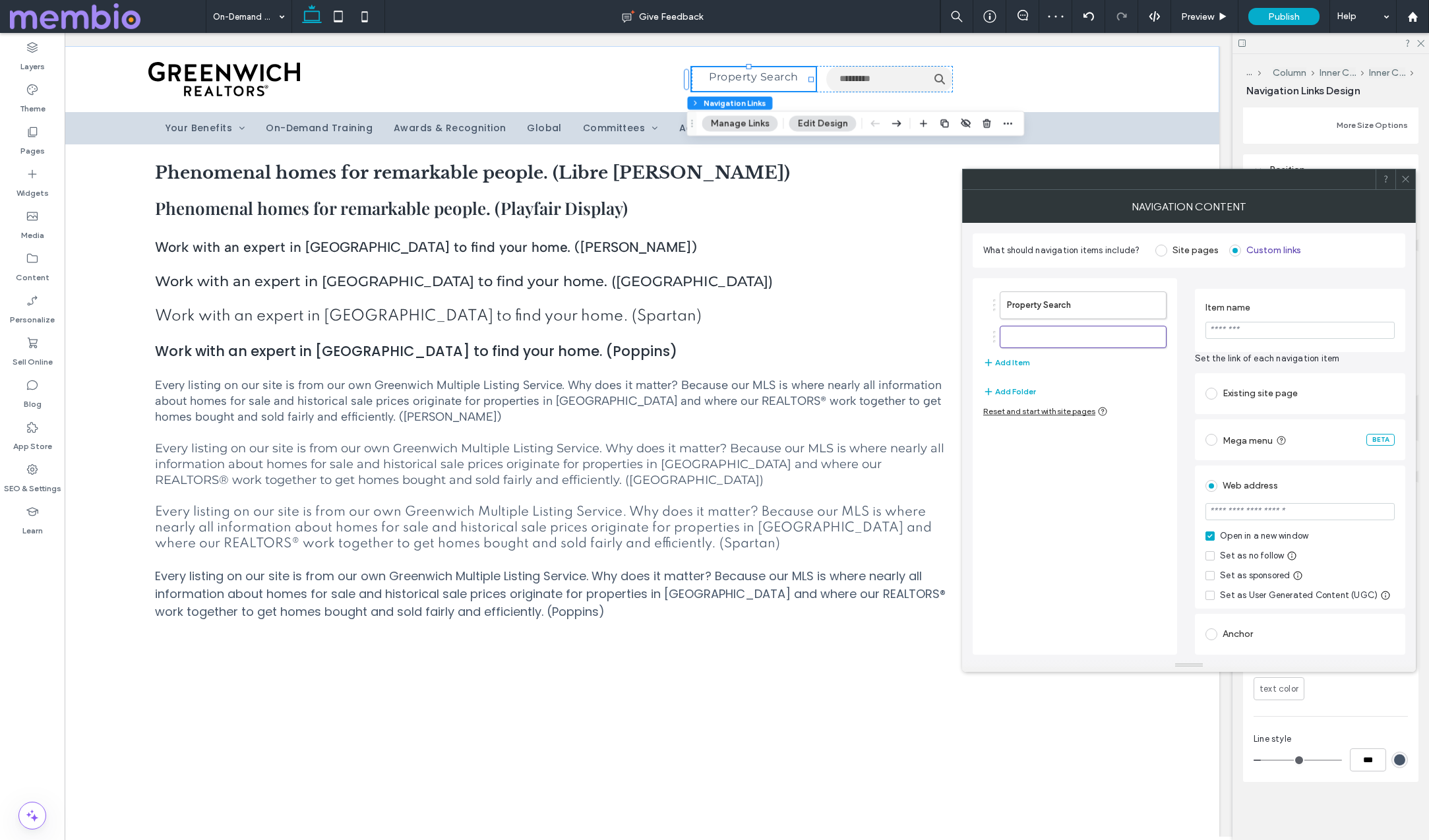
click at [1224, 331] on input "Item name" at bounding box center [1300, 330] width 190 height 17
type input "**********"
click at [995, 365] on button "Add Item" at bounding box center [1006, 363] width 47 height 16
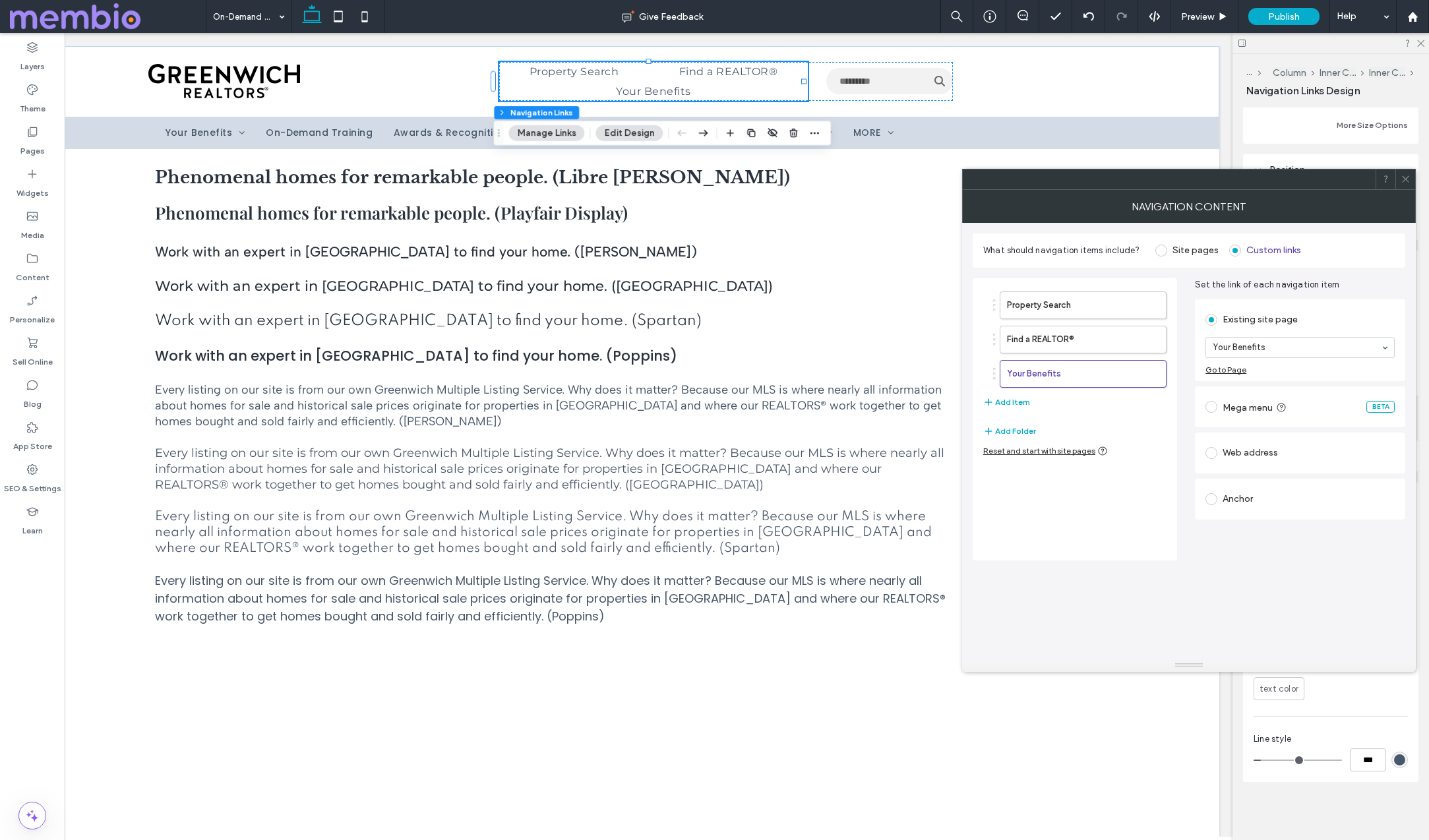
click at [1250, 453] on div "Web address" at bounding box center [1300, 452] width 190 height 21
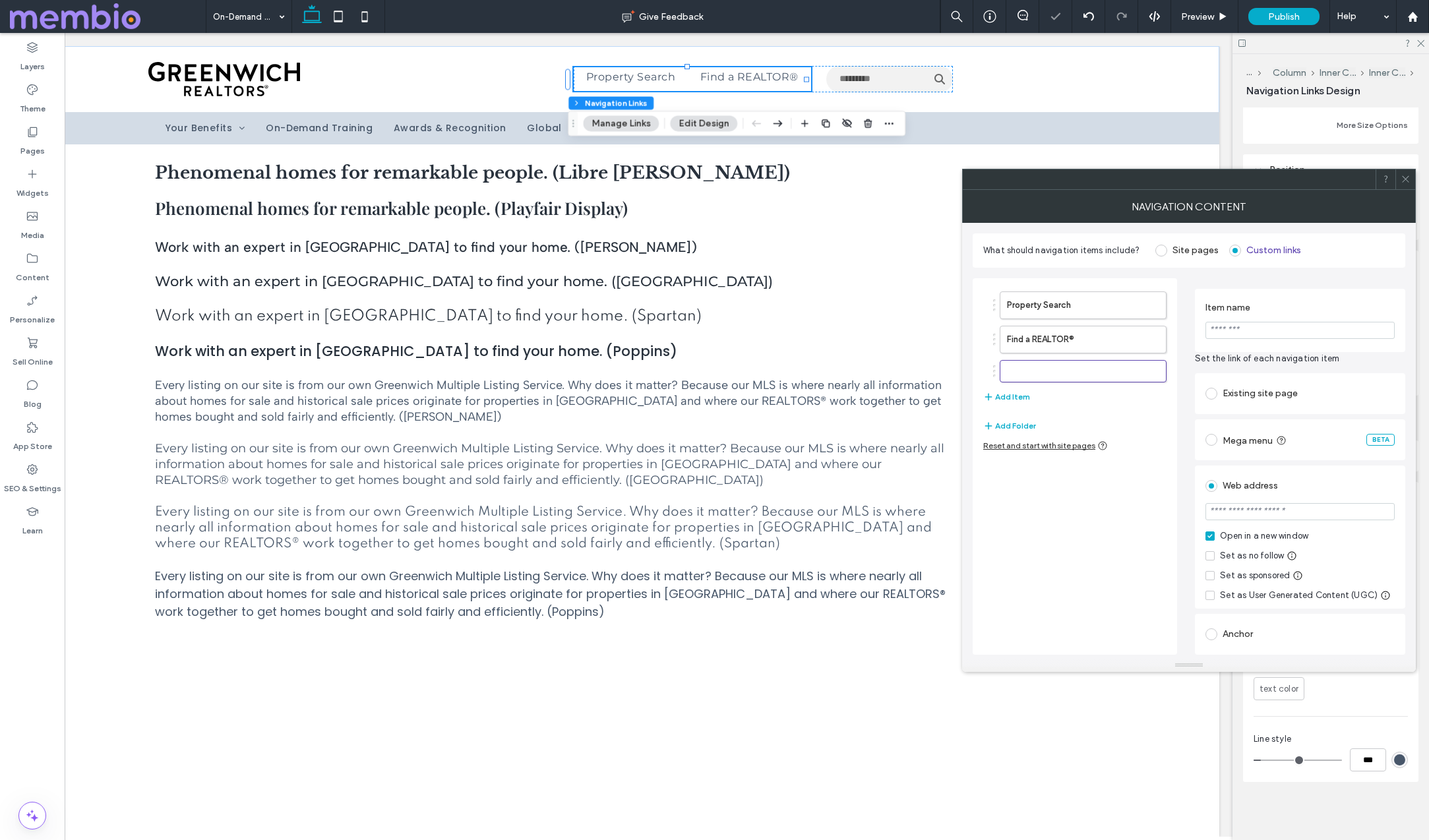
click at [1235, 330] on input "Item name" at bounding box center [1300, 330] width 190 height 17
type input "**********"
click at [1015, 393] on button "Add Item" at bounding box center [1006, 397] width 47 height 16
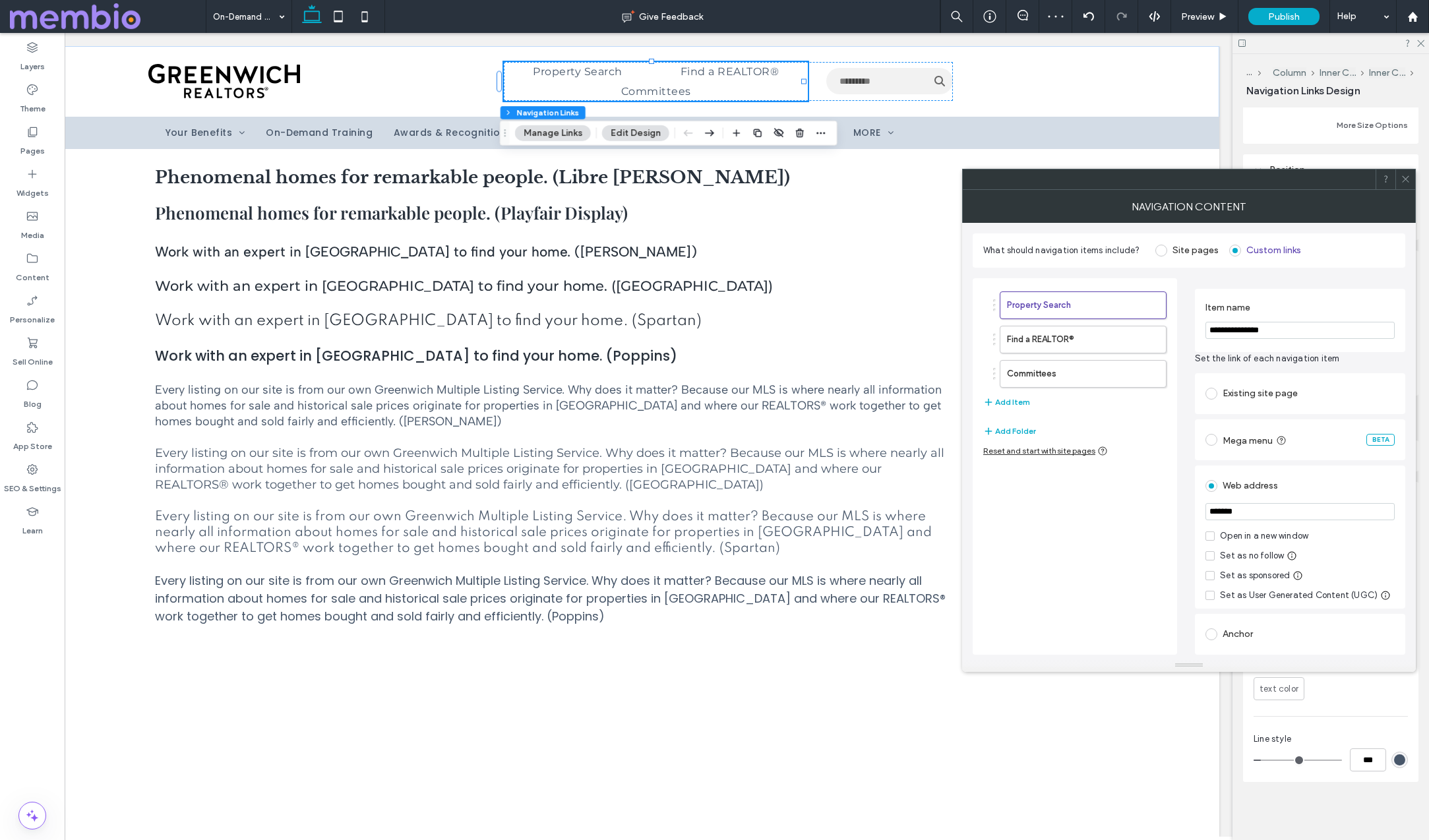
click at [1255, 331] on input "**********" at bounding box center [1300, 330] width 190 height 17
click at [1014, 402] on button "Add Item" at bounding box center [1006, 402] width 47 height 16
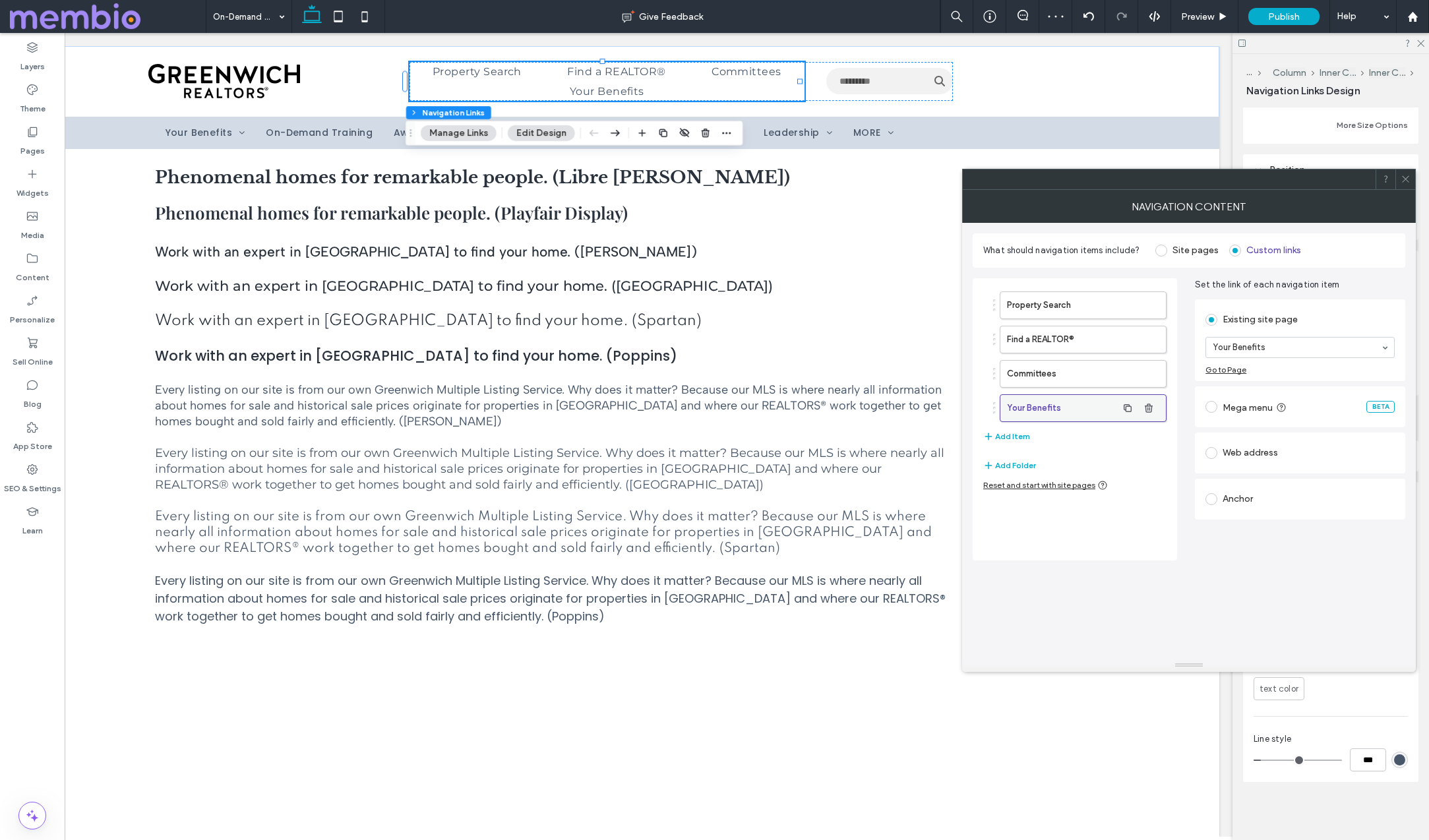
click at [1044, 408] on label "Your Benefits" at bounding box center [1062, 408] width 110 height 26
click at [1249, 447] on div "Web address" at bounding box center [1300, 452] width 190 height 21
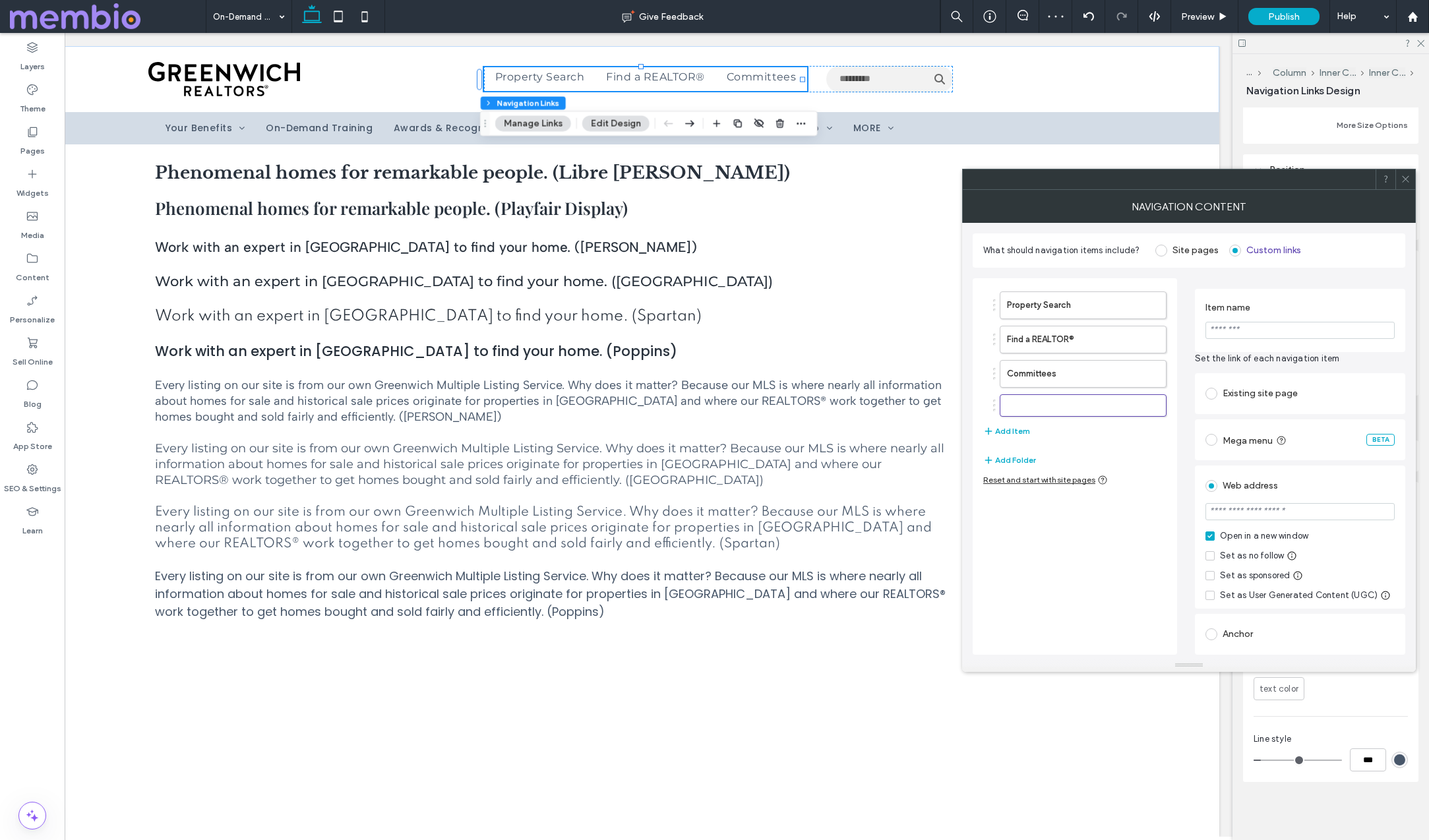
click at [1254, 330] on input "Item name" at bounding box center [1300, 330] width 190 height 17
type input "******"
click at [1407, 176] on icon at bounding box center [1405, 179] width 10 height 10
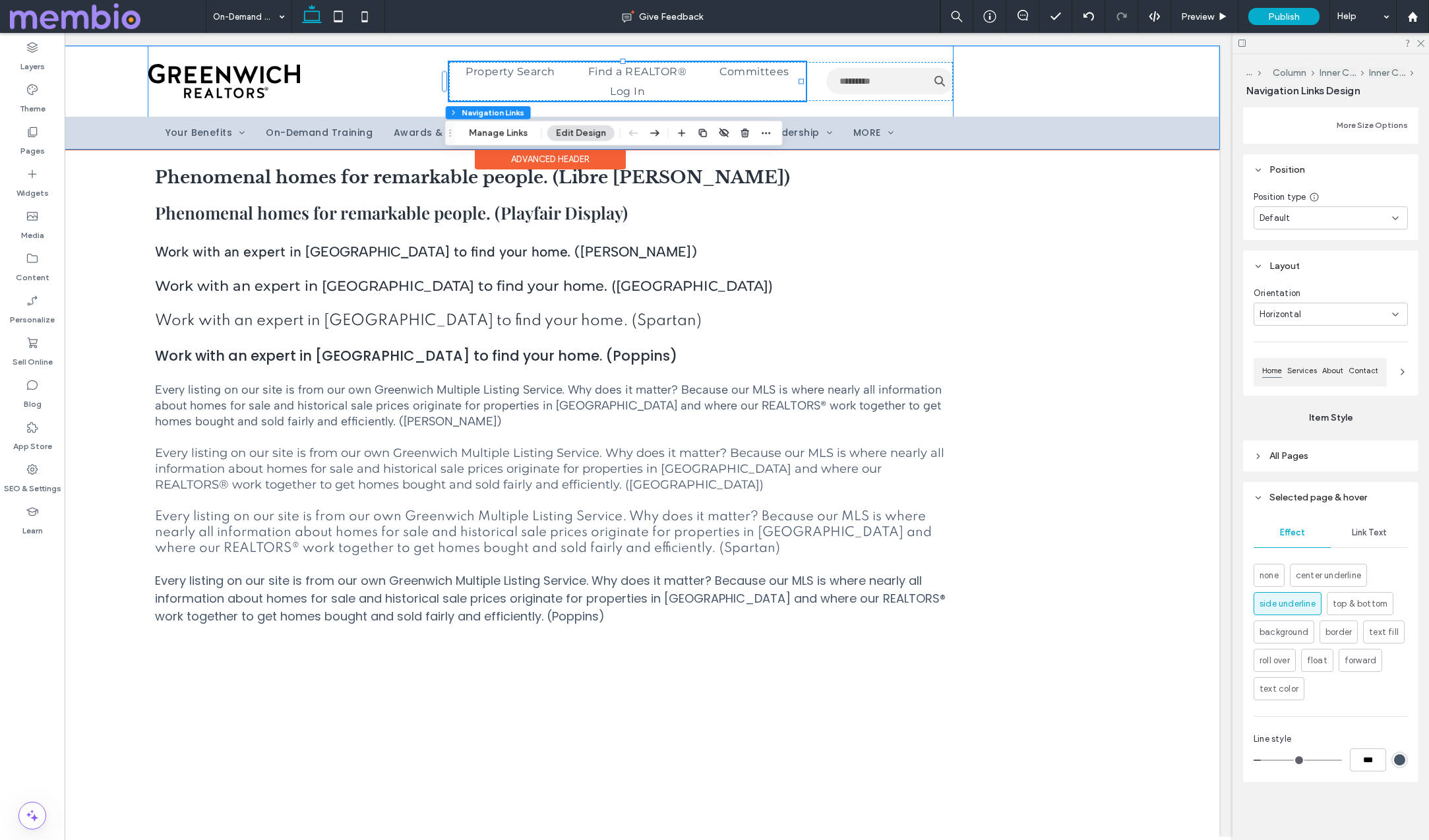
click at [361, 77] on div "Property Search Find a REALTOR® Committees Log In Use the up and down arrows to…" at bounding box center [551, 82] width 804 height 71
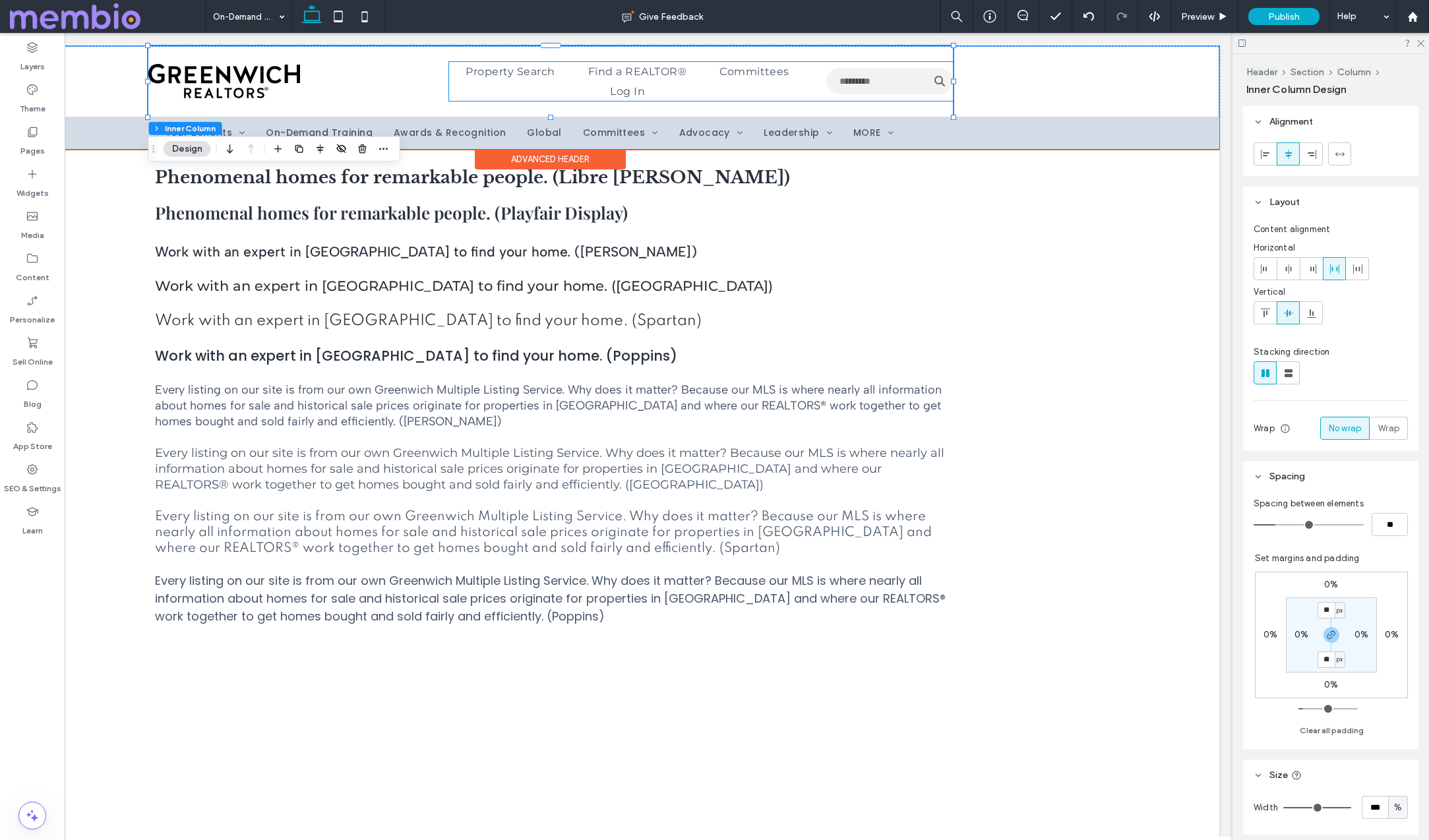
click at [594, 85] on ul "Property Search Find a REALTOR® Committees Log In" at bounding box center [627, 81] width 357 height 39
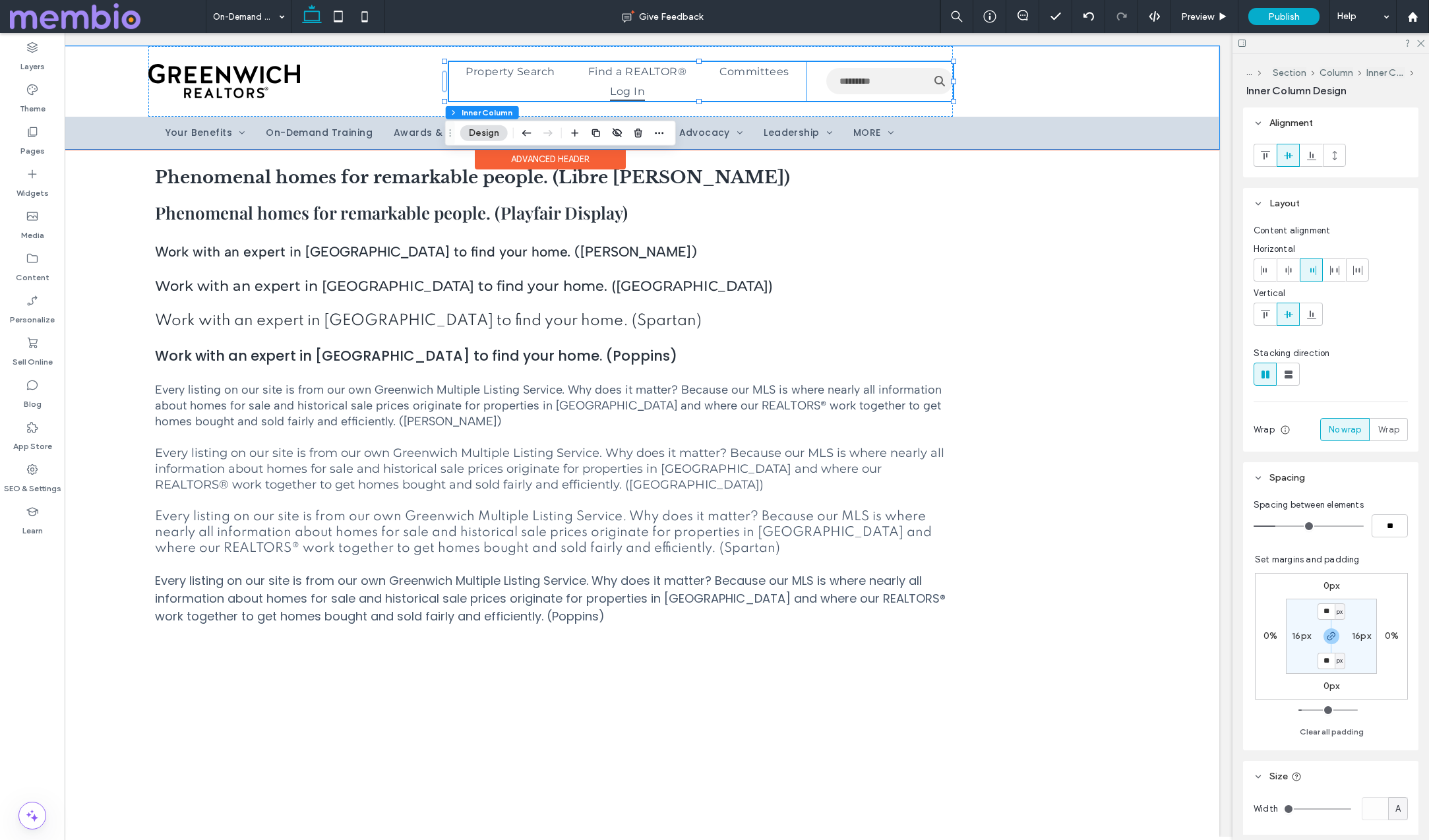
click at [613, 81] on span "Log In" at bounding box center [627, 90] width 35 height 19
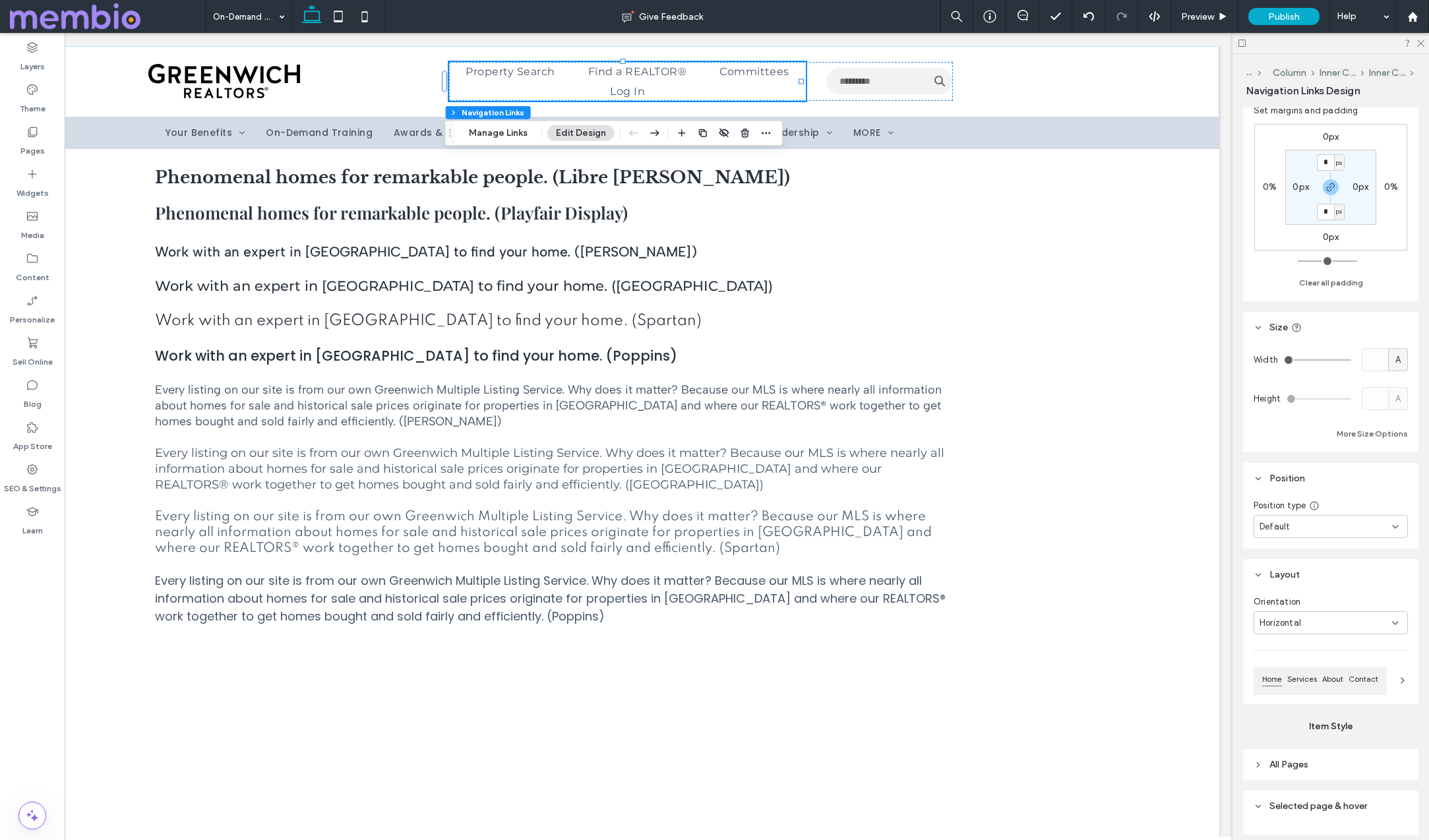
scroll to position [149, 0]
click at [1398, 366] on span "A" at bounding box center [1398, 366] width 5 height 13
click at [1400, 410] on span "%" at bounding box center [1398, 413] width 8 height 13
type input "**"
type input "****"
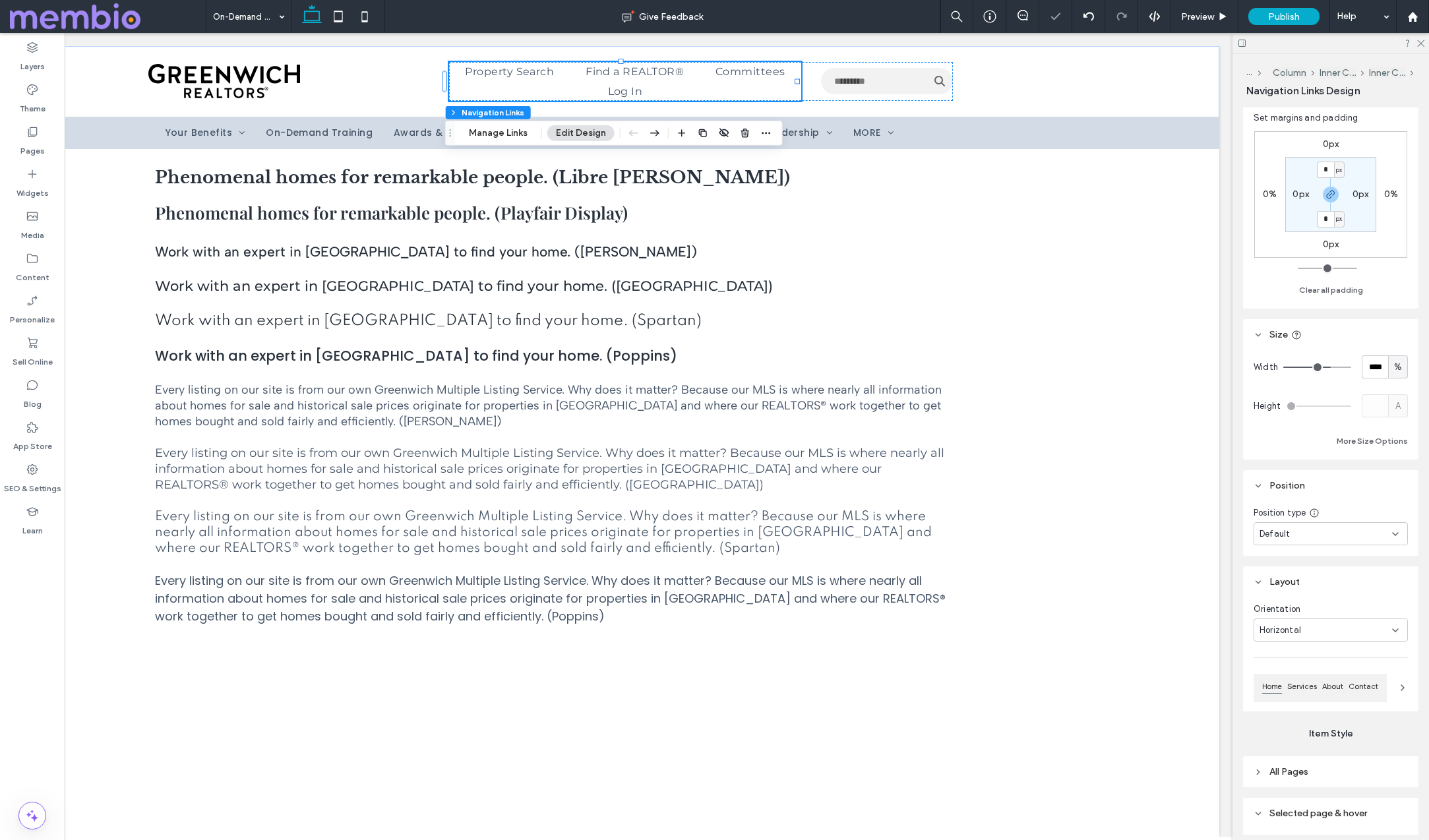
type input "**"
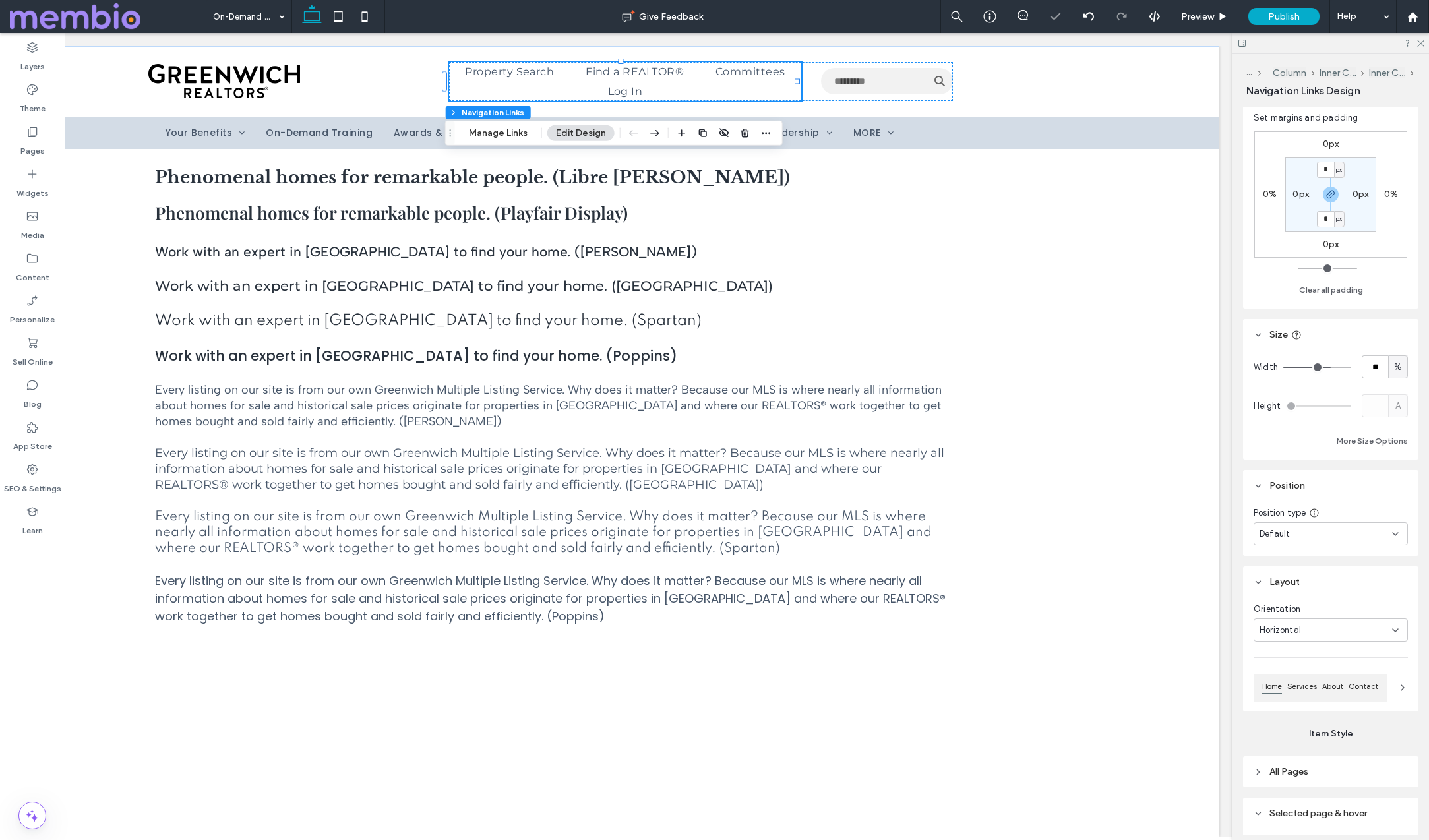
type input "**"
type input "***"
drag, startPoint x: 1345, startPoint y: 364, endPoint x: 1359, endPoint y: 364, distance: 14.0
type input "***"
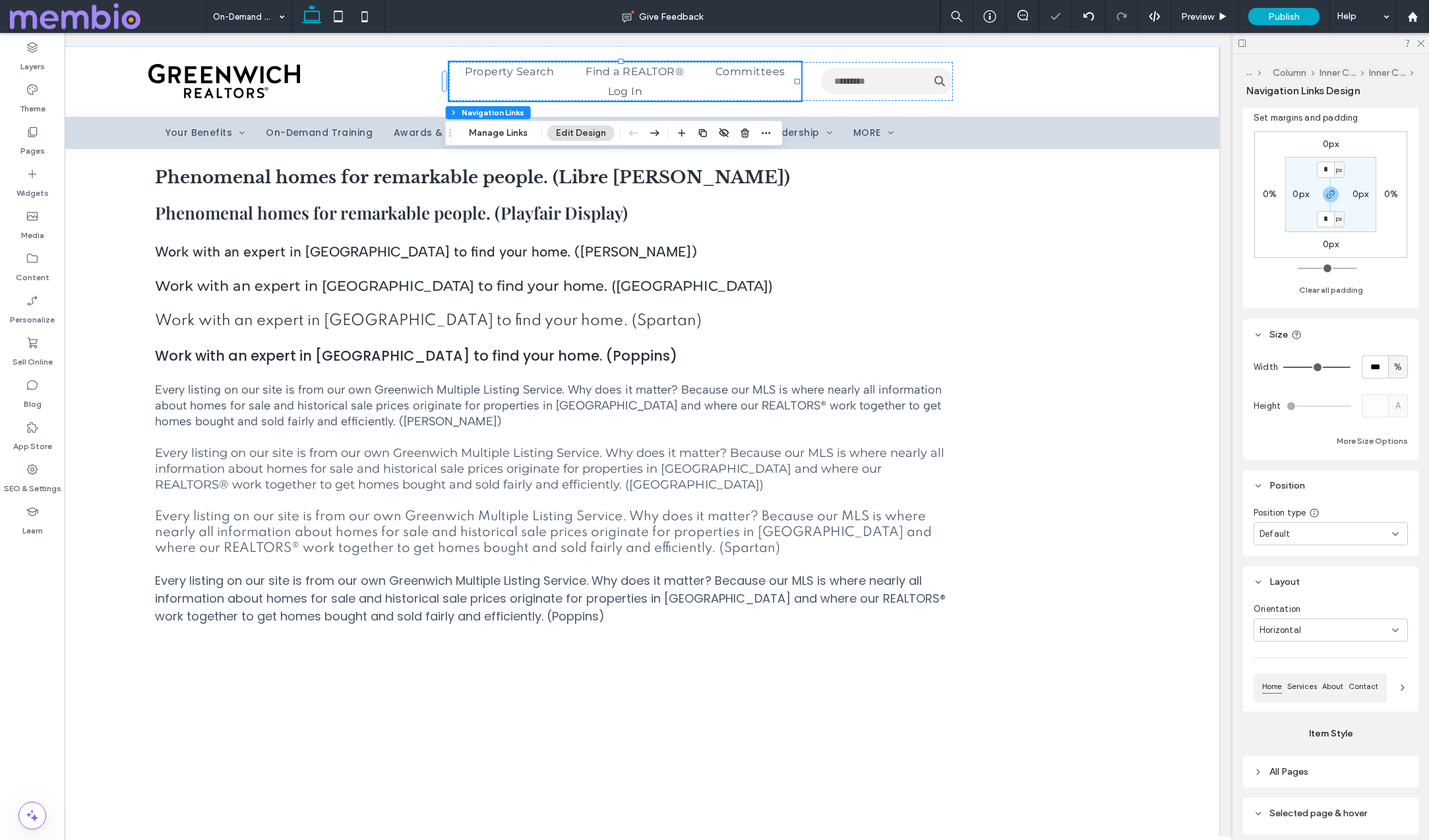
click at [1351, 366] on input "range" at bounding box center [1317, 367] width 68 height 2
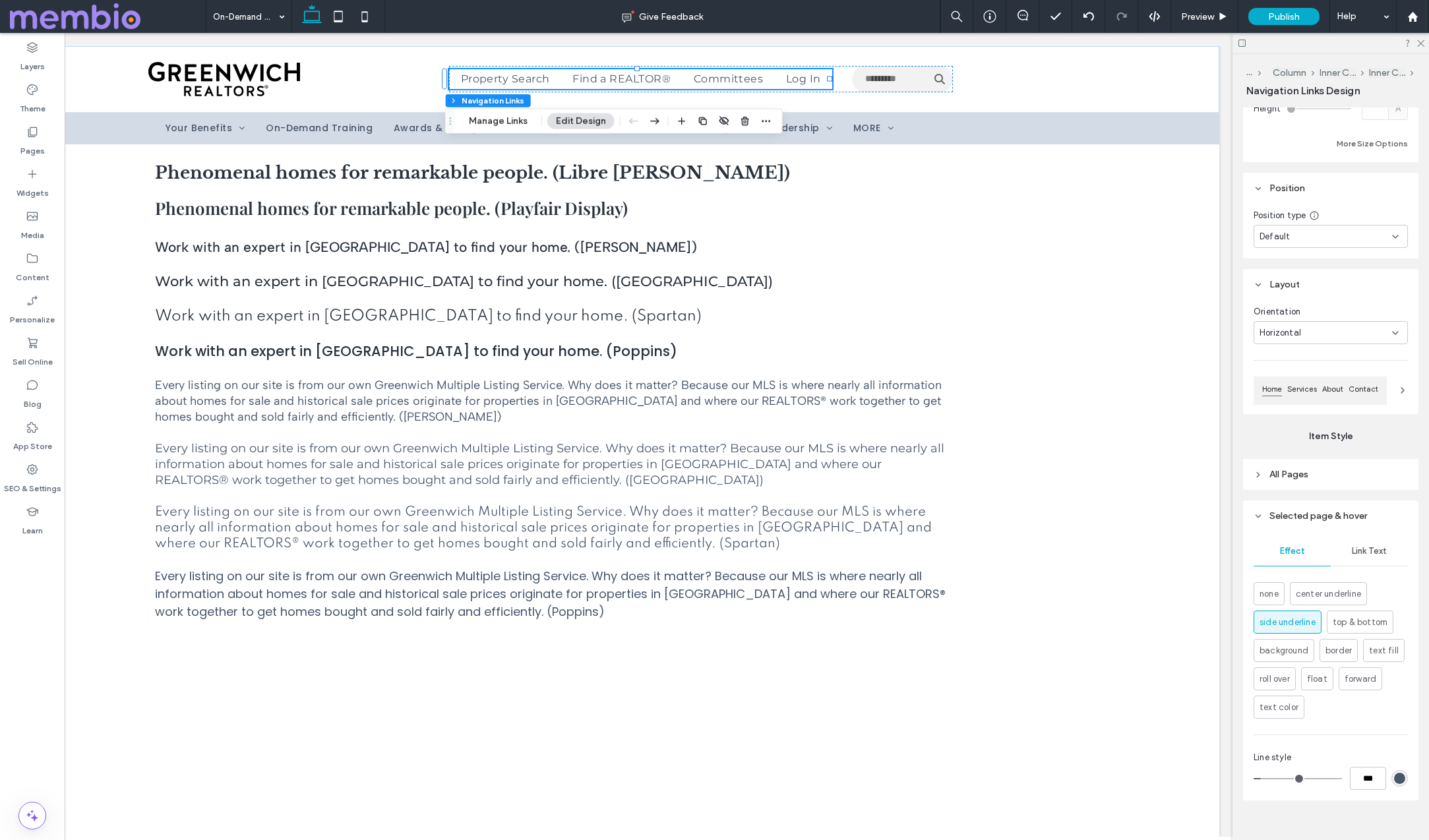
scroll to position [453, 0]
click at [1284, 700] on span "text color" at bounding box center [1279, 699] width 39 height 13
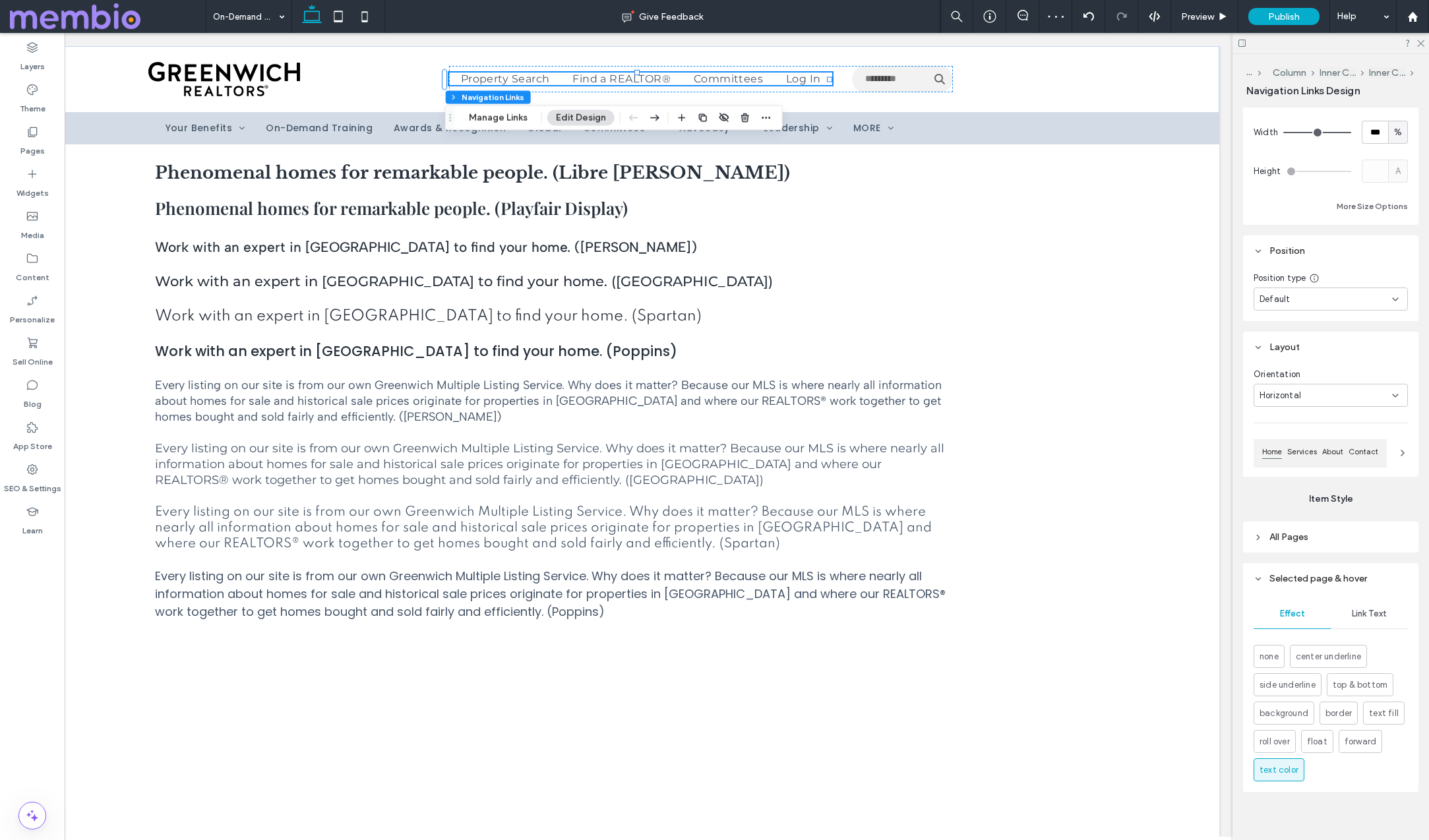
scroll to position [393, 0]
click at [1290, 534] on header "All Pages" at bounding box center [1331, 527] width 176 height 31
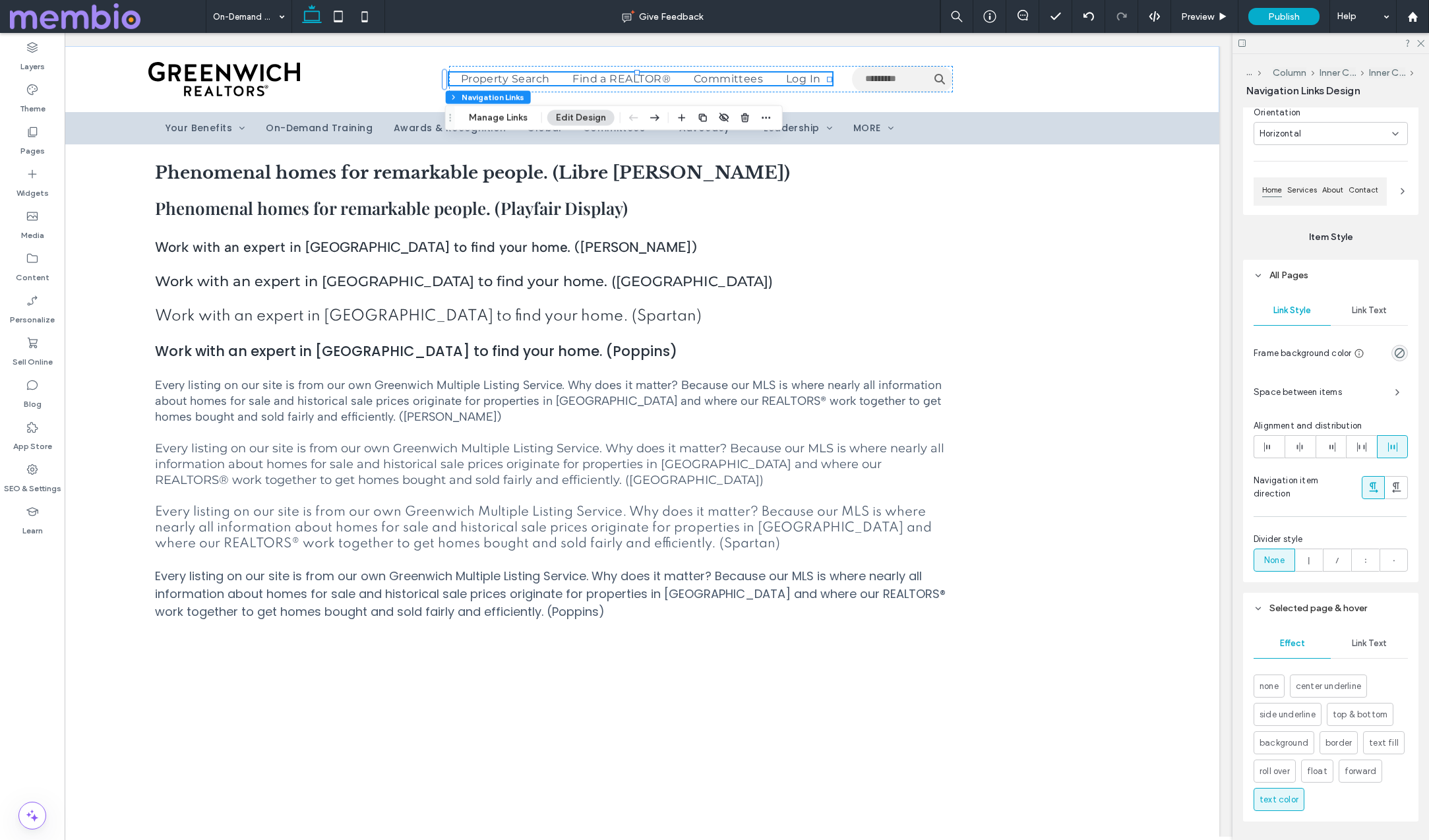
scroll to position [659, 0]
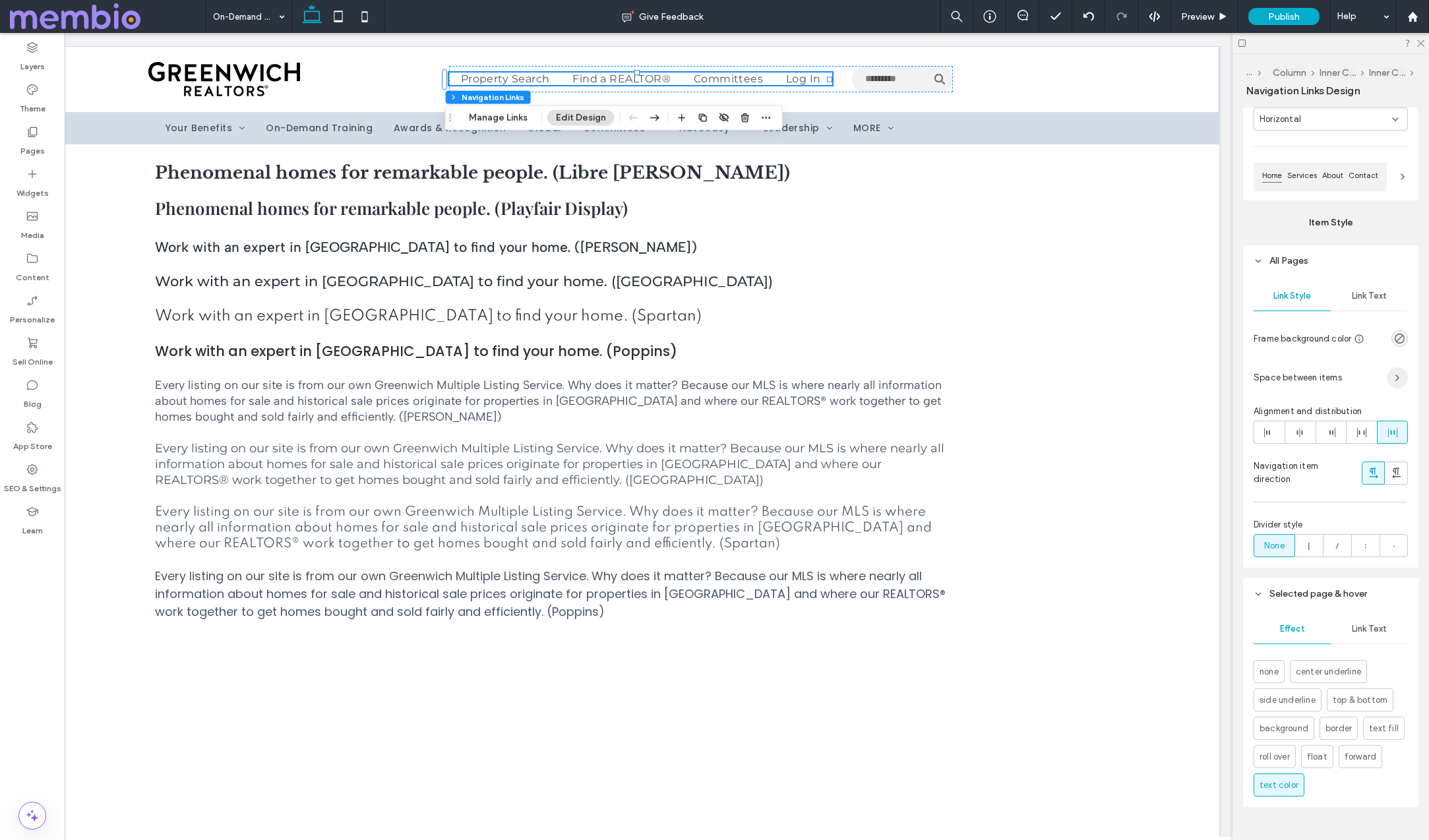
click at [1400, 381] on icon "button" at bounding box center [1397, 378] width 11 height 11
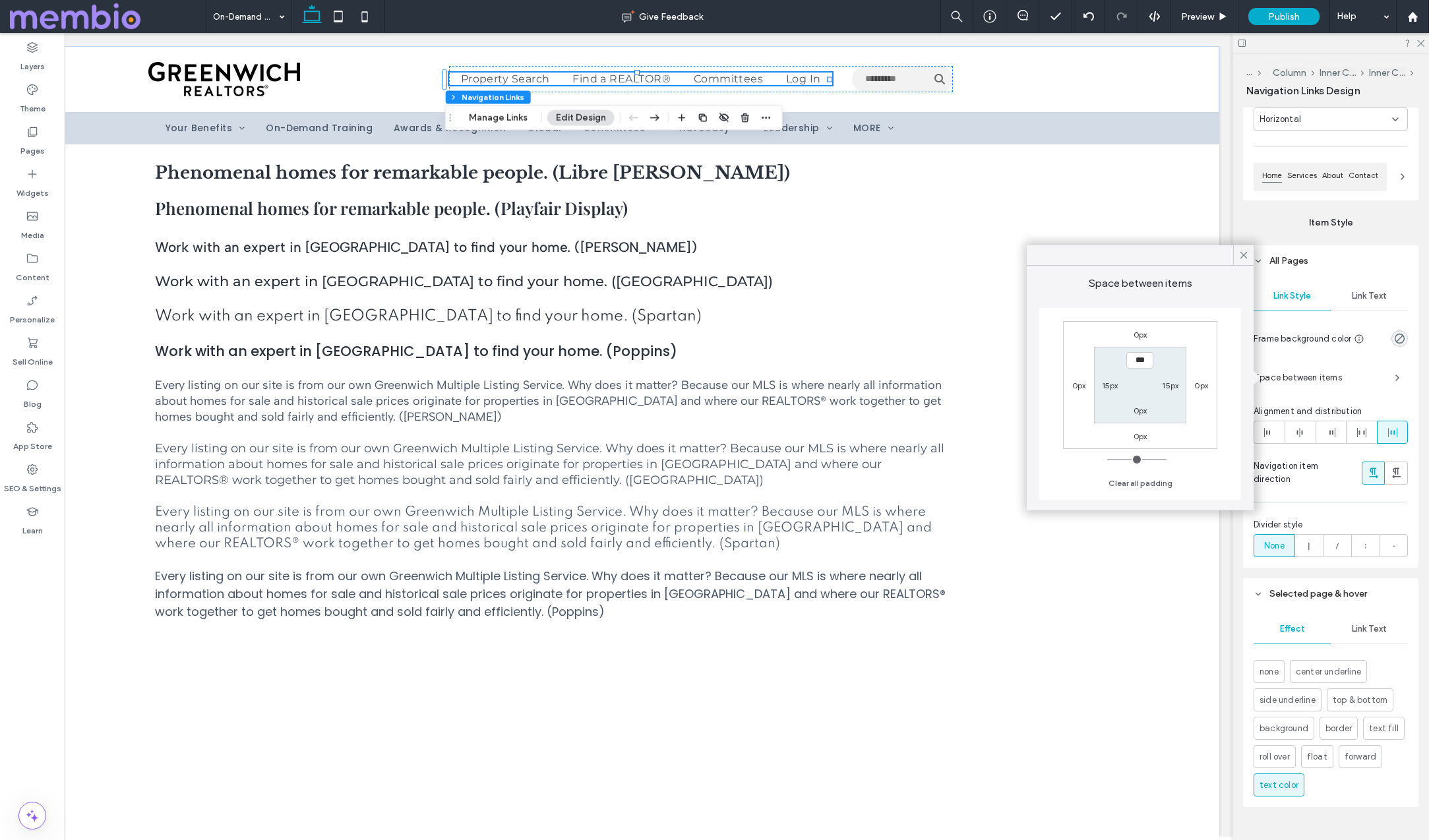
click at [1109, 384] on label "15px" at bounding box center [1110, 385] width 16 height 10
type input "**"
type input "*"
type input "***"
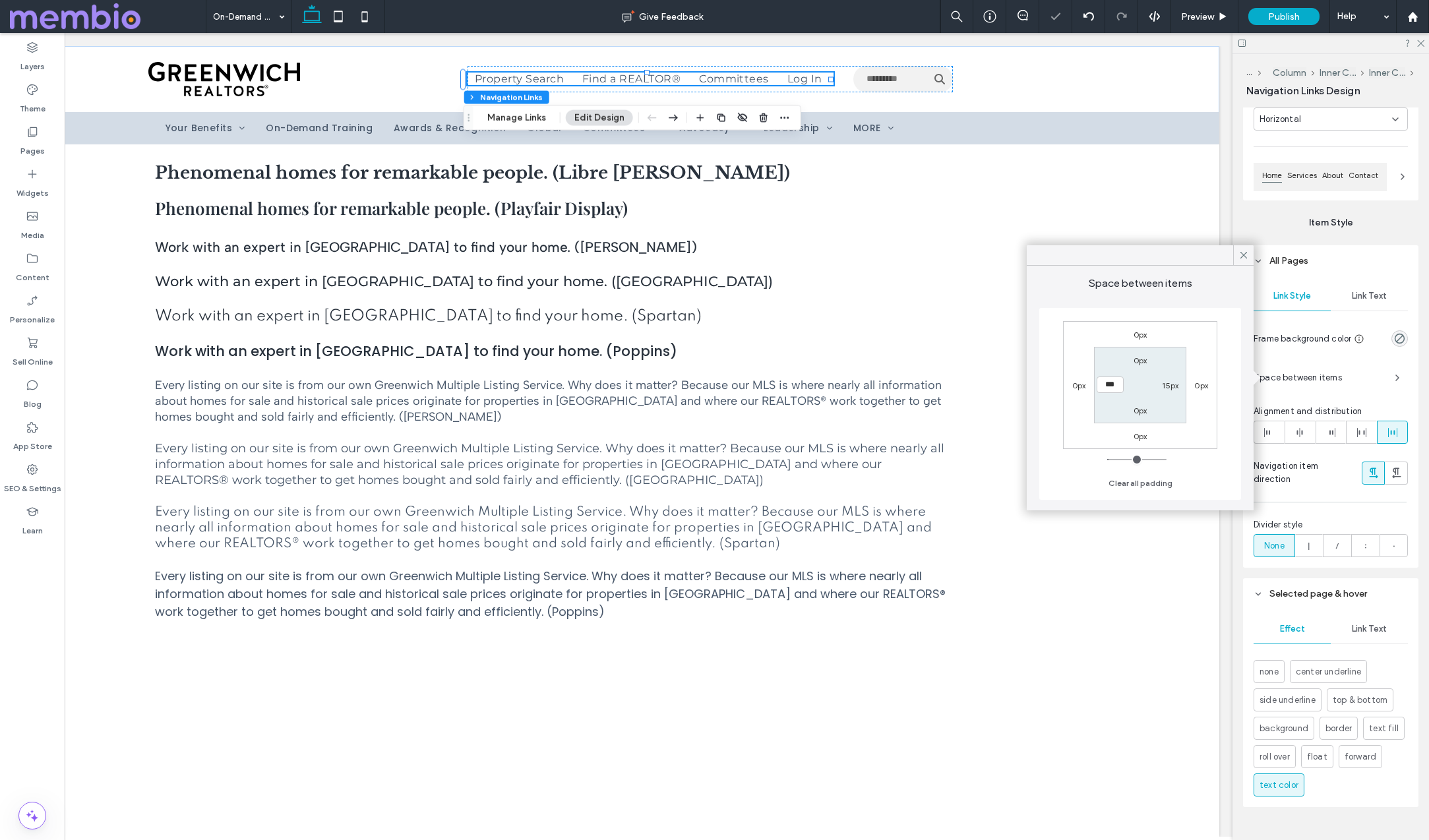
click at [1166, 382] on div "15px" at bounding box center [1169, 384] width 16 height 13
click at [1168, 383] on label "15px" at bounding box center [1169, 385] width 16 height 10
type input "**"
type input "*"
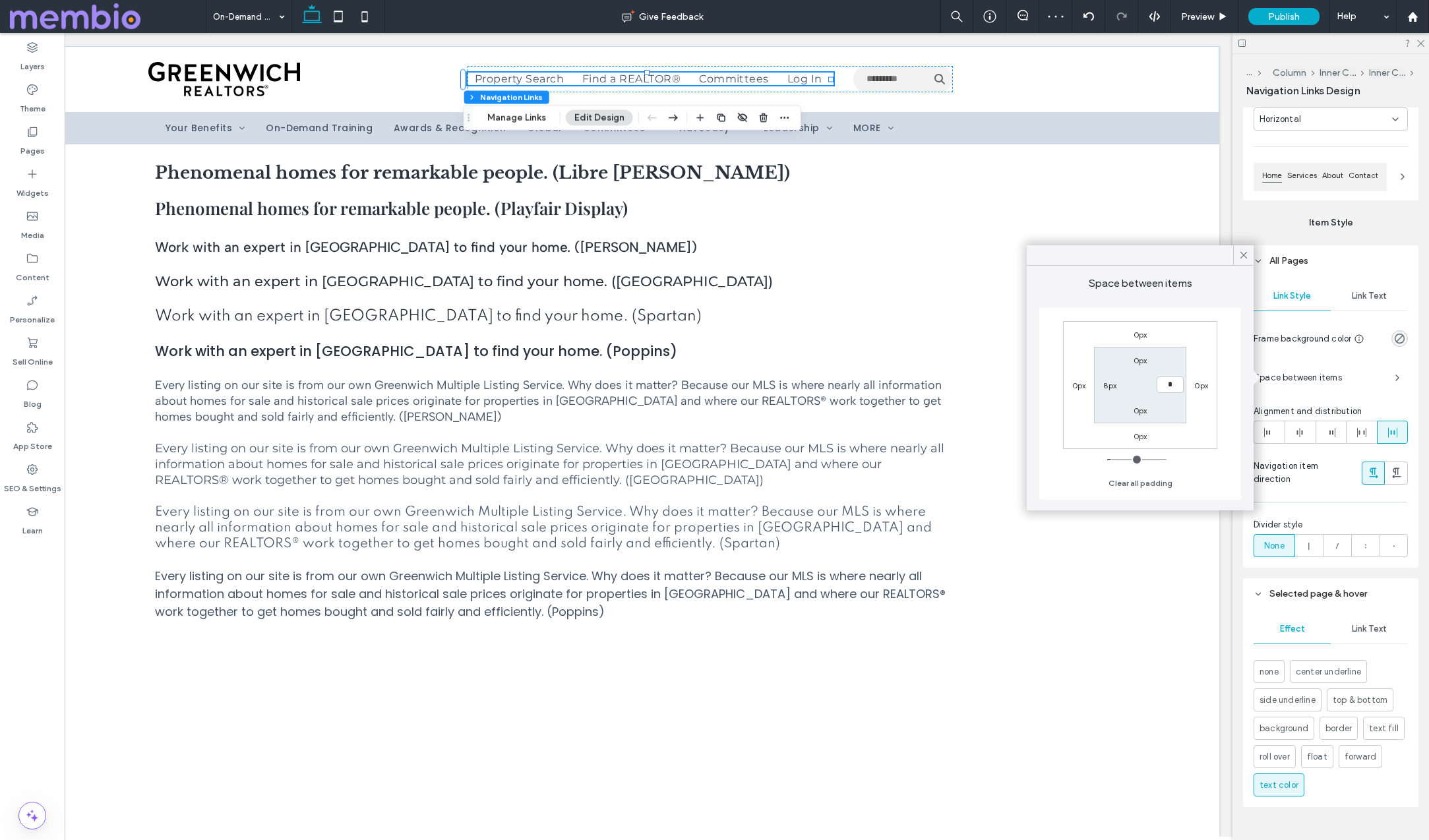
type input "***"
click at [1241, 253] on use at bounding box center [1243, 255] width 7 height 7
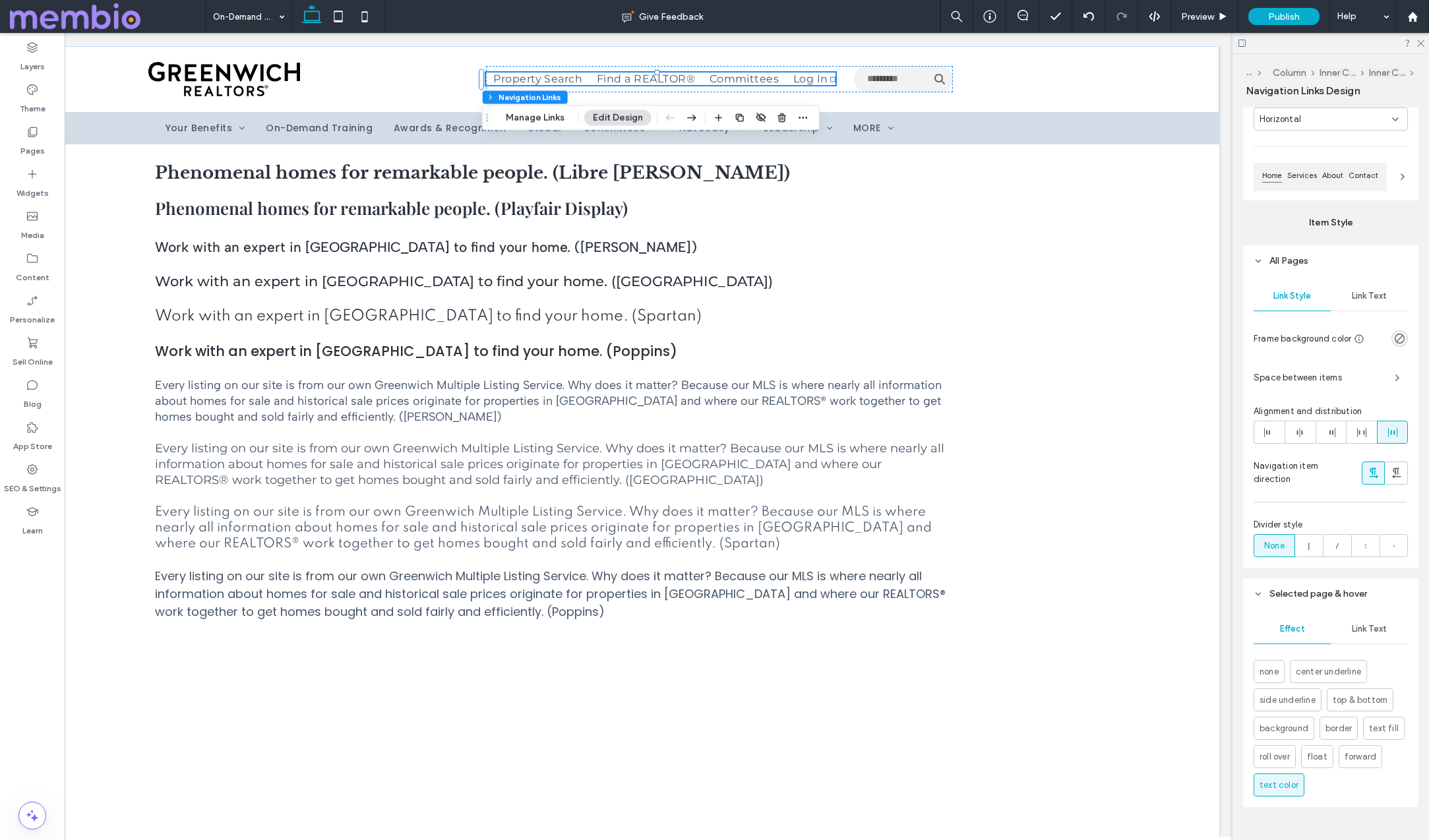
click at [1370, 298] on span "Link Text" at bounding box center [1369, 296] width 35 height 11
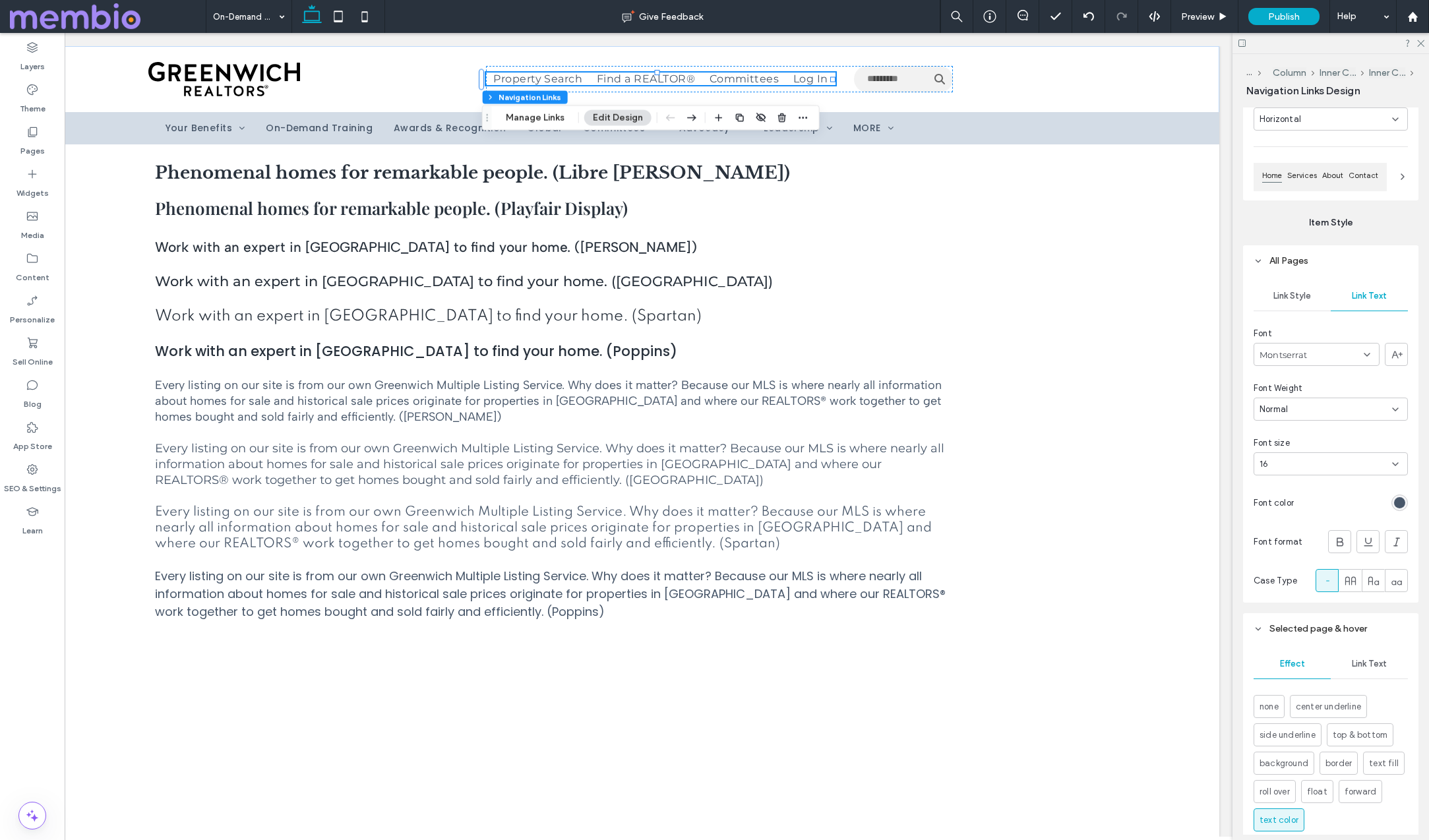
click at [1304, 464] on div "16" at bounding box center [1323, 464] width 126 height 13
click at [1306, 596] on div "14" at bounding box center [1330, 602] width 153 height 23
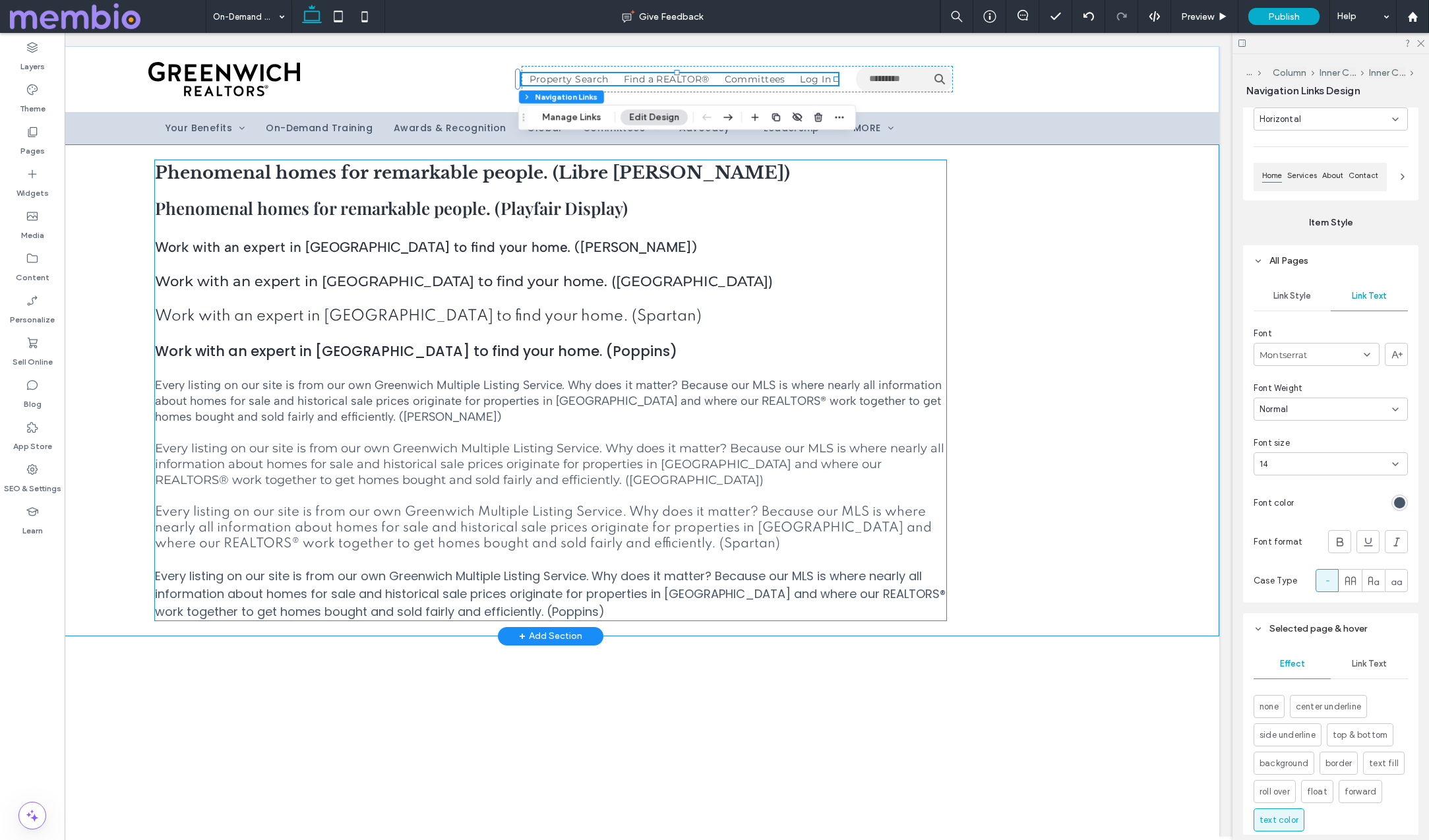
click at [736, 296] on div "Phenomenal homes for remarkable people. (Libre Baskerville) Phenomenal homes fo…" at bounding box center [550, 390] width 791 height 460
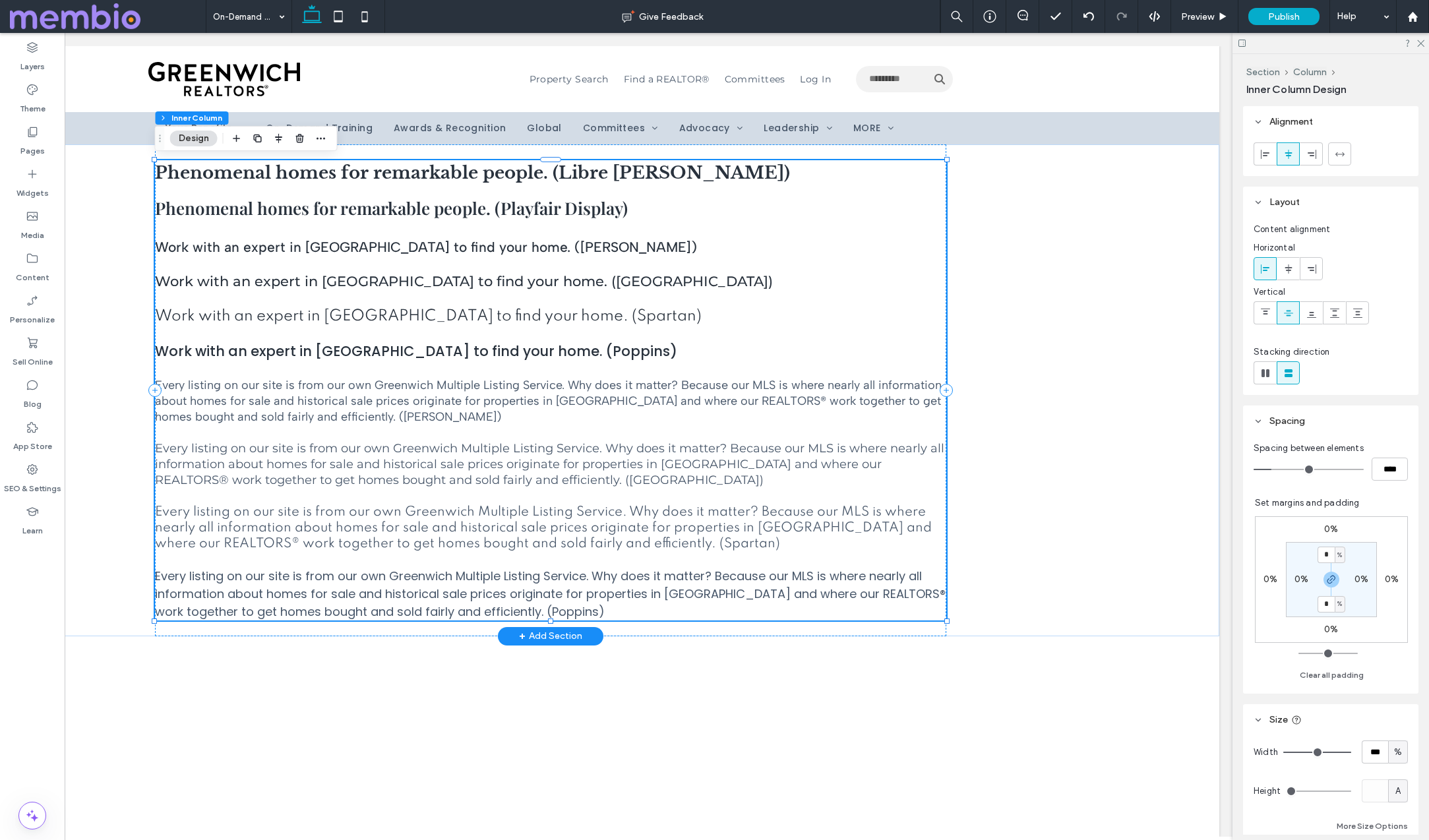
click at [374, 362] on div "Phenomenal homes for remarkable people. (Libre Baskerville) Phenomenal homes fo…" at bounding box center [550, 390] width 791 height 460
click at [1024, 425] on div "Phenomenal homes for remarkable people. (Libre Baskerville) Phenomenal homes fo…" at bounding box center [550, 390] width 1338 height 492
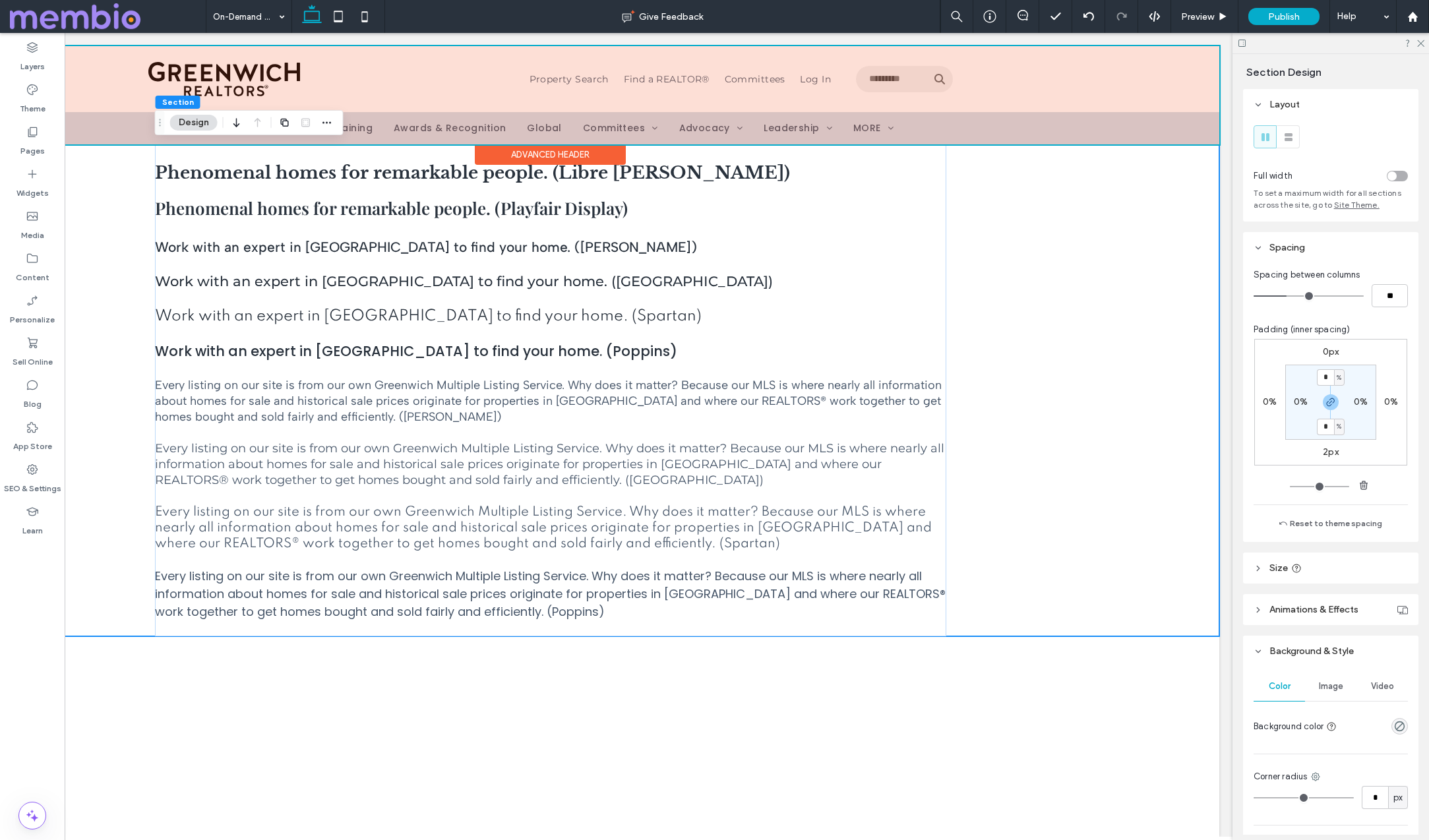
click at [1113, 122] on div at bounding box center [550, 95] width 1338 height 99
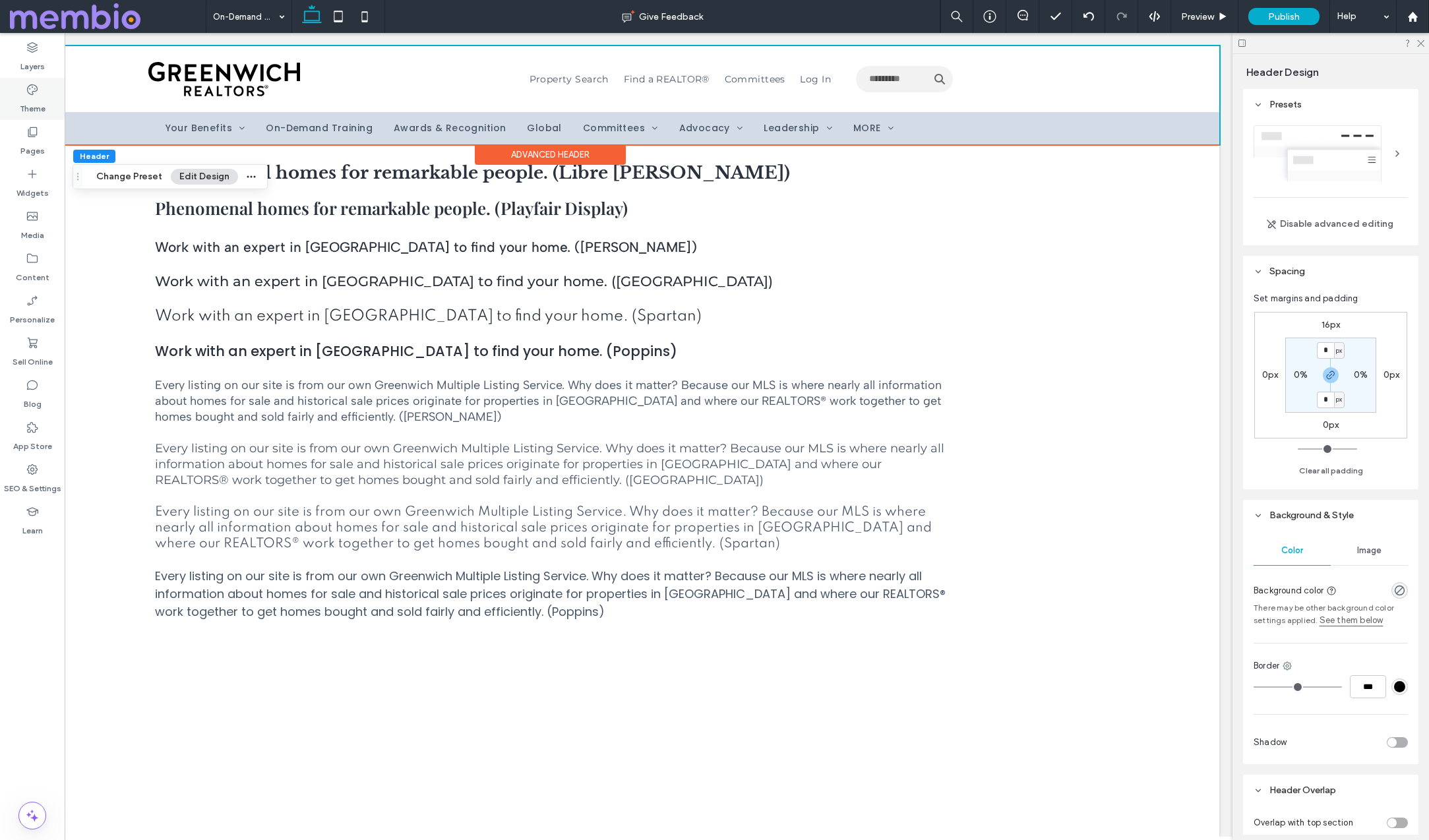
click at [22, 110] on label "Theme" at bounding box center [32, 105] width 25 height 18
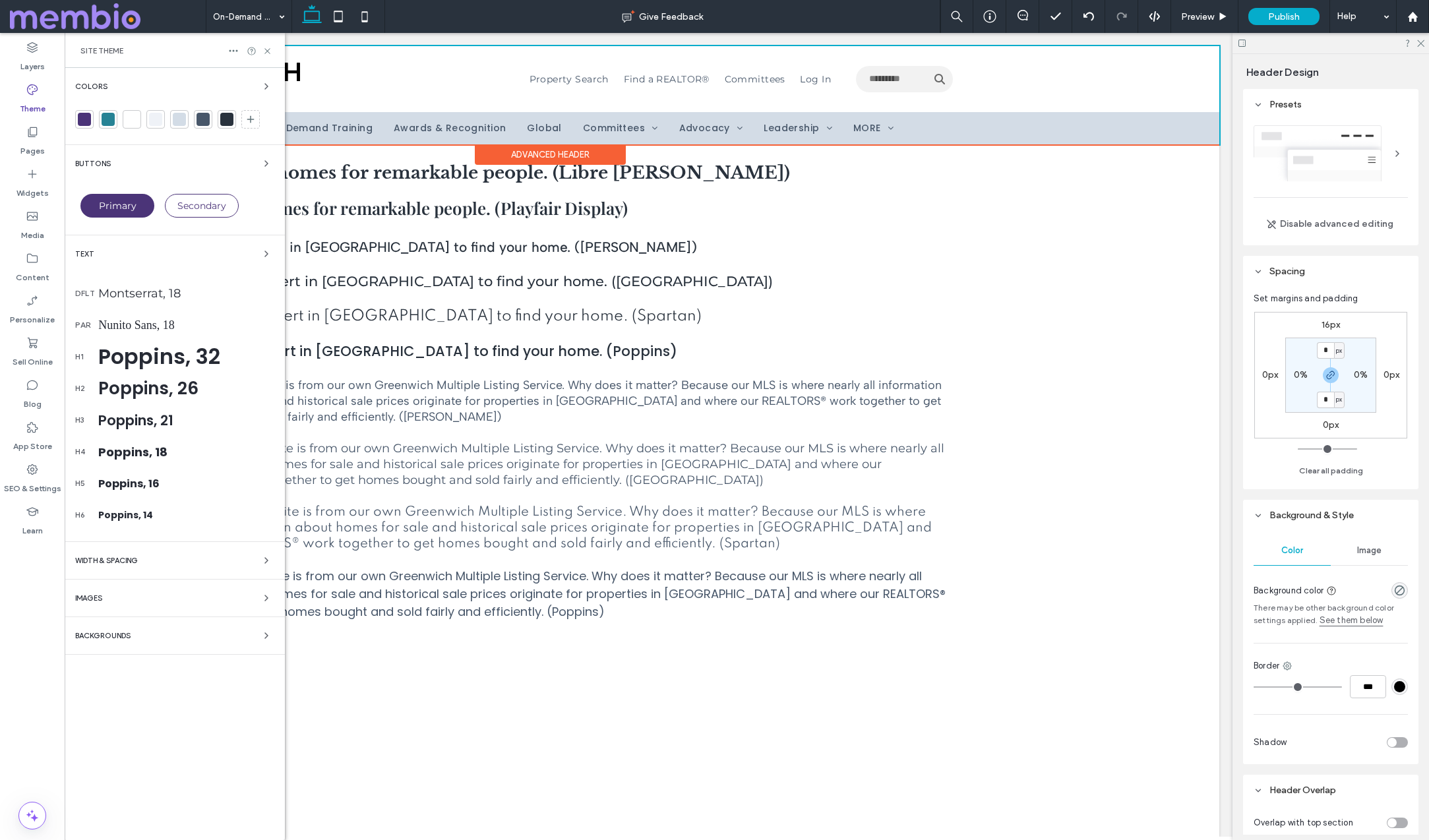
click at [84, 122] on div at bounding box center [84, 119] width 13 height 13
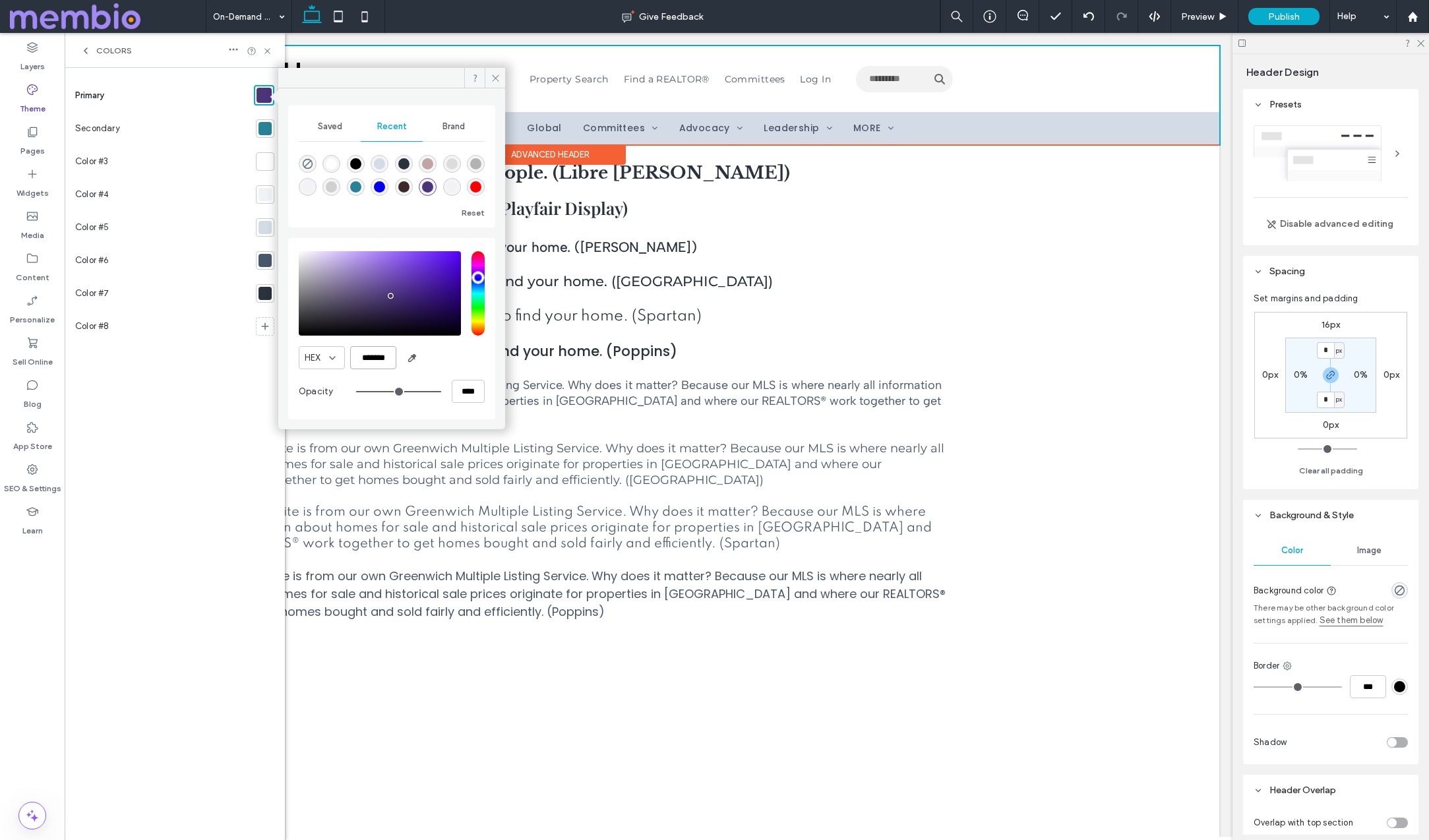
click at [376, 357] on input "*******" at bounding box center [374, 357] width 46 height 23
paste input "color picker textbox"
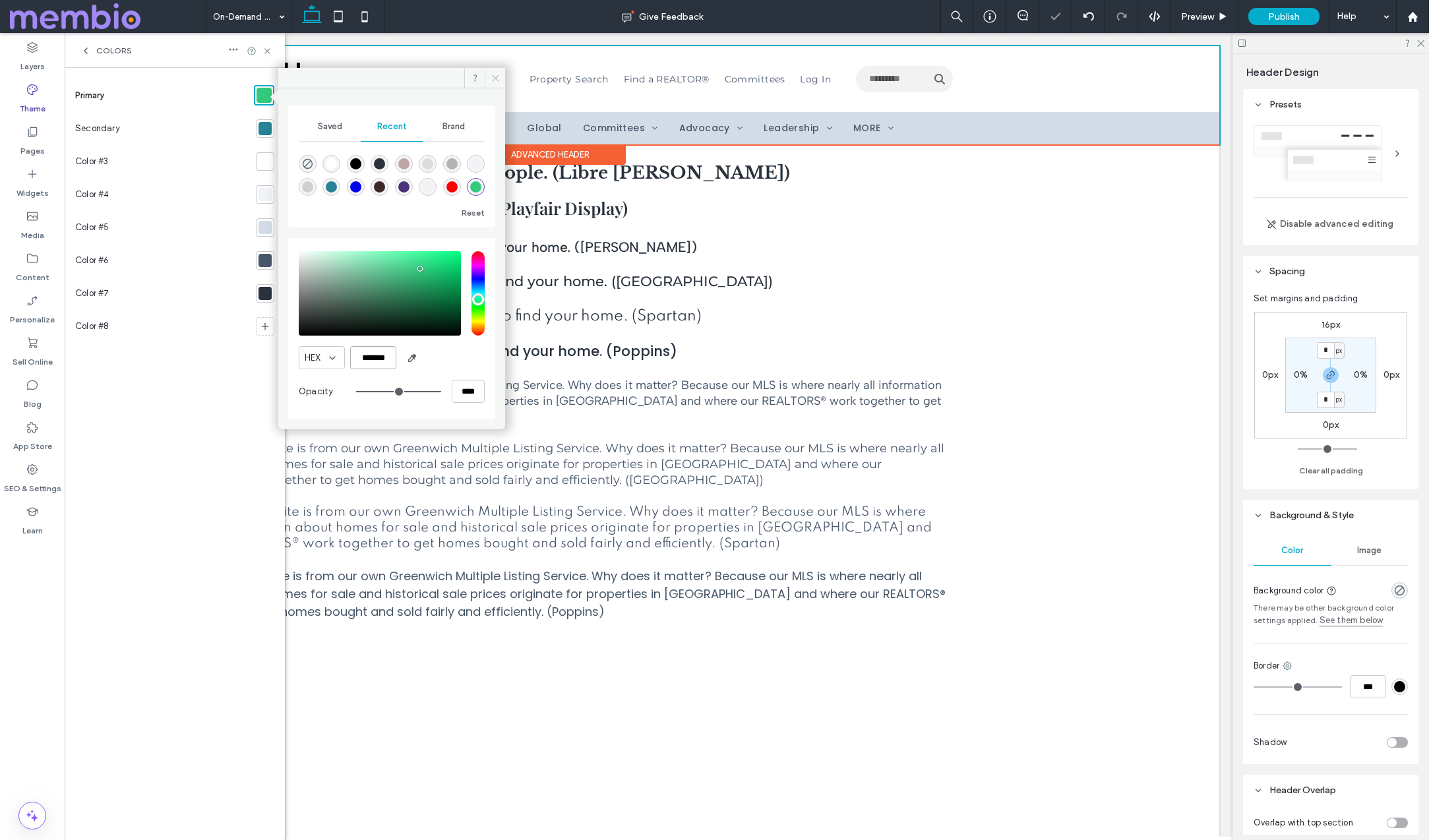
type input "*******"
click at [499, 77] on icon at bounding box center [495, 78] width 10 height 10
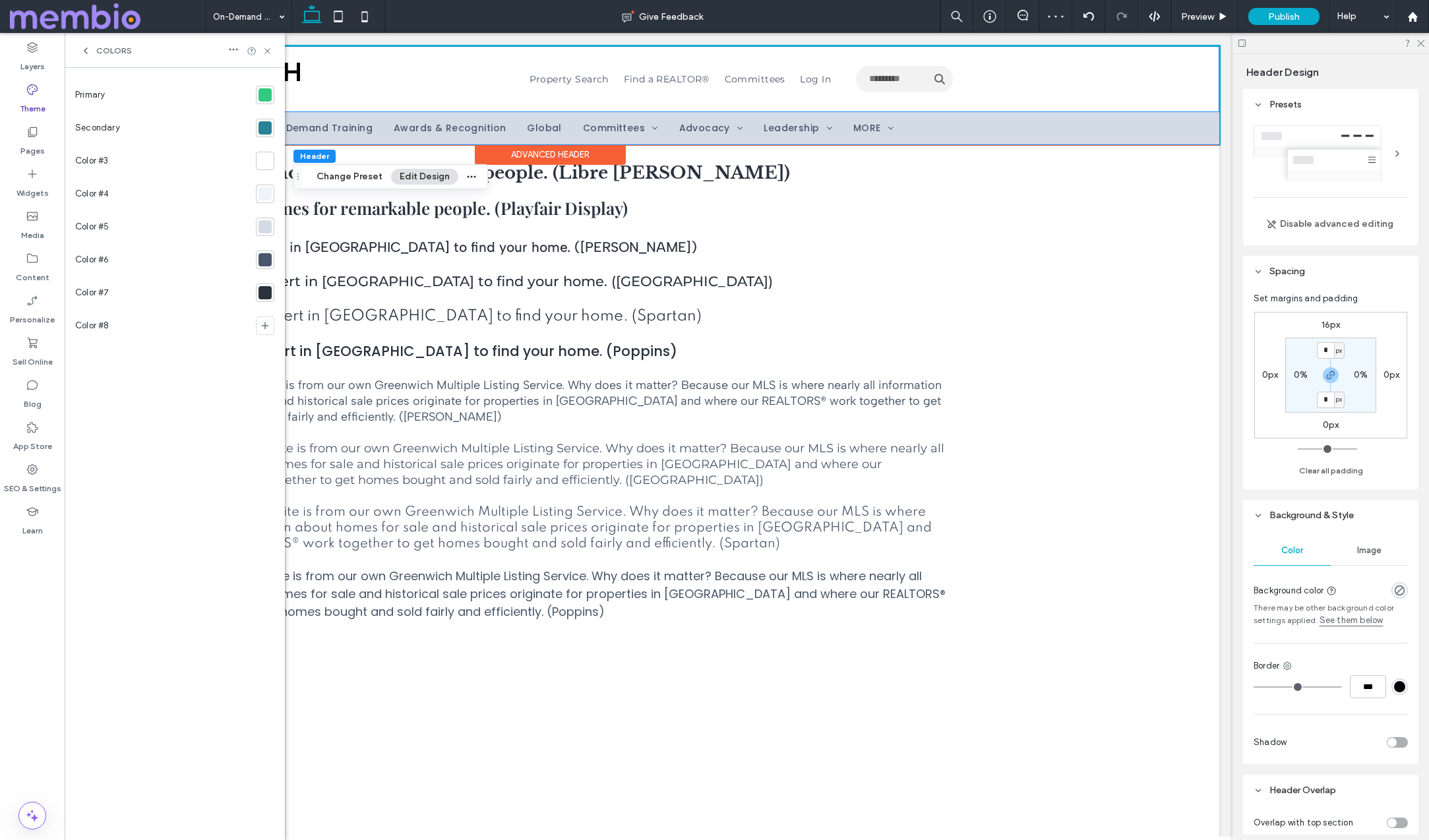
click at [1155, 136] on div "Your Benefits Your Profile Leadership Accelerator Perks at Work On-Demand Train…" at bounding box center [550, 129] width 1338 height 32
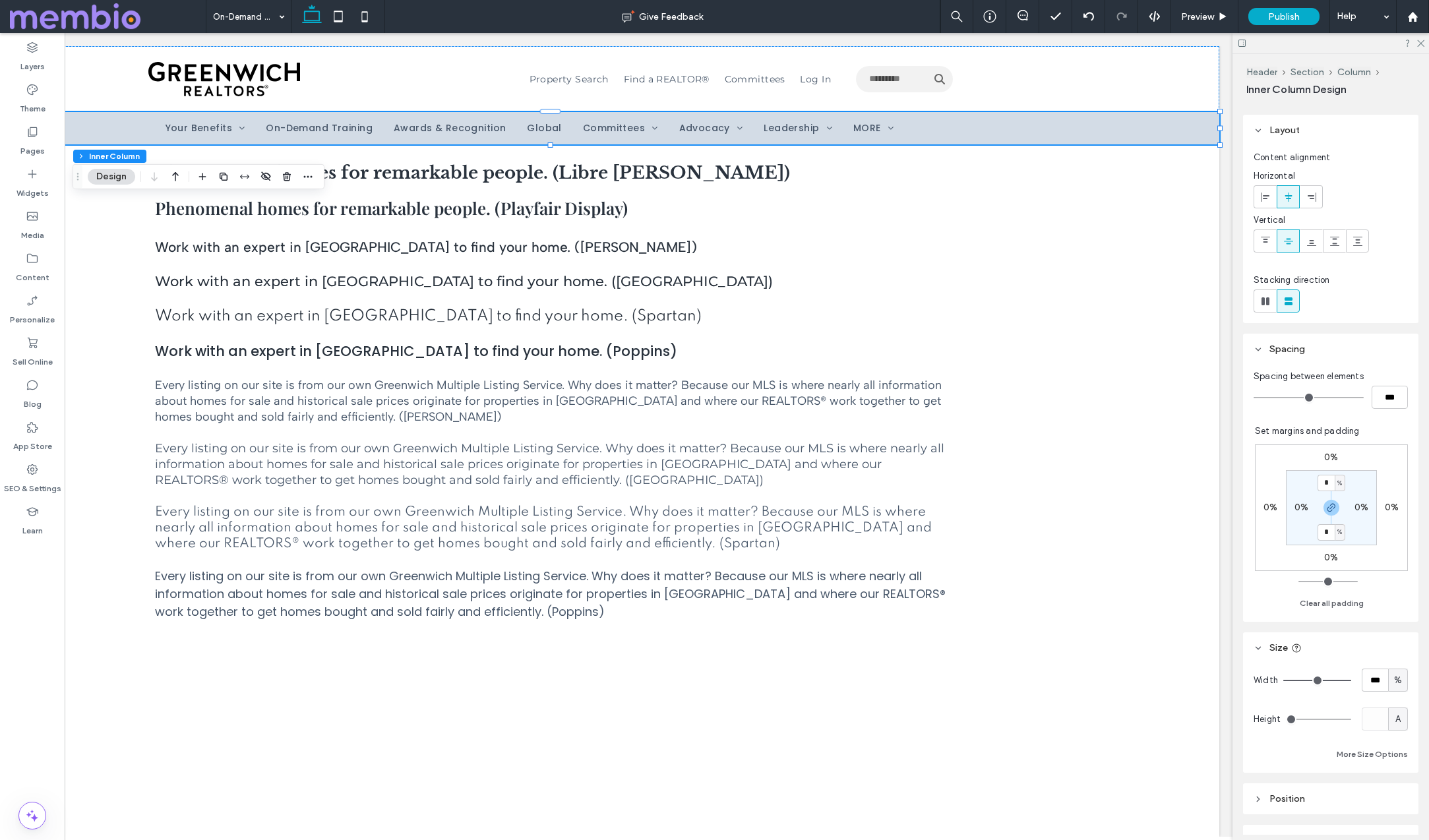
scroll to position [146, 0]
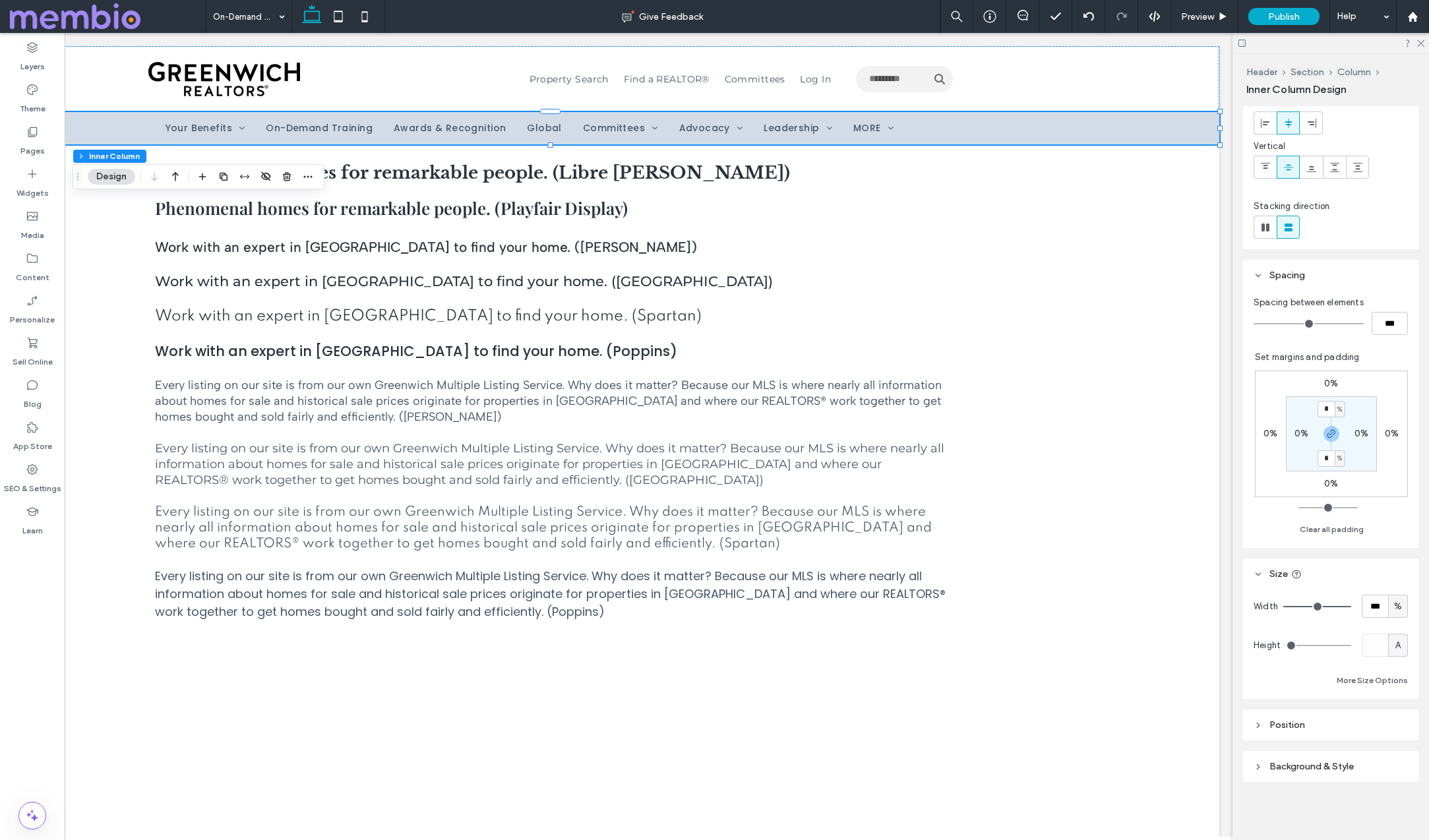
click at [1336, 758] on header "Background & Style" at bounding box center [1331, 766] width 176 height 31
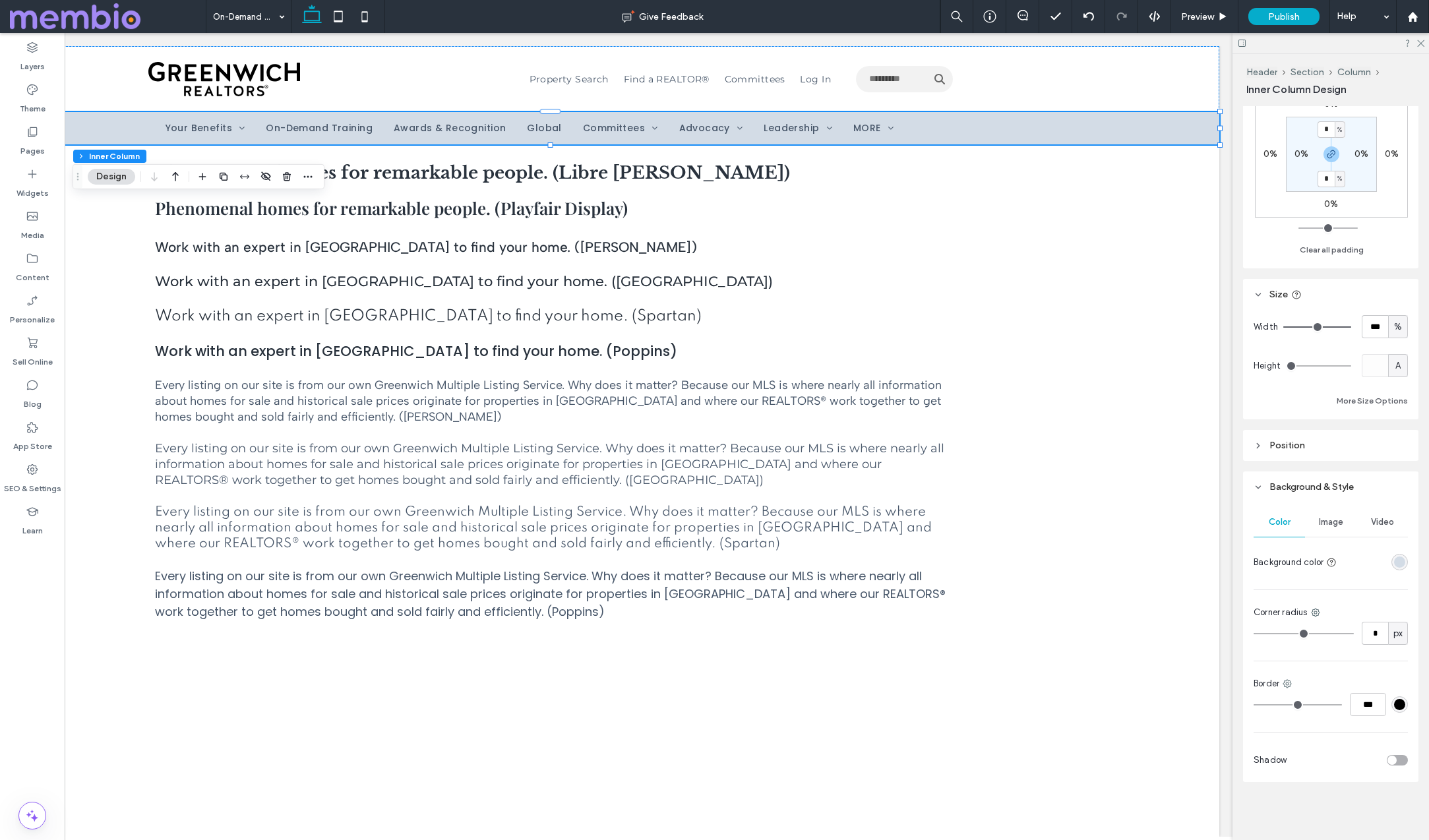
click at [1400, 557] on div "rgba(211, 220, 230, 1)" at bounding box center [1400, 562] width 12 height 12
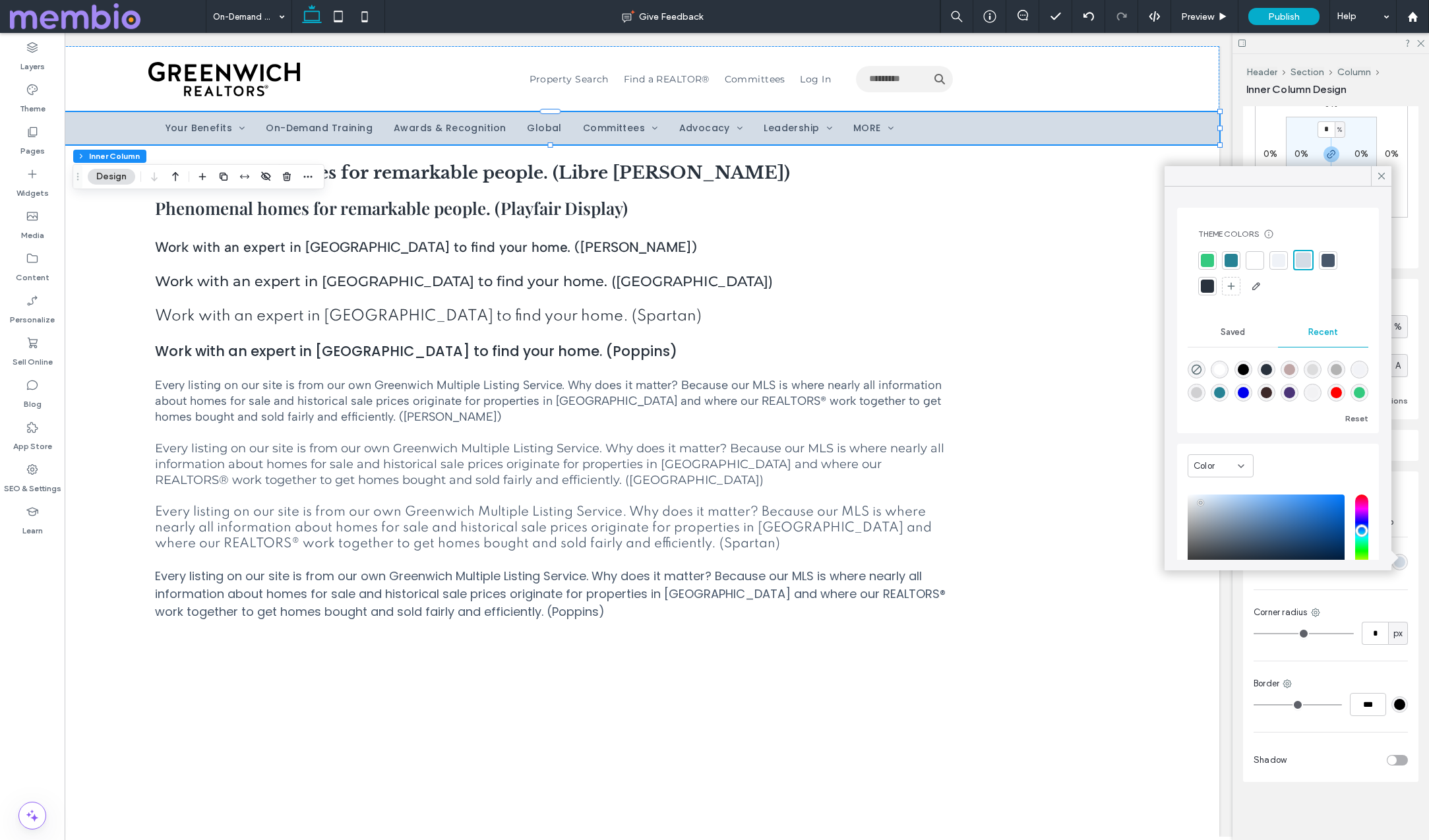
click at [1208, 258] on div at bounding box center [1207, 260] width 13 height 13
type input "**"
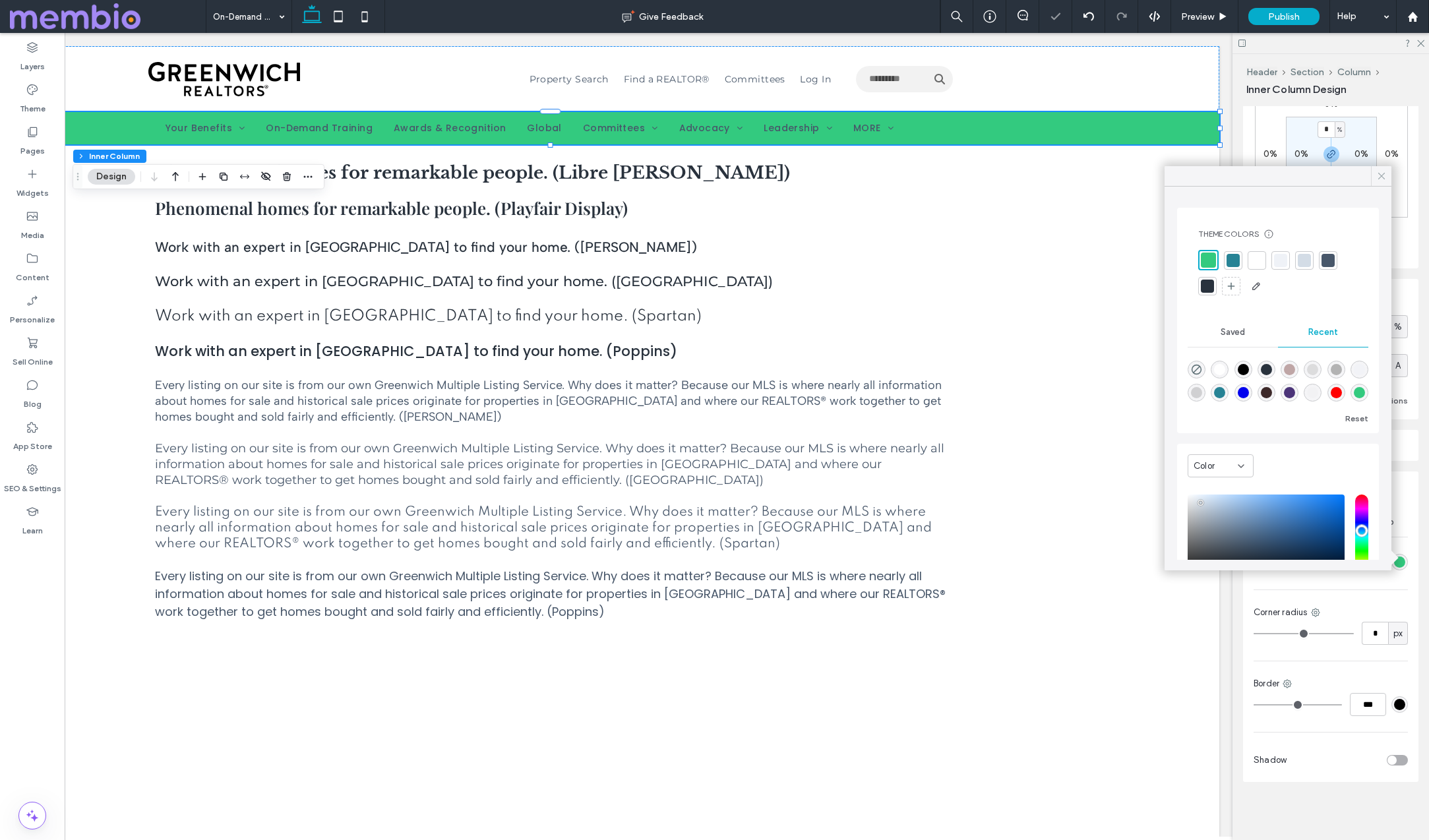
click at [1382, 178] on icon at bounding box center [1381, 176] width 12 height 12
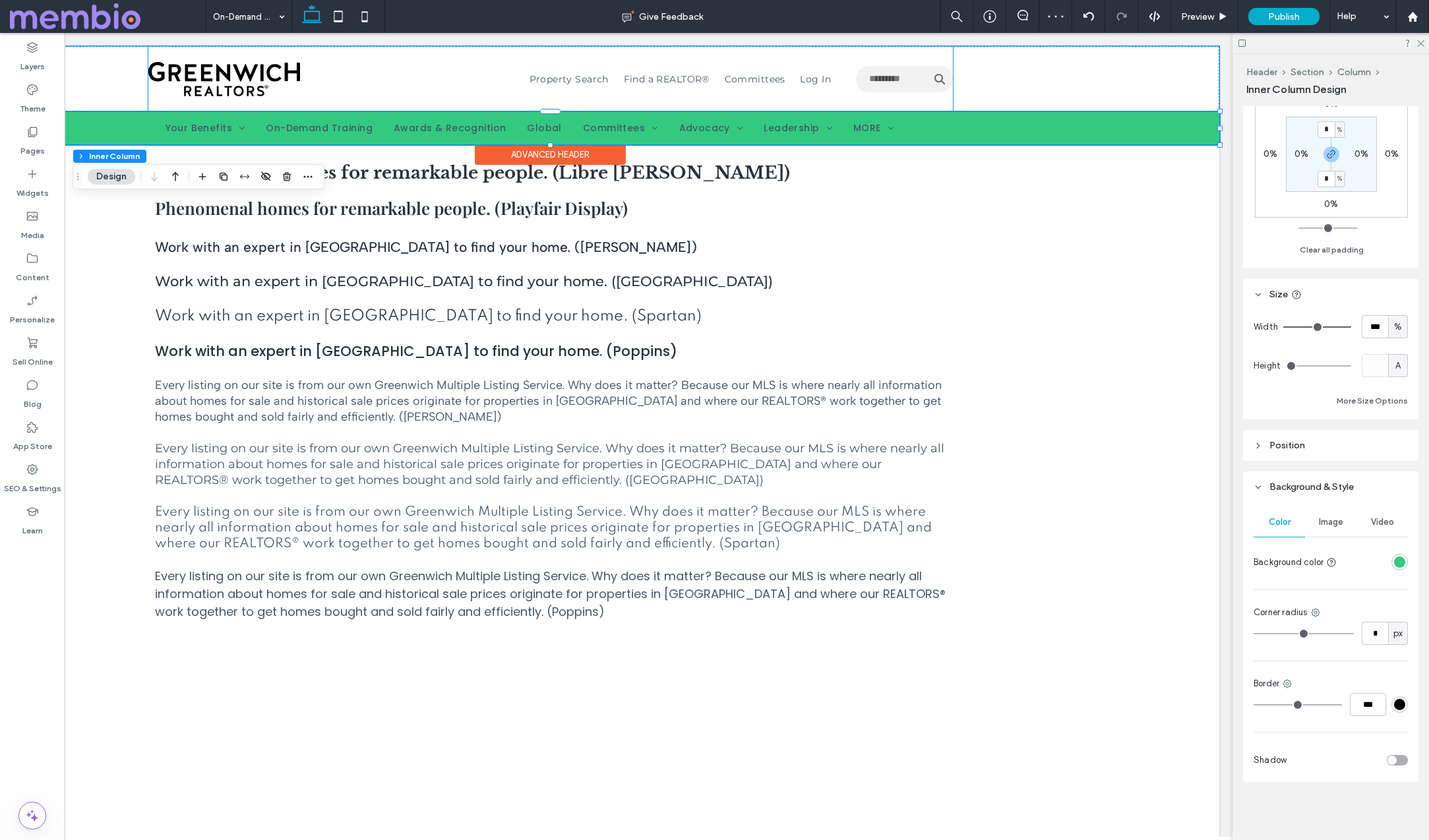
click at [562, 80] on span "Property Search" at bounding box center [569, 79] width 79 height 12
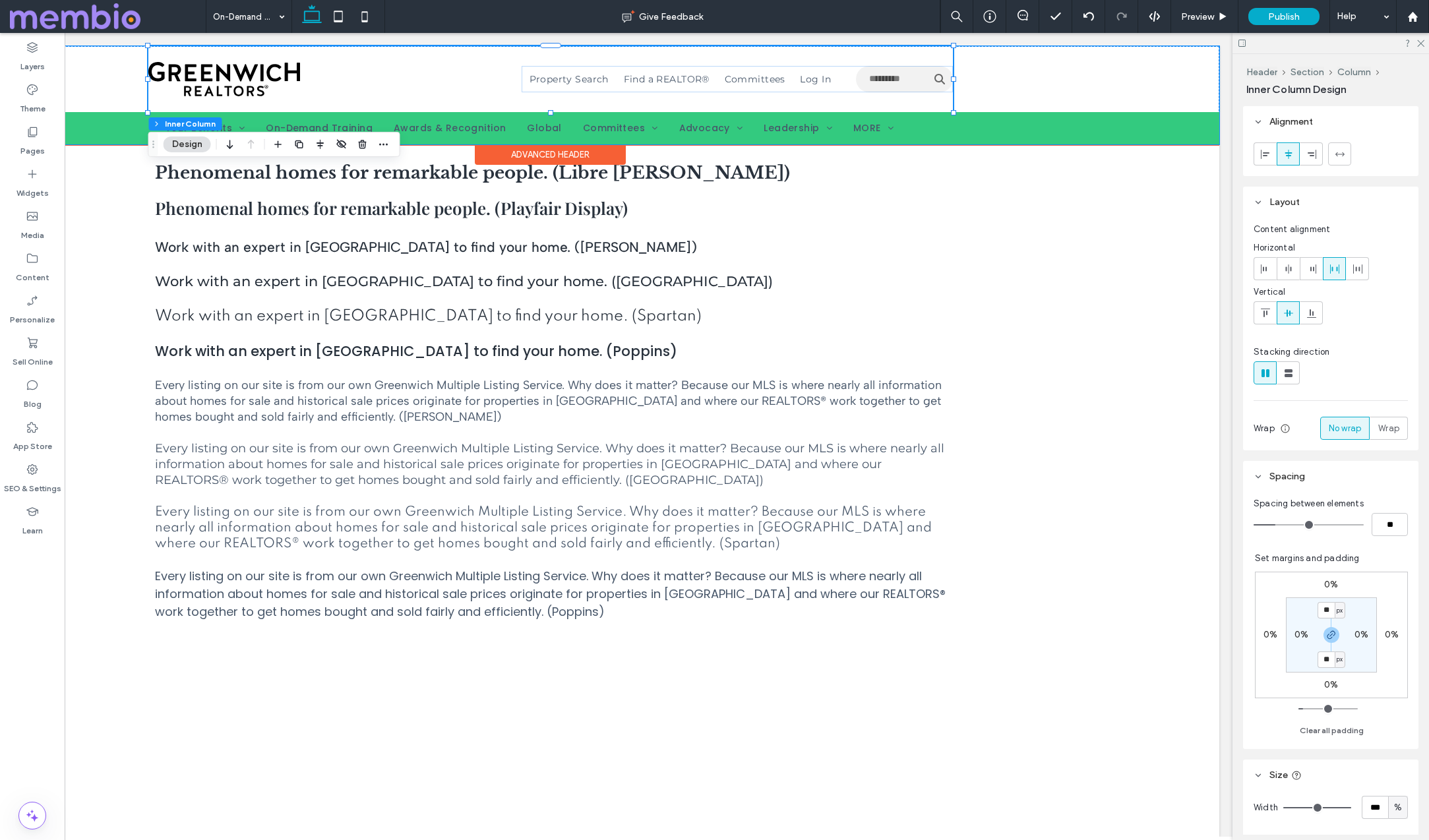
click at [581, 79] on span "Property Search" at bounding box center [569, 79] width 79 height 12
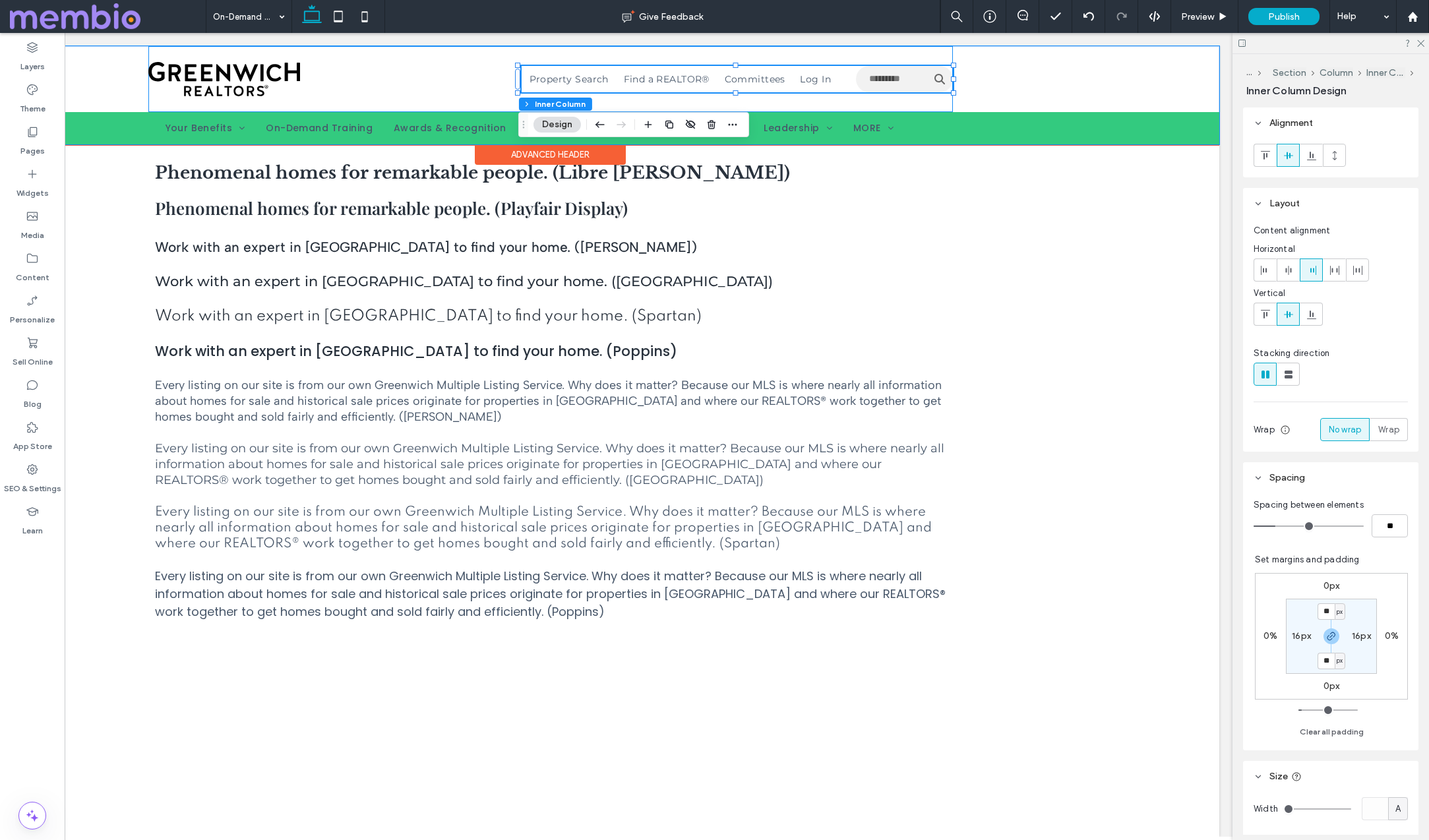
click at [581, 79] on span "Property Search" at bounding box center [569, 79] width 79 height 12
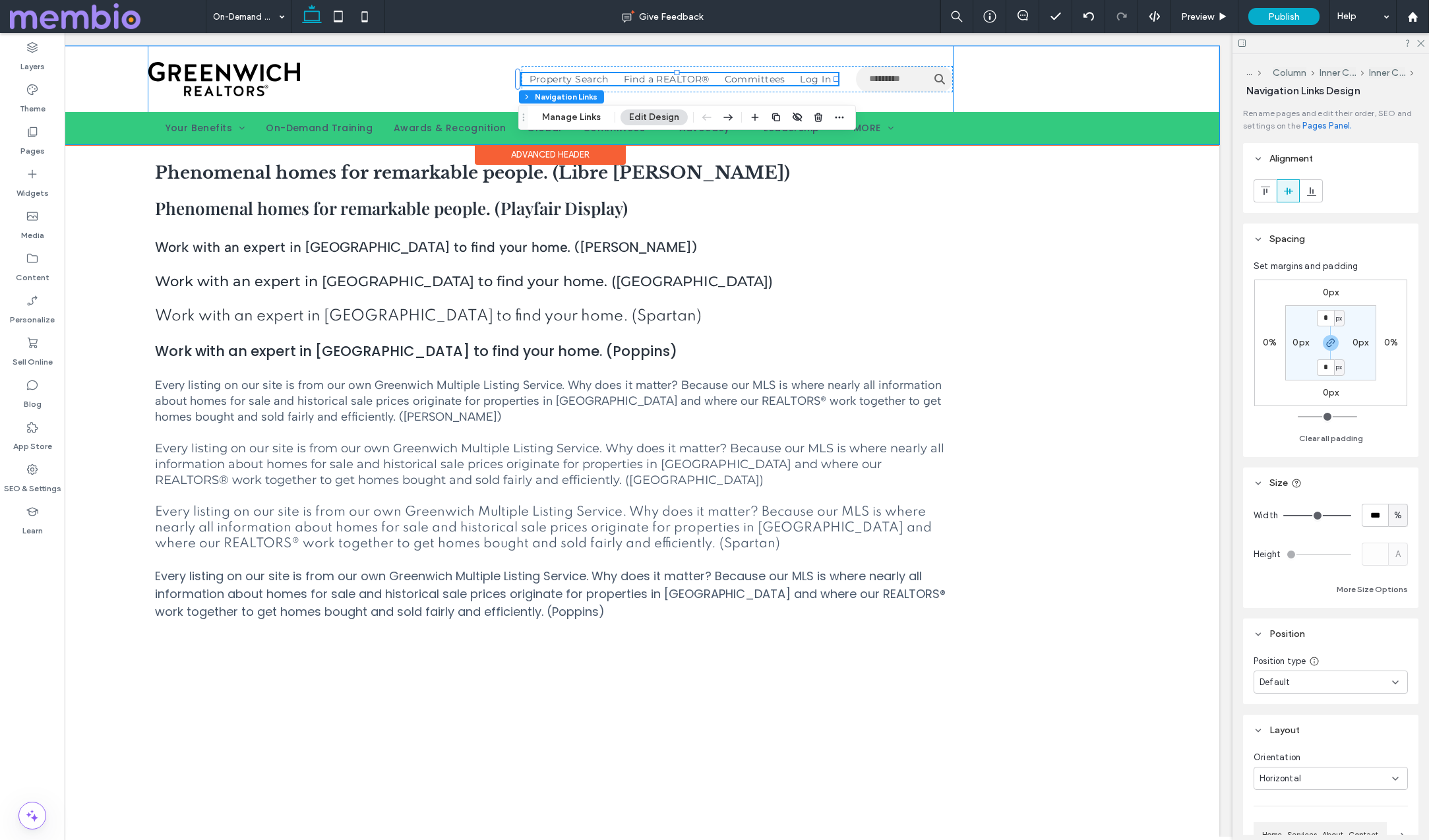
click at [581, 79] on span "Property Search" at bounding box center [569, 79] width 79 height 12
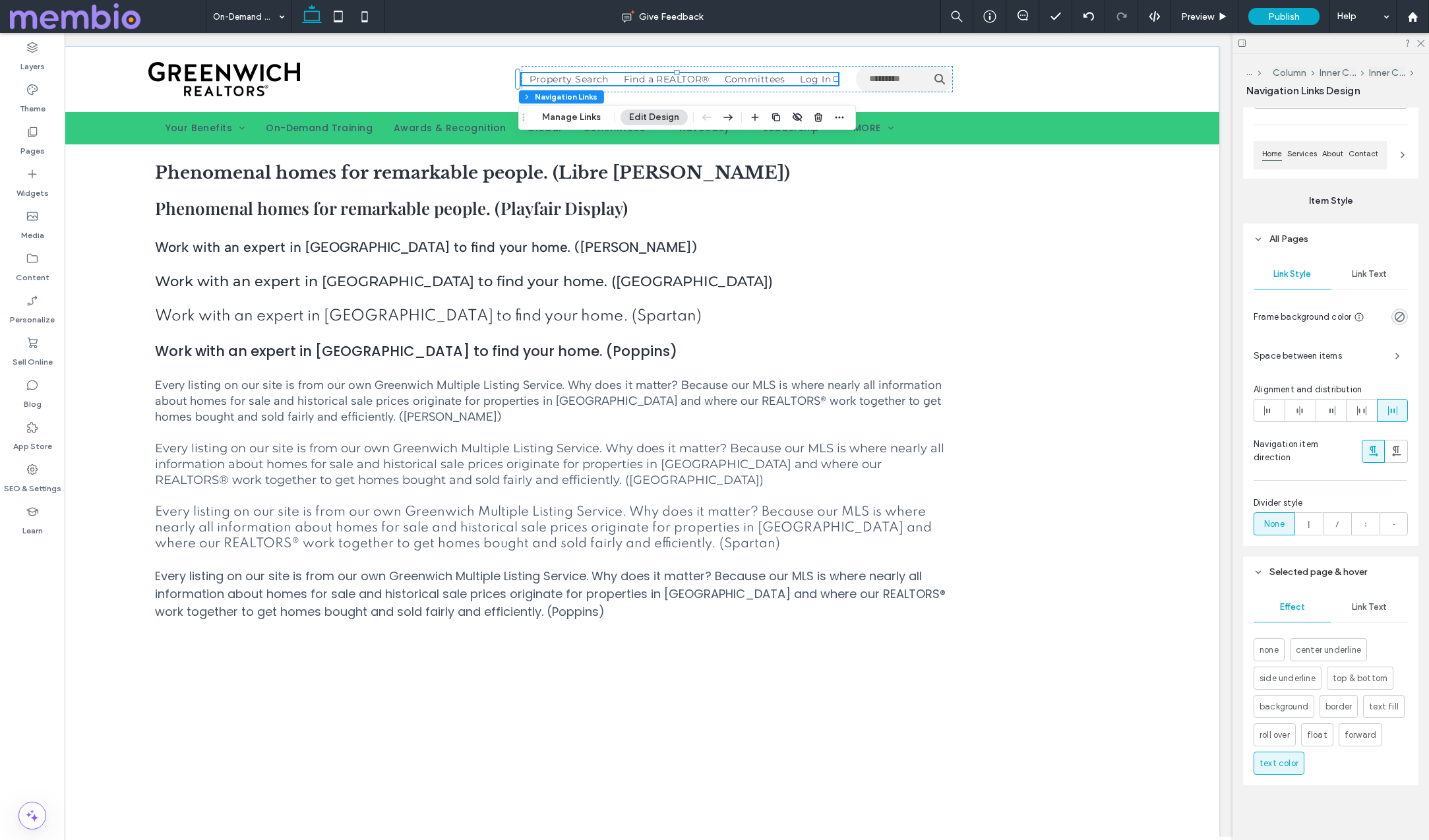
click at [1382, 604] on span "Link Text" at bounding box center [1369, 607] width 35 height 11
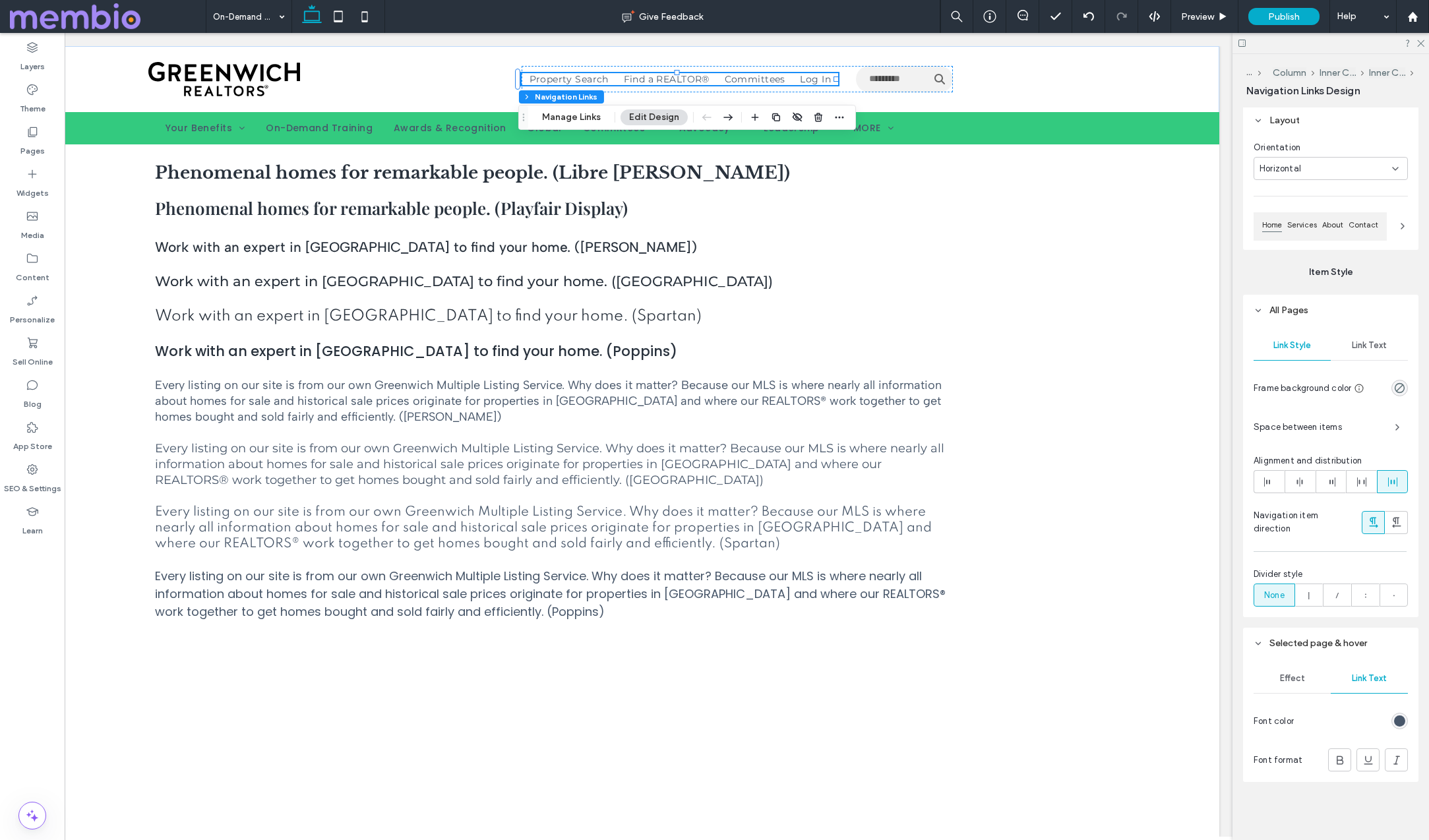
scroll to position [607, 0]
click at [1400, 718] on div "rgb(72, 87, 106)" at bounding box center [1400, 724] width 12 height 12
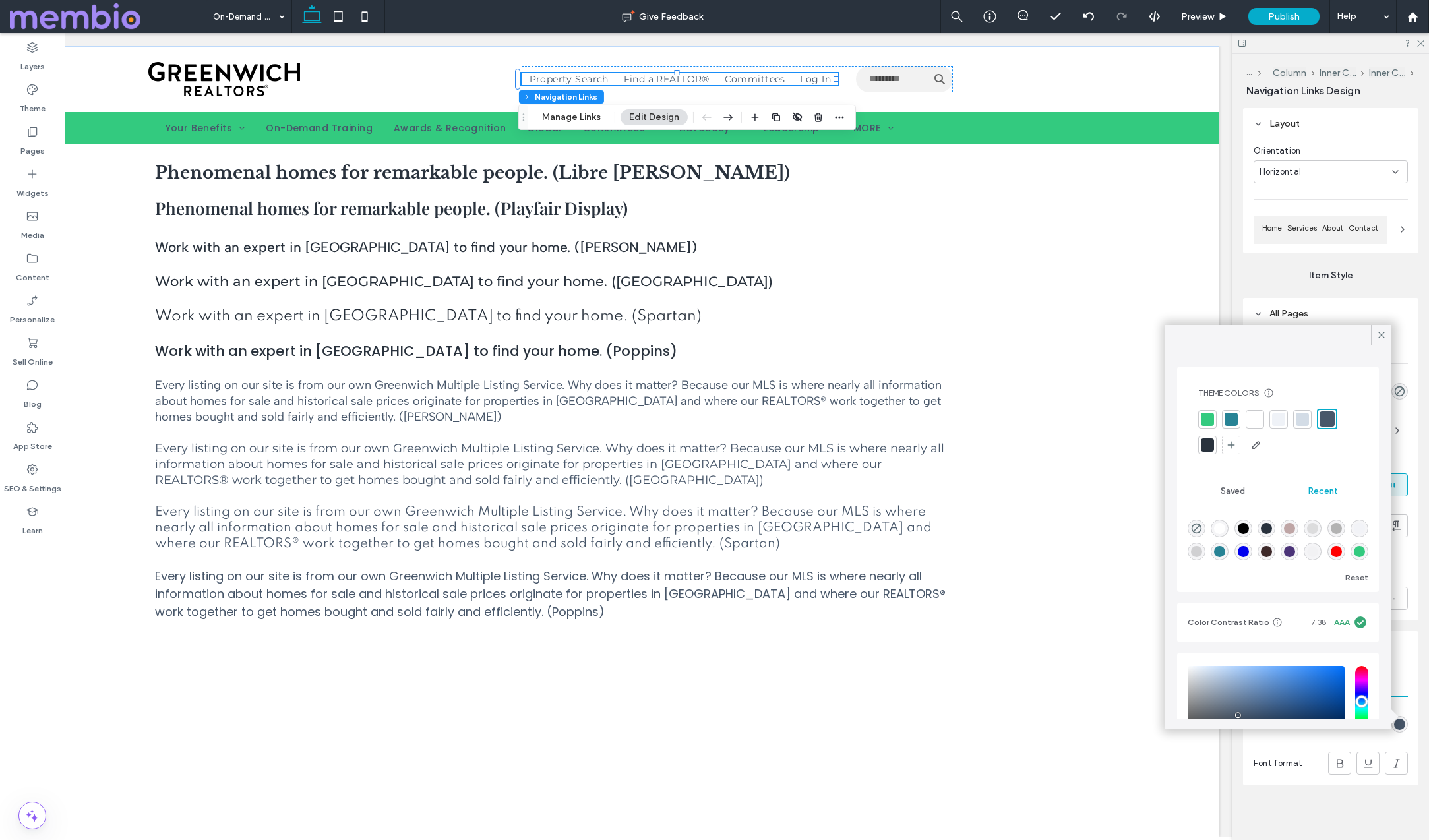
click at [1209, 421] on div at bounding box center [1207, 419] width 13 height 13
click at [1381, 330] on icon at bounding box center [1381, 334] width 12 height 12
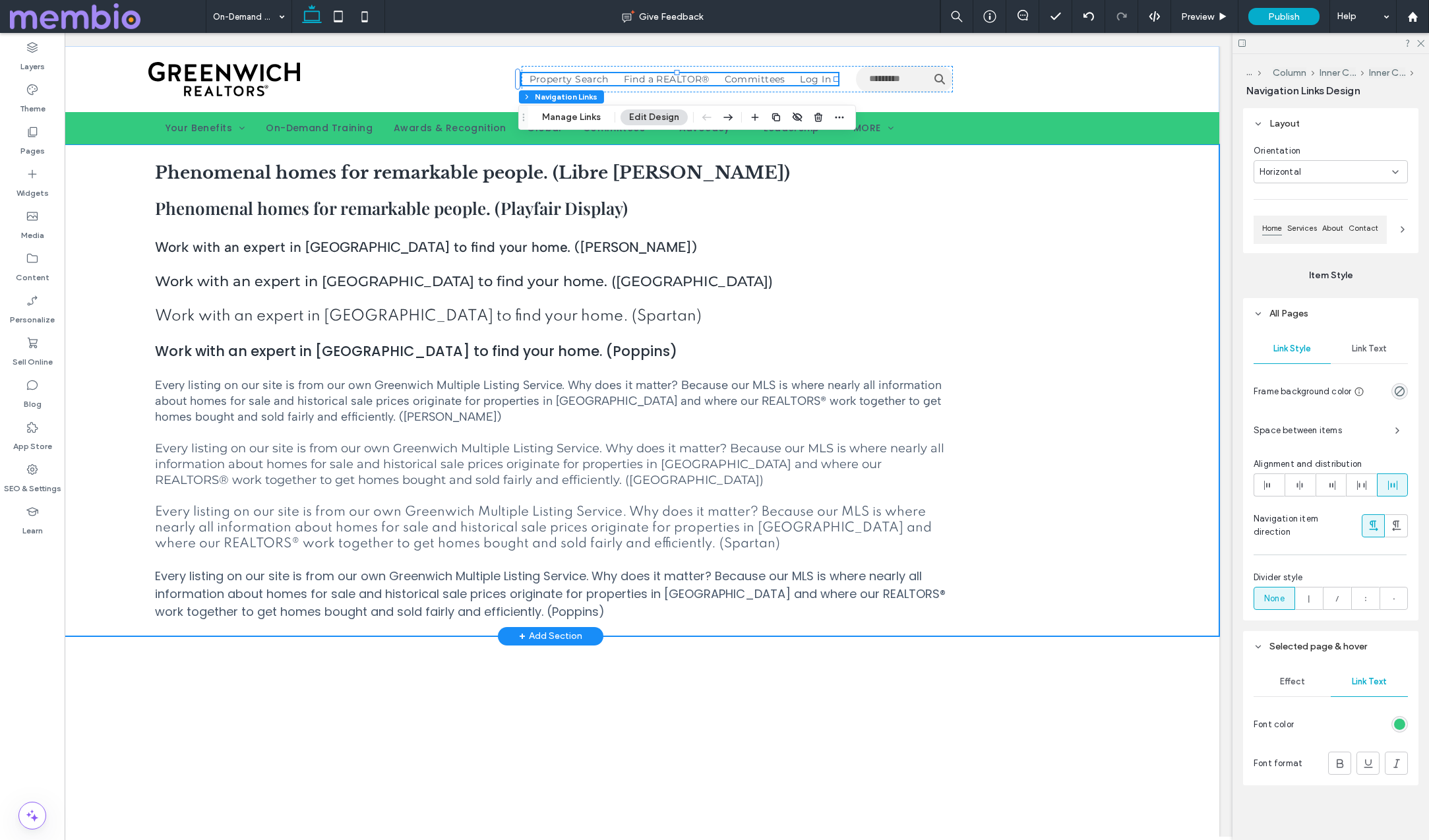
click at [994, 401] on div "Phenomenal homes for remarkable people. (Libre Baskerville) Phenomenal homes fo…" at bounding box center [550, 390] width 1338 height 492
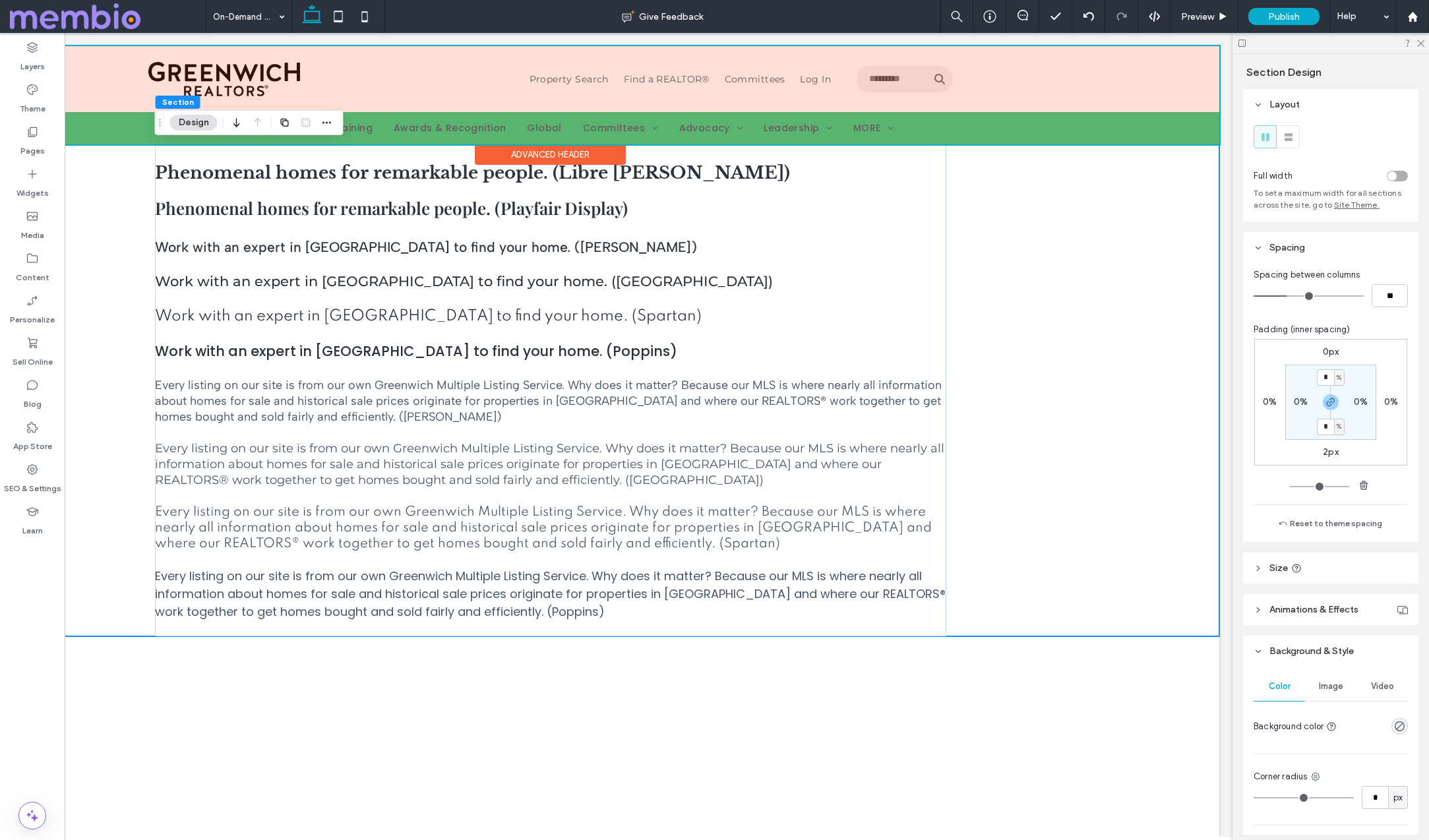
click at [457, 125] on div at bounding box center [550, 95] width 1338 height 99
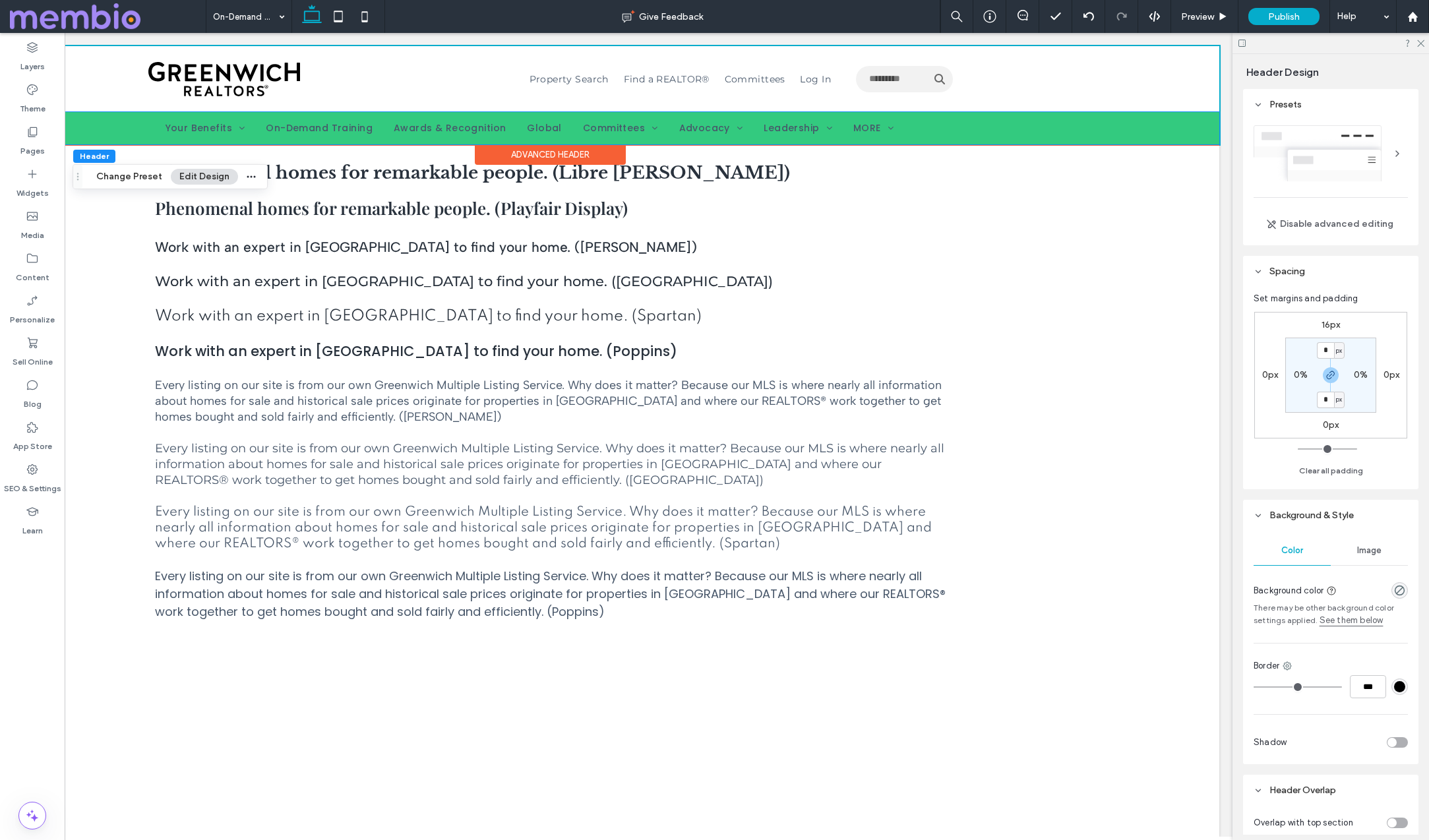
click at [457, 125] on span "Awards & Recognition" at bounding box center [450, 129] width 112 height 14
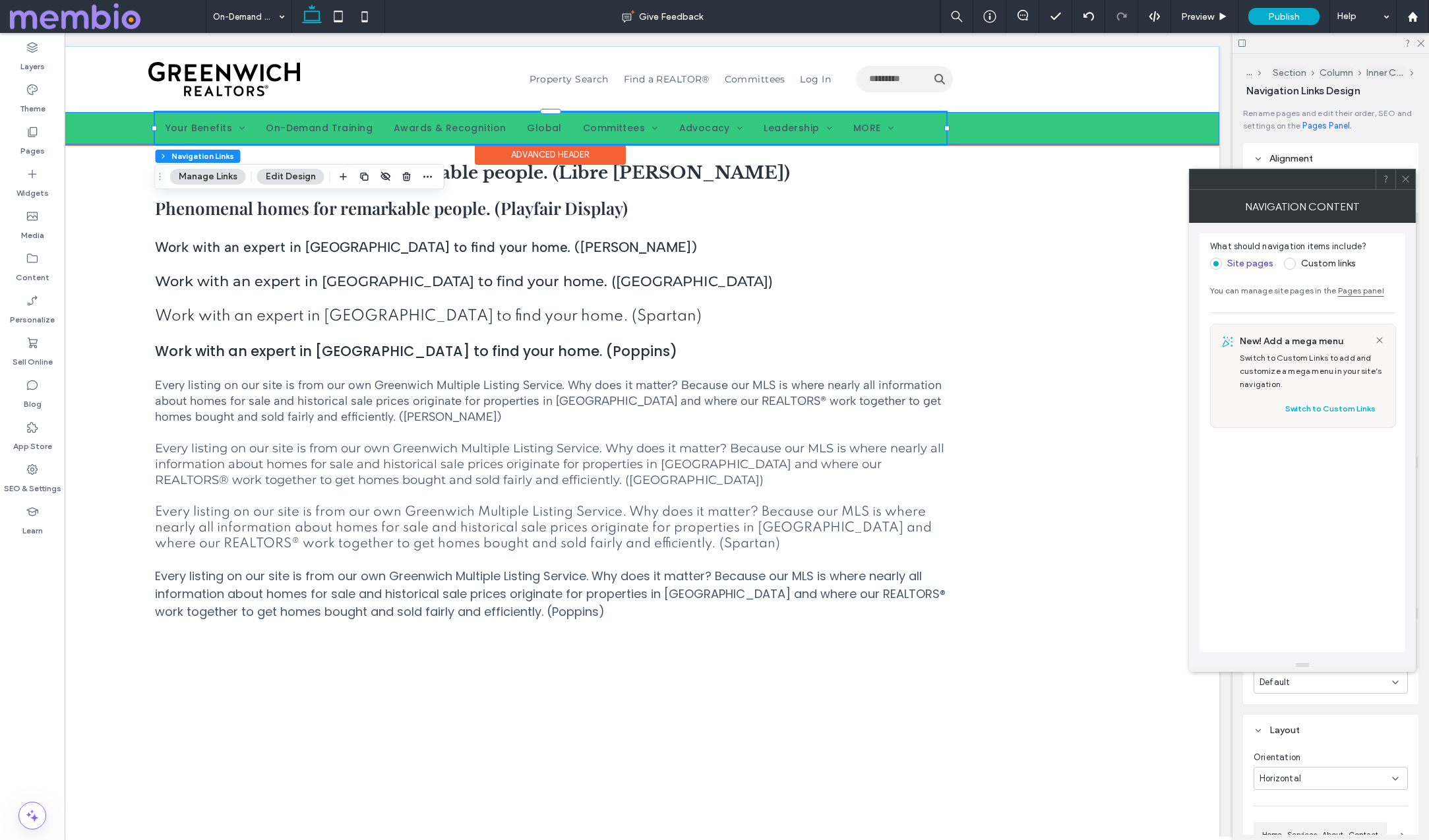
click at [457, 125] on span "Awards & Recognition" at bounding box center [450, 129] width 112 height 14
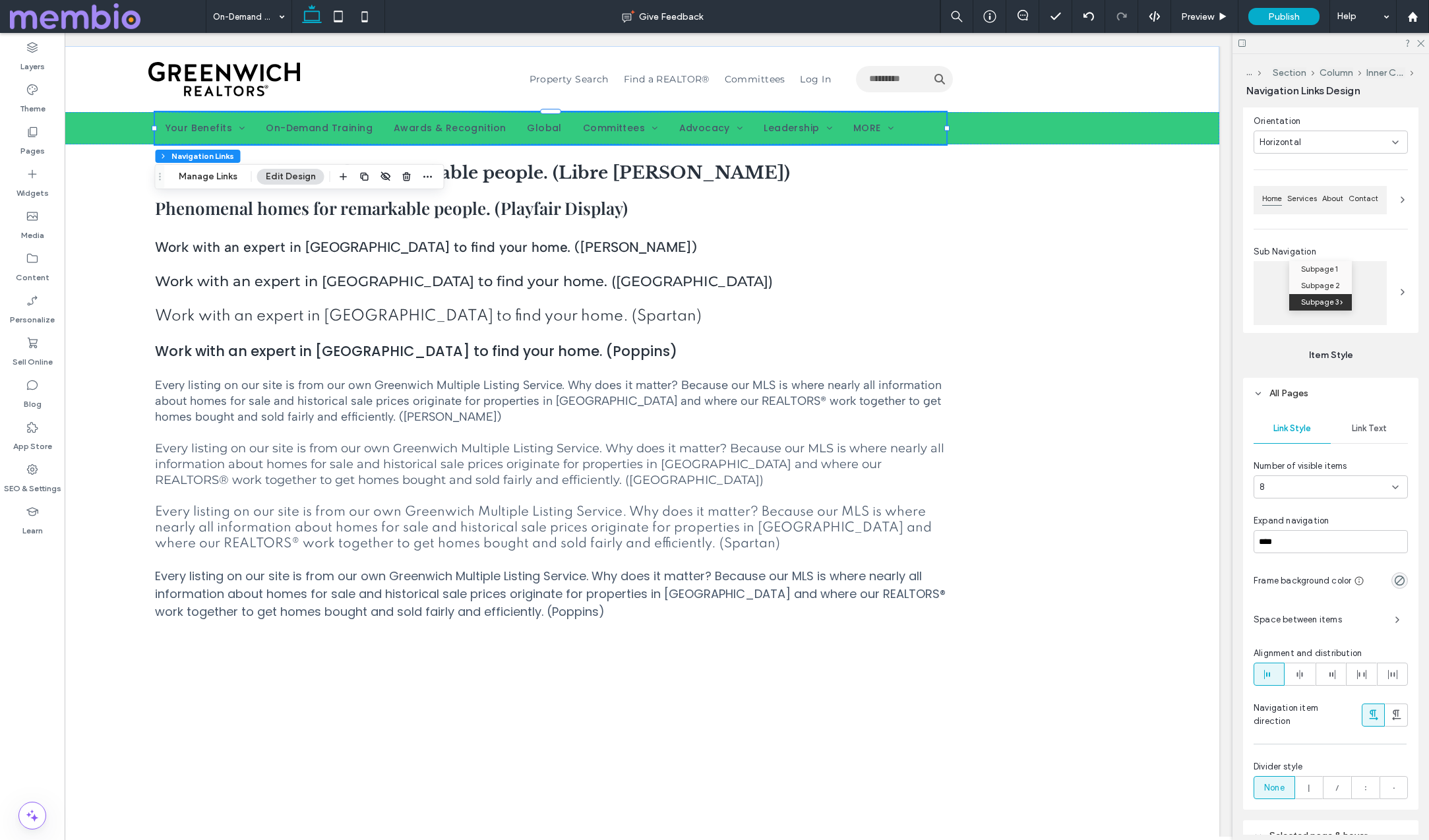
scroll to position [914, 0]
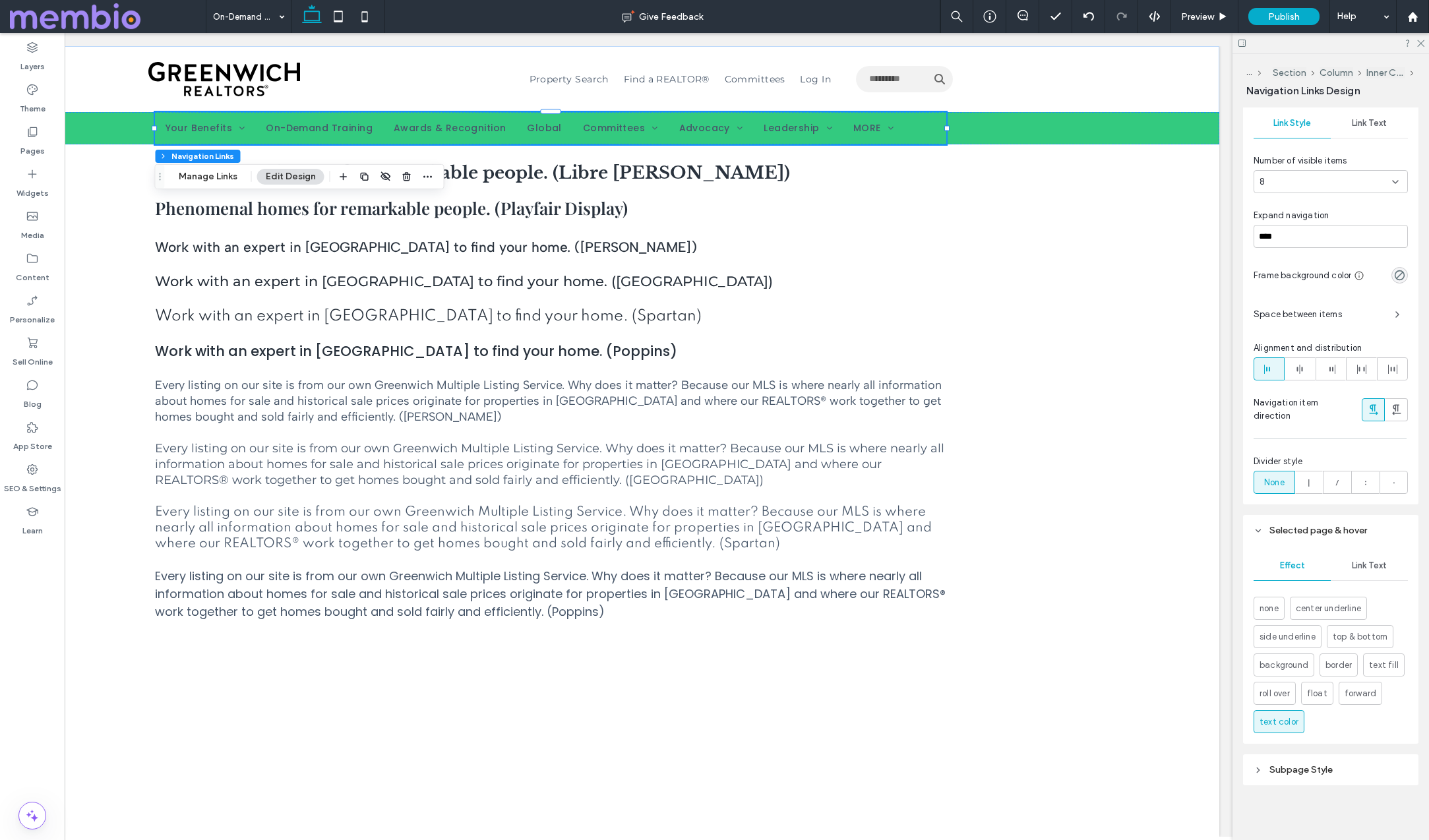
click at [1365, 552] on div "Link Text" at bounding box center [1370, 566] width 77 height 29
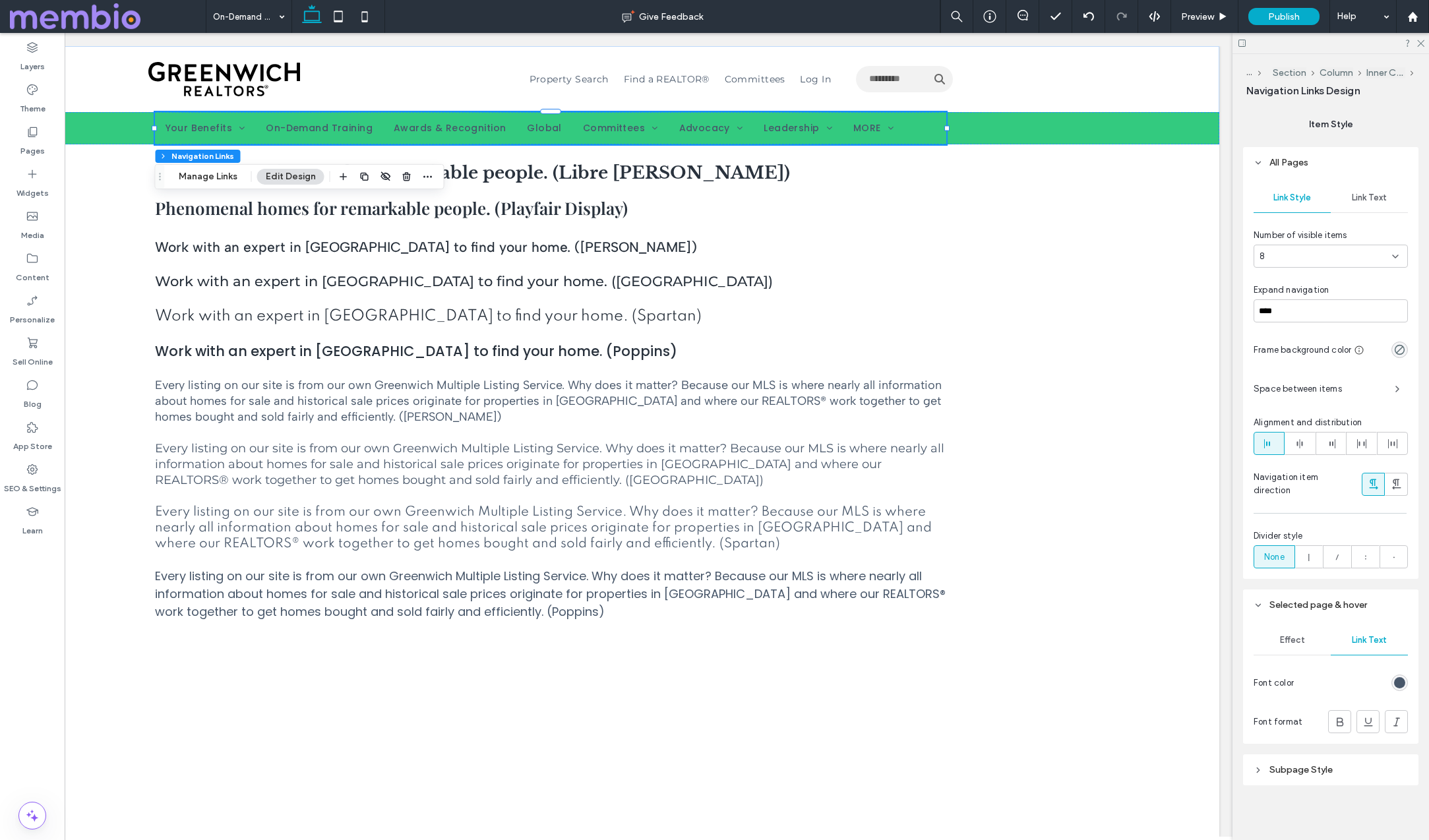
click at [1400, 677] on div "rgb(72, 87, 106)" at bounding box center [1400, 682] width 12 height 12
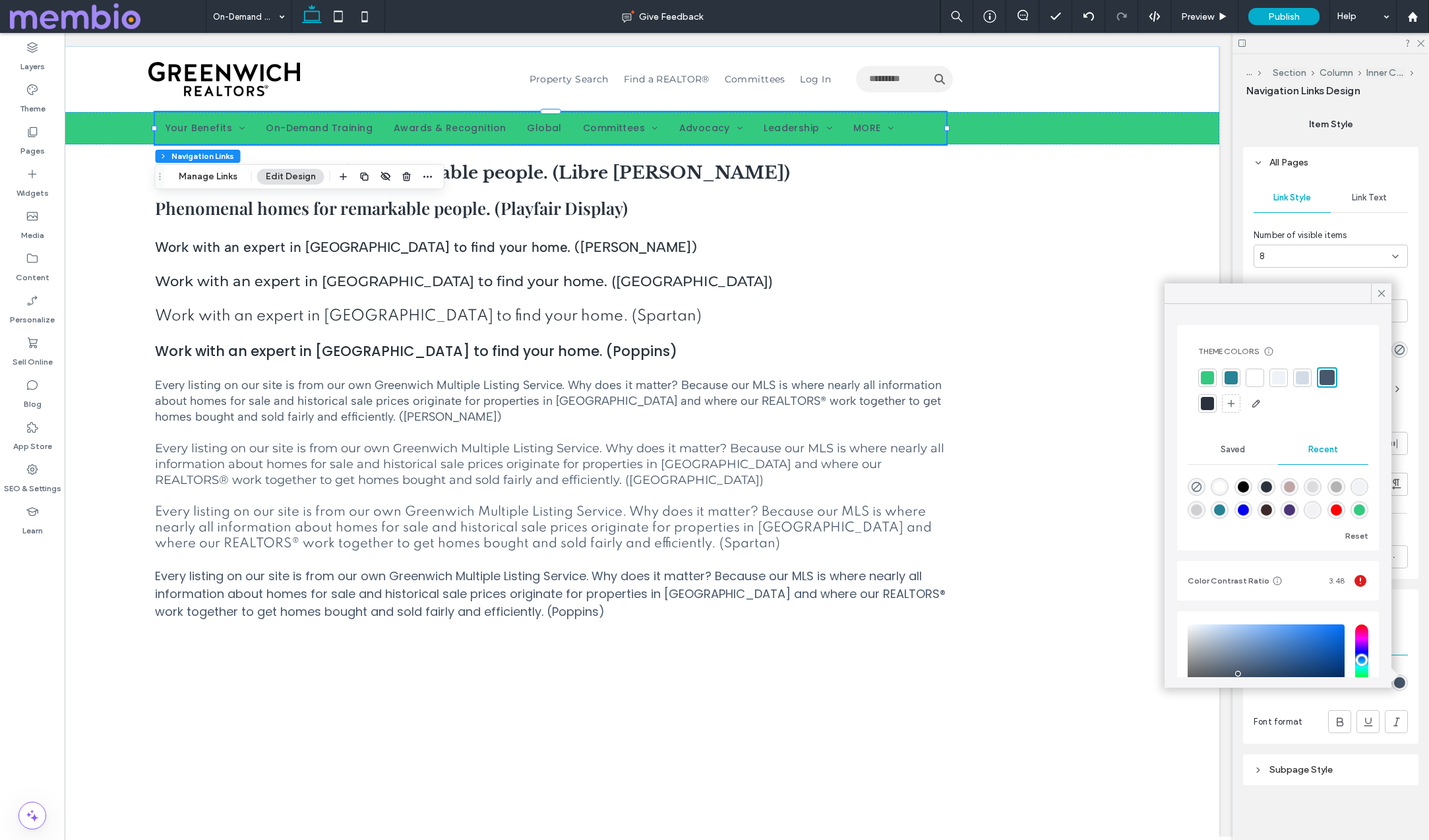
click at [1251, 377] on div at bounding box center [1255, 377] width 13 height 13
click at [1374, 289] on div at bounding box center [1381, 293] width 21 height 20
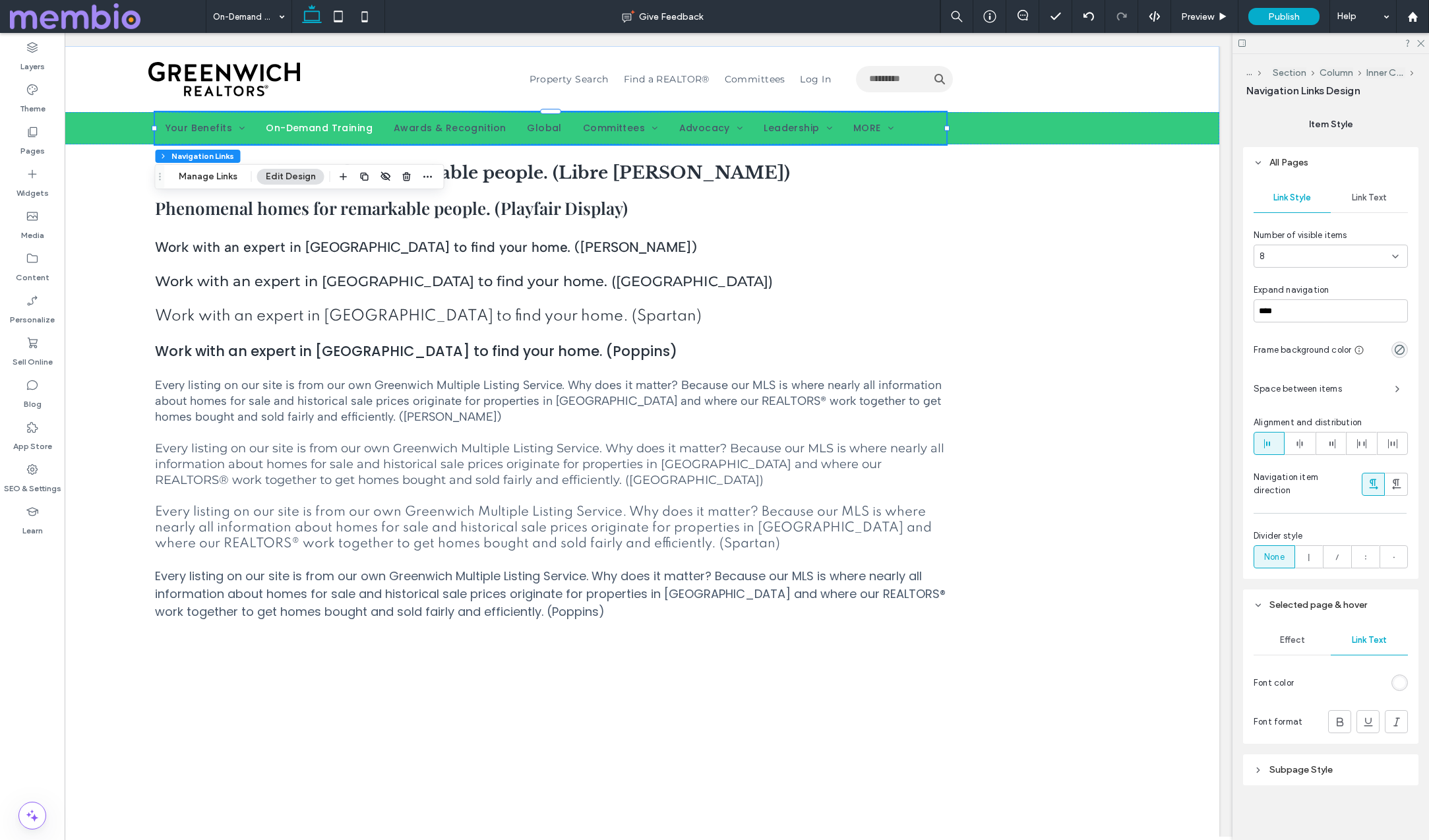
click at [1400, 680] on div "rgb(255, 255, 255)" at bounding box center [1400, 682] width 12 height 12
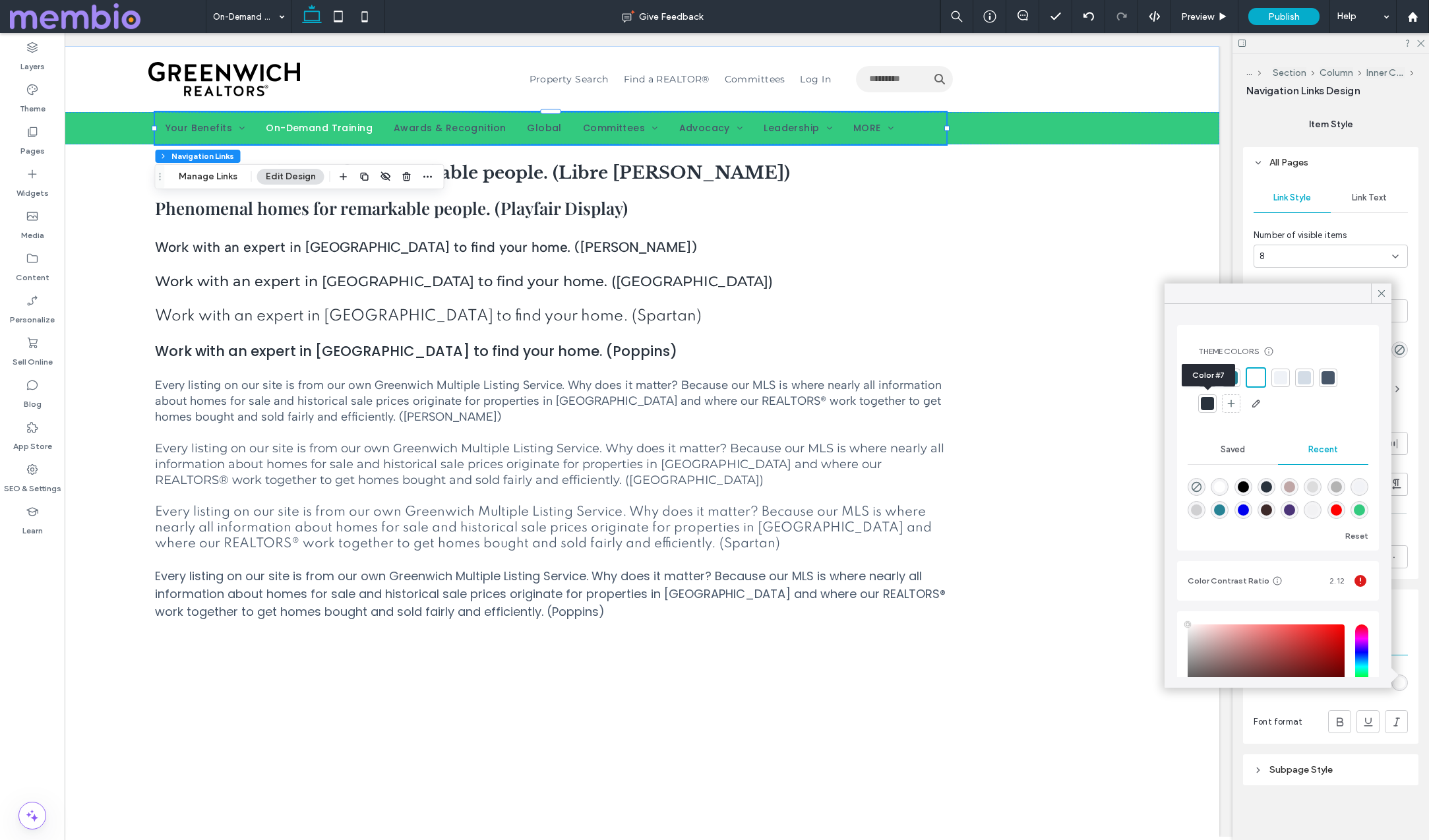
click at [1205, 405] on div at bounding box center [1207, 403] width 13 height 13
click at [1382, 293] on use at bounding box center [1381, 293] width 7 height 7
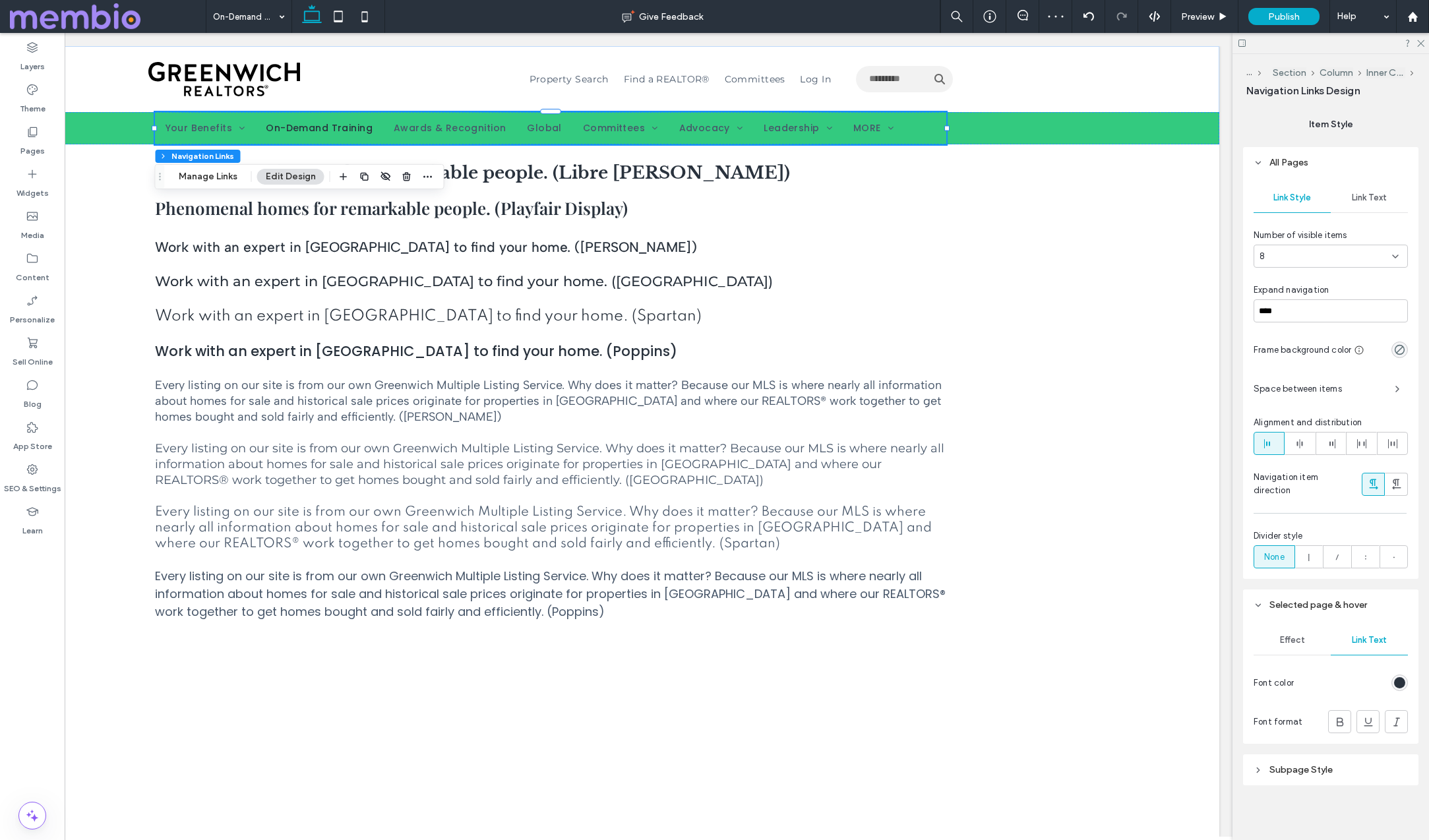
click at [1362, 194] on span "Link Text" at bounding box center [1369, 198] width 35 height 11
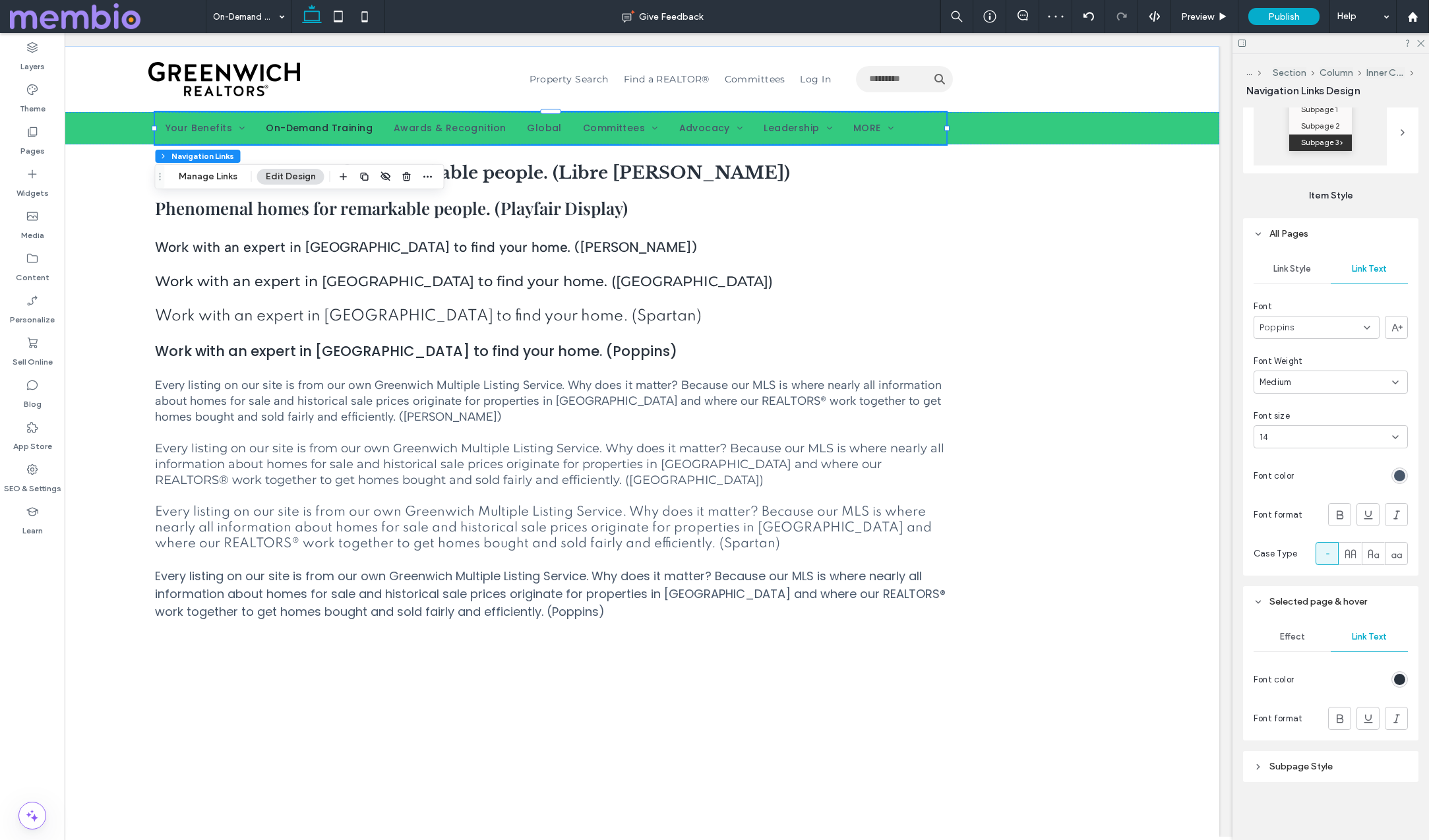
scroll to position [795, 0]
click at [1400, 476] on div "rgb(72, 87, 106)" at bounding box center [1400, 475] width 12 height 12
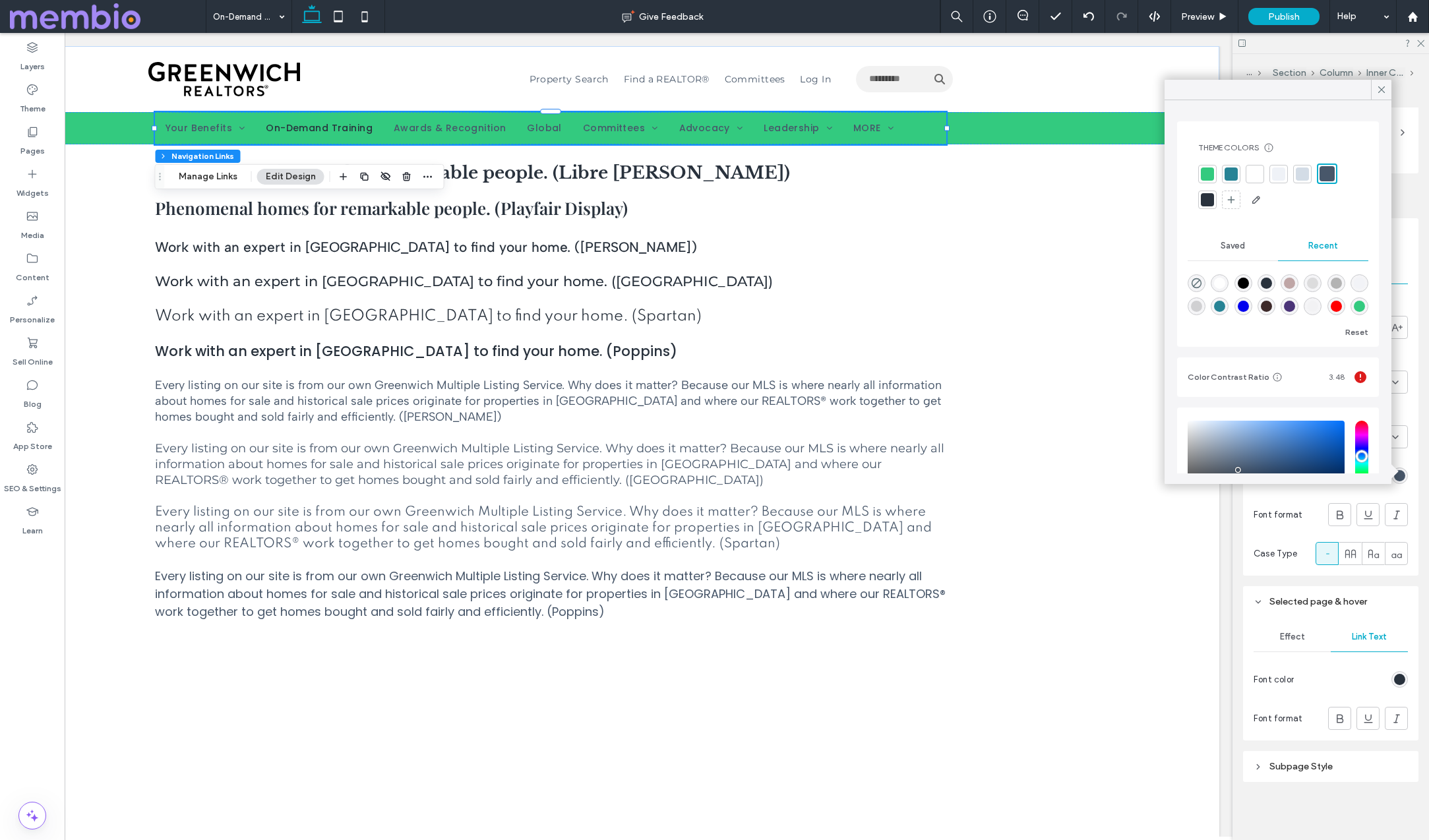
click at [1258, 172] on div at bounding box center [1255, 173] width 13 height 13
click at [1381, 88] on icon at bounding box center [1381, 89] width 12 height 12
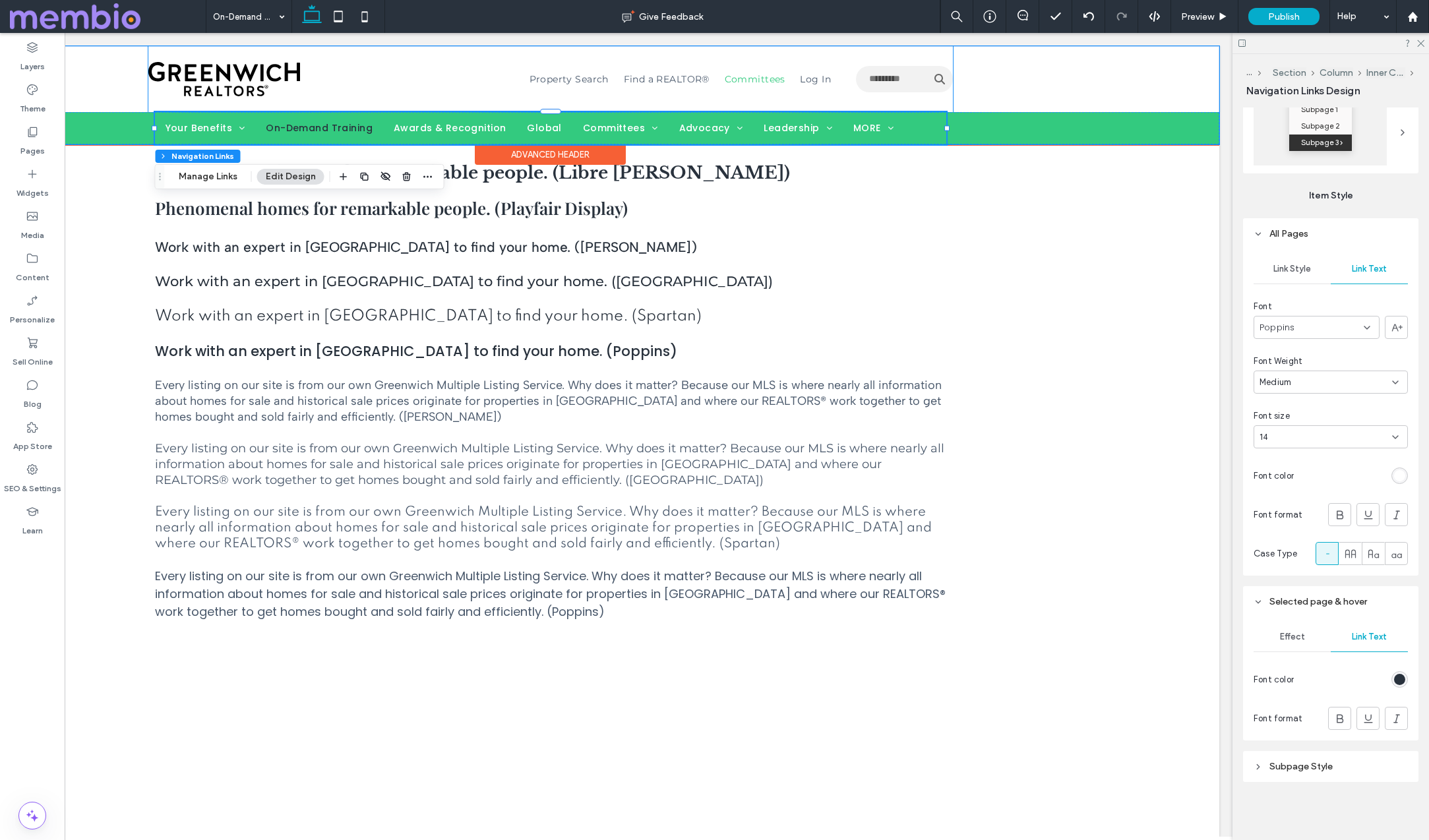
click at [753, 79] on span "Committees" at bounding box center [755, 79] width 61 height 12
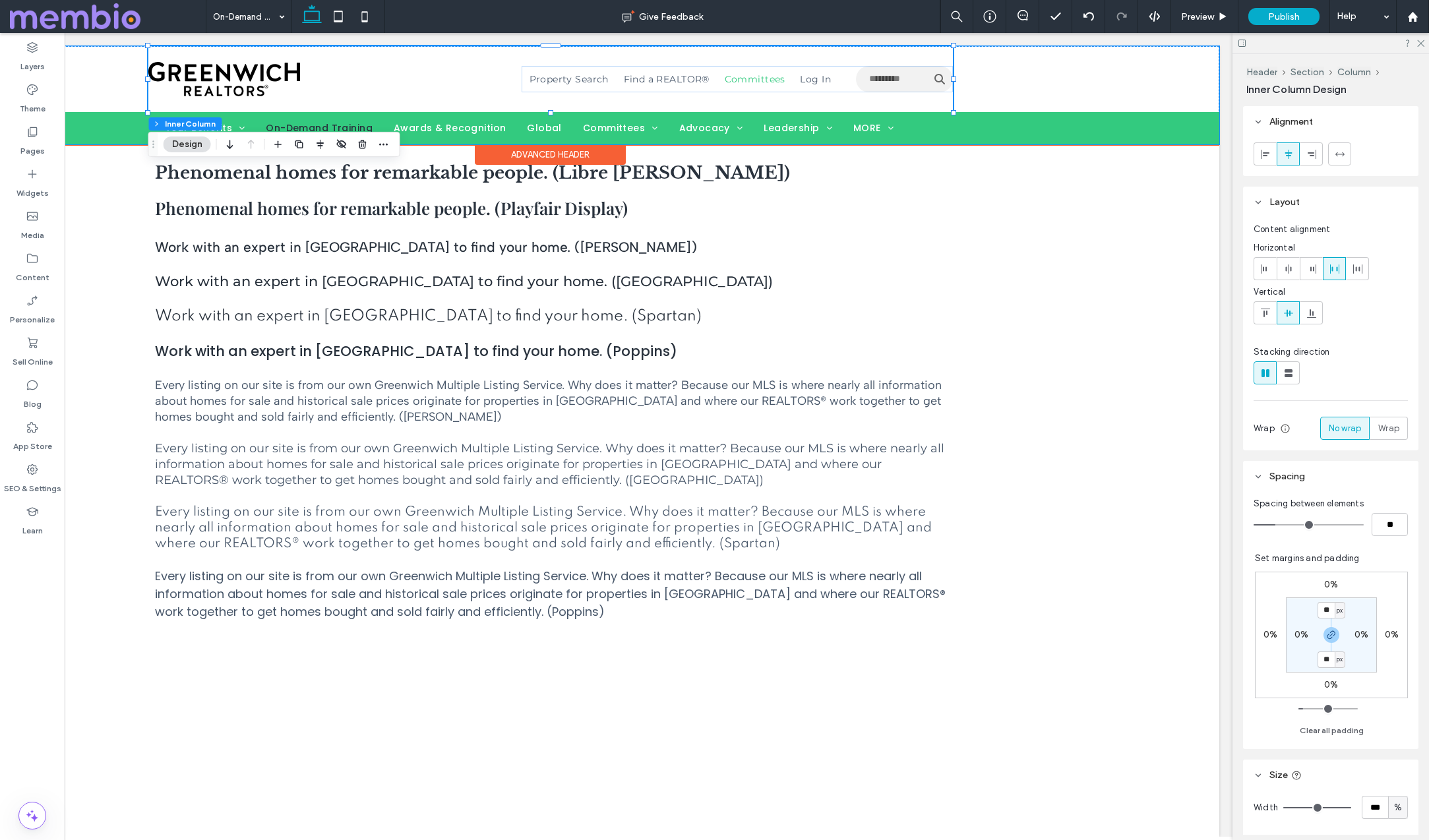
click at [753, 79] on span "Committees" at bounding box center [755, 79] width 61 height 12
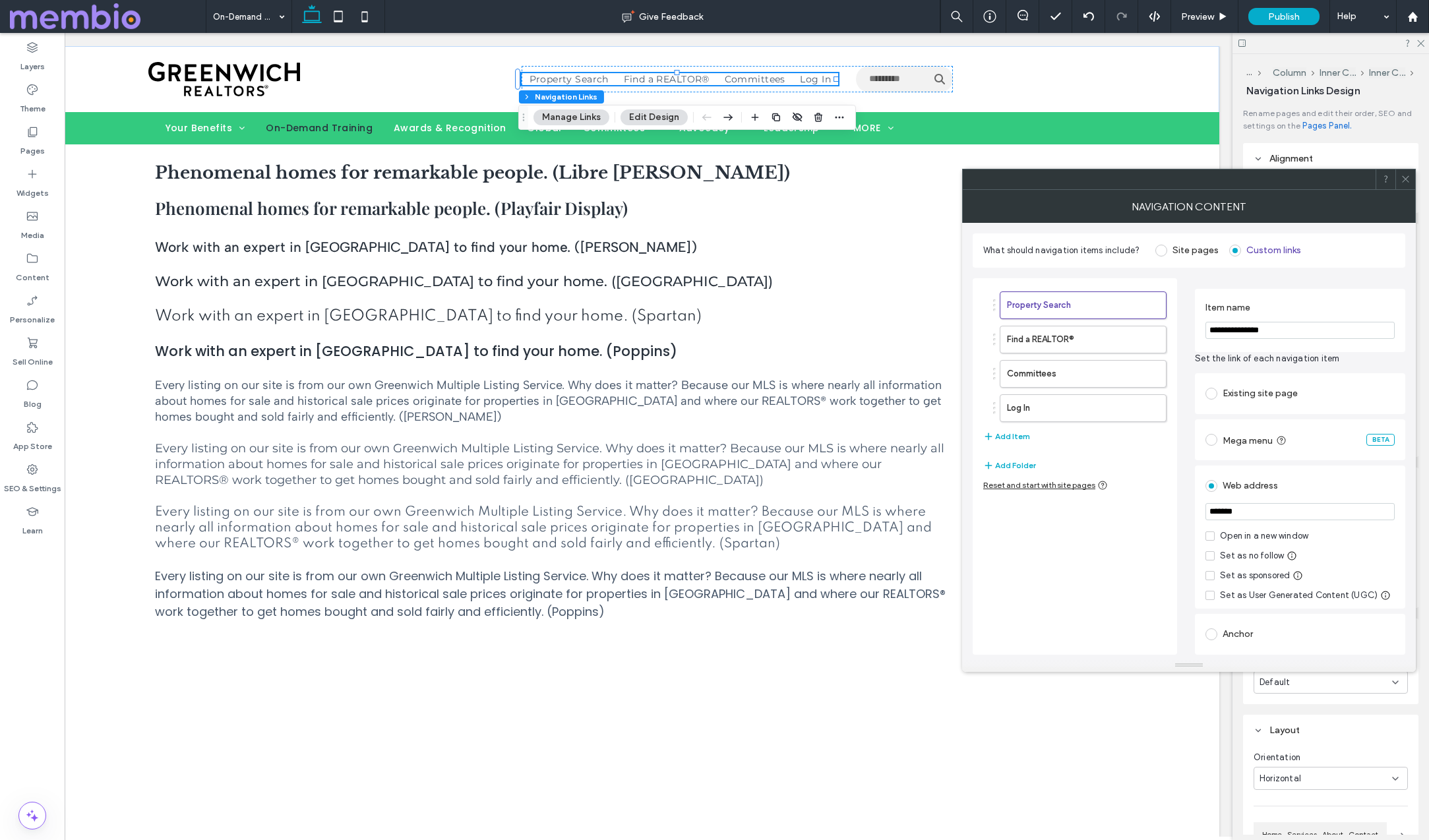
click at [1404, 176] on icon at bounding box center [1405, 179] width 10 height 10
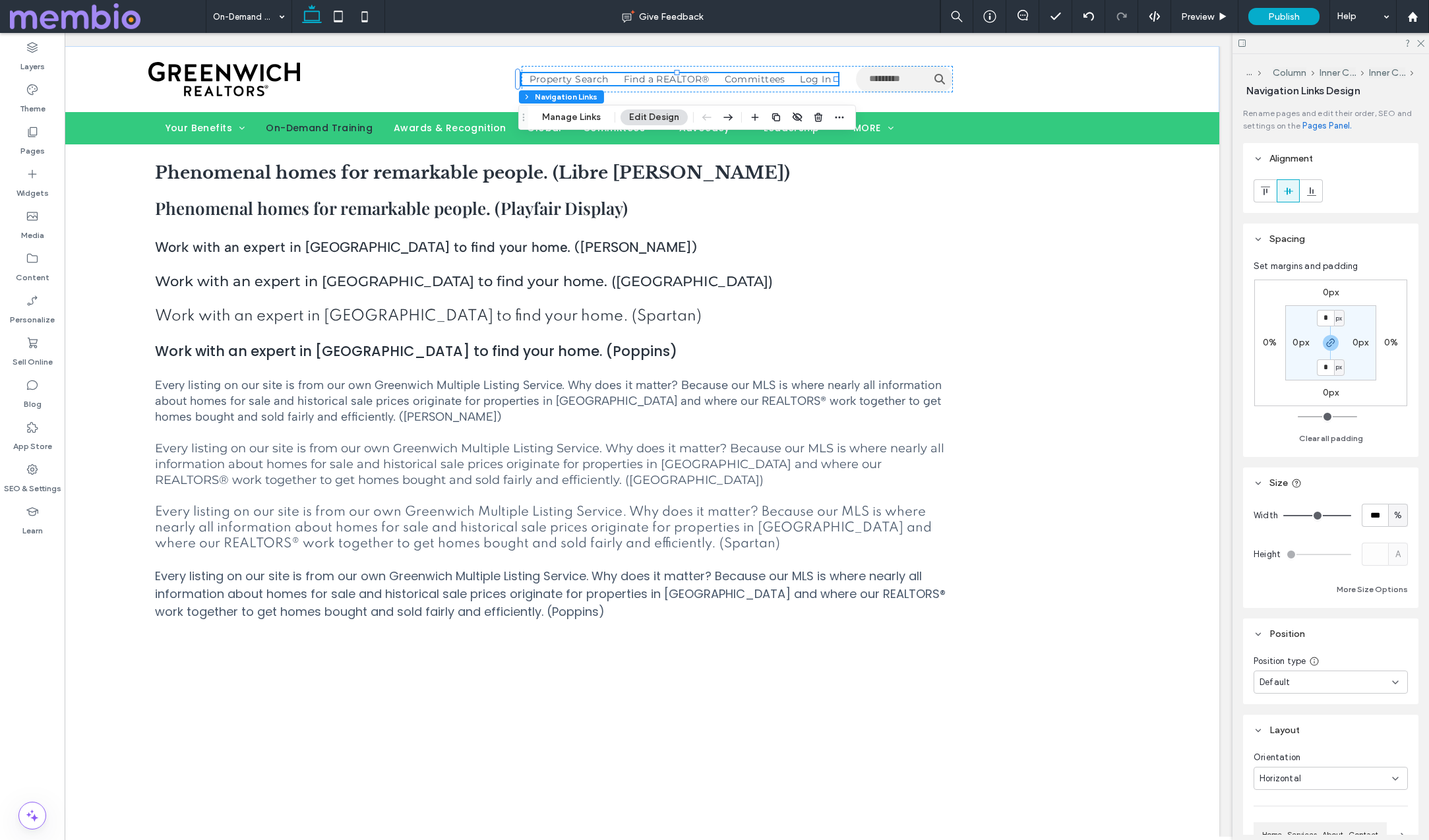
scroll to position [681, 0]
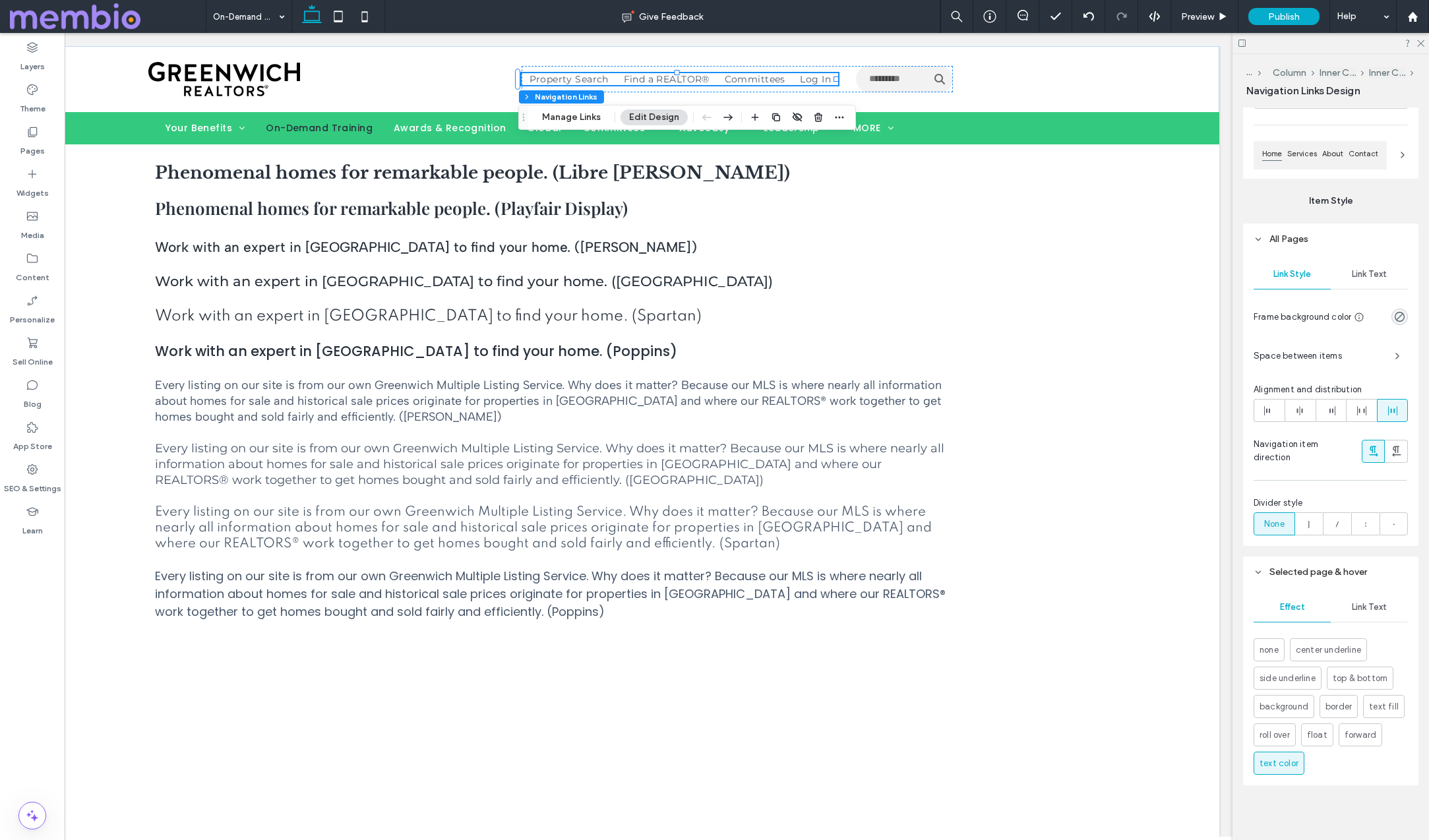
click at [1368, 269] on span "Link Text" at bounding box center [1369, 274] width 35 height 11
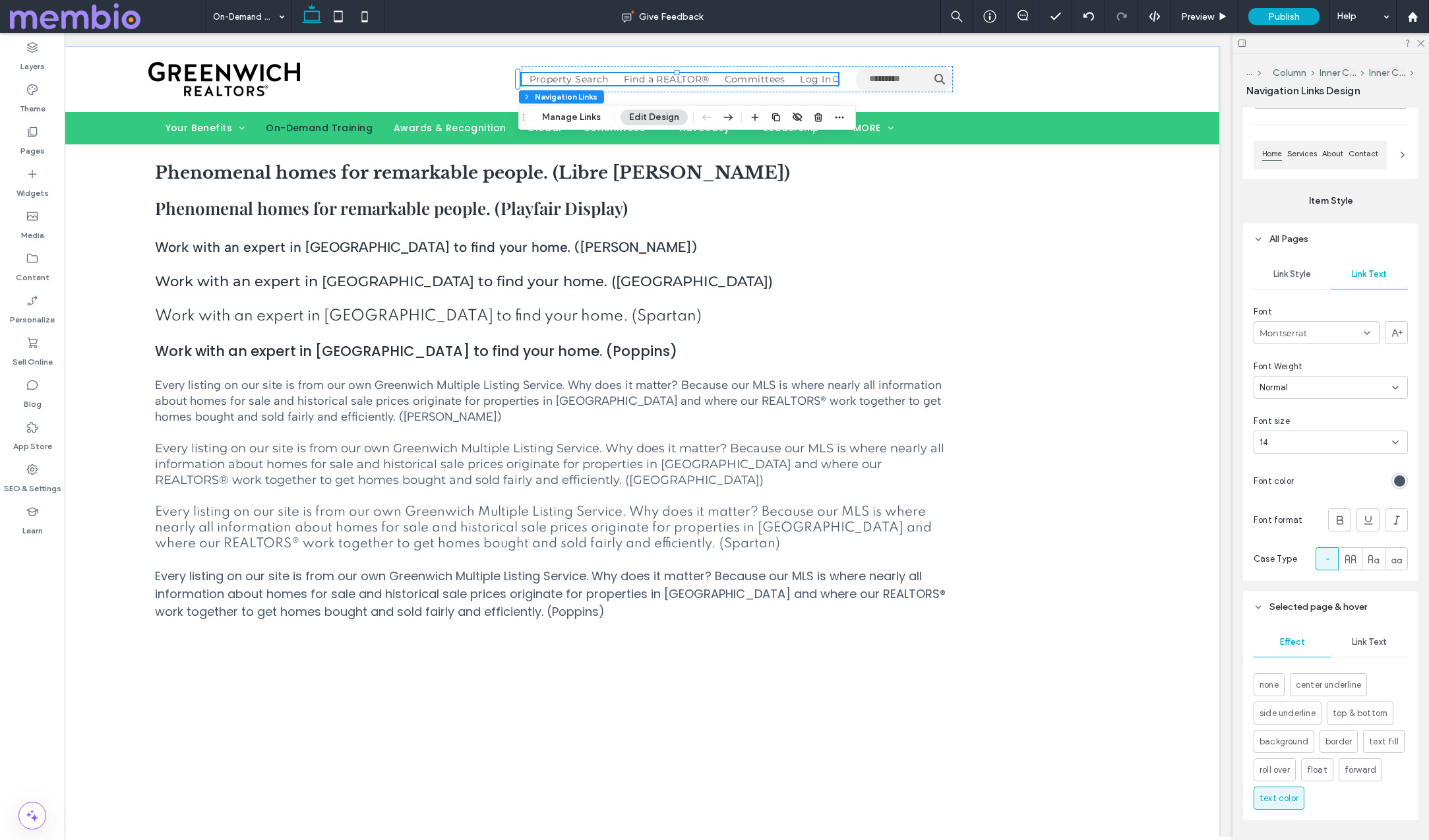
click at [1398, 481] on div "rgb(72, 87, 106)" at bounding box center [1400, 480] width 12 height 12
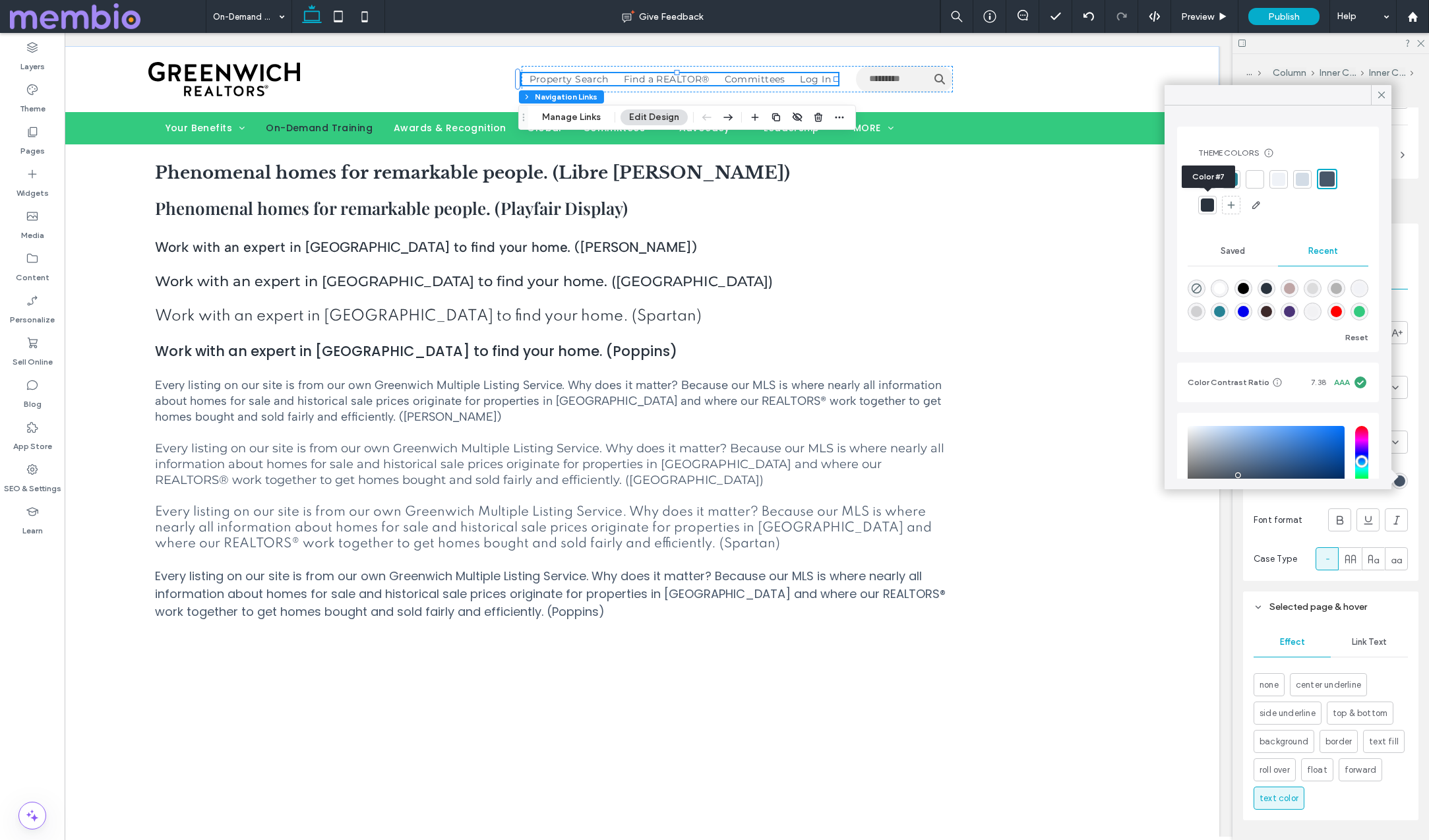
click at [1208, 203] on div at bounding box center [1207, 205] width 13 height 13
click at [1386, 97] on icon at bounding box center [1381, 95] width 12 height 12
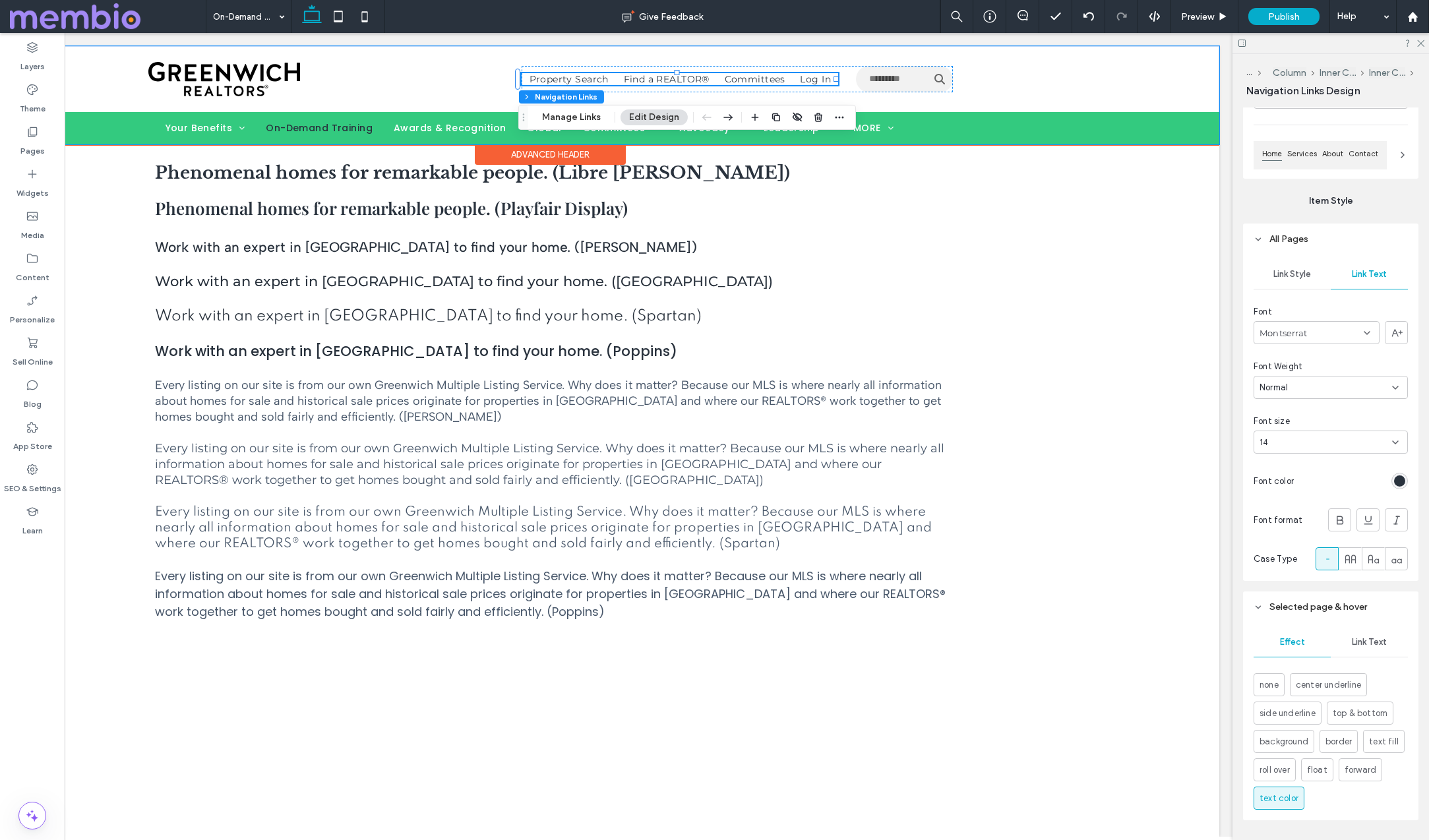
click at [1053, 82] on div "Property Search Find a REALTOR® Committees Log In Use the up and down arrows to…" at bounding box center [550, 95] width 1338 height 99
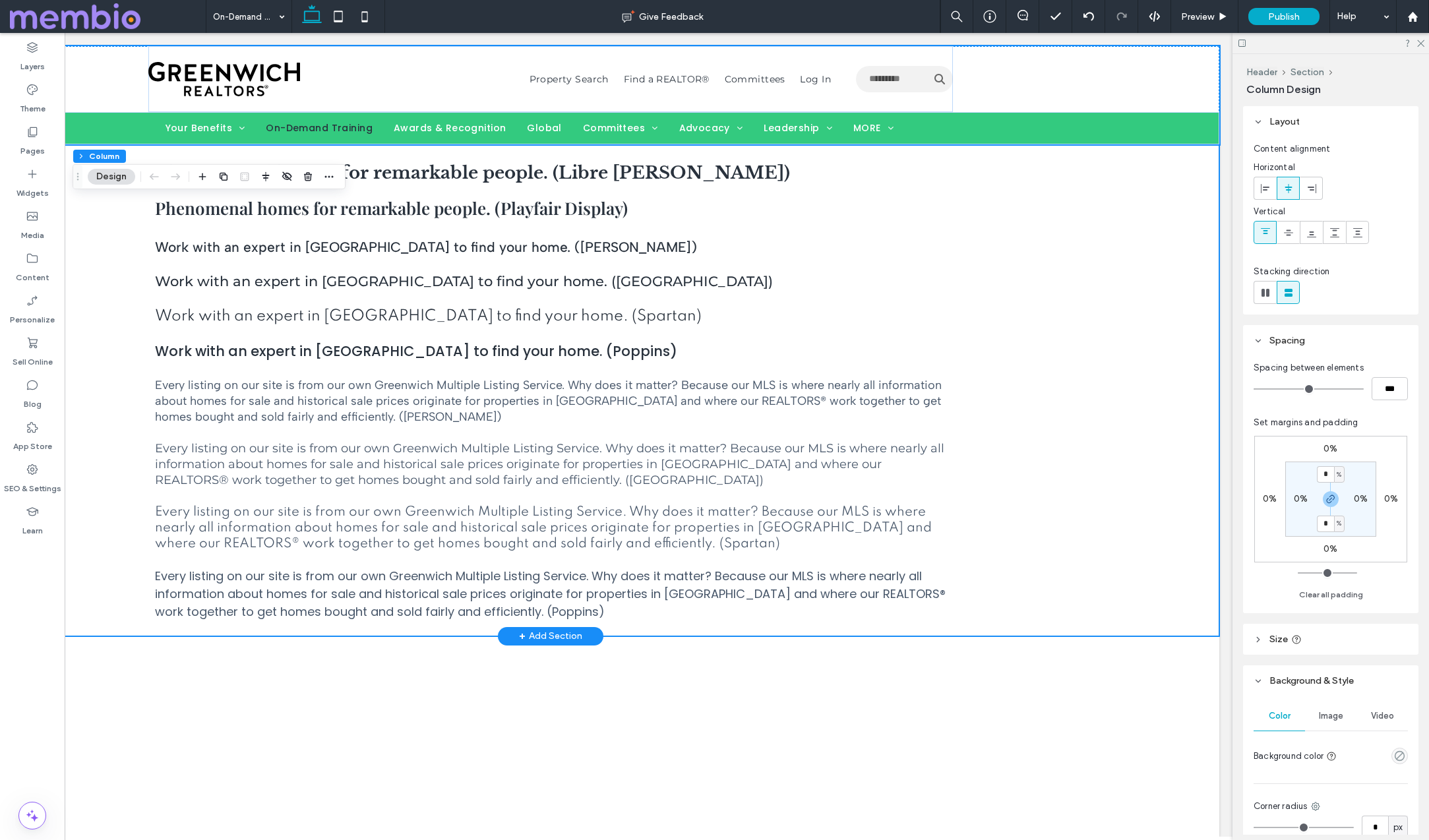
click at [1051, 248] on div "Phenomenal homes for remarkable people. (Libre Baskerville) Phenomenal homes fo…" at bounding box center [550, 390] width 1338 height 492
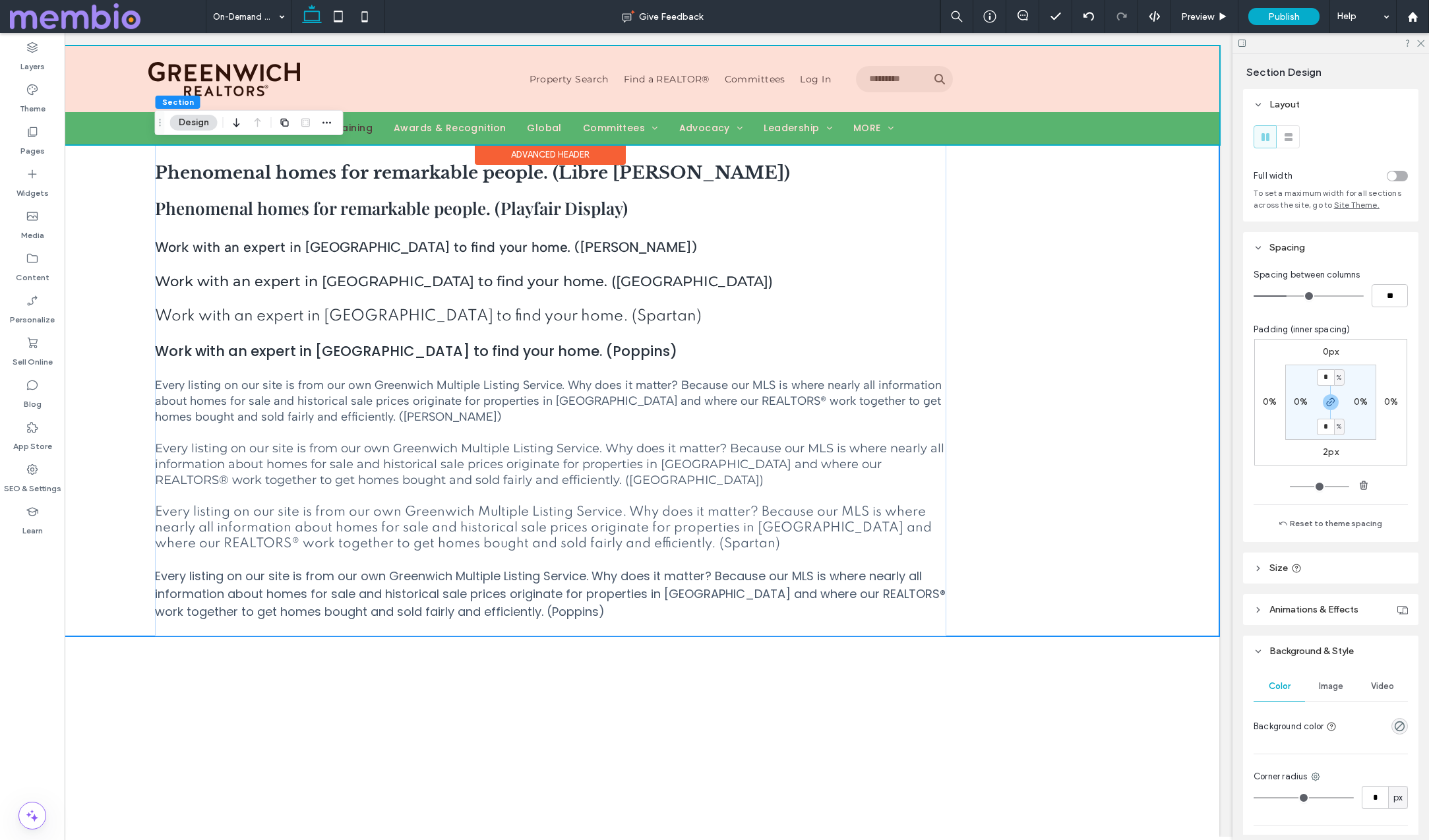
click at [837, 128] on div at bounding box center [550, 95] width 1338 height 99
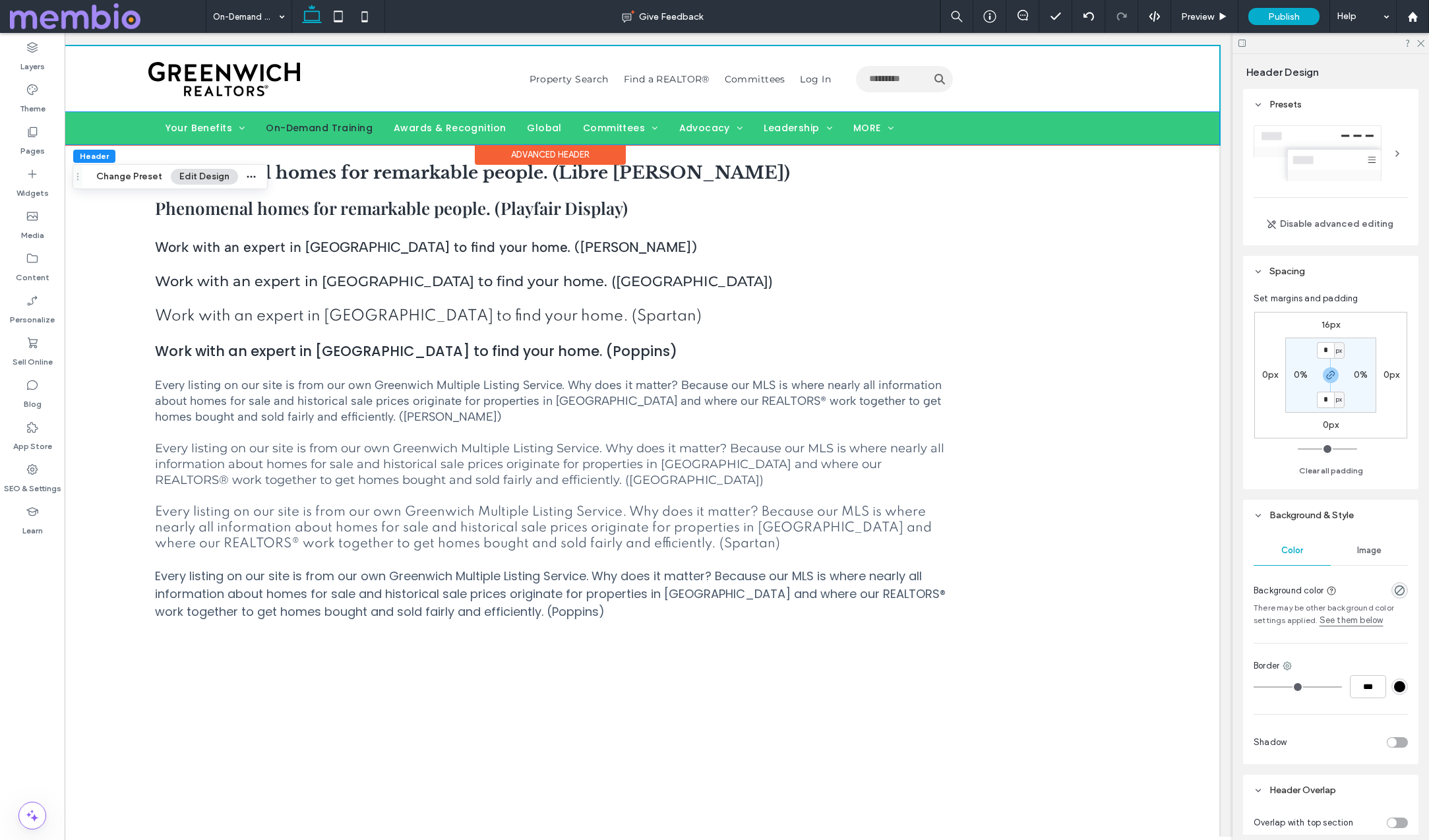
click at [854, 128] on span "MORE" at bounding box center [874, 129] width 40 height 14
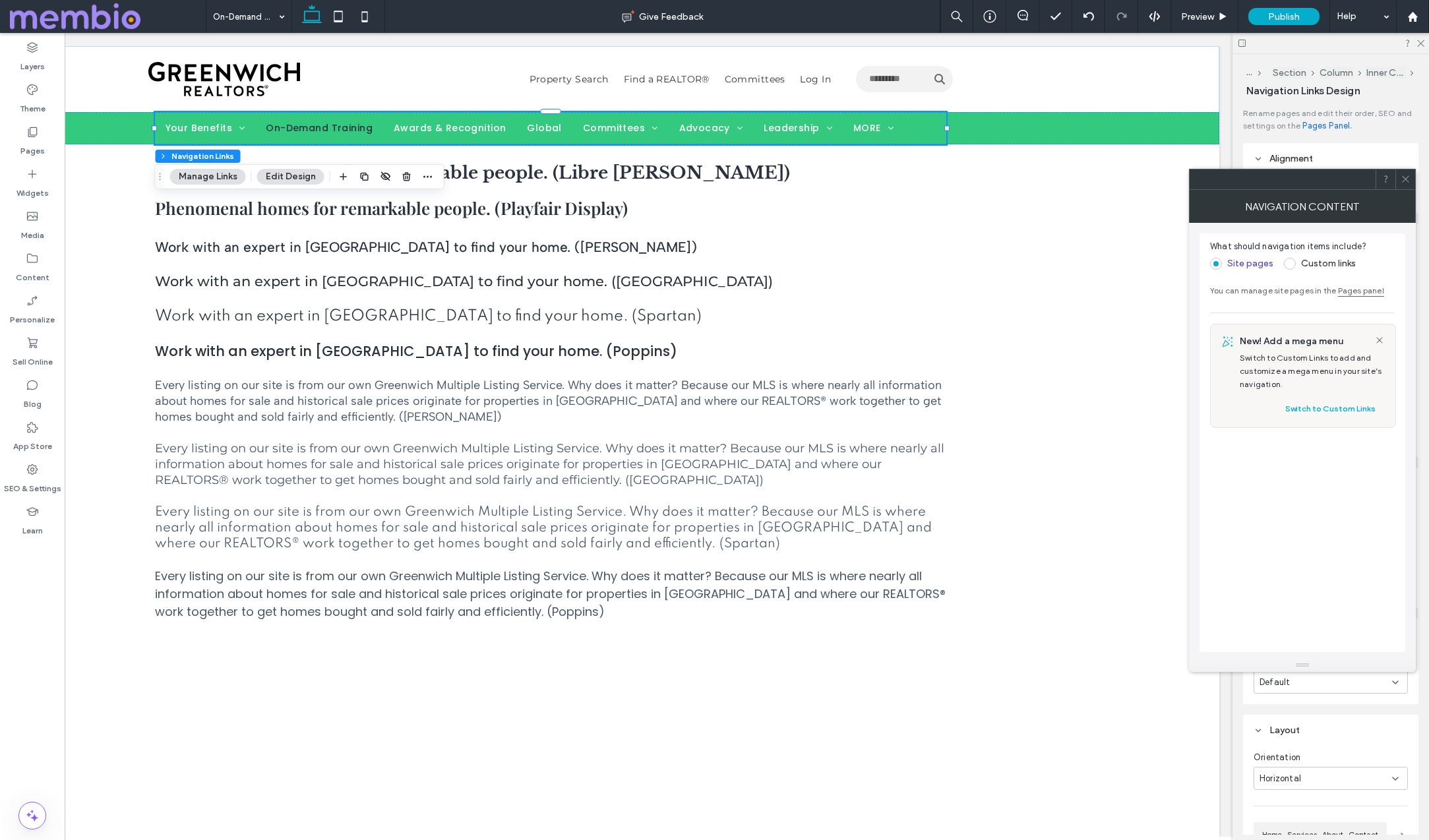
click at [1400, 175] on icon at bounding box center [1405, 179] width 10 height 10
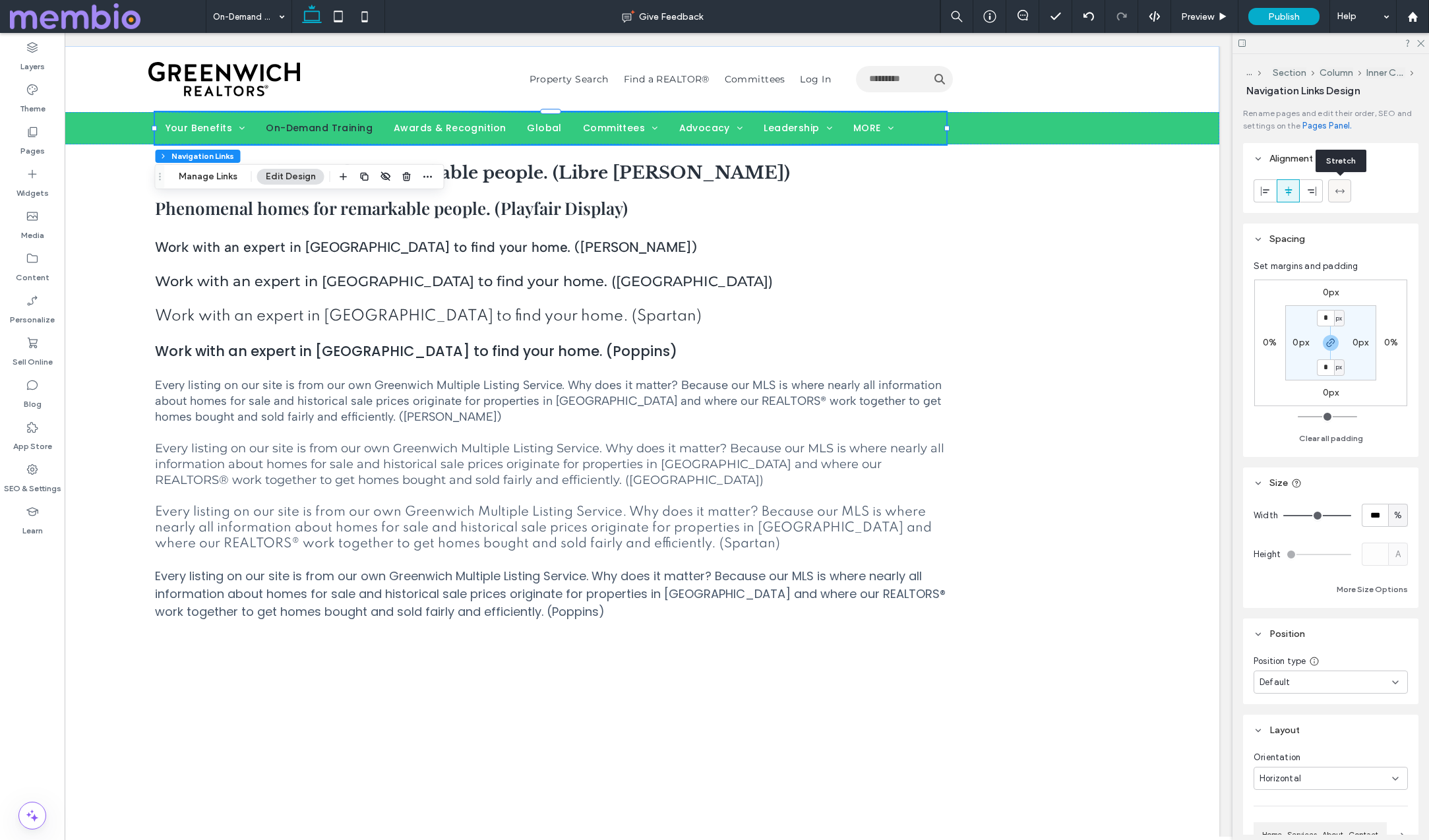
click at [1337, 189] on icon at bounding box center [1340, 191] width 11 height 11
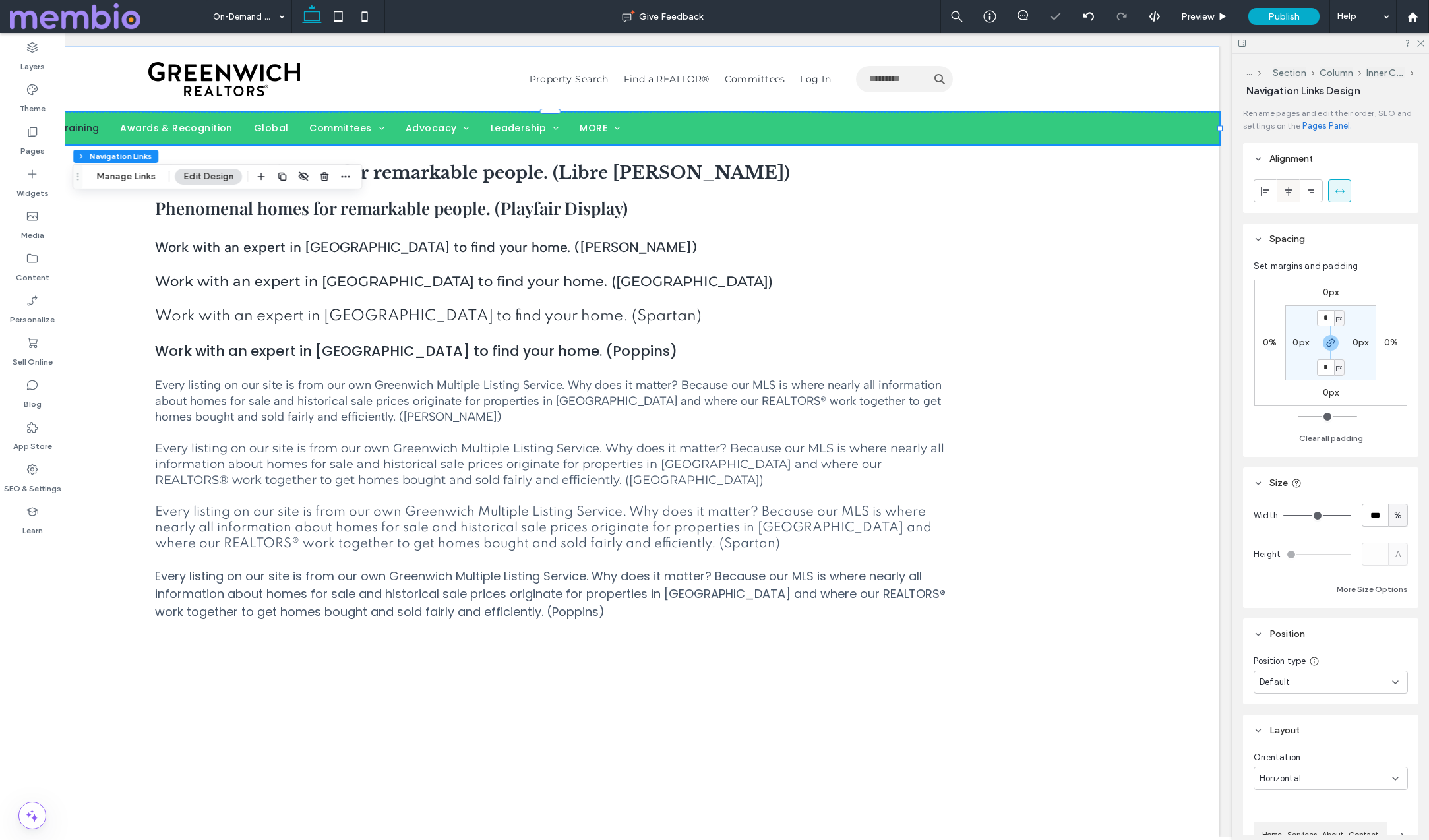
click at [1290, 191] on icon at bounding box center [1289, 191] width 11 height 11
click at [1386, 586] on button "More Size Options" at bounding box center [1372, 589] width 71 height 16
click at [1384, 634] on span "%" at bounding box center [1383, 638] width 8 height 13
drag, startPoint x: 1384, startPoint y: 662, endPoint x: 1348, endPoint y: 628, distance: 49.5
click at [1383, 662] on span "px" at bounding box center [1384, 661] width 9 height 13
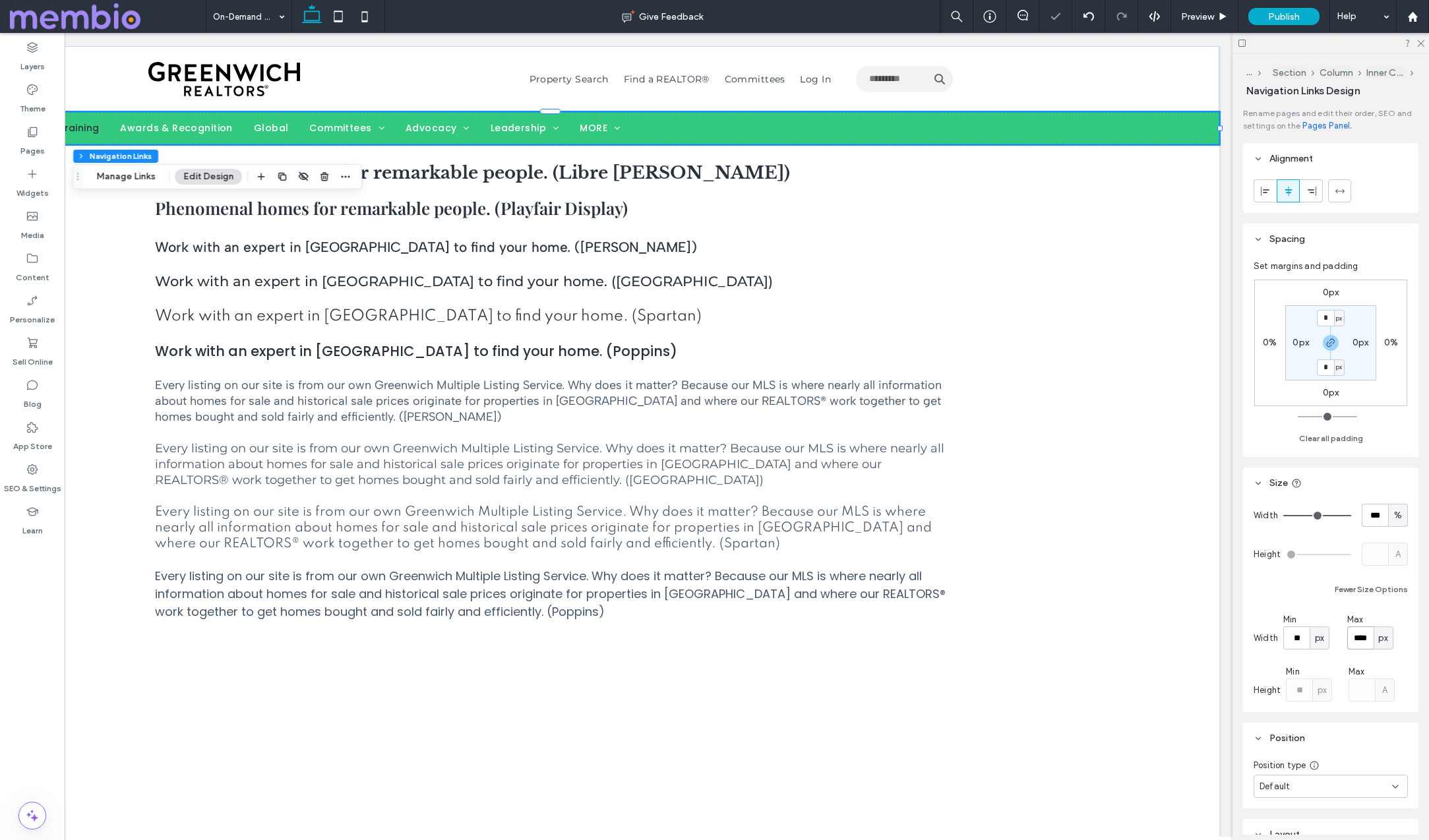
click at [1347, 626] on input "****" at bounding box center [1360, 638] width 26 height 23
type input "****"
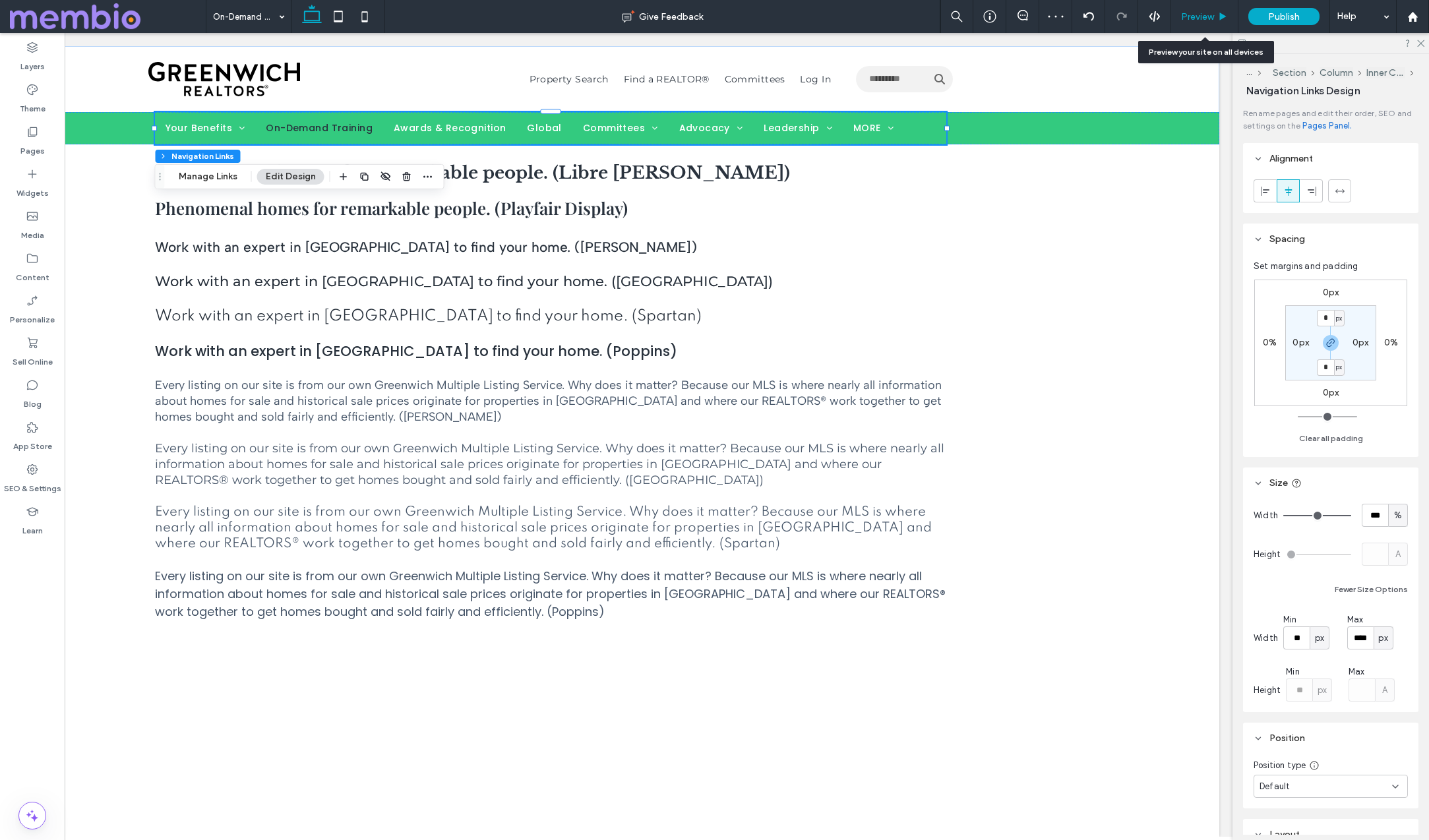
click at [1220, 15] on use at bounding box center [1223, 15] width 7 height 7
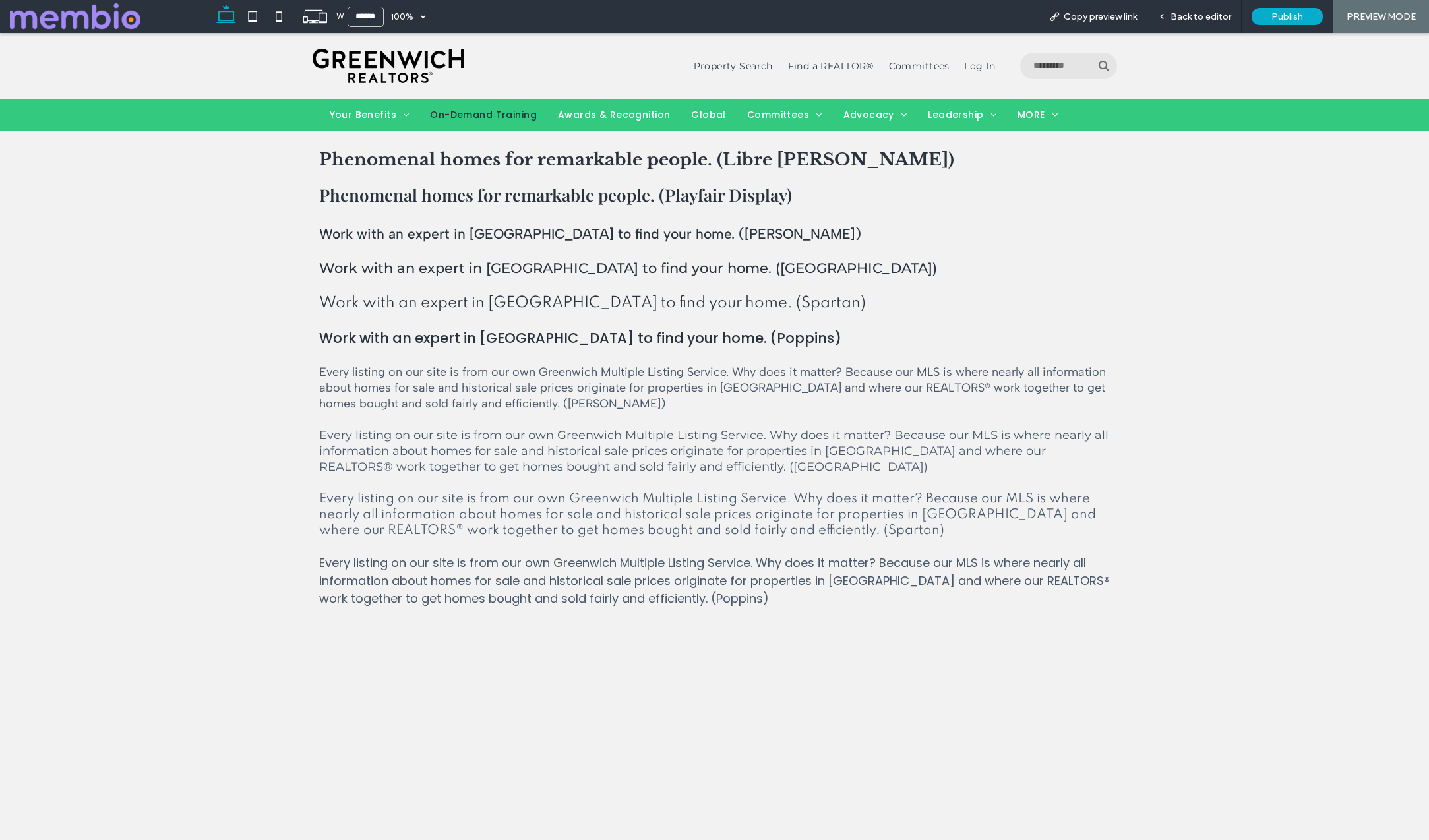
click at [755, 294] on p "Work with an expert in Greenwich to find your home. (Spartan)" at bounding box center [714, 303] width 791 height 18
click at [1115, 13] on span "Copy preview link" at bounding box center [1100, 17] width 73 height 12
click at [1183, 23] on div "Back to editor" at bounding box center [1195, 16] width 94 height 33
click at [1189, 19] on span "Back to editor" at bounding box center [1201, 17] width 61 height 12
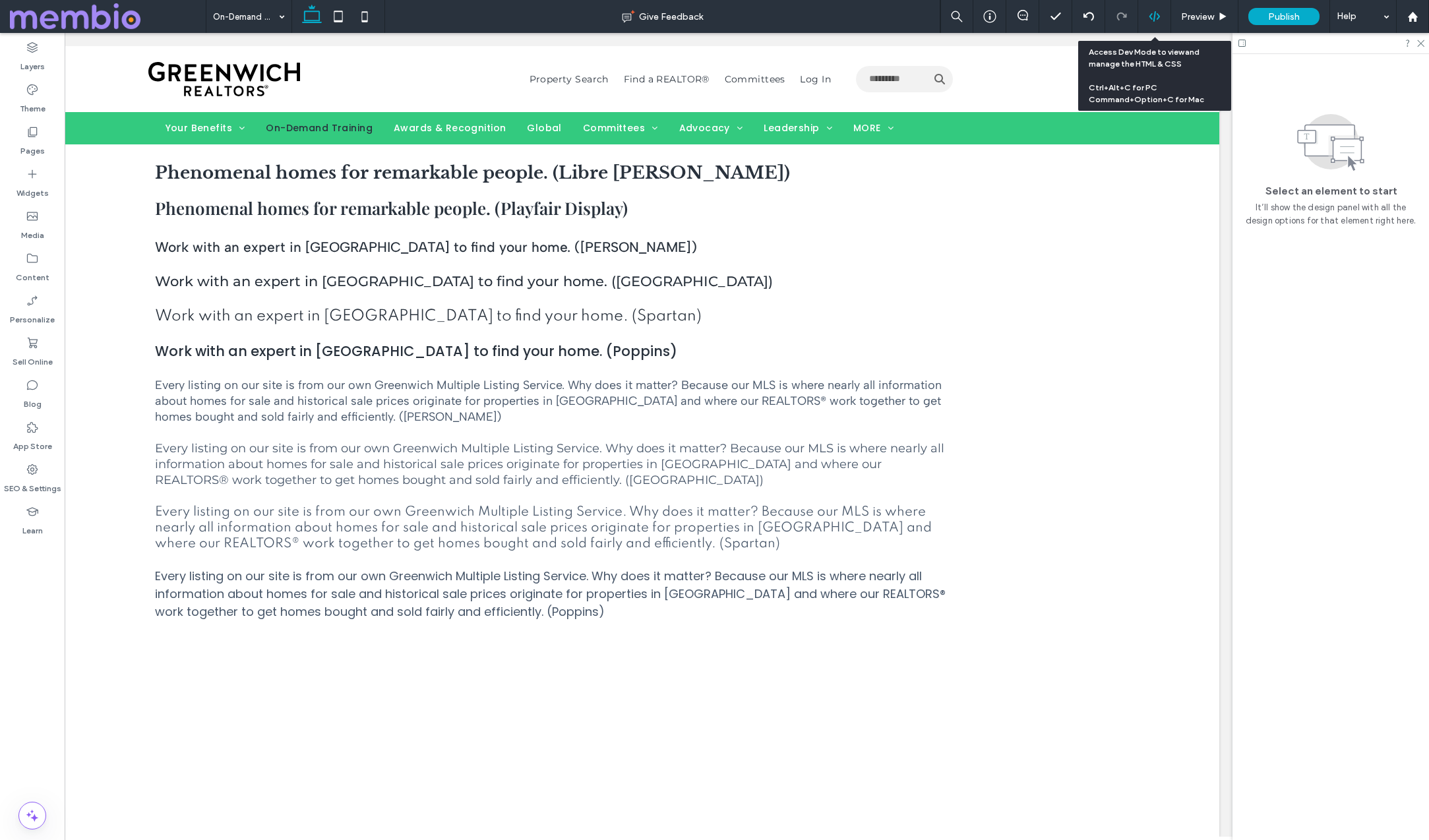
click at [1152, 20] on icon at bounding box center [1154, 16] width 12 height 12
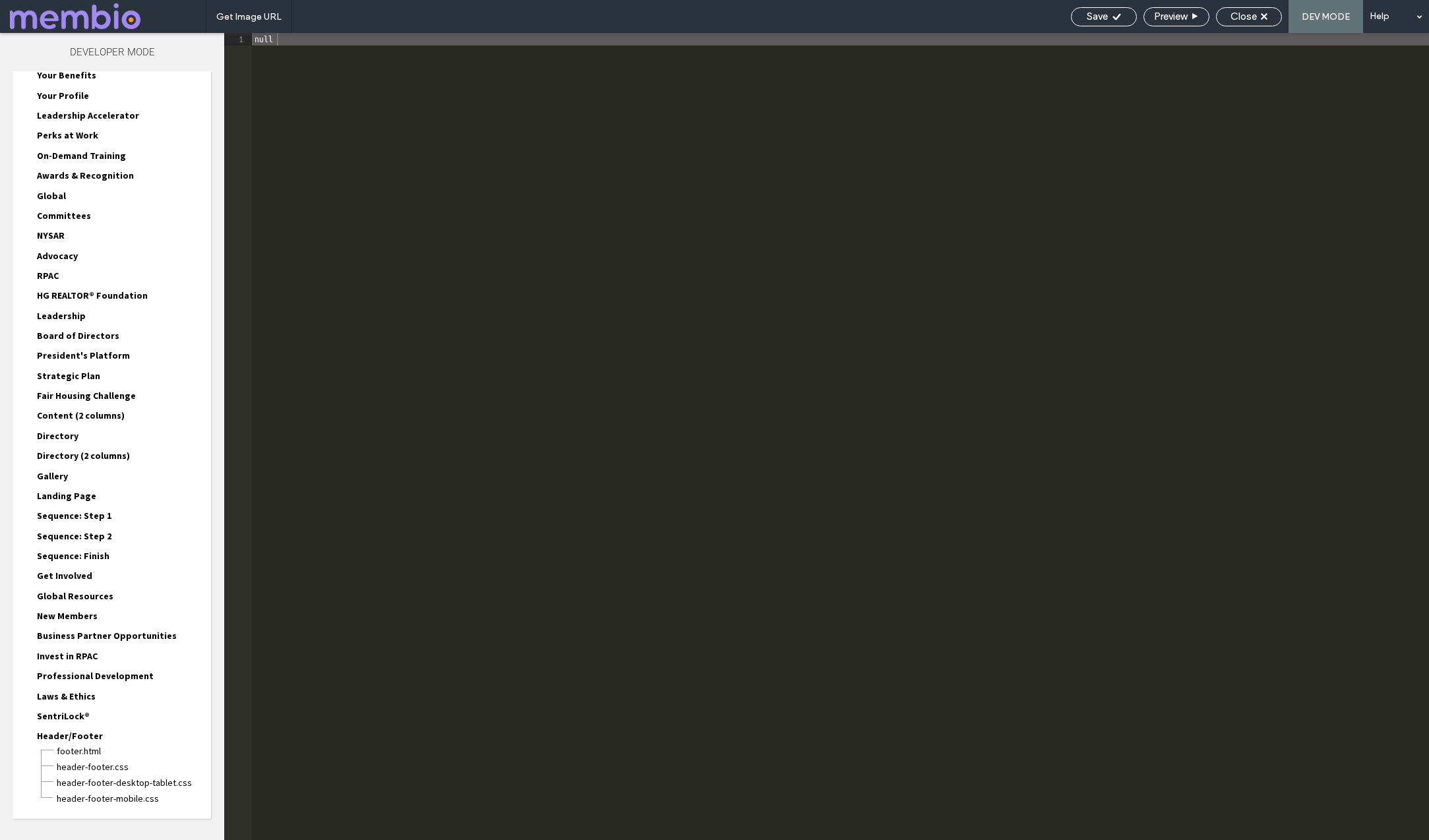
scroll to position [70, 0]
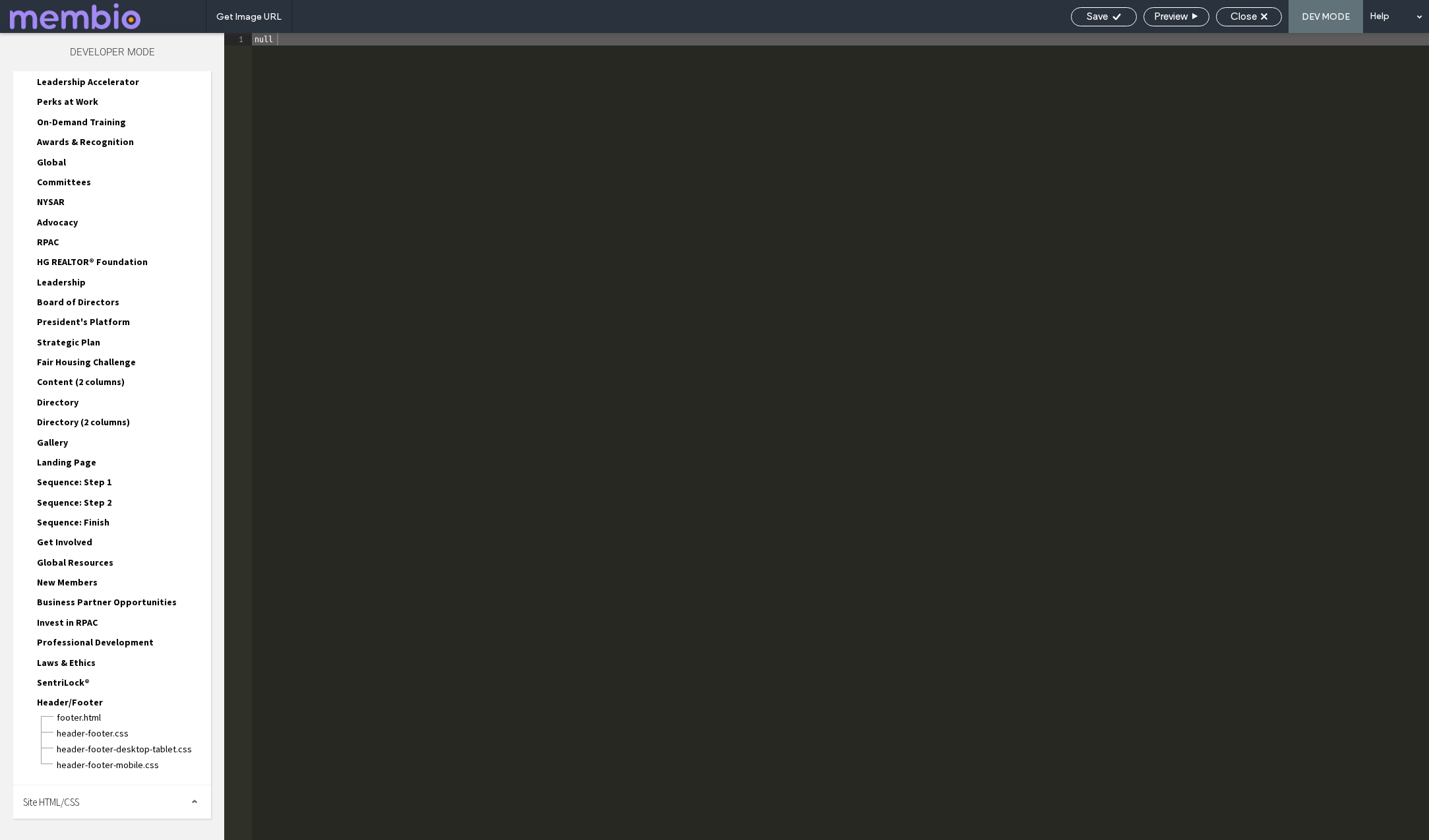
click at [67, 798] on span "Site HTML/CSS" at bounding box center [51, 802] width 56 height 12
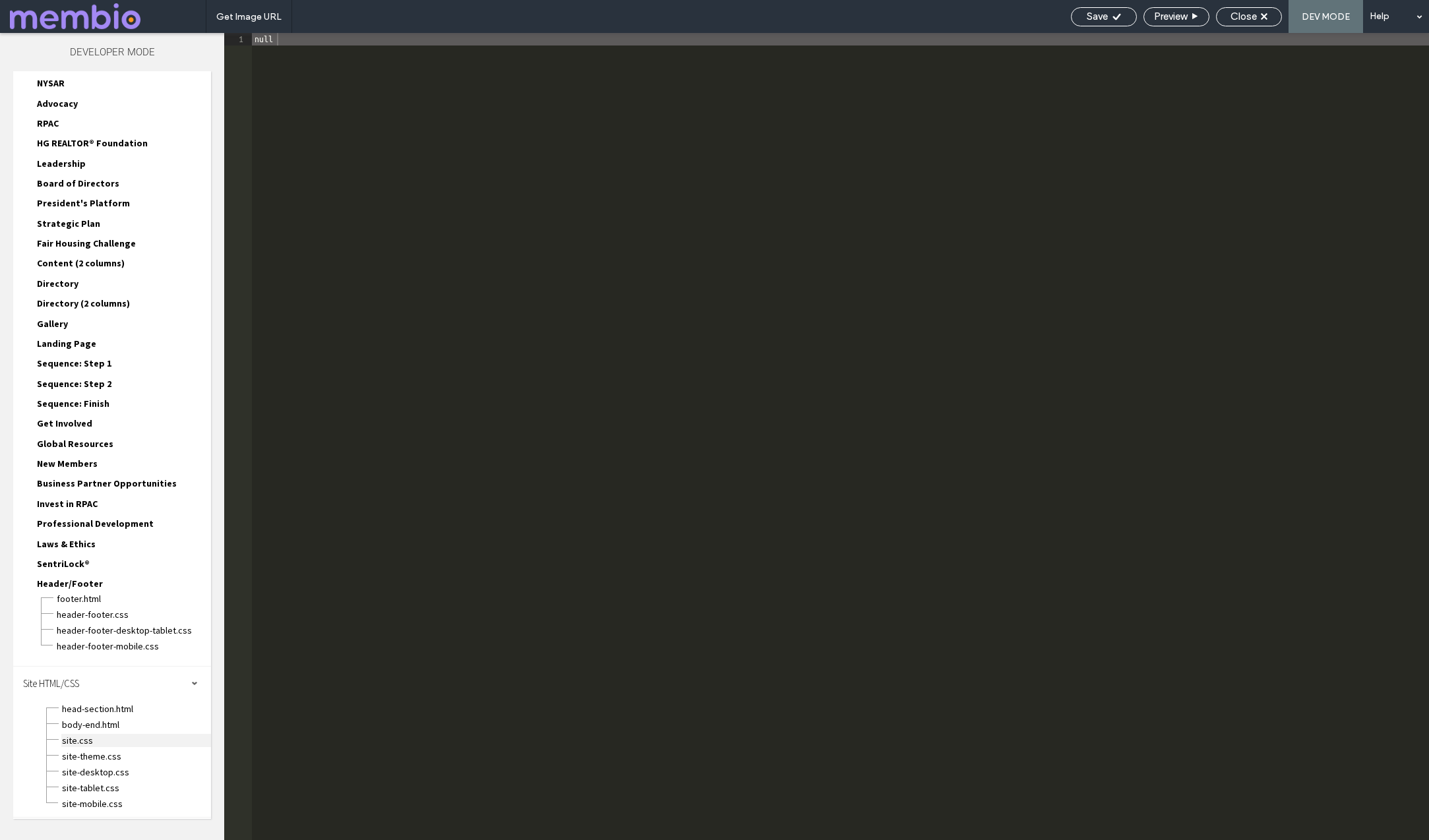
click at [79, 735] on span "site.css" at bounding box center [136, 740] width 149 height 13
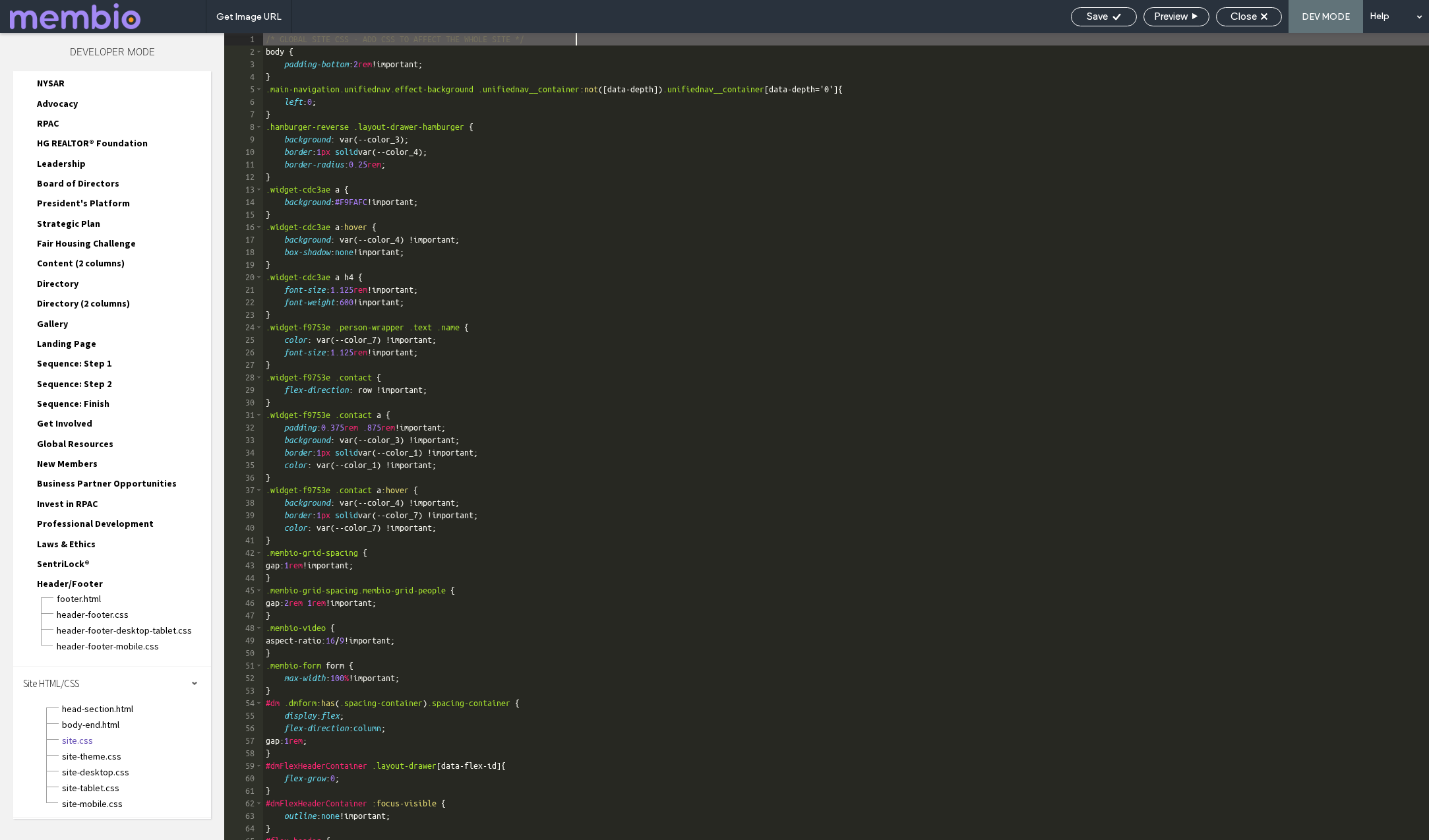
scroll to position [1460, 0]
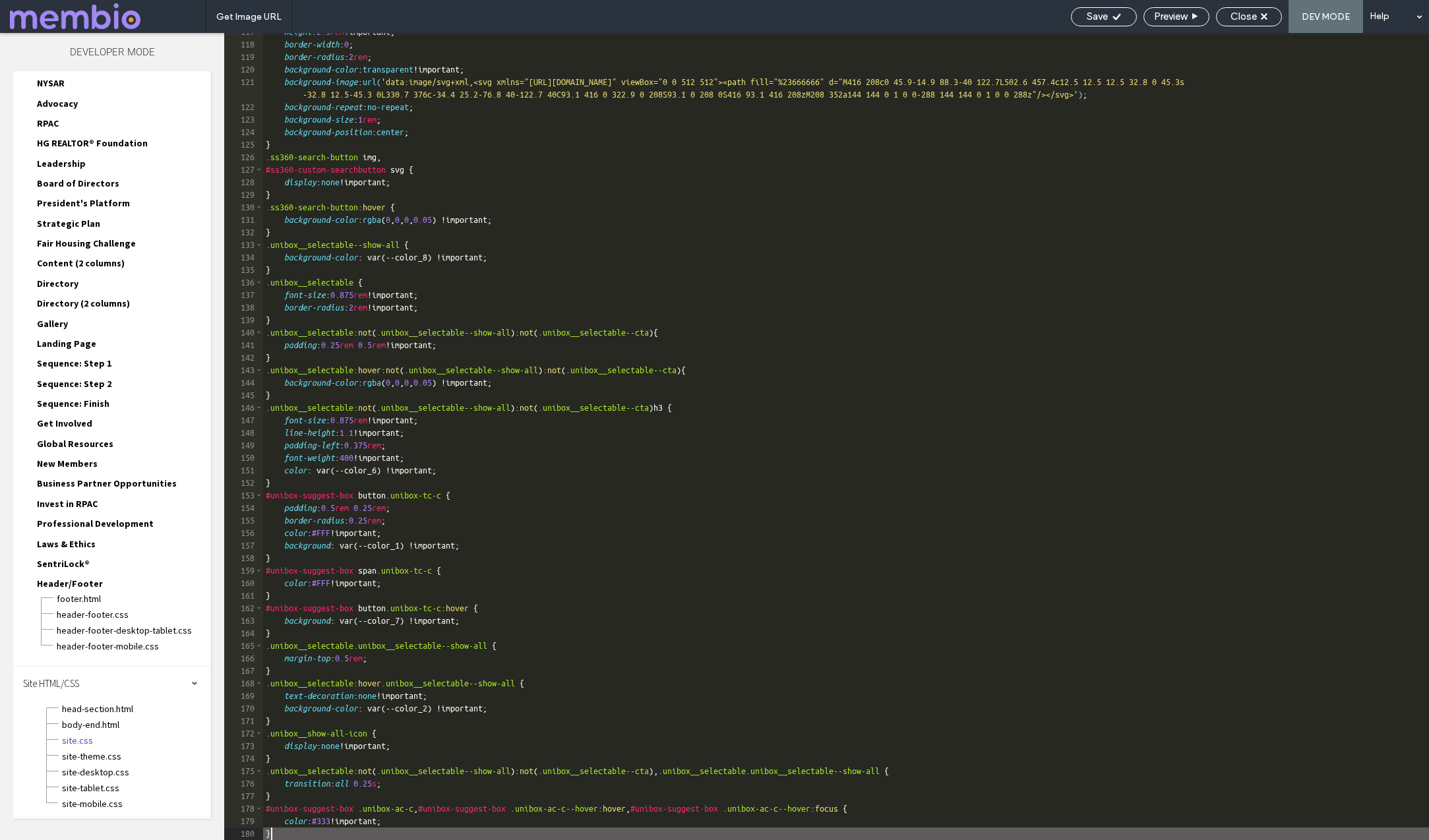
click at [286, 834] on div "height : 2.5 rem !important; border-width : 0 ; border-radius : 2 rem ; backgro…" at bounding box center [847, 441] width 1166 height 832
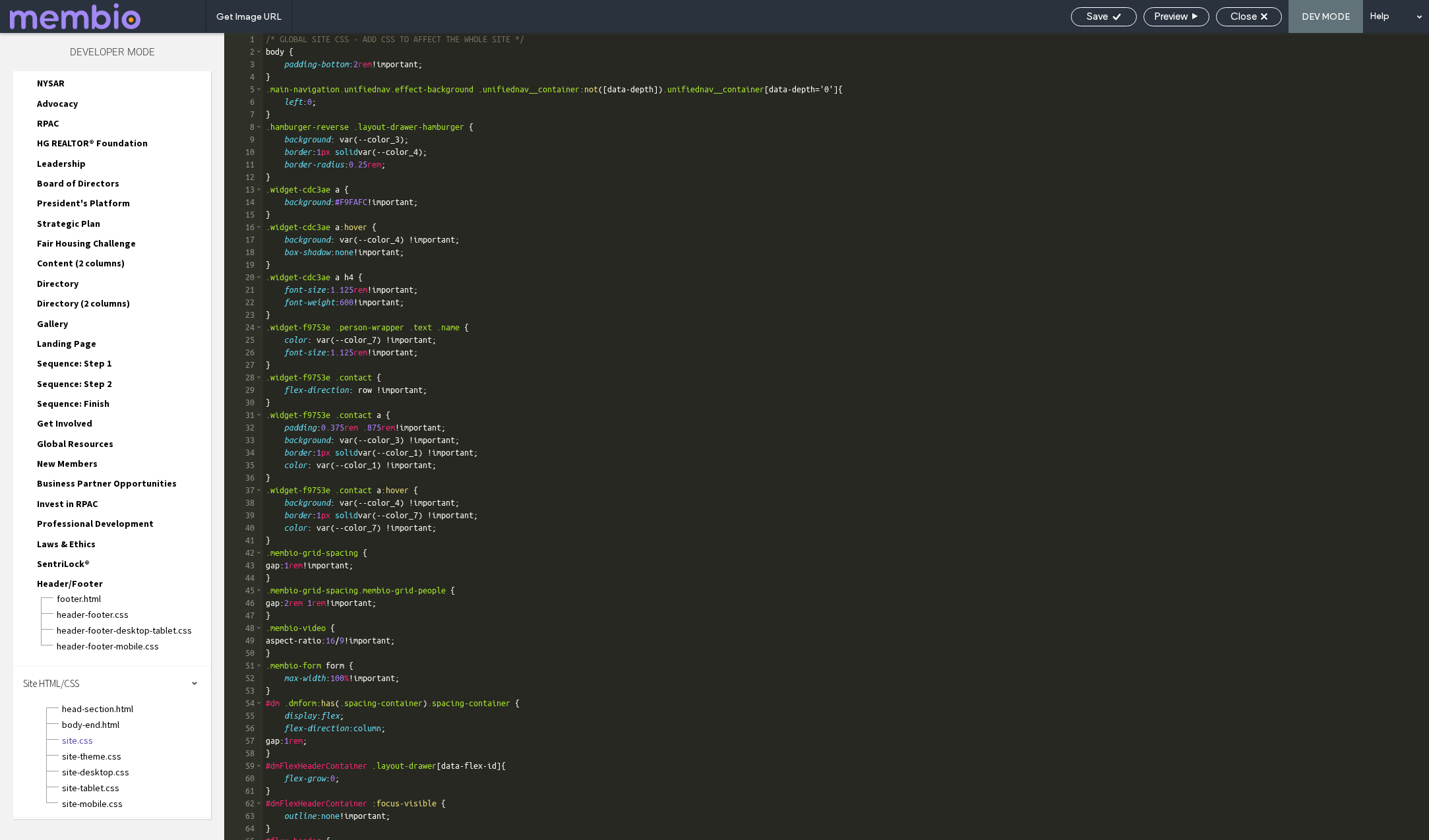
scroll to position [0, 0]
click at [297, 70] on div "/* GLOBAL SITE CSS - ADD CSS TO AFFECT THE WHOLE SITE */ body { padding-bottom …" at bounding box center [847, 449] width 1166 height 832
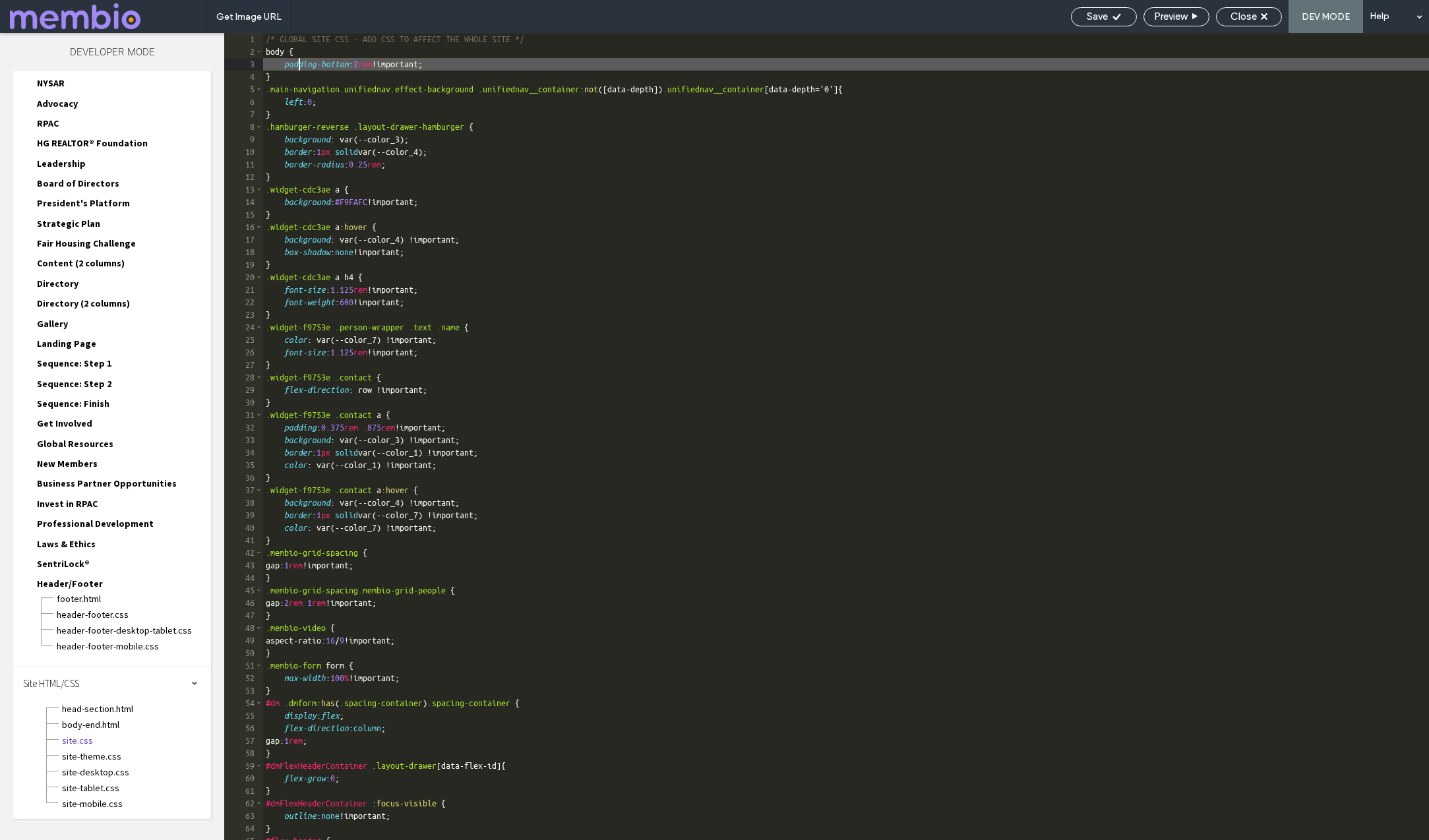
click at [299, 78] on div "/* GLOBAL SITE CSS - ADD CSS TO AFFECT THE WHOLE SITE */ body { padding-bottom …" at bounding box center [847, 449] width 1166 height 832
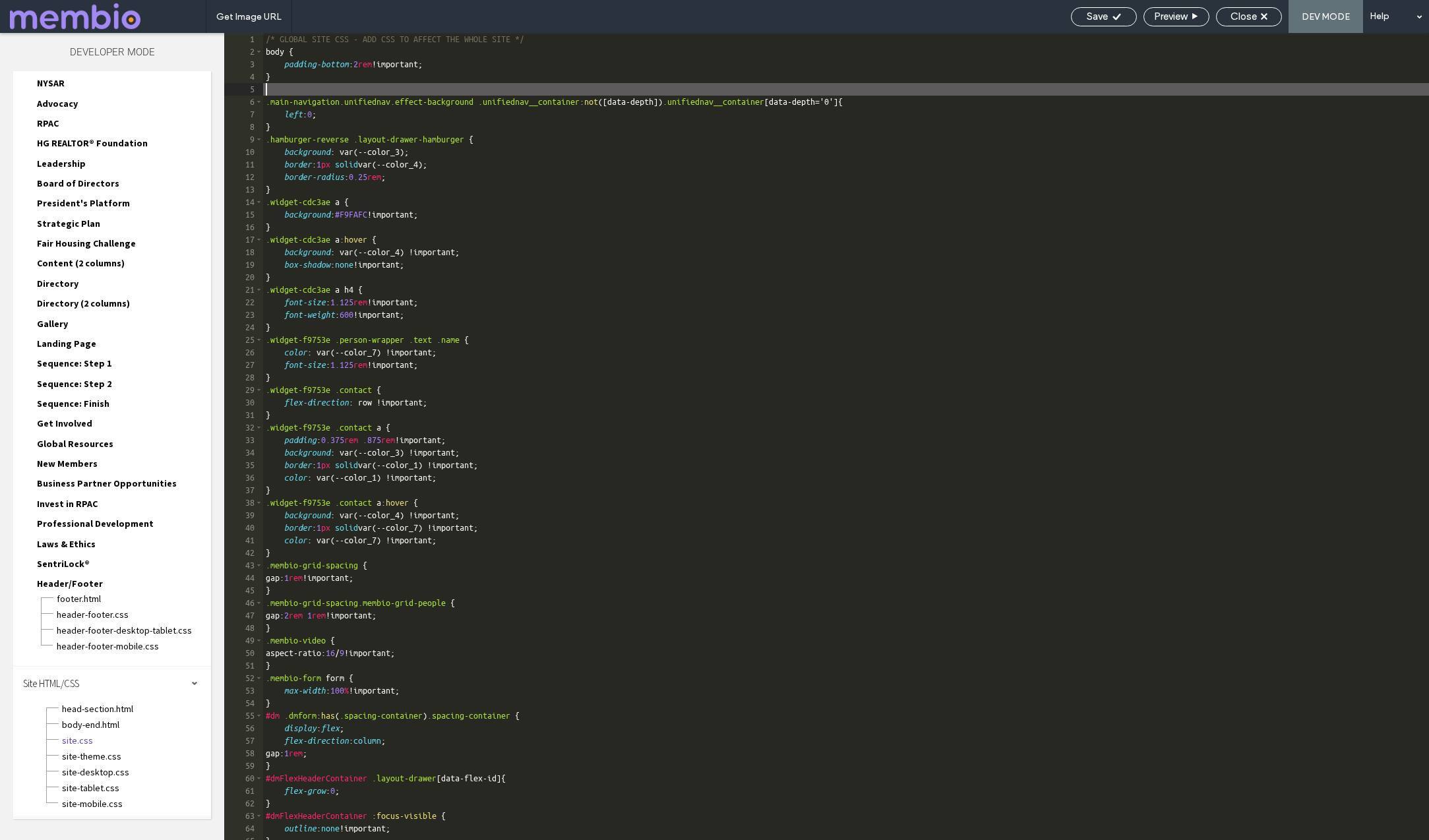
paste textarea
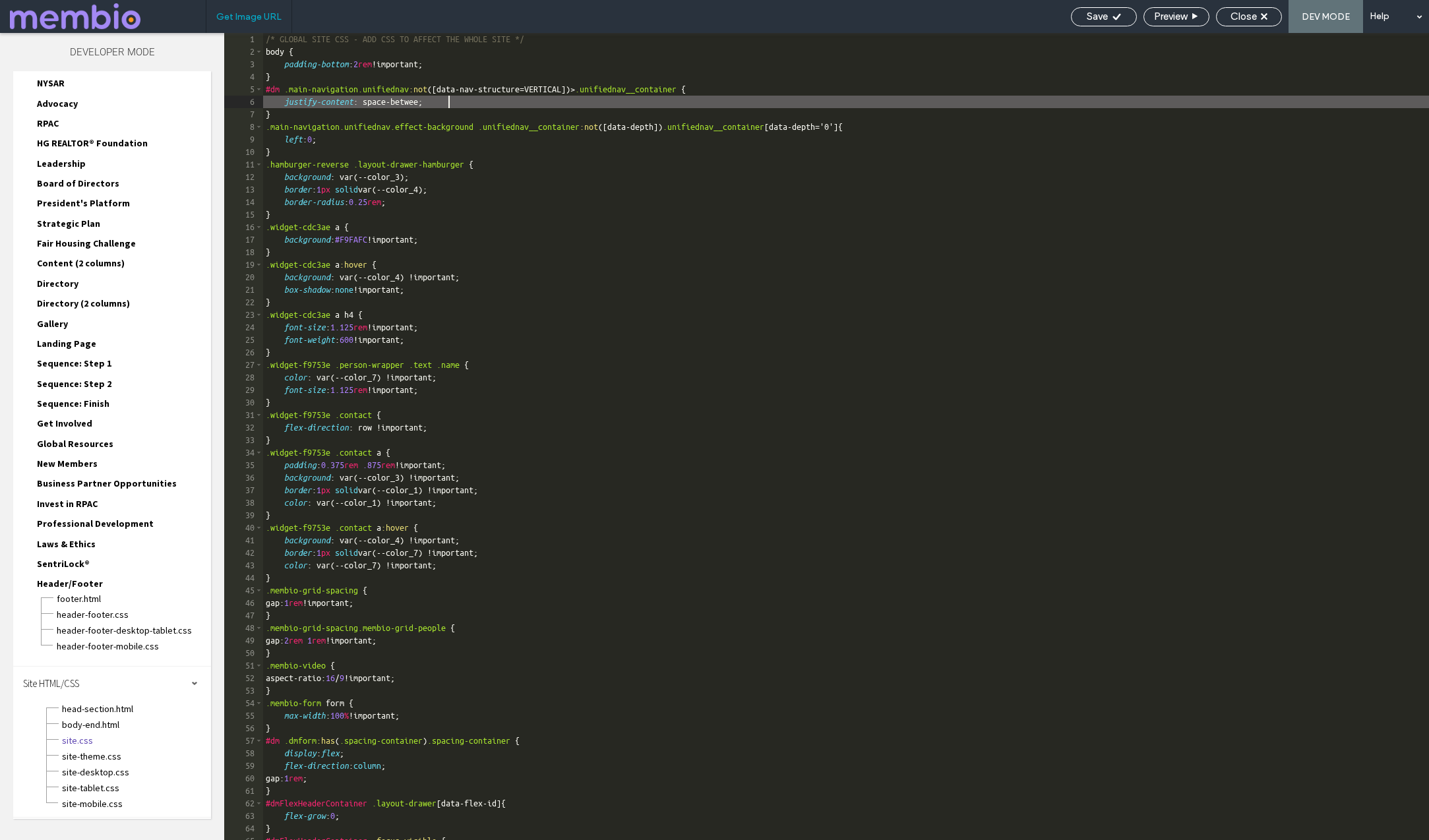
type textarea "**"
click at [1094, 15] on span "Save" at bounding box center [1097, 16] width 21 height 12
click at [1258, 21] on div "Close" at bounding box center [1250, 16] width 65 height 12
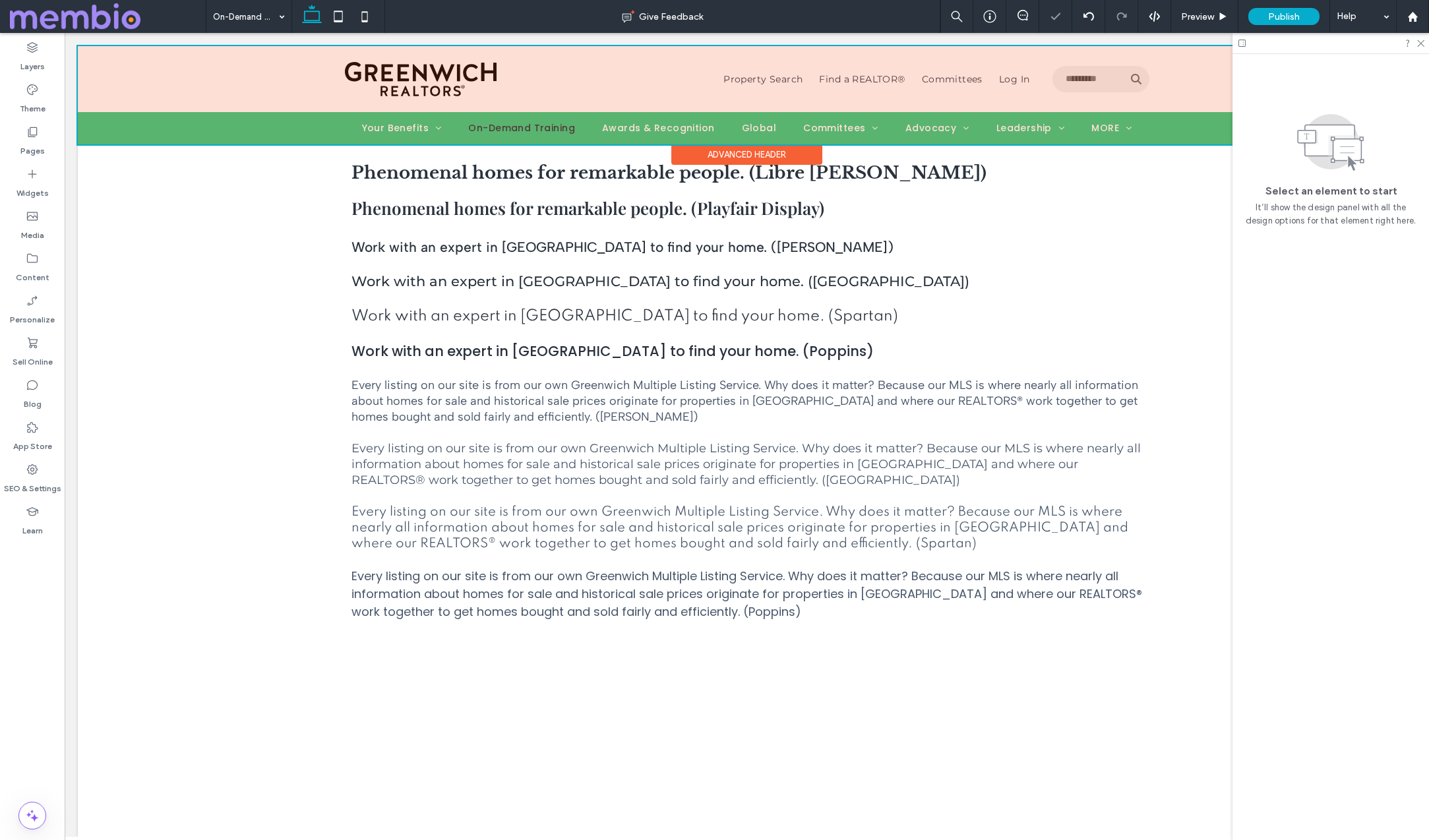
scroll to position [0, 196]
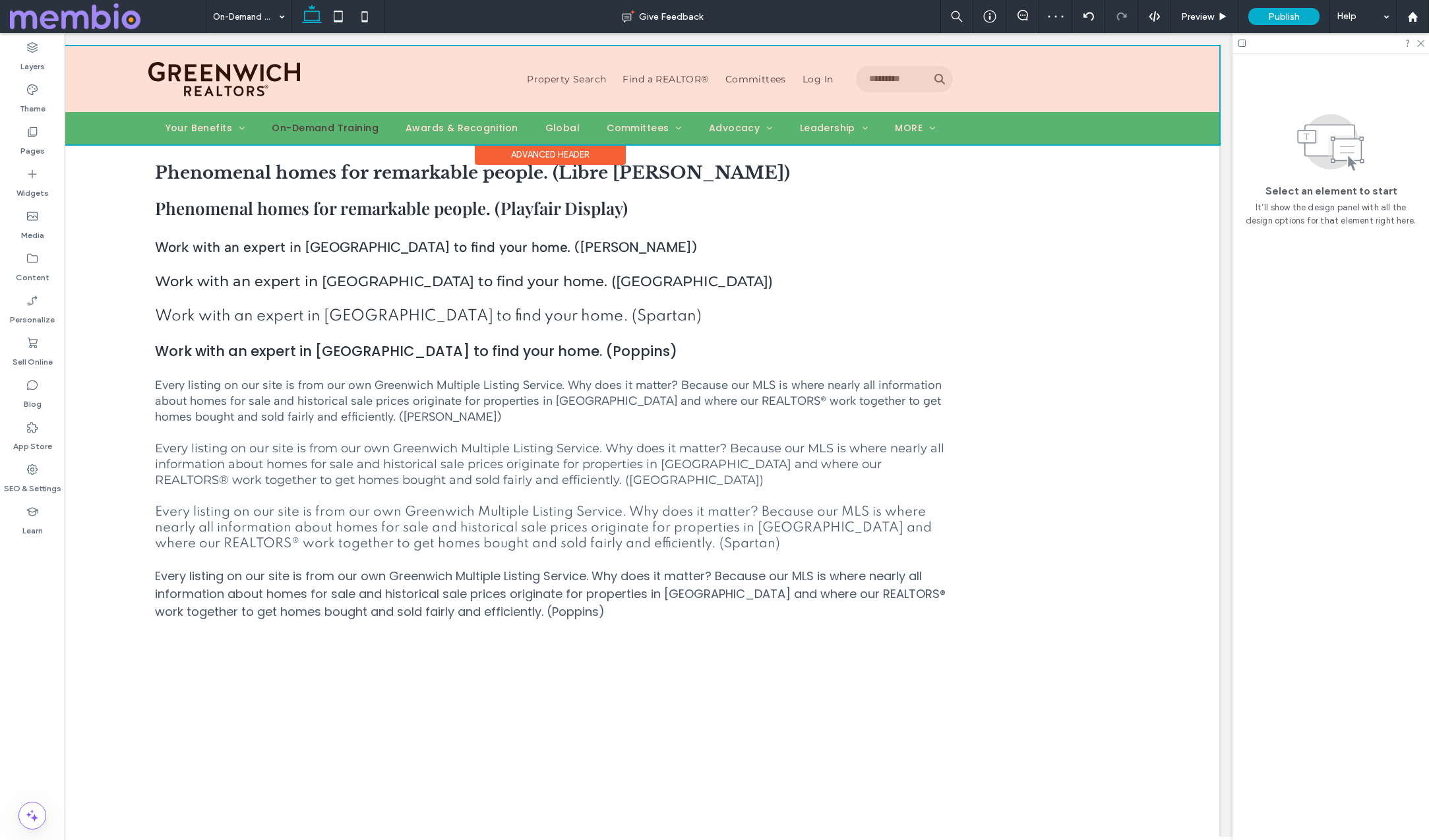
click at [908, 125] on div at bounding box center [550, 95] width 1338 height 99
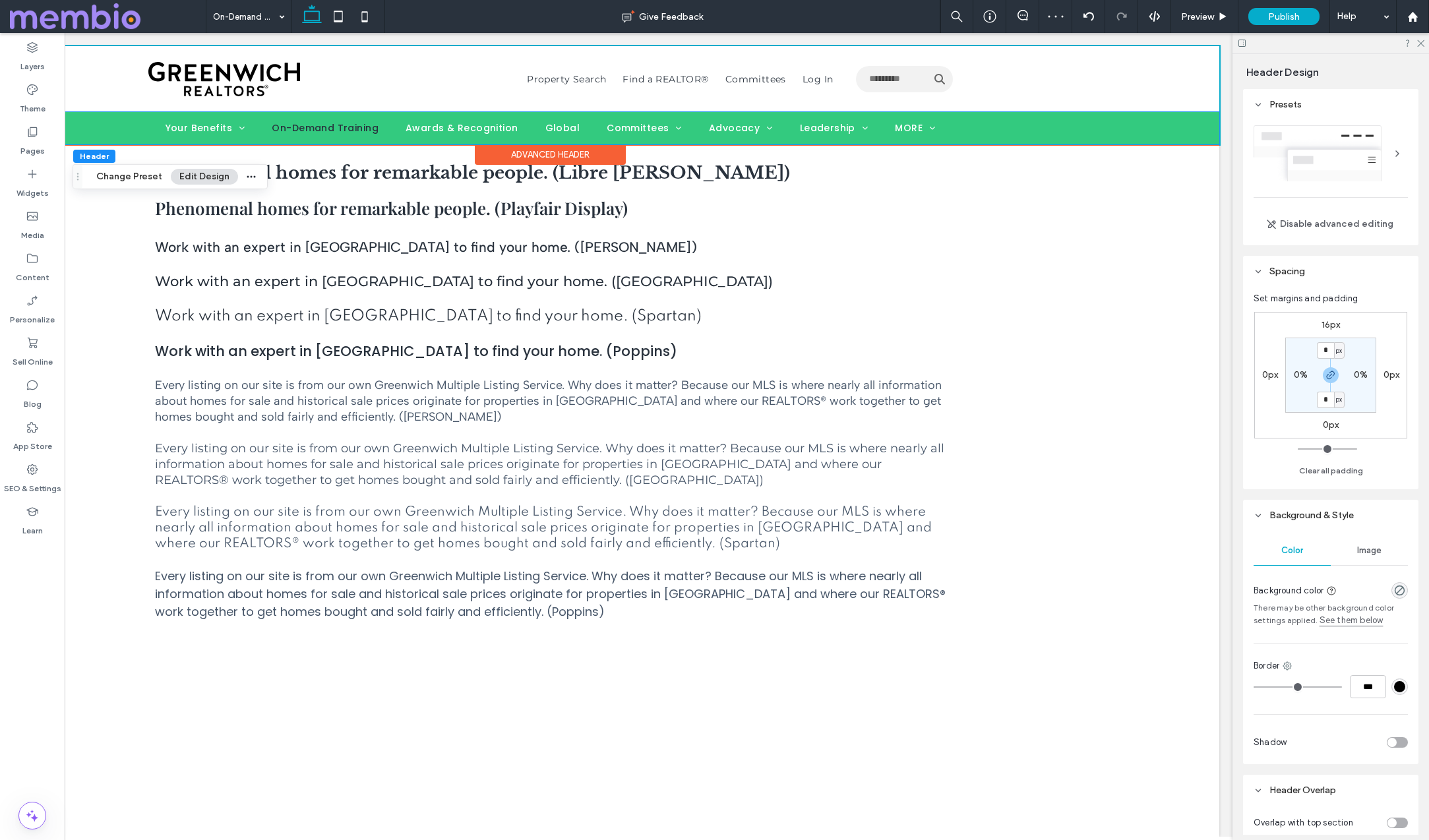
click at [908, 125] on span "MORE" at bounding box center [915, 129] width 40 height 14
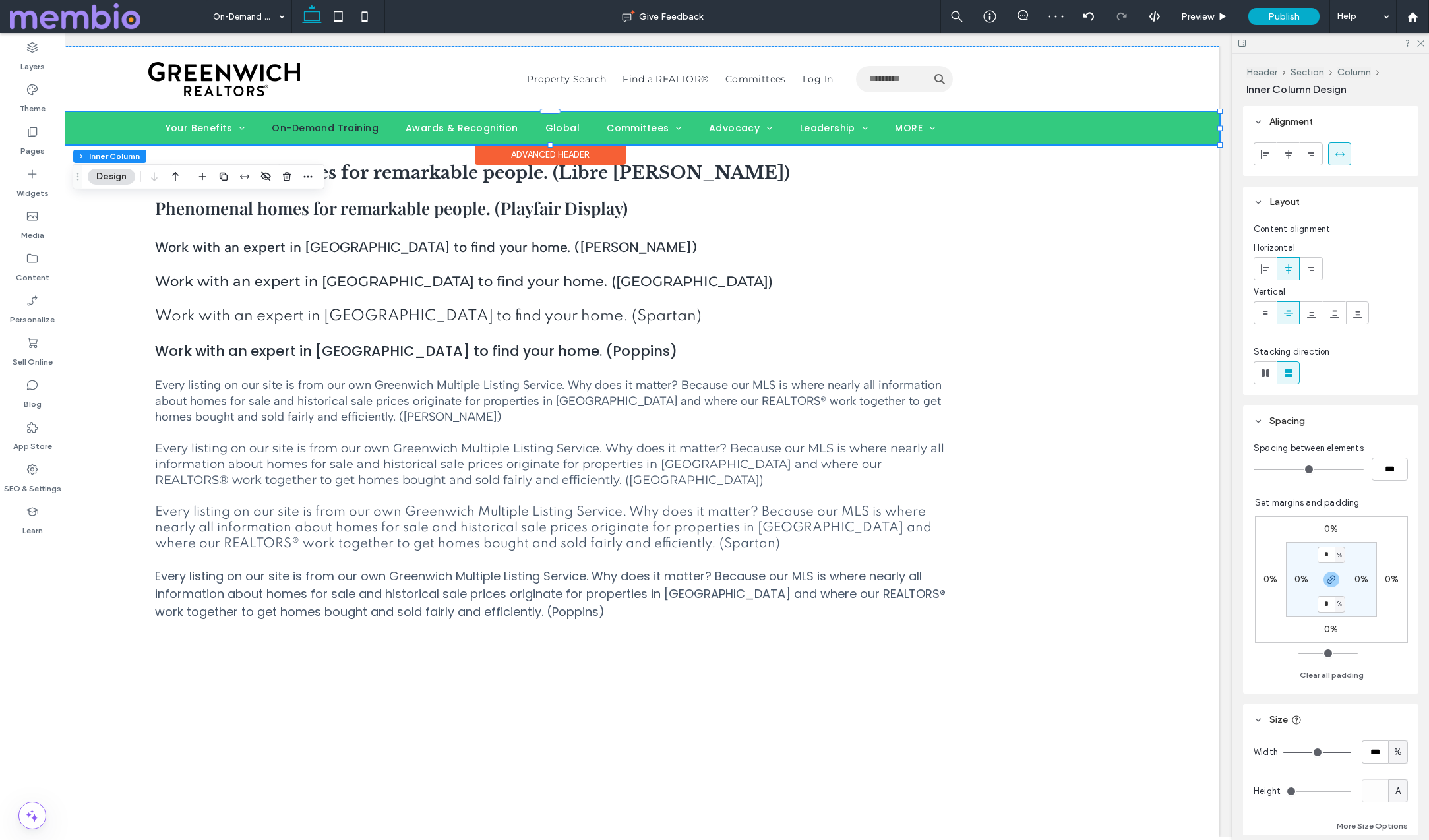
click at [908, 125] on span "MORE" at bounding box center [915, 129] width 40 height 14
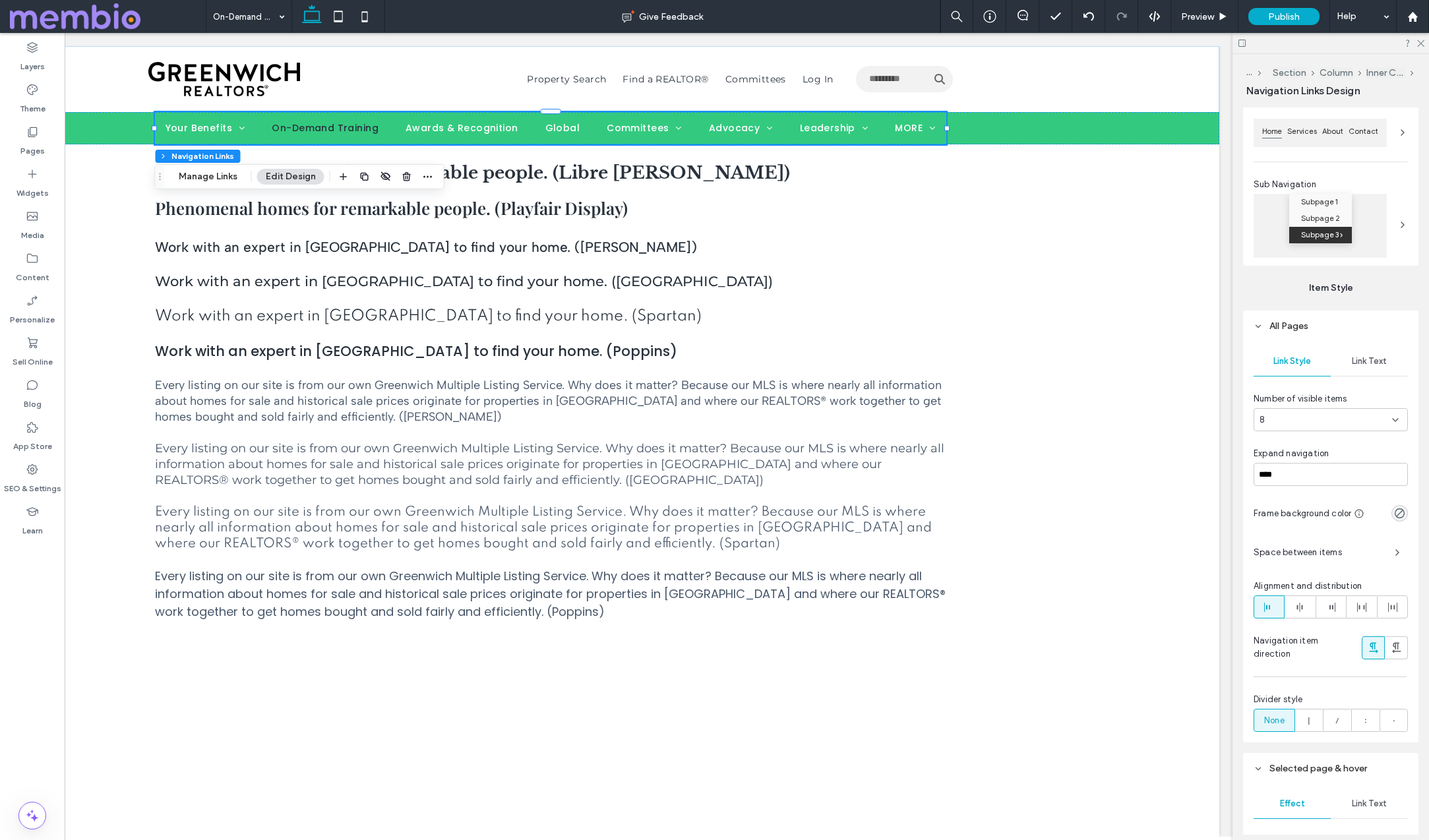
scroll to position [783, 0]
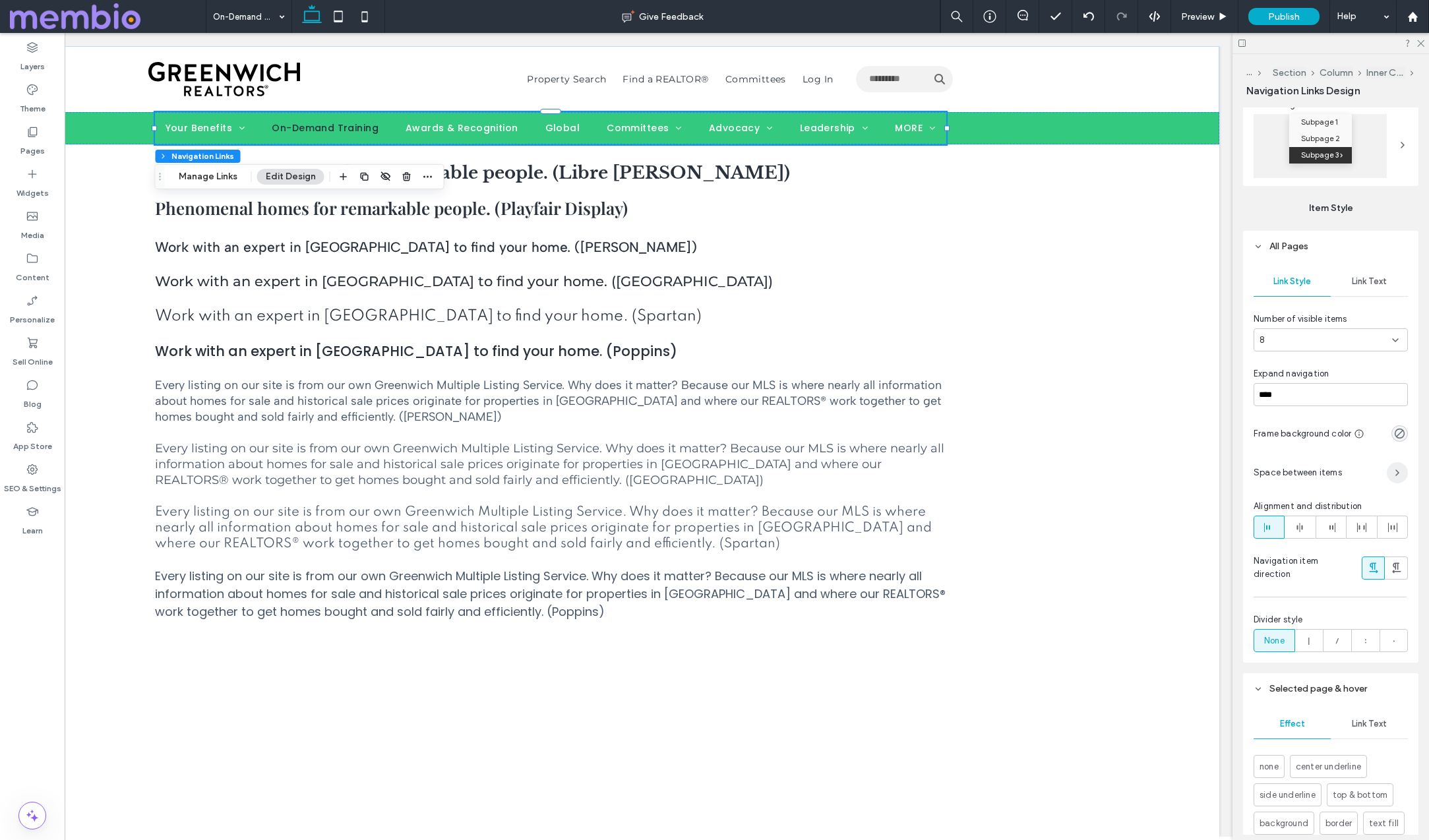
click at [1400, 476] on icon "button" at bounding box center [1397, 473] width 11 height 11
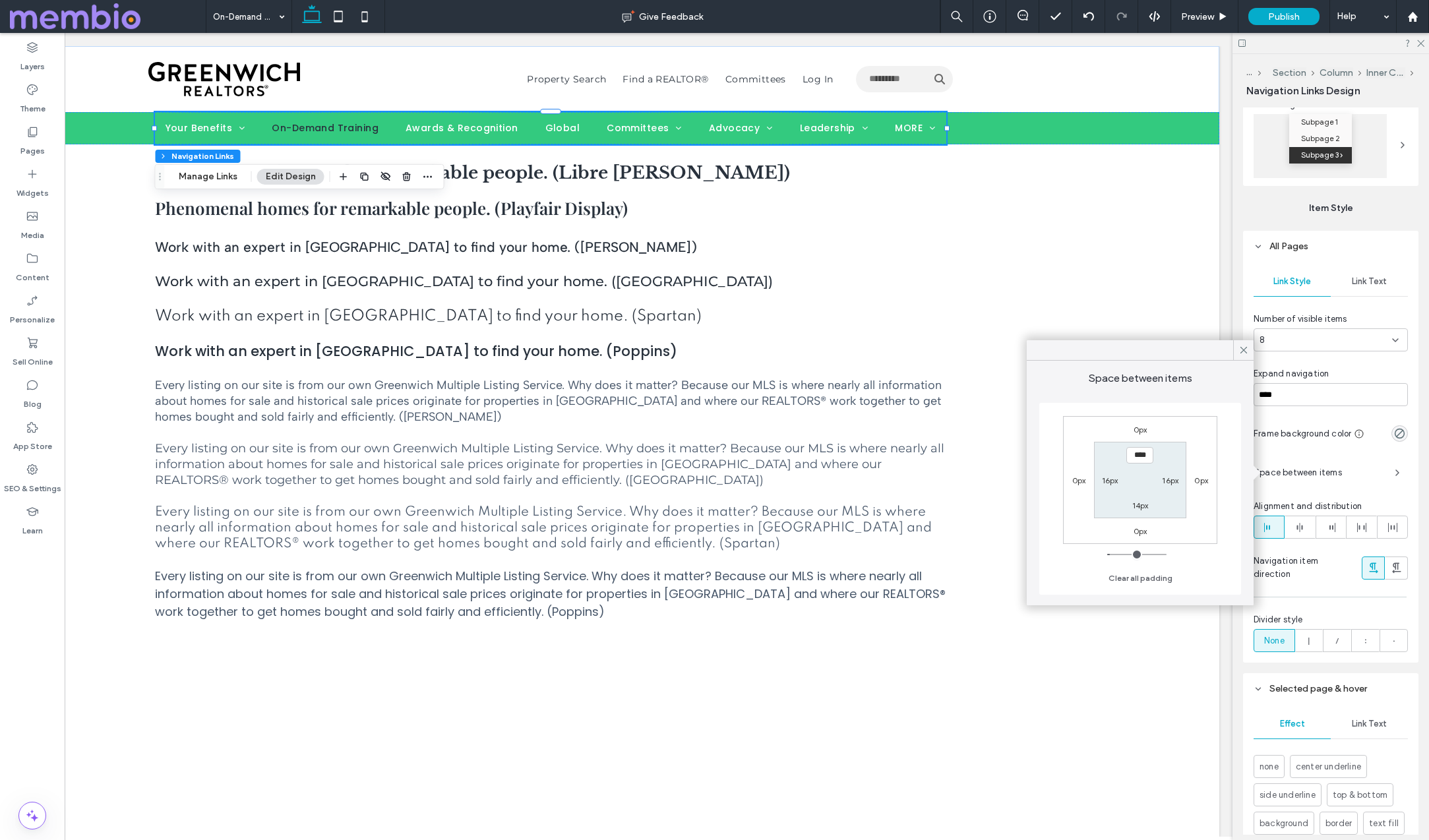
click at [1106, 479] on label "16px" at bounding box center [1110, 480] width 16 height 10
type input "**"
type input "*"
type input "***"
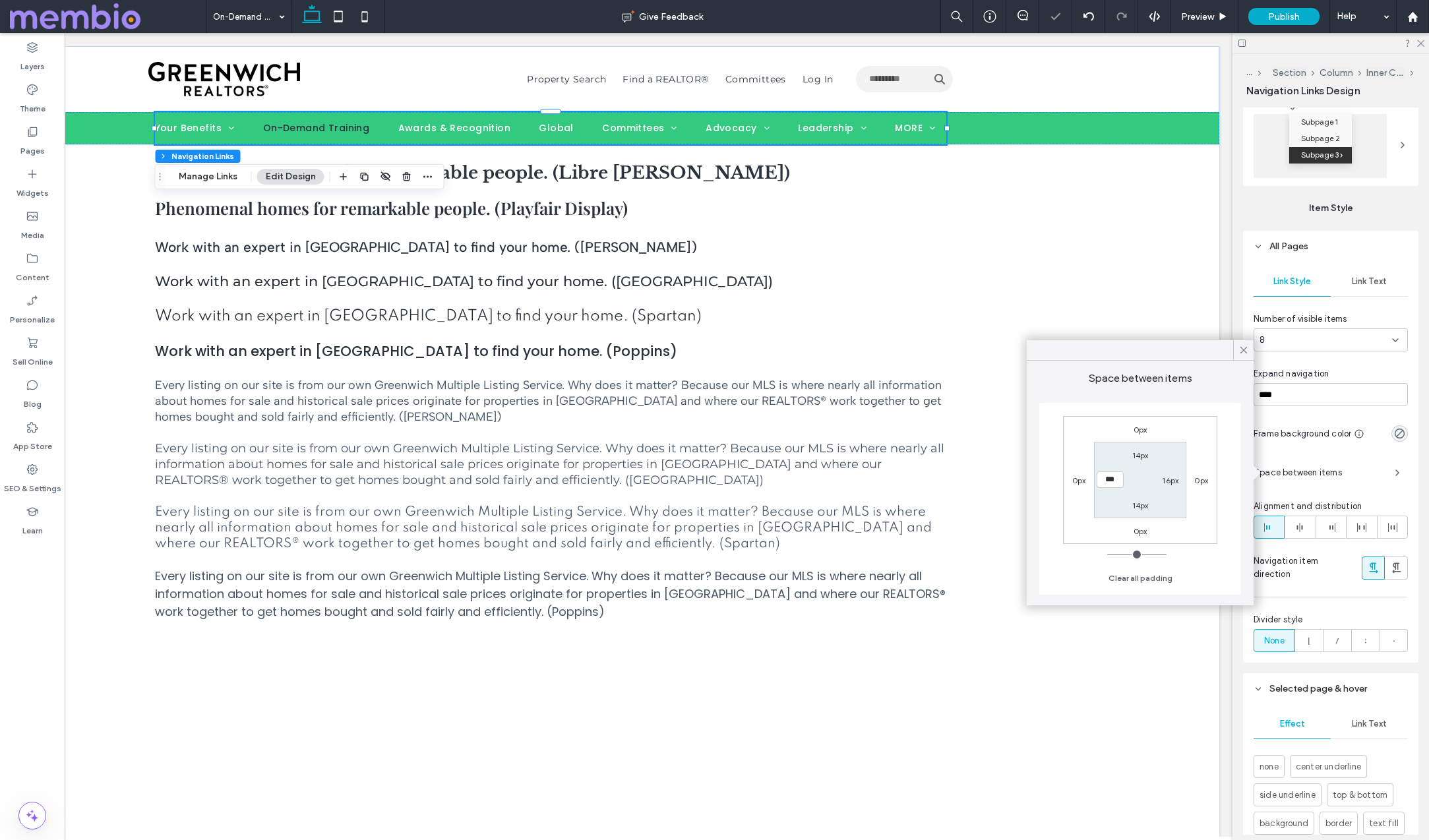
click at [1169, 478] on label "16px" at bounding box center [1169, 480] width 16 height 10
type input "**"
type input "*"
type input "***"
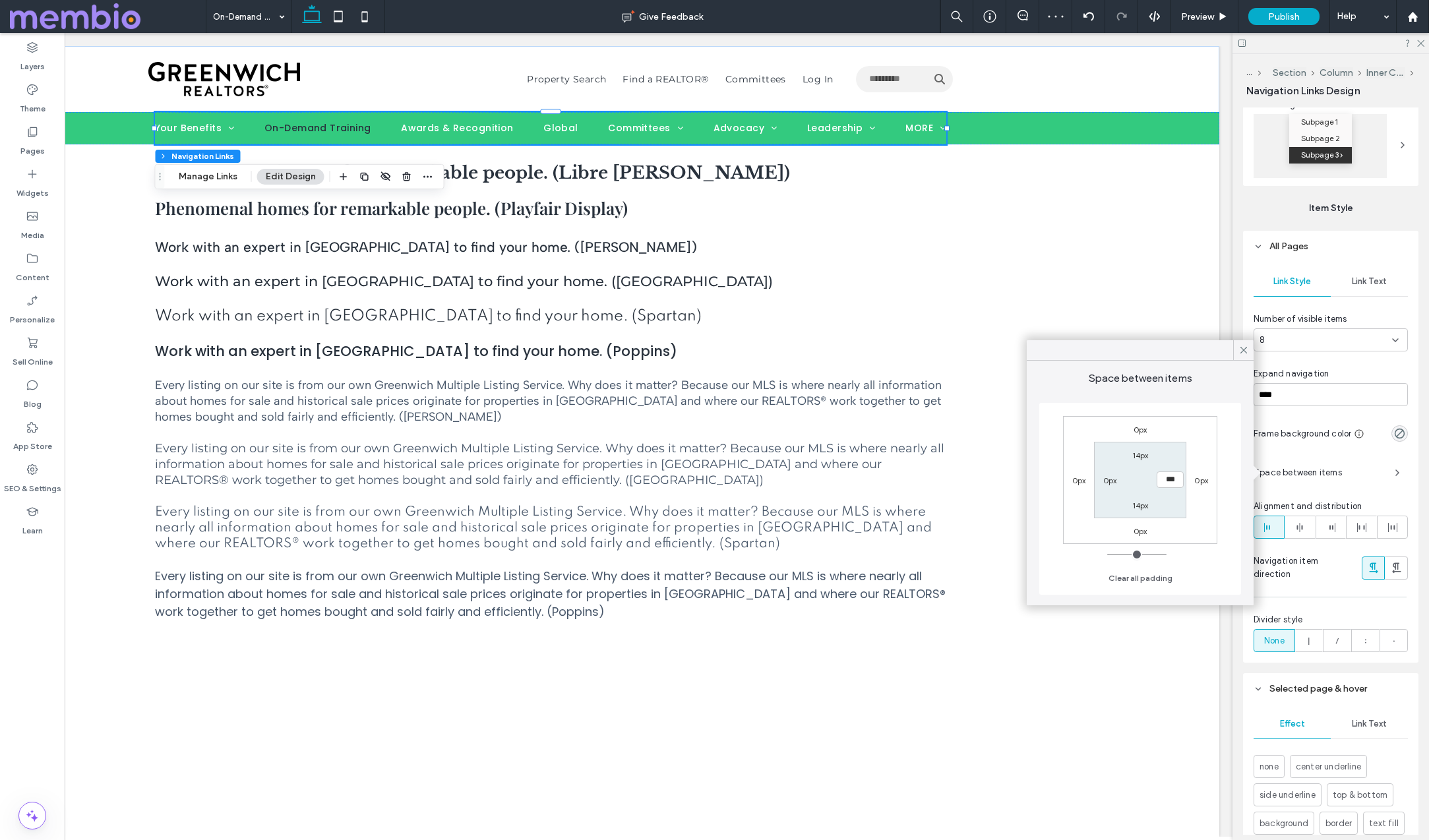
click at [1135, 454] on label "14px" at bounding box center [1140, 455] width 16 height 10
type input "**"
type input "*"
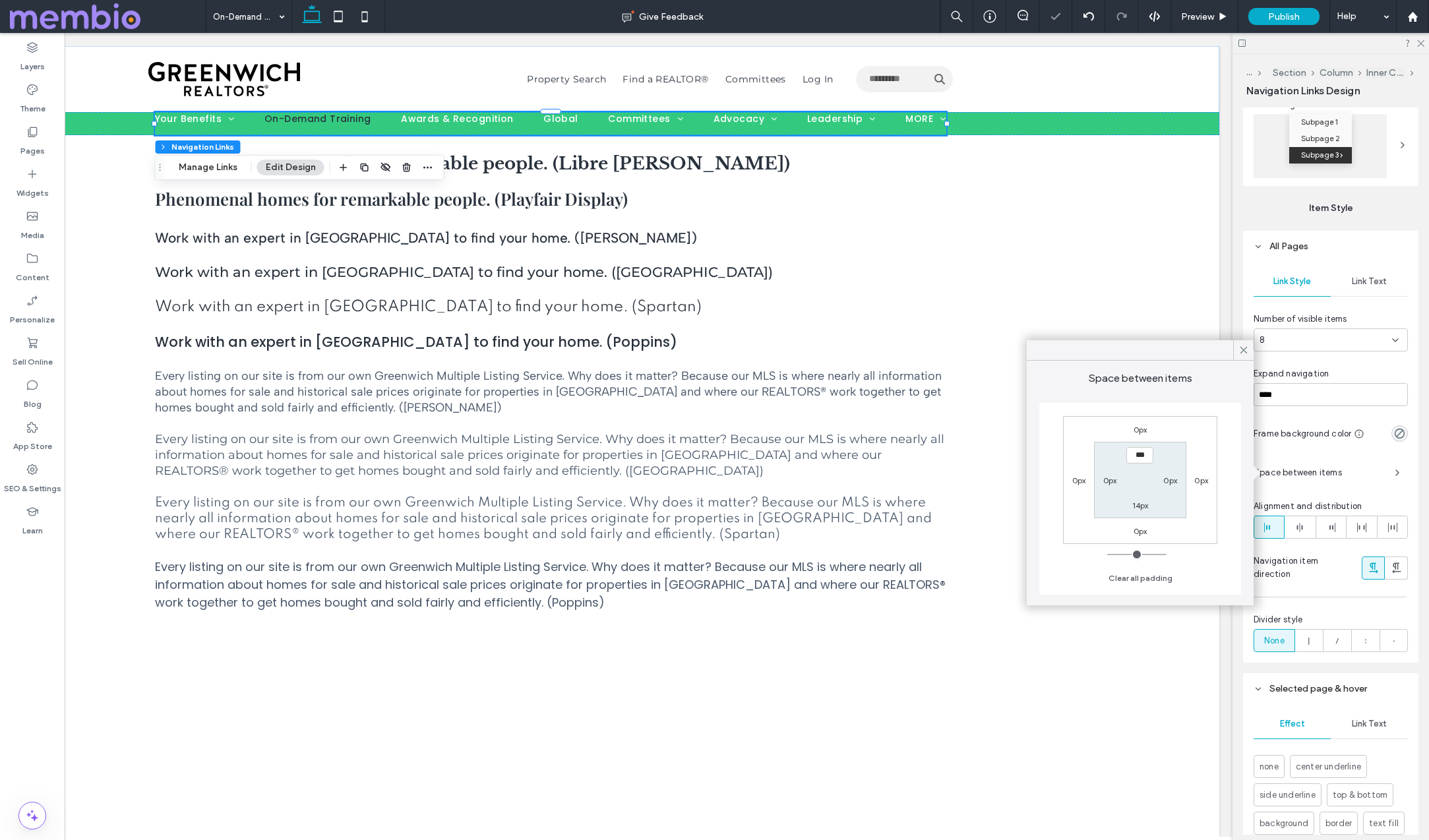
click at [1135, 457] on input "***" at bounding box center [1139, 454] width 27 height 16
type input "*"
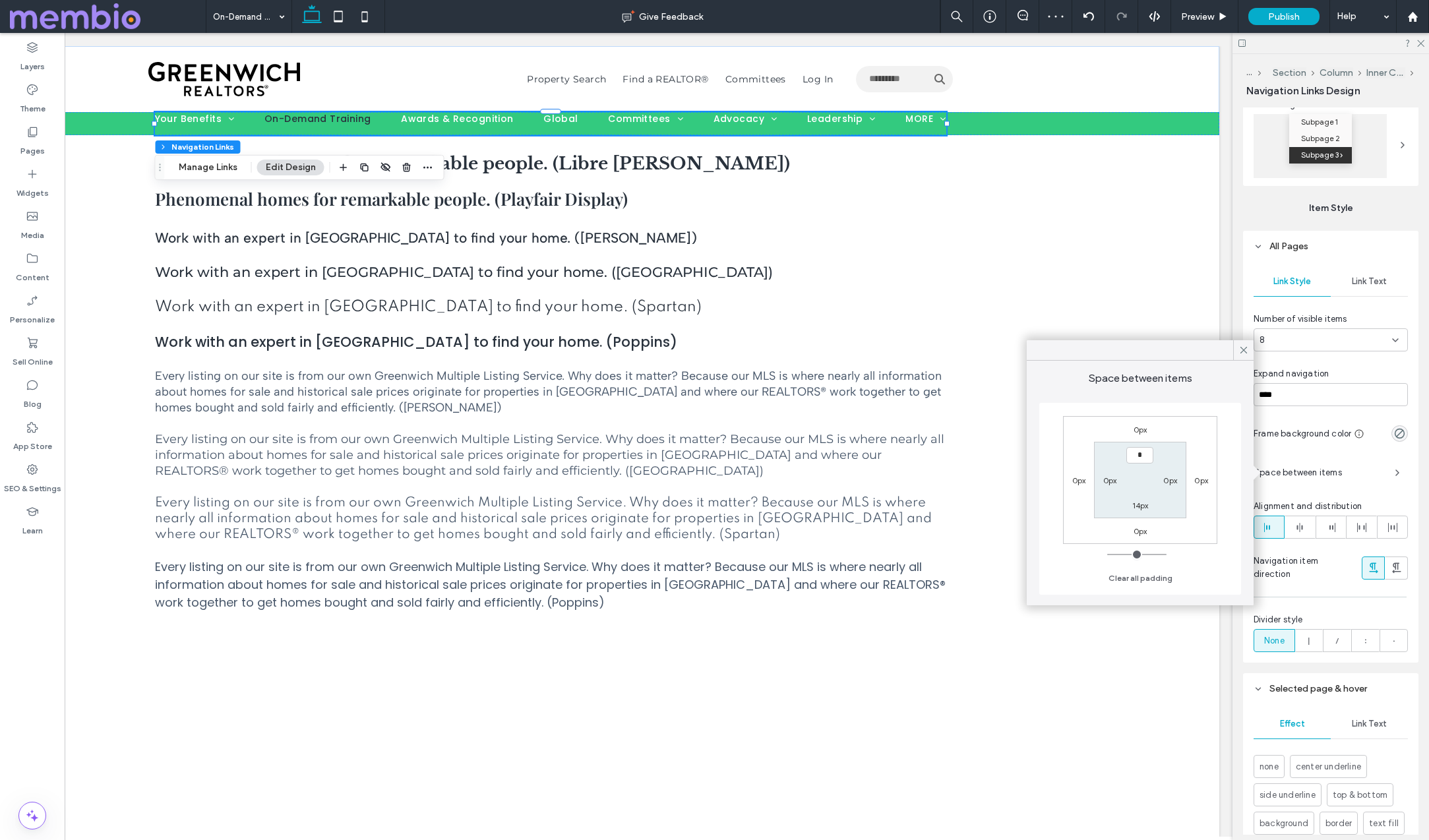
type input "***"
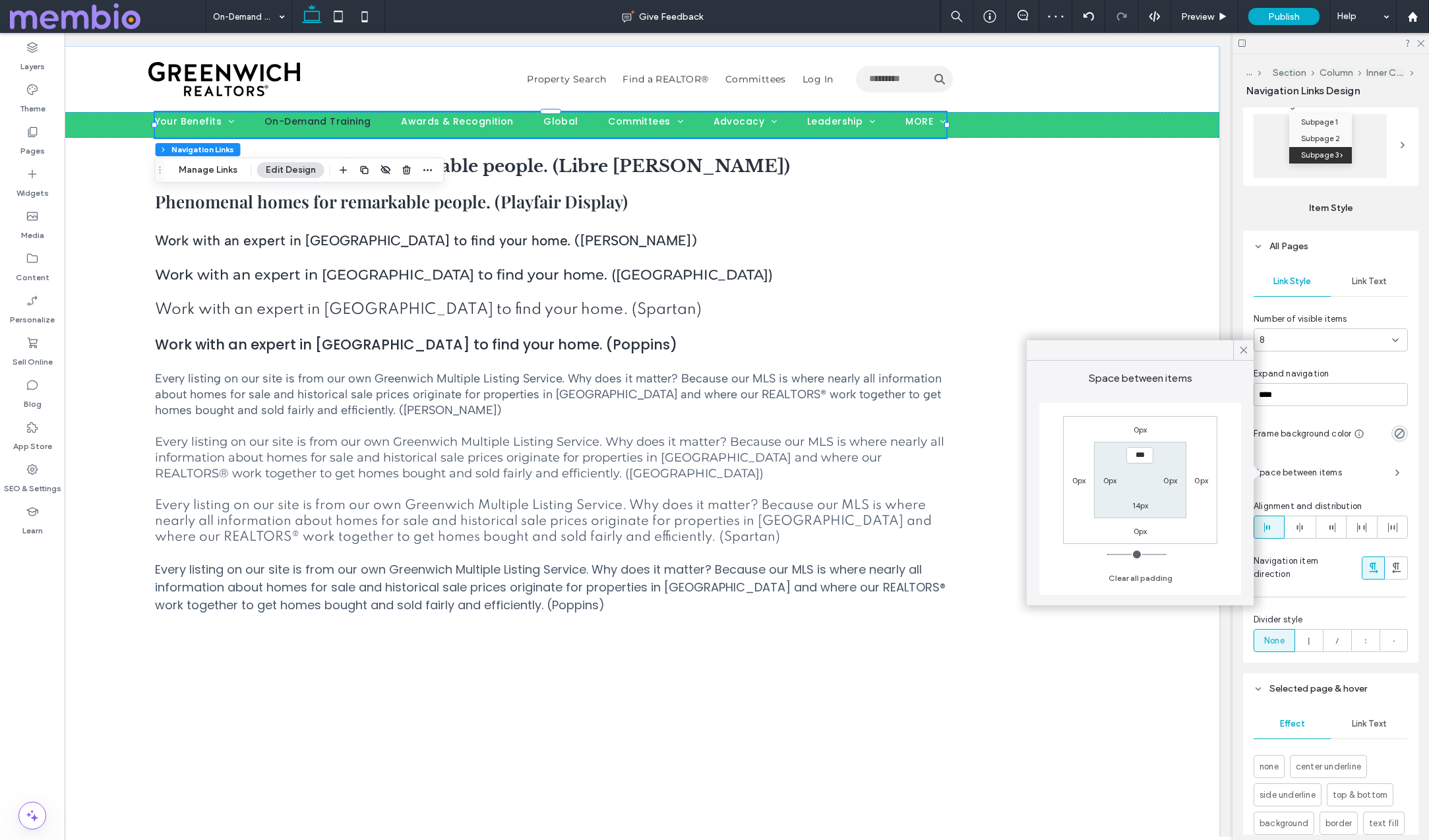
click at [1135, 505] on label "14px" at bounding box center [1140, 505] width 16 height 10
type input "**"
type input "*"
type input "***"
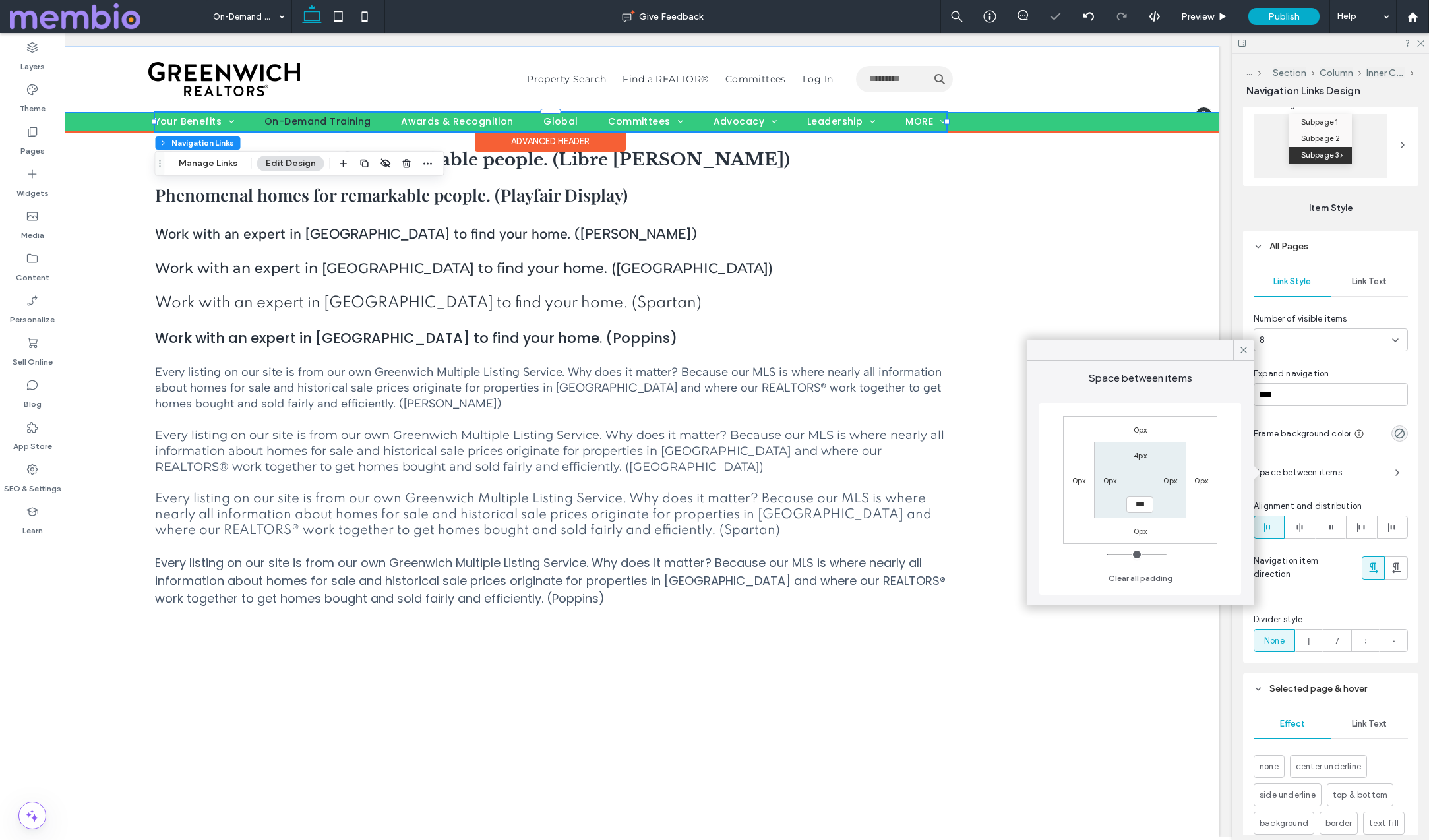
click at [1066, 122] on div "Your Benefits Your Profile Leadership Accelerator Perks at Work On-Demand Train…" at bounding box center [550, 122] width 1338 height 19
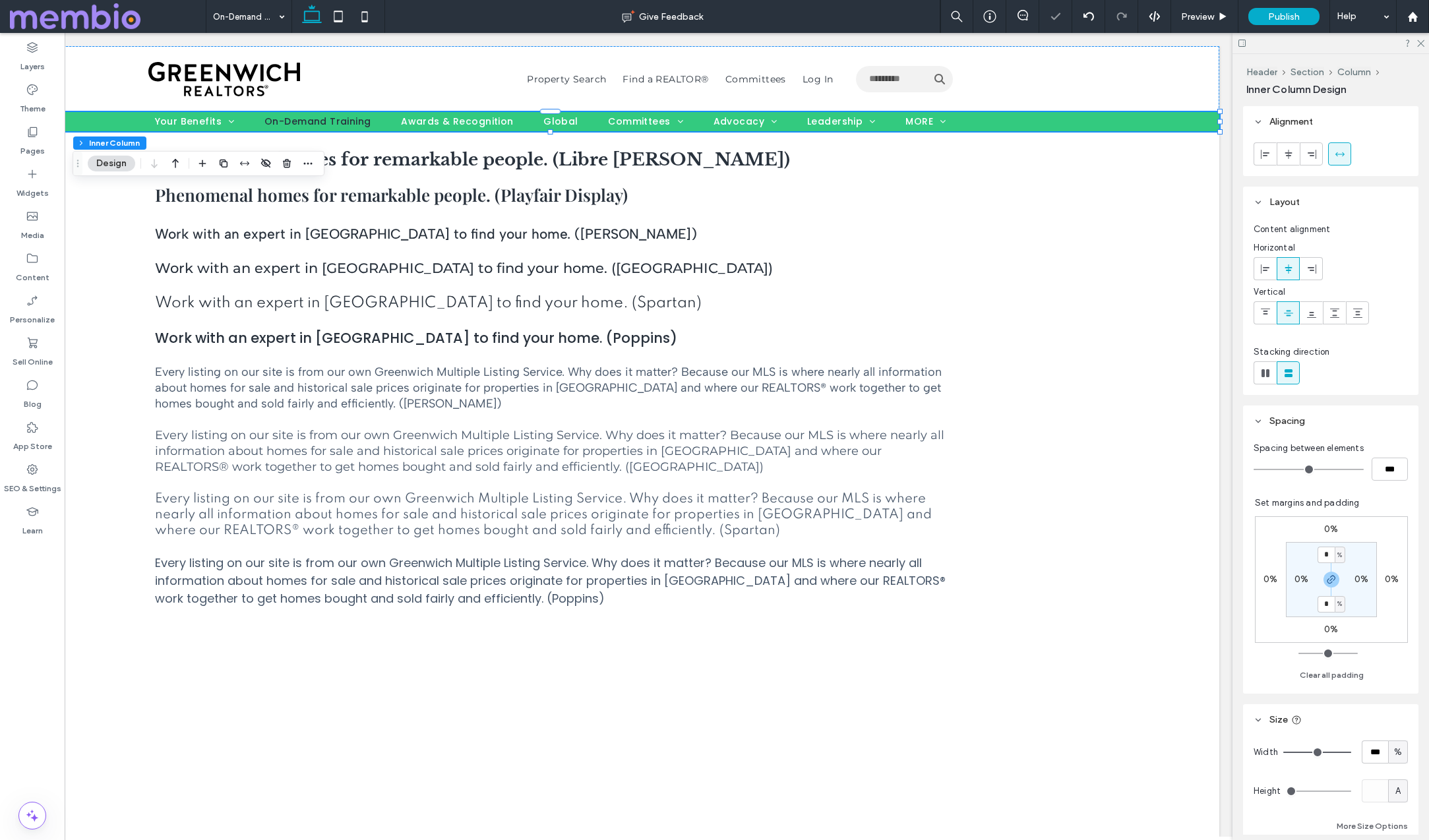
click at [1339, 553] on span "%" at bounding box center [1340, 554] width 5 height 13
click at [1337, 576] on span "px" at bounding box center [1336, 574] width 9 height 13
type input "**"
click at [1327, 555] on input "*" at bounding box center [1327, 554] width 17 height 16
type input "**"
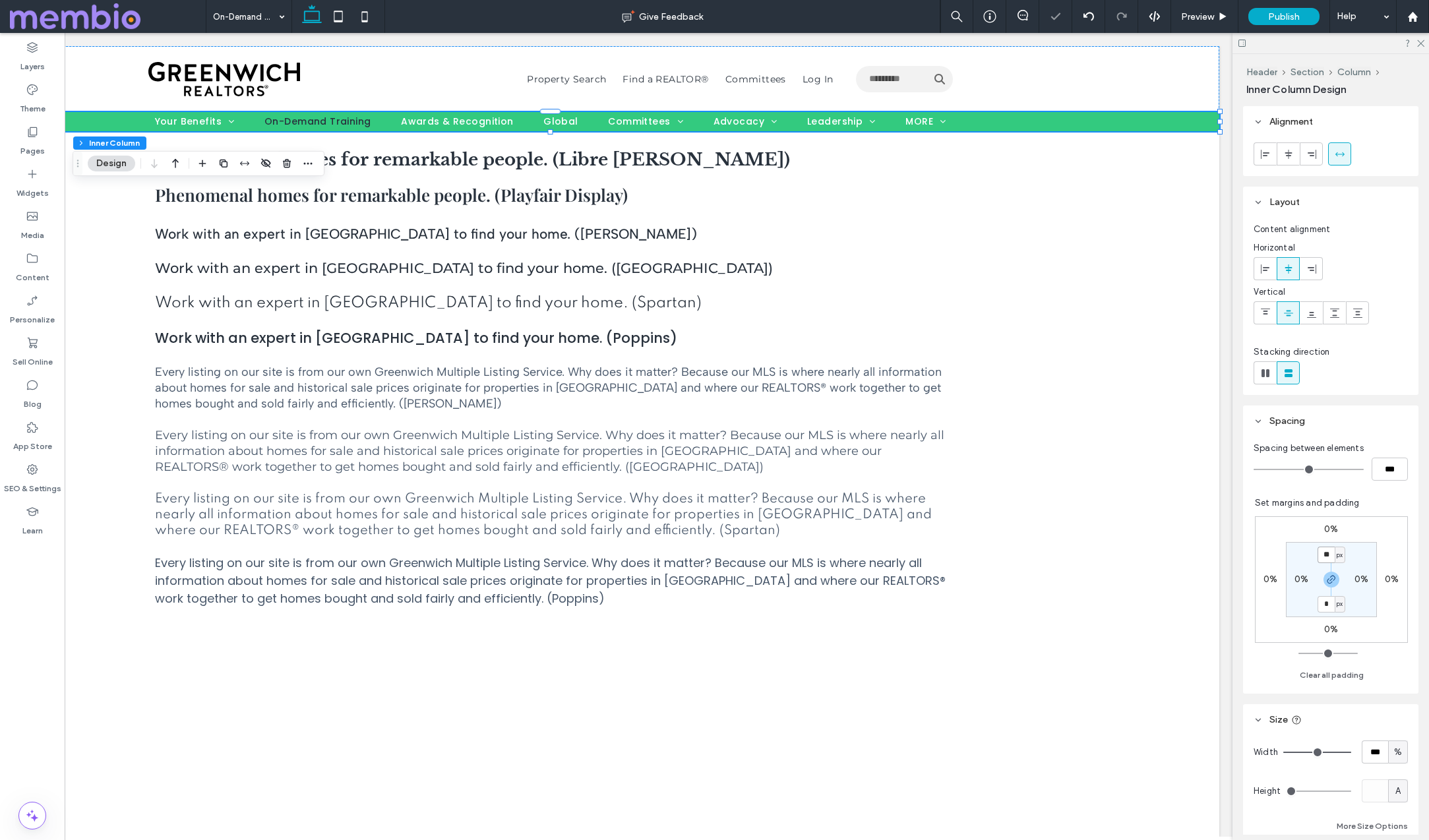
type input "**"
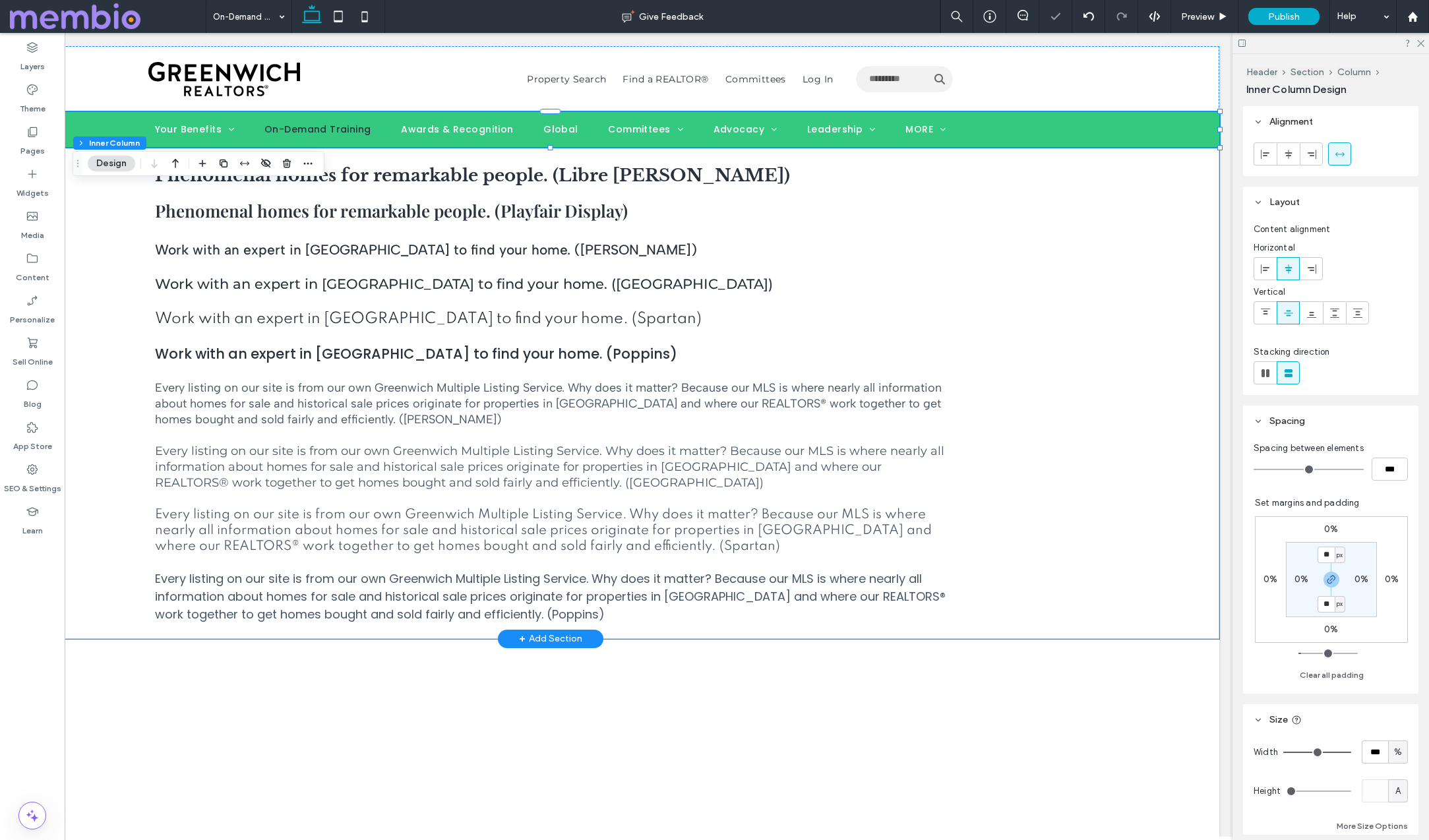
click at [81, 266] on div "Phenomenal homes for remarkable people. (Libre [PERSON_NAME]) Phenomenal homes …" at bounding box center [550, 393] width 1338 height 492
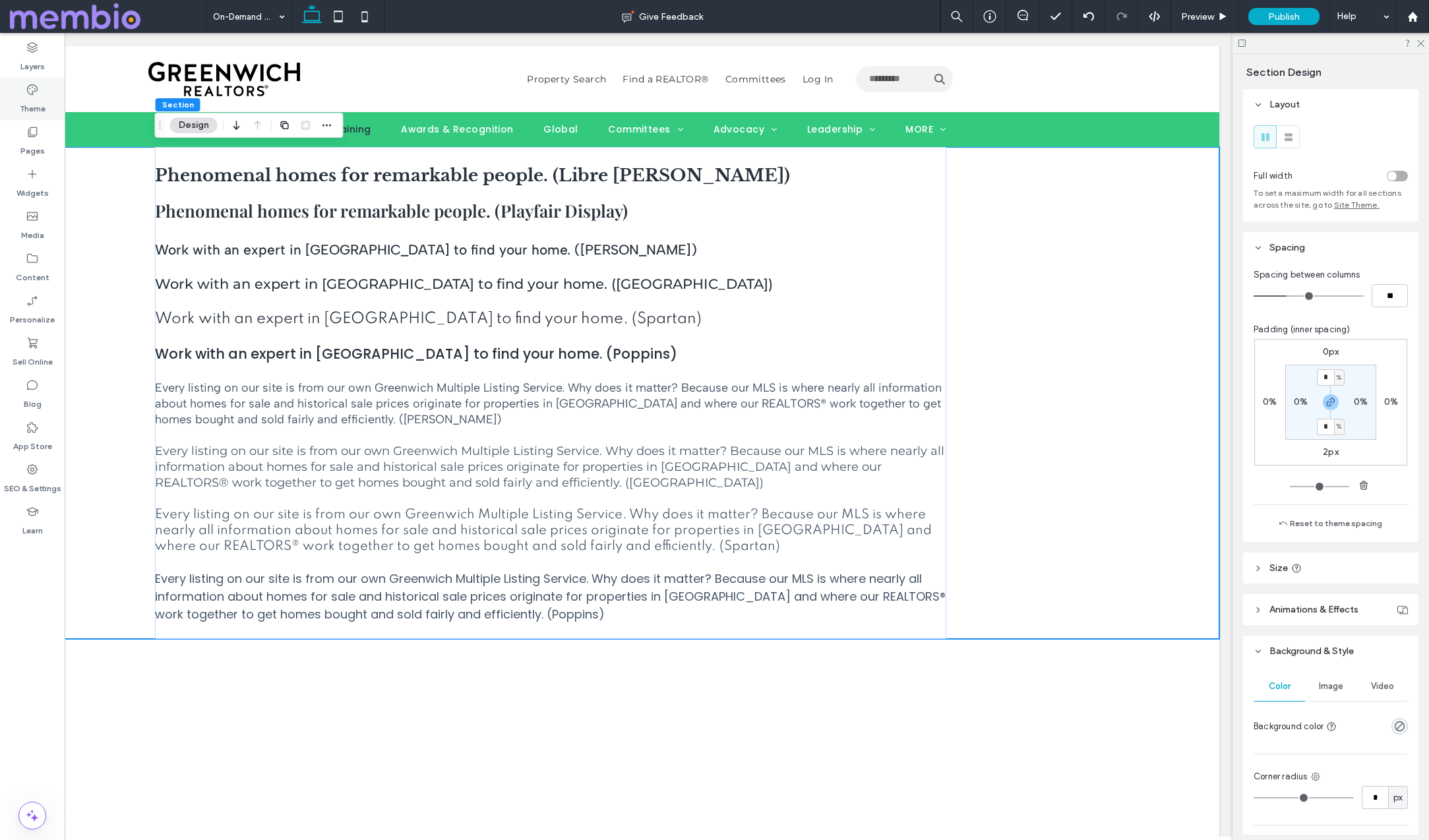
click at [32, 99] on label "Theme" at bounding box center [32, 105] width 25 height 18
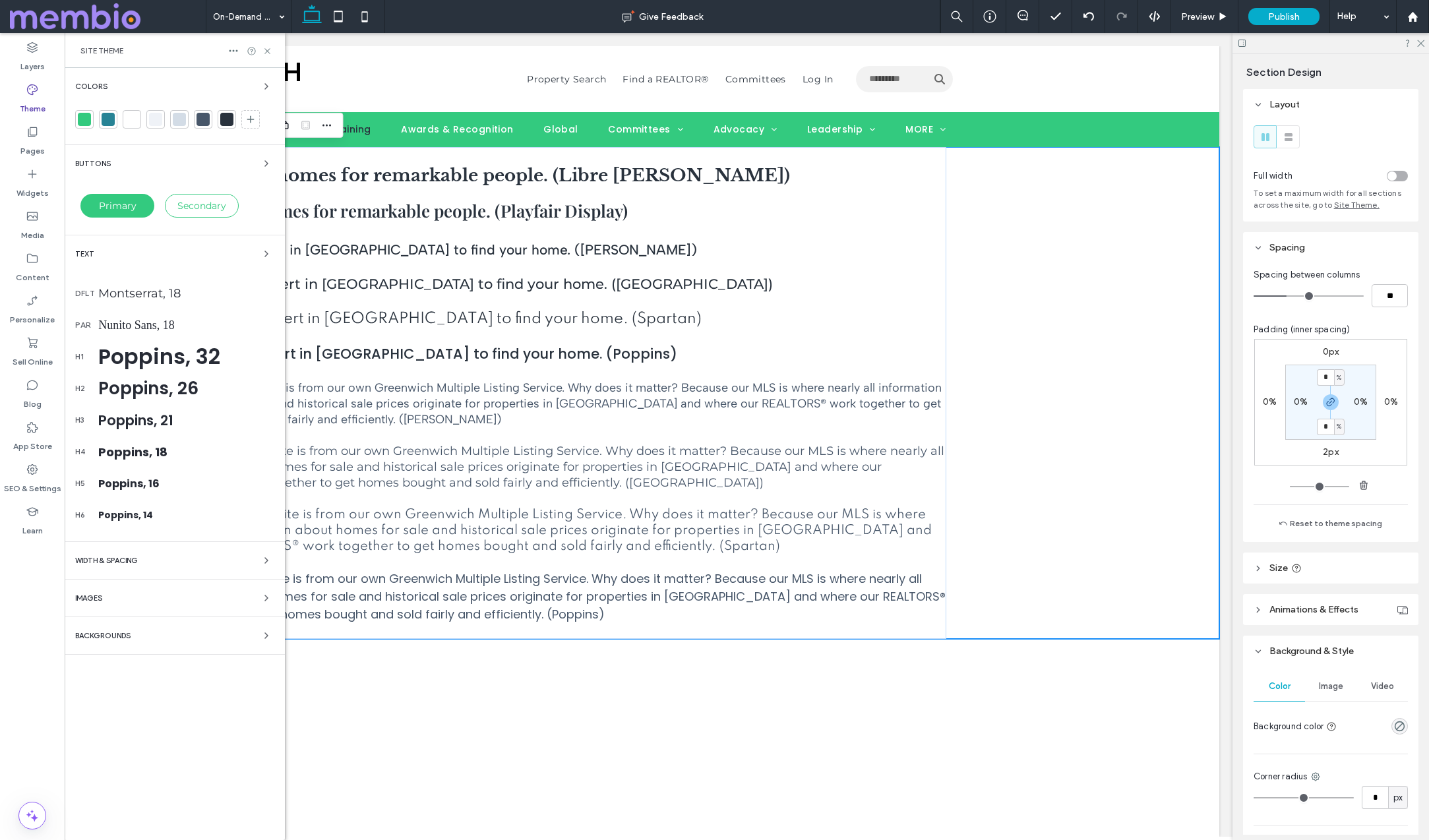
click at [229, 120] on div at bounding box center [226, 119] width 13 height 13
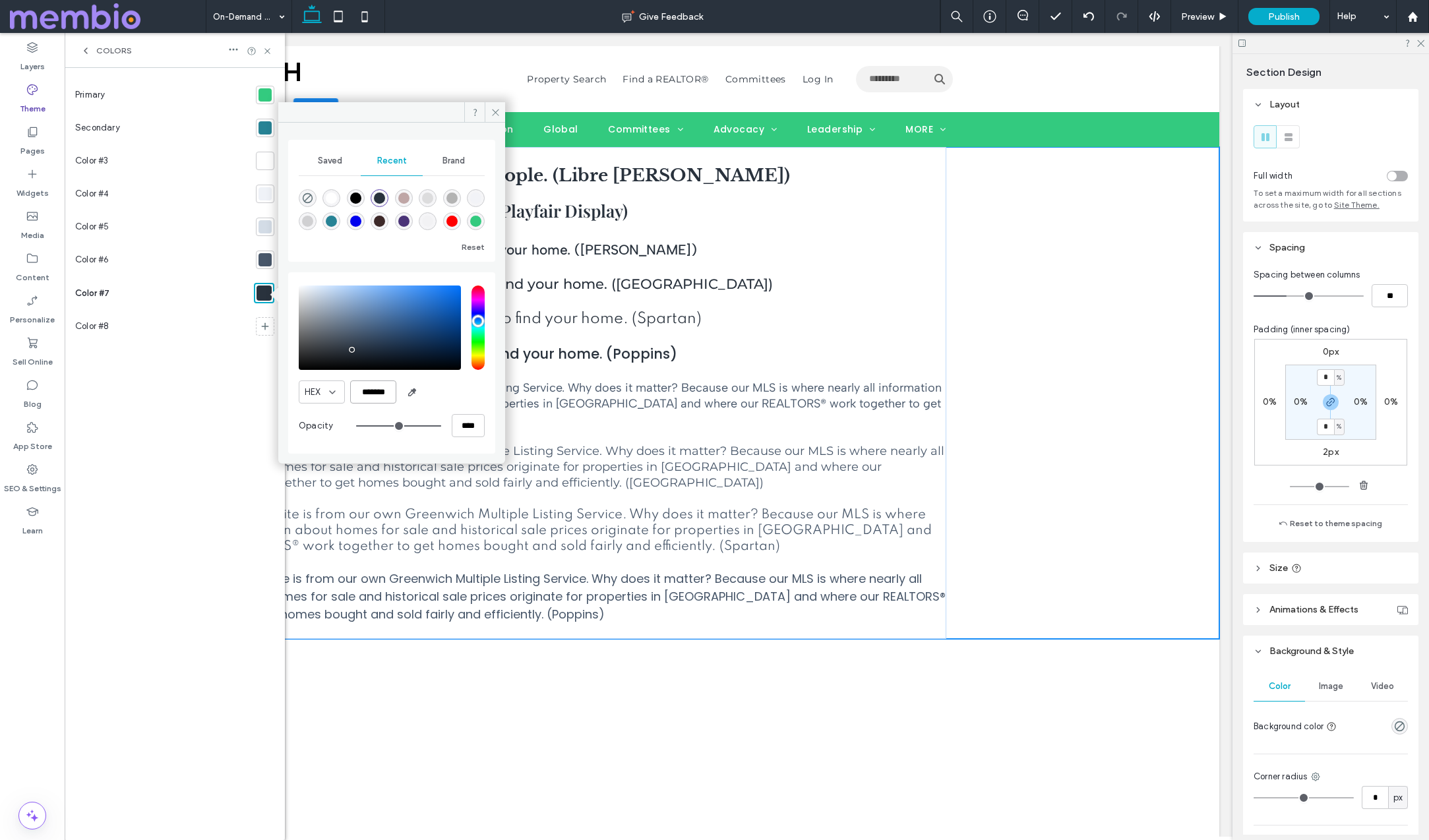
click at [374, 392] on input "*******" at bounding box center [374, 392] width 46 height 23
paste input "color picker textbox"
type input "*******"
click at [493, 112] on icon at bounding box center [495, 112] width 10 height 10
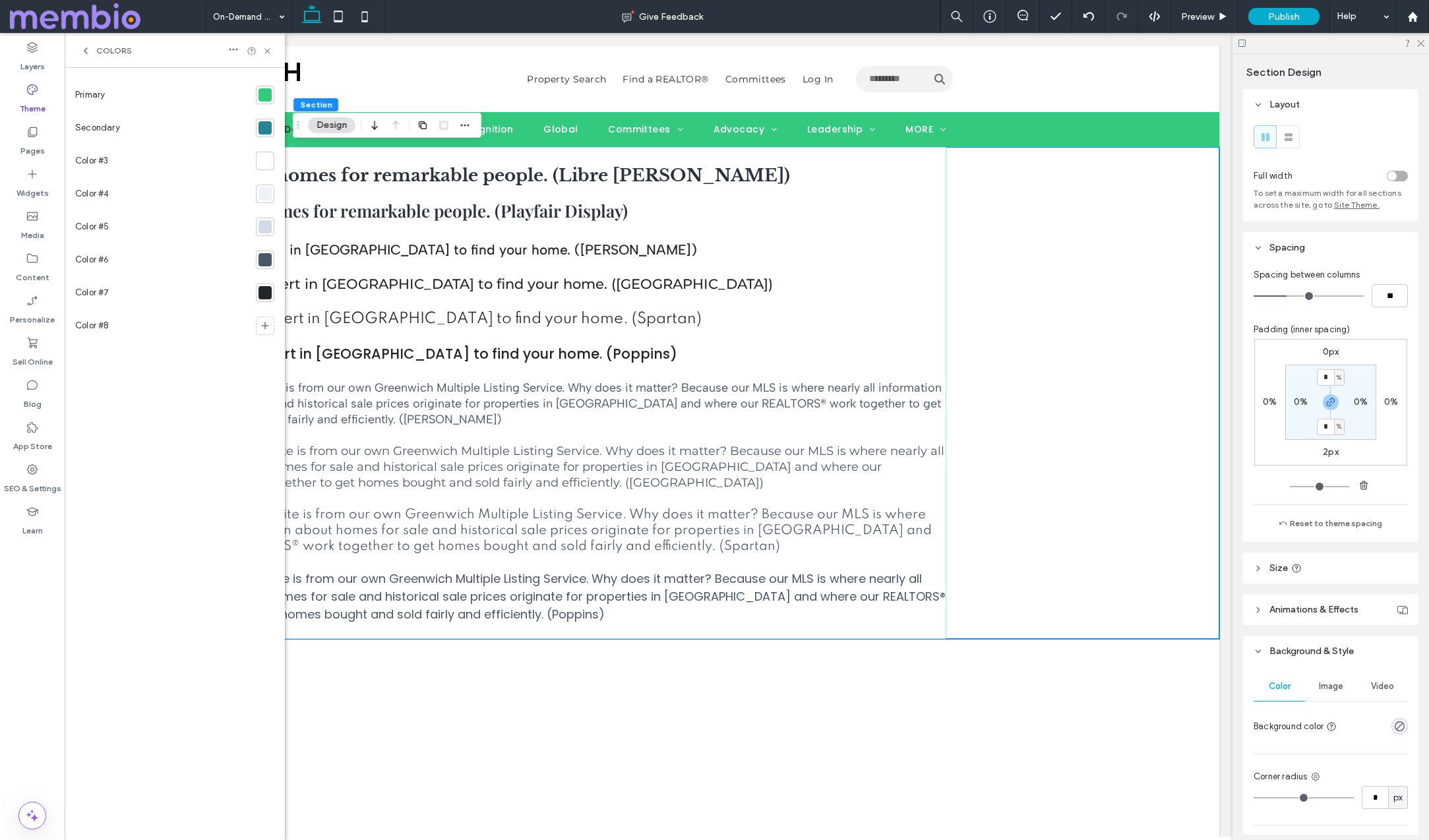
click at [265, 259] on div at bounding box center [265, 259] width 13 height 13
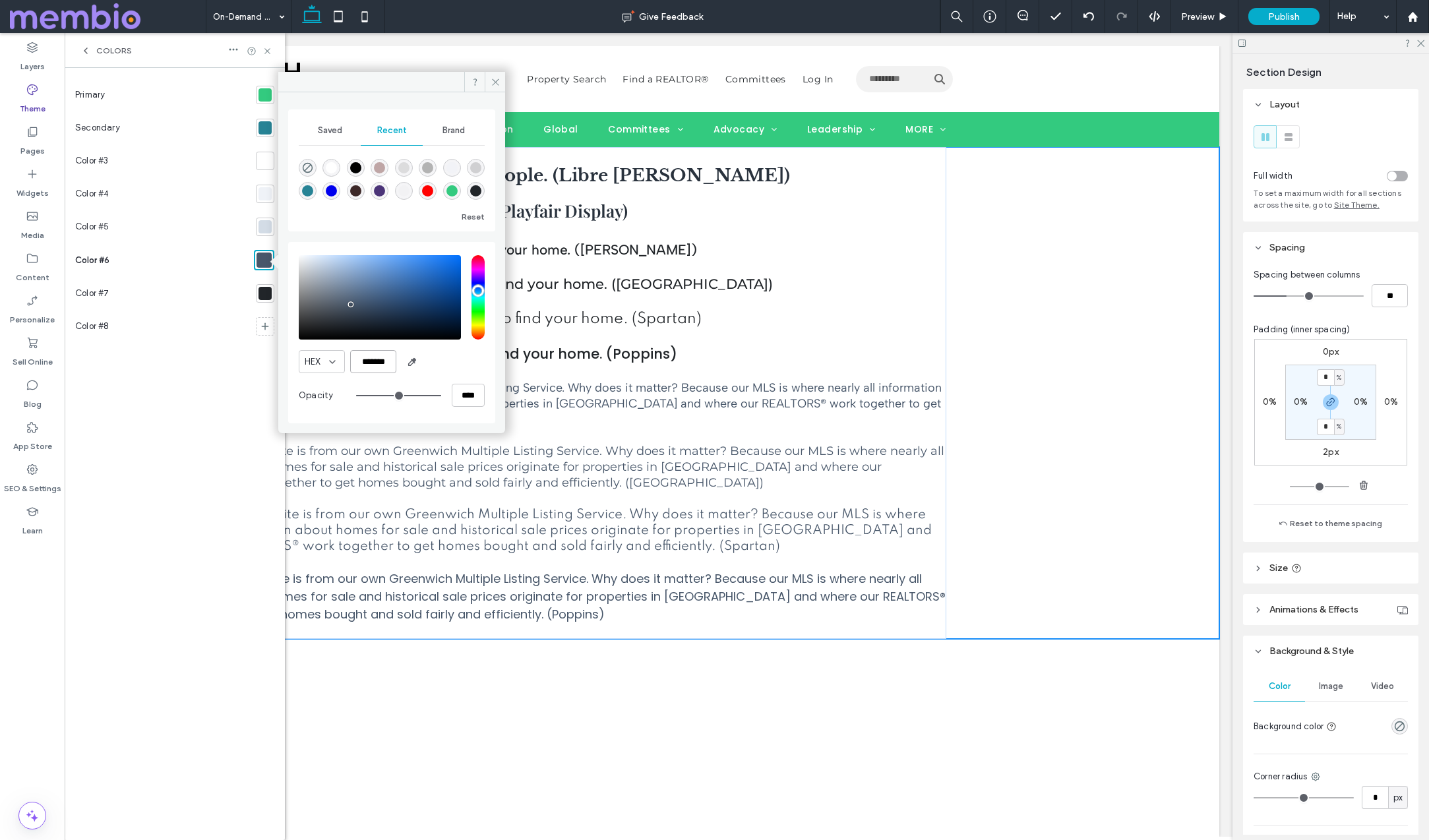
click at [383, 362] on input "*******" at bounding box center [374, 362] width 46 height 23
paste input "color picker textbox"
type input "*******"
click at [498, 77] on icon at bounding box center [495, 82] width 10 height 10
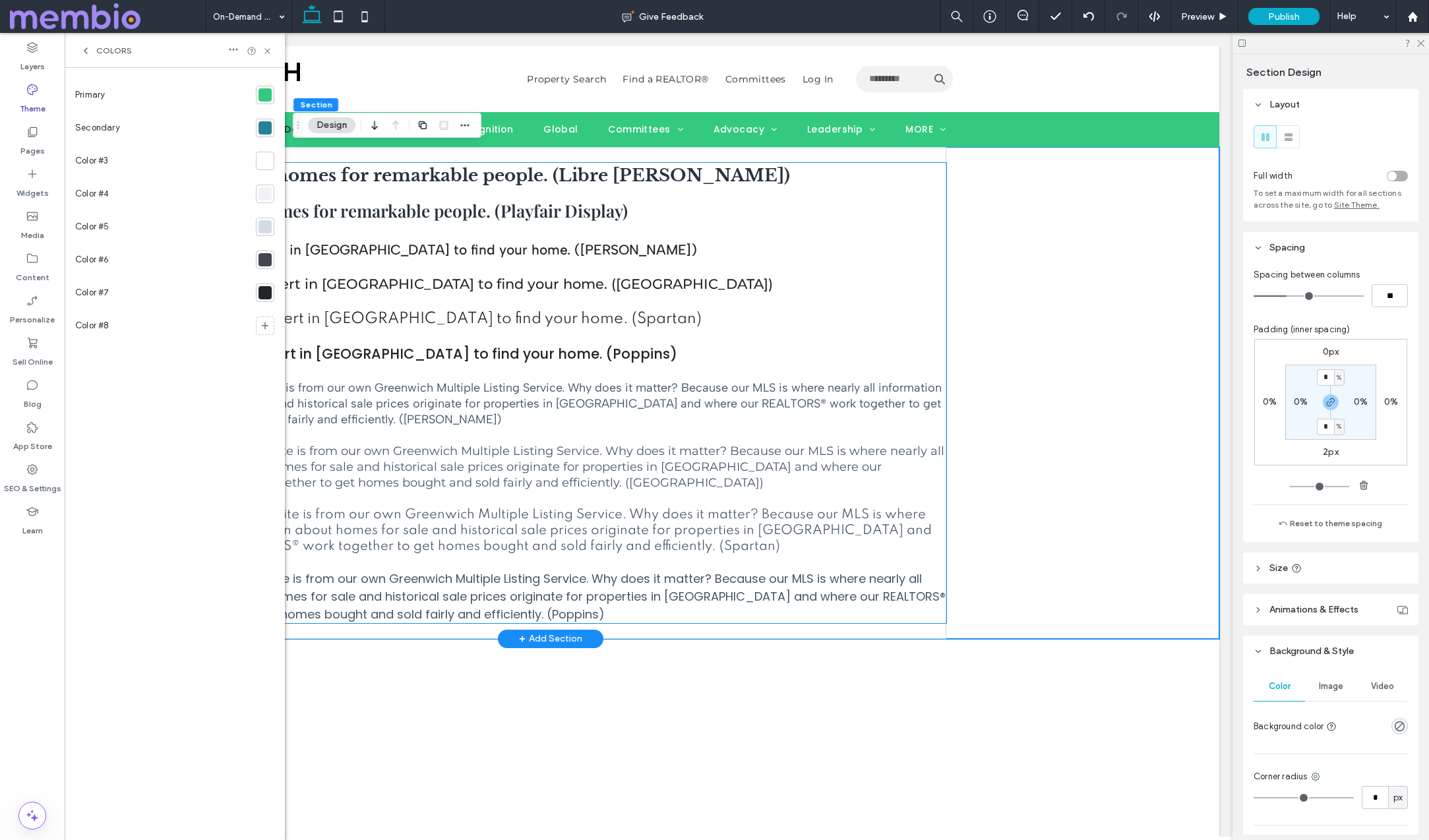
click at [384, 457] on span "Every listing on our site is from our own Greenwich Multiple Listing Service. W…" at bounding box center [549, 467] width 790 height 46
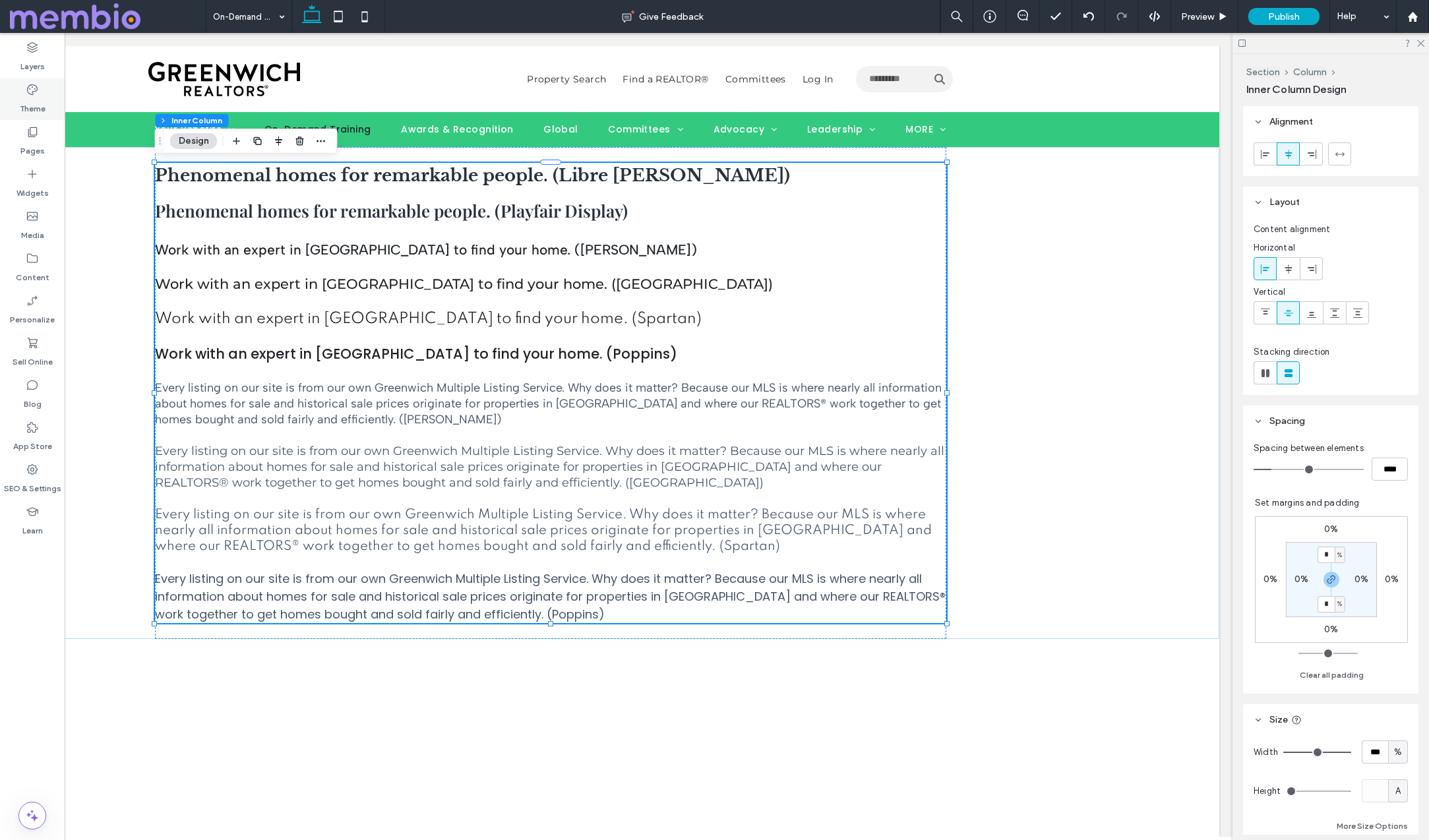
click at [28, 85] on icon at bounding box center [32, 89] width 13 height 13
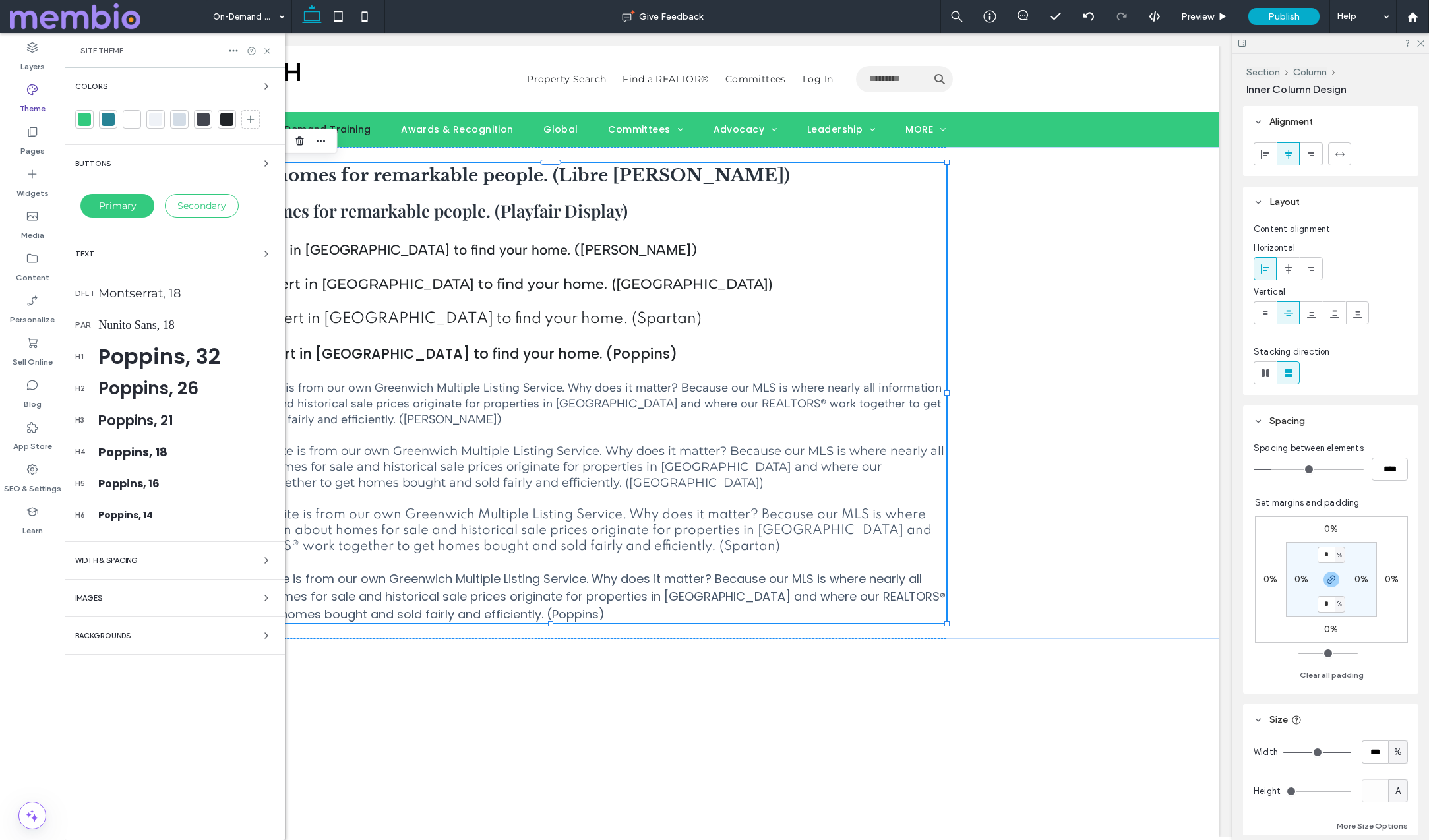
click at [109, 119] on div at bounding box center [108, 119] width 13 height 13
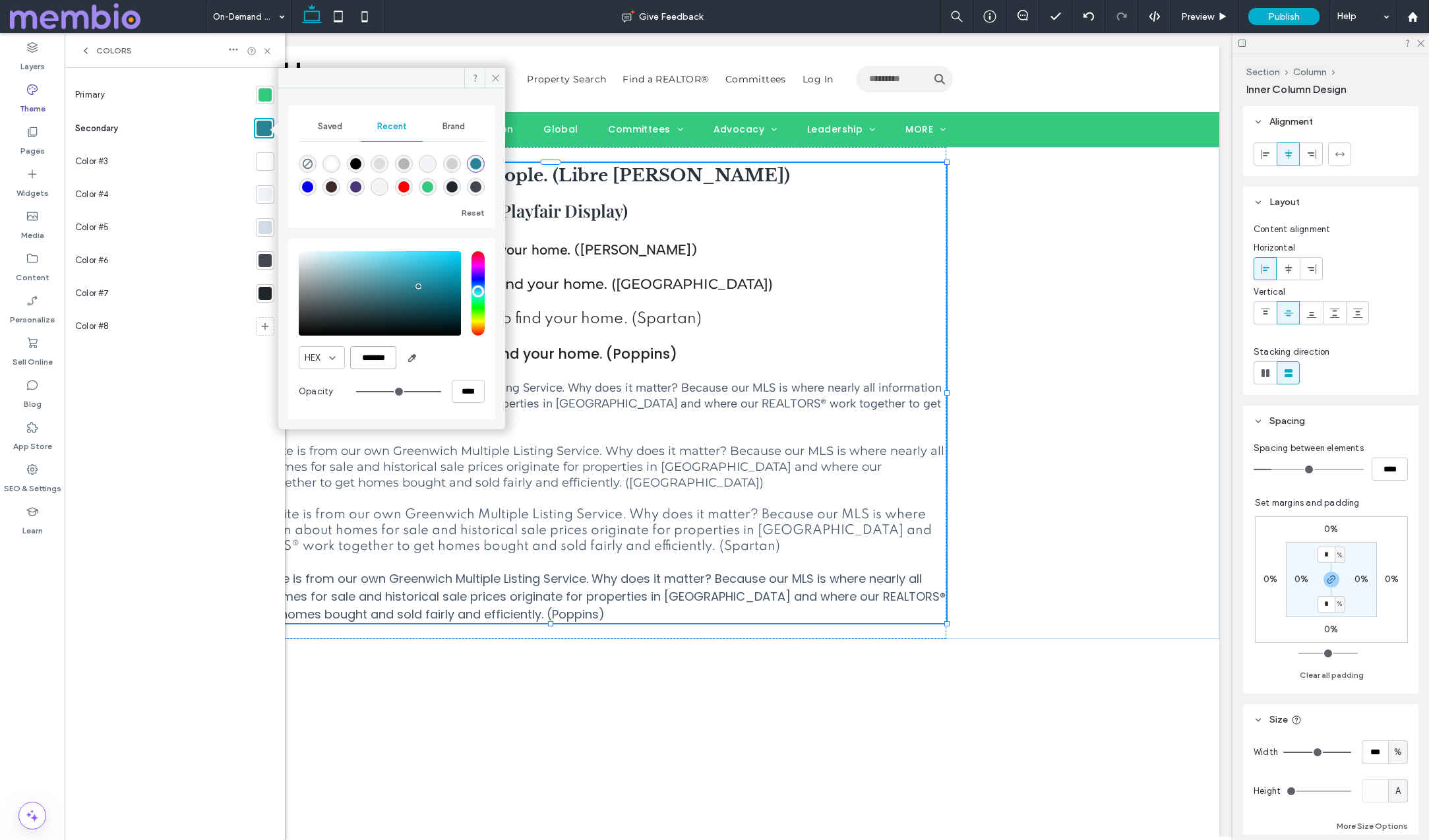
click at [380, 352] on input "*******" at bounding box center [374, 357] width 46 height 23
paste input "*****"
click at [377, 363] on input "**********" at bounding box center [374, 357] width 46 height 23
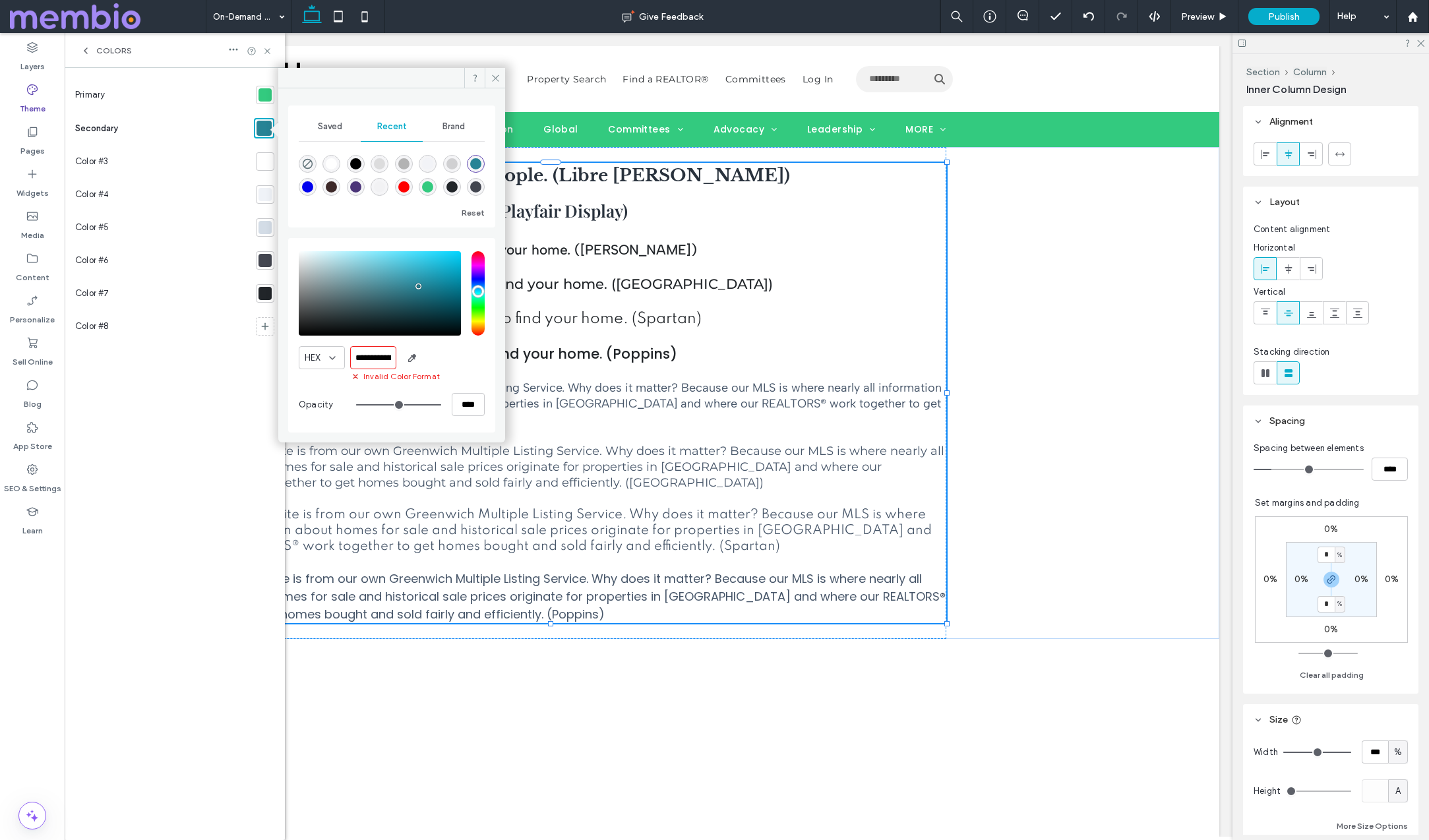
click at [377, 363] on input "**********" at bounding box center [374, 357] width 46 height 23
paste input "color picker textbox"
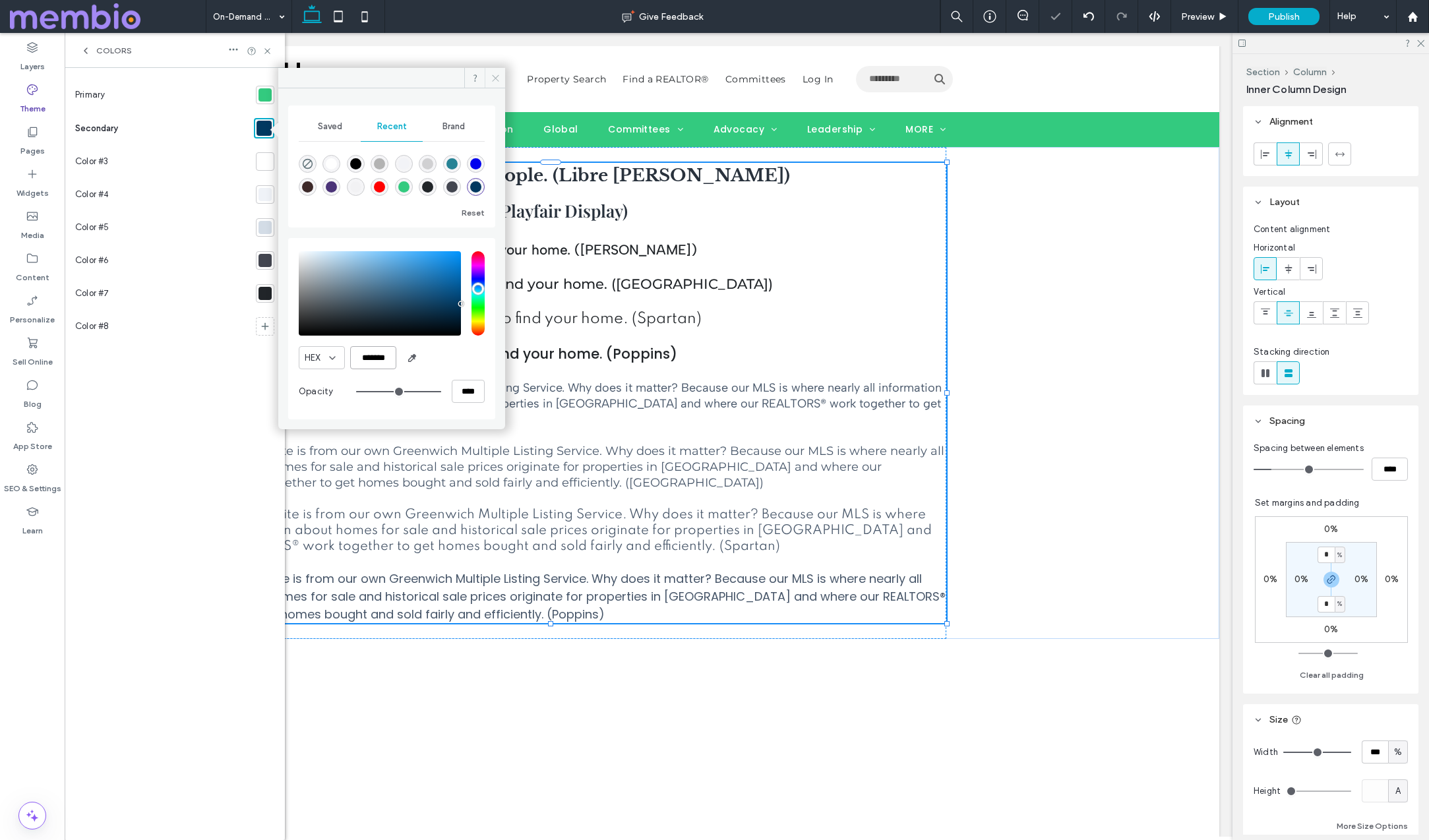
type input "*******"
click at [495, 78] on use at bounding box center [495, 78] width 7 height 7
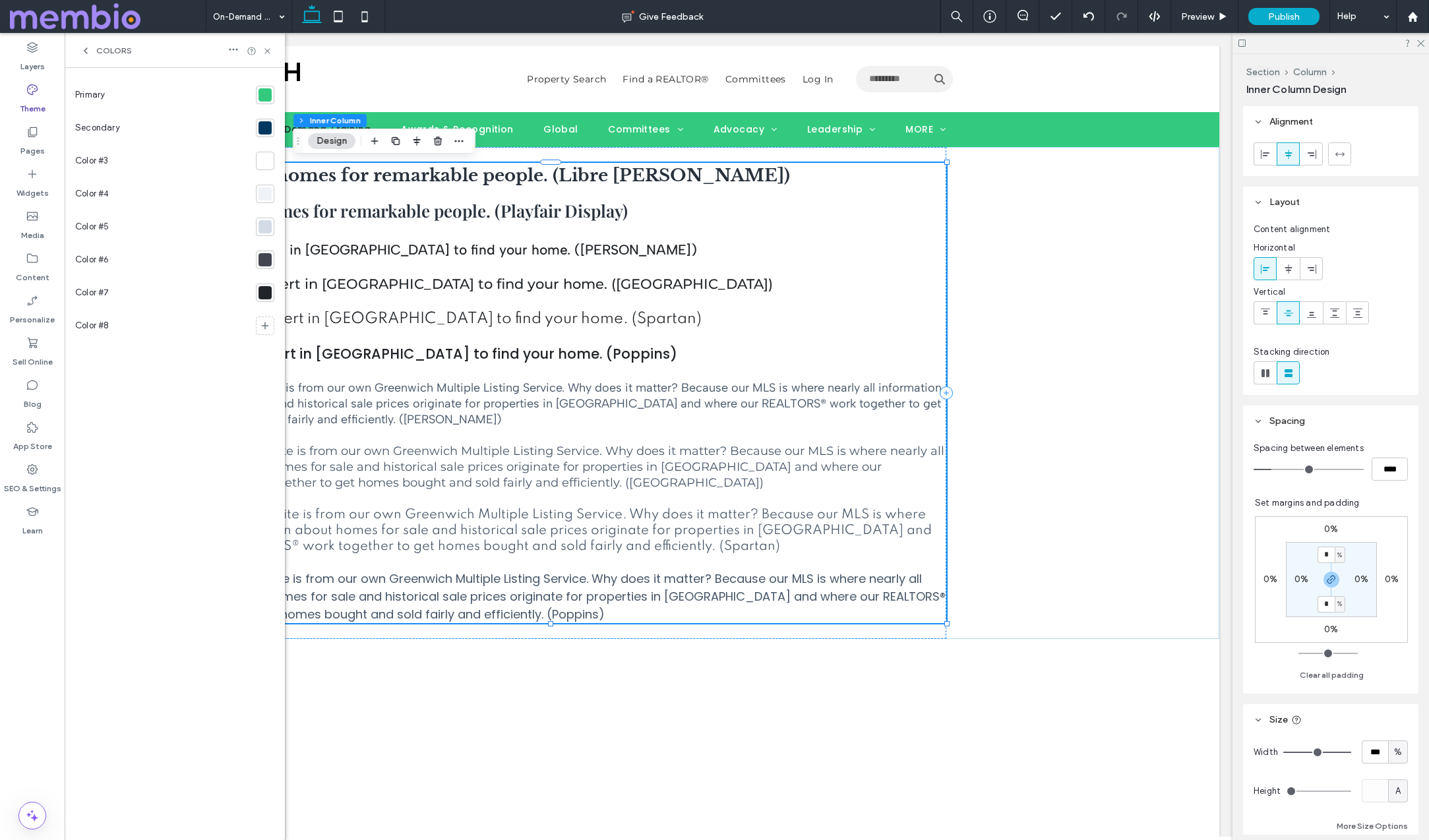
click at [267, 193] on div at bounding box center [265, 193] width 13 height 13
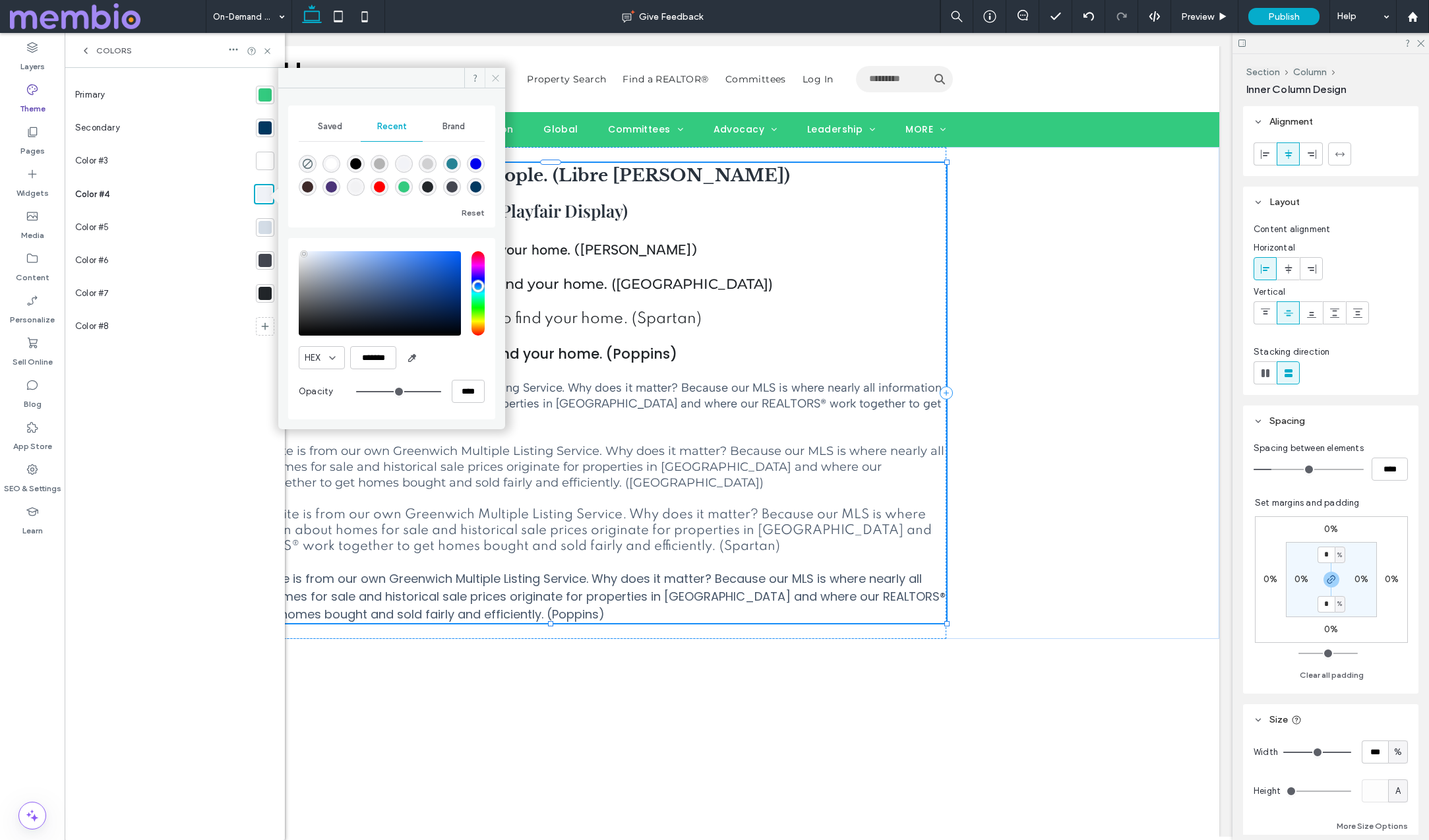
click at [496, 76] on icon at bounding box center [495, 78] width 10 height 10
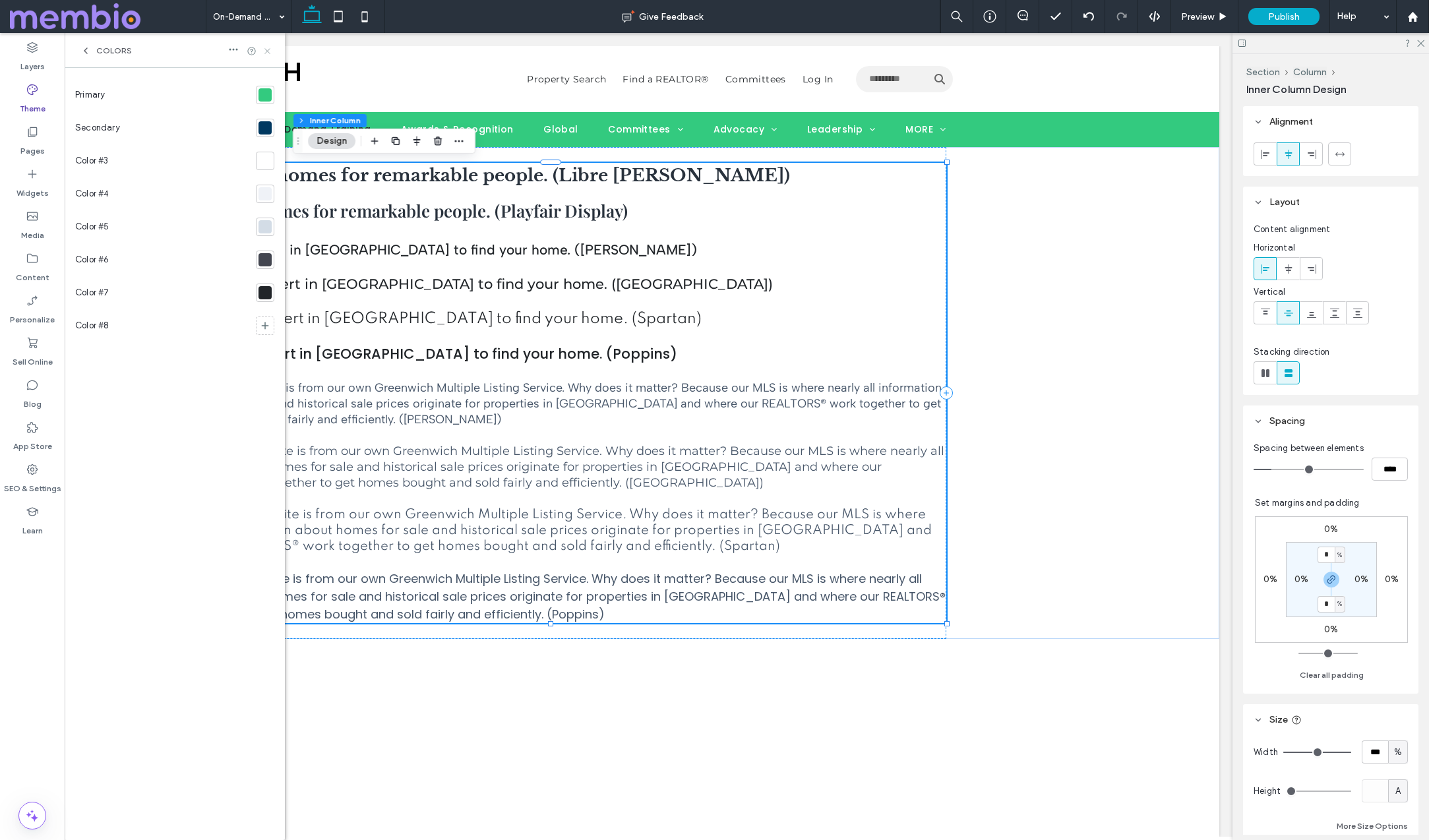
click at [269, 51] on icon at bounding box center [267, 51] width 10 height 10
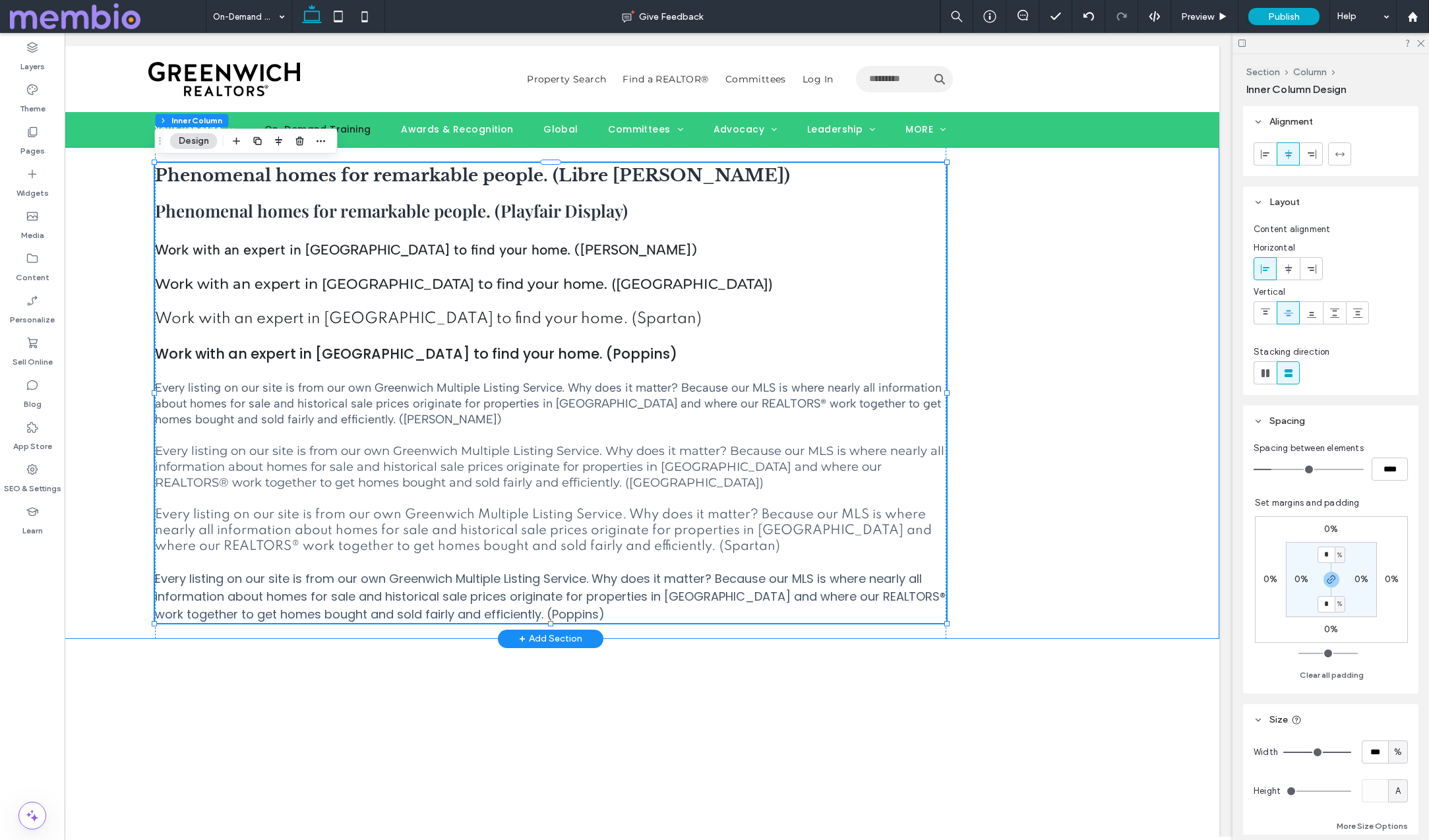
click at [139, 404] on div "Phenomenal homes for remarkable people. (Libre Baskerville) Phenomenal homes fo…" at bounding box center [550, 393] width 1338 height 492
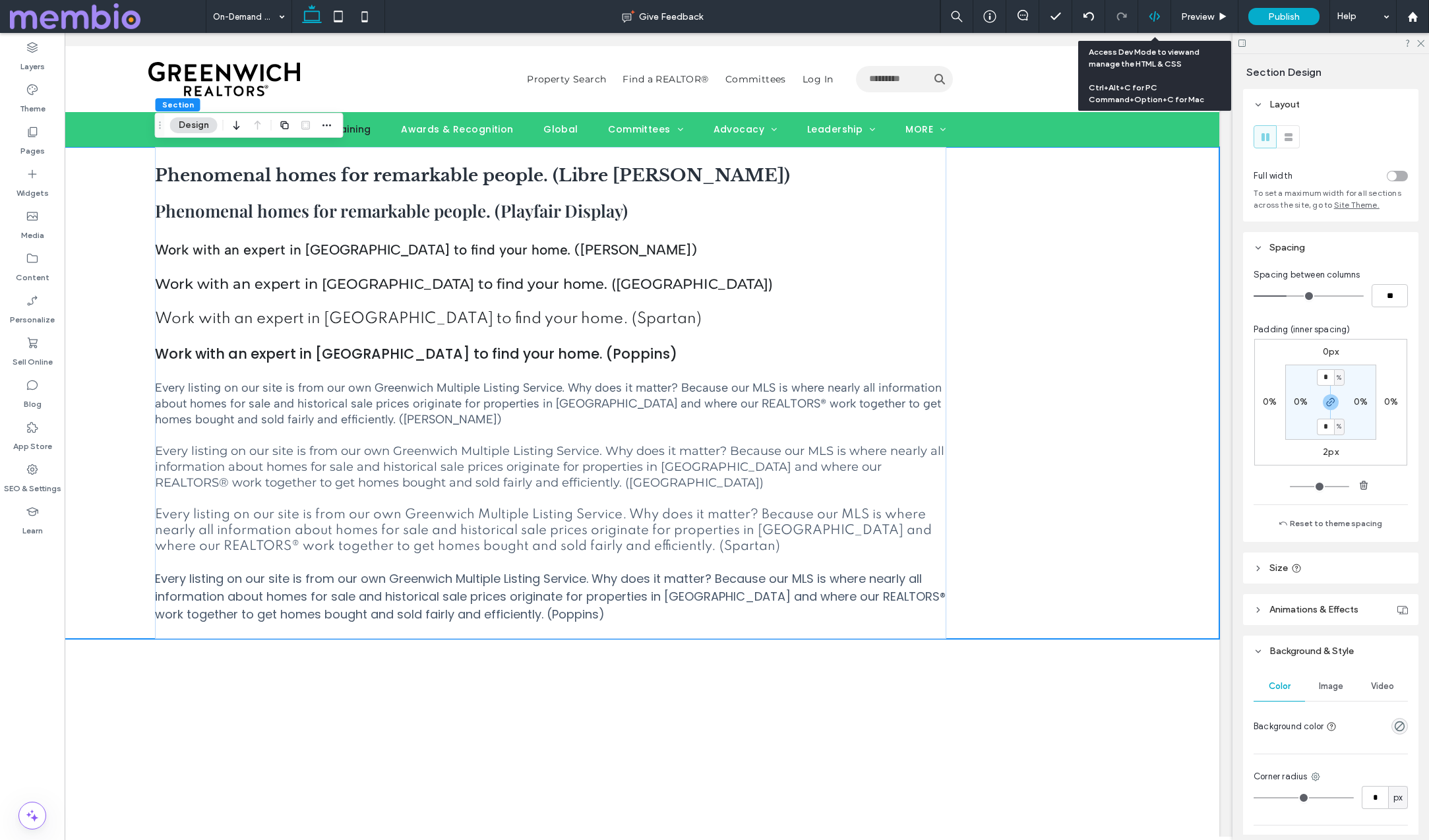
click at [1149, 14] on icon at bounding box center [1154, 16] width 12 height 12
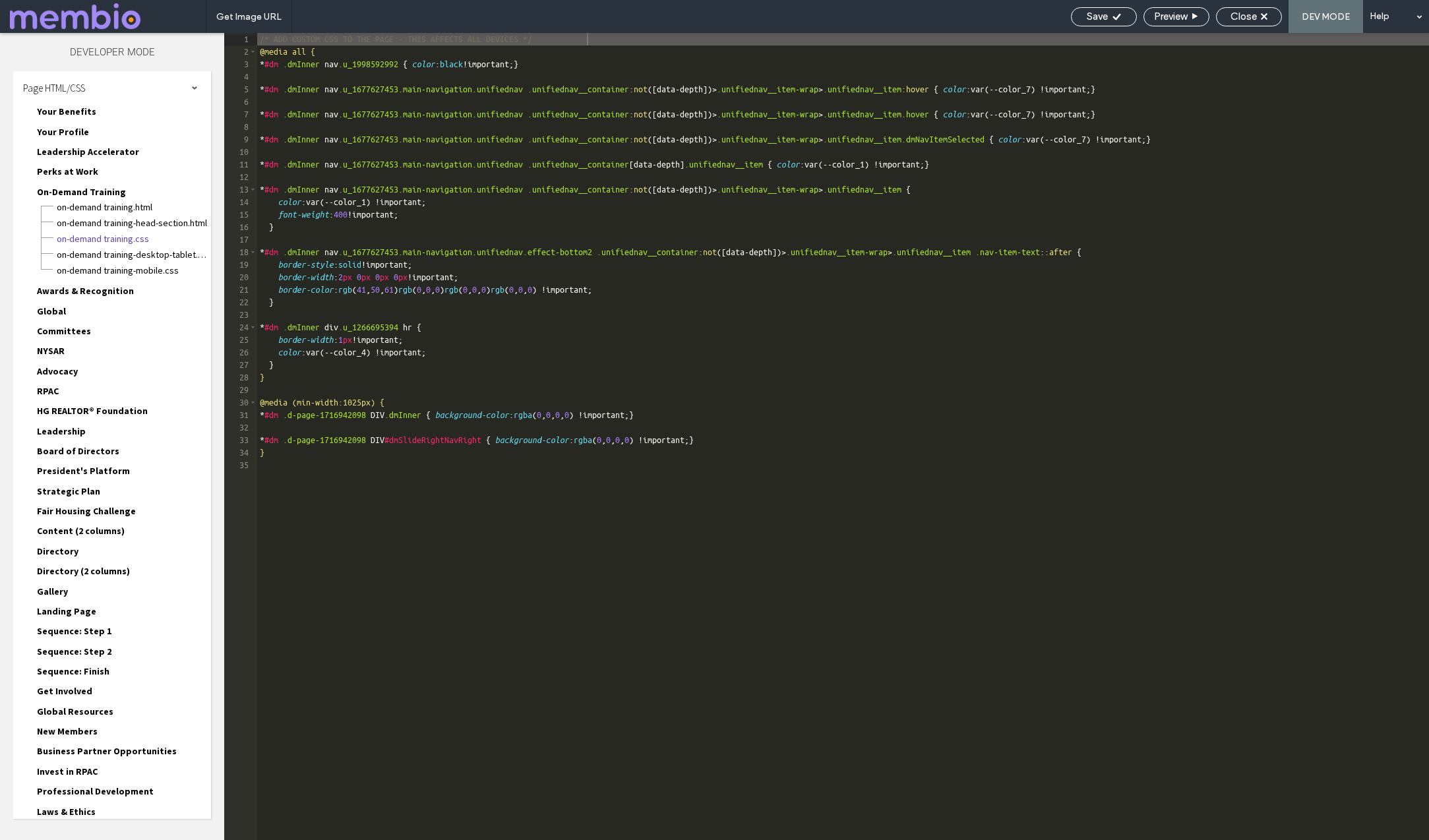
scroll to position [85, 0]
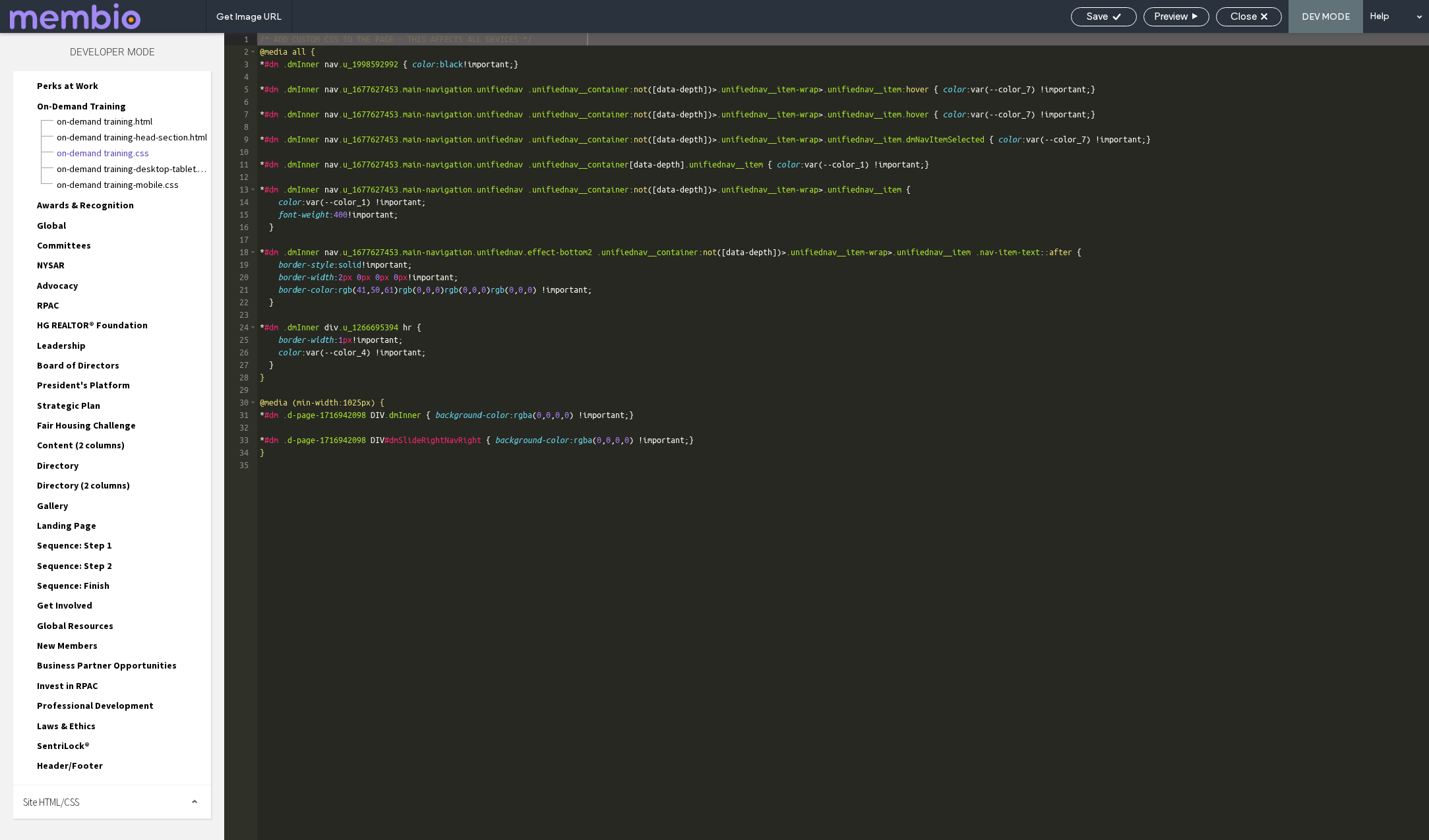
click at [54, 795] on span "Site HTML/CSS" at bounding box center [51, 802] width 56 height 12
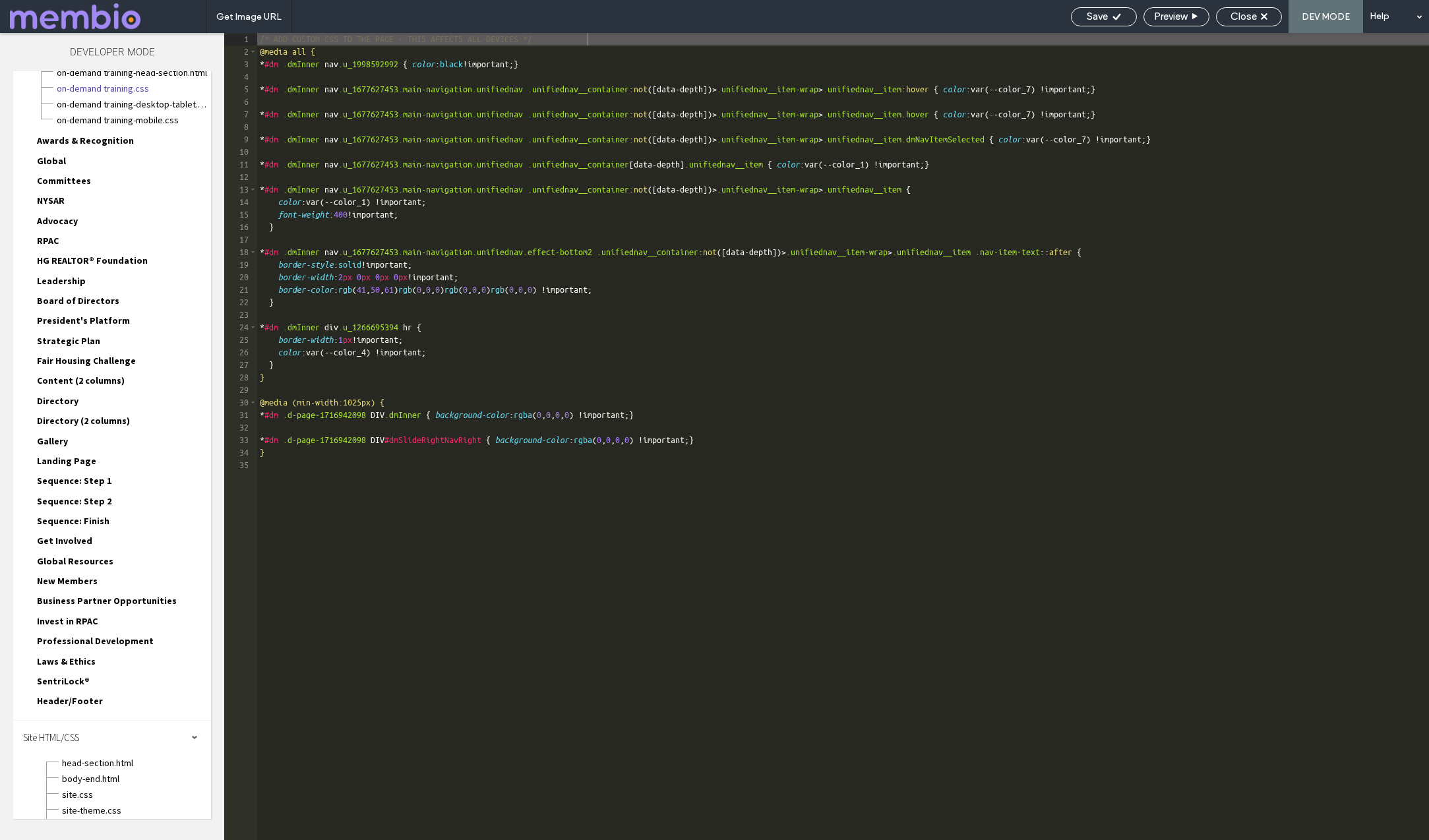
scroll to position [204, 0]
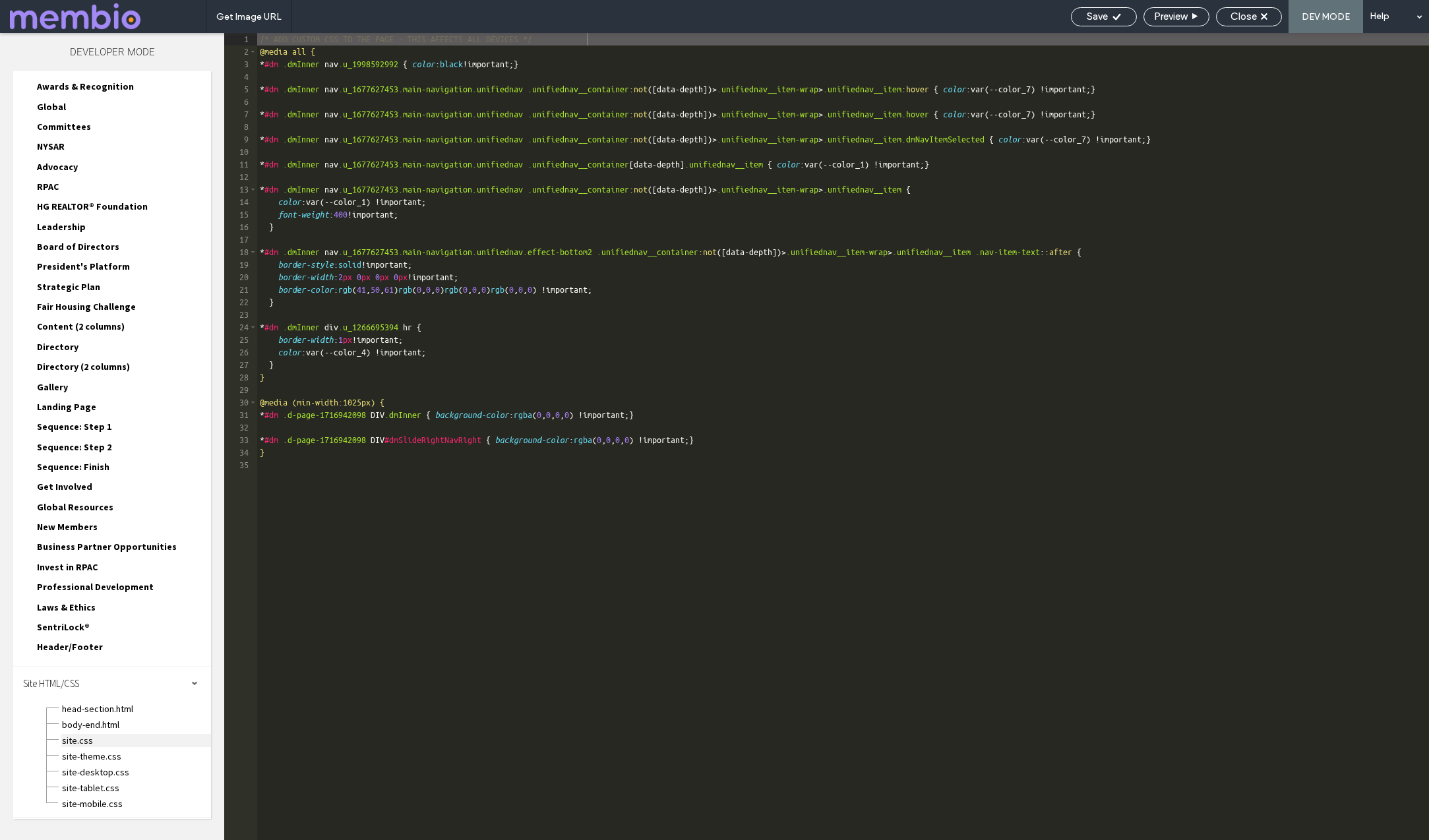
click at [75, 742] on span "site.css" at bounding box center [136, 740] width 149 height 13
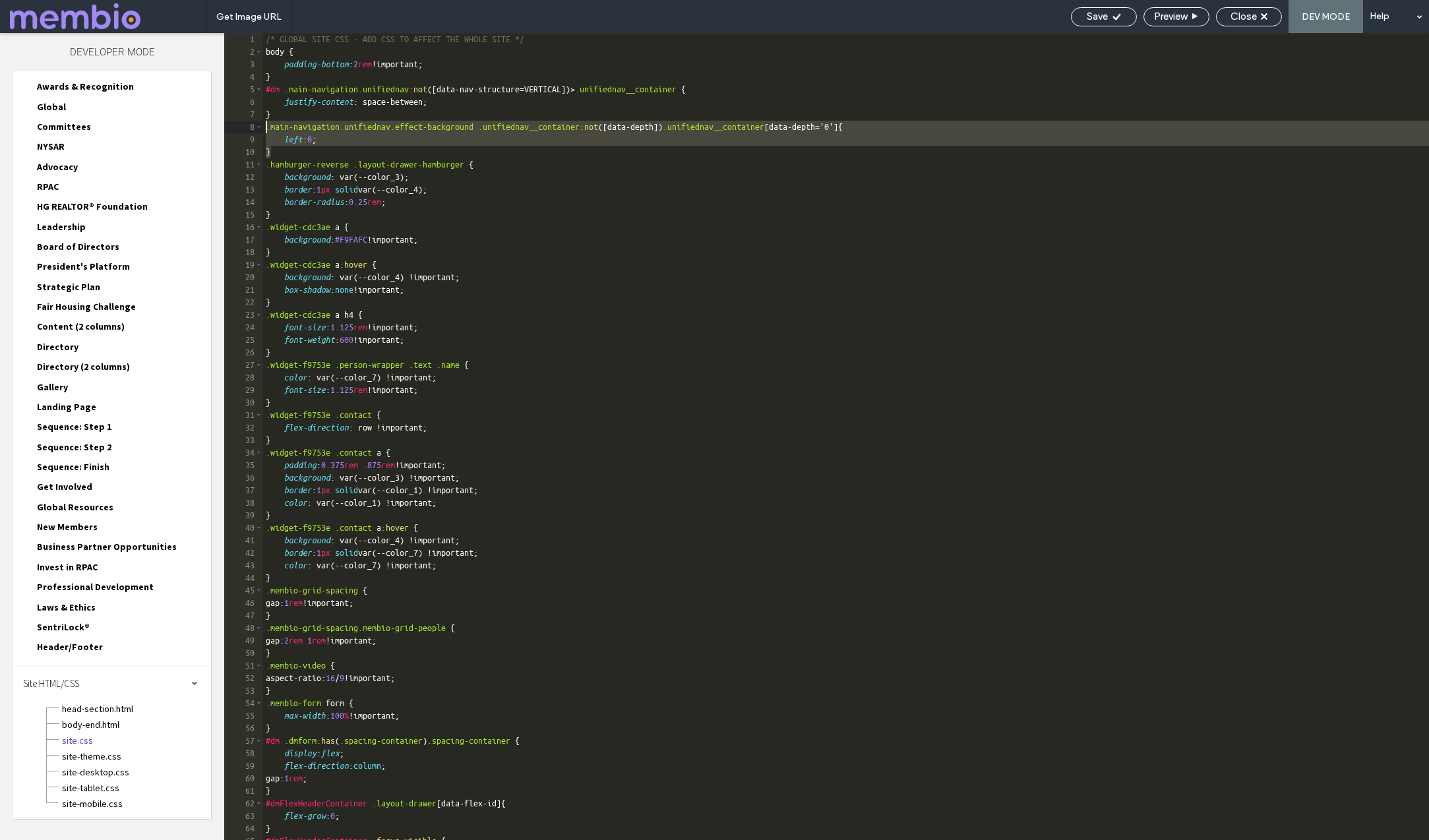
drag, startPoint x: 269, startPoint y: 141, endPoint x: 263, endPoint y: 124, distance: 18.0
click at [263, 124] on div "/* GLOBAL SITE CSS - ADD CSS TO AFFECT THE WHOLE SITE */ body { padding-bottom …" at bounding box center [847, 449] width 1166 height 832
click at [305, 149] on div "/* GLOBAL SITE CSS - ADD CSS TO AFFECT THE WHOLE SITE */ body { padding-bottom …" at bounding box center [847, 449] width 1166 height 832
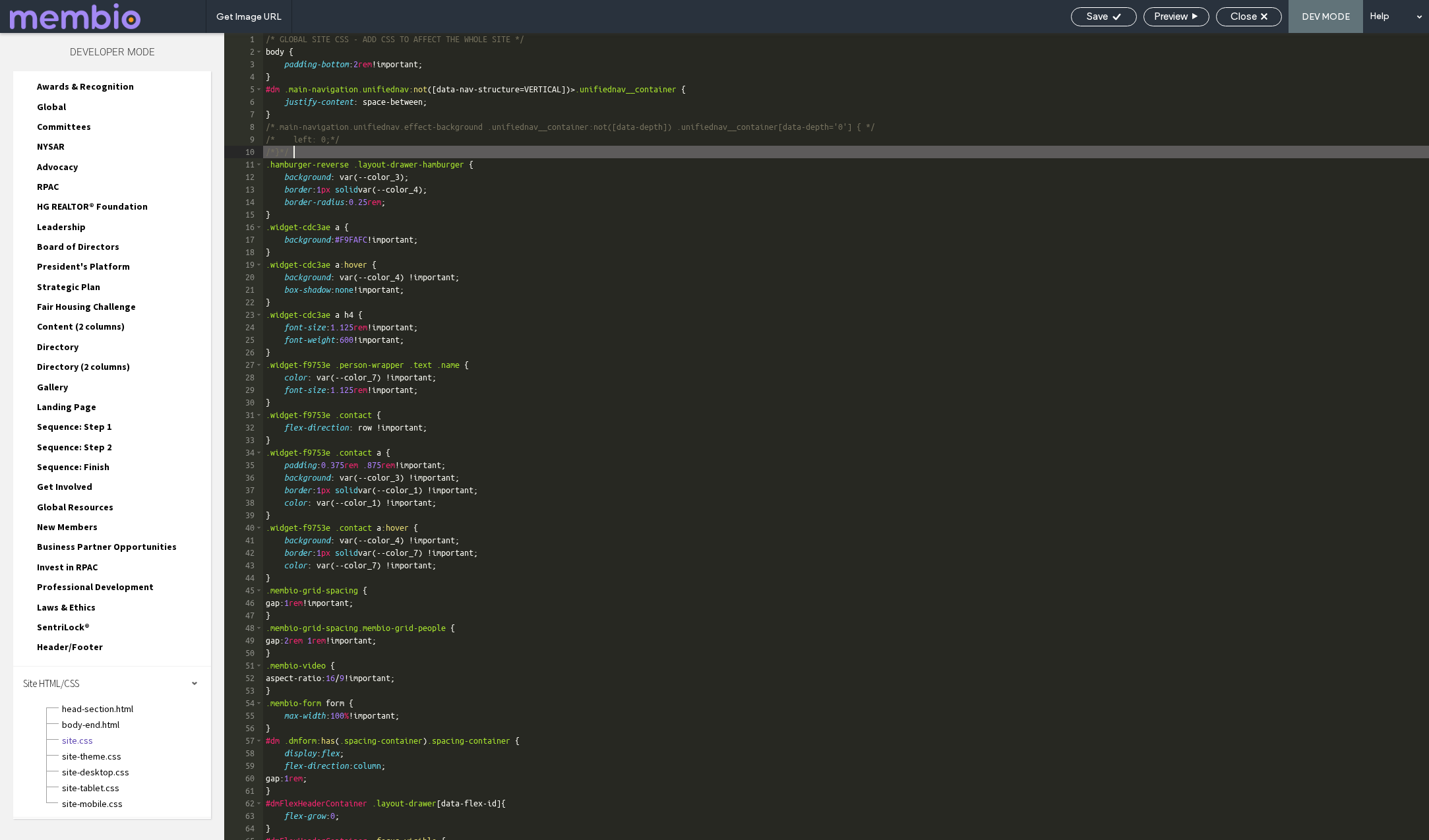
drag, startPoint x: 310, startPoint y: 153, endPoint x: 284, endPoint y: 144, distance: 27.5
click at [284, 144] on div "/* GLOBAL SITE CSS - ADD CSS TO AFFECT THE WHOLE SITE */ body { padding-bottom …" at bounding box center [847, 449] width 1166 height 832
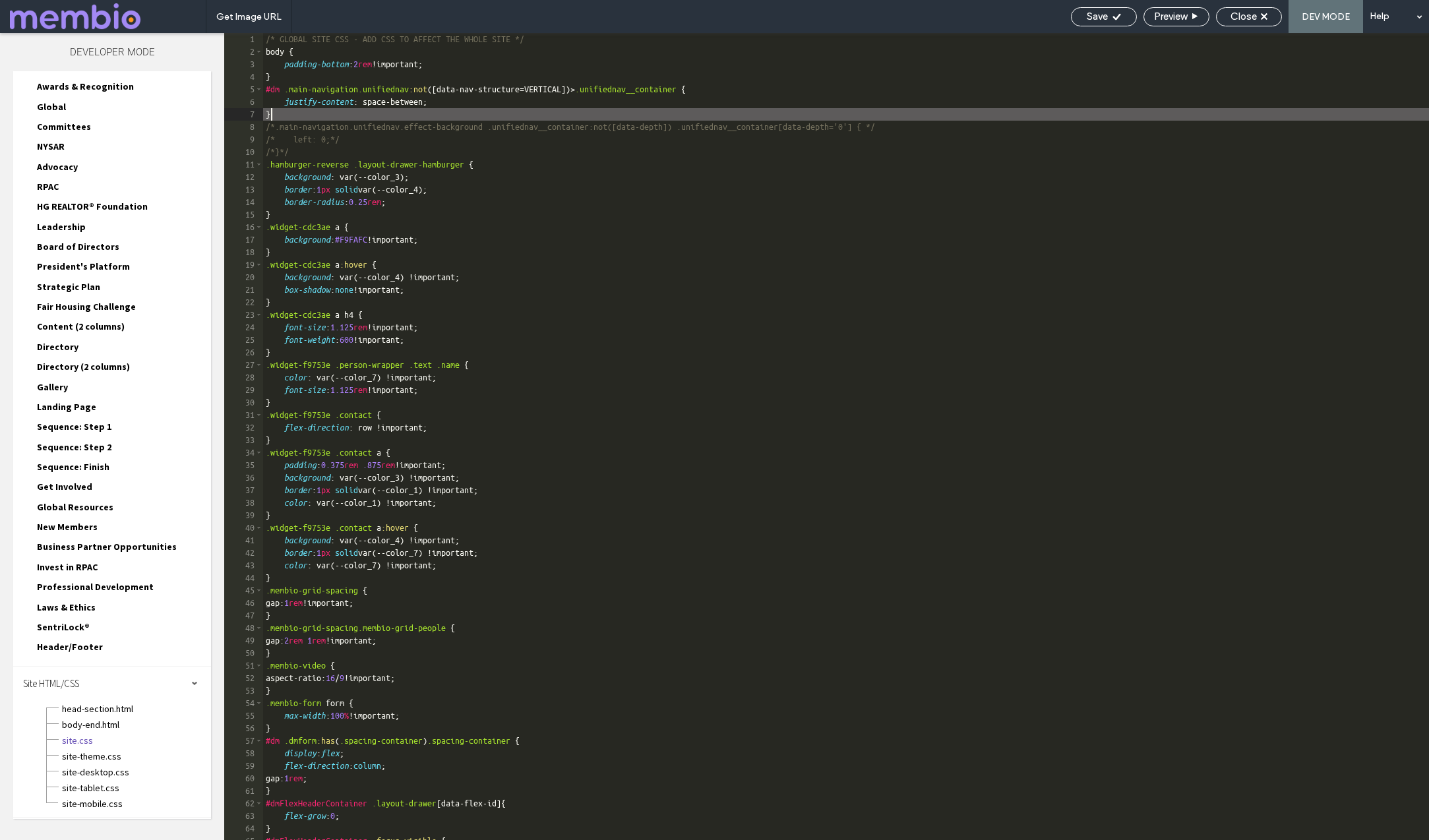
click at [295, 119] on div "/* GLOBAL SITE CSS - ADD CSS TO AFFECT THE WHOLE SITE */ body { padding-bottom …" at bounding box center [847, 449] width 1166 height 832
paste textarea
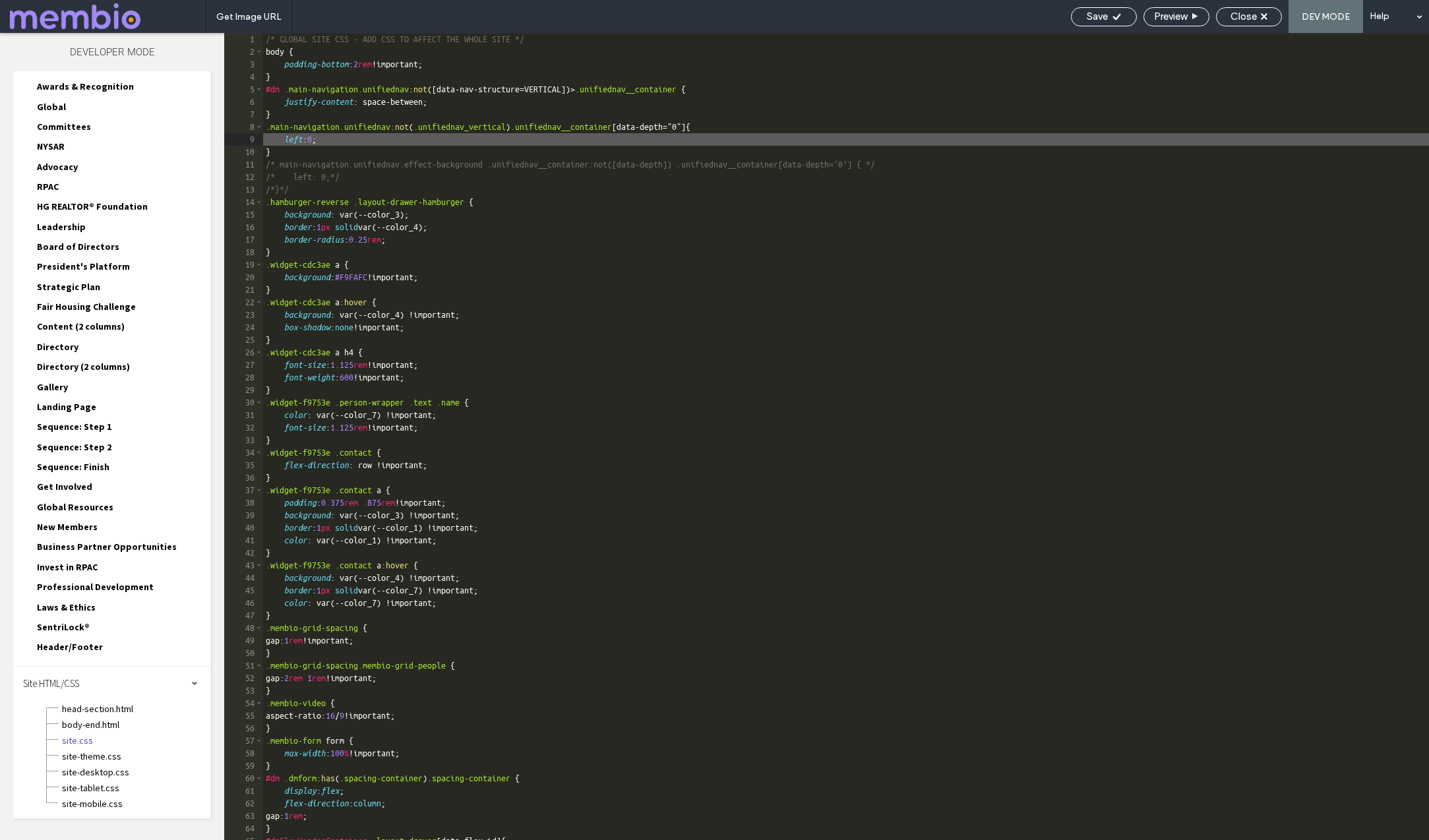
click at [341, 136] on div "/* GLOBAL SITE CSS - ADD CSS TO AFFECT THE WHOLE SITE */ body { padding-bottom …" at bounding box center [847, 449] width 1166 height 832
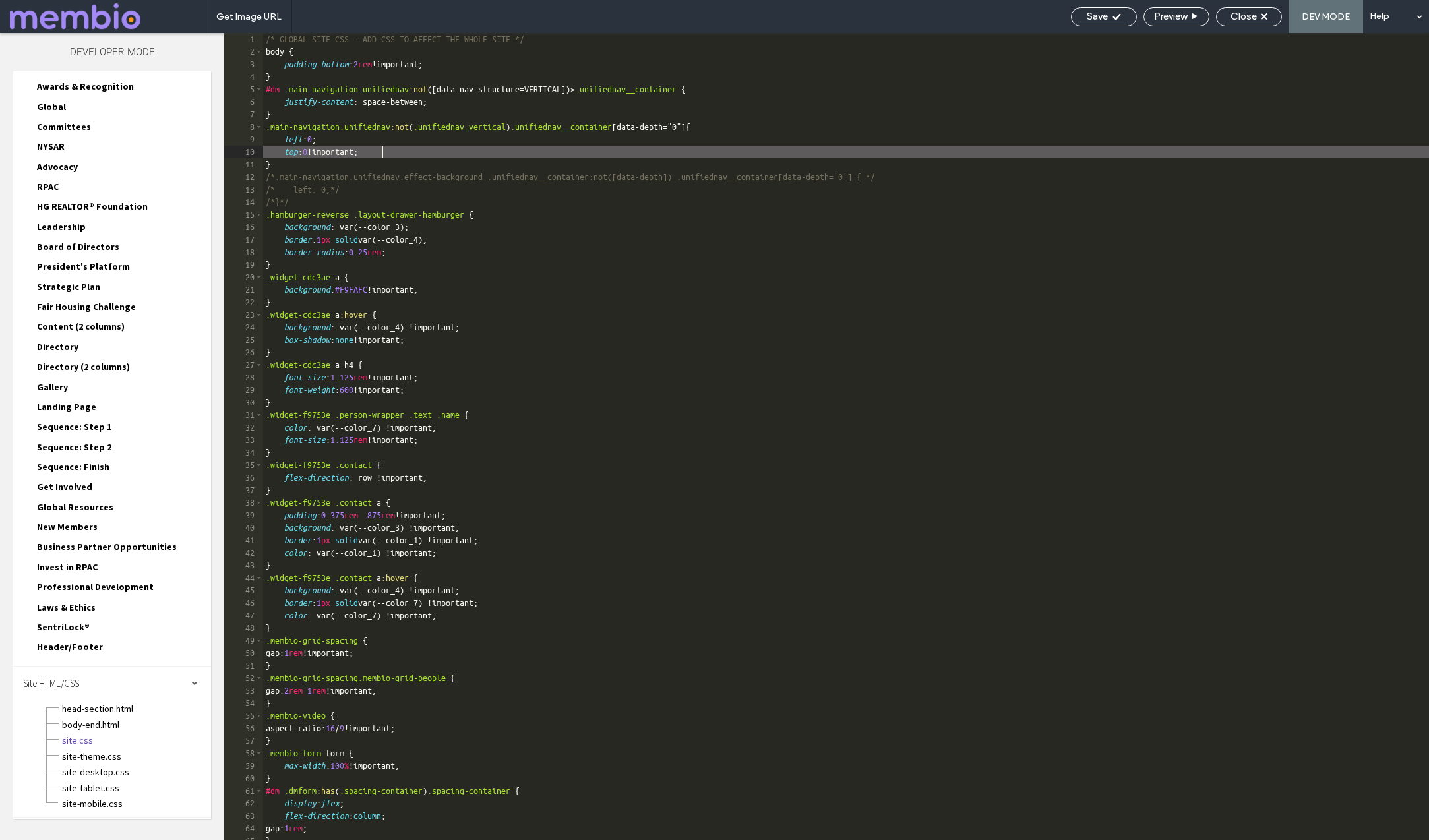
click at [297, 167] on div "/* GLOBAL SITE CSS - ADD CSS TO AFFECT THE WHOLE SITE */ body { padding-bottom …" at bounding box center [847, 449] width 1166 height 832
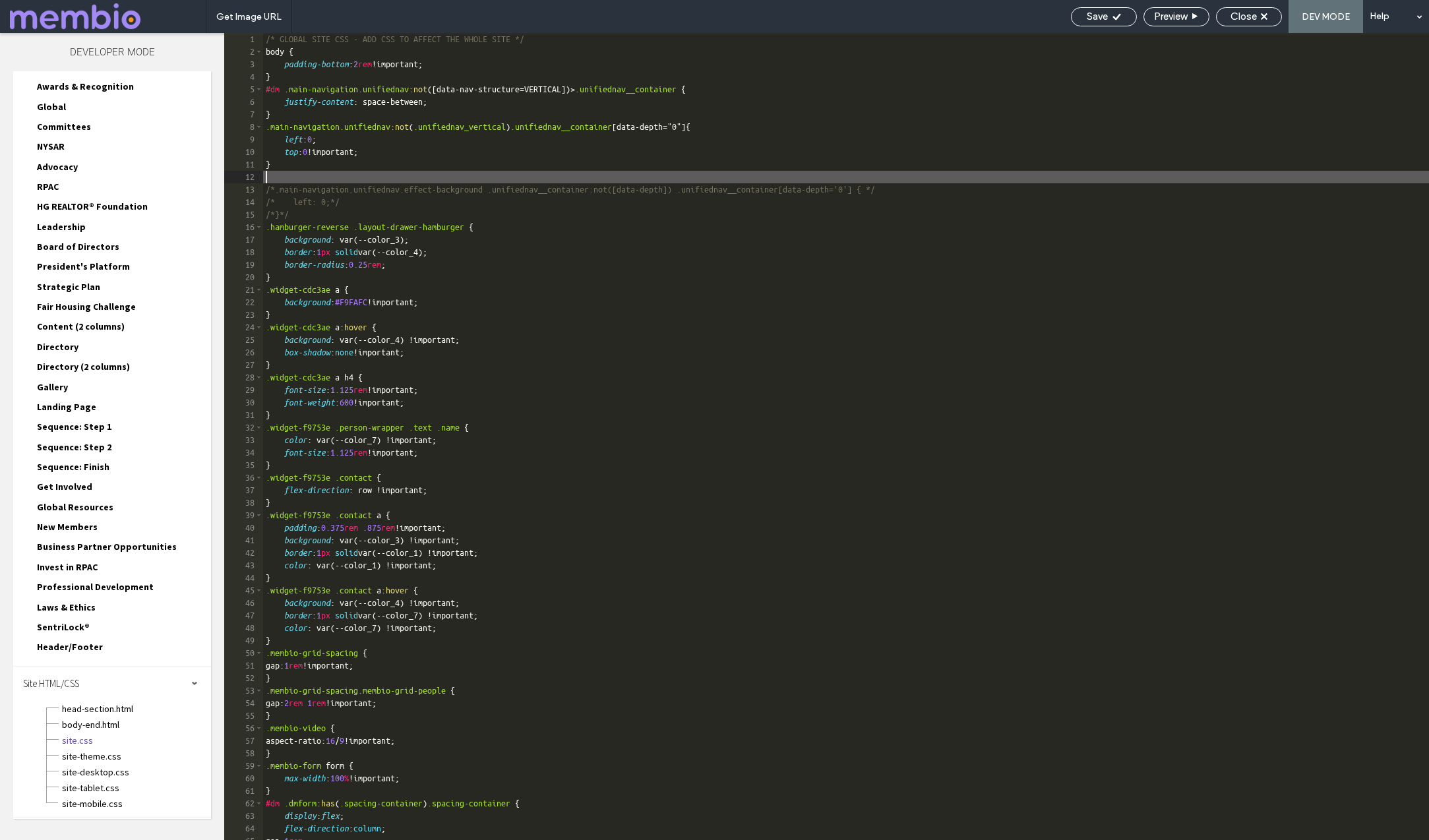
paste textarea
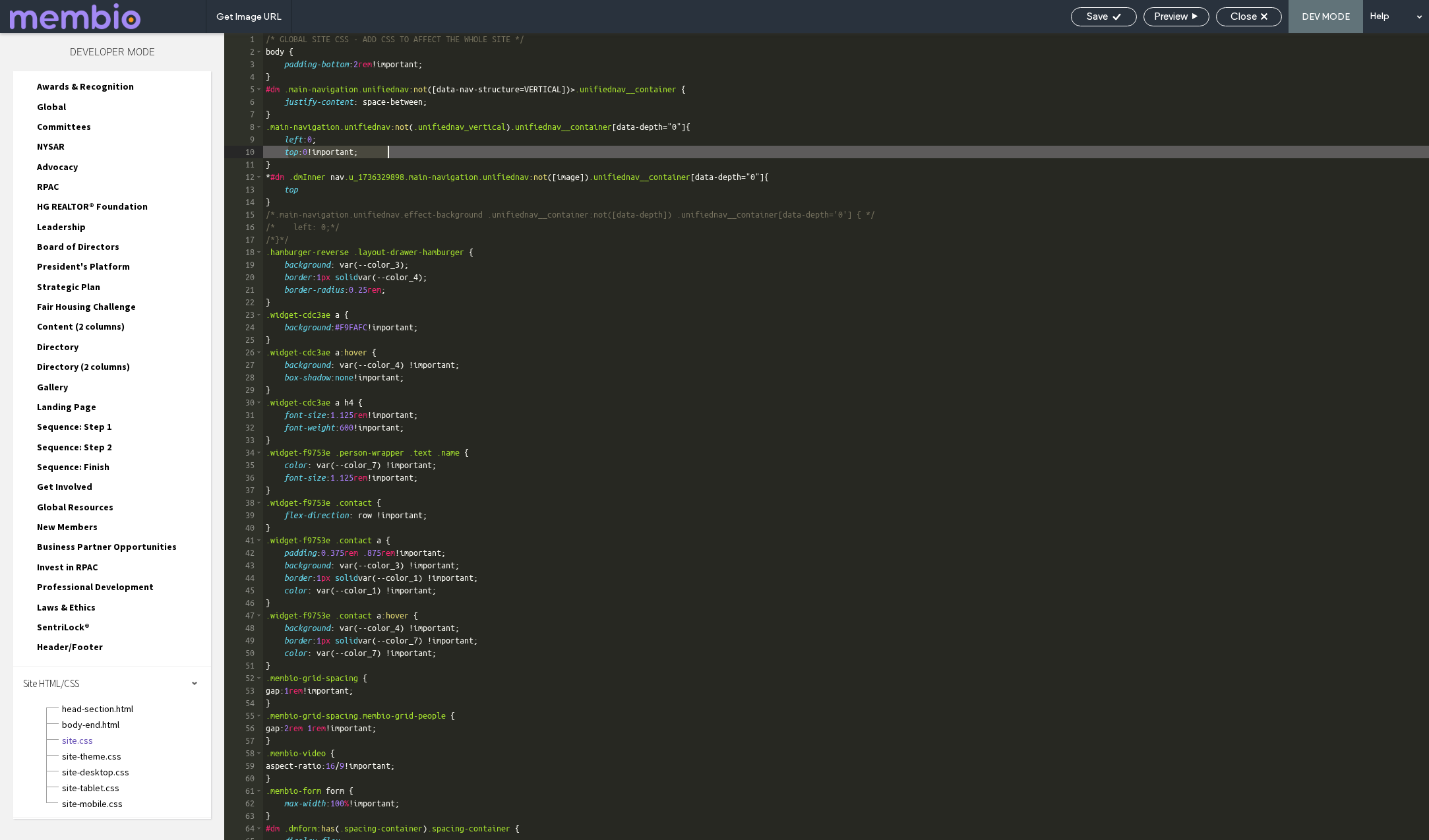
drag, startPoint x: 287, startPoint y: 152, endPoint x: 414, endPoint y: 149, distance: 127.0
click at [414, 149] on div "/* GLOBAL SITE CSS - ADD CSS TO AFFECT THE WHOLE SITE */ body { padding-bottom …" at bounding box center [847, 449] width 1166 height 832
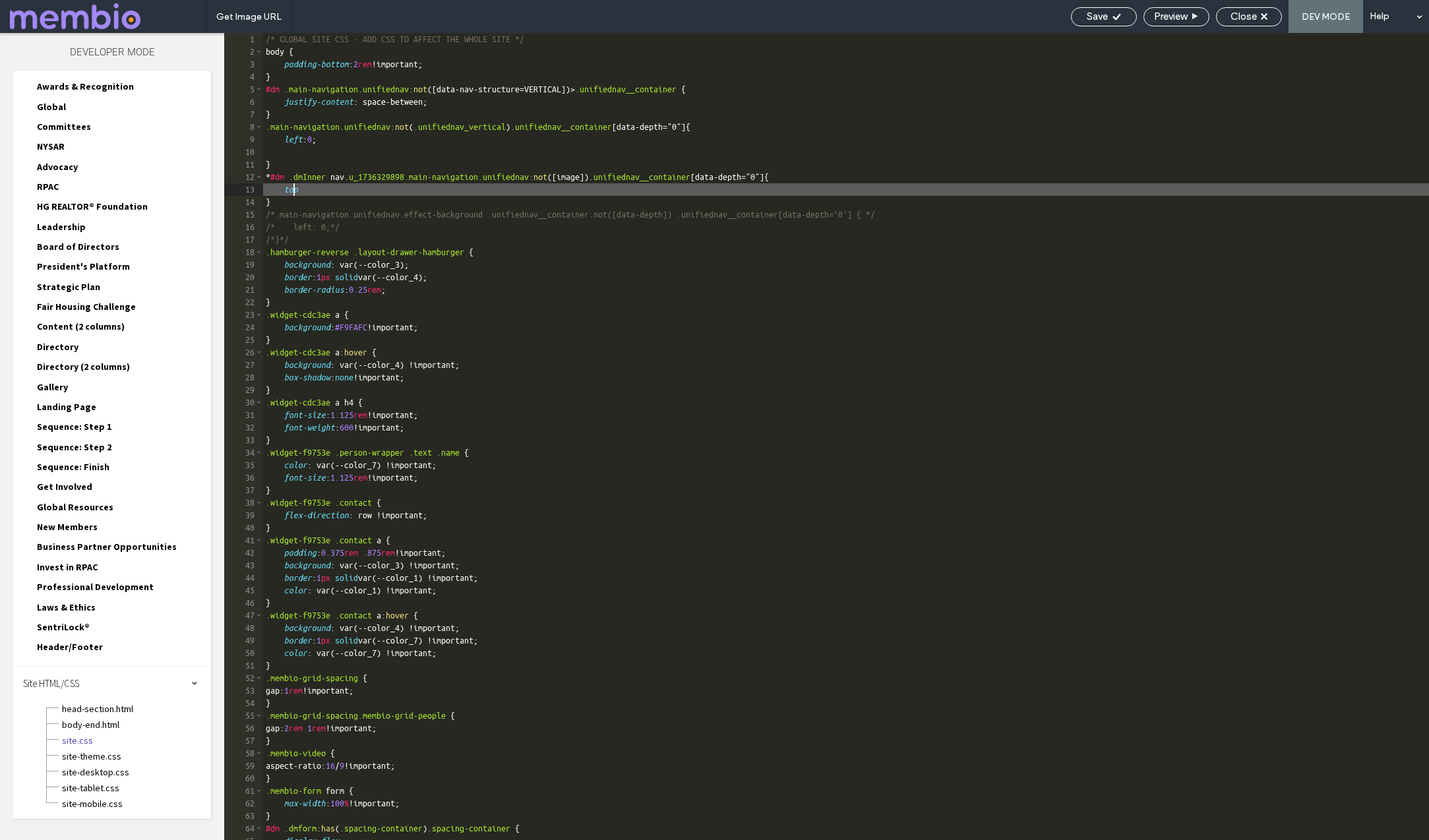
click at [294, 190] on div "/* GLOBAL SITE CSS - ADD CSS TO AFFECT THE WHOLE SITE */ body { padding-bottom …" at bounding box center [847, 449] width 1166 height 832
click at [286, 153] on div "/* GLOBAL SITE CSS - ADD CSS TO AFFECT THE WHOLE SITE */ body { padding-bottom …" at bounding box center [847, 449] width 1166 height 832
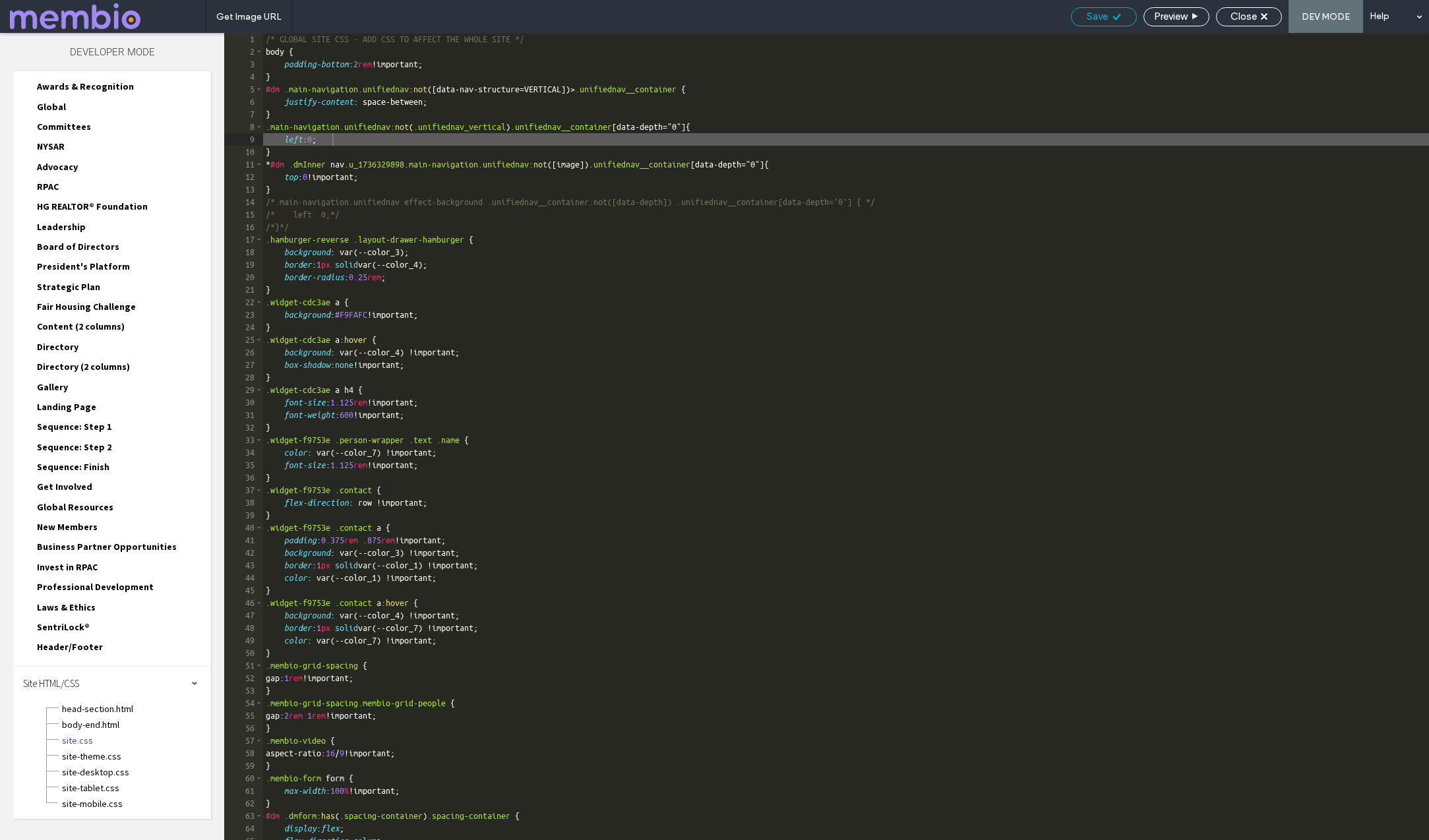
click at [1112, 17] on use at bounding box center [1116, 16] width 8 height 7
click at [316, 176] on div "/* GLOBAL SITE CSS - ADD CSS TO AFFECT THE WHOLE SITE */ body { padding-bottom …" at bounding box center [847, 449] width 1166 height 832
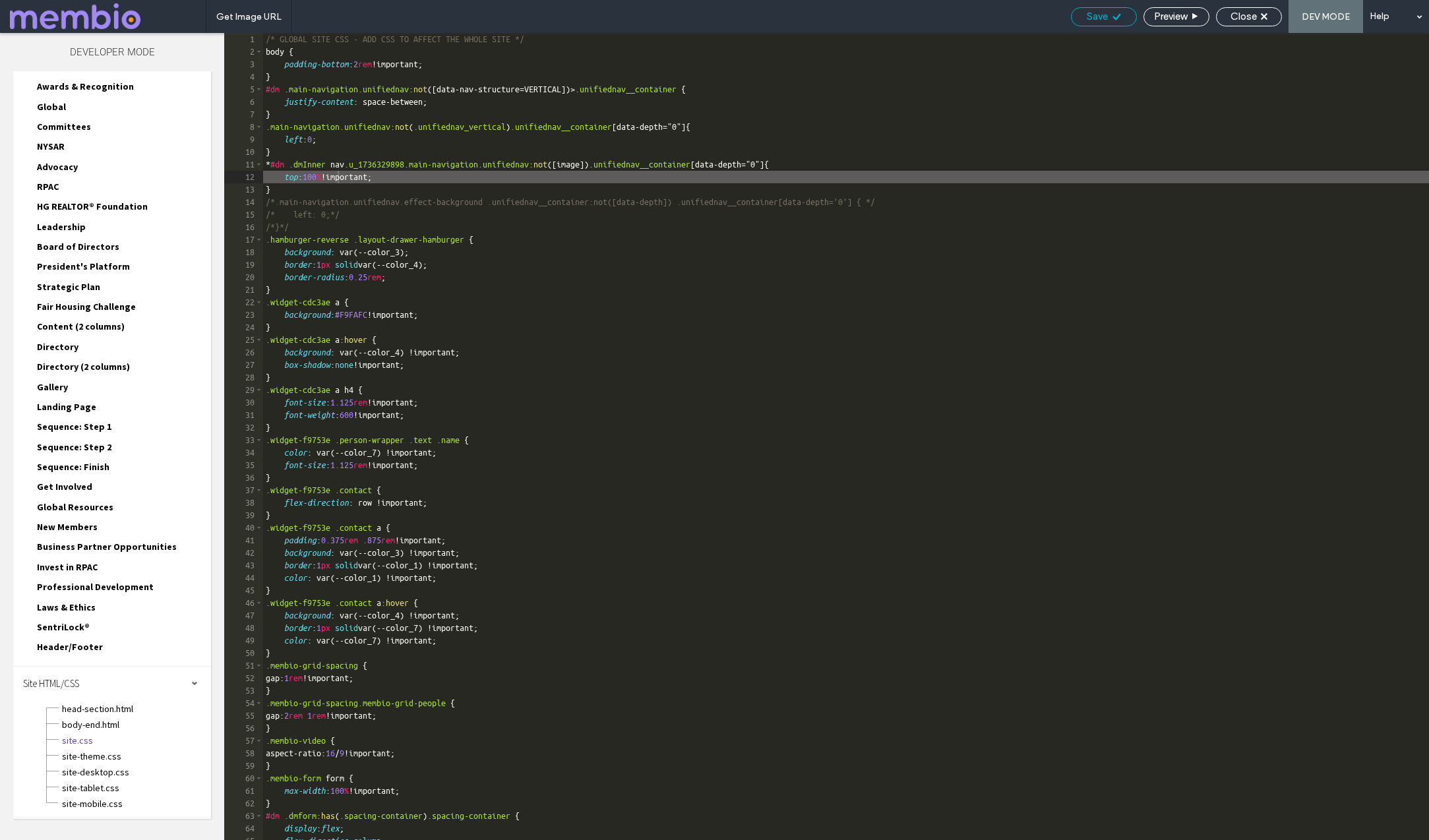
click at [1093, 23] on div "Save" at bounding box center [1104, 16] width 66 height 19
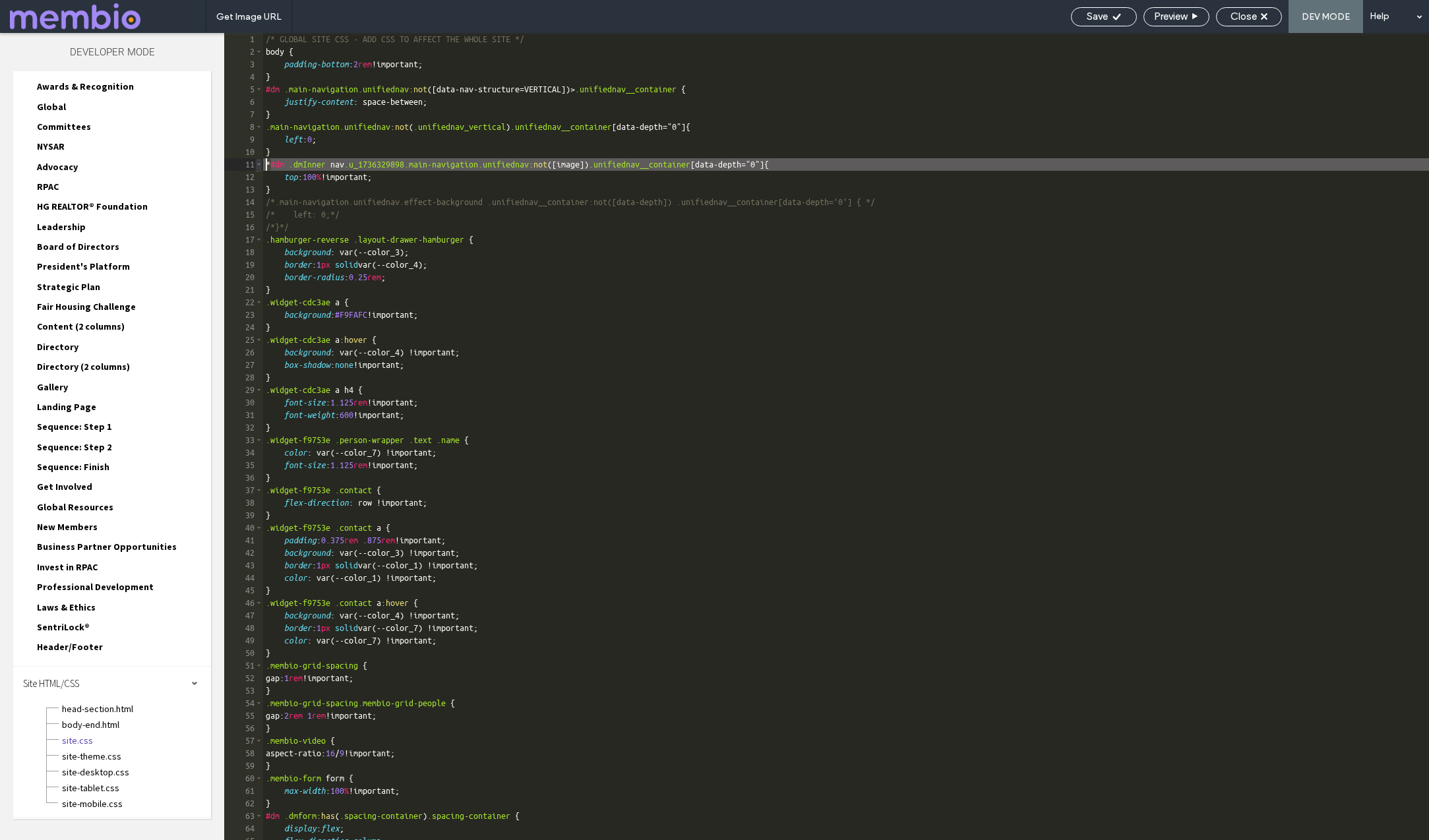
drag, startPoint x: 273, startPoint y: 161, endPoint x: 259, endPoint y: 164, distance: 14.3
click at [259, 164] on div "** 1 2 3 4 5 6 7 8 9 10 11 12 13 14 15 16 17 18 19 20 21 22 23 24 25 26 27 28 2…" at bounding box center [827, 437] width 1205 height 807
type textarea "**"
click at [1119, 17] on icon at bounding box center [1116, 16] width 10 height 10
click at [1247, 16] on span "Close" at bounding box center [1244, 16] width 26 height 12
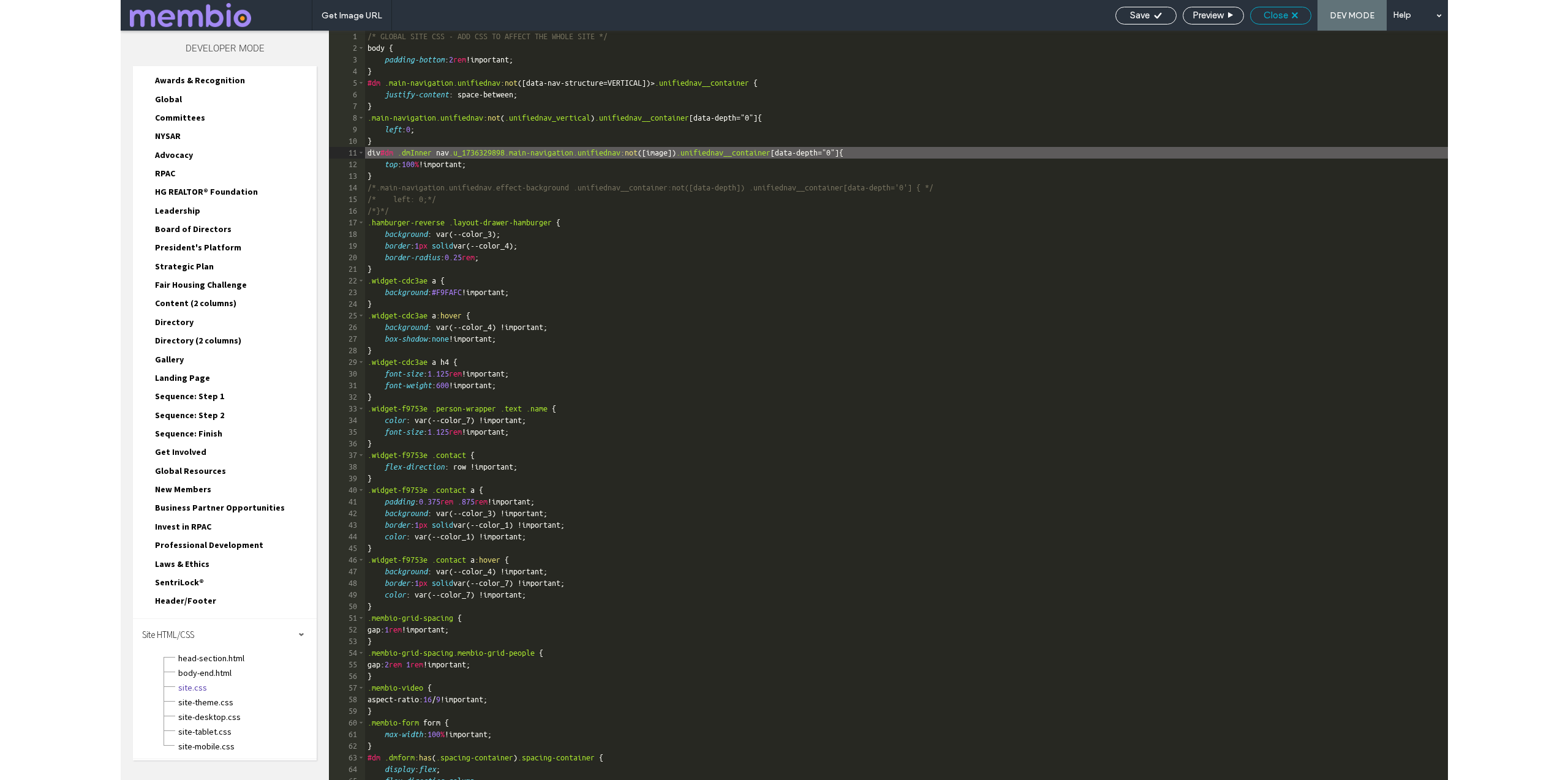
scroll to position [159, 0]
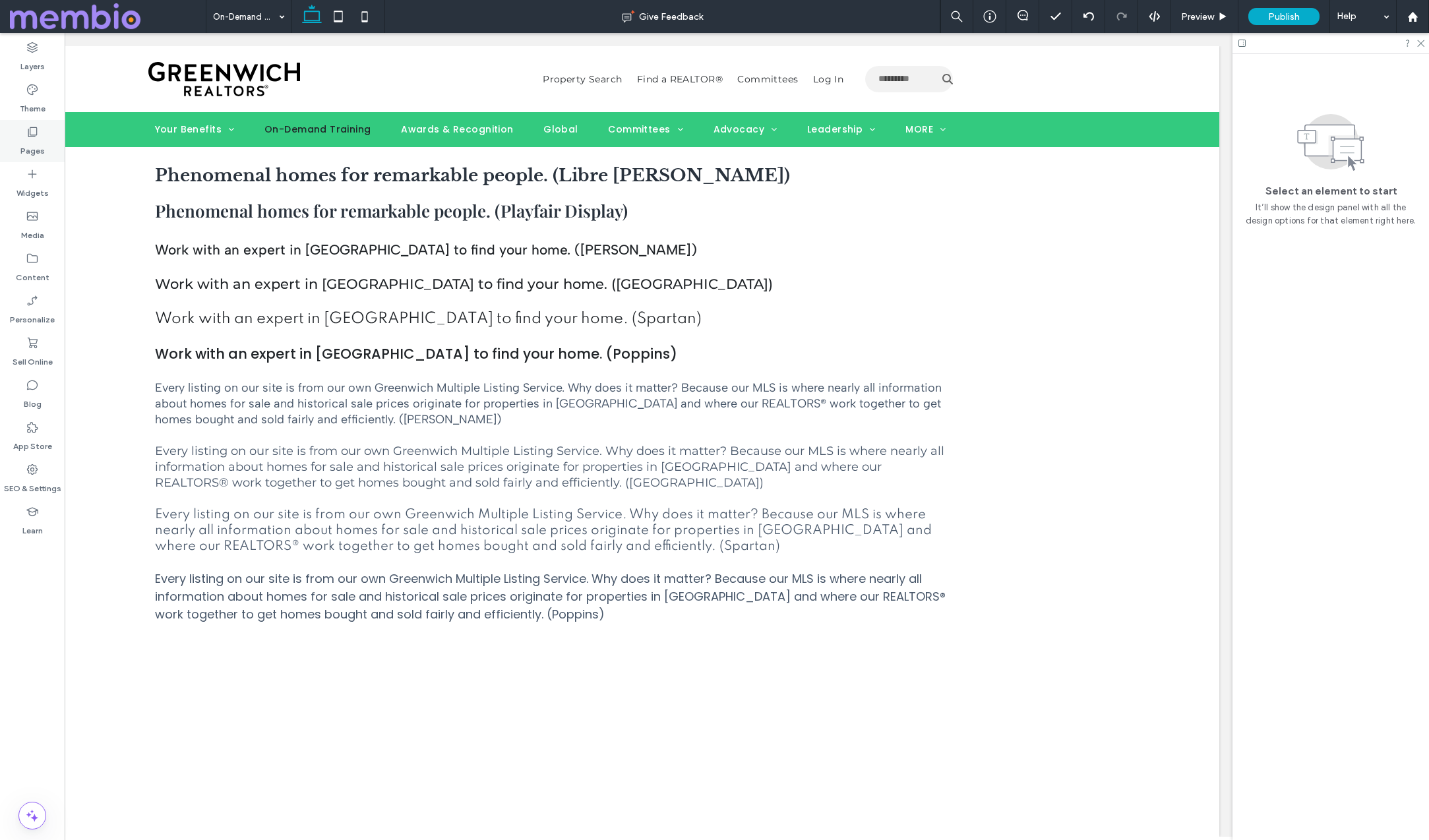
click at [48, 136] on div "Pages" at bounding box center [32, 141] width 65 height 42
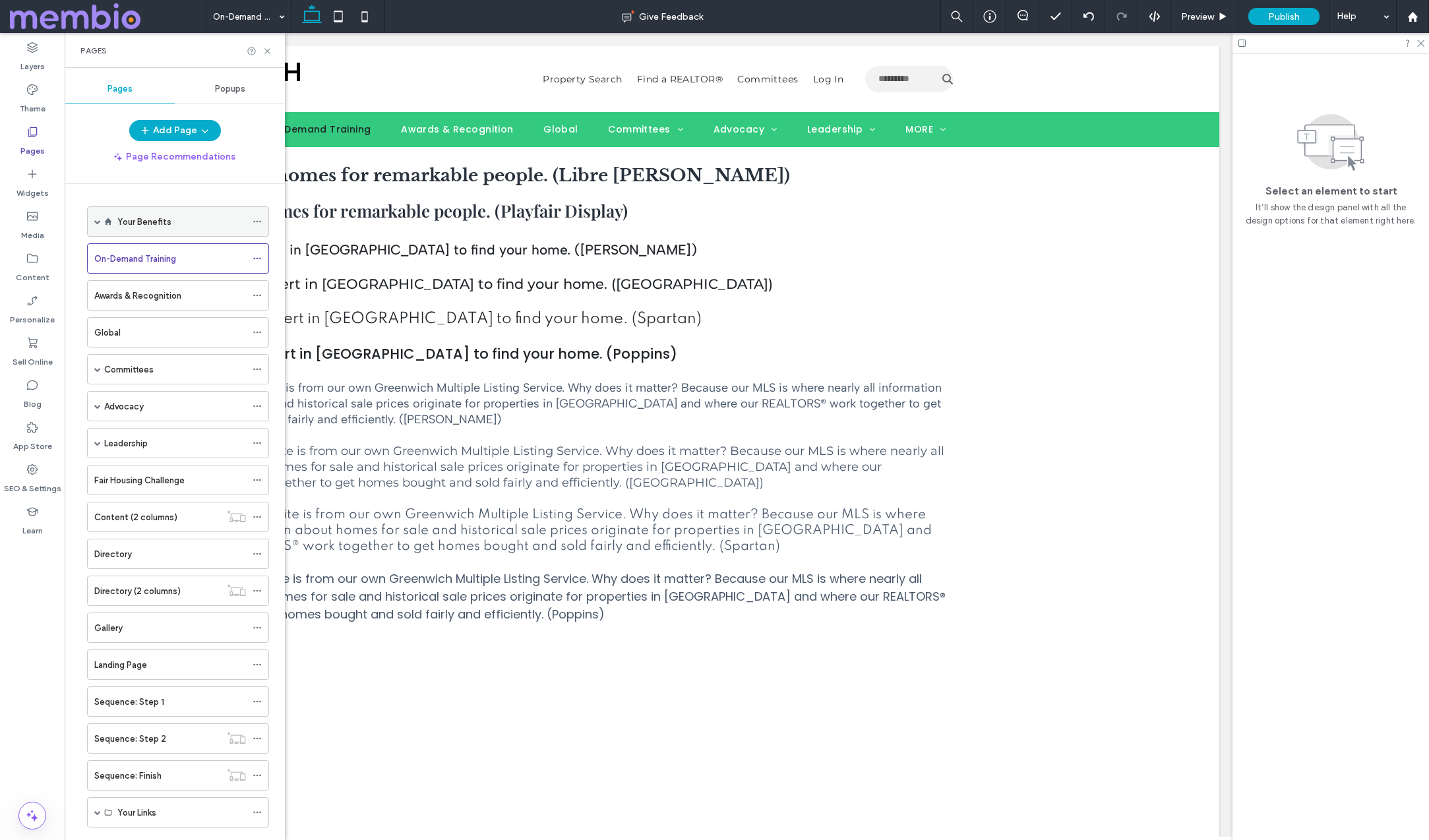
click at [135, 223] on label "Your Benefits" at bounding box center [144, 222] width 54 height 23
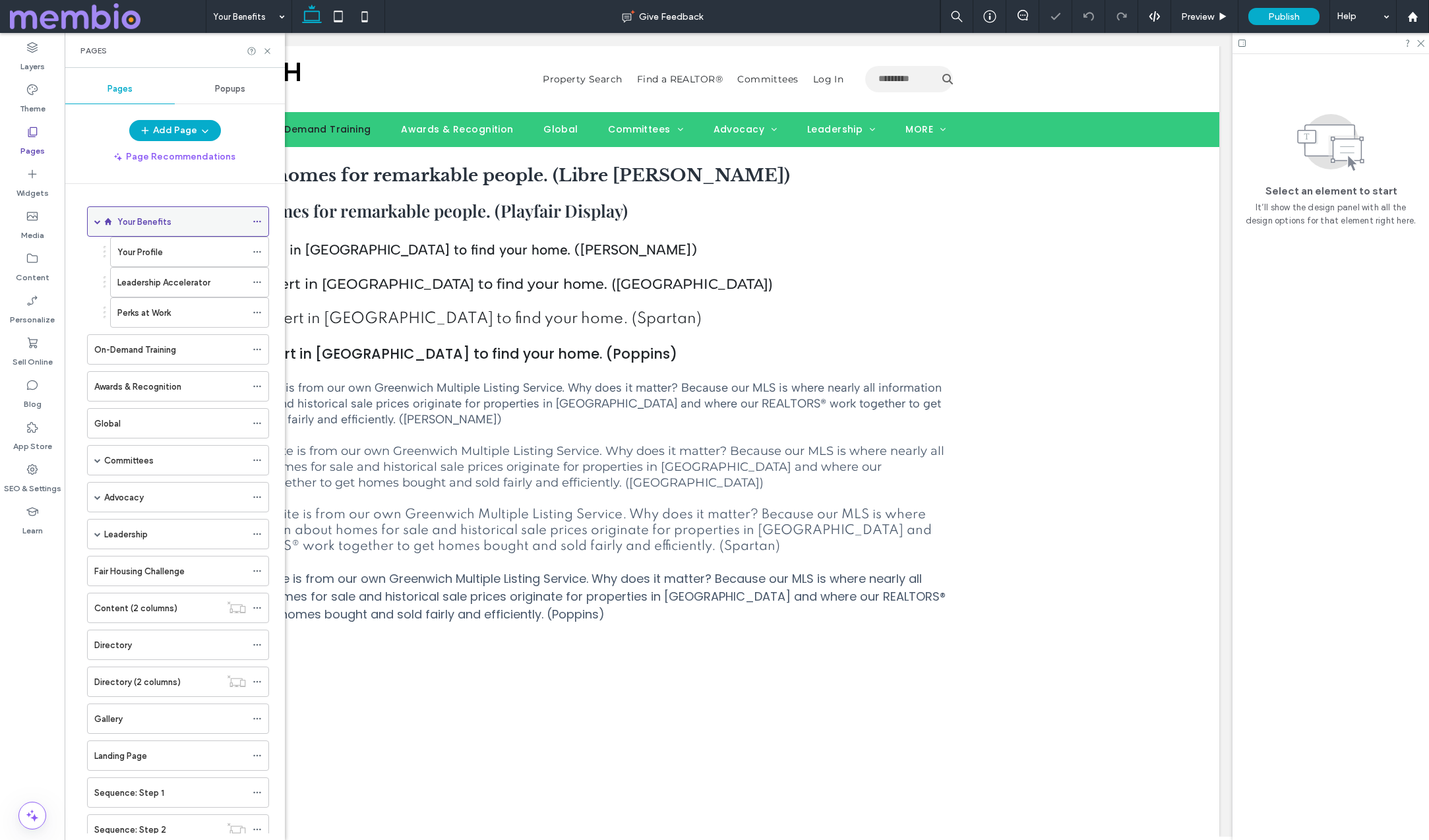
click at [253, 220] on icon at bounding box center [257, 222] width 9 height 9
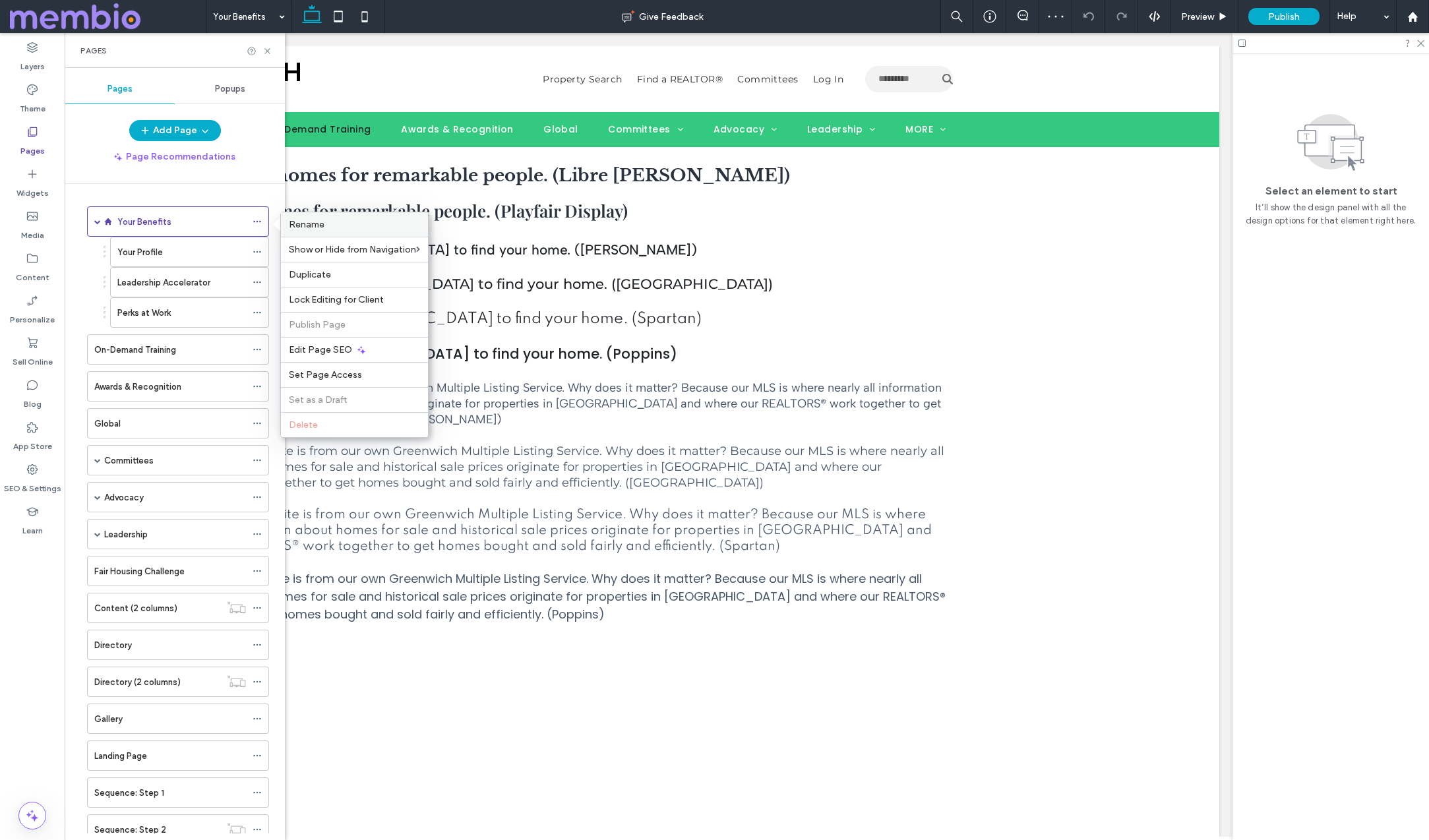
click at [303, 222] on span "Rename" at bounding box center [307, 224] width 35 height 12
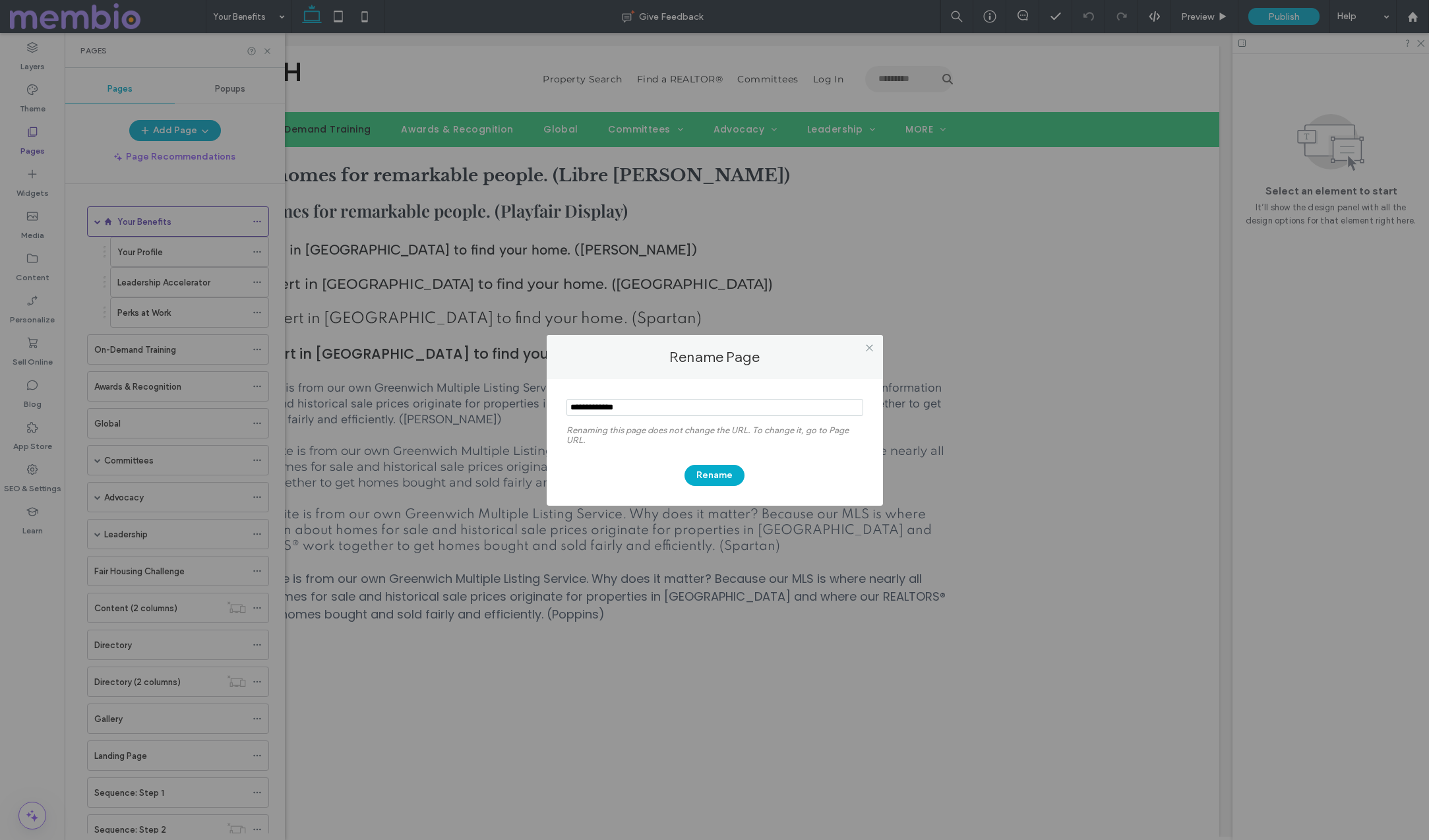
drag, startPoint x: 635, startPoint y: 408, endPoint x: 557, endPoint y: 410, distance: 78.0
click at [557, 410] on div "Renaming this page does not change the URL. To change it, go to Page URL. Rename" at bounding box center [715, 442] width 337 height 126
type input "****"
click at [707, 477] on button "Rename" at bounding box center [715, 475] width 60 height 21
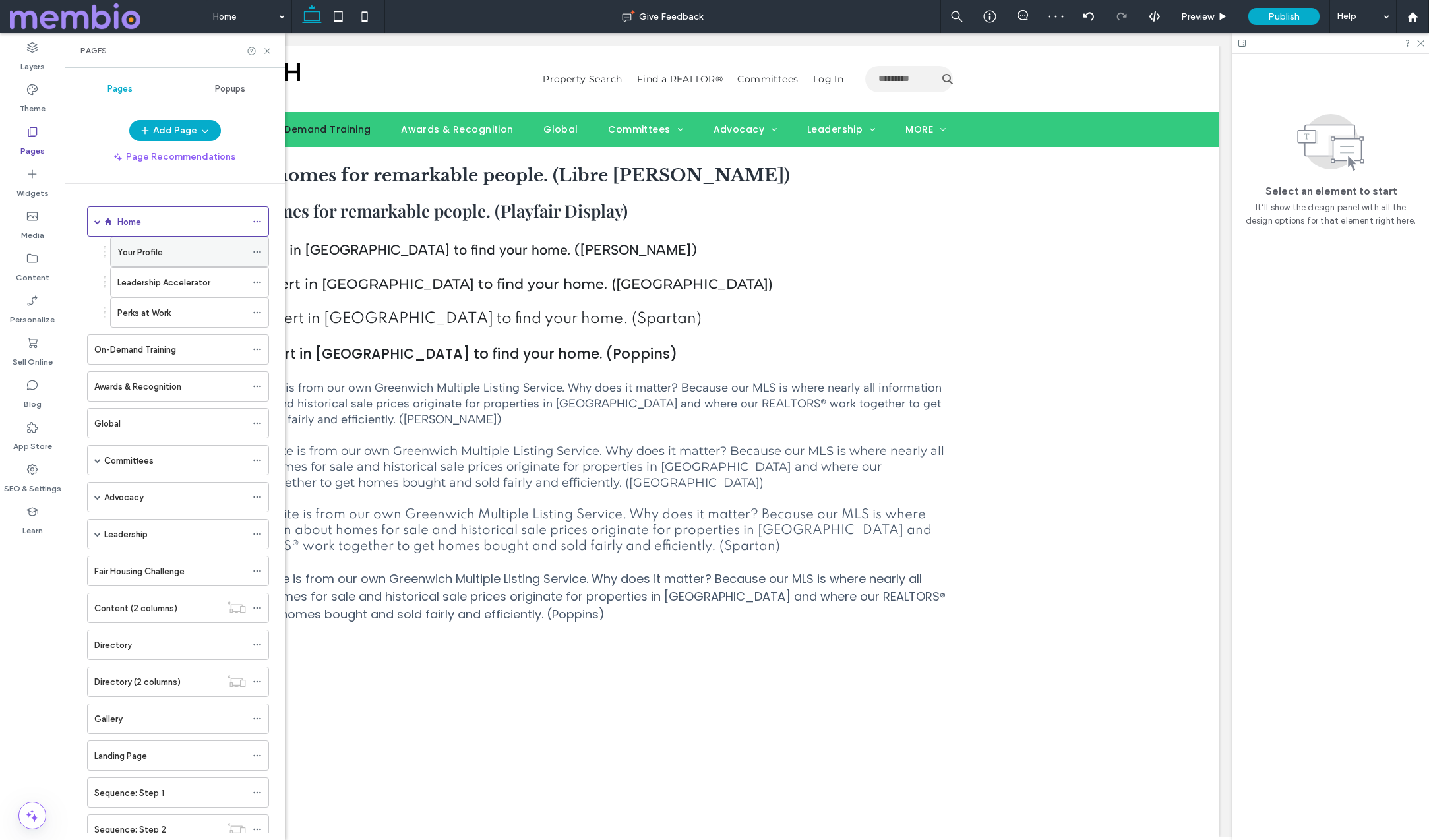
click at [259, 251] on icon at bounding box center [257, 252] width 9 height 9
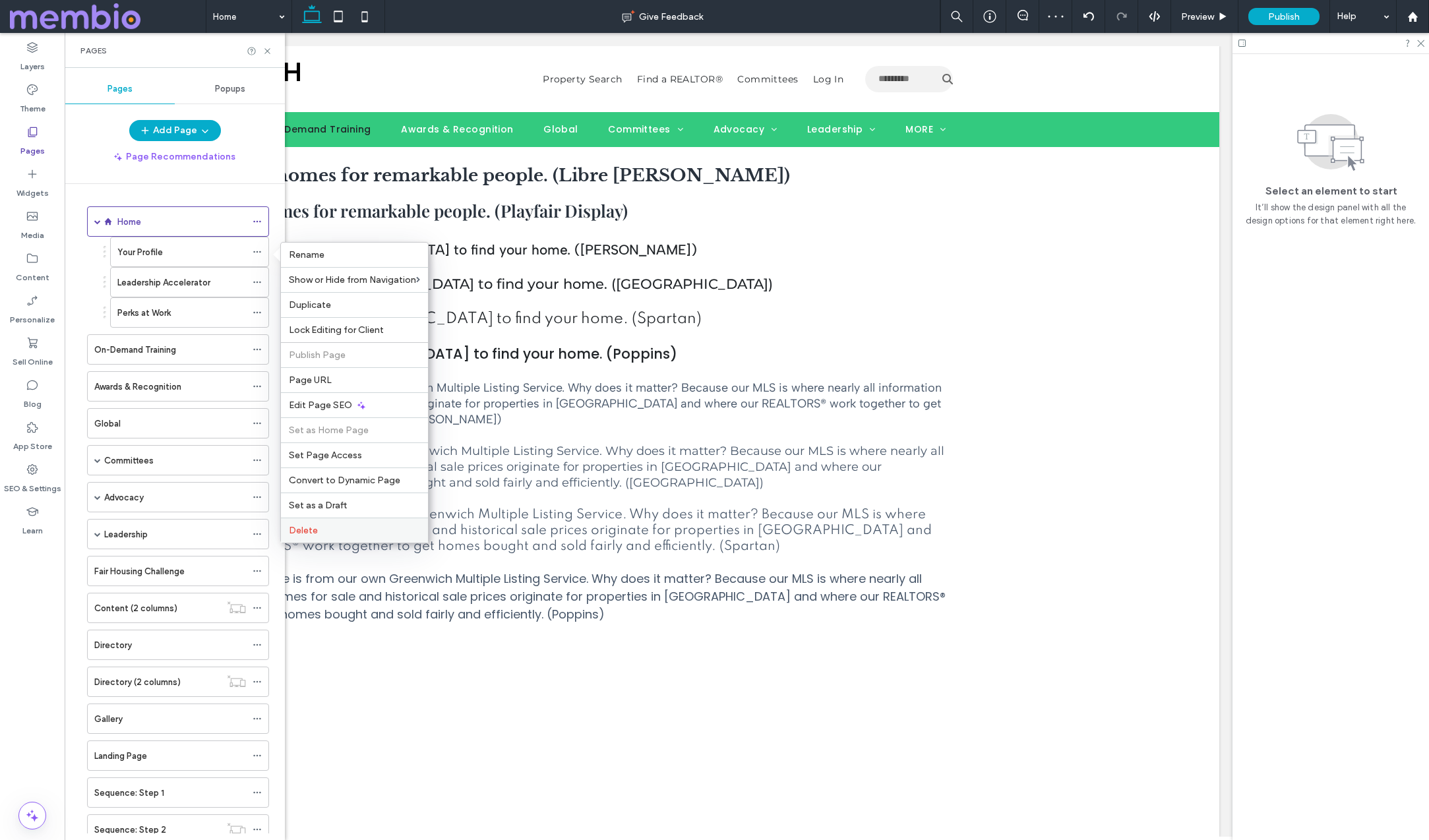
click at [314, 537] on div "Delete" at bounding box center [354, 530] width 147 height 25
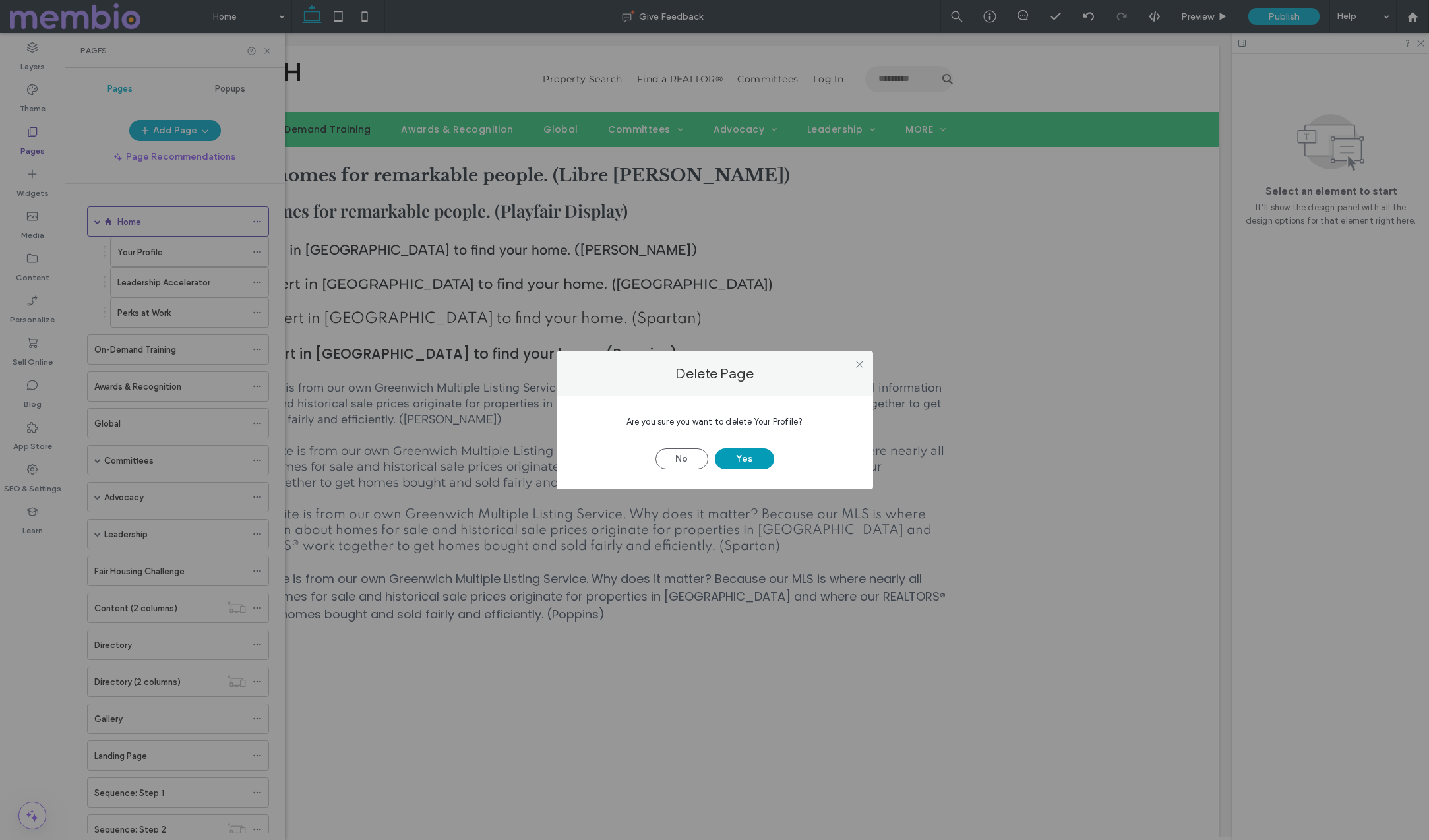
click at [764, 457] on button "Yes" at bounding box center [744, 458] width 59 height 21
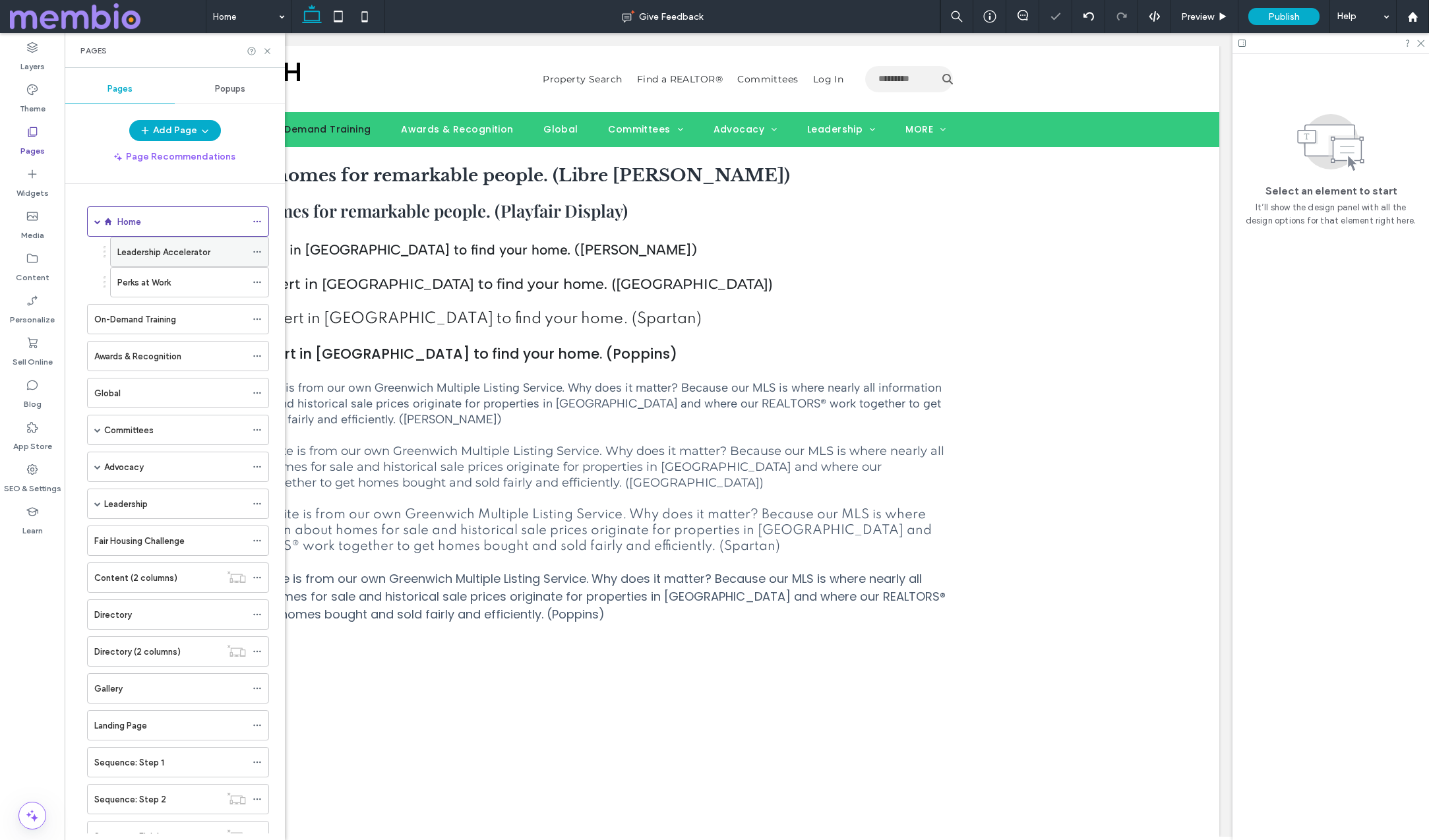
click at [259, 252] on icon at bounding box center [257, 252] width 9 height 9
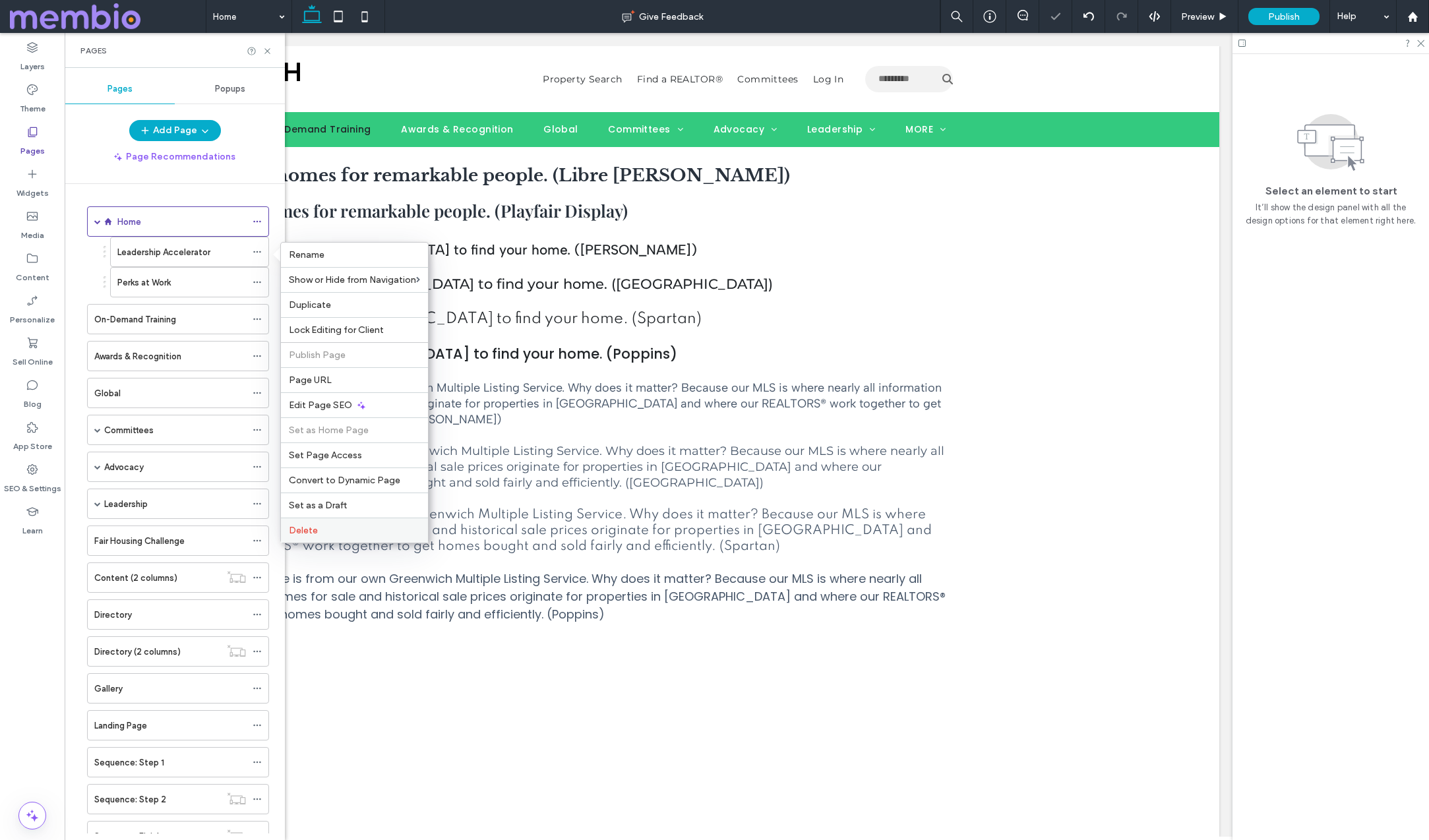
click at [340, 531] on label "Delete" at bounding box center [354, 530] width 131 height 12
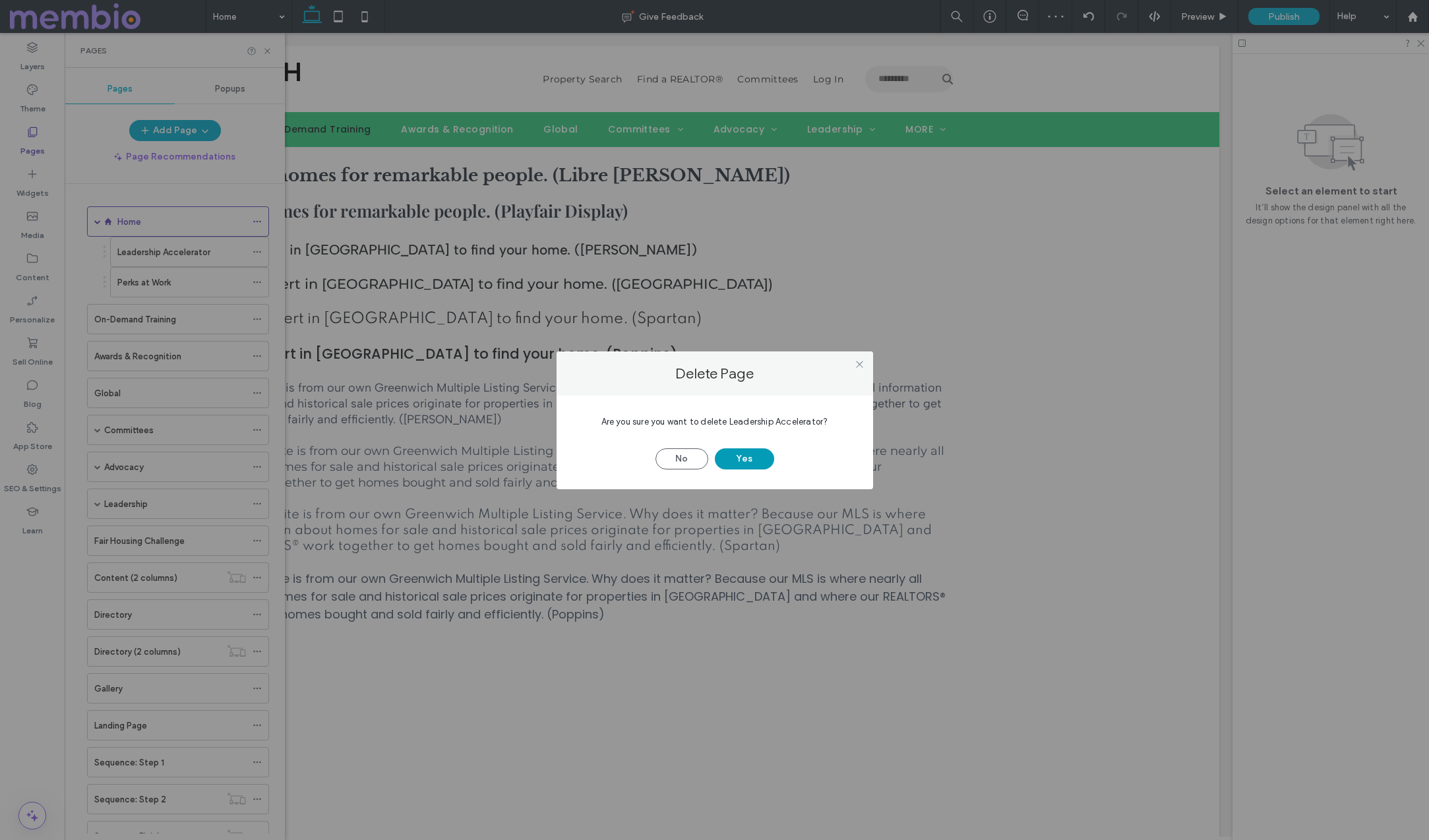
click at [744, 463] on button "Yes" at bounding box center [744, 458] width 59 height 21
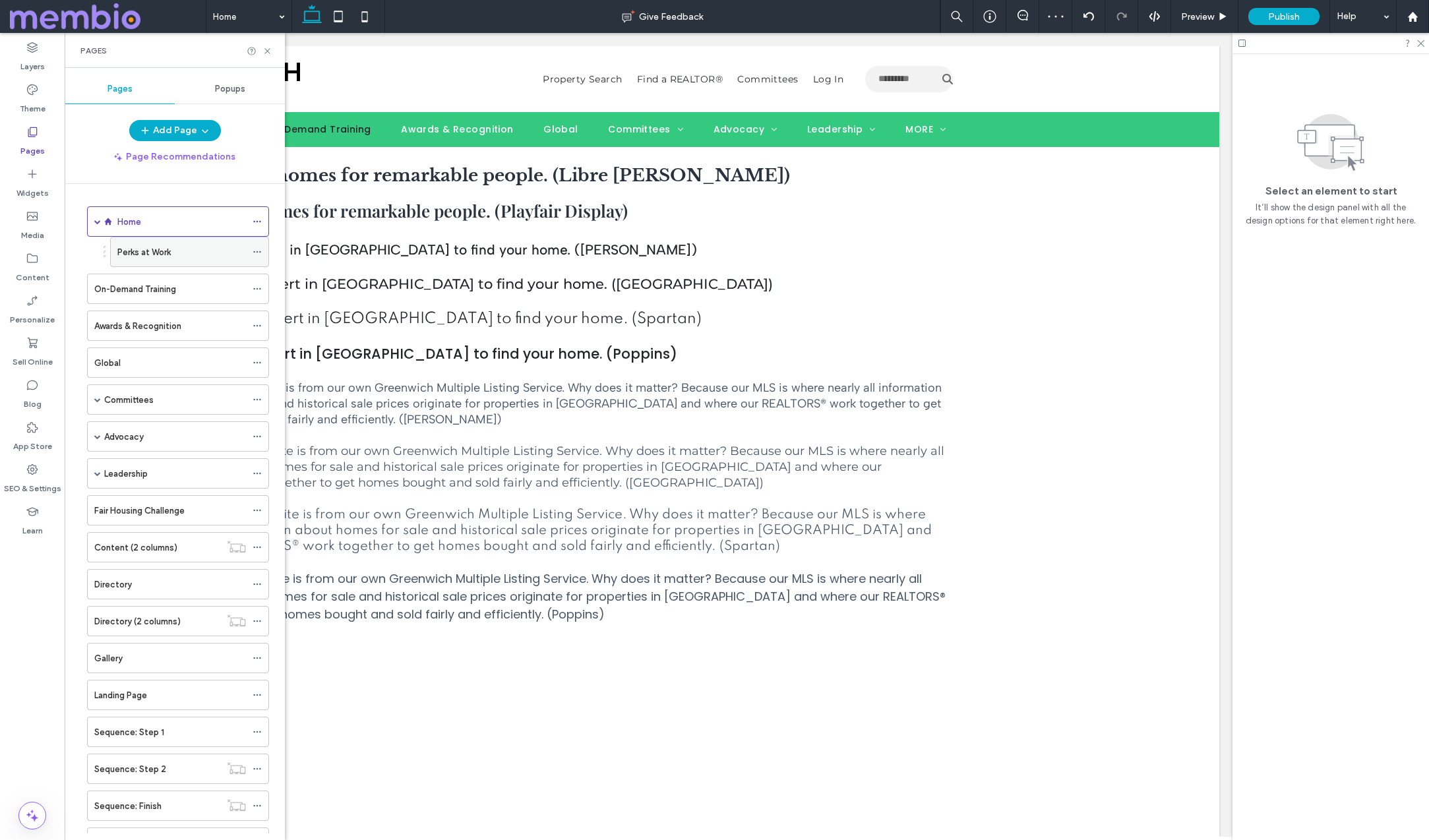
click at [260, 253] on icon at bounding box center [257, 252] width 9 height 9
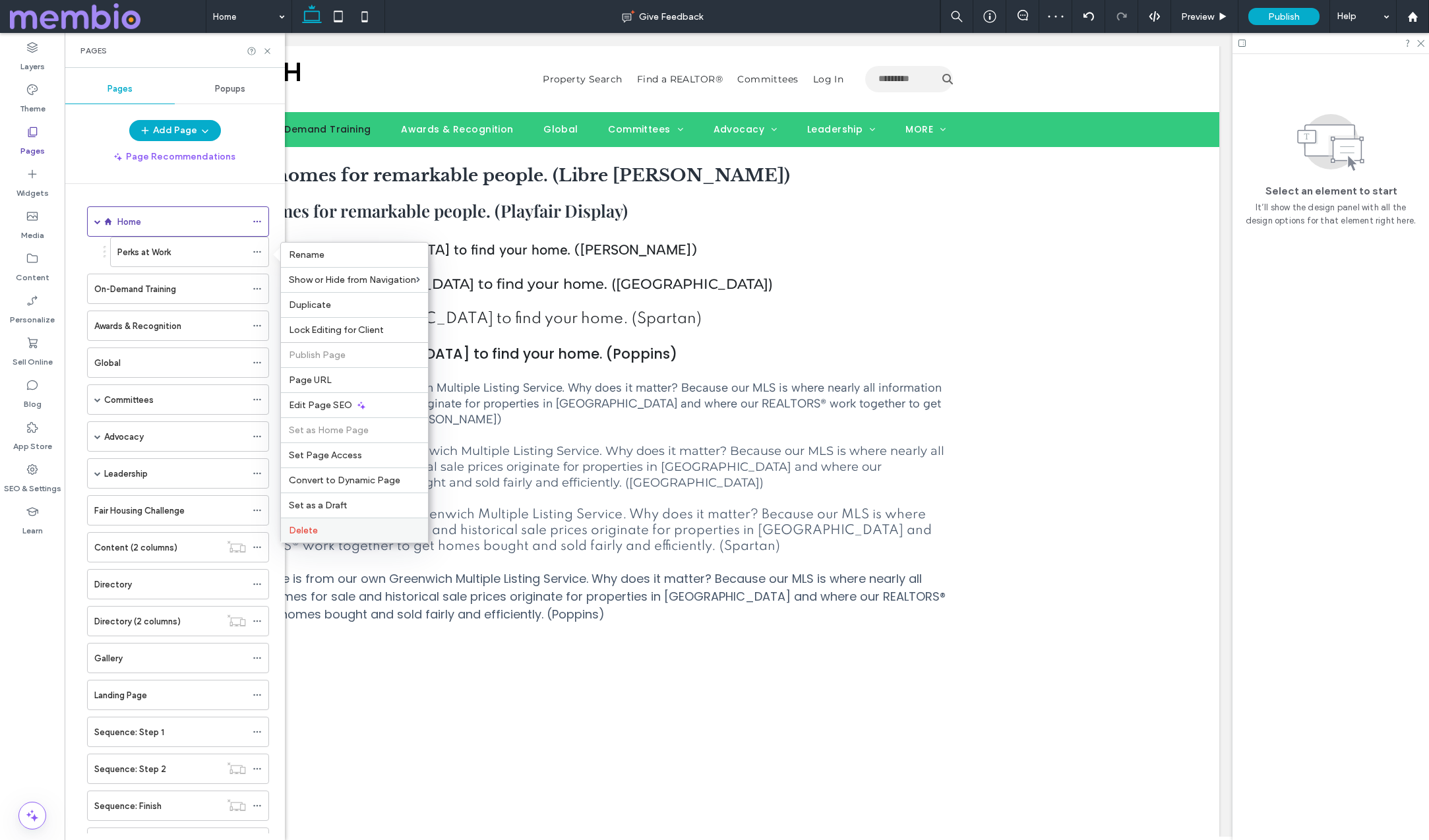
click at [344, 529] on label "Delete" at bounding box center [354, 530] width 131 height 12
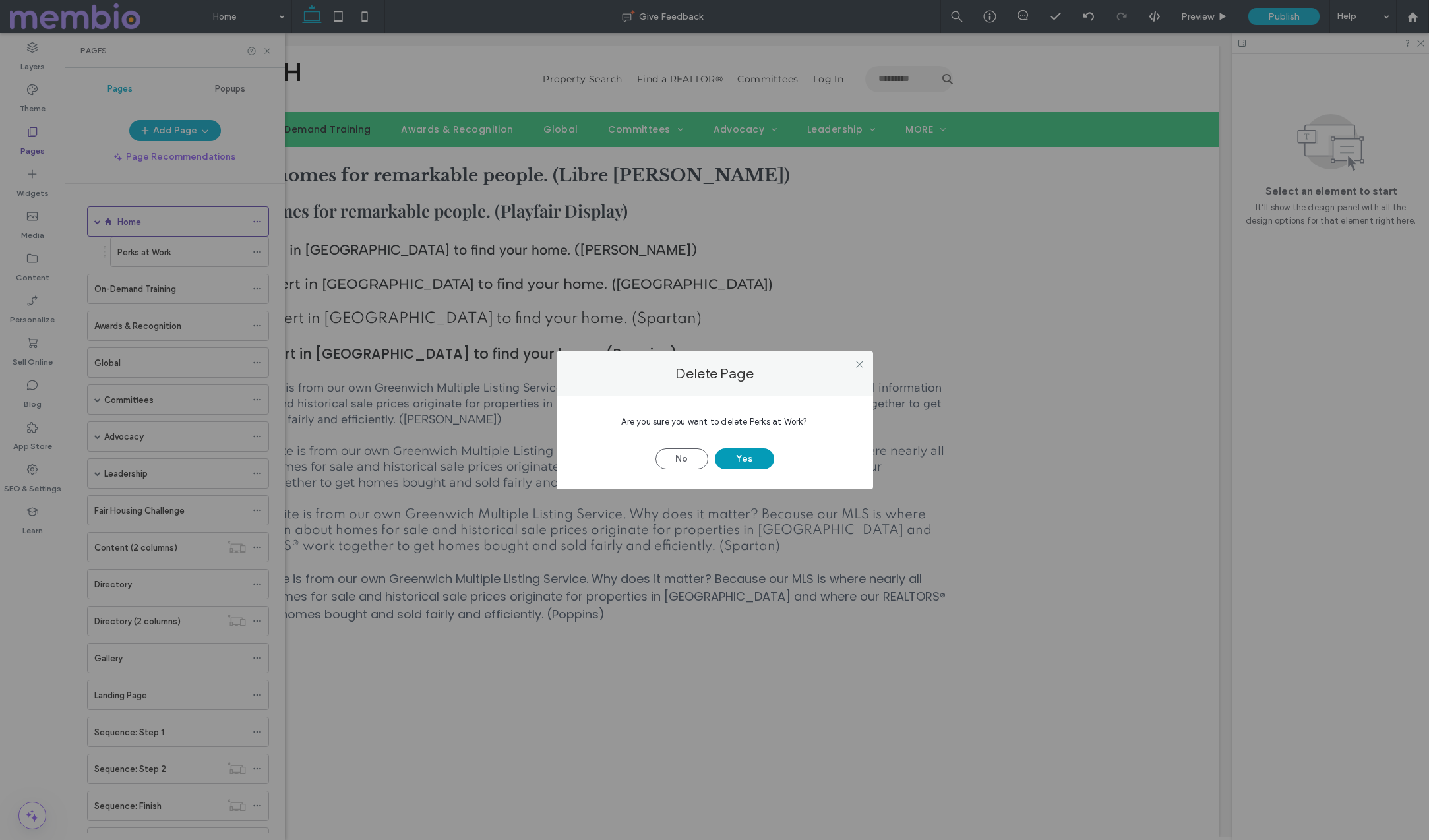
click at [757, 460] on button "Yes" at bounding box center [744, 458] width 59 height 21
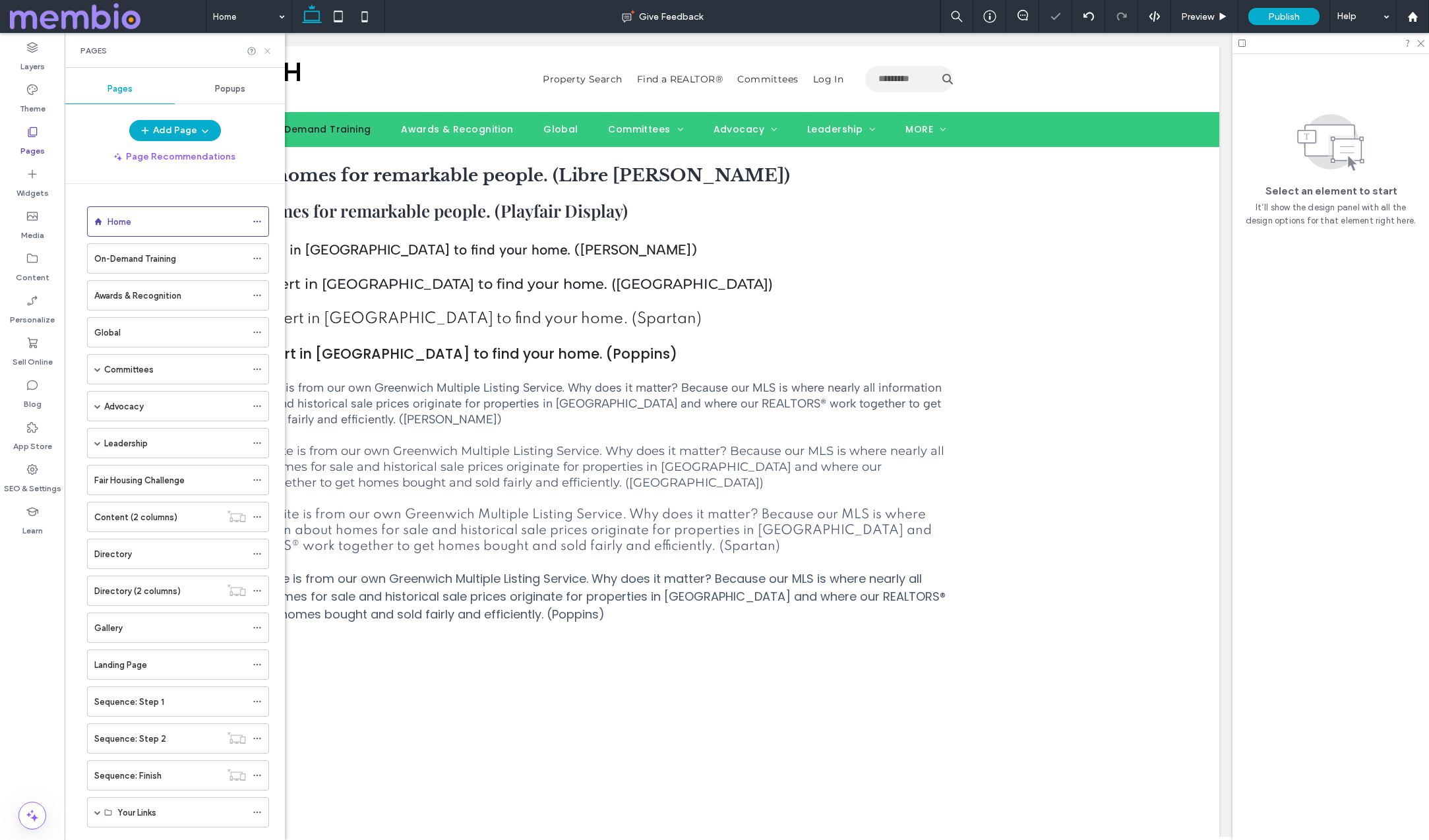
click at [267, 49] on icon at bounding box center [267, 51] width 10 height 10
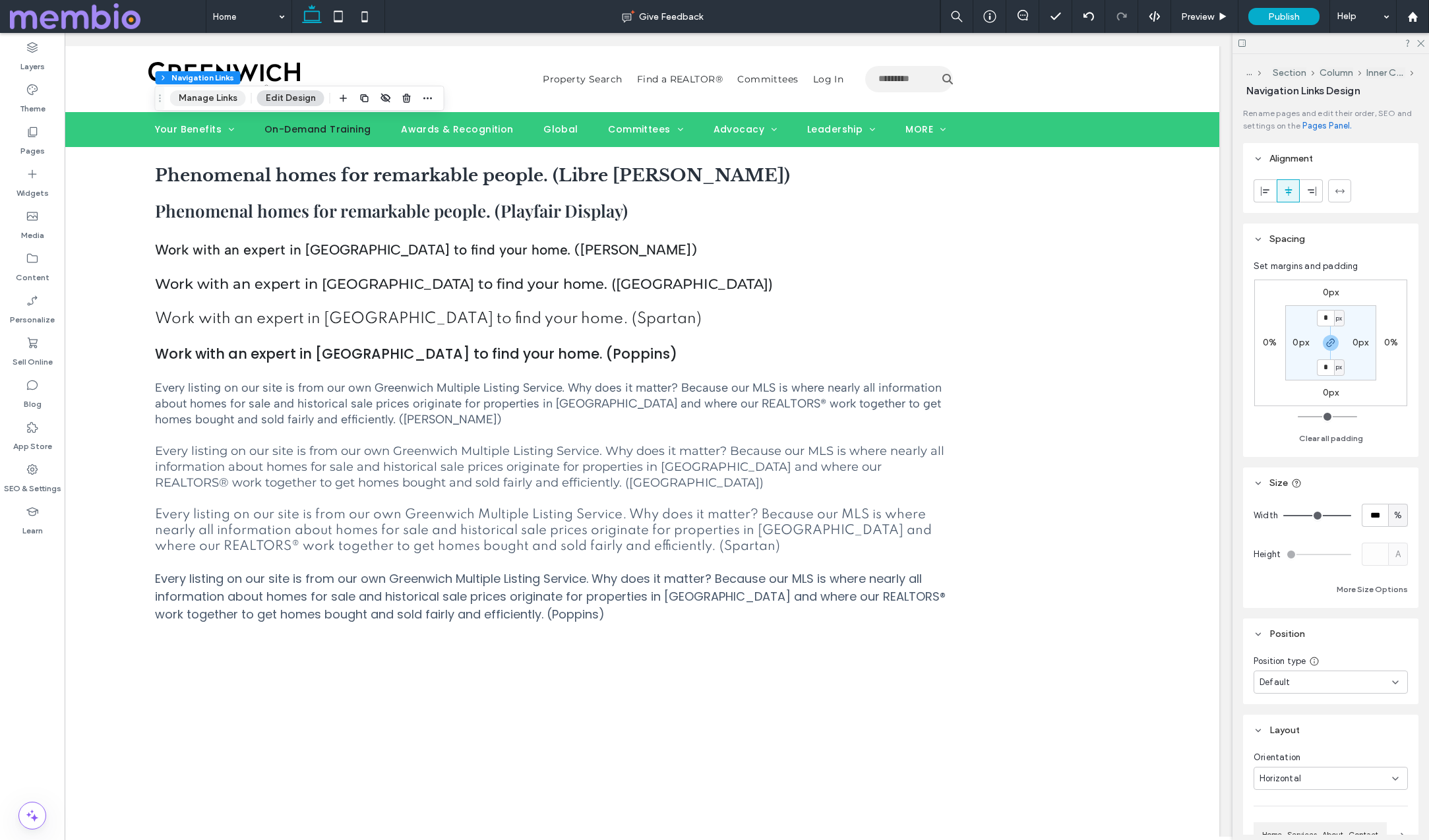
click at [216, 95] on button "Manage Links" at bounding box center [208, 98] width 75 height 16
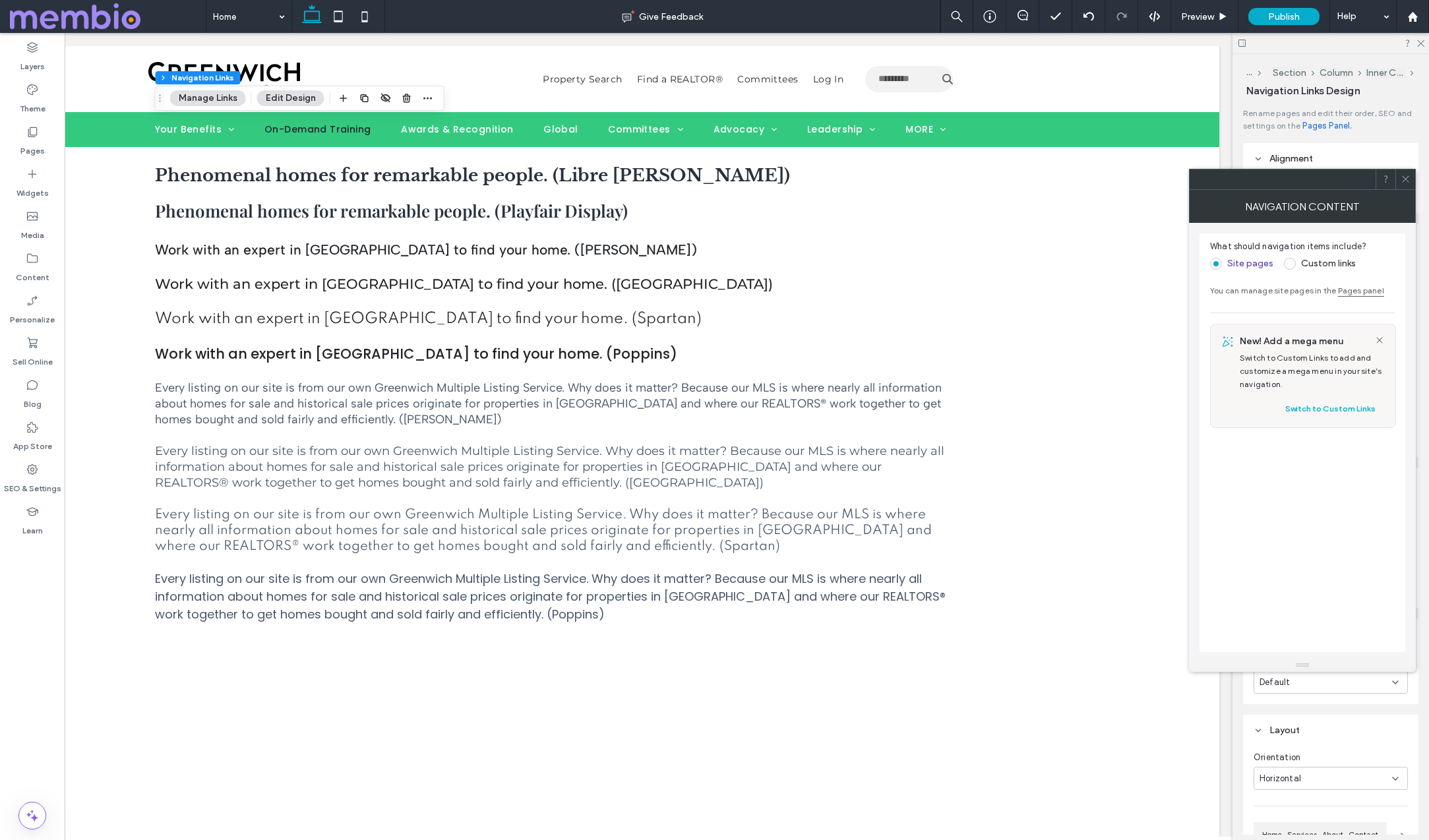
click at [1405, 177] on icon at bounding box center [1405, 179] width 10 height 10
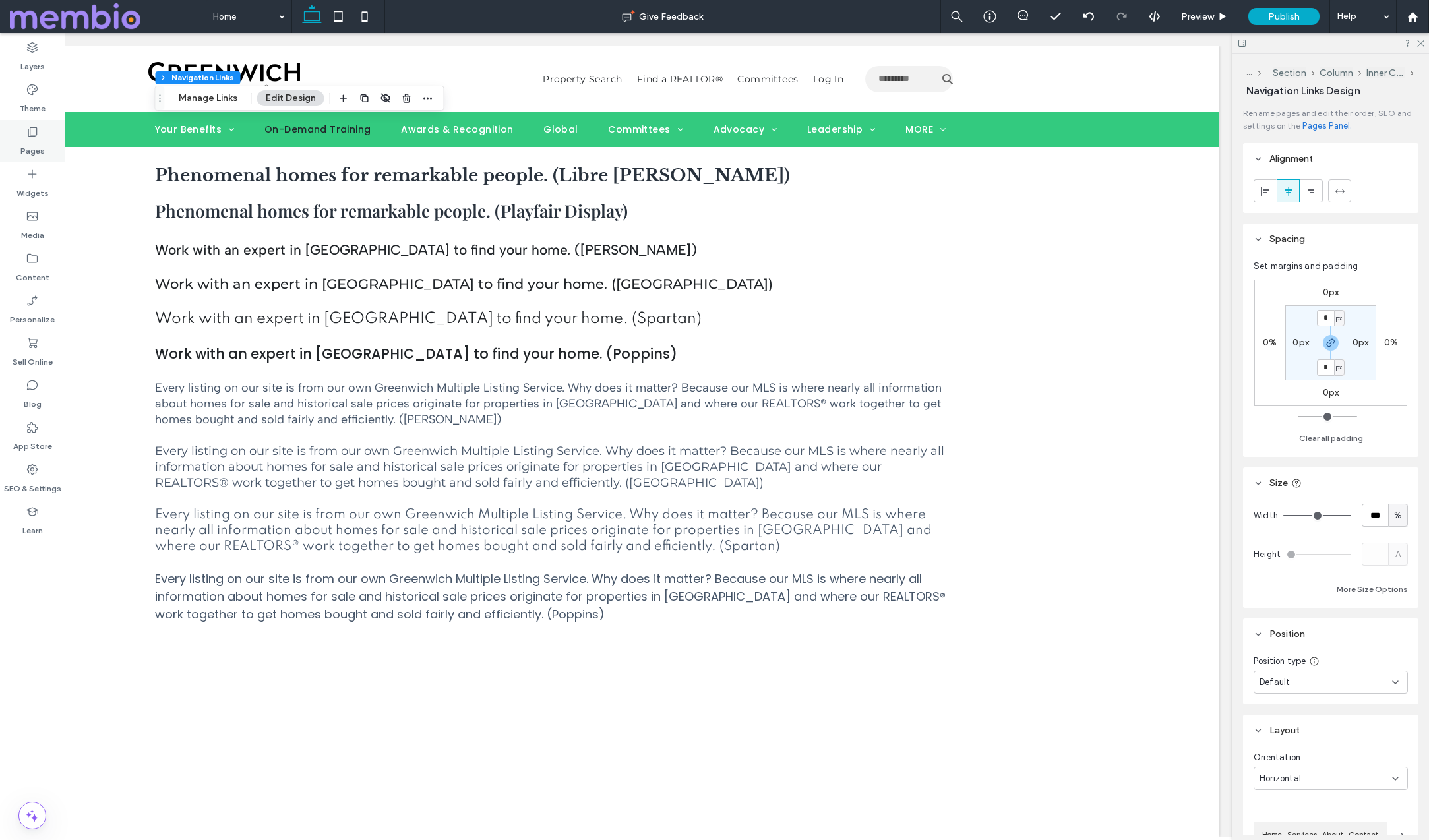
click at [30, 144] on label "Pages" at bounding box center [33, 148] width 25 height 18
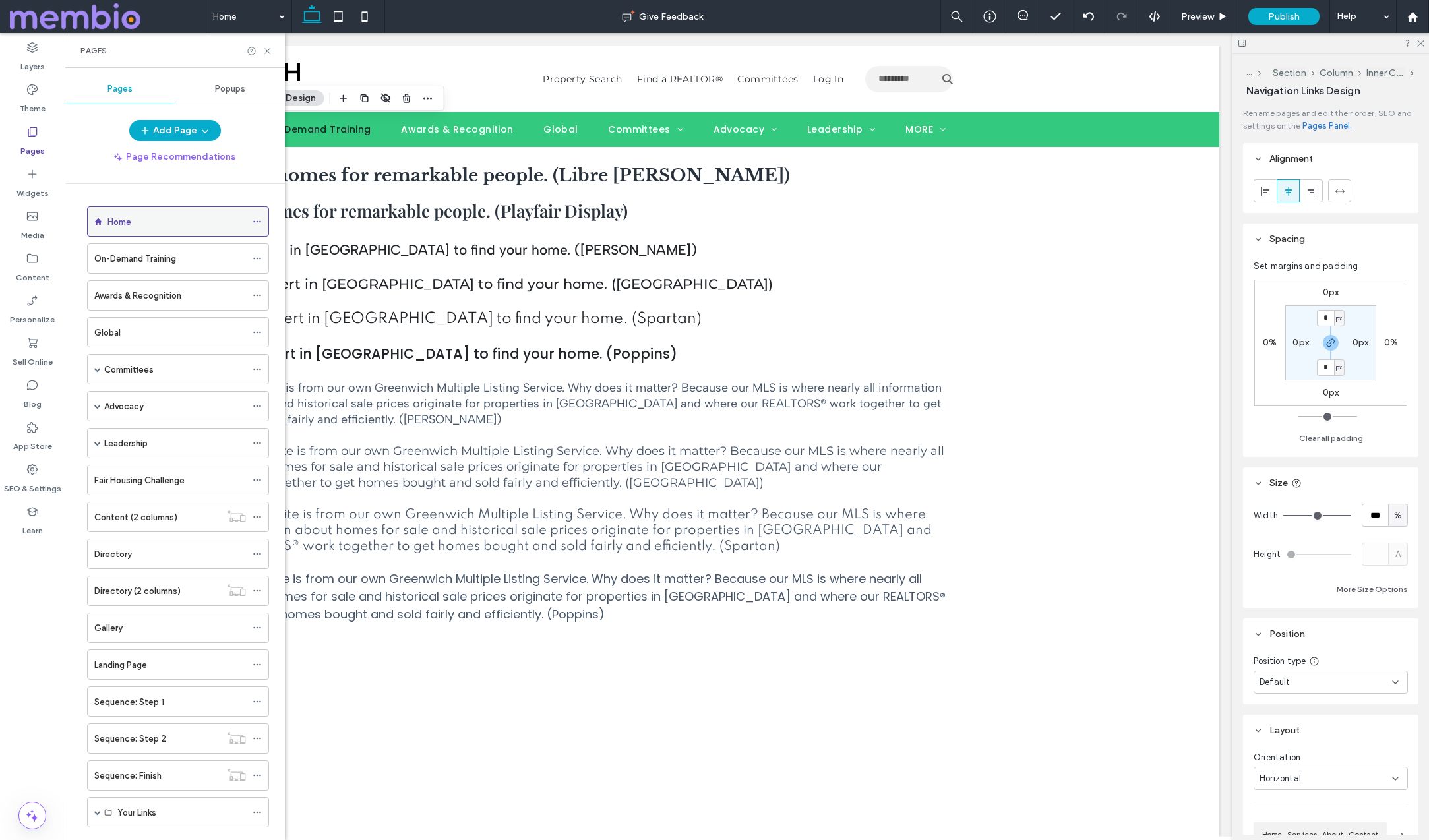
click at [253, 220] on icon at bounding box center [257, 222] width 9 height 9
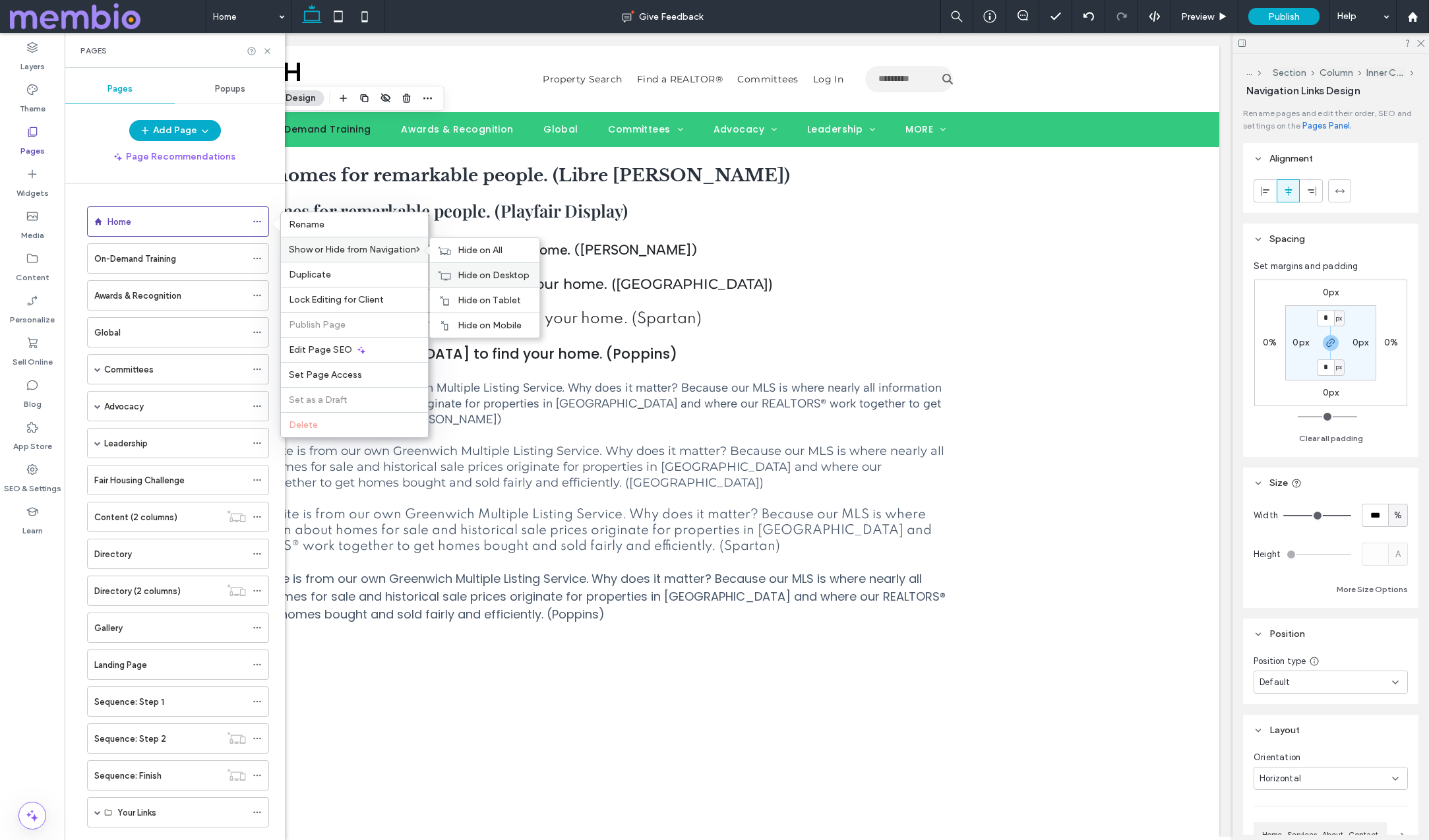
click at [495, 269] on div "Hide on Desktop" at bounding box center [485, 275] width 109 height 25
click at [267, 49] on icon at bounding box center [267, 51] width 10 height 10
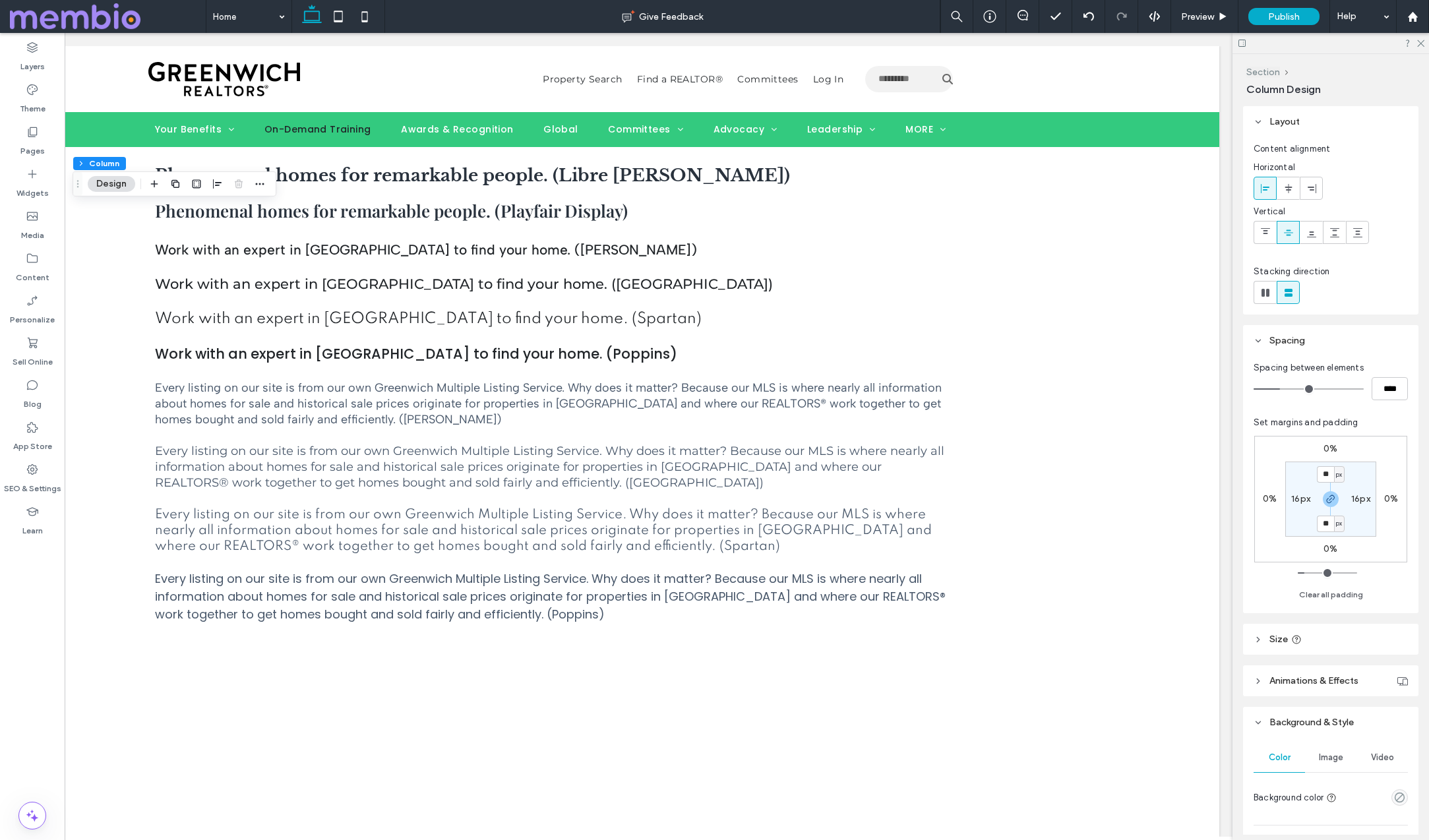
click at [1269, 71] on button "Section" at bounding box center [1263, 72] width 34 height 12
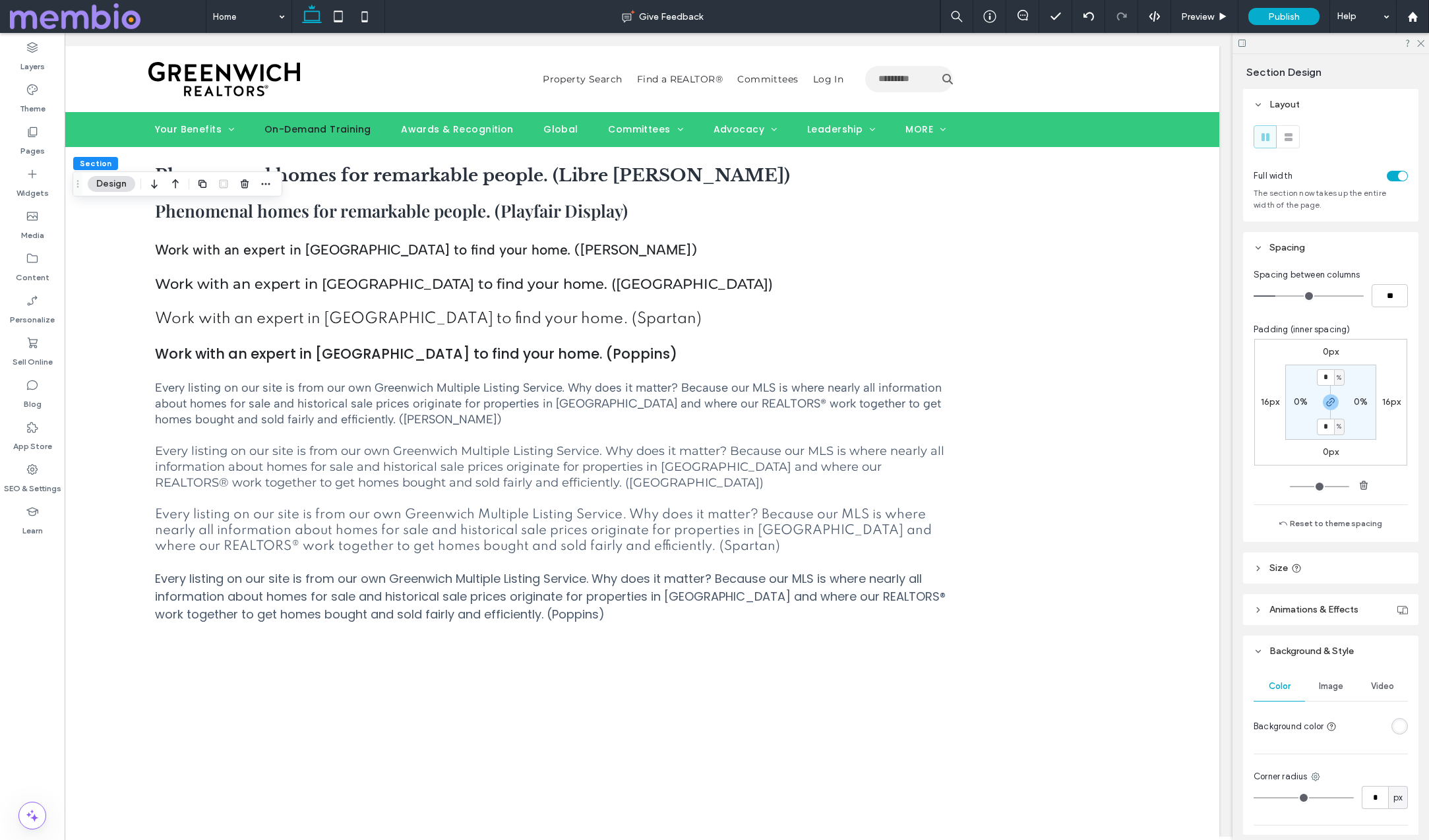
click at [1398, 175] on div "toggle" at bounding box center [1403, 176] width 9 height 9
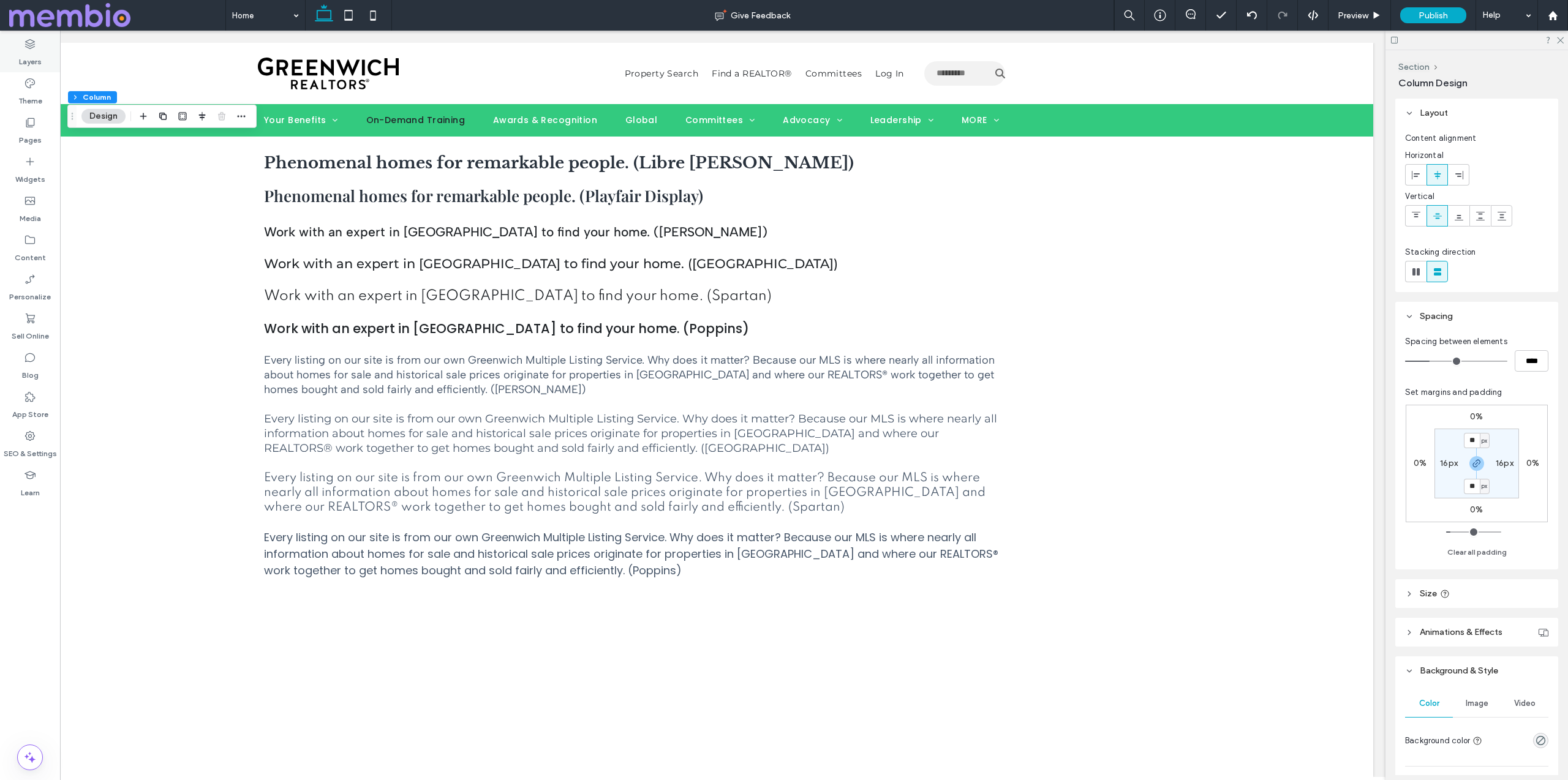
click at [24, 54] on label "Layers" at bounding box center [31, 59] width 23 height 17
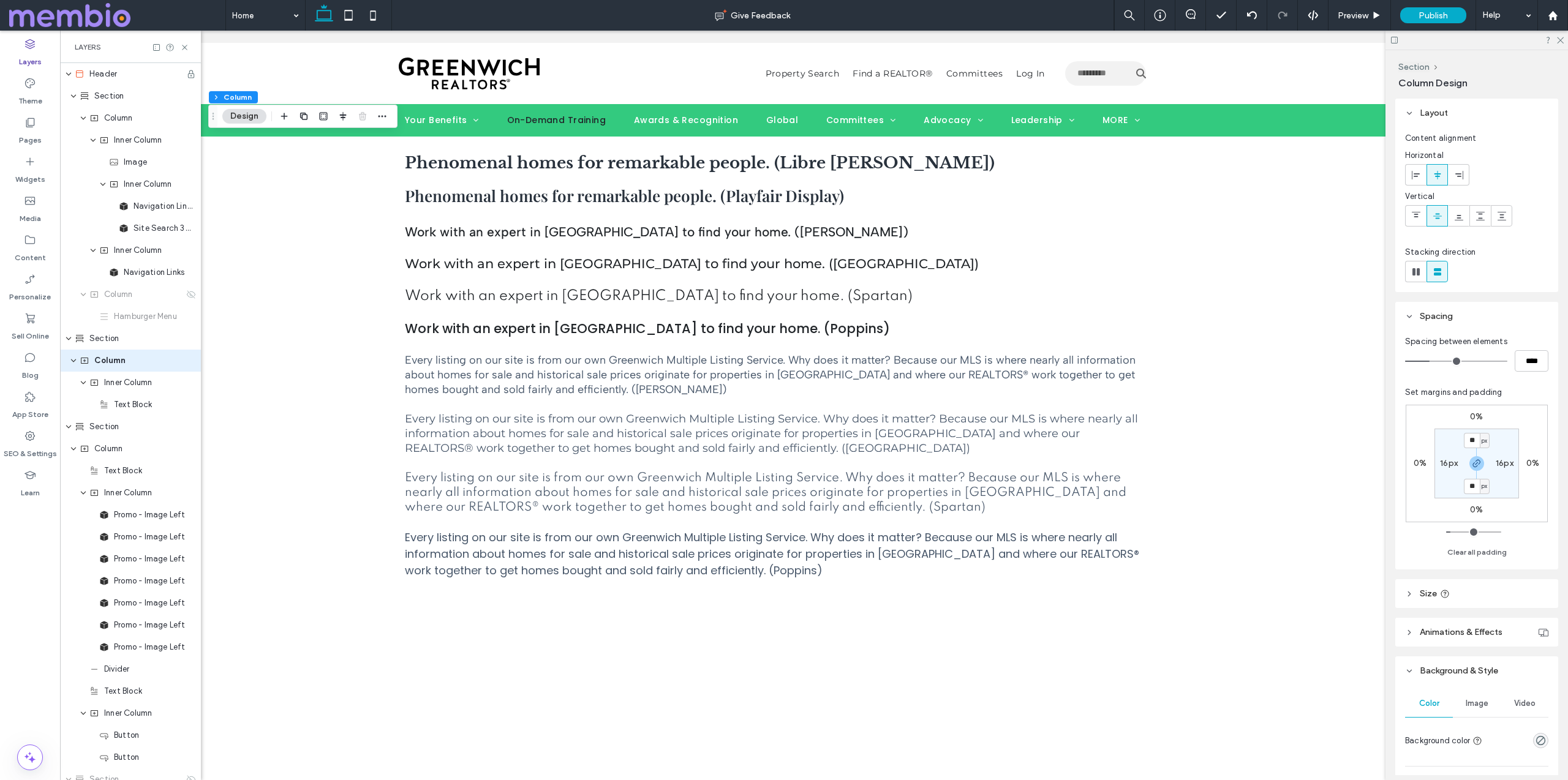
scroll to position [0, 323]
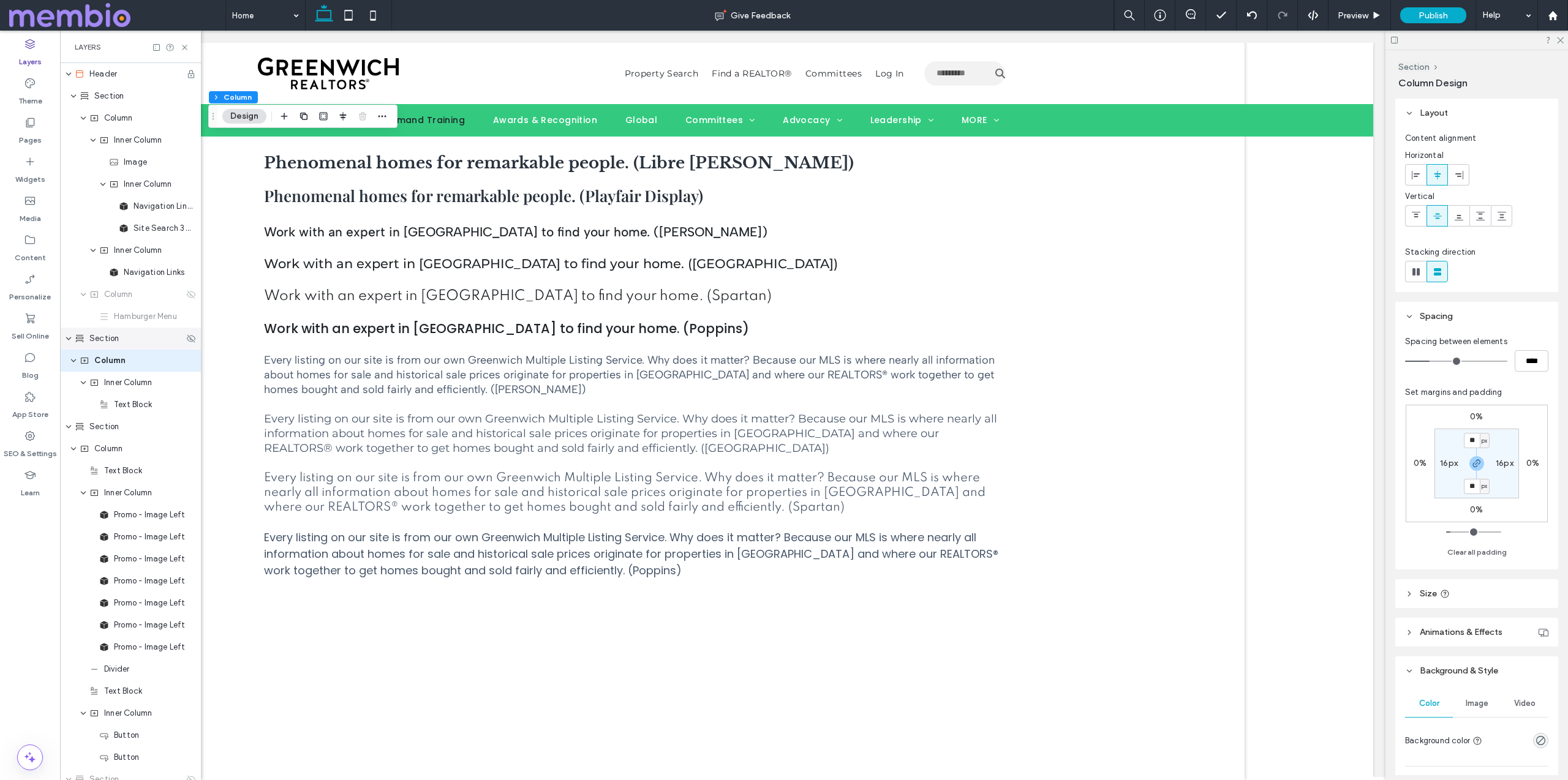
click at [89, 338] on span "Section" at bounding box center [104, 338] width 29 height 12
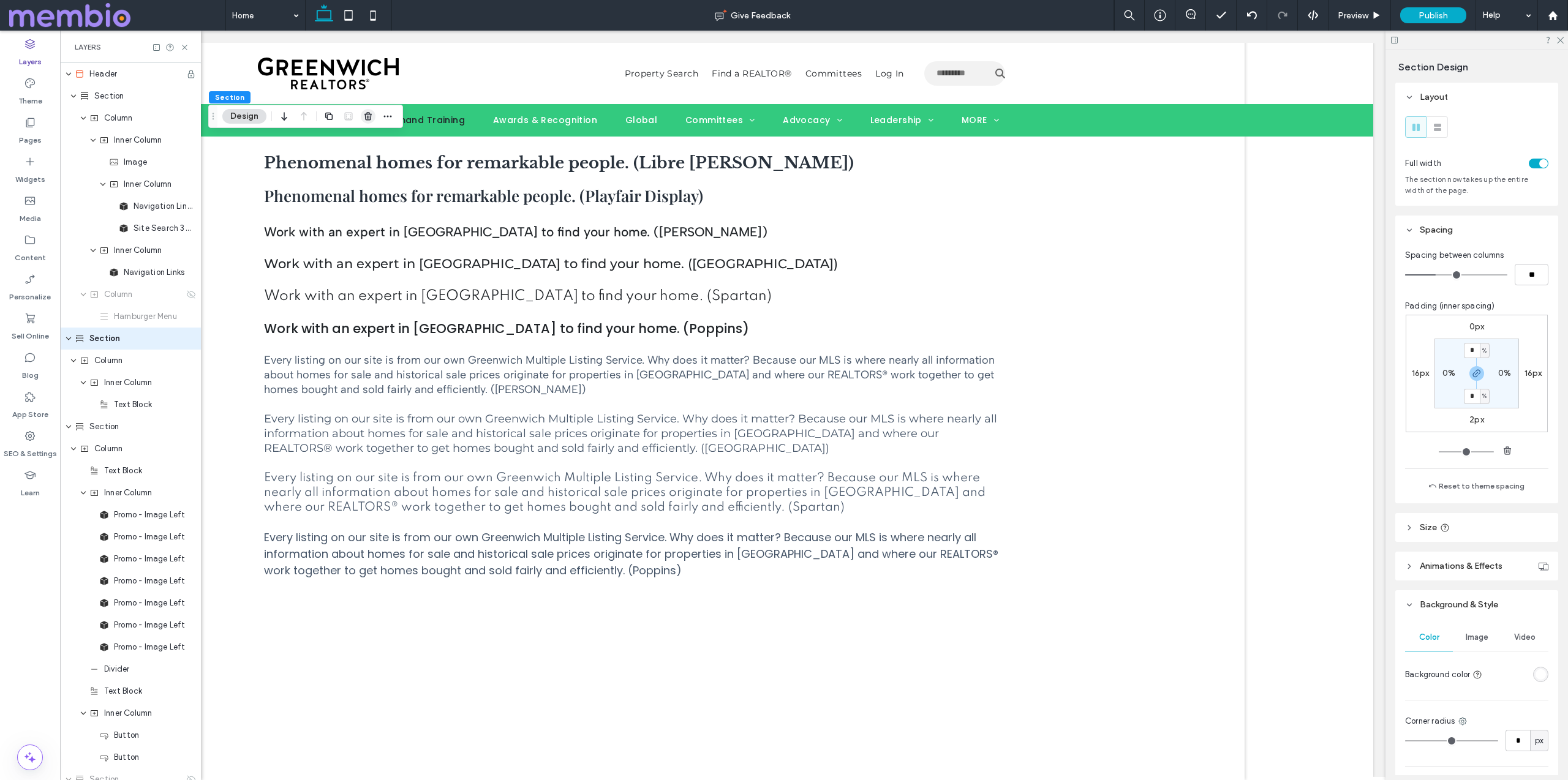
click at [366, 114] on use "button" at bounding box center [368, 116] width 7 height 8
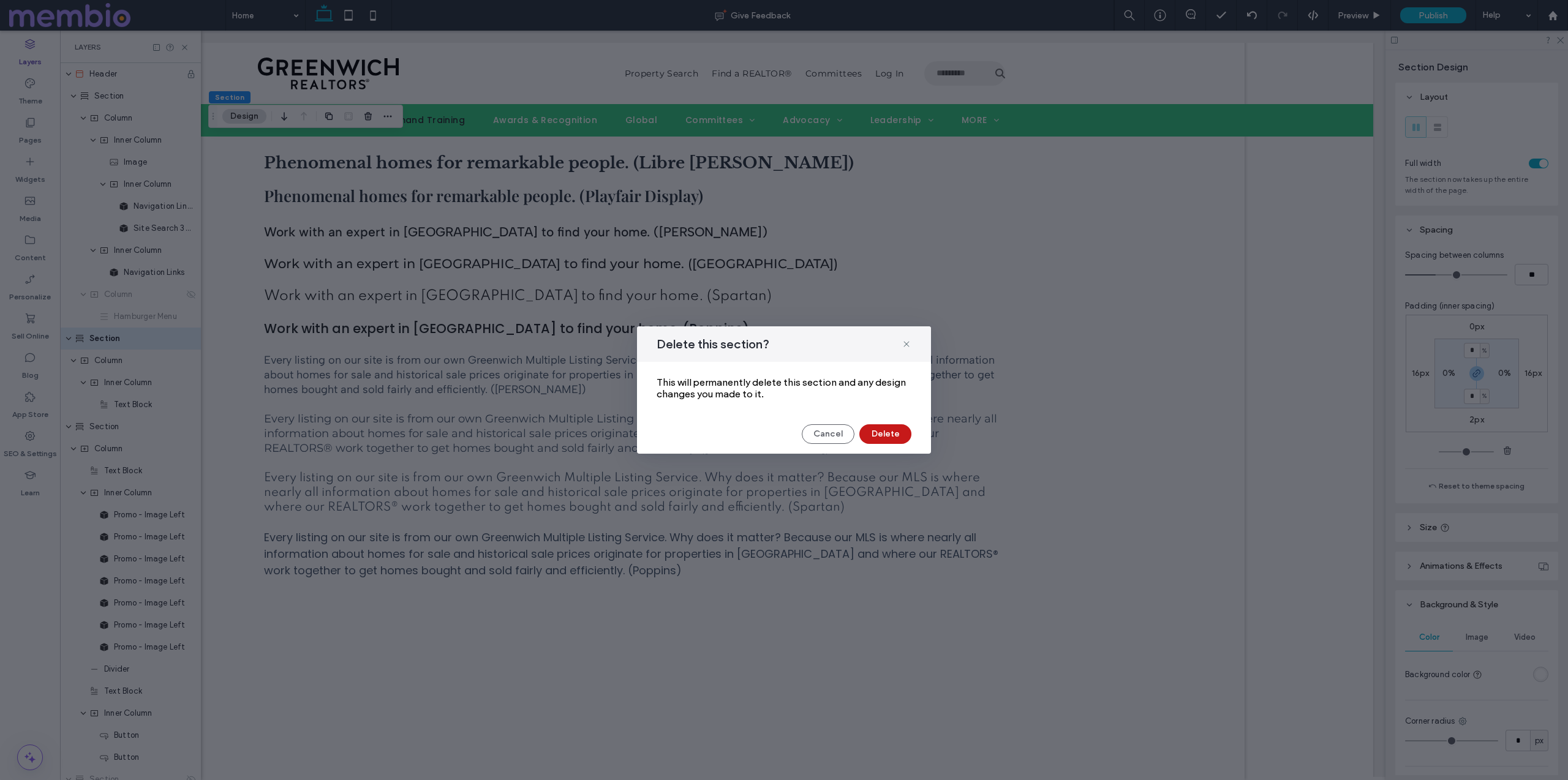
click at [890, 434] on button "Delete" at bounding box center [885, 433] width 52 height 19
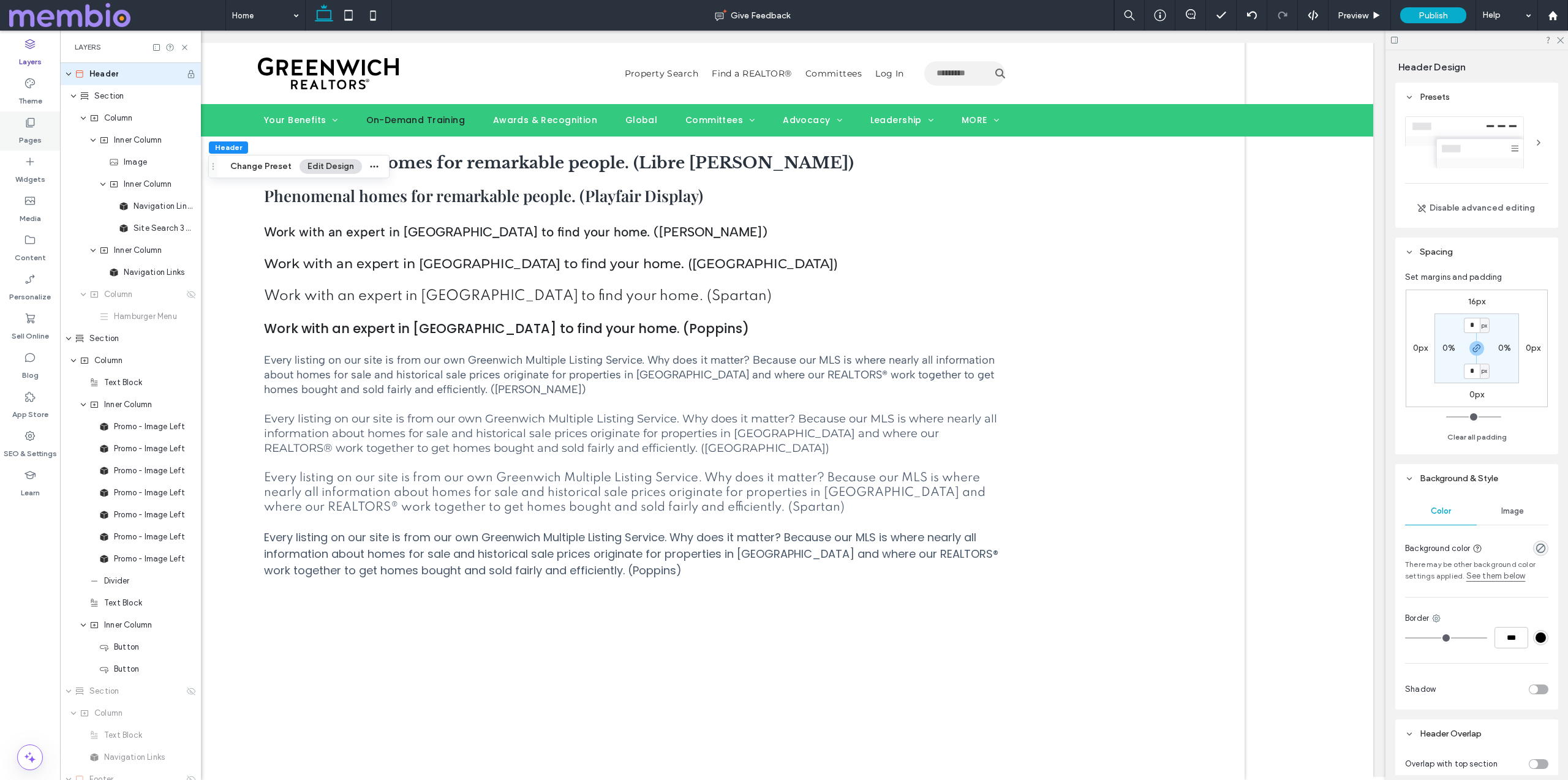
click at [32, 126] on use at bounding box center [31, 122] width 9 height 9
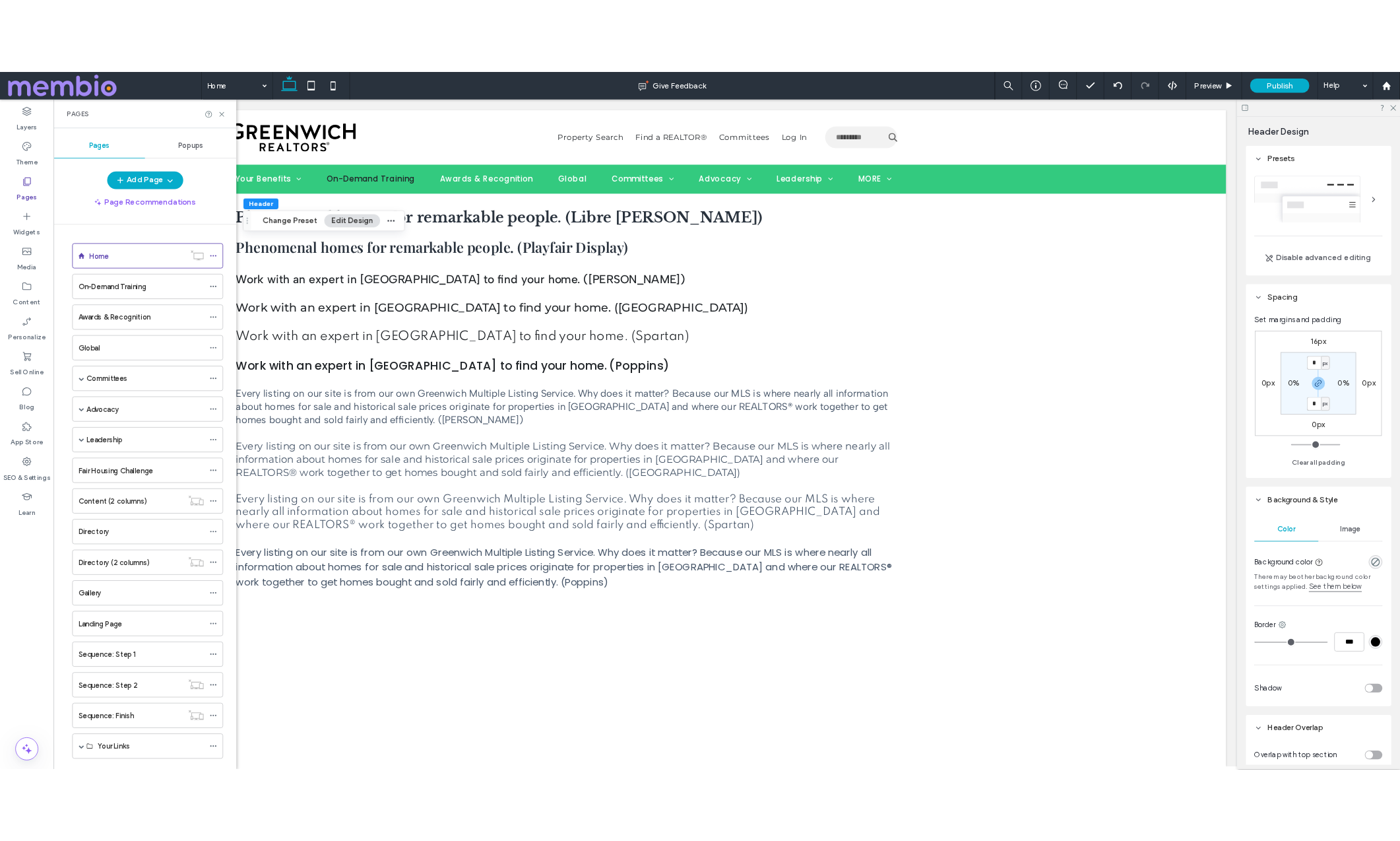
scroll to position [0, 196]
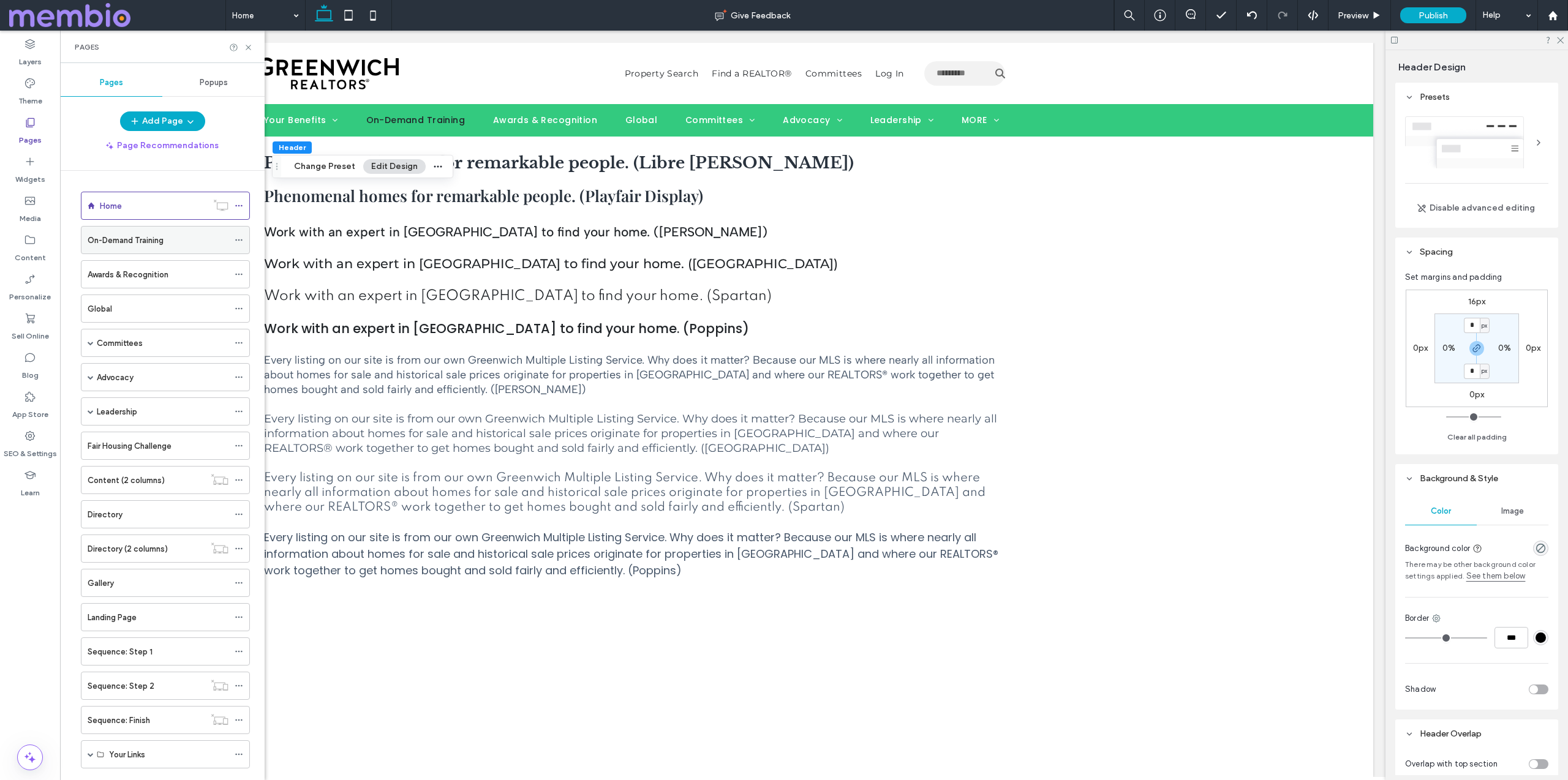
click at [109, 232] on div "On-Demand Training" at bounding box center [157, 240] width 141 height 27
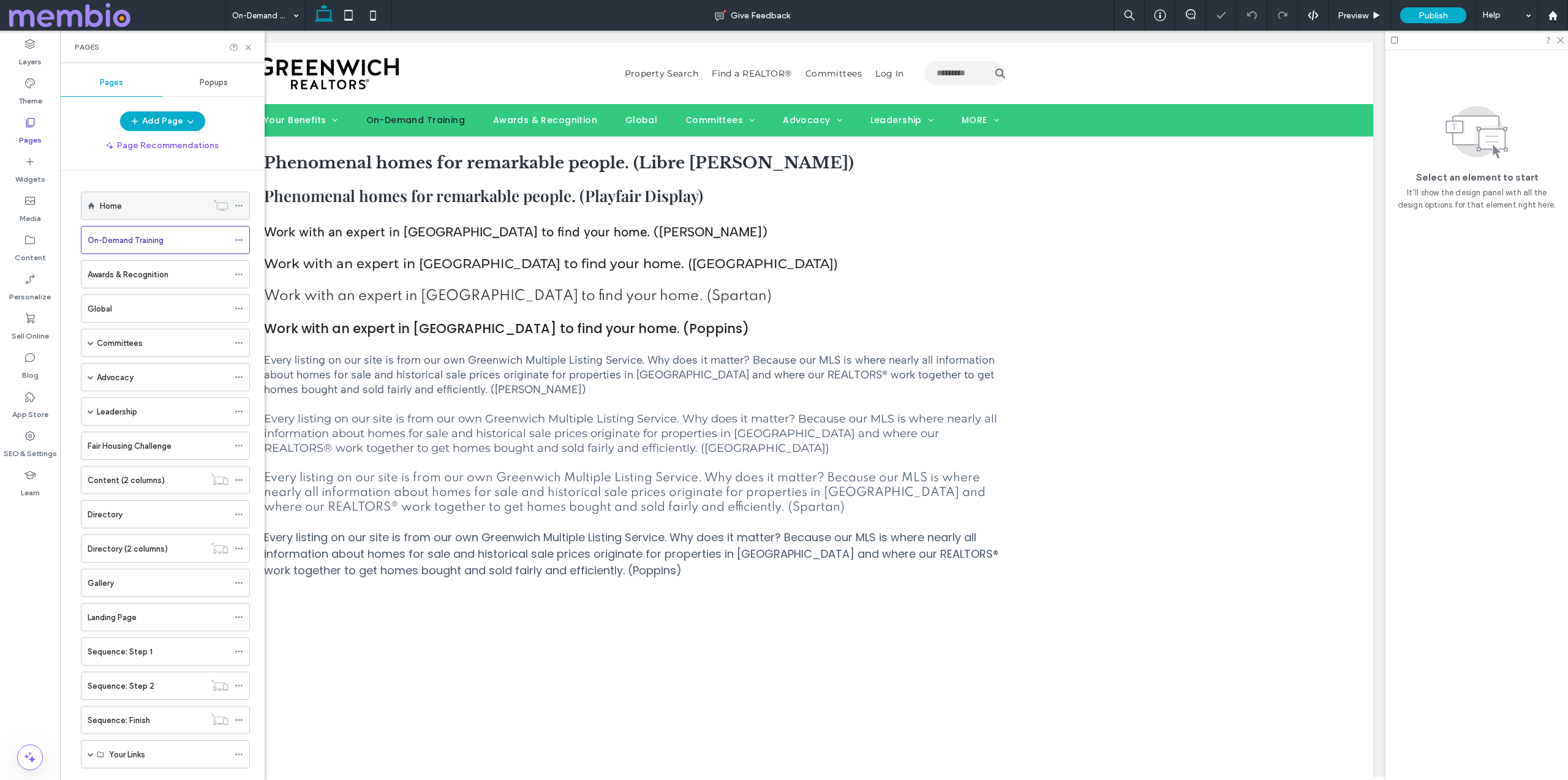
click at [123, 203] on div "Home" at bounding box center [154, 206] width 107 height 13
click at [252, 44] on icon at bounding box center [248, 47] width 9 height 9
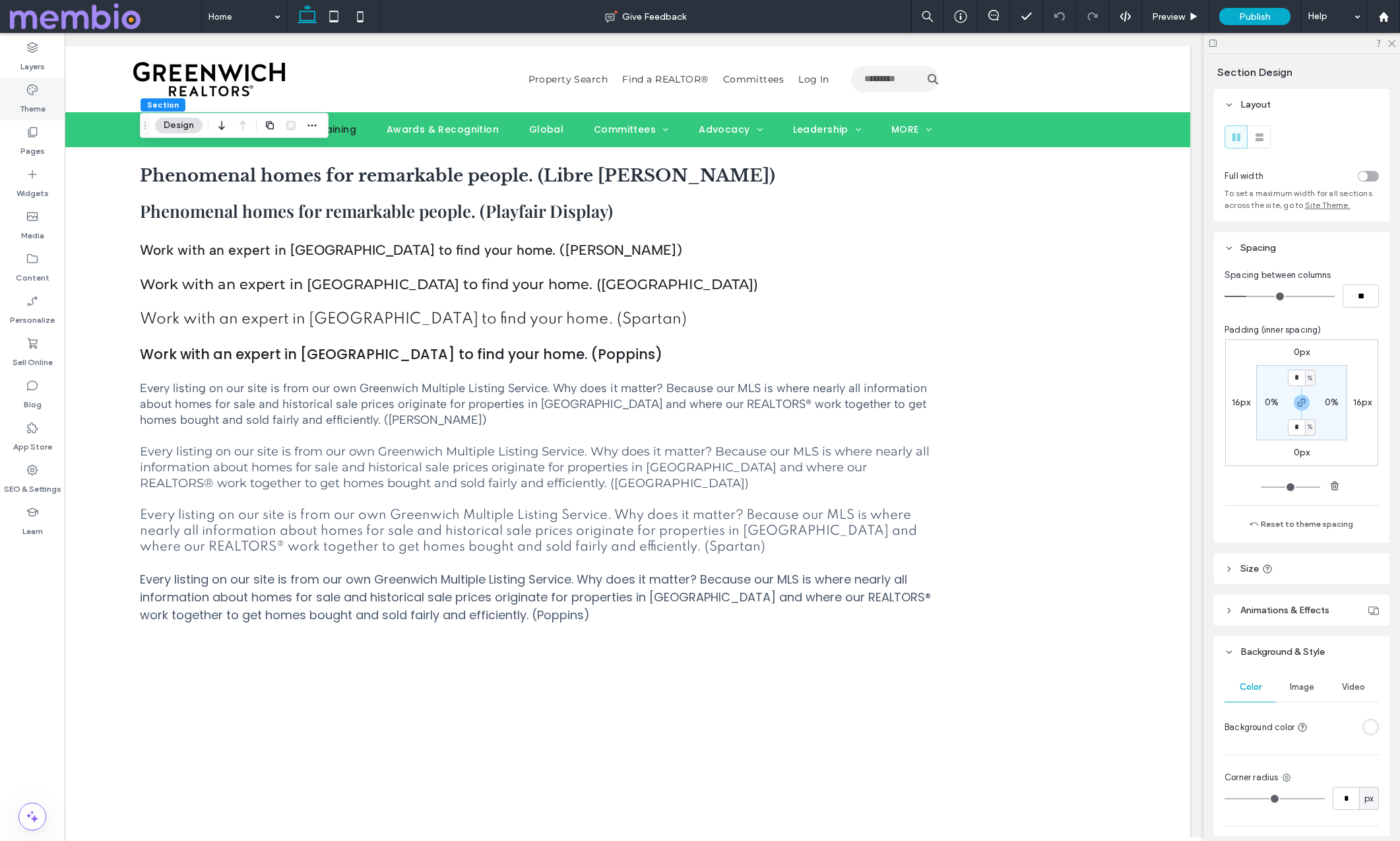
click at [35, 91] on use at bounding box center [32, 90] width 11 height 11
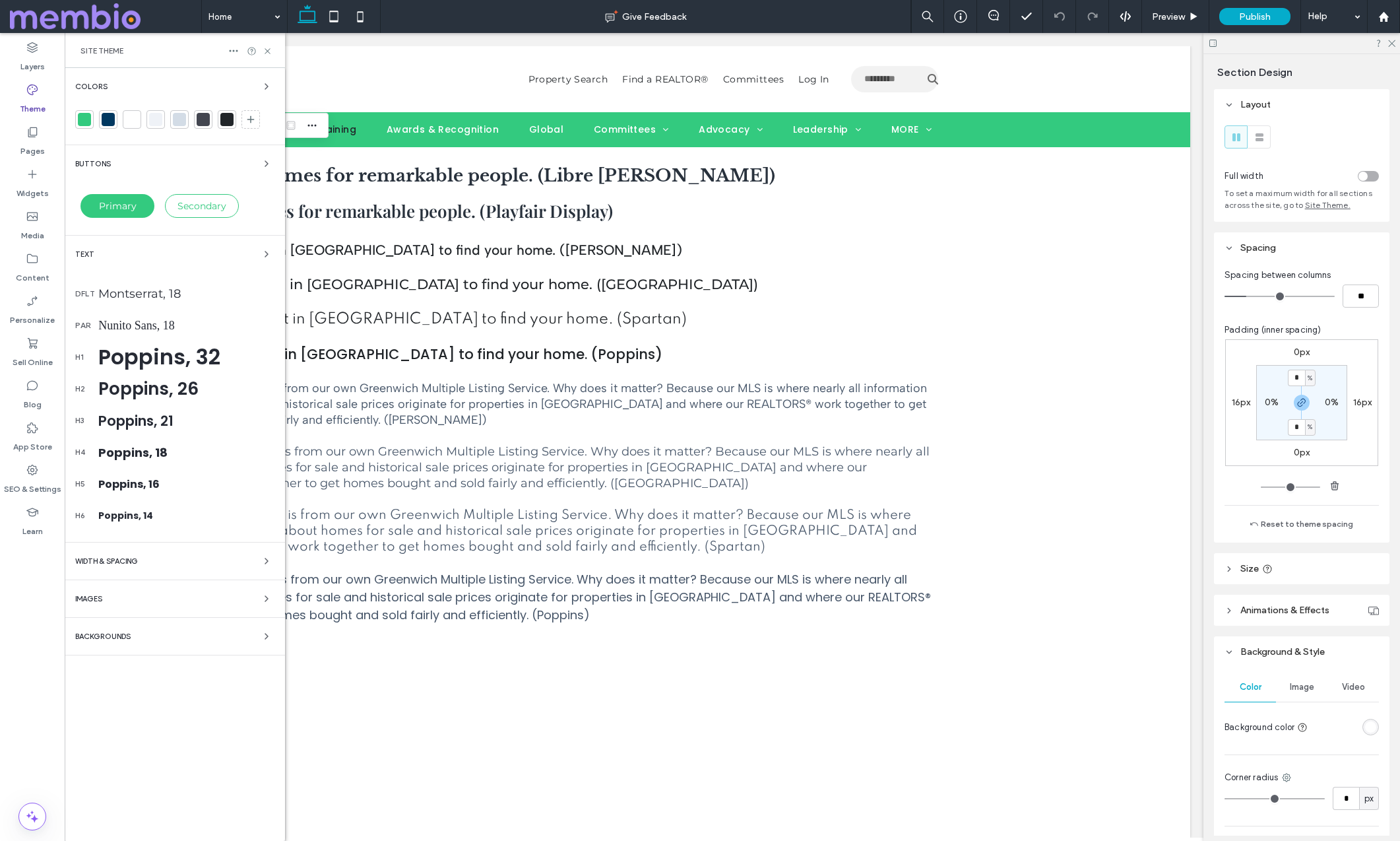
click at [108, 553] on div "WIDTH & SPACING" at bounding box center [175, 560] width 200 height 16
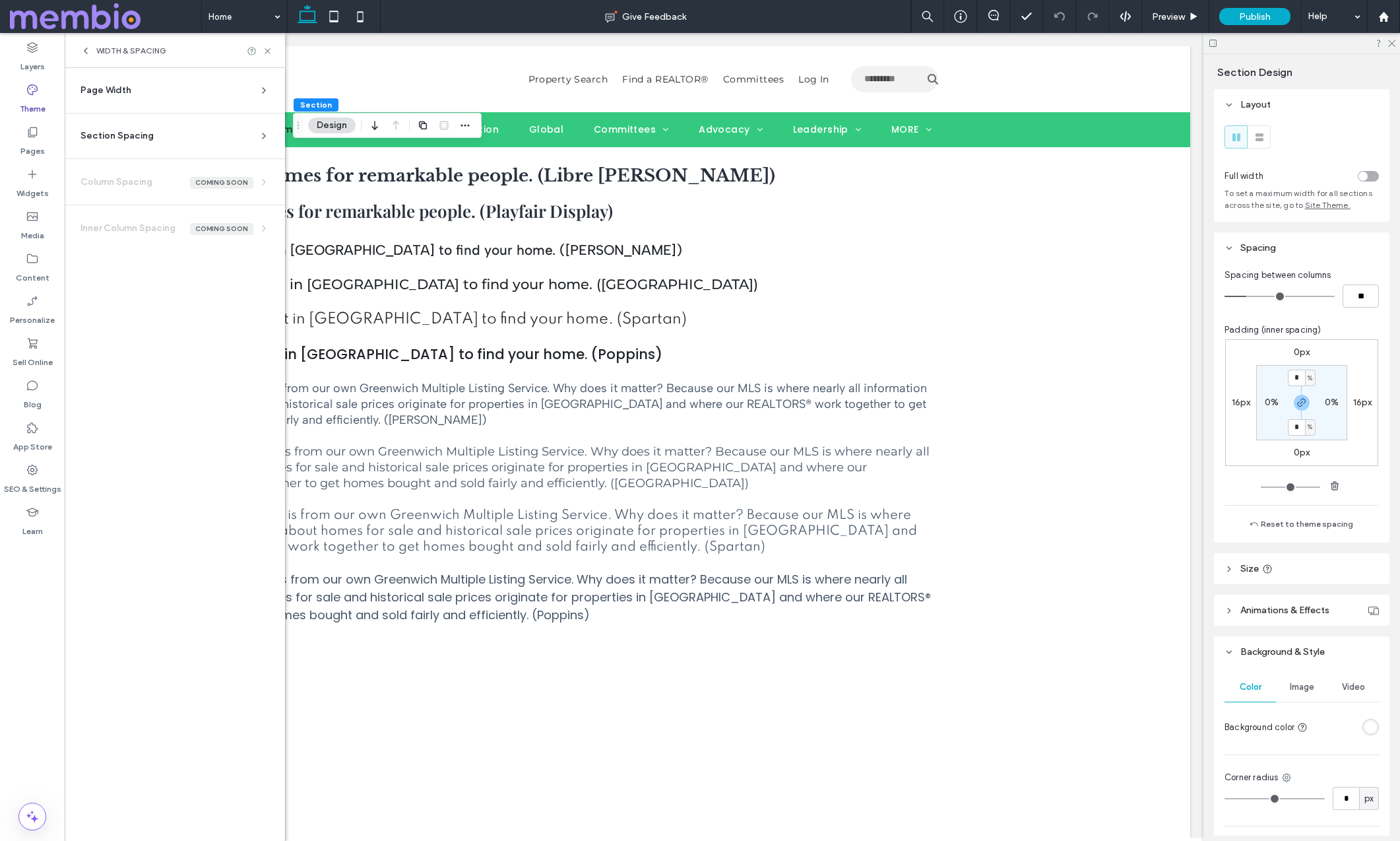
click at [120, 135] on span "Section Spacing" at bounding box center [116, 136] width 73 height 13
click at [182, 255] on span "%" at bounding box center [183, 255] width 5 height 13
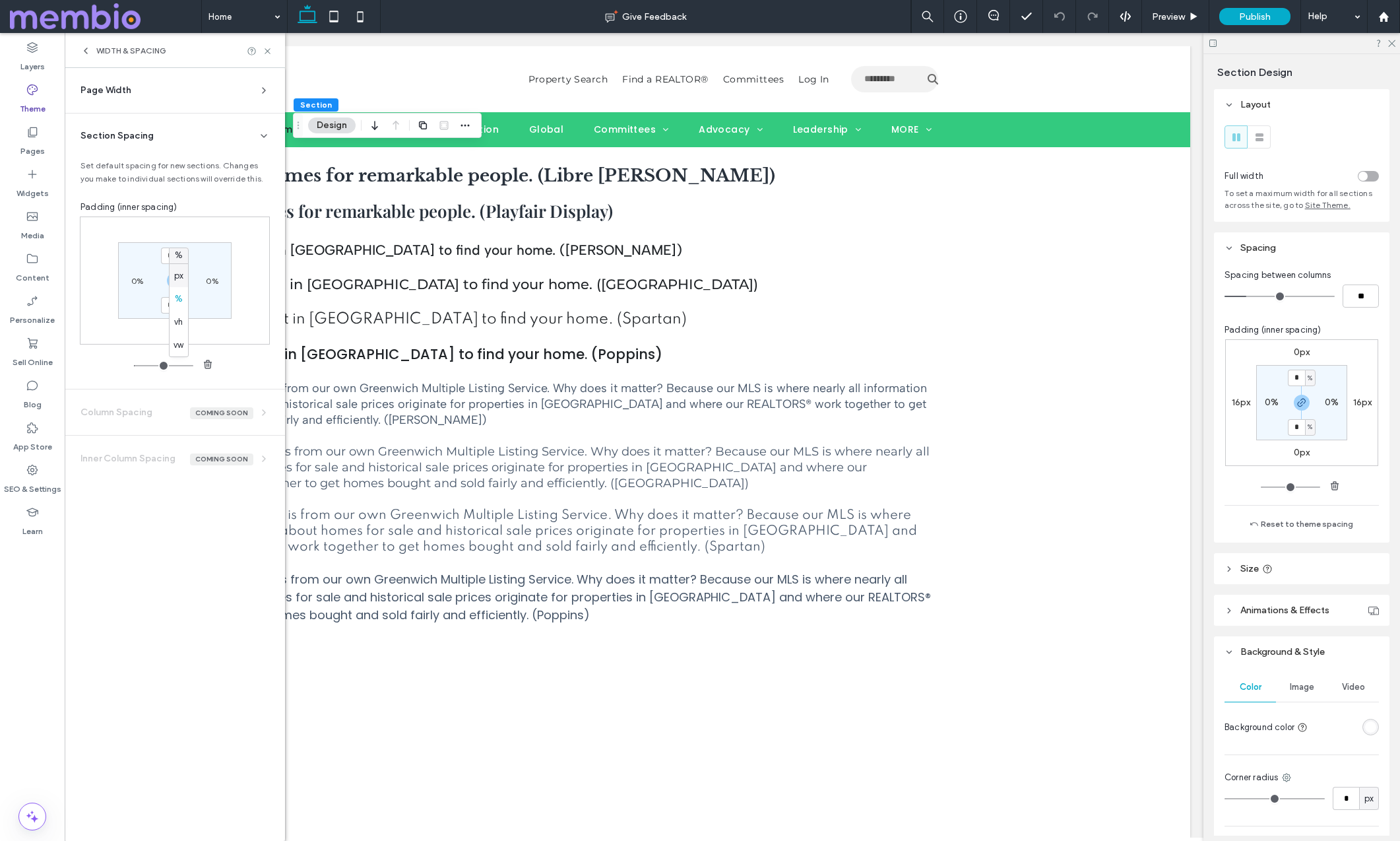
click at [183, 277] on span "px" at bounding box center [179, 275] width 9 height 13
type input "**"
click at [173, 257] on input "**" at bounding box center [170, 255] width 17 height 16
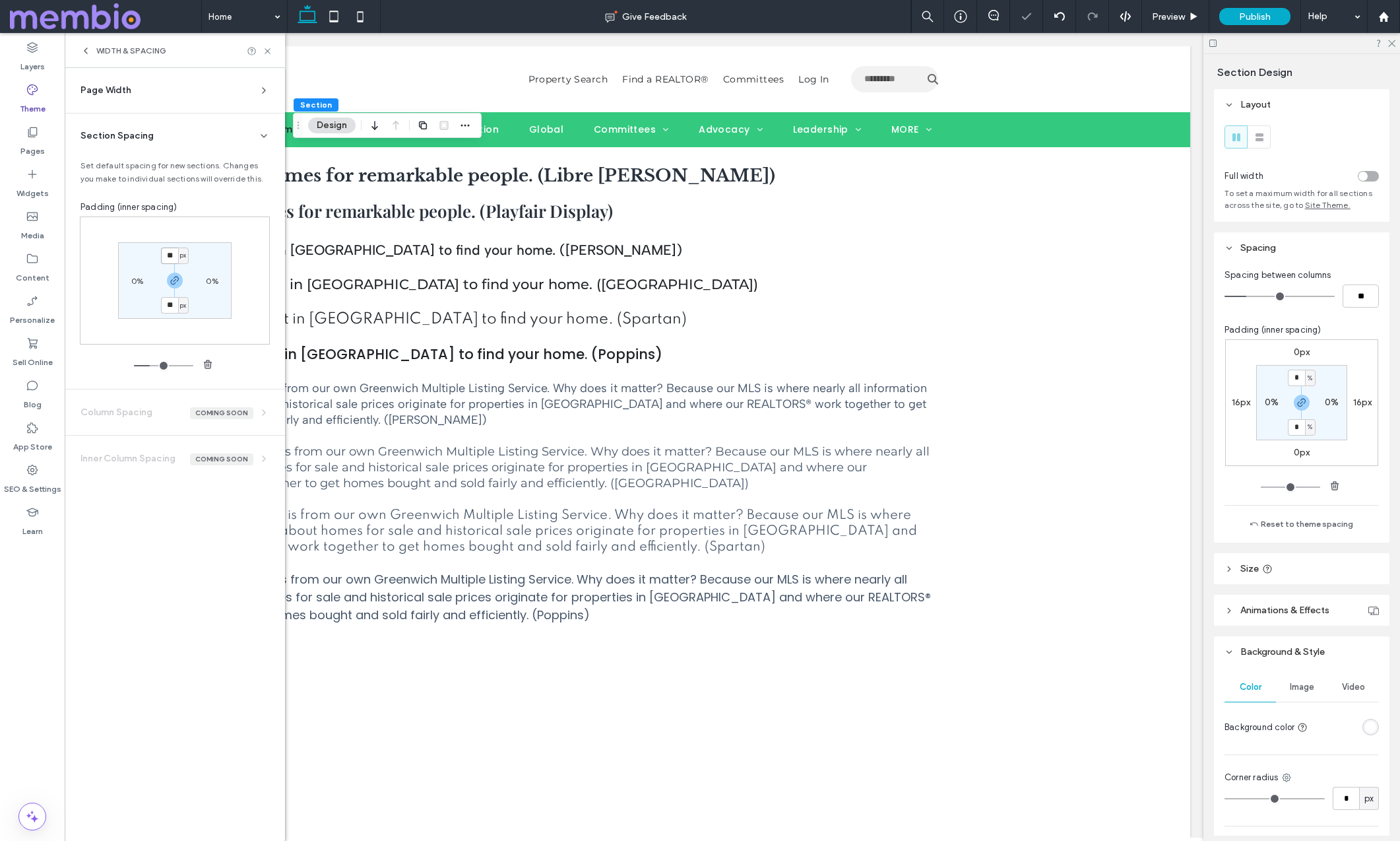
type input "**"
click at [139, 281] on label "0%" at bounding box center [136, 281] width 12 height 10
type input "*"
click at [144, 283] on span "%" at bounding box center [146, 280] width 5 height 13
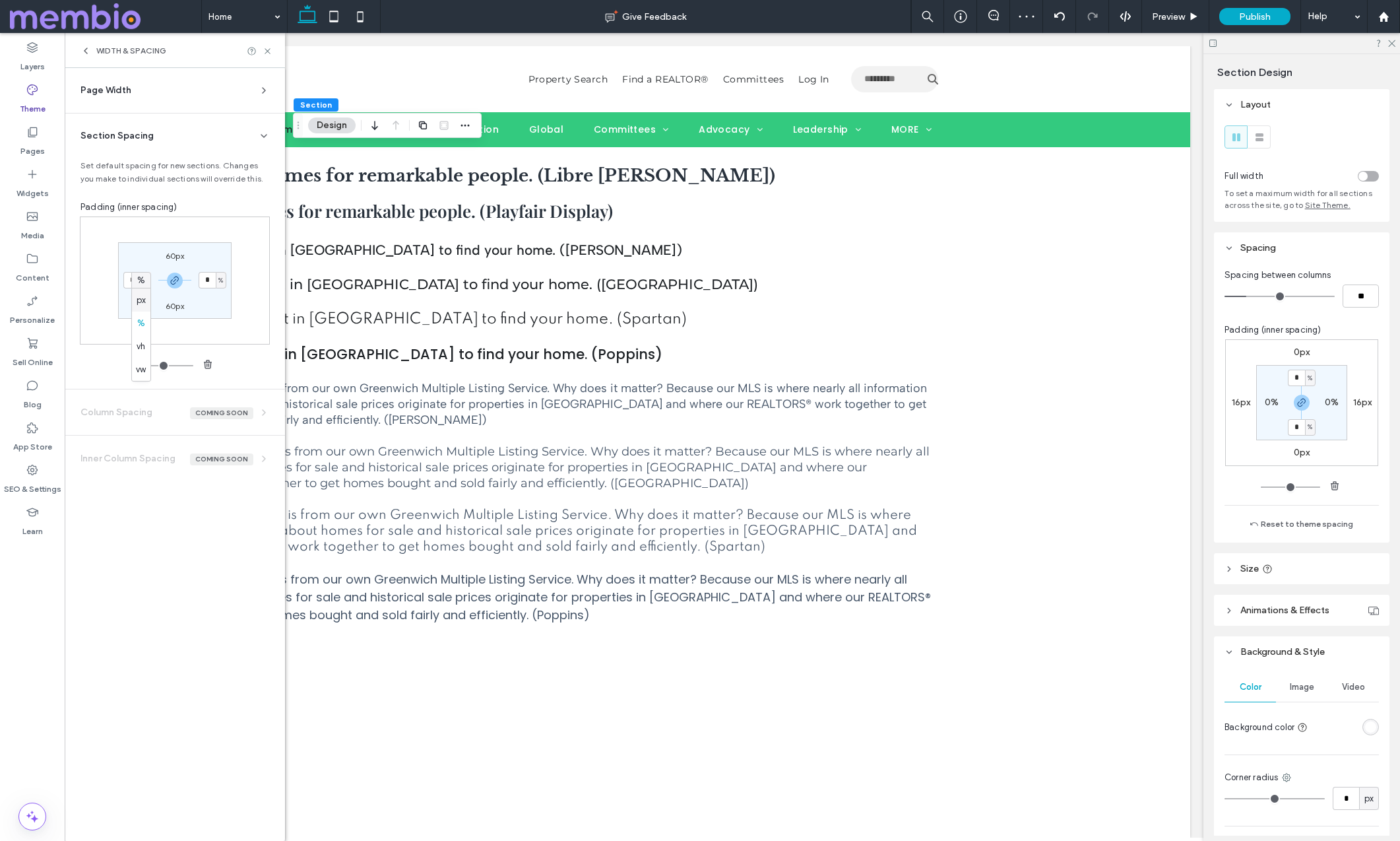
click at [145, 298] on span "px" at bounding box center [141, 300] width 9 height 13
click at [131, 280] on input "*" at bounding box center [132, 280] width 17 height 16
type input "***"
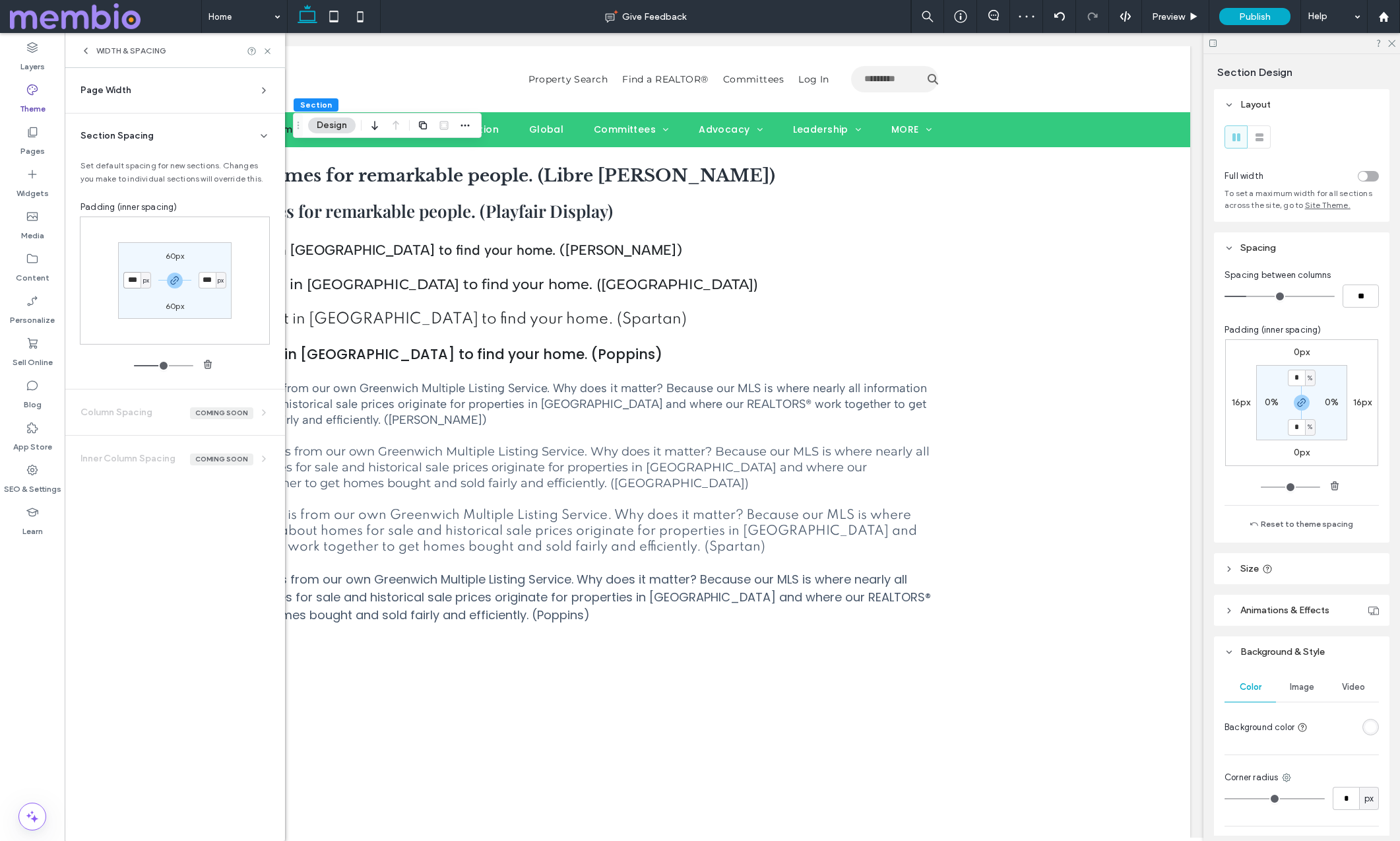
click at [130, 278] on input "***" at bounding box center [132, 280] width 17 height 16
type input "**"
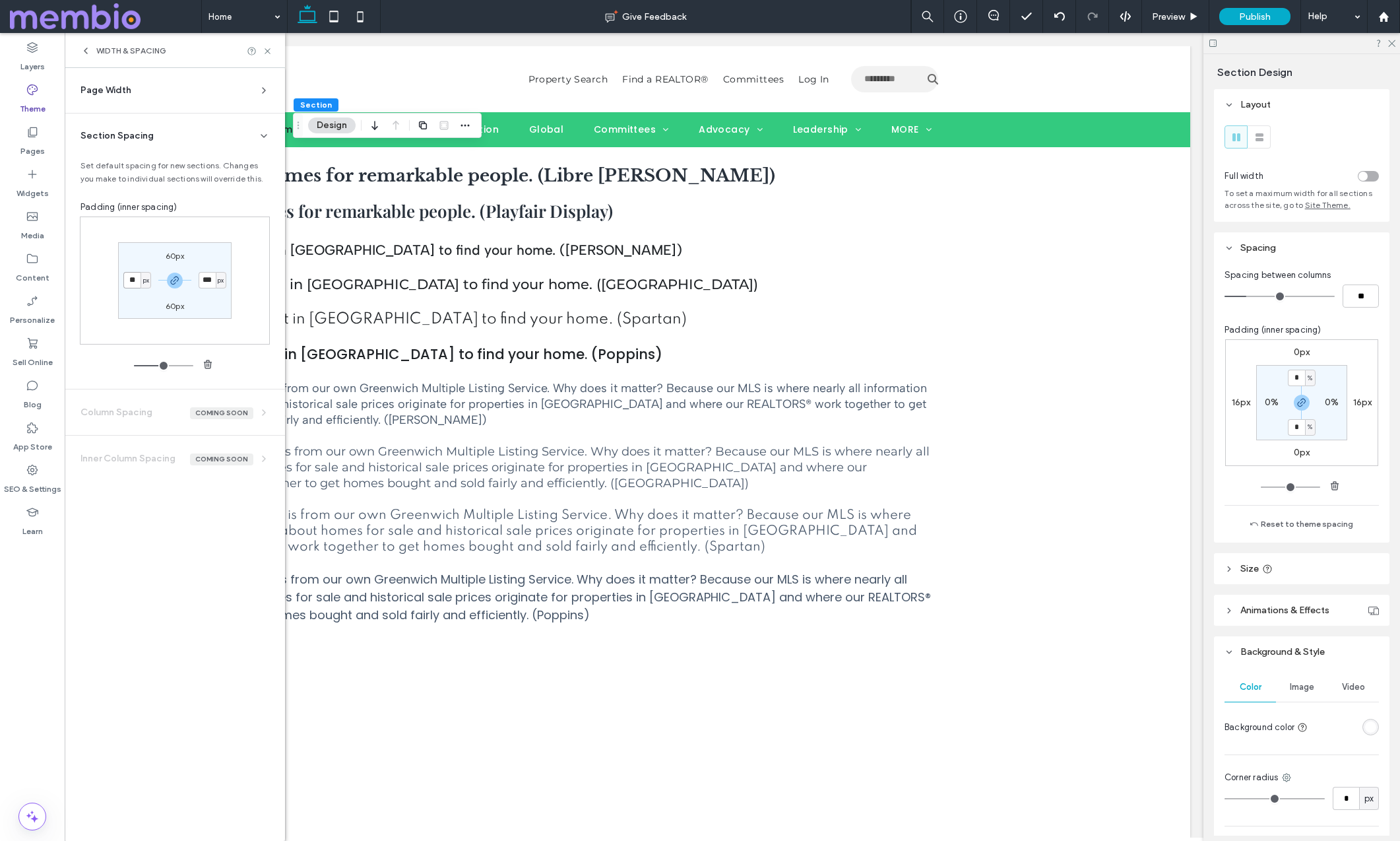
type input "**"
click at [264, 51] on icon at bounding box center [267, 51] width 10 height 10
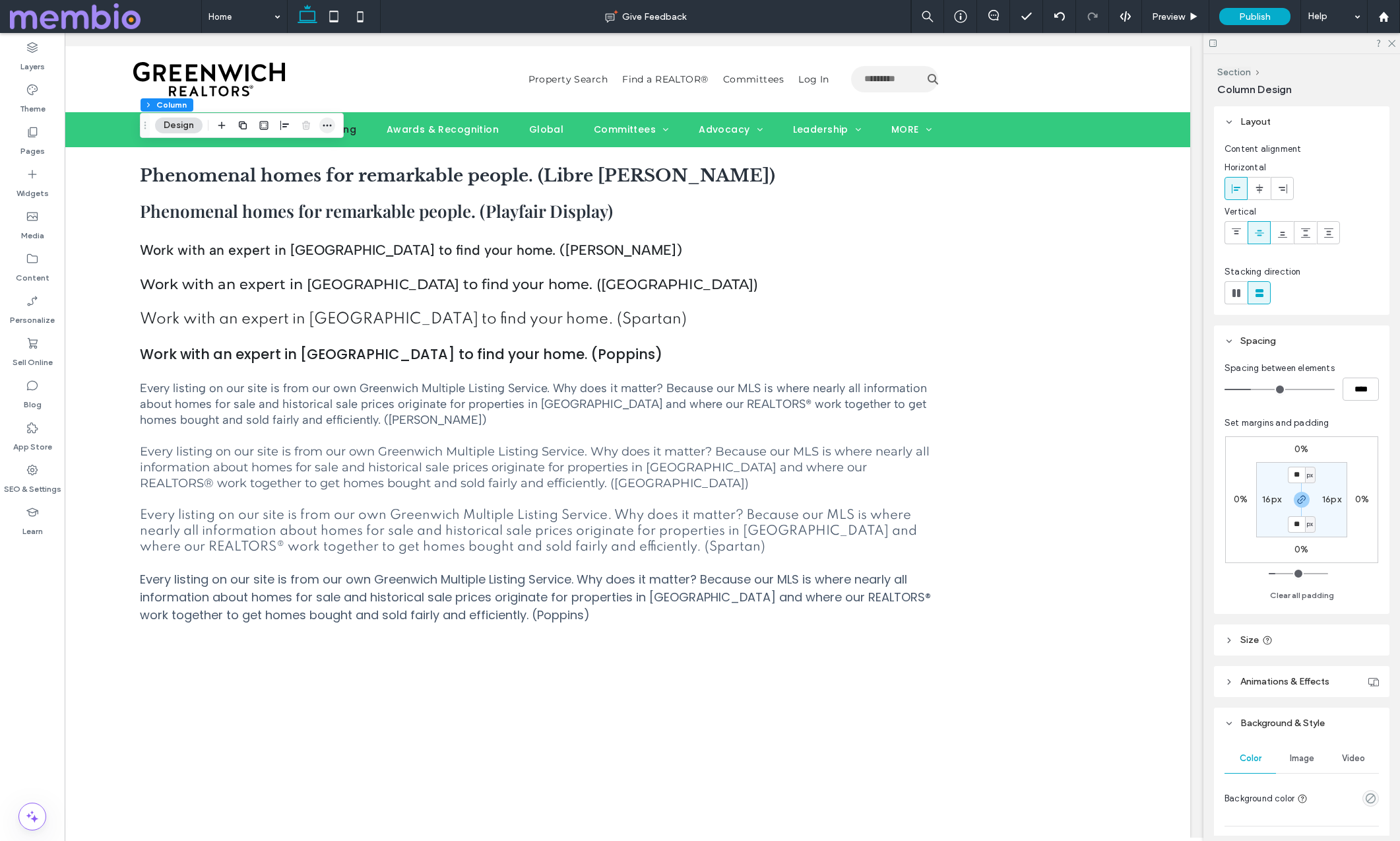
click at [334, 126] on span "button" at bounding box center [327, 125] width 16 height 16
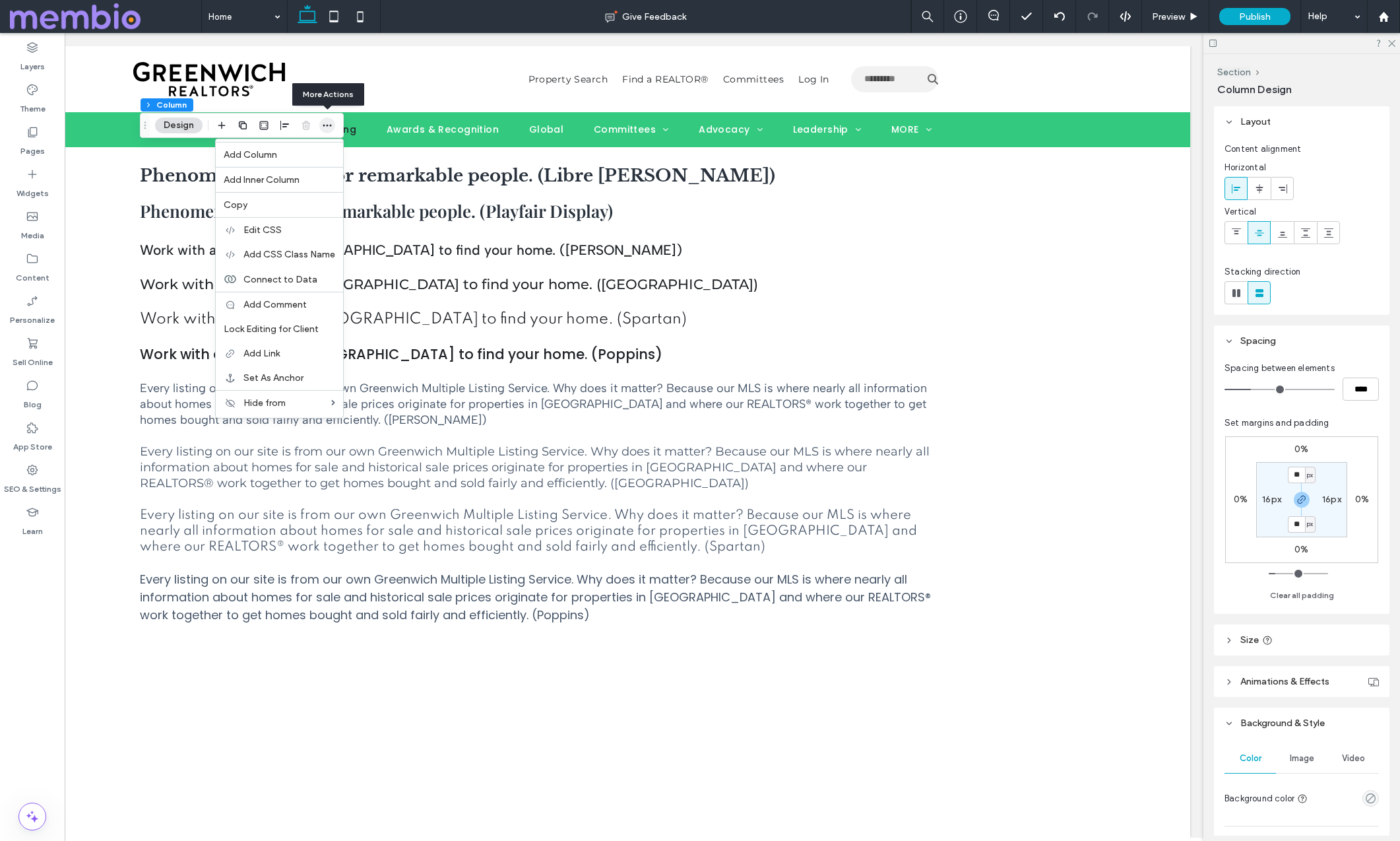
click at [329, 126] on icon "button" at bounding box center [327, 126] width 11 height 11
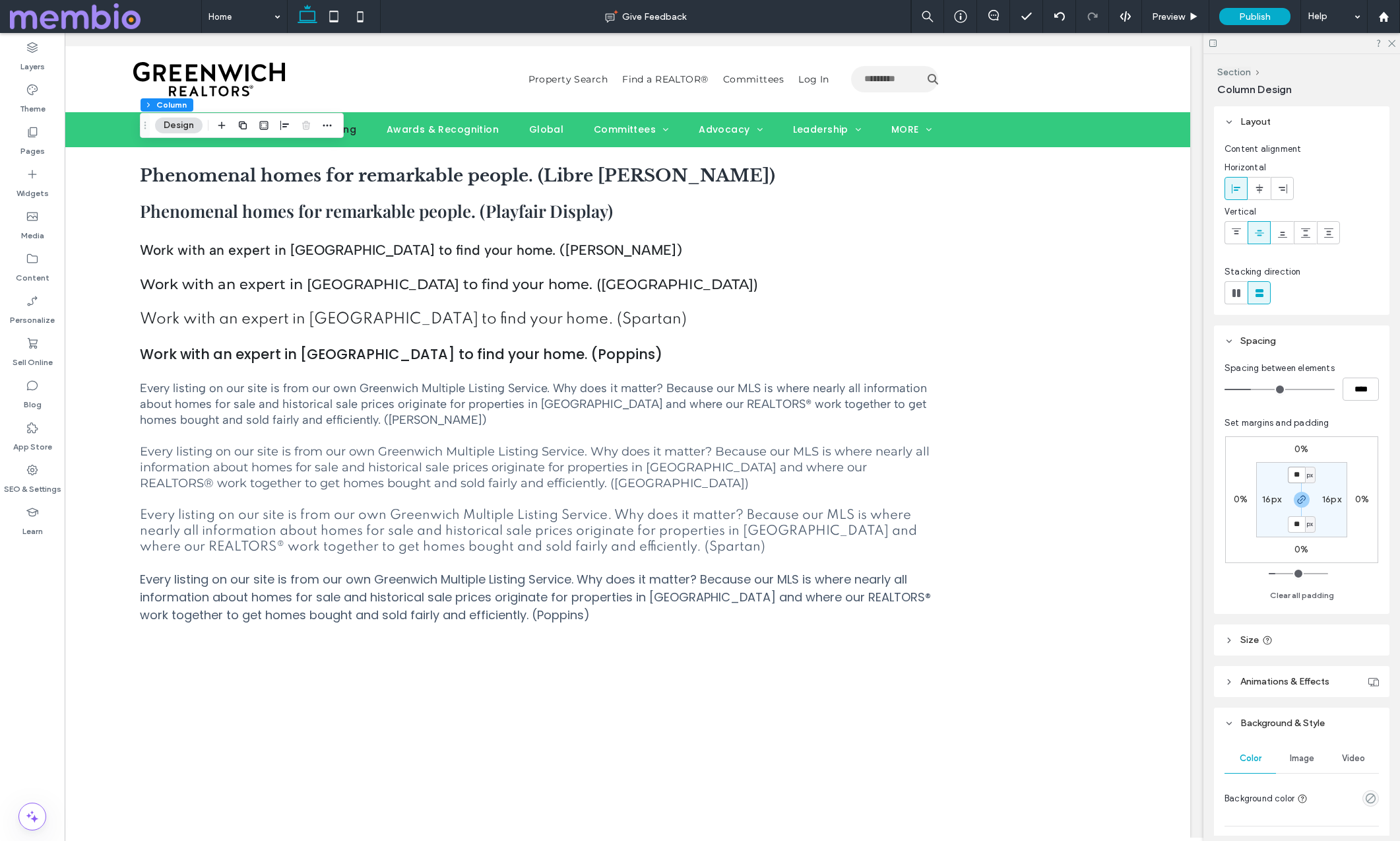
click at [1301, 470] on input "**" at bounding box center [1296, 474] width 17 height 16
type input "*"
click at [1266, 500] on label "16px" at bounding box center [1271, 499] width 19 height 12
type input "**"
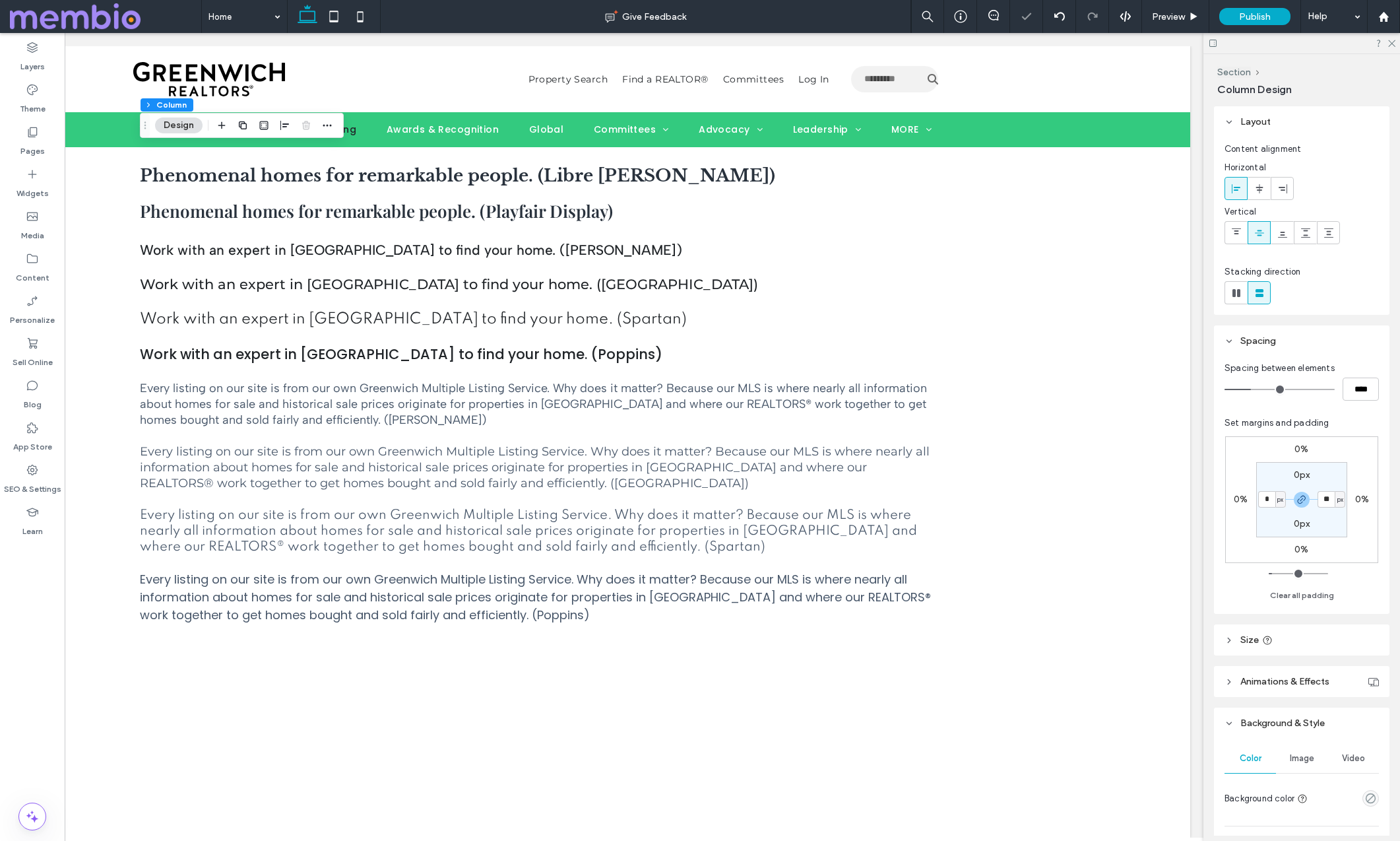
type input "*"
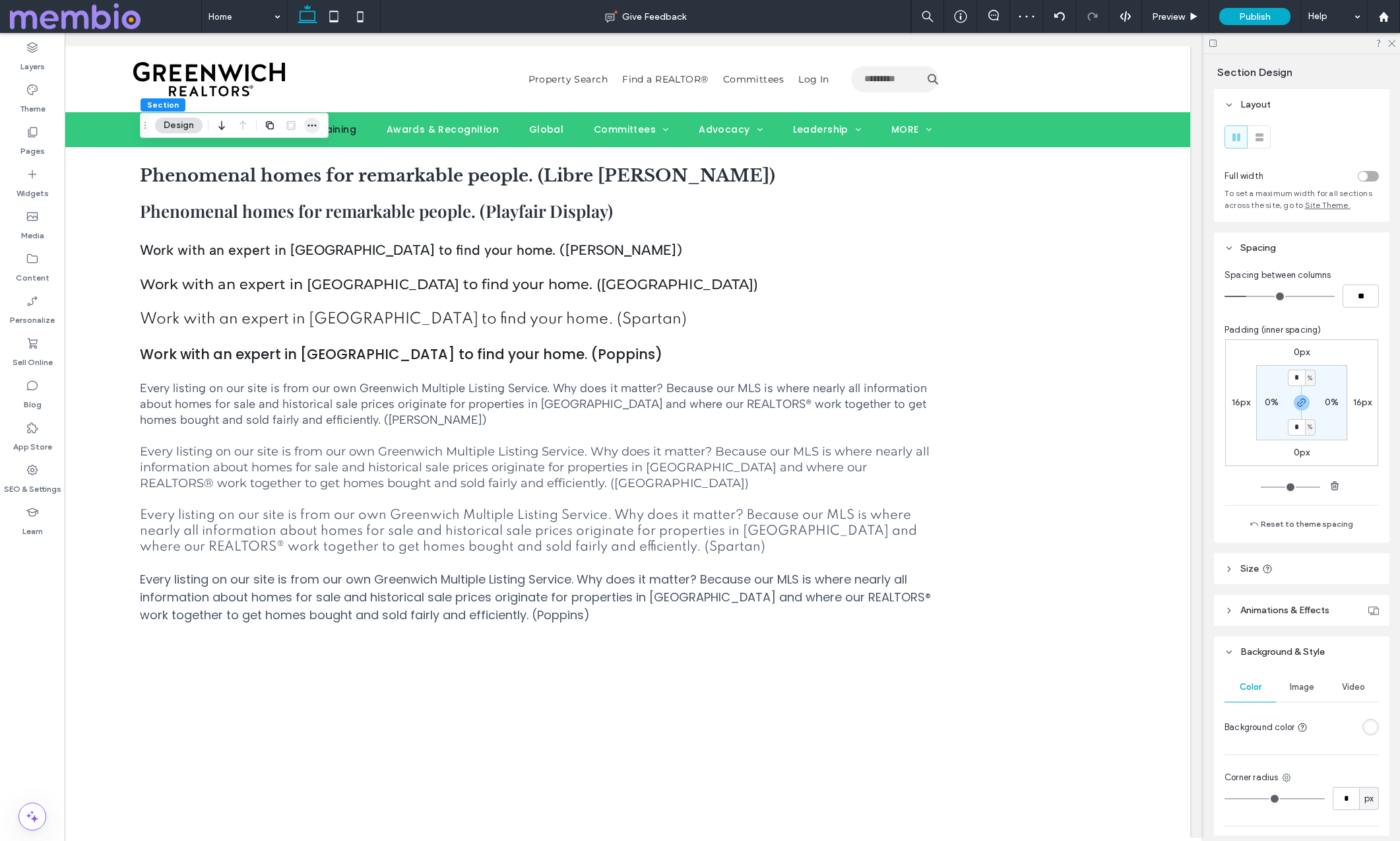
click at [317, 126] on span "button" at bounding box center [312, 125] width 16 height 16
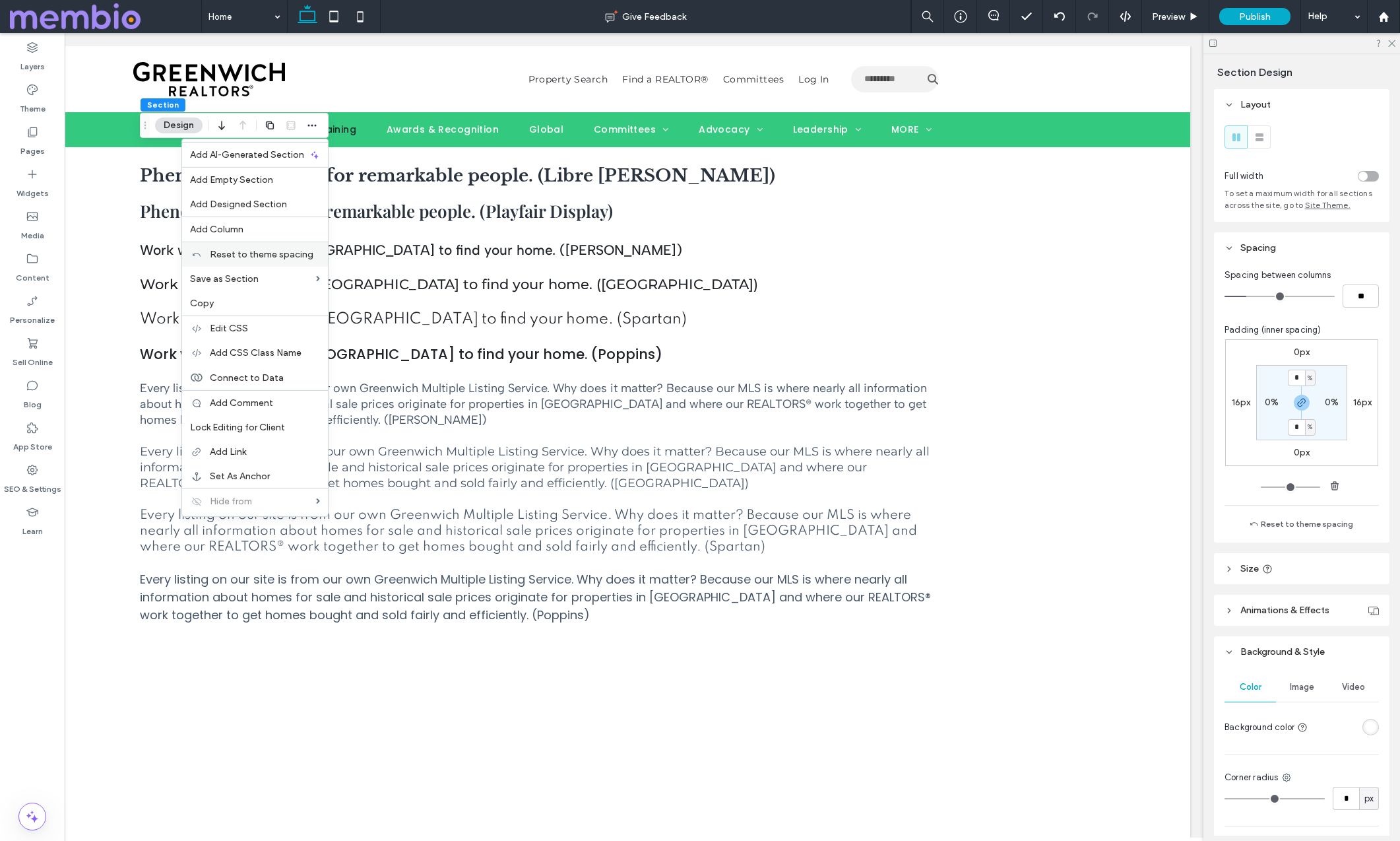
click at [252, 256] on span "Reset to theme spacing" at bounding box center [261, 254] width 103 height 12
type input "**"
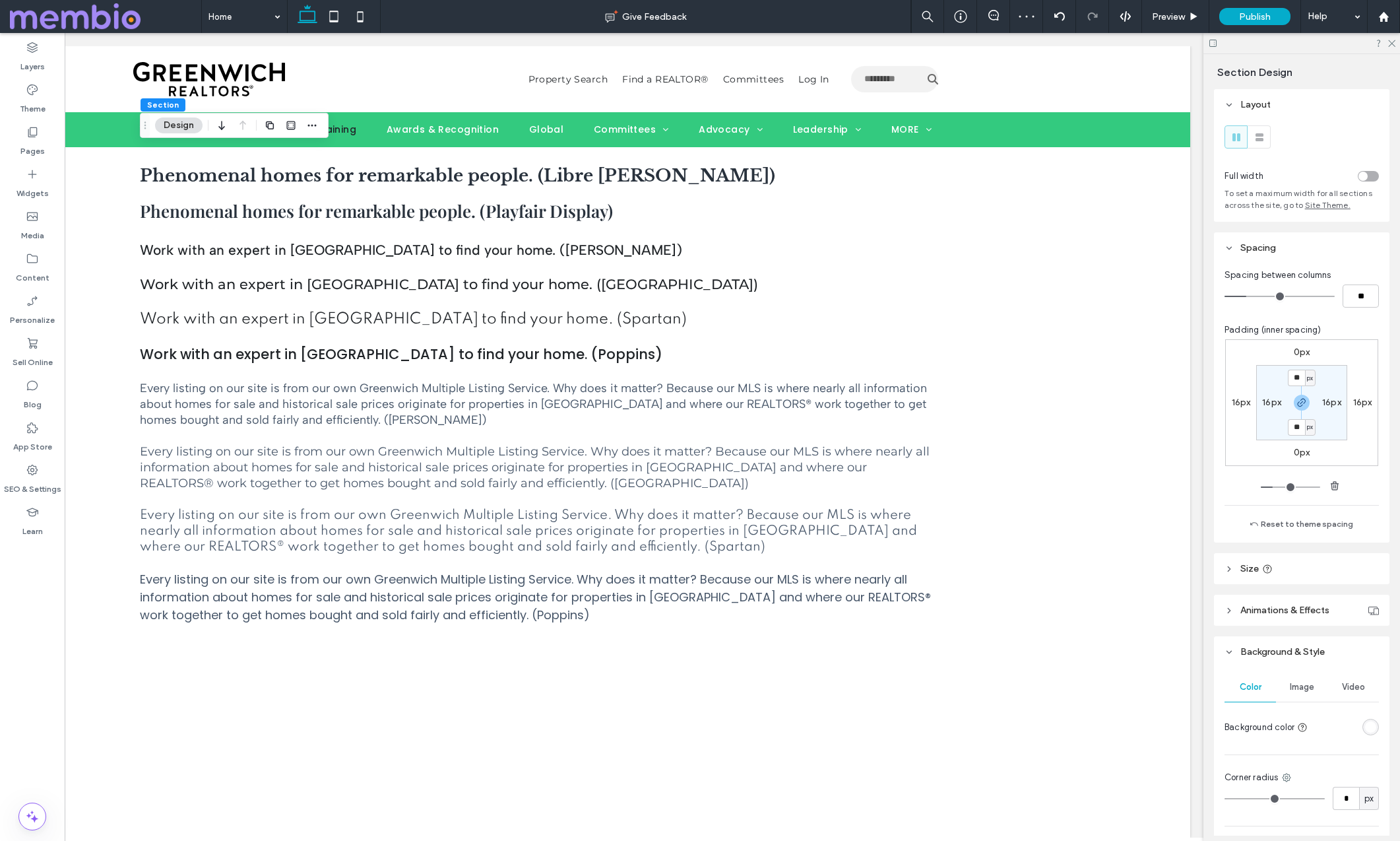
click at [1239, 402] on label "16px" at bounding box center [1241, 402] width 19 height 12
type input "**"
type input "*"
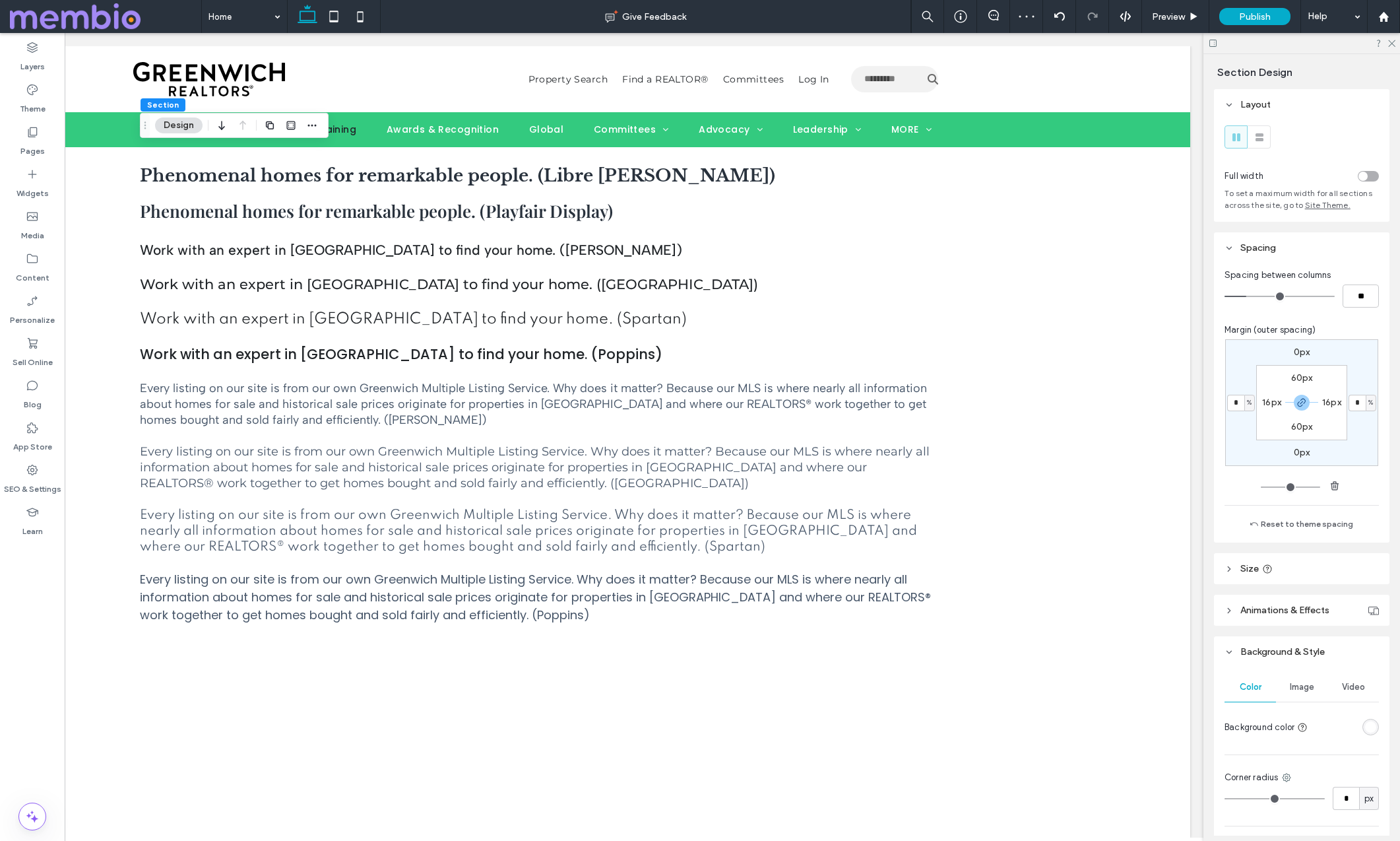
click at [1238, 402] on input "*" at bounding box center [1235, 402] width 17 height 16
type input "**"
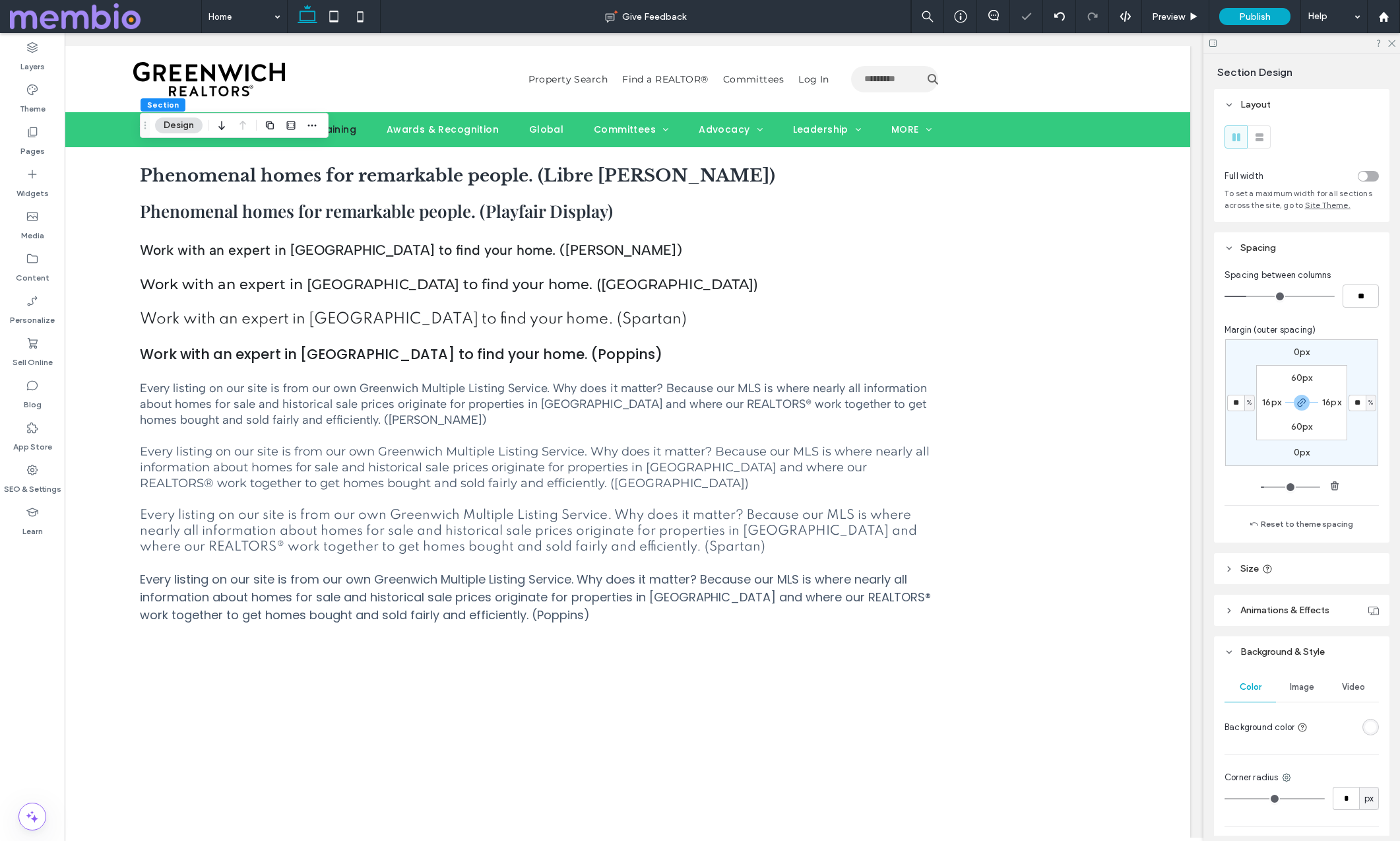
click at [1249, 403] on span "%" at bounding box center [1249, 402] width 5 height 13
click at [1244, 421] on span "px" at bounding box center [1244, 422] width 9 height 13
type input "***"
type input "*****"
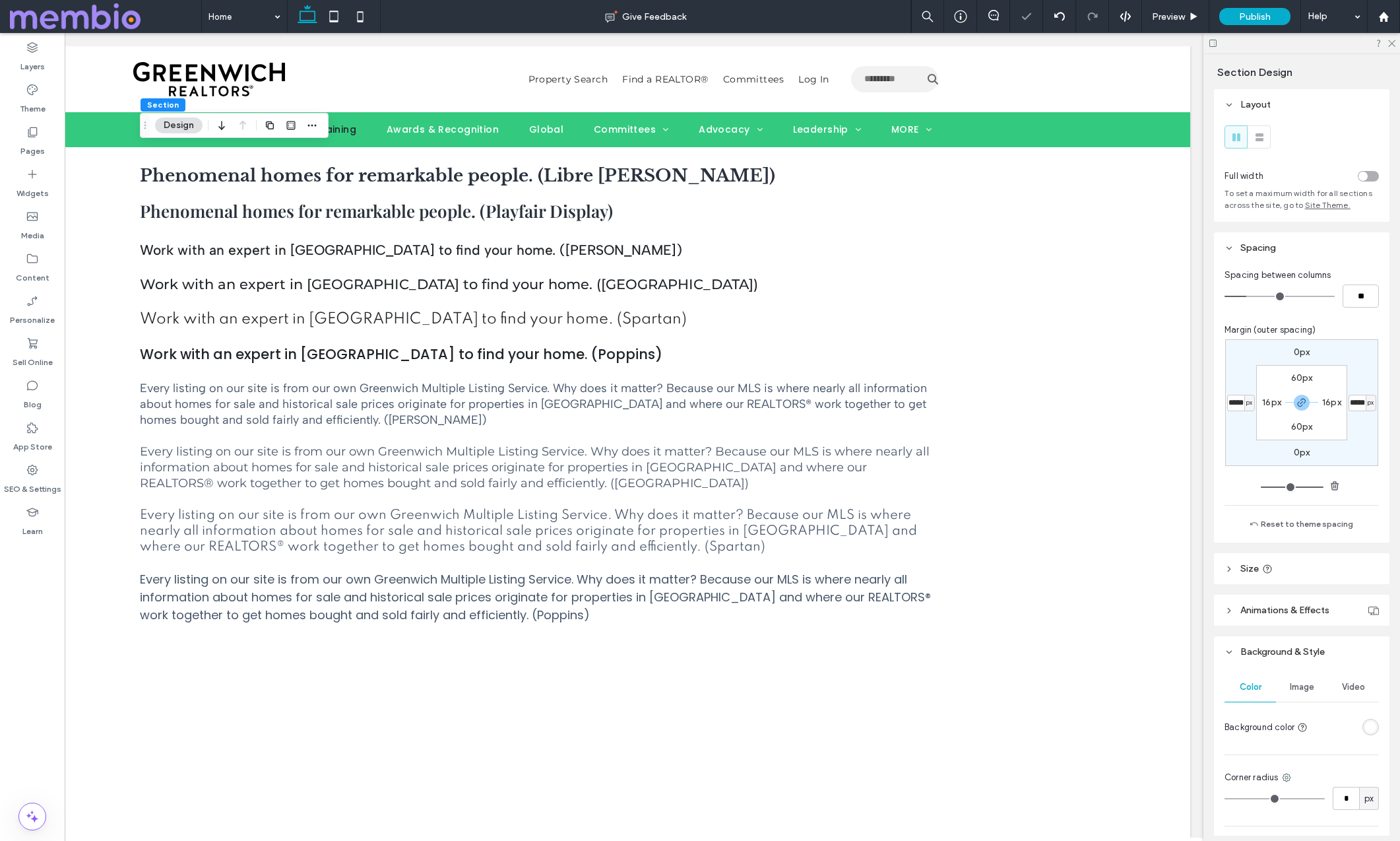
type input "***"
click at [1235, 401] on input "*****" at bounding box center [1235, 402] width 17 height 16
type input "**"
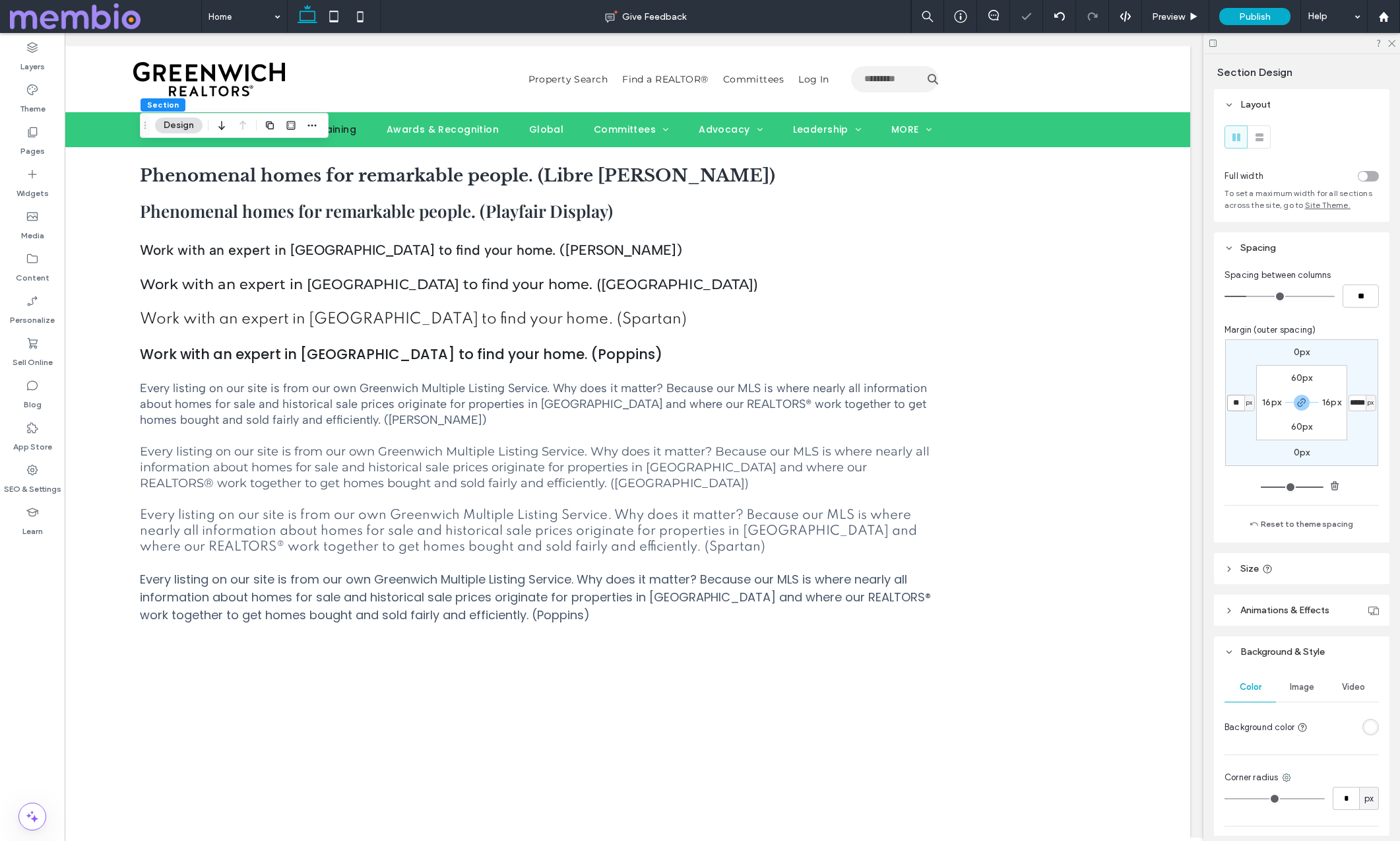
type input "**"
click at [1270, 401] on label "16px" at bounding box center [1271, 402] width 19 height 12
type input "*"
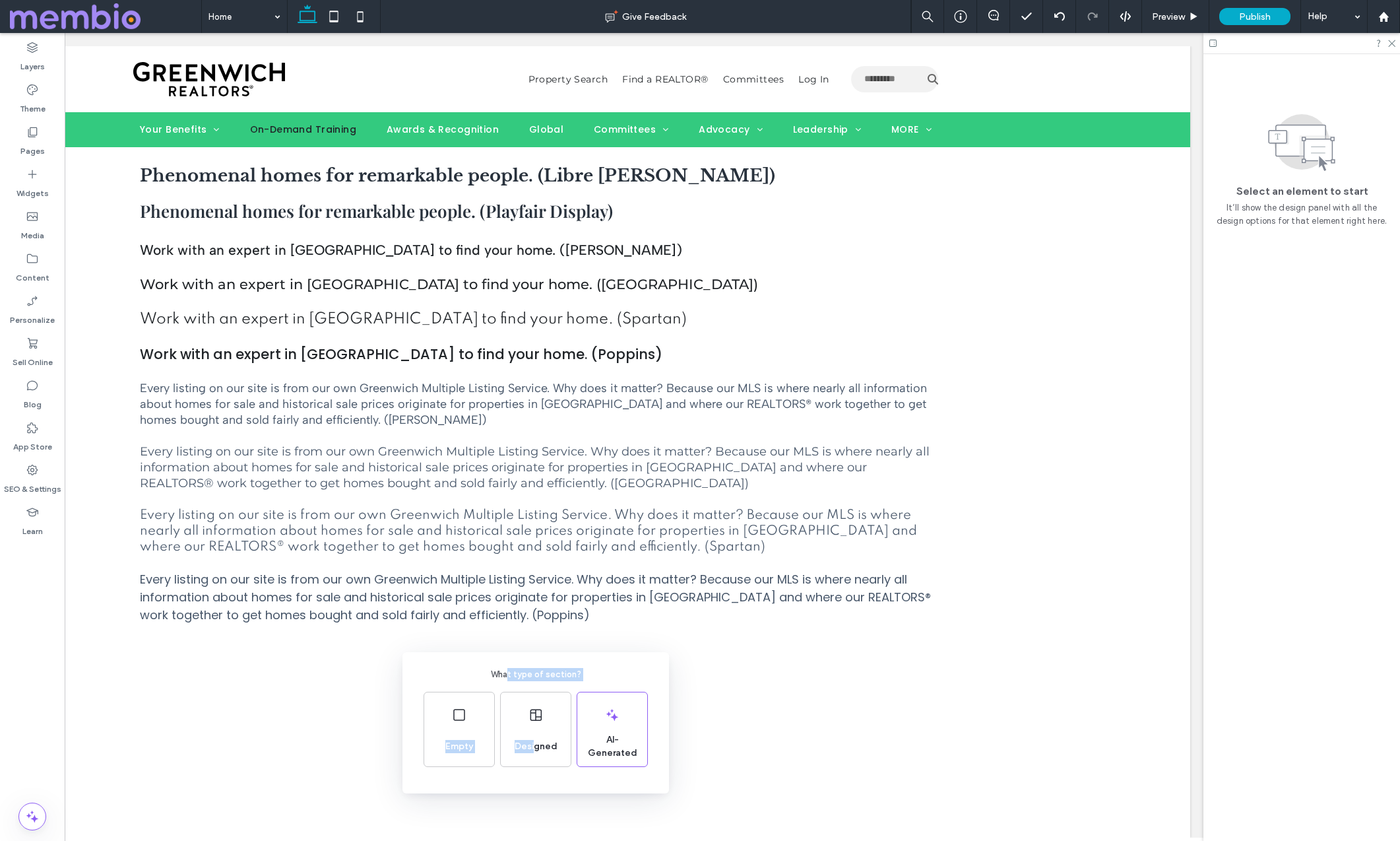
drag, startPoint x: 534, startPoint y: 743, endPoint x: 511, endPoint y: 675, distance: 71.8
click at [511, 675] on div "What type of section? Empty Designed AI-Generated" at bounding box center [535, 722] width 267 height 141
click at [476, 720] on div "Empty" at bounding box center [458, 729] width 70 height 74
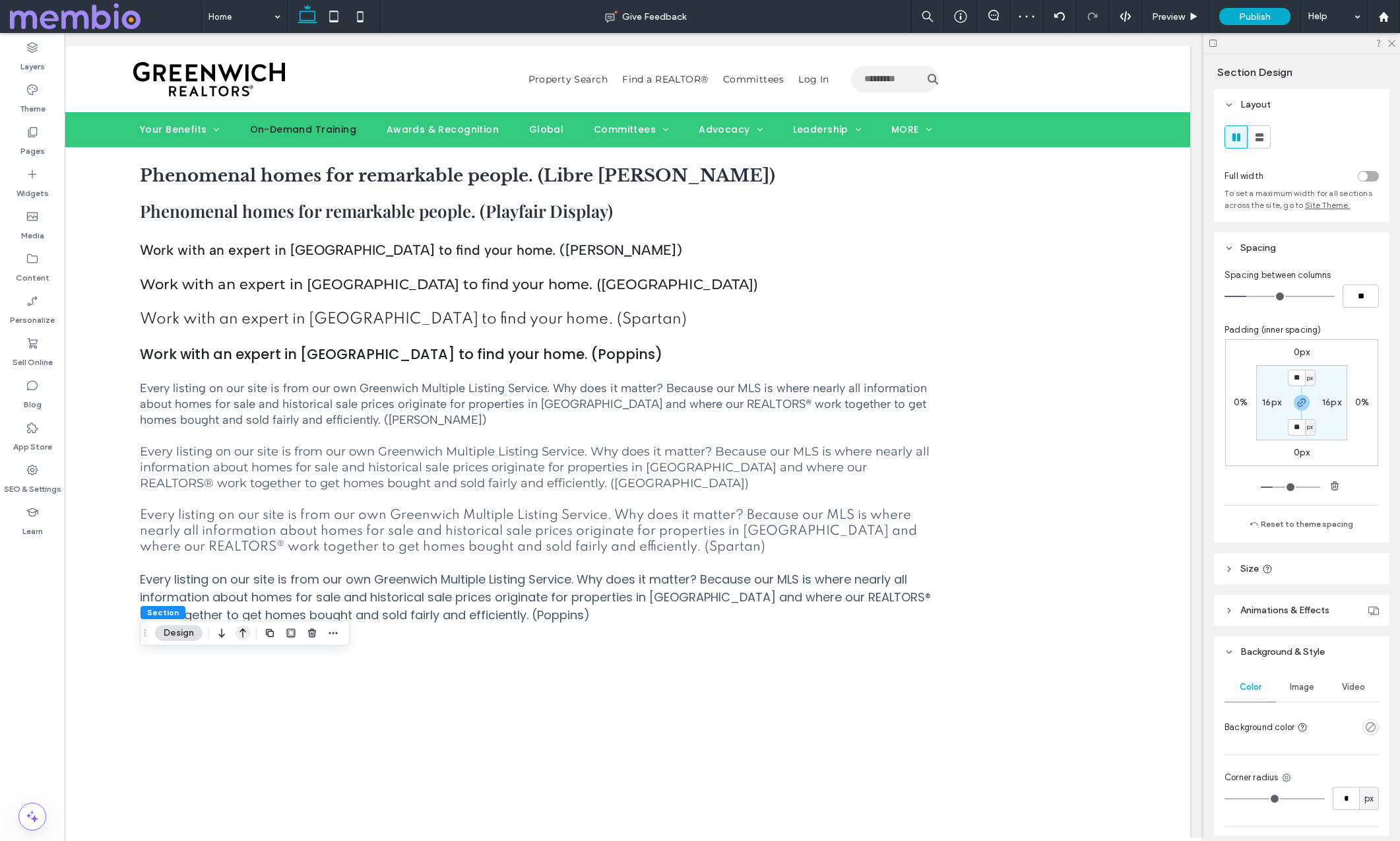
click at [246, 631] on icon "button" at bounding box center [243, 633] width 16 height 24
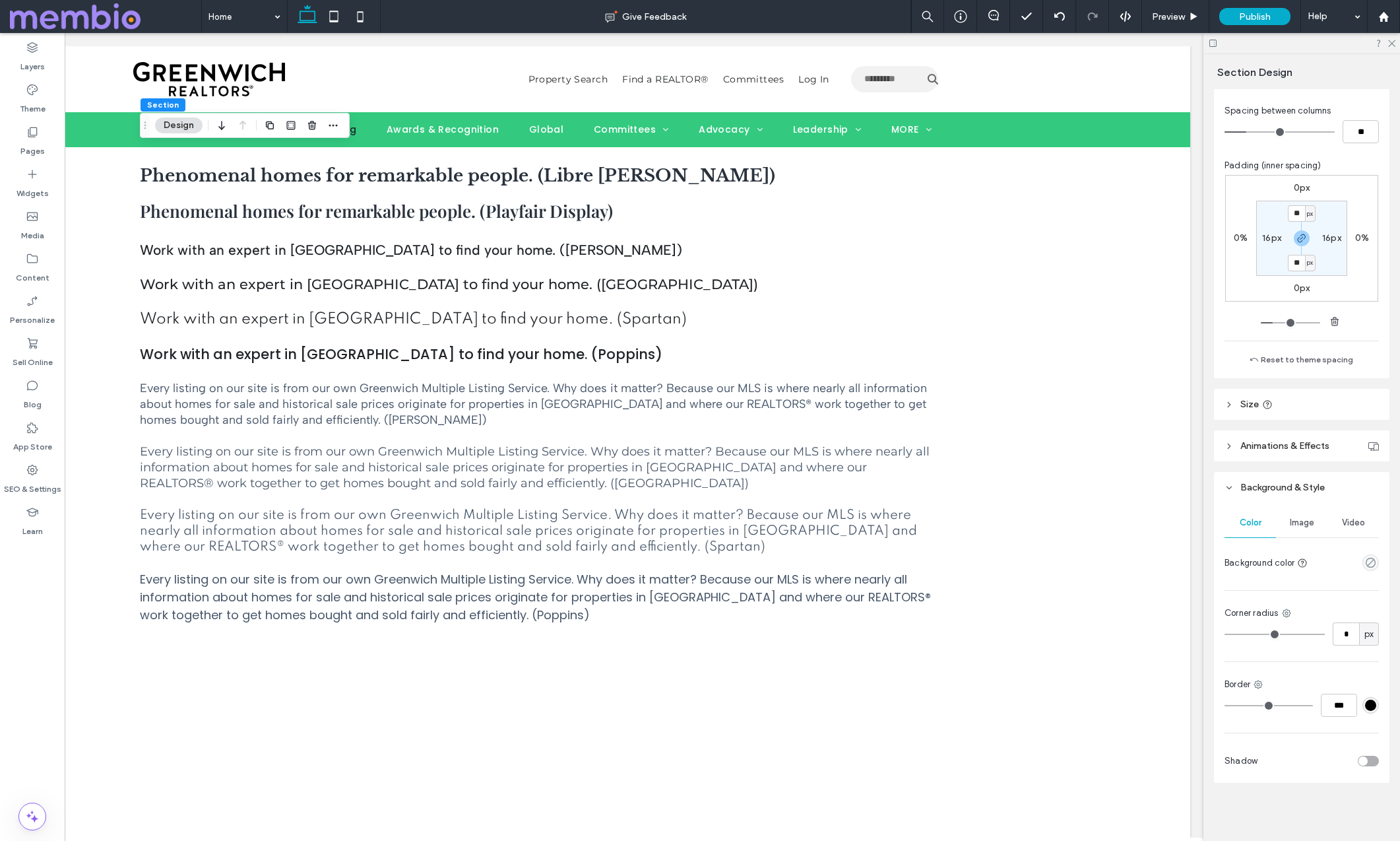
click at [1300, 520] on span "Image" at bounding box center [1302, 523] width 25 height 11
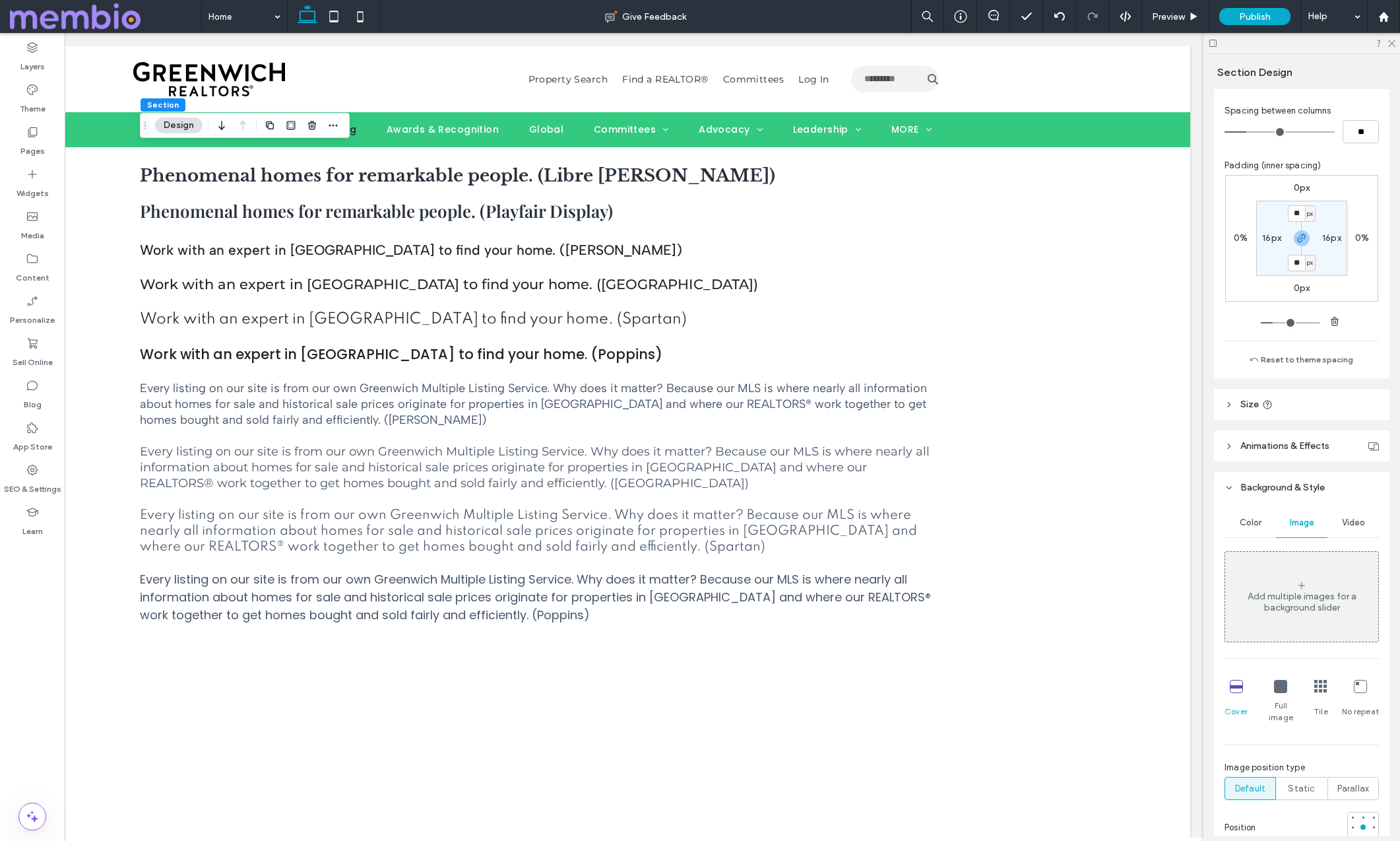
click at [1284, 597] on div "Add multiple images for a background slider" at bounding box center [1301, 601] width 153 height 22
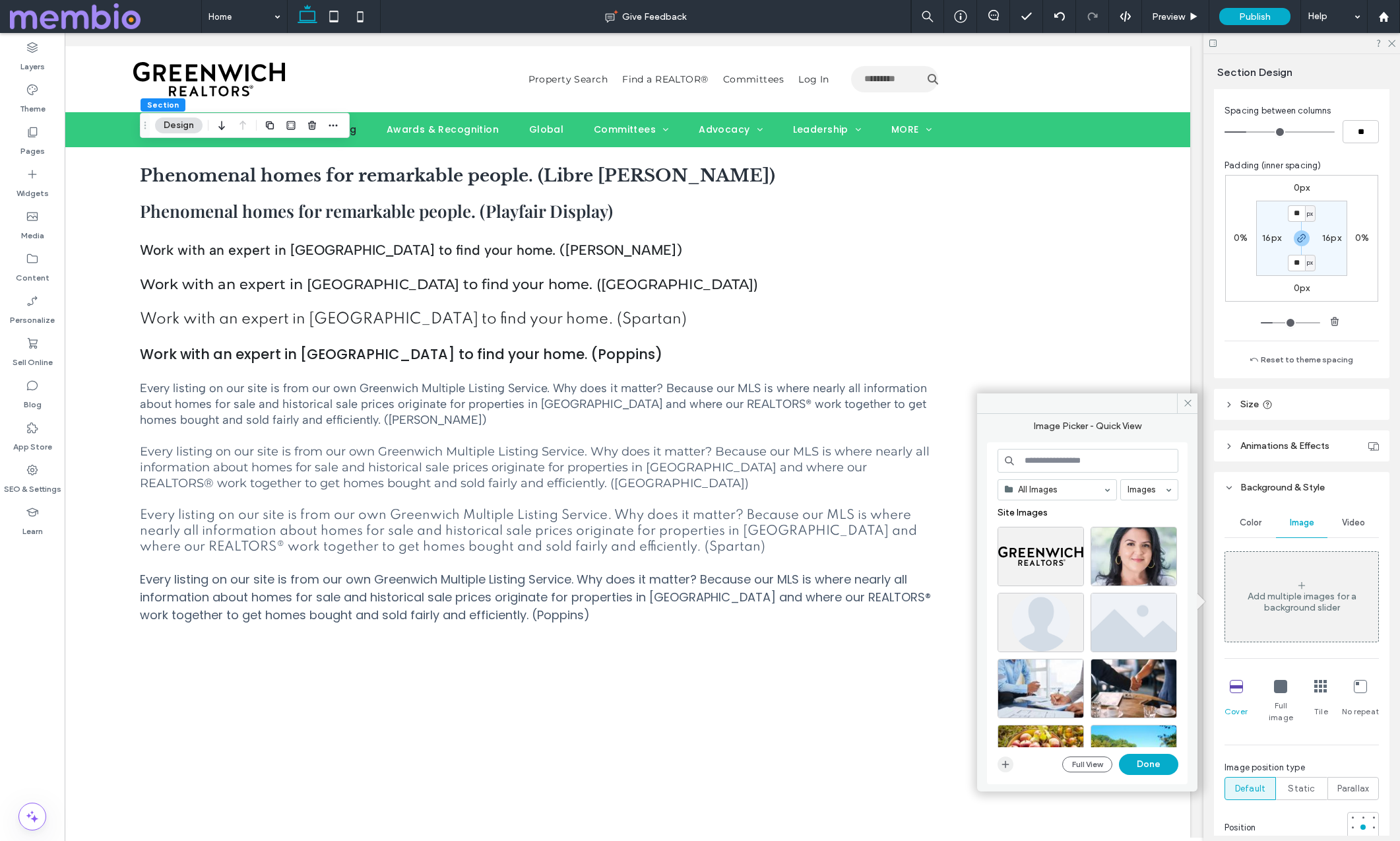
click at [1009, 767] on icon "button" at bounding box center [1006, 765] width 11 height 11
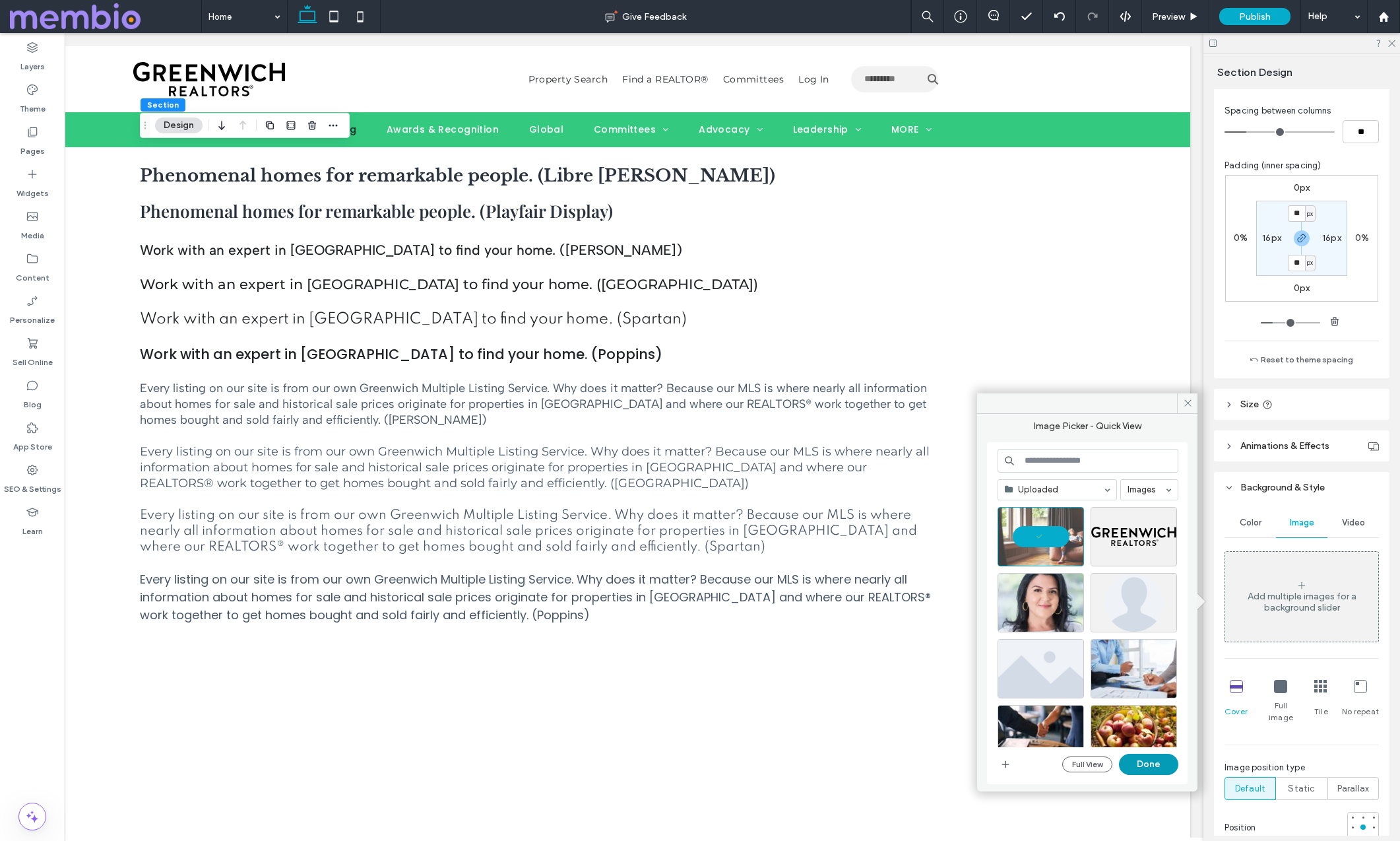
click at [1144, 759] on button "Done" at bounding box center [1148, 764] width 59 height 21
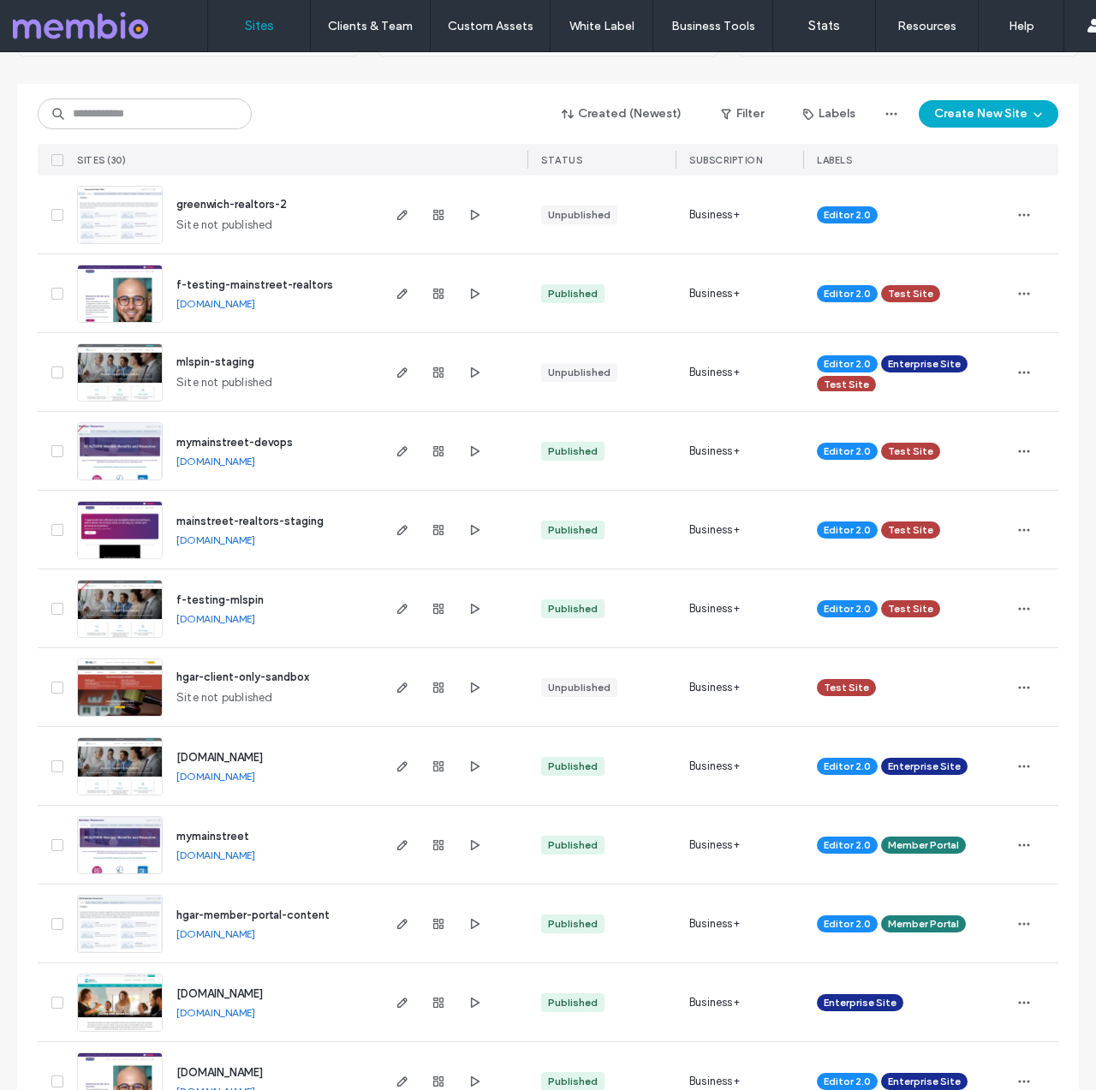
scroll to position [256, 0]
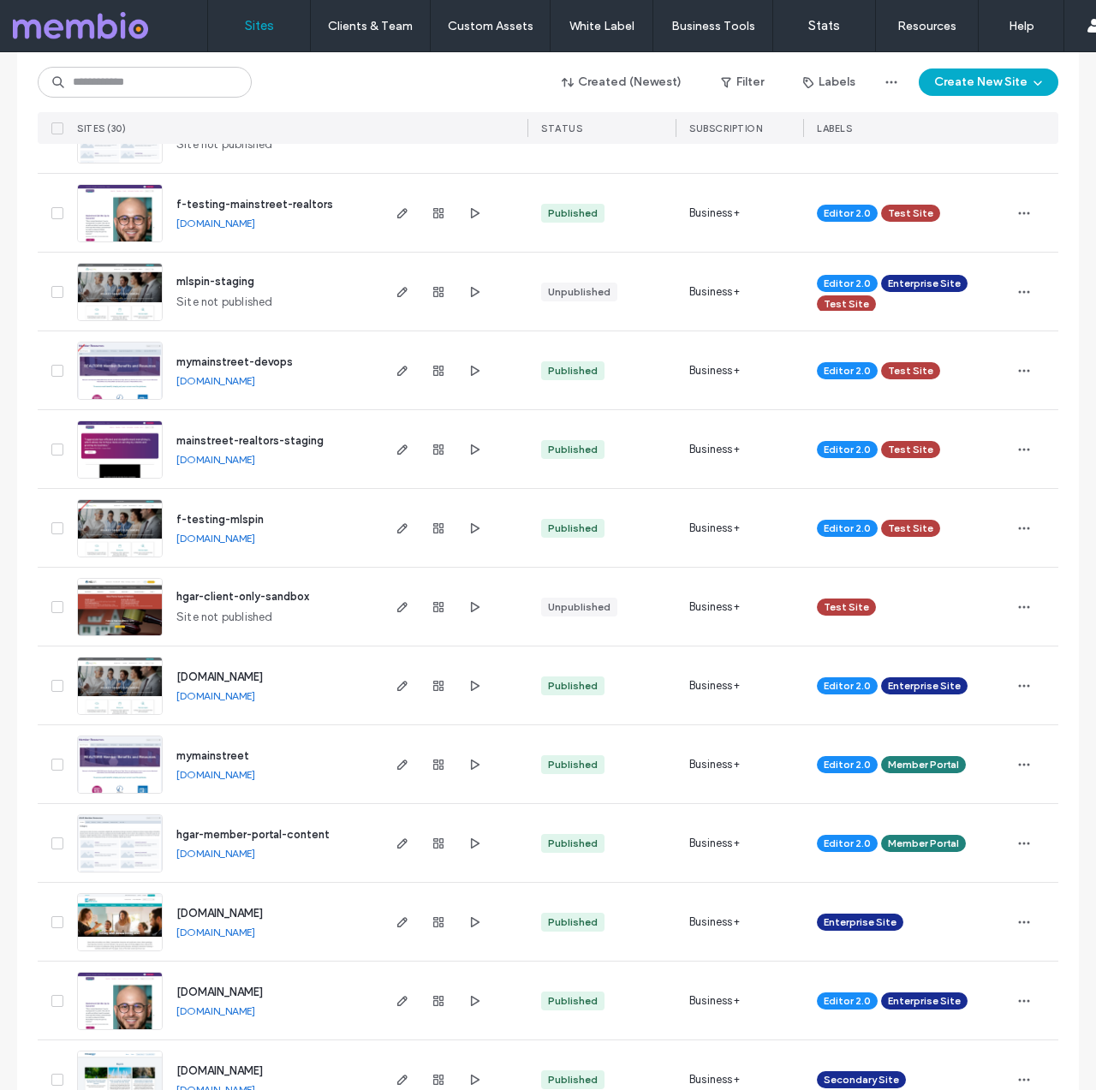
click at [130, 693] on img at bounding box center [120, 715] width 84 height 116
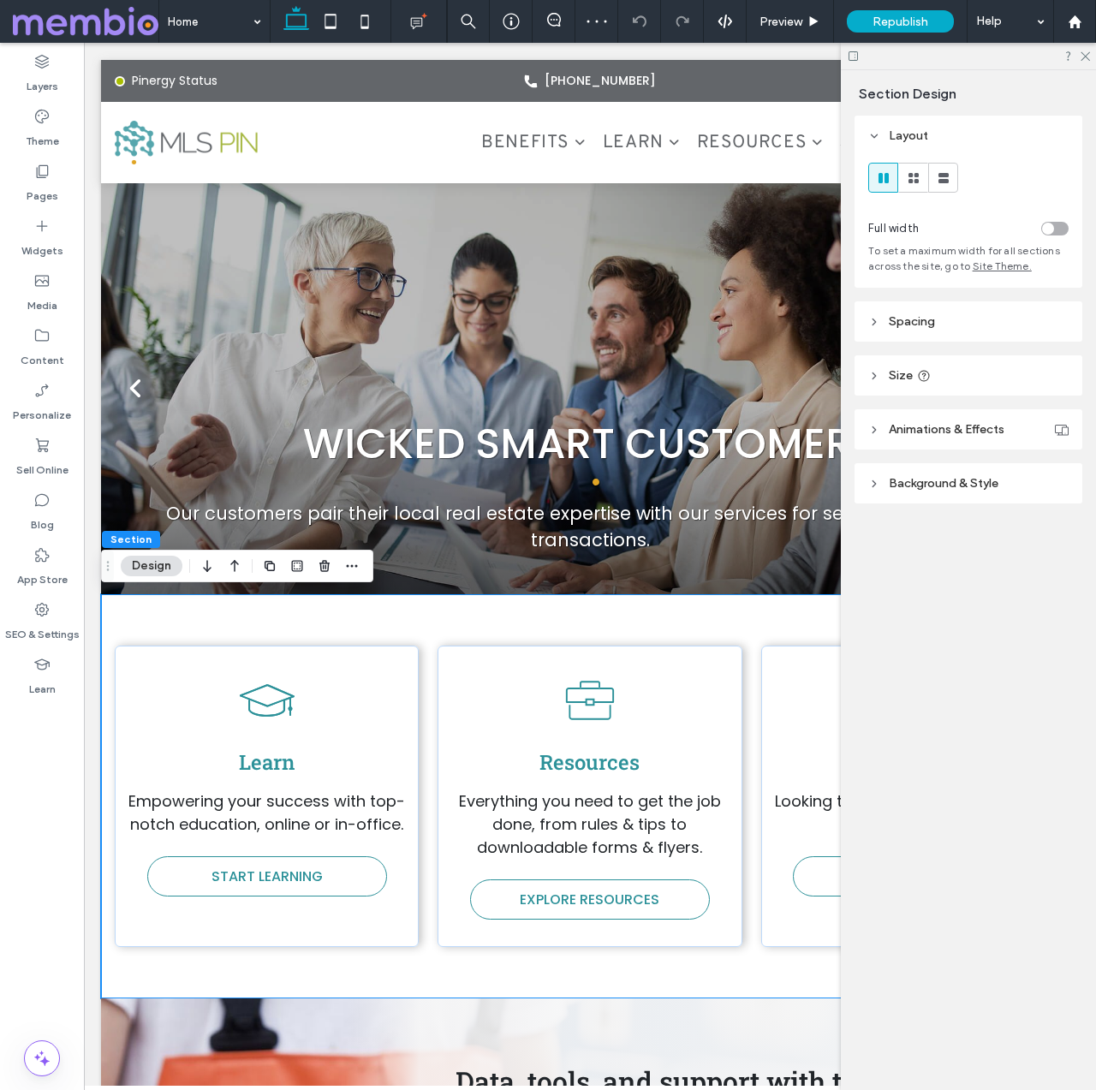
click at [919, 320] on span "Spacing" at bounding box center [912, 321] width 46 height 15
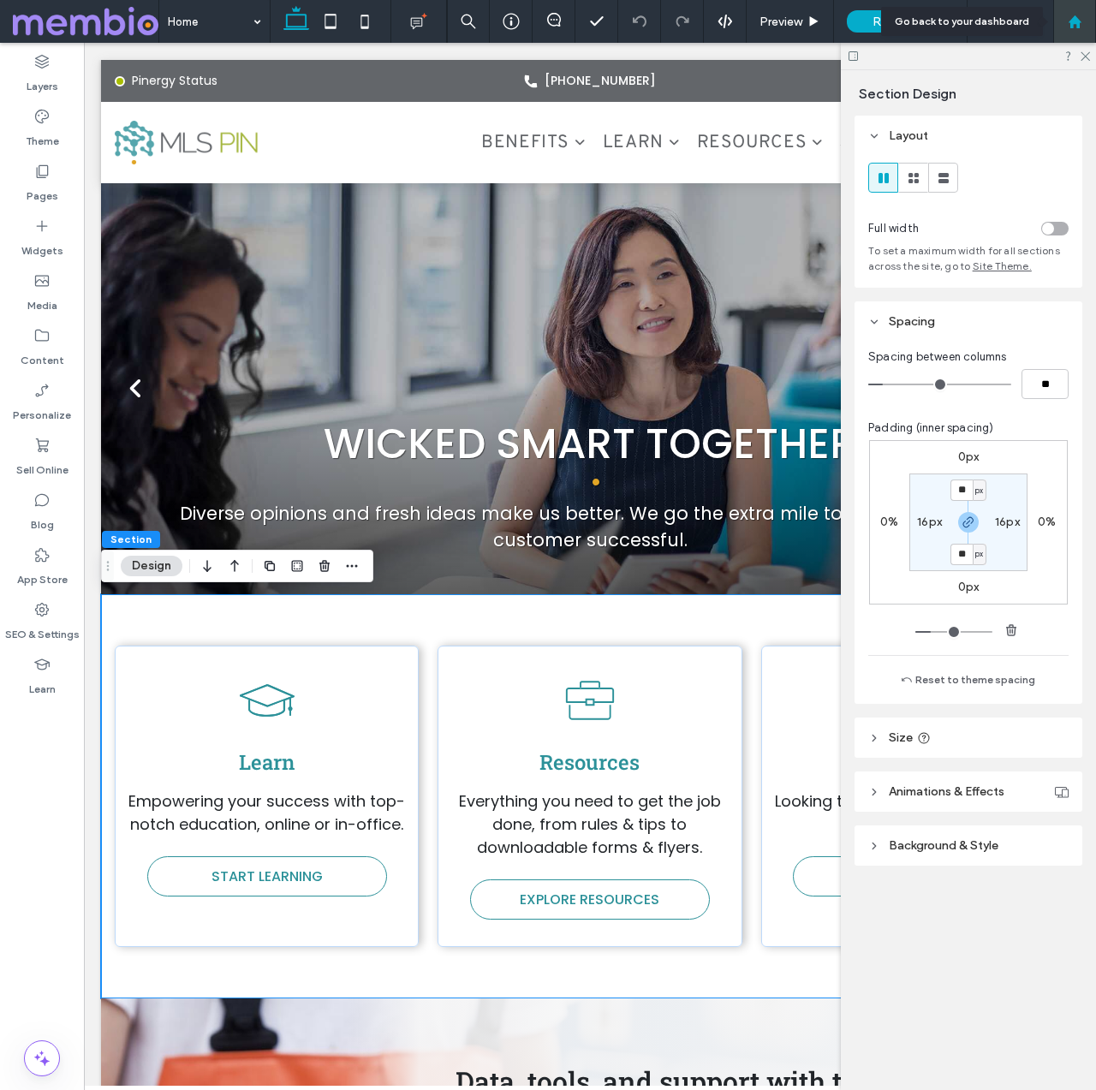
click at [1074, 29] on div at bounding box center [1074, 21] width 43 height 43
